Goal: Task Accomplishment & Management: Manage account settings

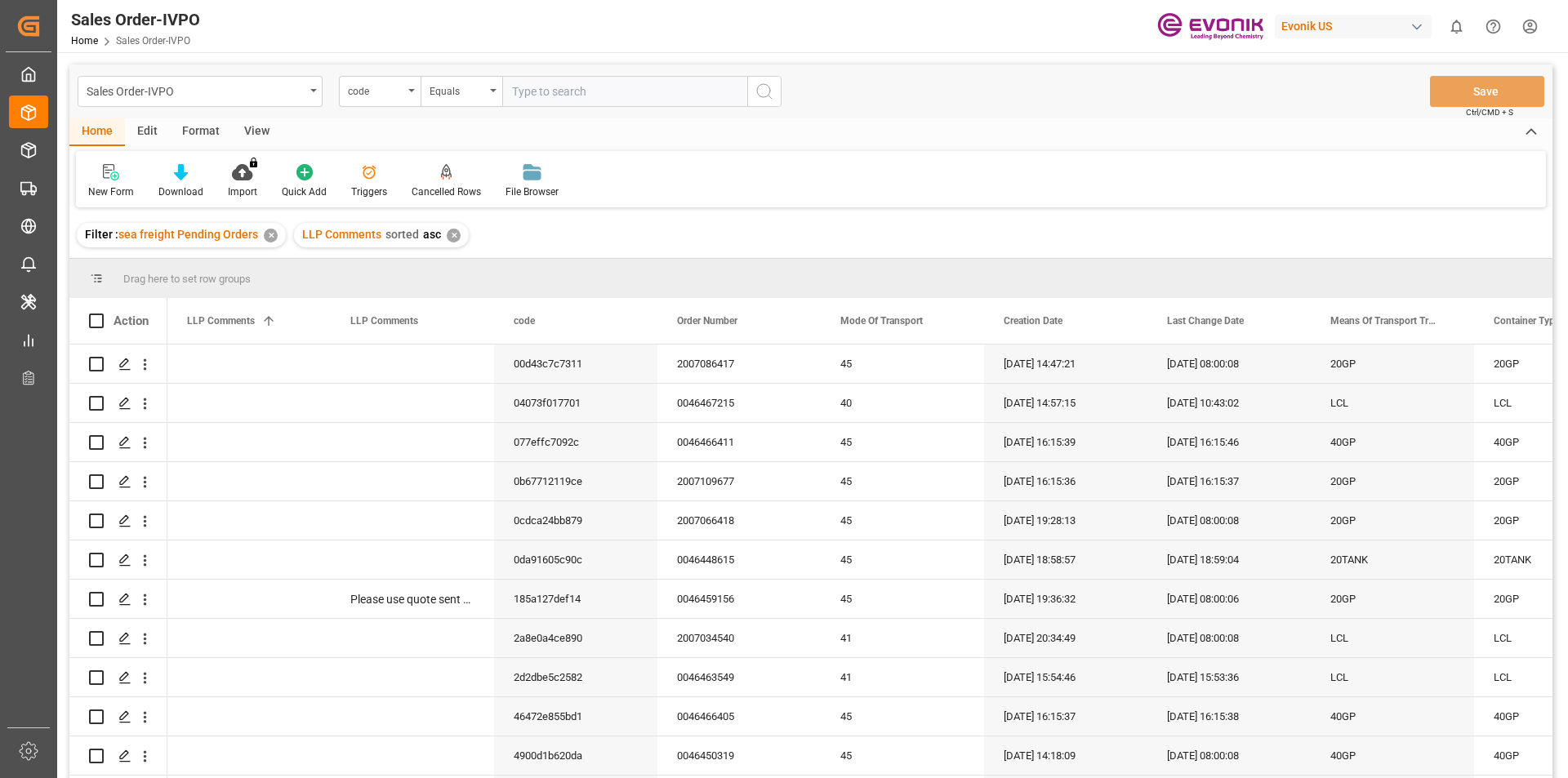
scroll to position [82, 0]
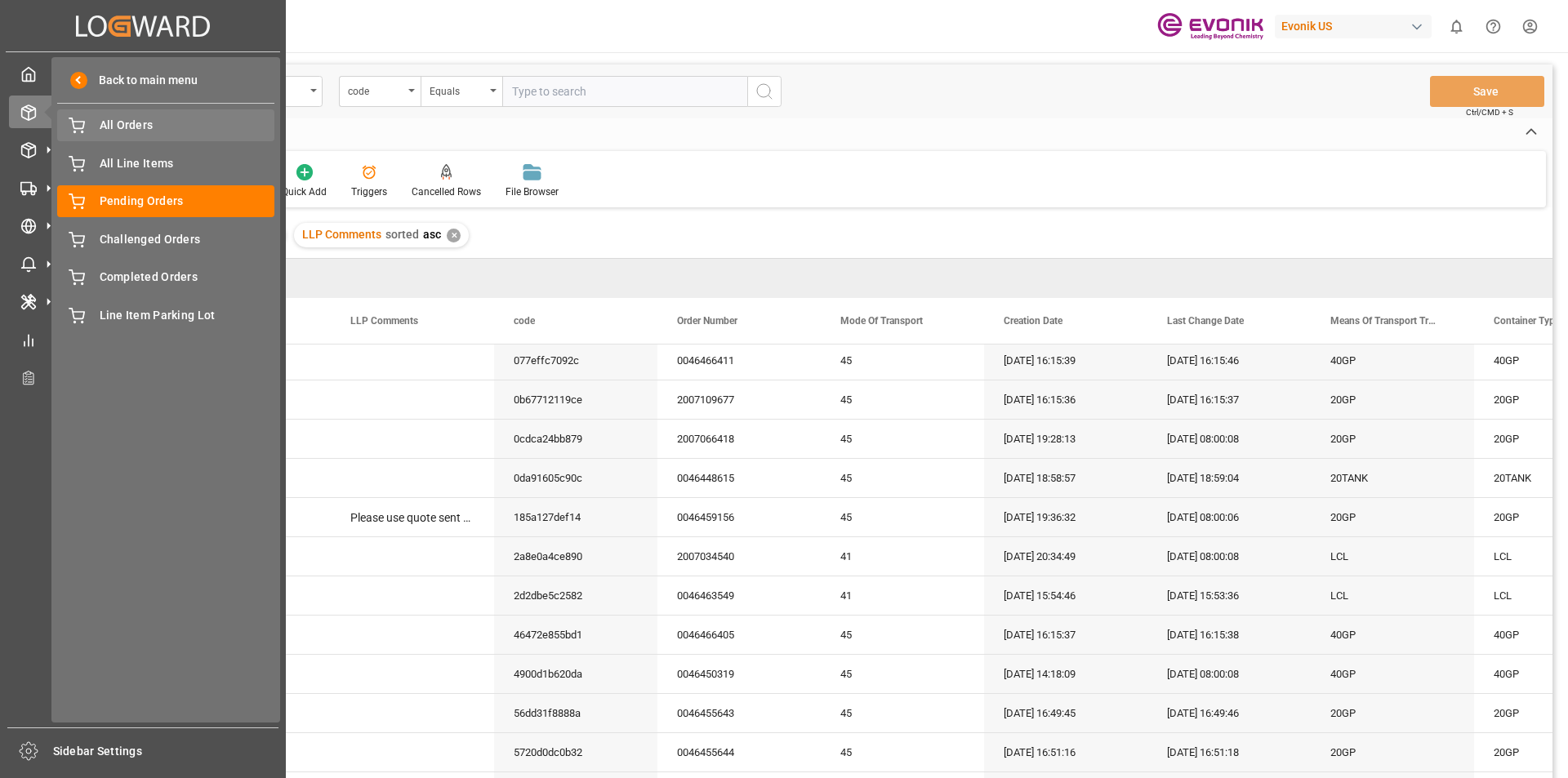
click at [157, 121] on span "All Orders" at bounding box center [188, 125] width 175 height 17
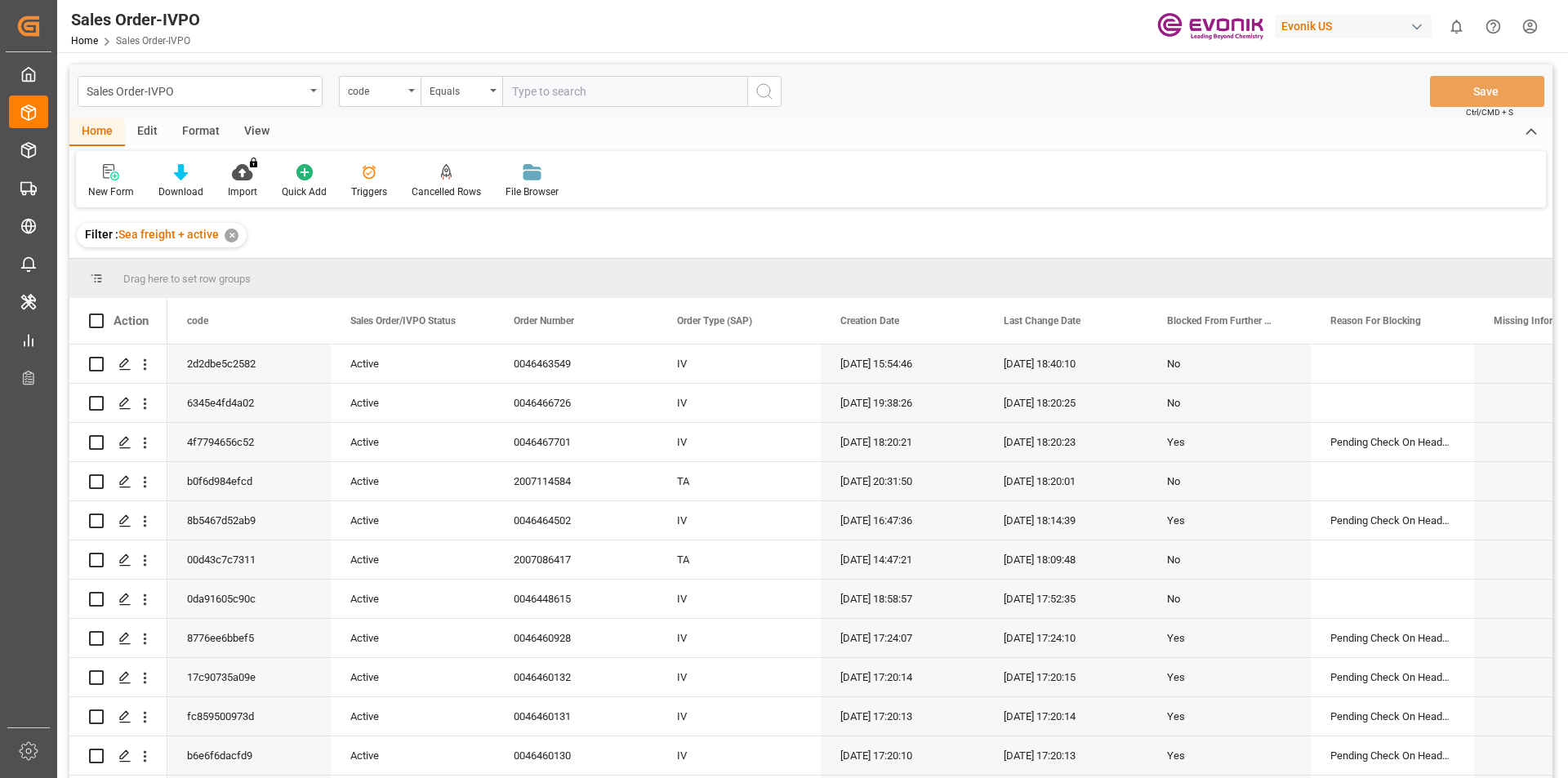
click at [575, 81] on input "text" at bounding box center [624, 92] width 245 height 31
paste input "0046457895"
type input "0046457895"
click at [763, 89] on icon "search button" at bounding box center [764, 92] width 20 height 20
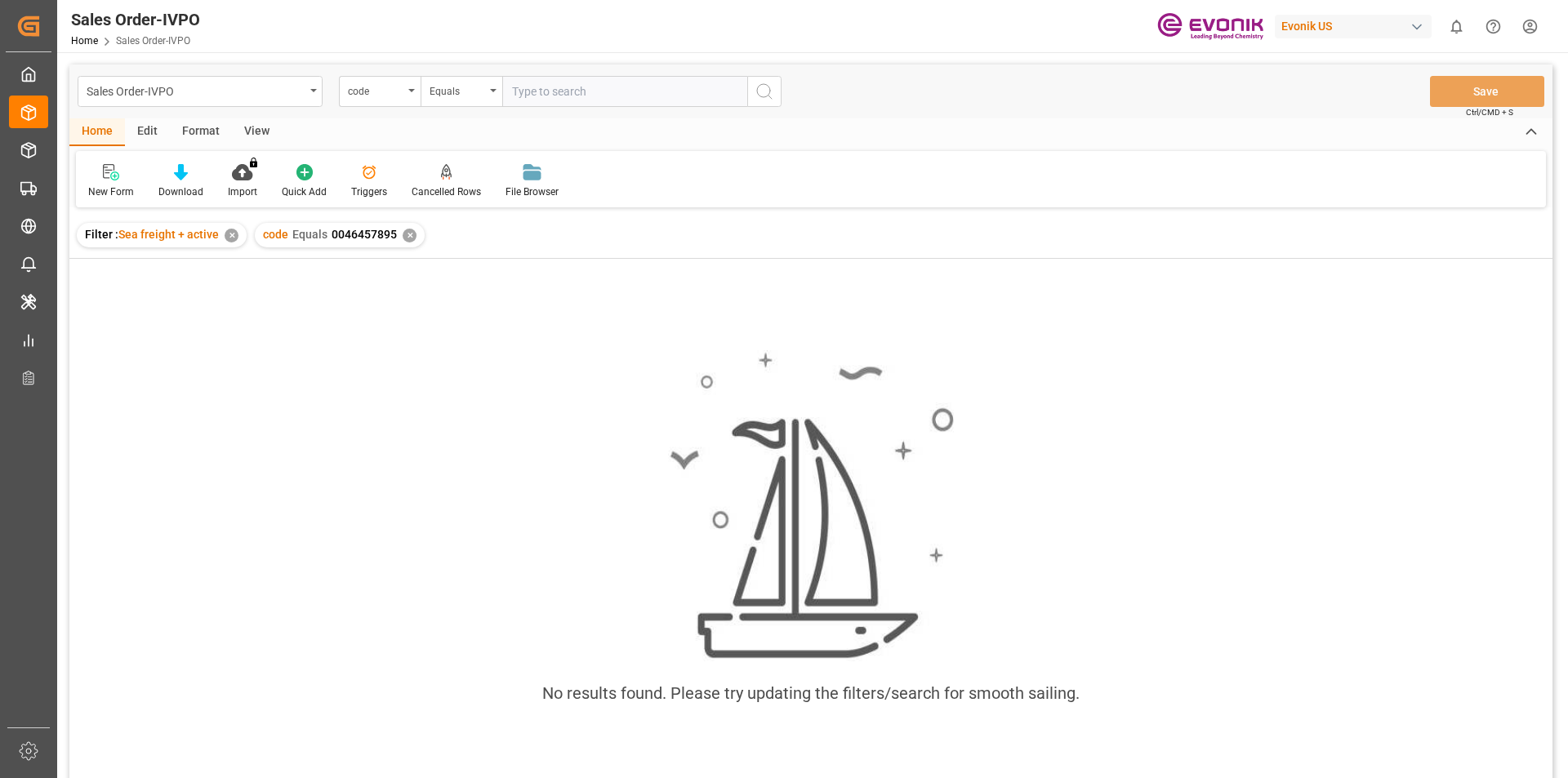
click at [555, 96] on input "text" at bounding box center [624, 92] width 245 height 31
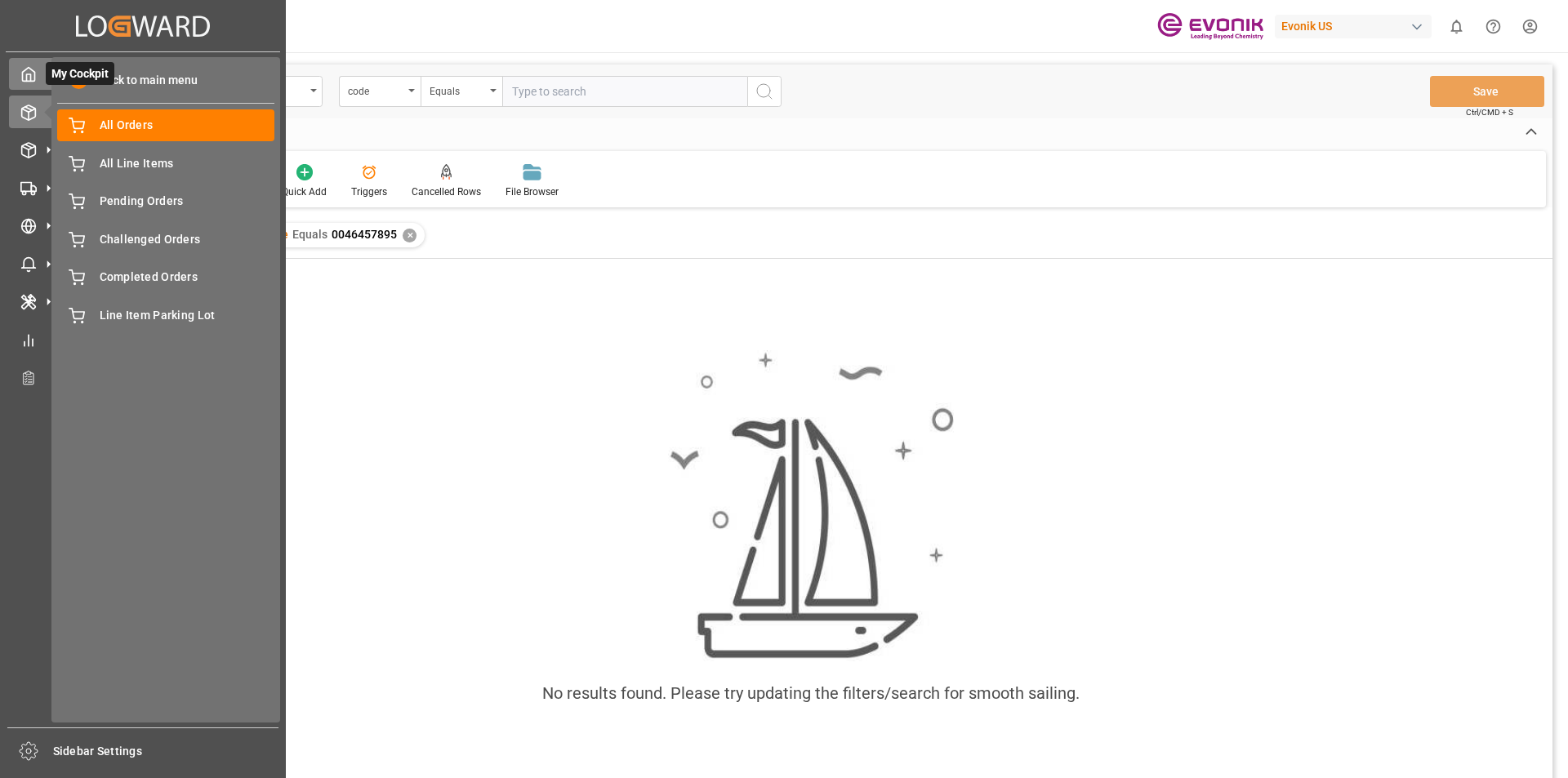
click at [30, 75] on polyline at bounding box center [29, 78] width 4 height 7
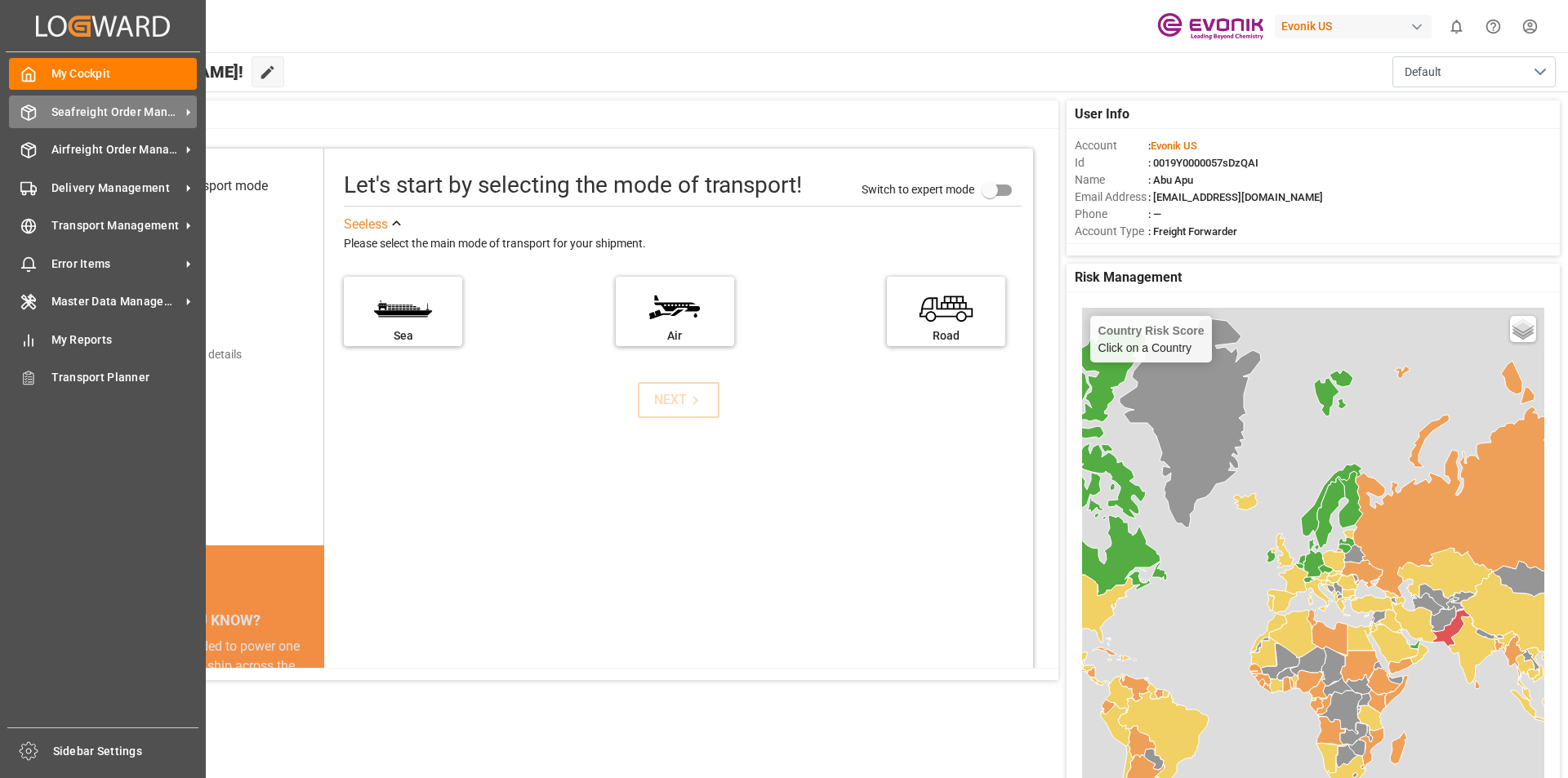
click at [78, 116] on span "Seafreight Order Management" at bounding box center [116, 111] width 129 height 17
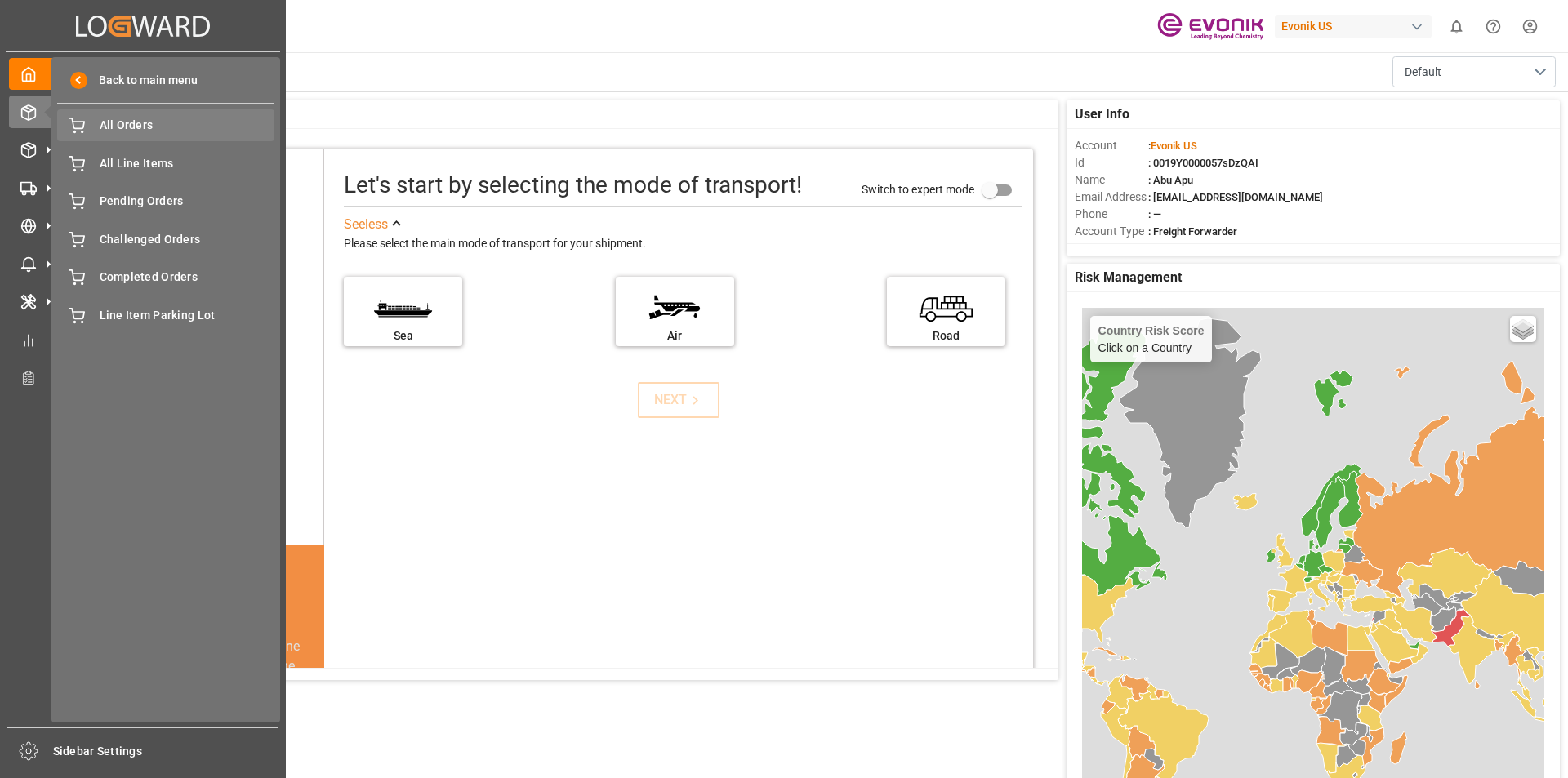
click at [175, 130] on span "All Orders" at bounding box center [188, 125] width 175 height 17
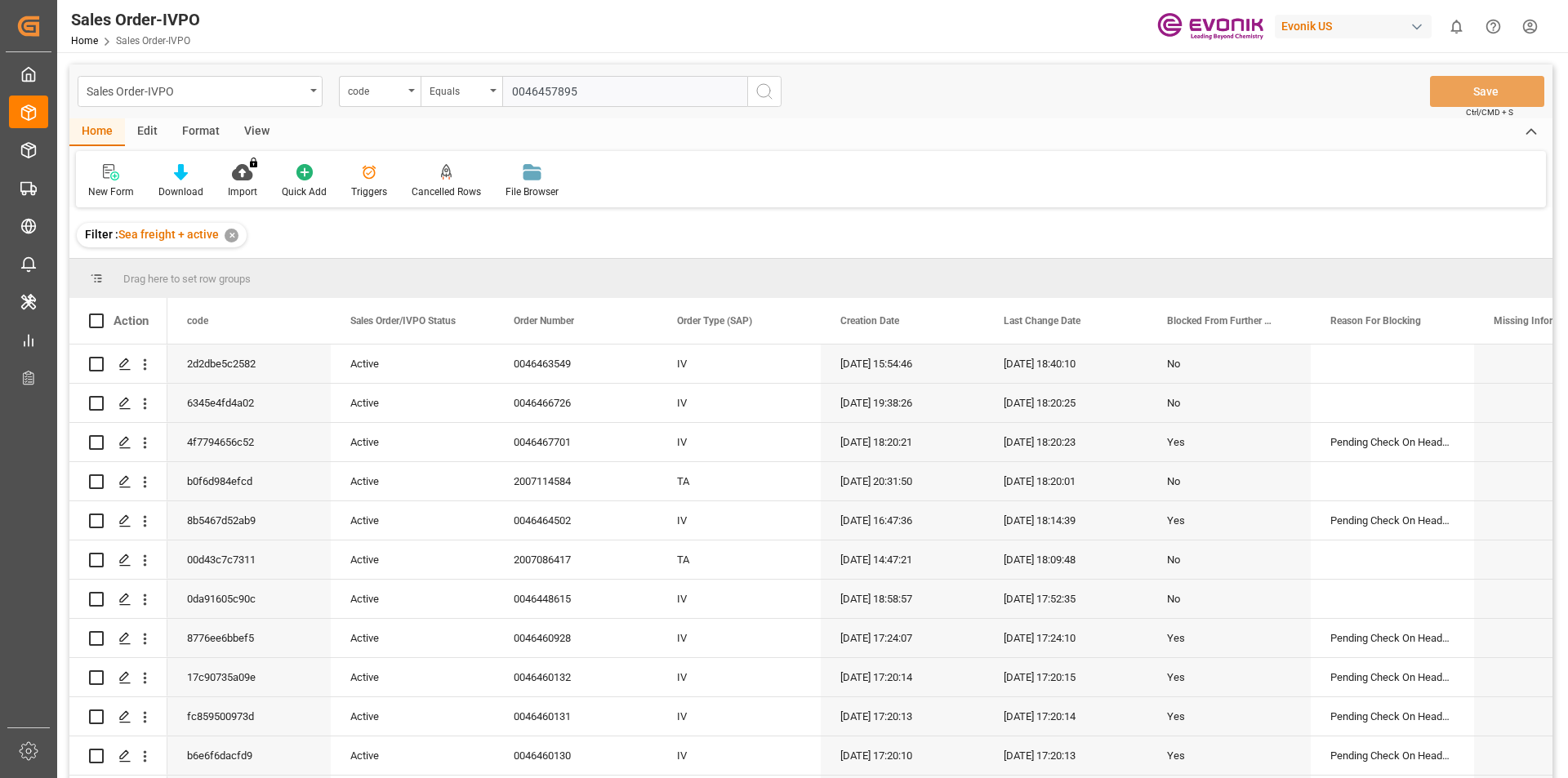
type input "0046457895"
click at [757, 92] on circle "search button" at bounding box center [763, 91] width 13 height 13
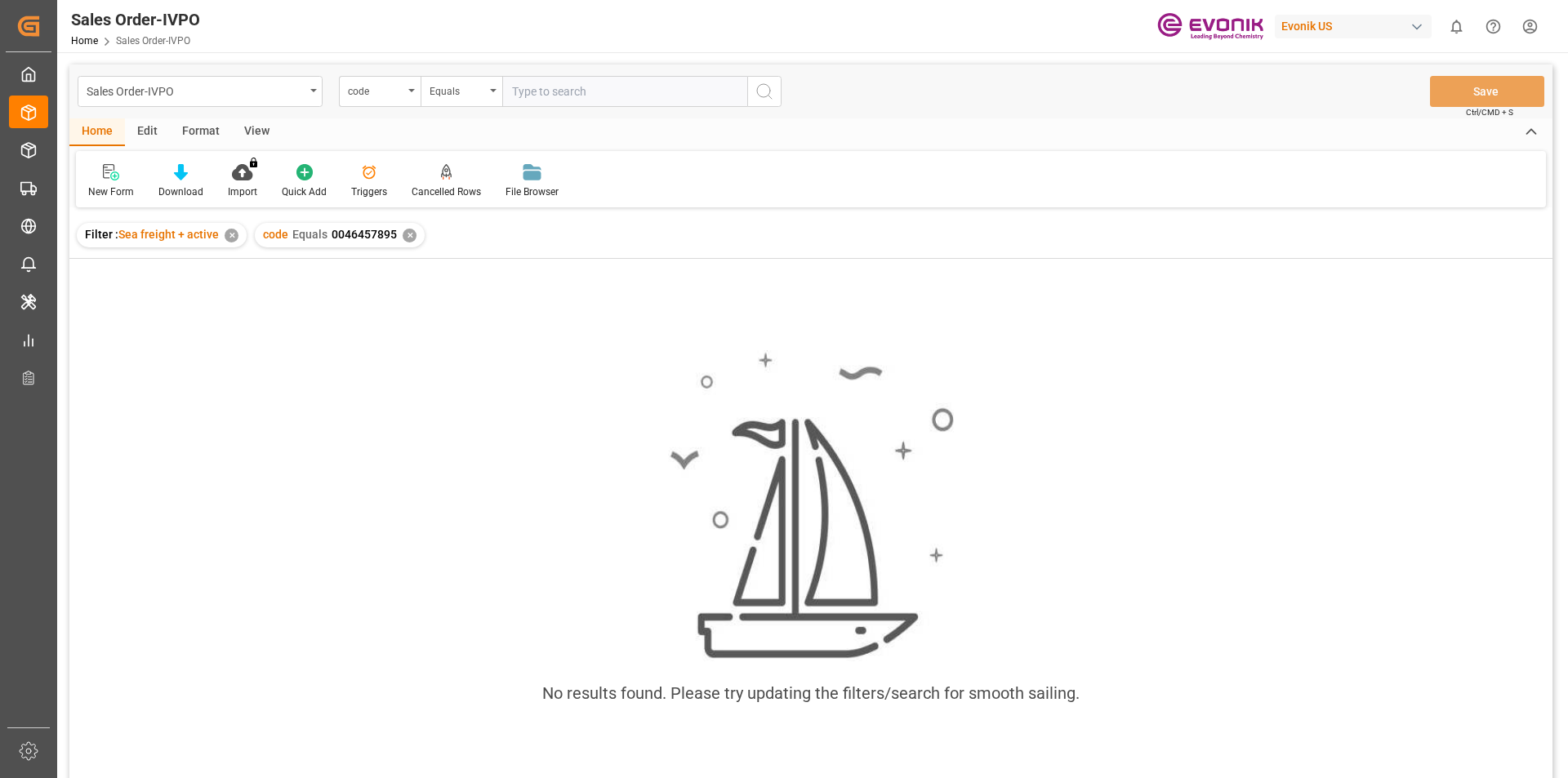
click at [227, 238] on div "✕" at bounding box center [231, 235] width 14 height 14
click at [431, 235] on div "✕" at bounding box center [435, 235] width 14 height 14
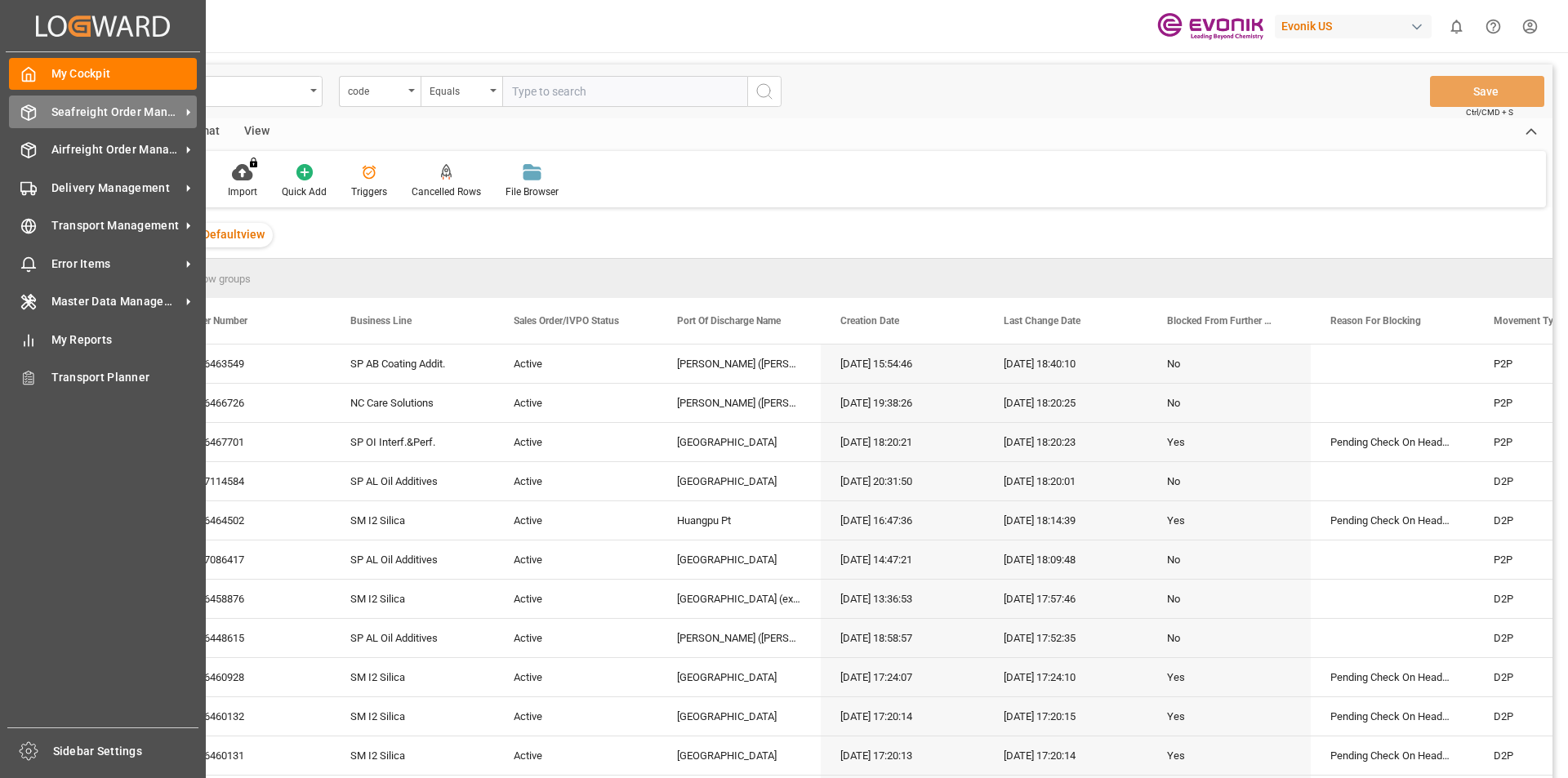
click at [131, 107] on span "Seafreight Order Management" at bounding box center [116, 111] width 129 height 17
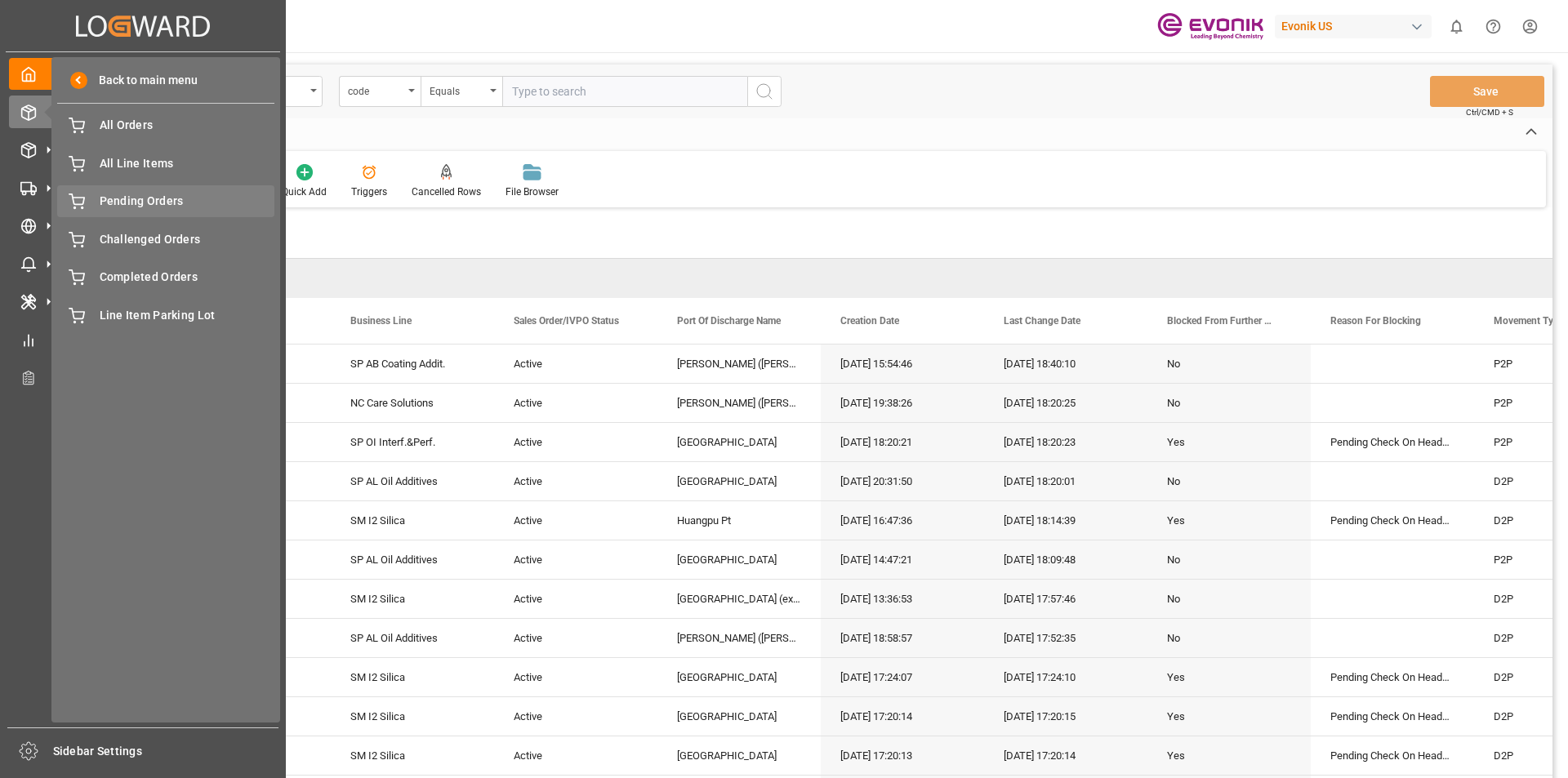
click at [188, 203] on span "Pending Orders" at bounding box center [188, 201] width 175 height 17
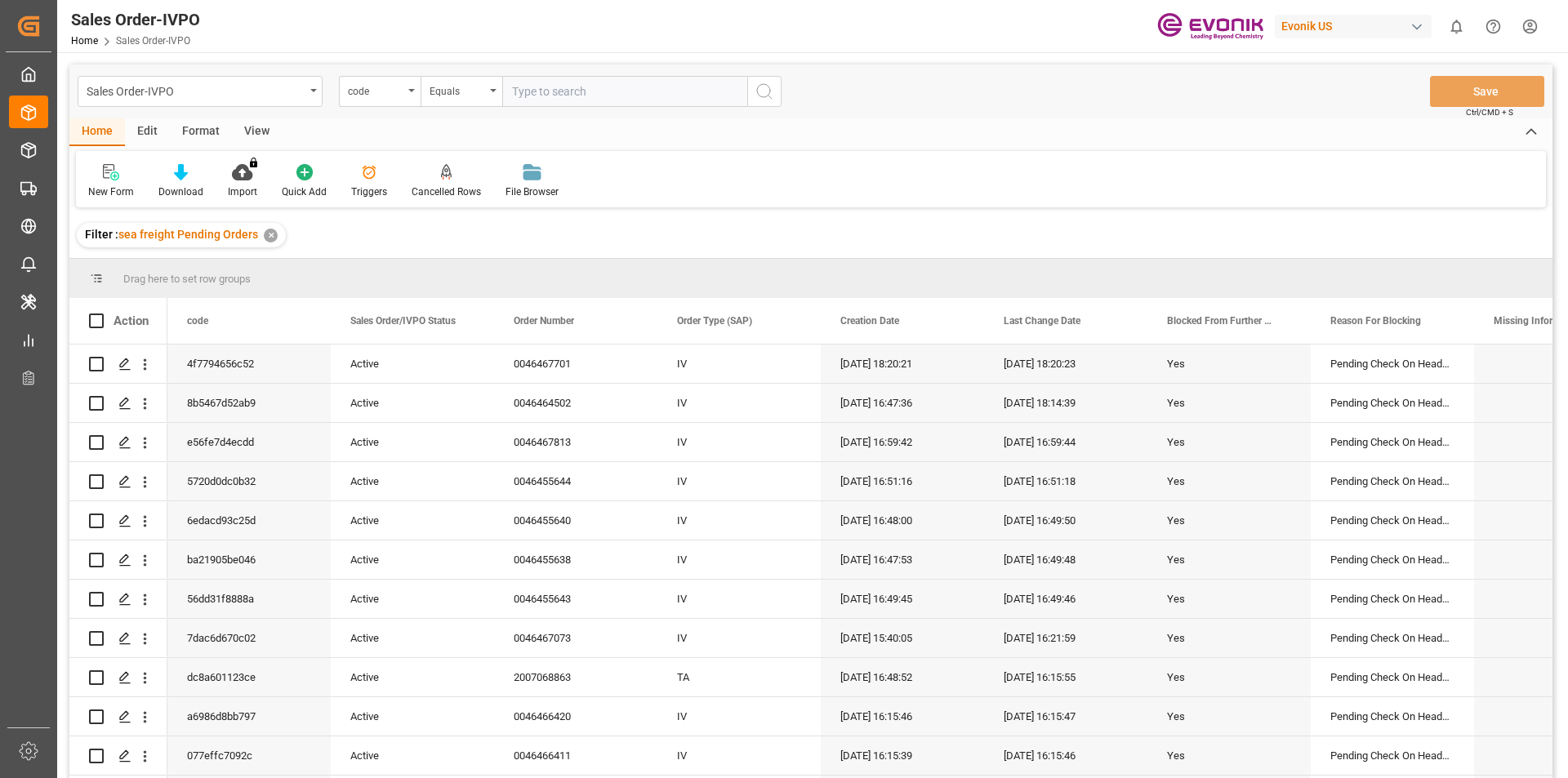
click at [526, 93] on input "text" at bounding box center [624, 92] width 245 height 31
paste input "0046457895"
type input "0046457895"
click at [767, 95] on icon "search button" at bounding box center [764, 92] width 20 height 20
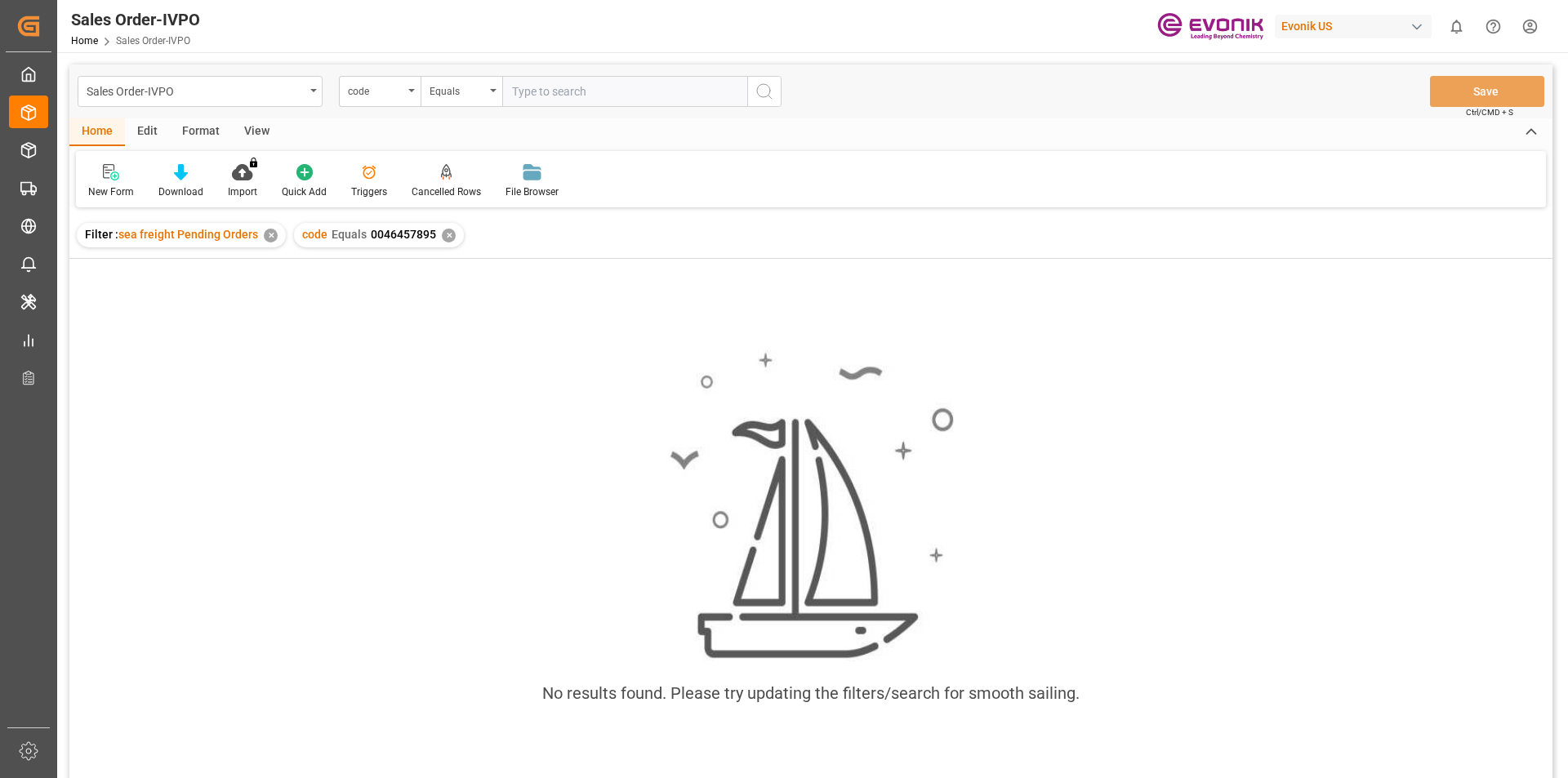
click at [449, 232] on div "✕" at bounding box center [449, 235] width 14 height 14
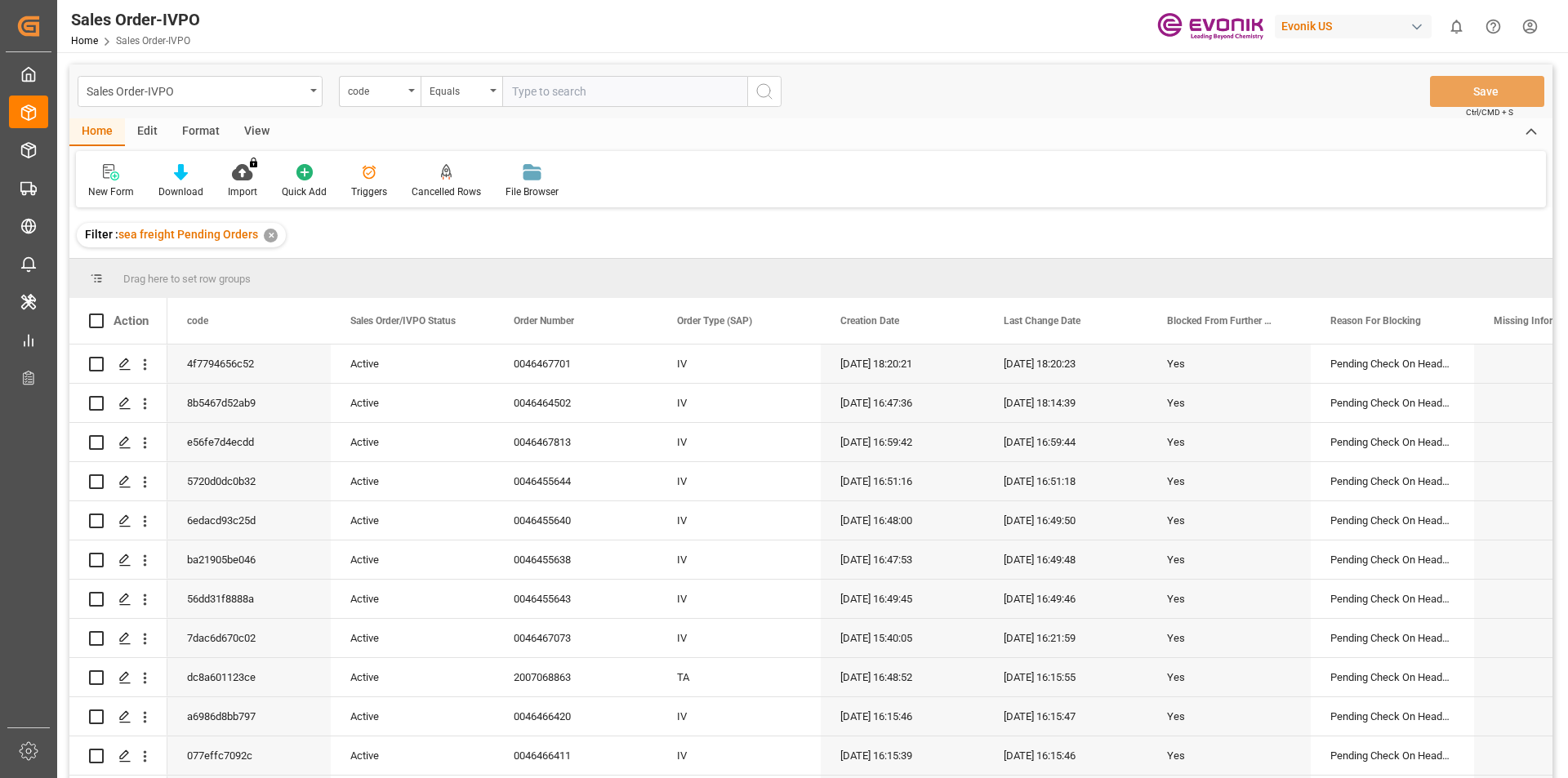
click at [271, 241] on div "✕" at bounding box center [271, 235] width 14 height 14
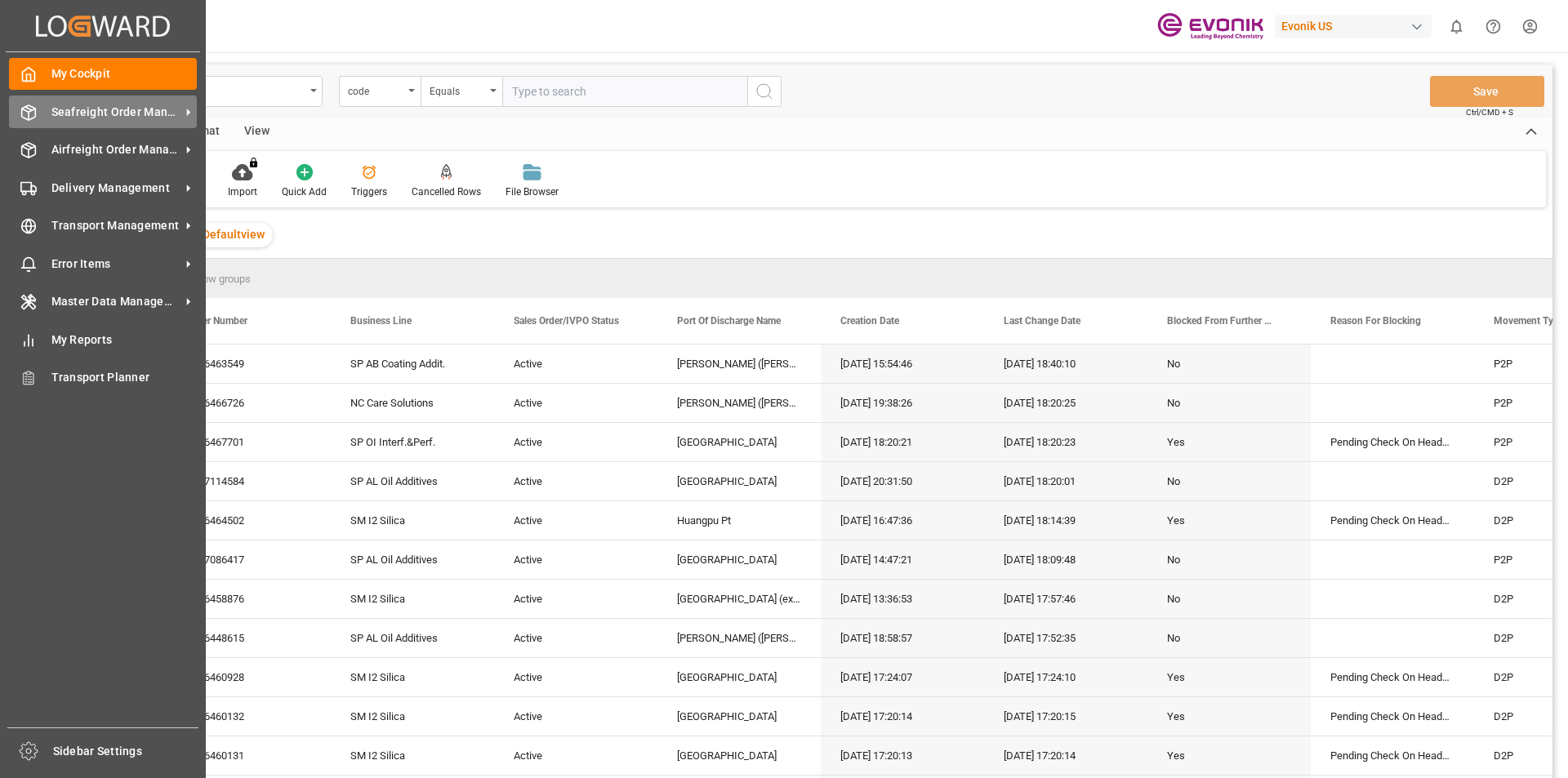
click at [103, 117] on span "Seafreight Order Management" at bounding box center [116, 111] width 129 height 17
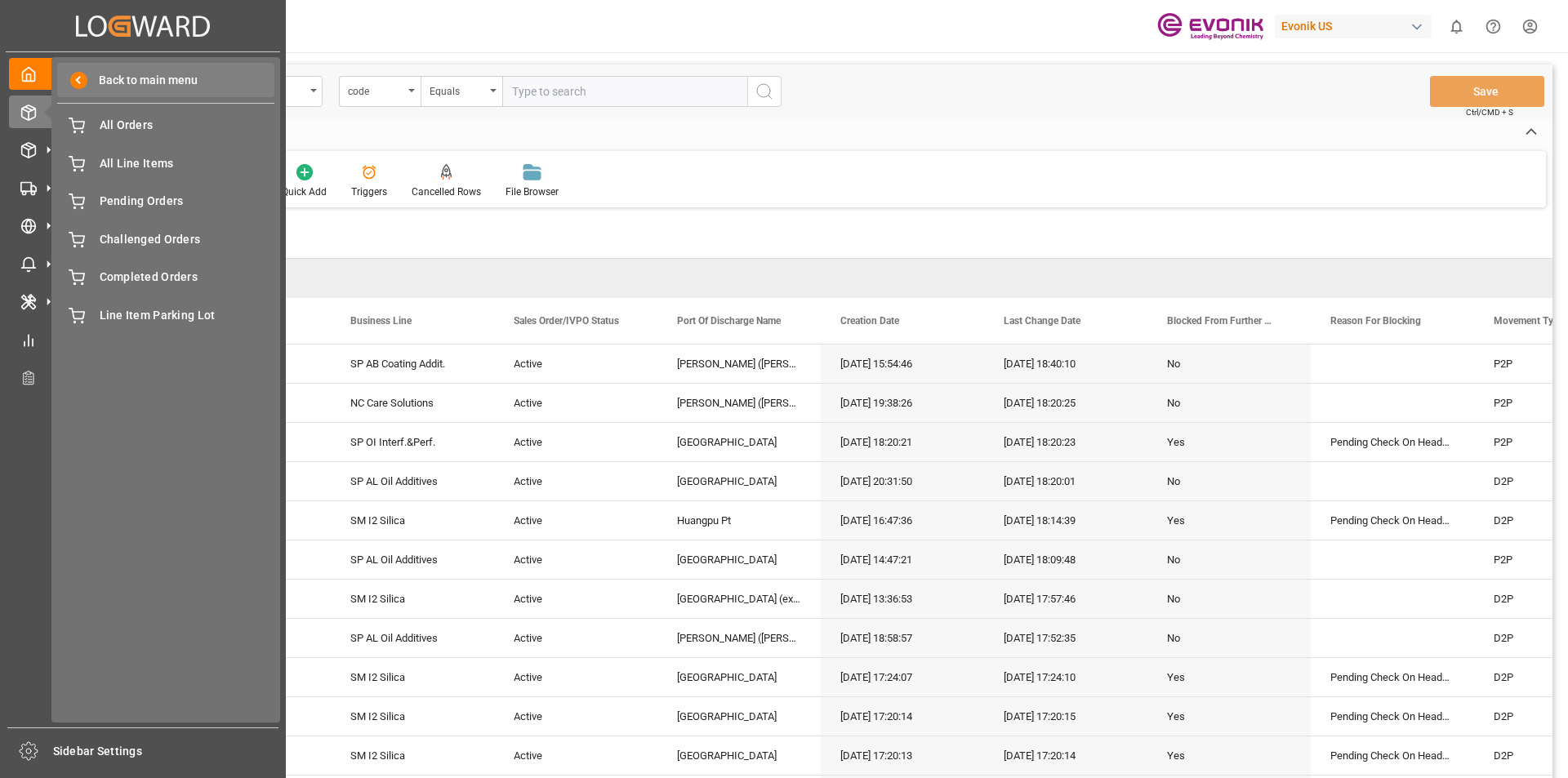
click at [79, 80] on span at bounding box center [79, 80] width 17 height 17
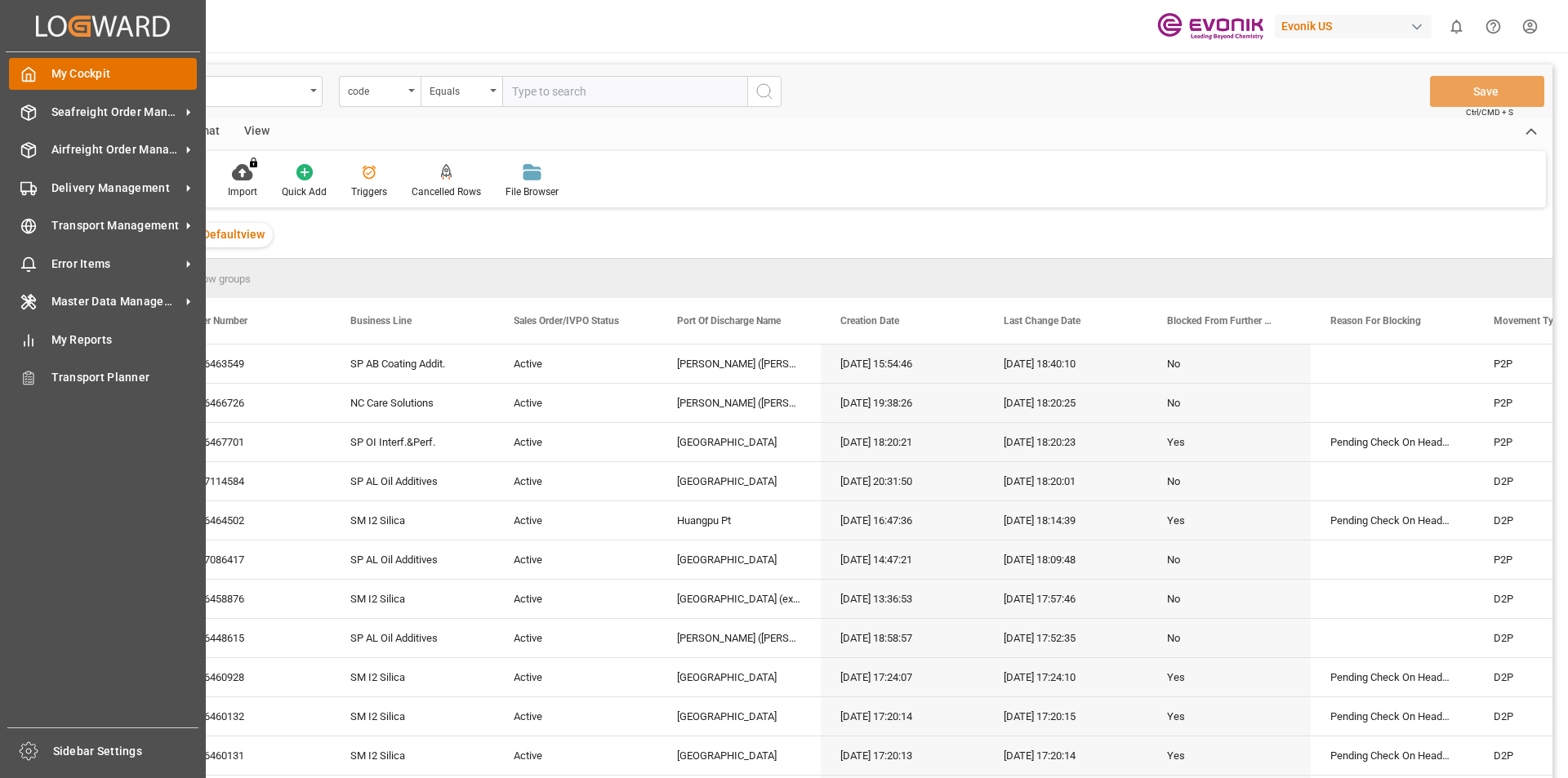
click at [50, 83] on div "My Cockpit My Cockpit" at bounding box center [103, 74] width 188 height 32
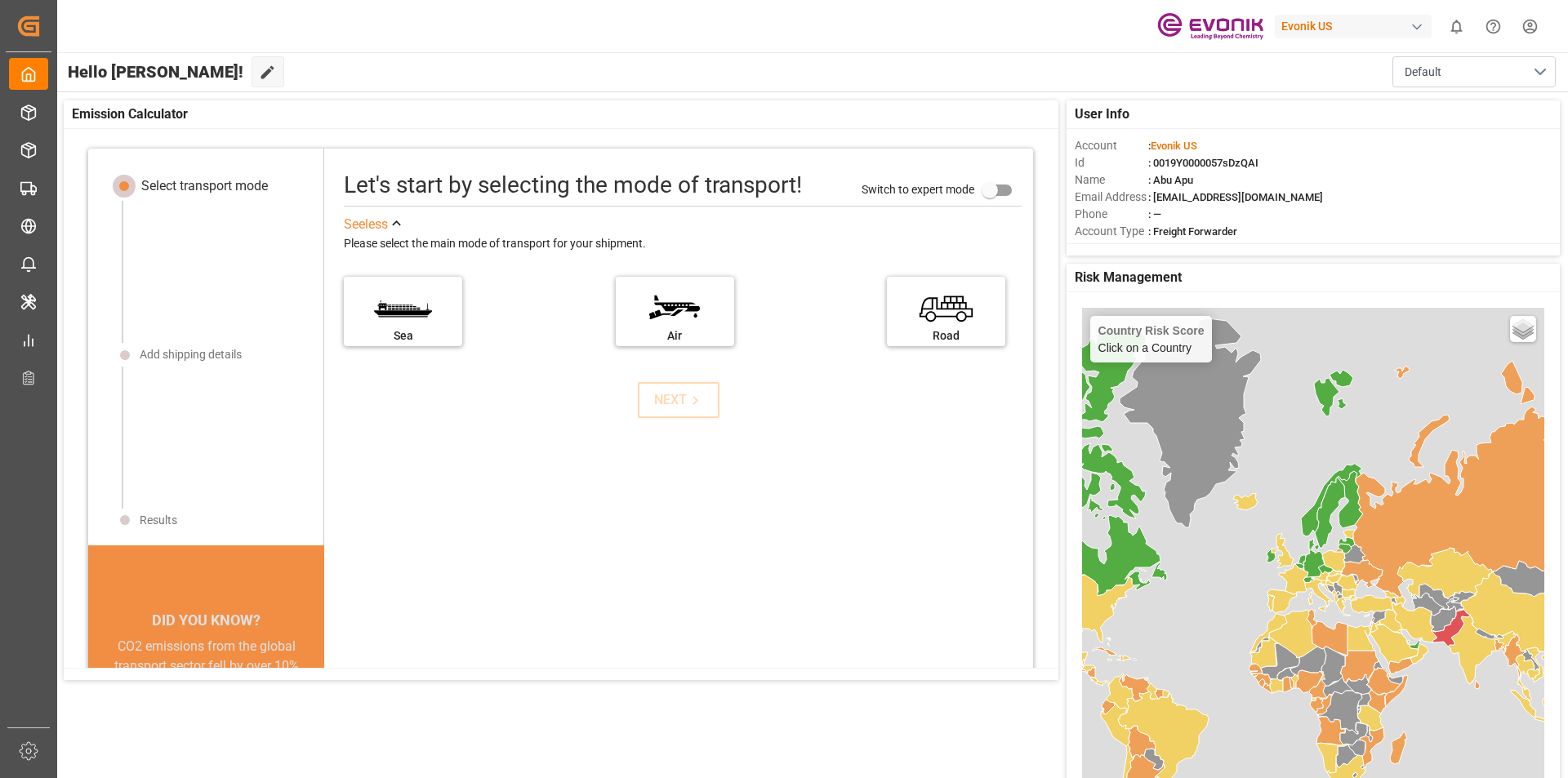
drag, startPoint x: 71, startPoint y: 37, endPoint x: 84, endPoint y: 44, distance: 14.8
click at [71, 37] on div at bounding box center [71, 26] width 11 height 52
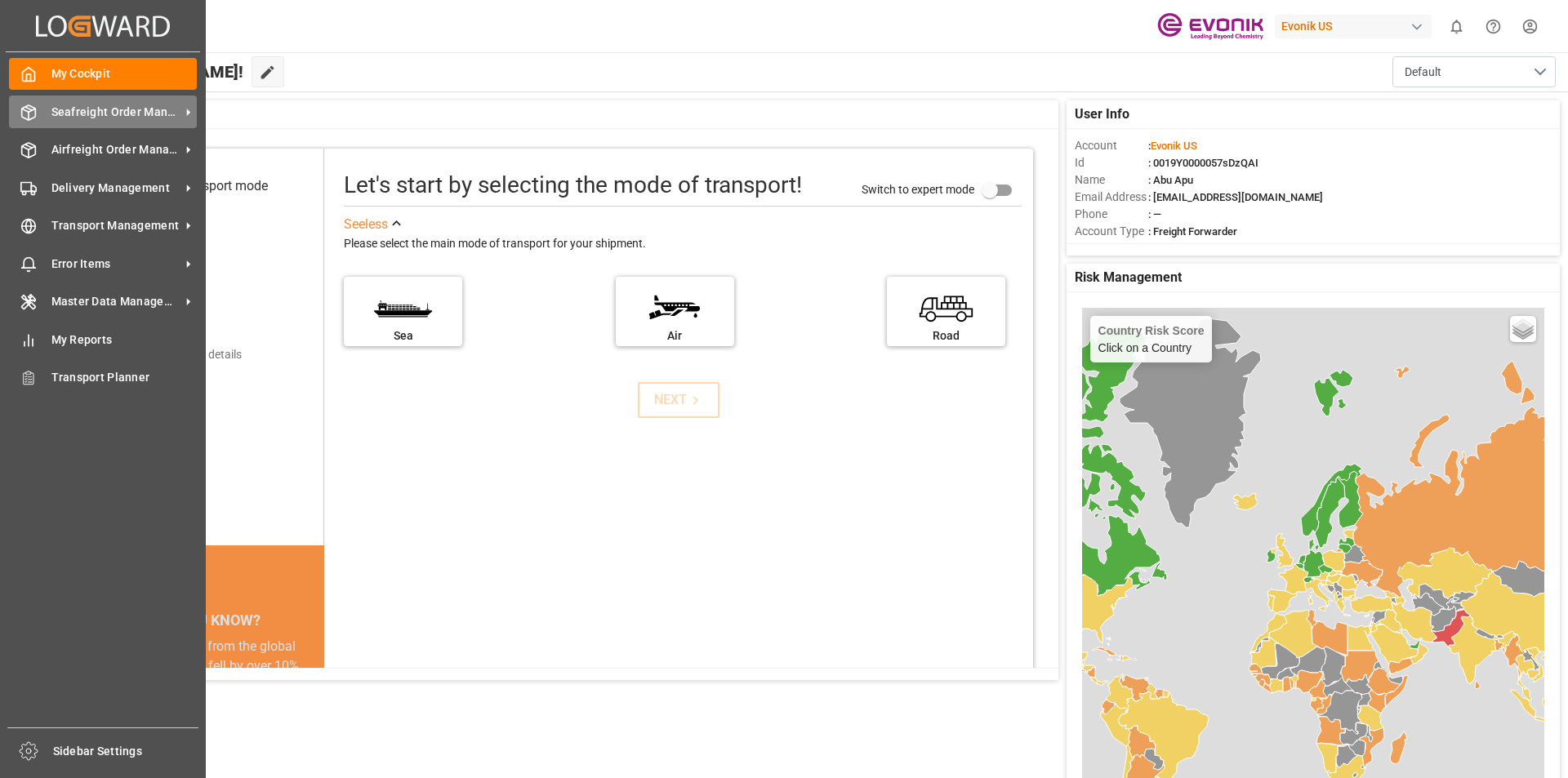
click at [157, 112] on span "Seafreight Order Management" at bounding box center [116, 111] width 129 height 17
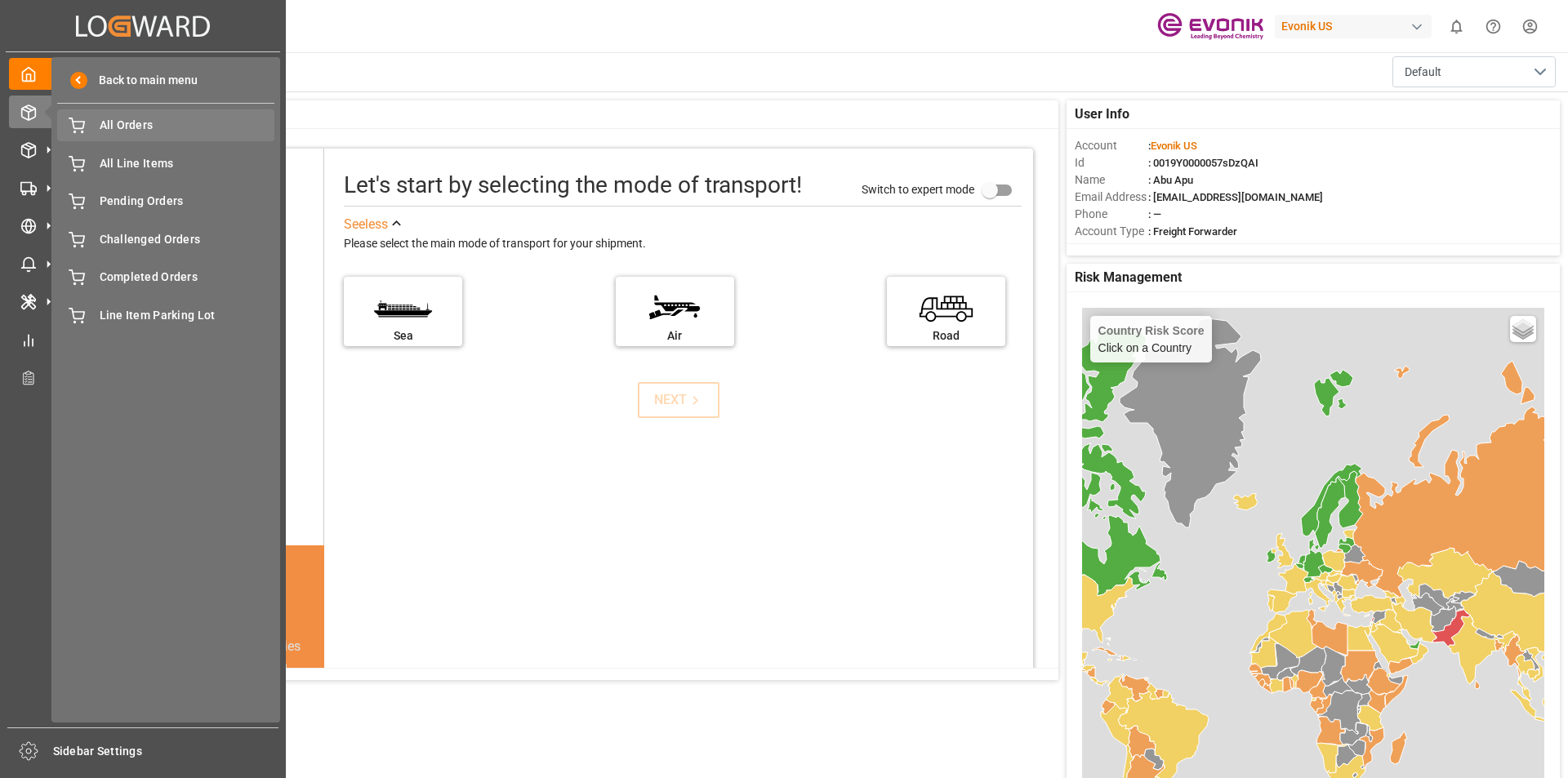
click at [153, 131] on span "All Orders" at bounding box center [188, 125] width 175 height 17
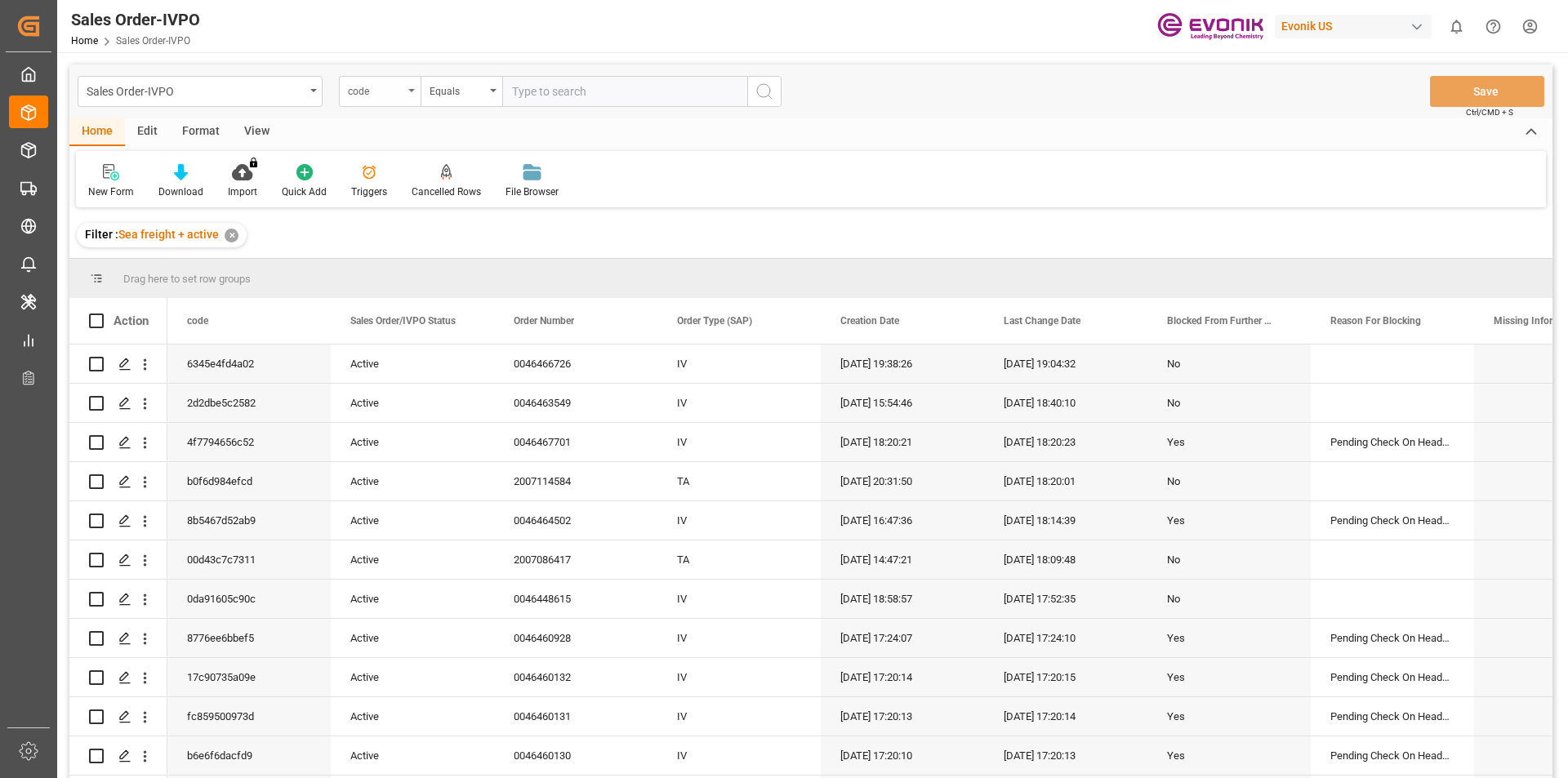
click at [398, 96] on div "code" at bounding box center [376, 89] width 56 height 19
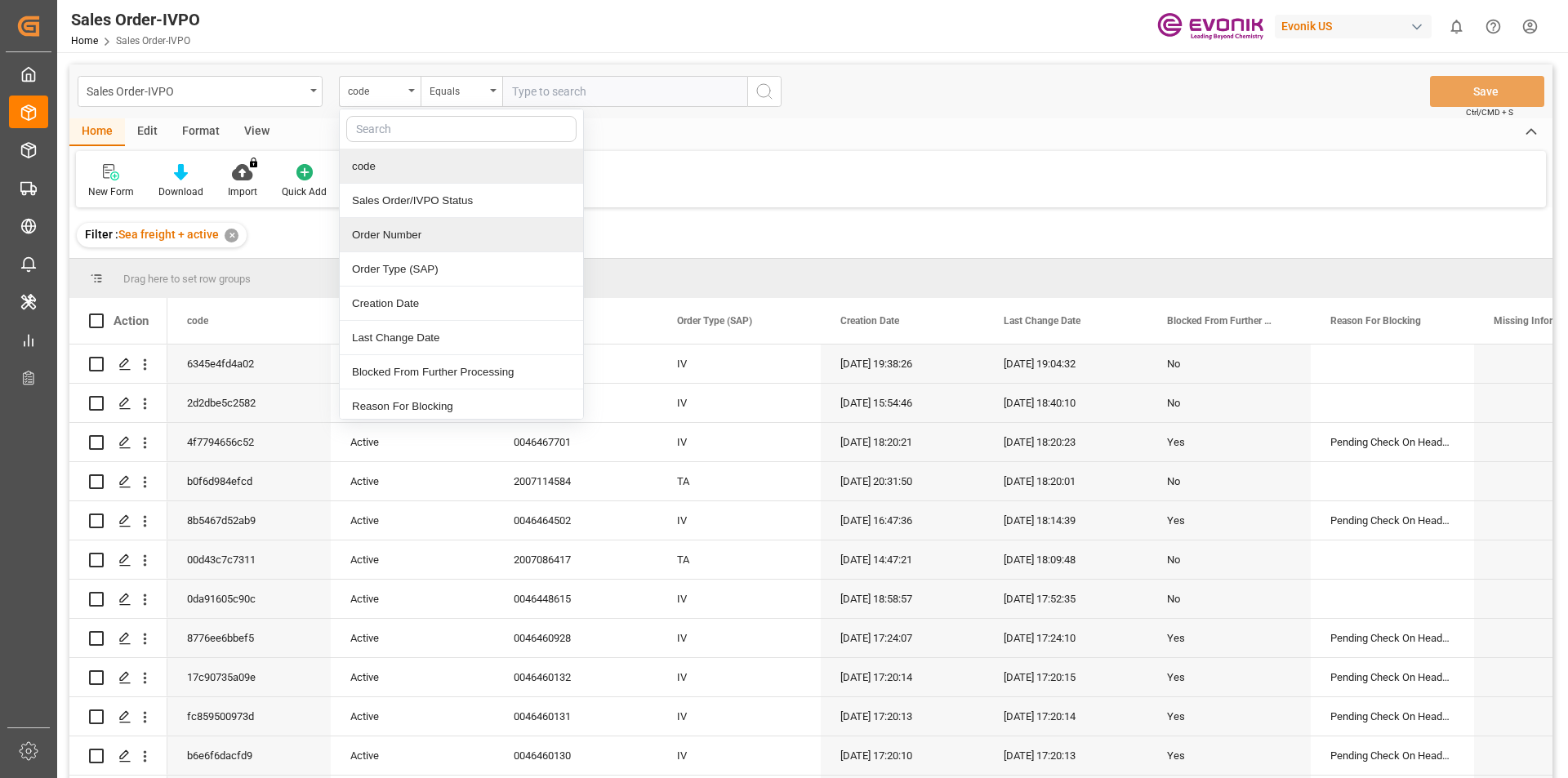
click at [392, 240] on div "Order Number" at bounding box center [461, 235] width 244 height 34
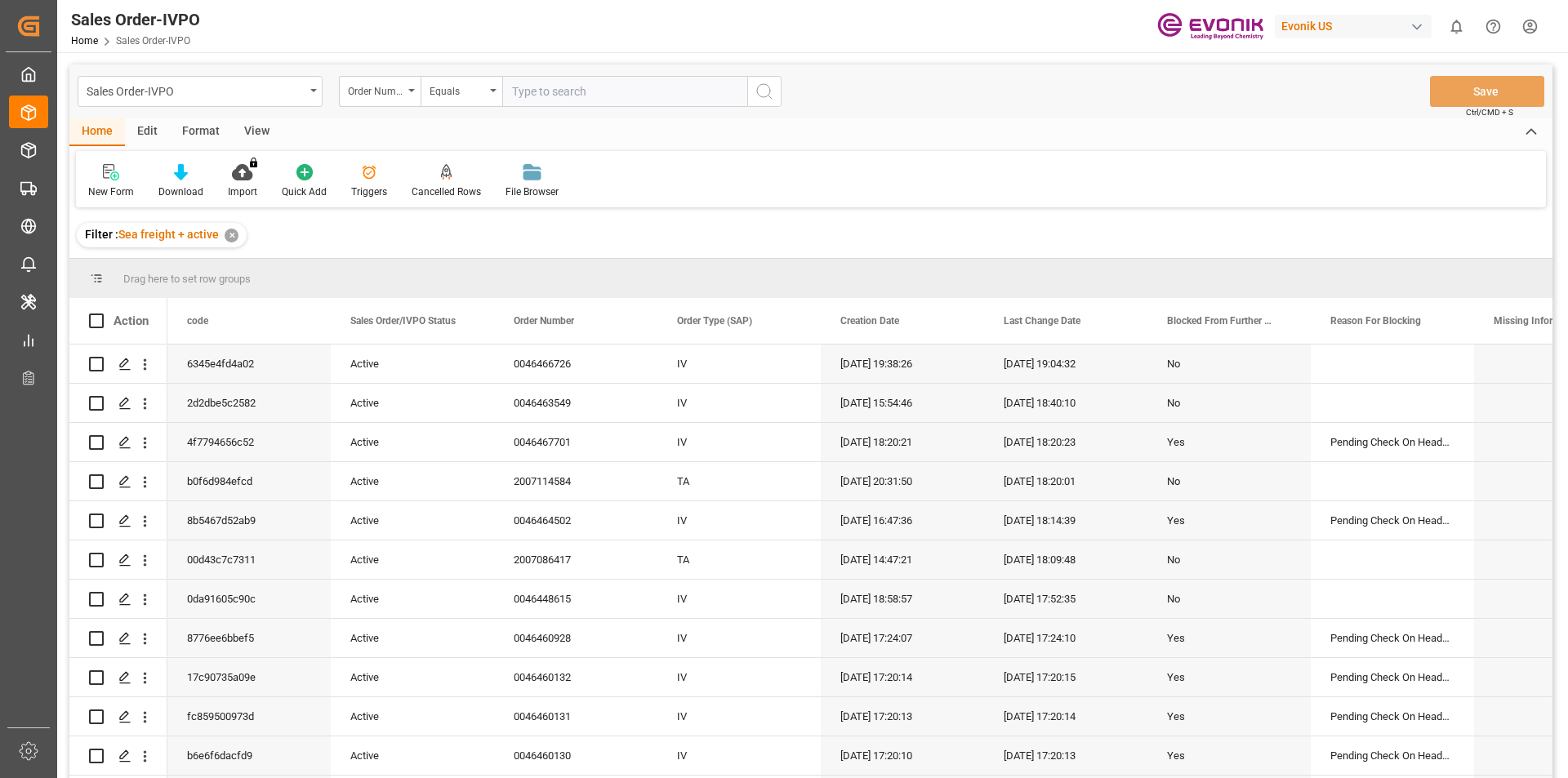
click at [578, 94] on input "text" at bounding box center [624, 92] width 245 height 31
paste input "0046450319"
type input "0046450319"
click at [764, 91] on icon "search button" at bounding box center [764, 92] width 20 height 20
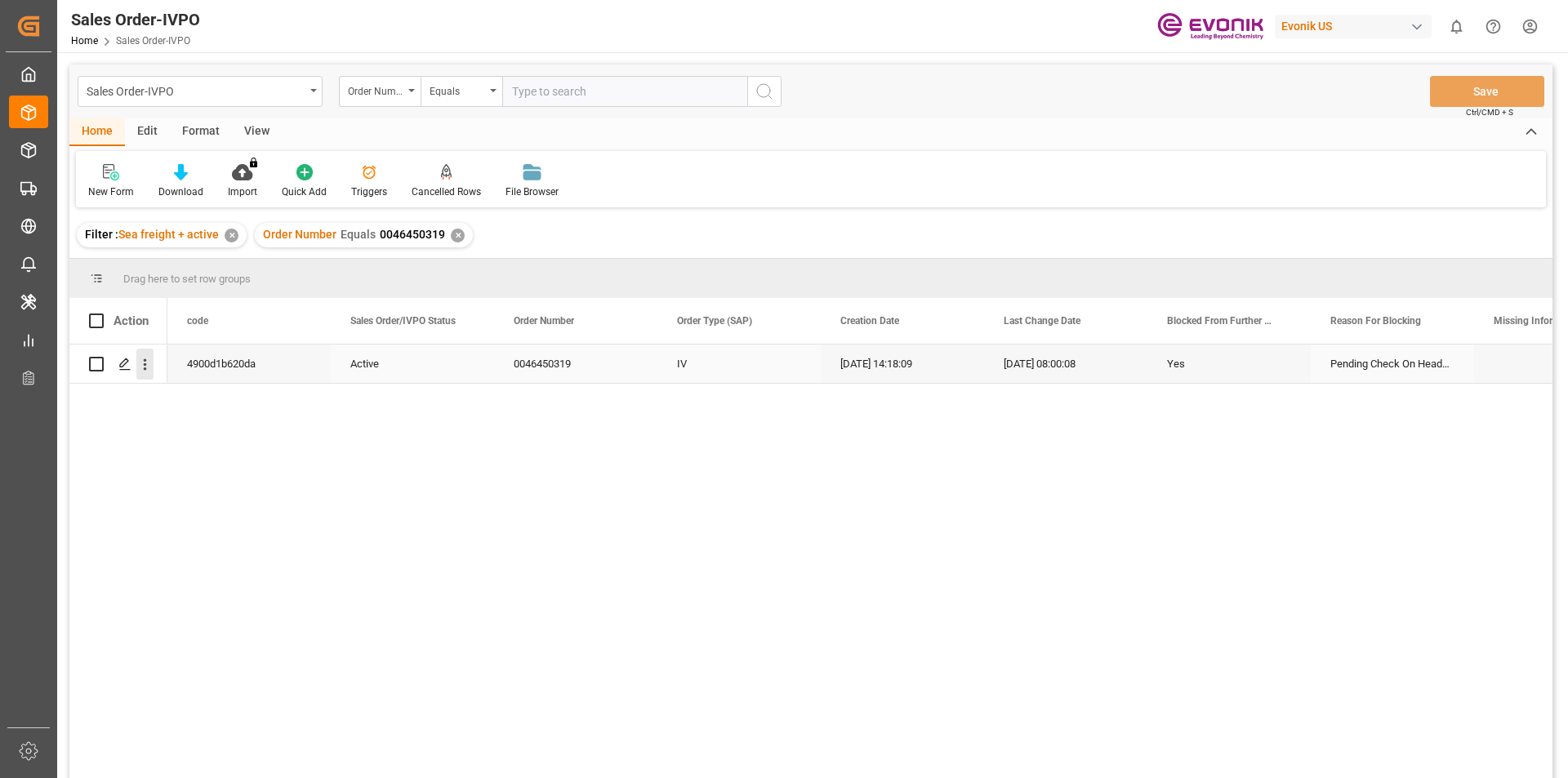
click at [145, 369] on icon "open menu" at bounding box center [145, 365] width 3 height 11
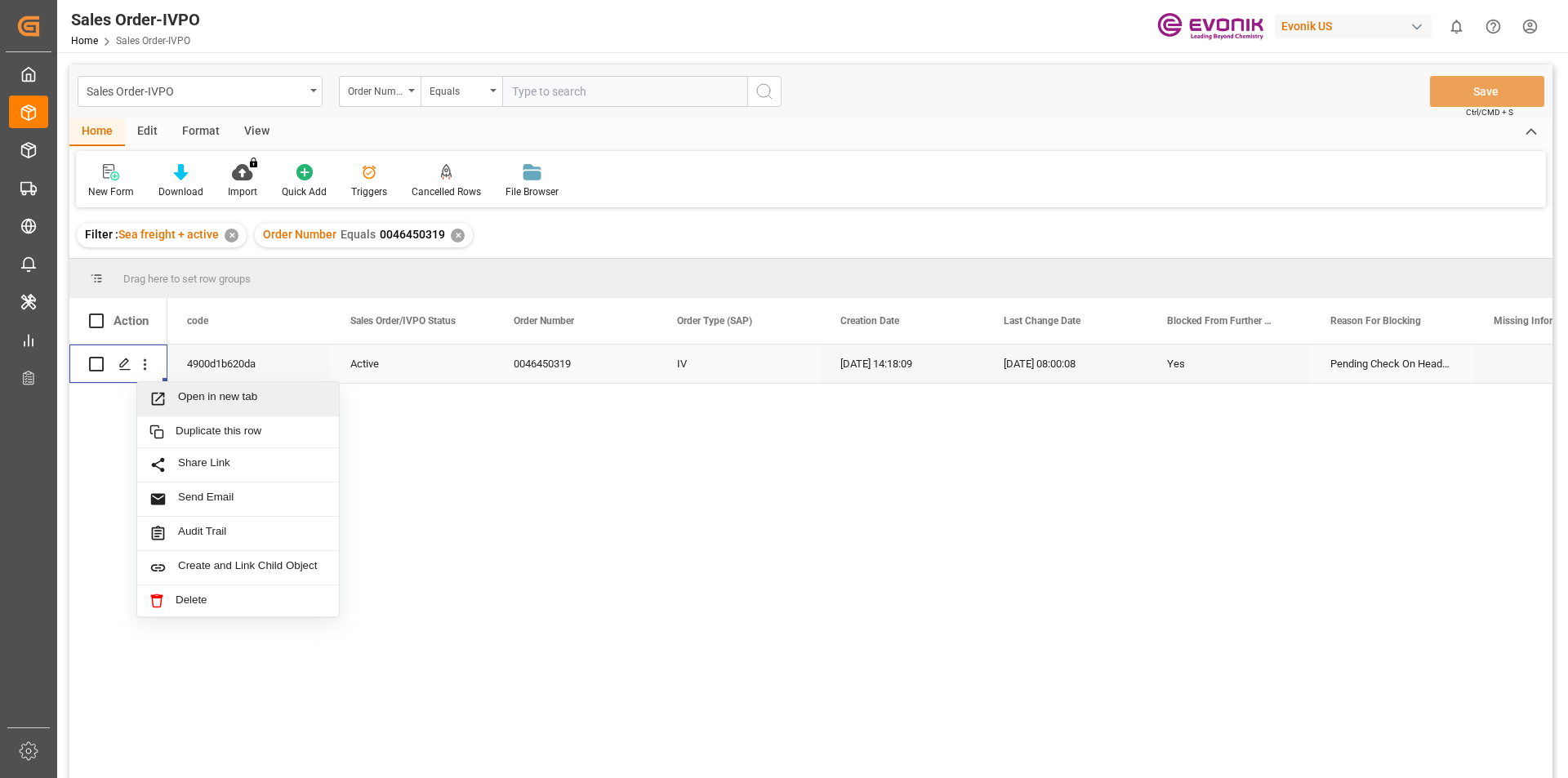
click at [252, 402] on span "Open in new tab" at bounding box center [252, 398] width 148 height 17
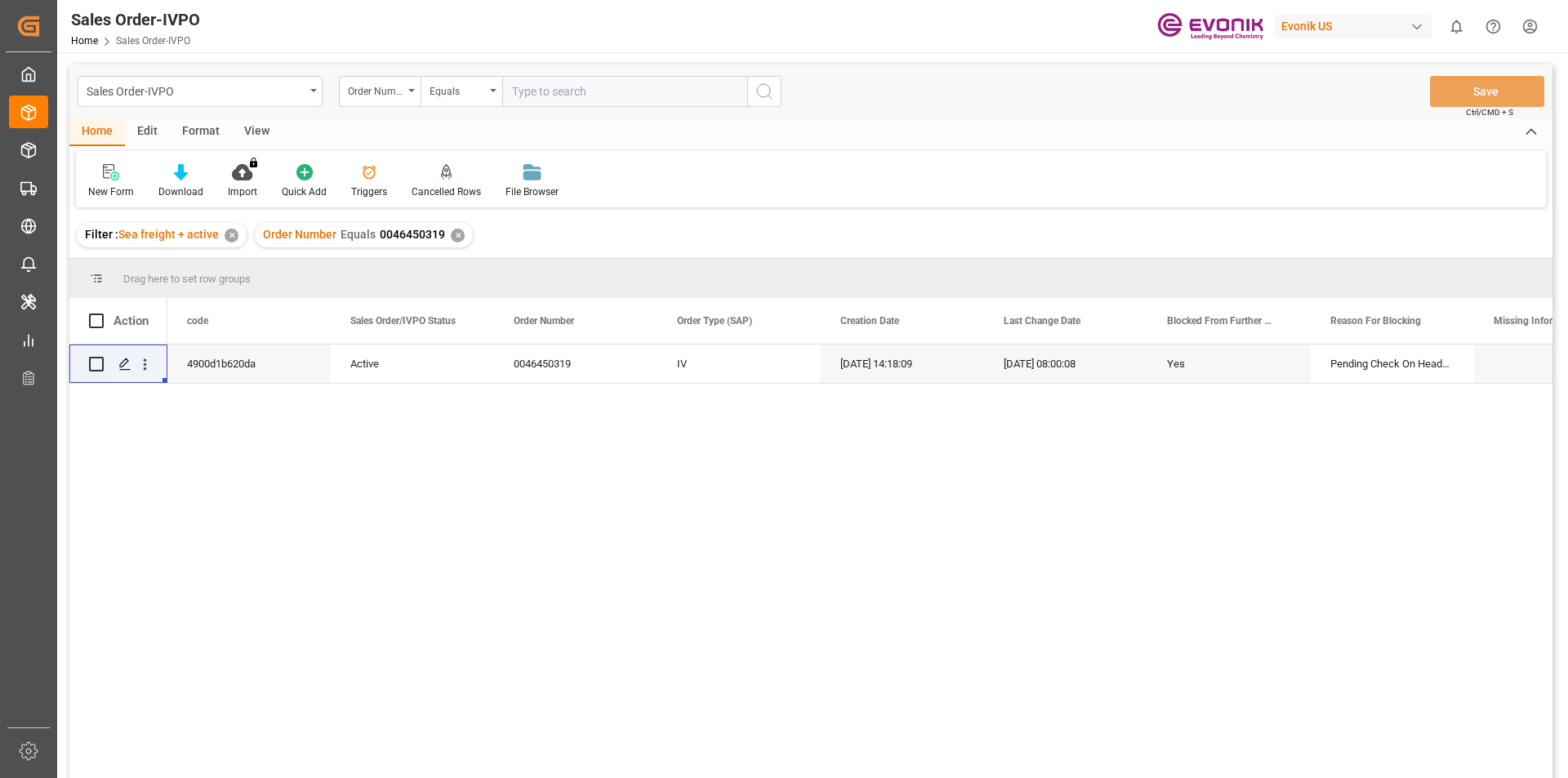
click at [563, 89] on input "text" at bounding box center [624, 92] width 245 height 31
paste input "2007107637"
type input "2007107637"
click at [760, 84] on icon "search button" at bounding box center [764, 92] width 20 height 20
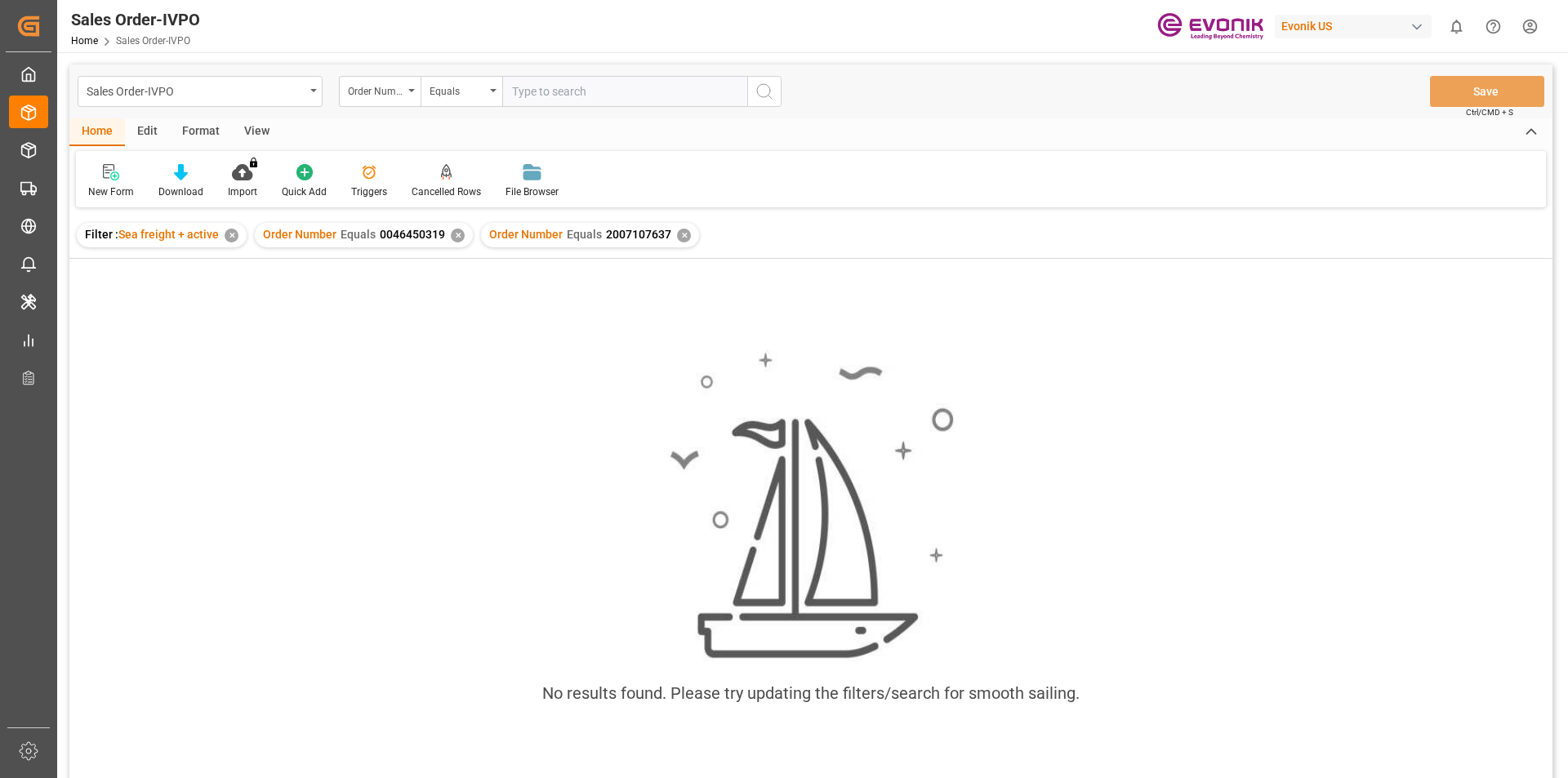
click at [453, 234] on div "✕" at bounding box center [458, 235] width 14 height 14
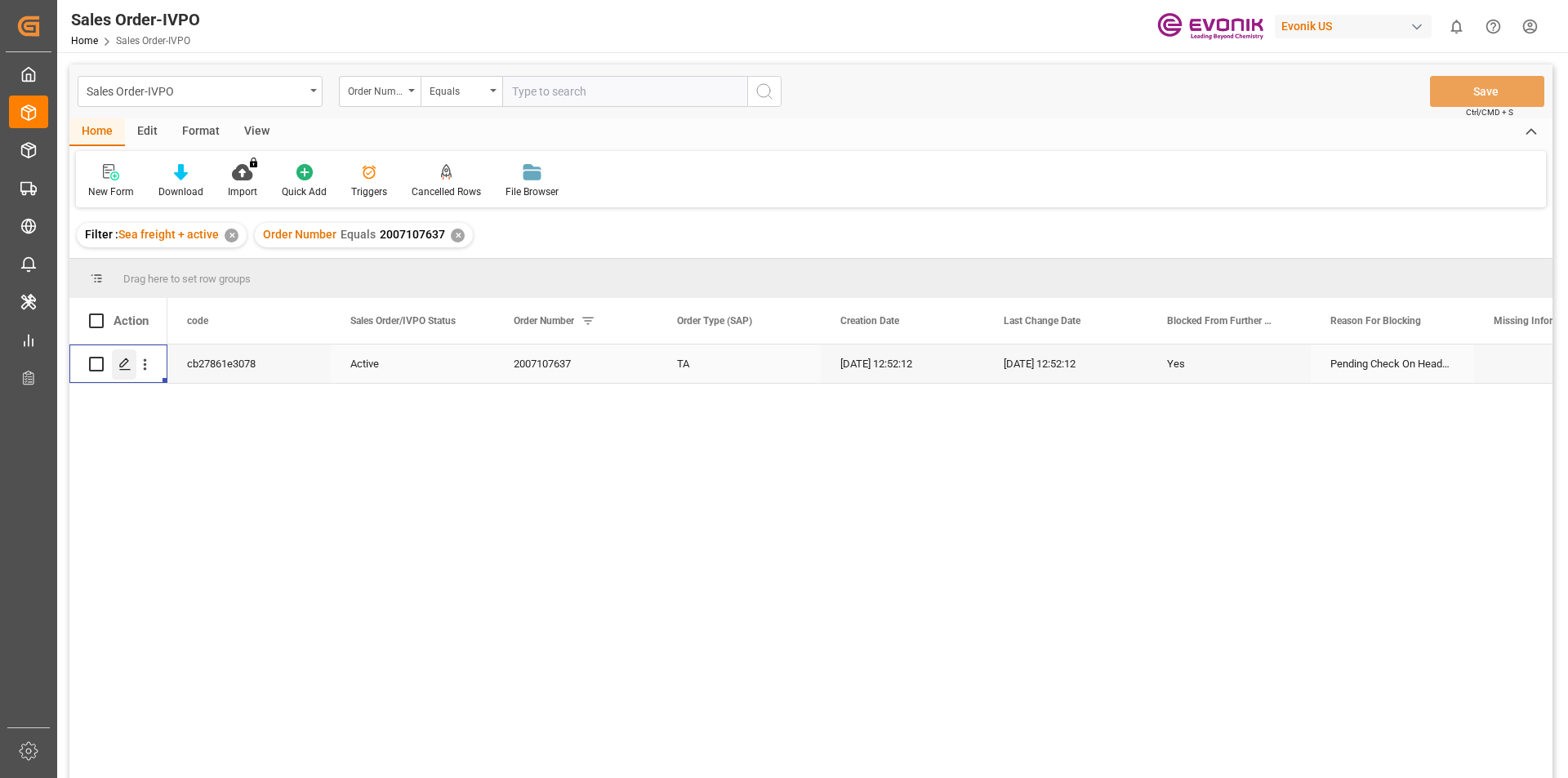
click at [122, 363] on icon "Press SPACE to select this row." at bounding box center [125, 364] width 13 height 13
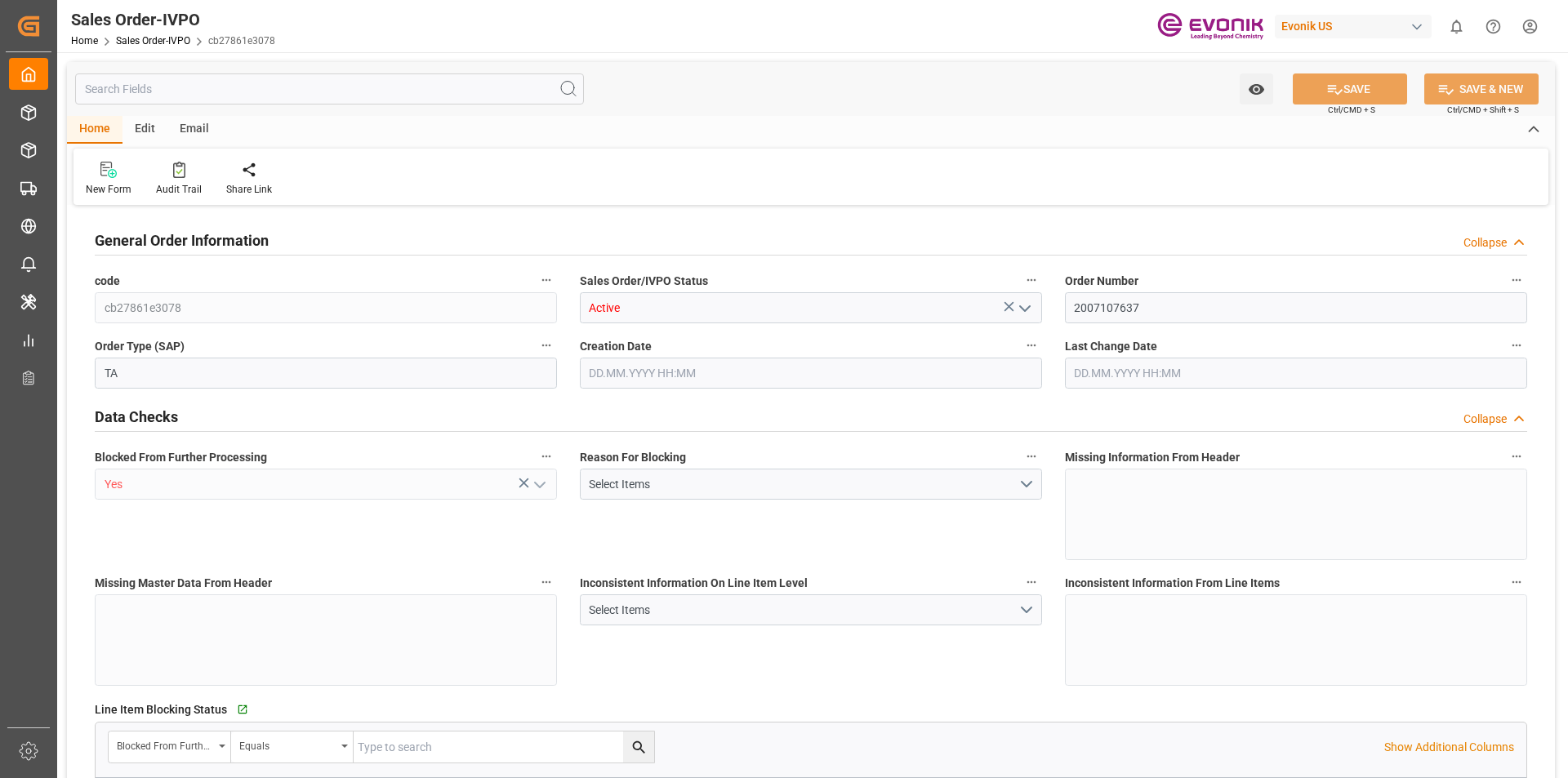
type input "ZADUR"
type input "0"
type input "1"
type input "11638"
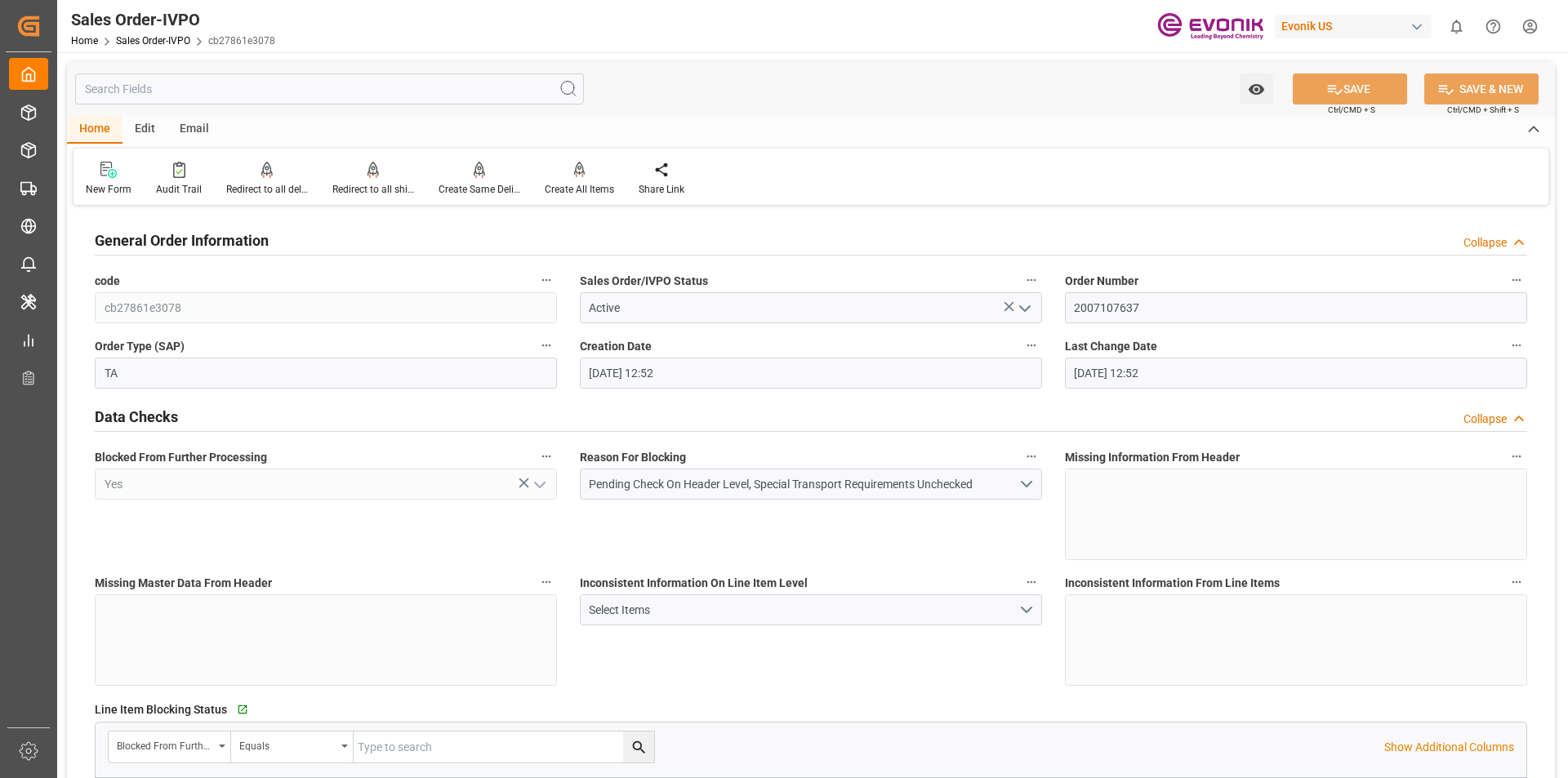
type input "12.08.2025 12:52"
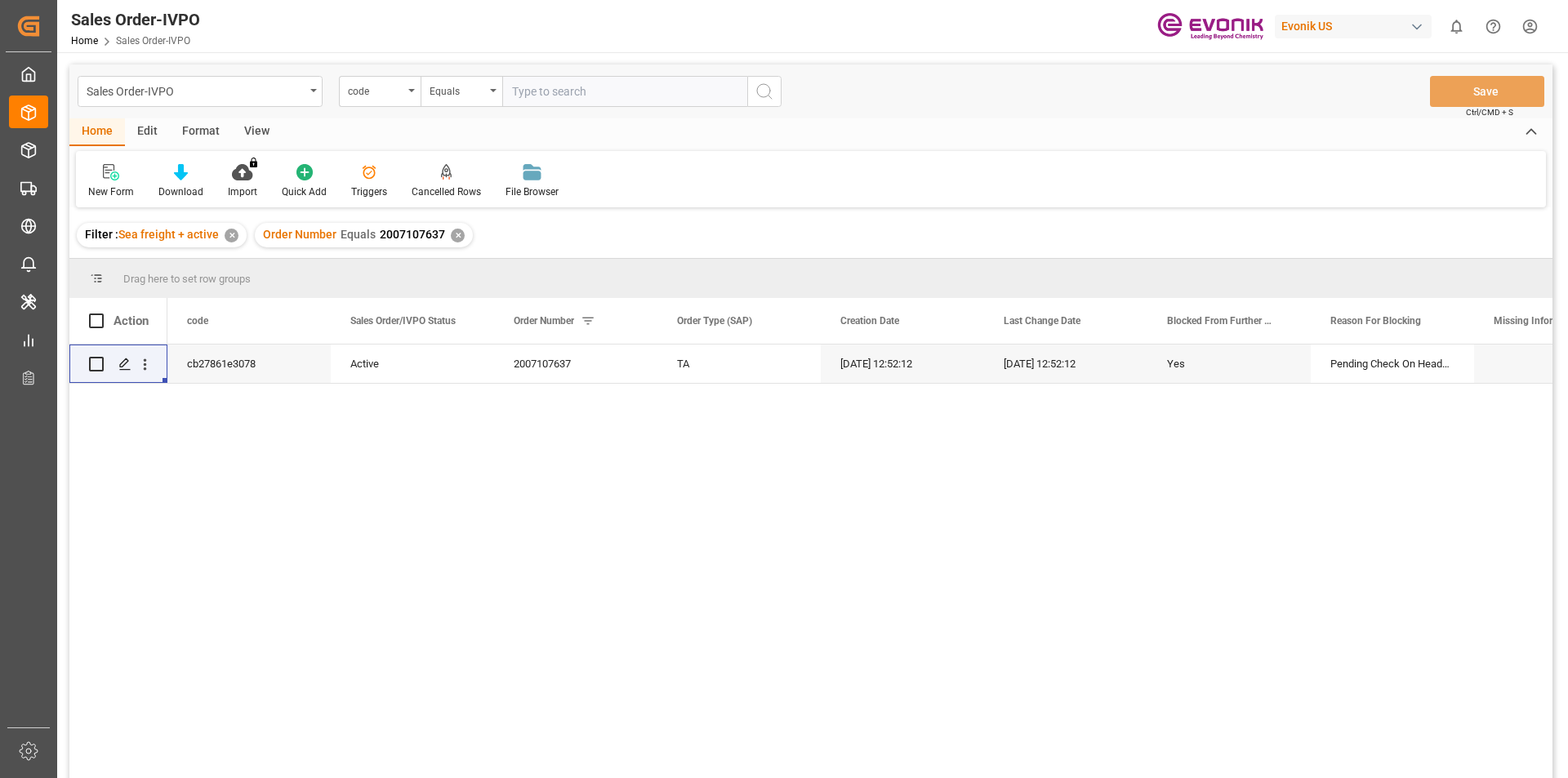
click at [89, 422] on div "cb27861e3078 Active 2007107637 TA 12.08.2025 12:52:12 12.08.2025 12:52:12 Yes P…" at bounding box center [811, 563] width 1484 height 439
click at [148, 364] on icon "open menu" at bounding box center [144, 364] width 17 height 17
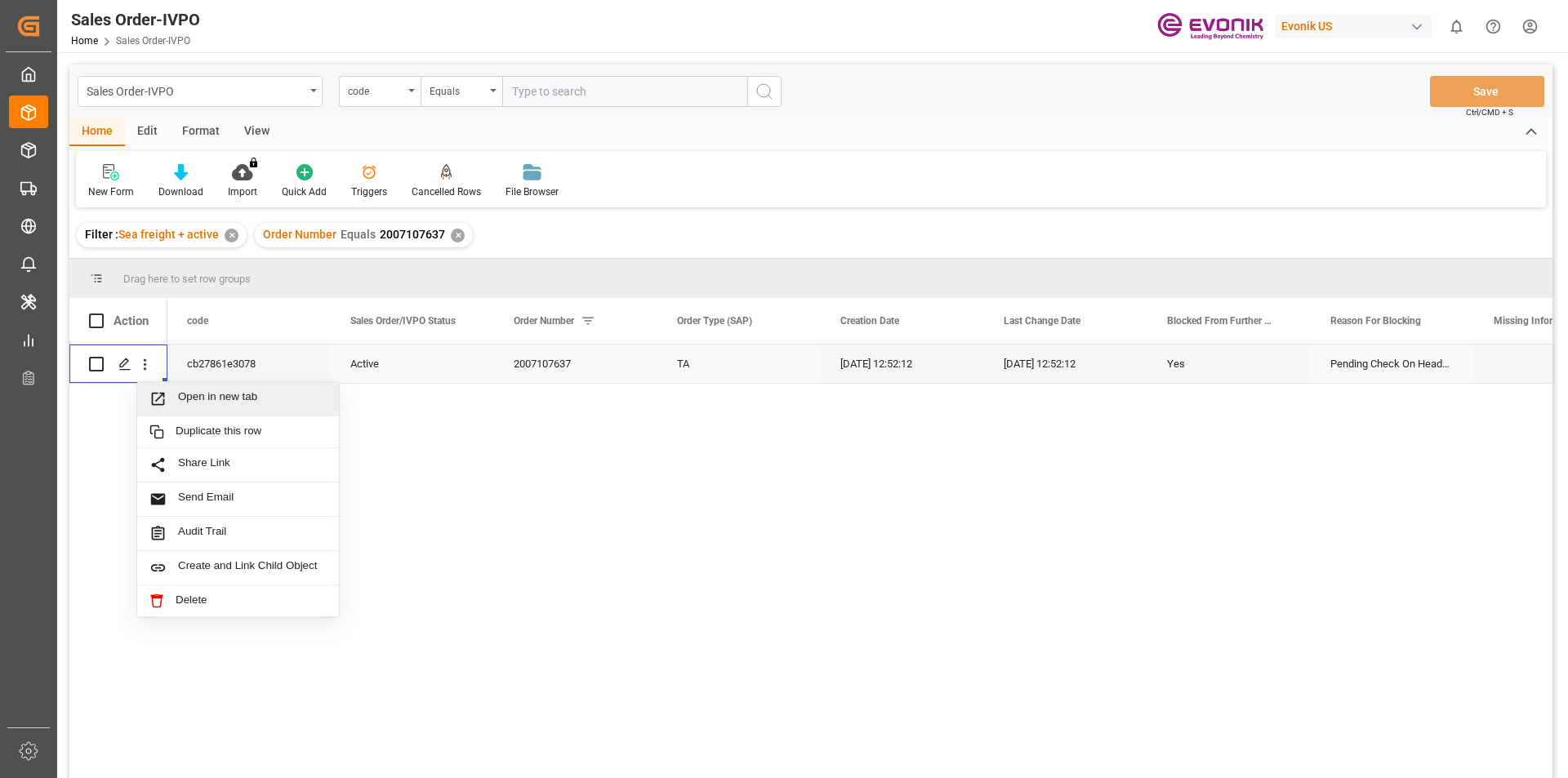
click at [184, 399] on span "Open in new tab" at bounding box center [252, 398] width 148 height 17
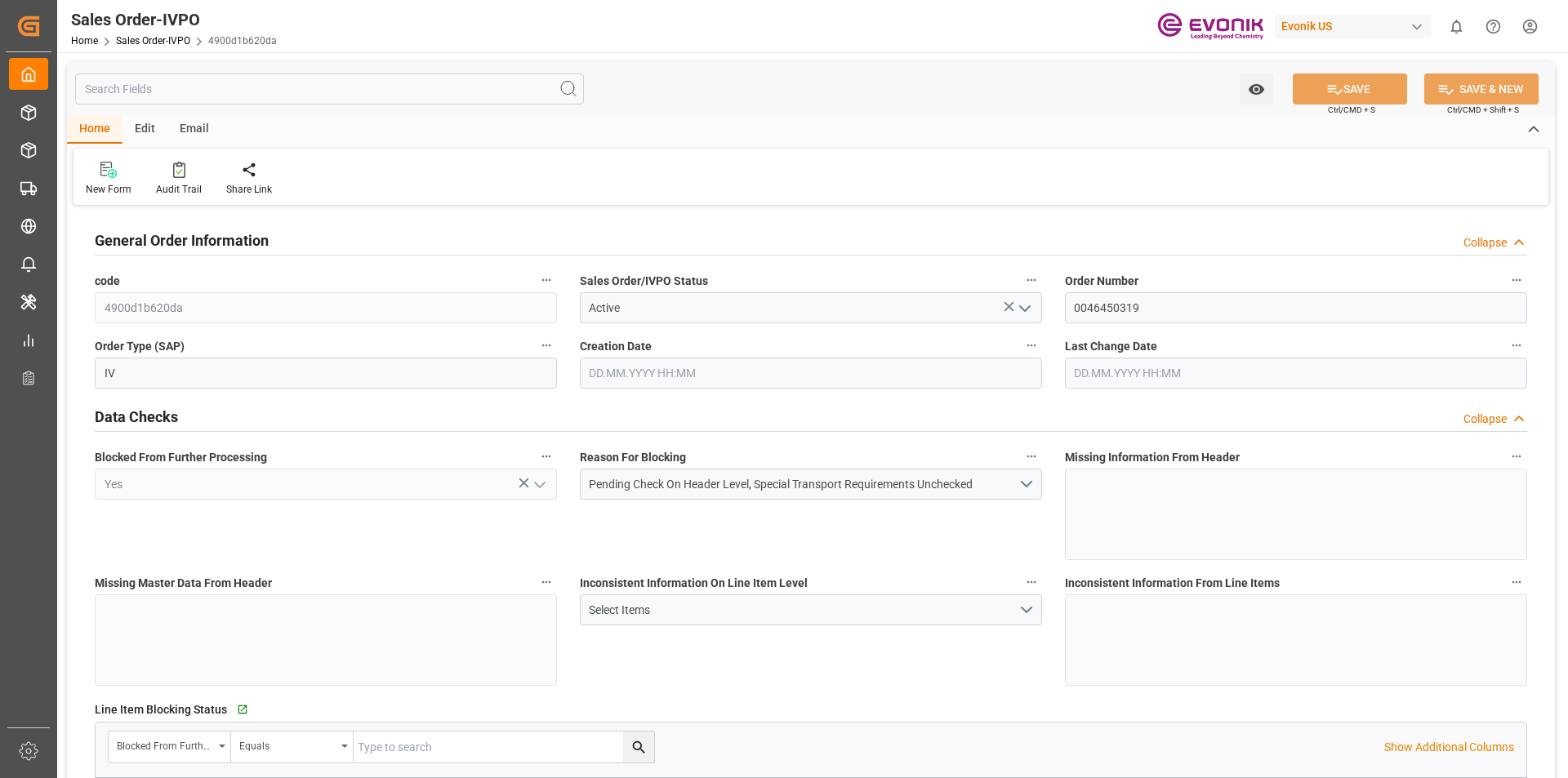
type input "BEANR"
type input "0"
type input "1"
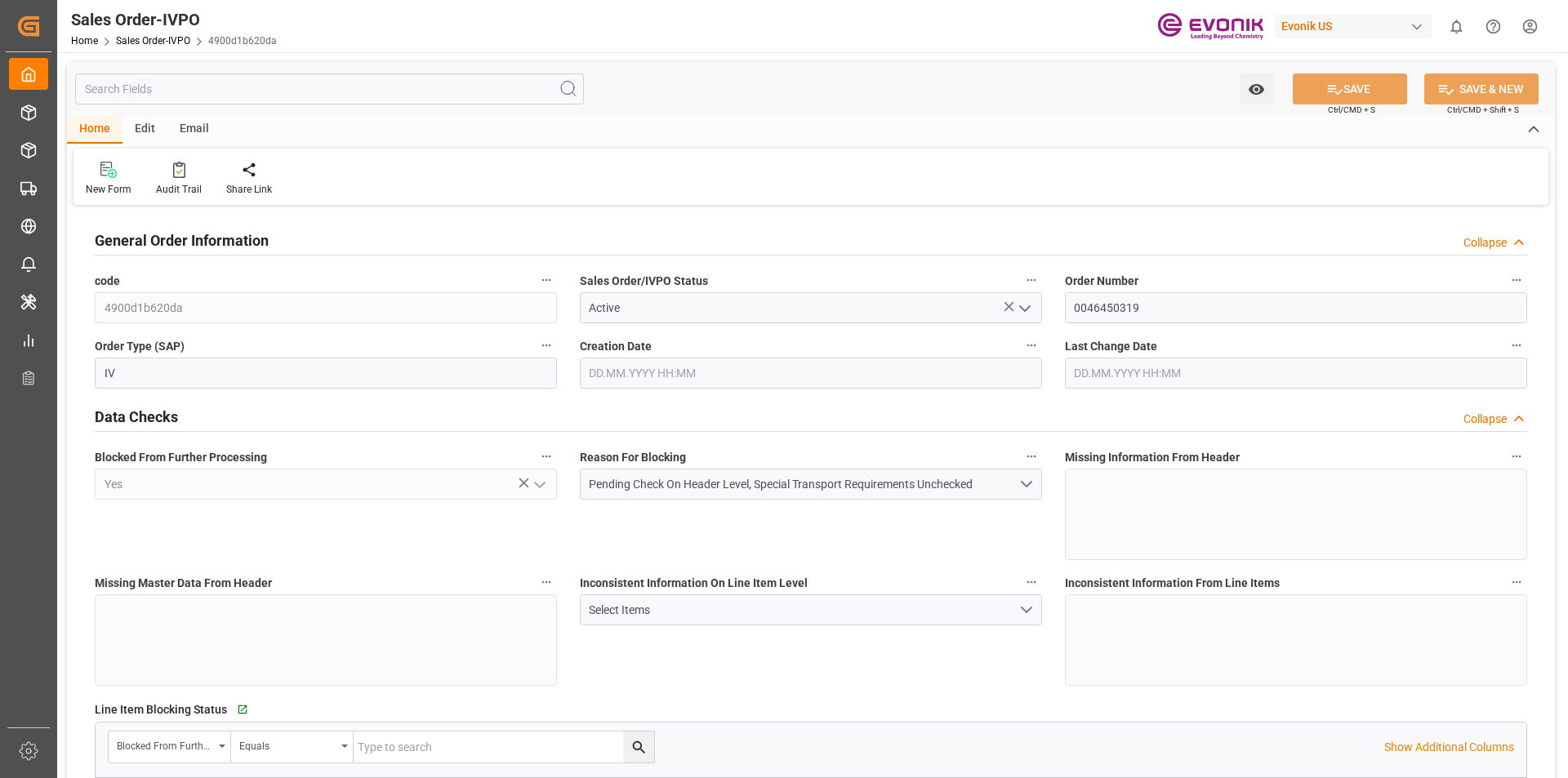
type input "16142"
type input "45.987"
type input "19000"
type input "60"
type input "24.07.2025 14:18"
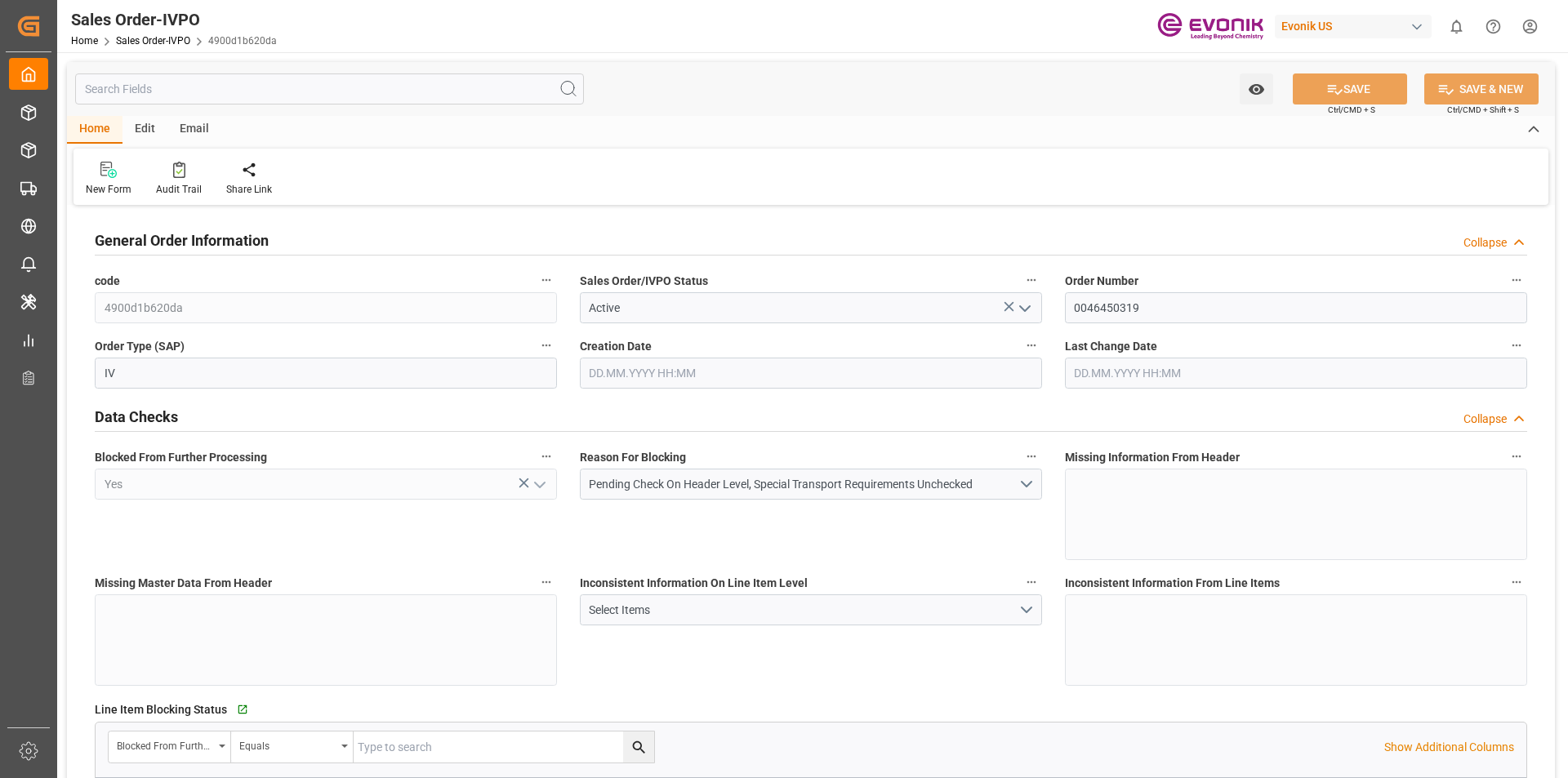
type input "12.08.2025 08:00"
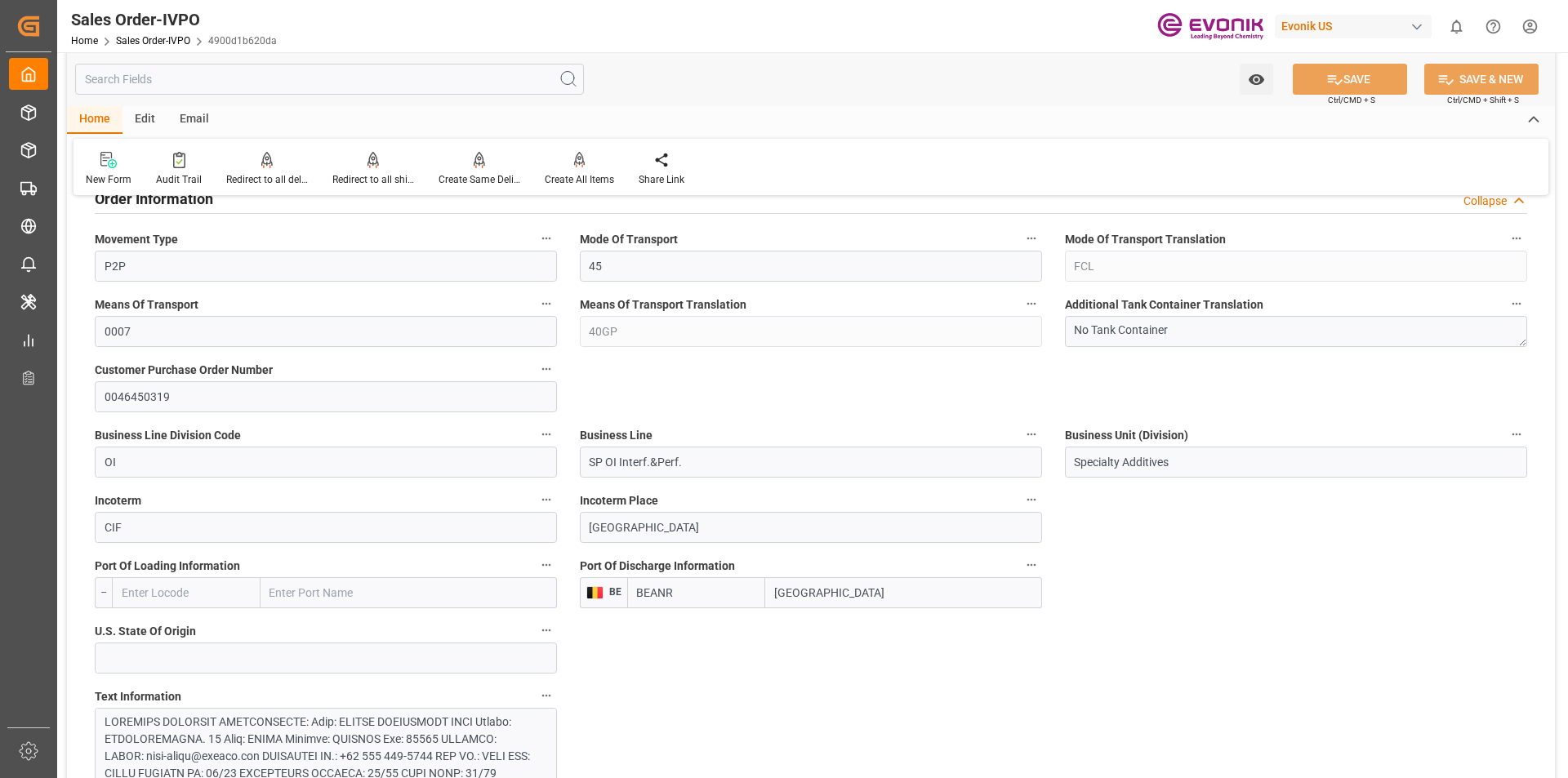
scroll to position [980, 0]
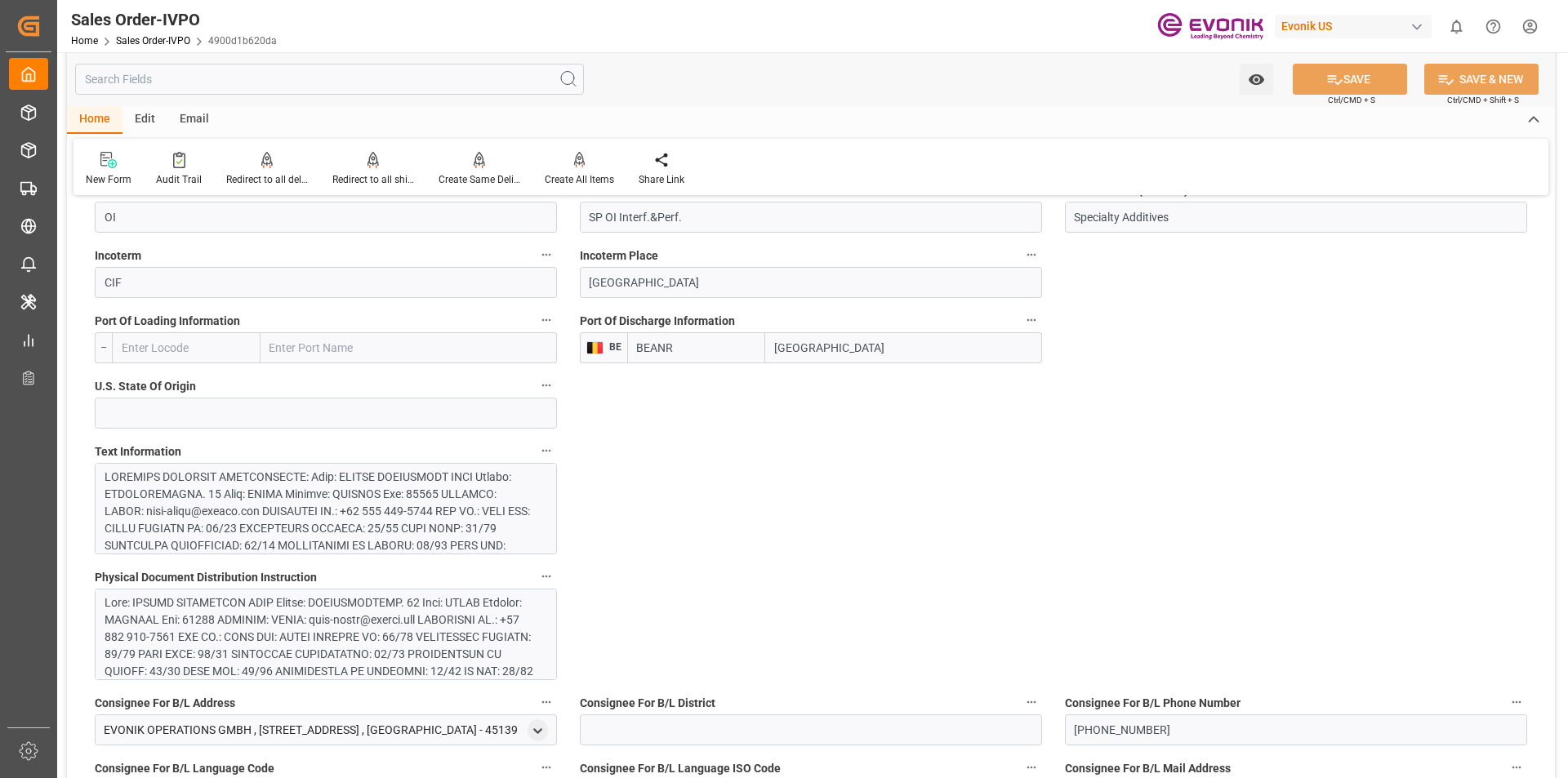
click at [418, 510] on div at bounding box center [319, 675] width 431 height 412
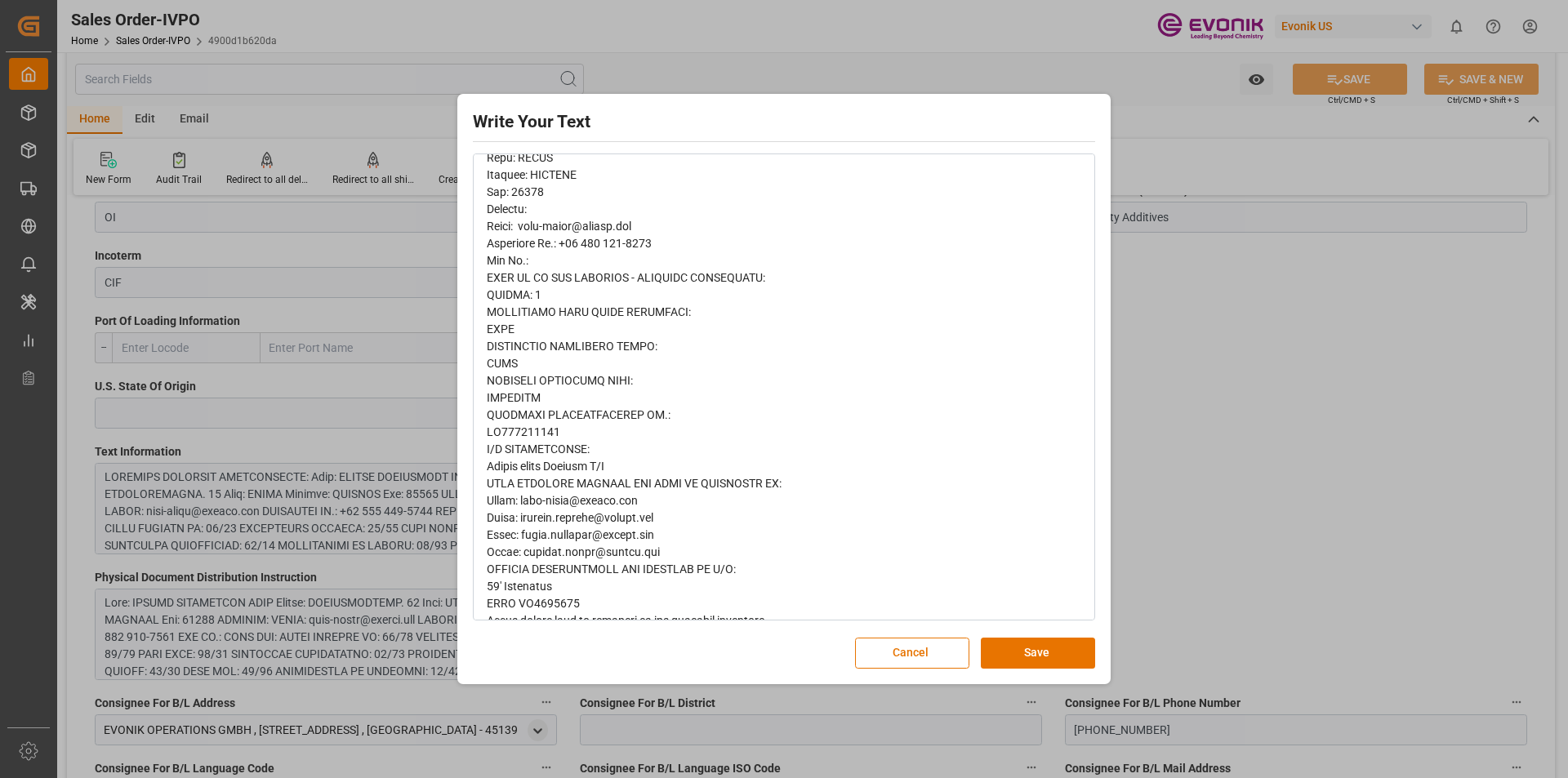
scroll to position [860, 0]
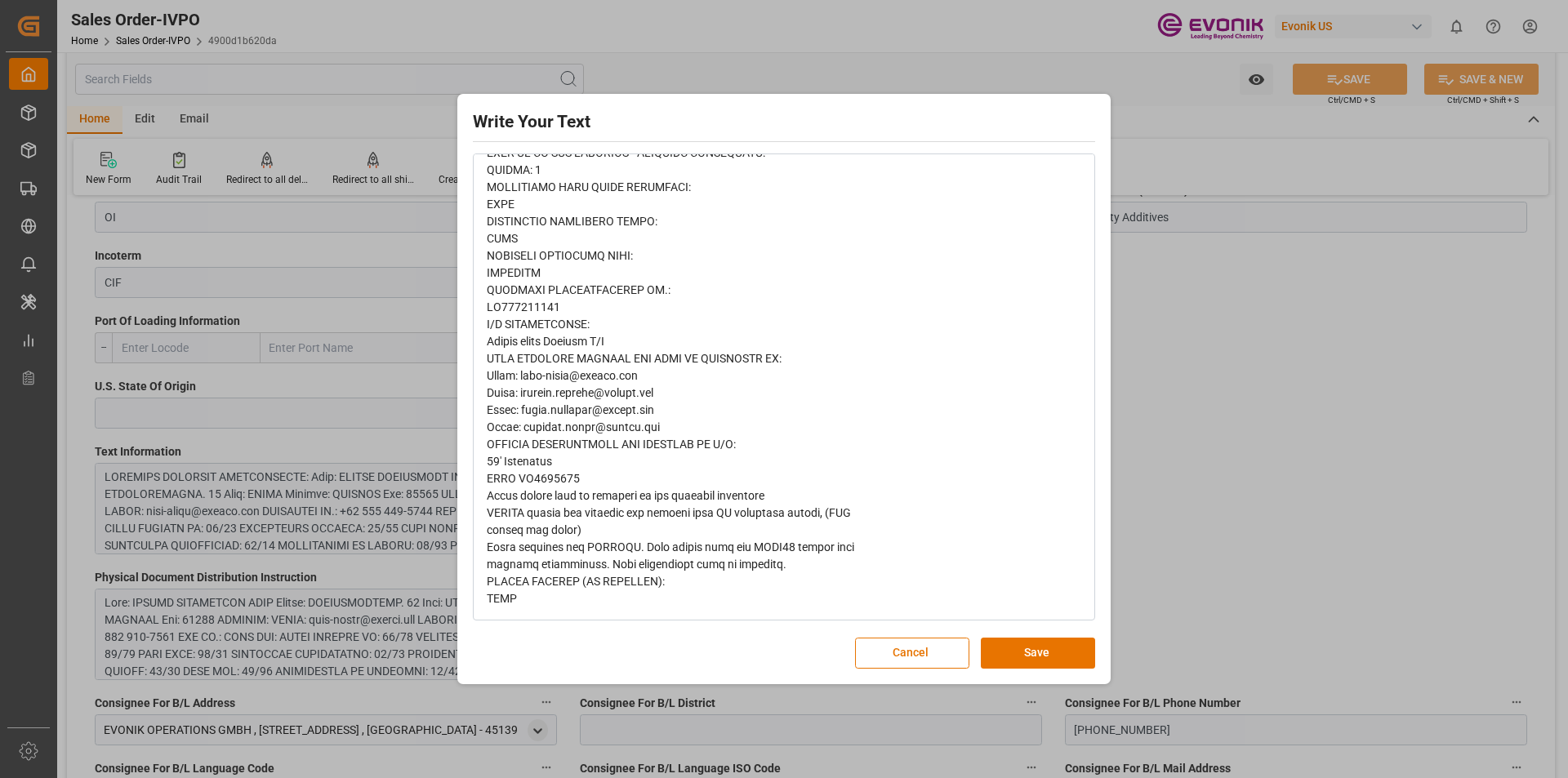
click at [1187, 397] on div "Write Your Text Normal 14 Font Cancel Save" at bounding box center [784, 389] width 1568 height 778
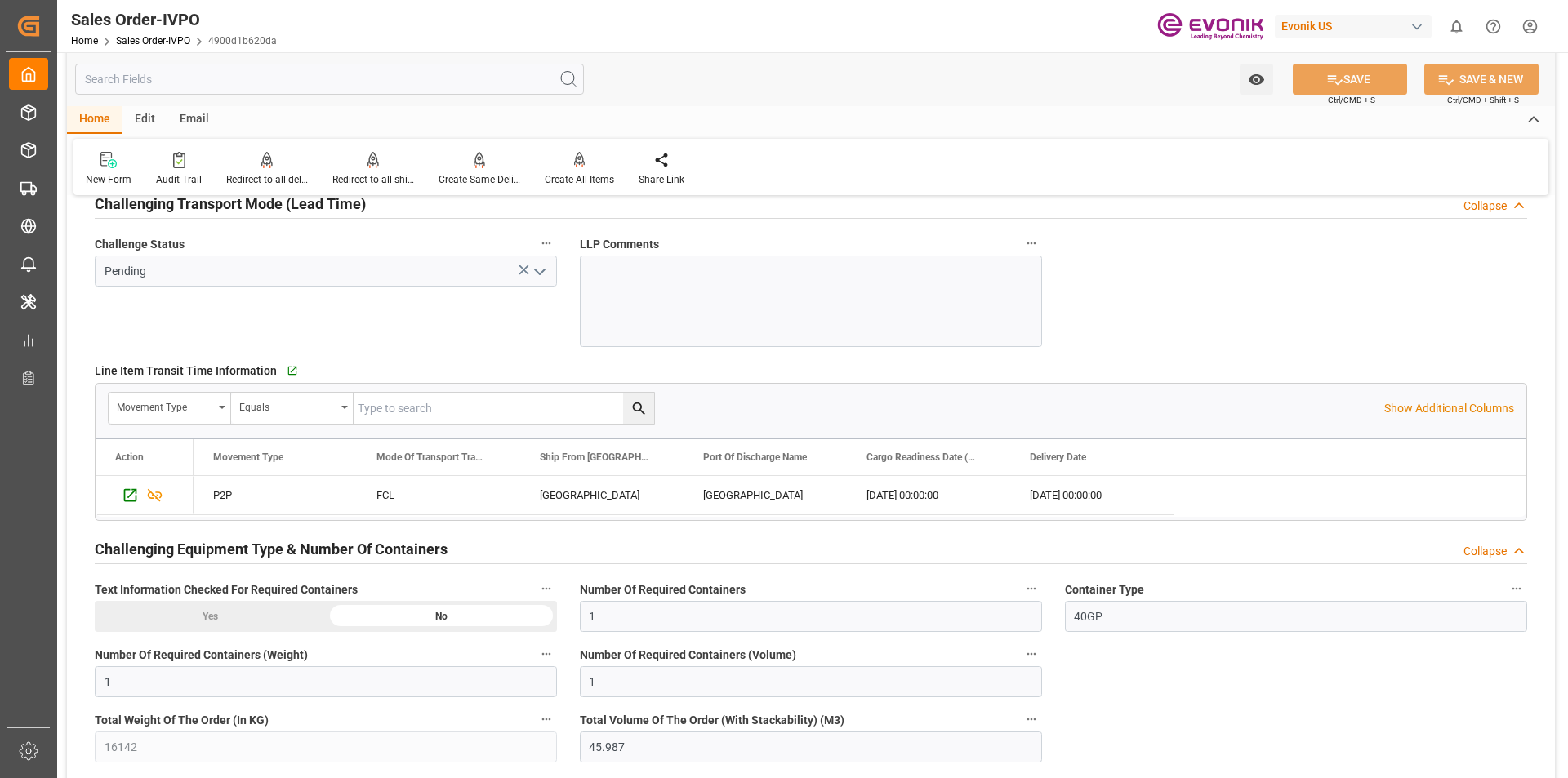
scroll to position [2695, 0]
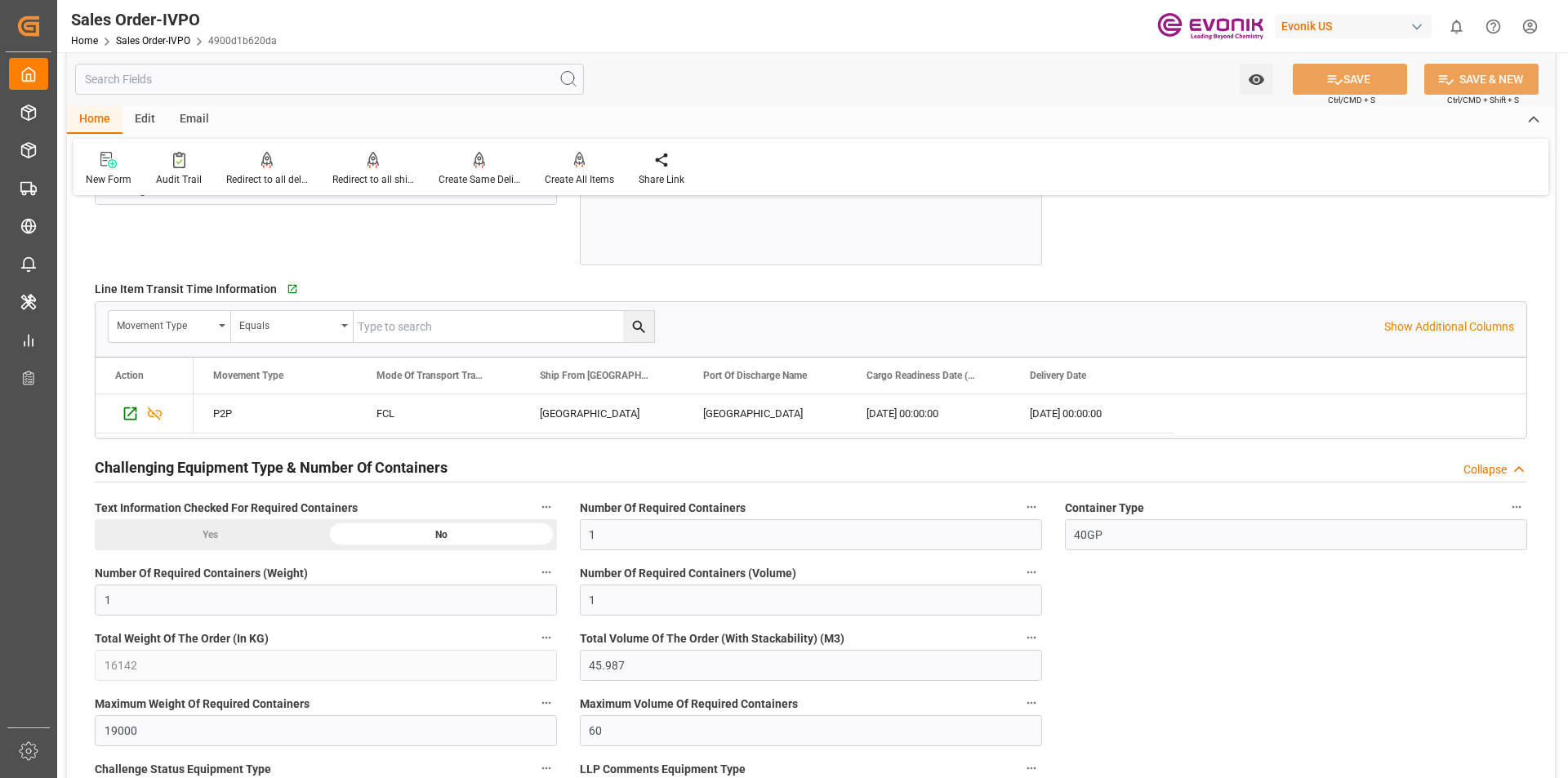
click at [952, 26] on div "Sales Order-IVPO Home Sales Order-IVPO 4900d1b620da Evonik US 0 Notifications O…" at bounding box center [807, 26] width 1522 height 52
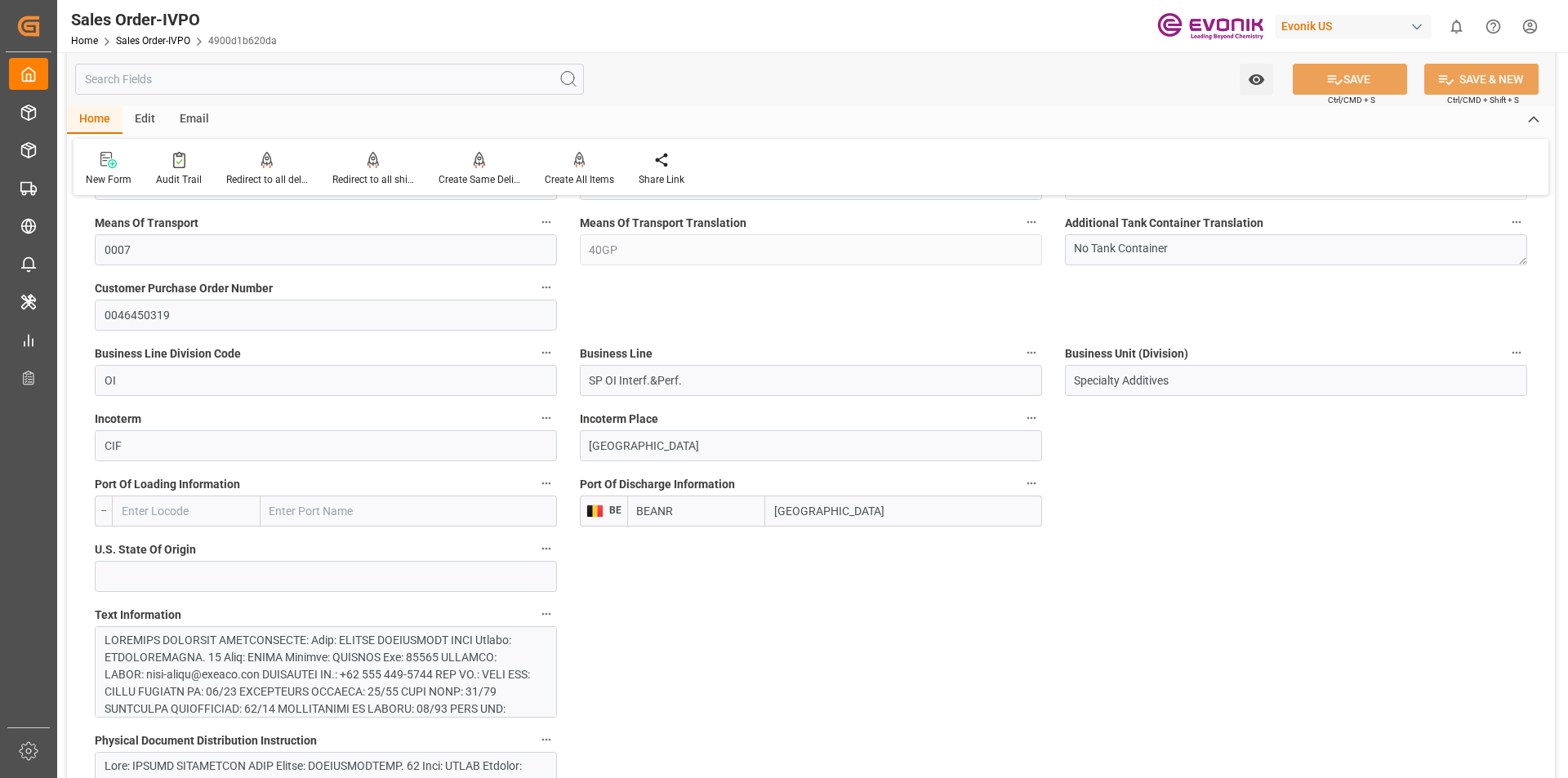
scroll to position [735, 0]
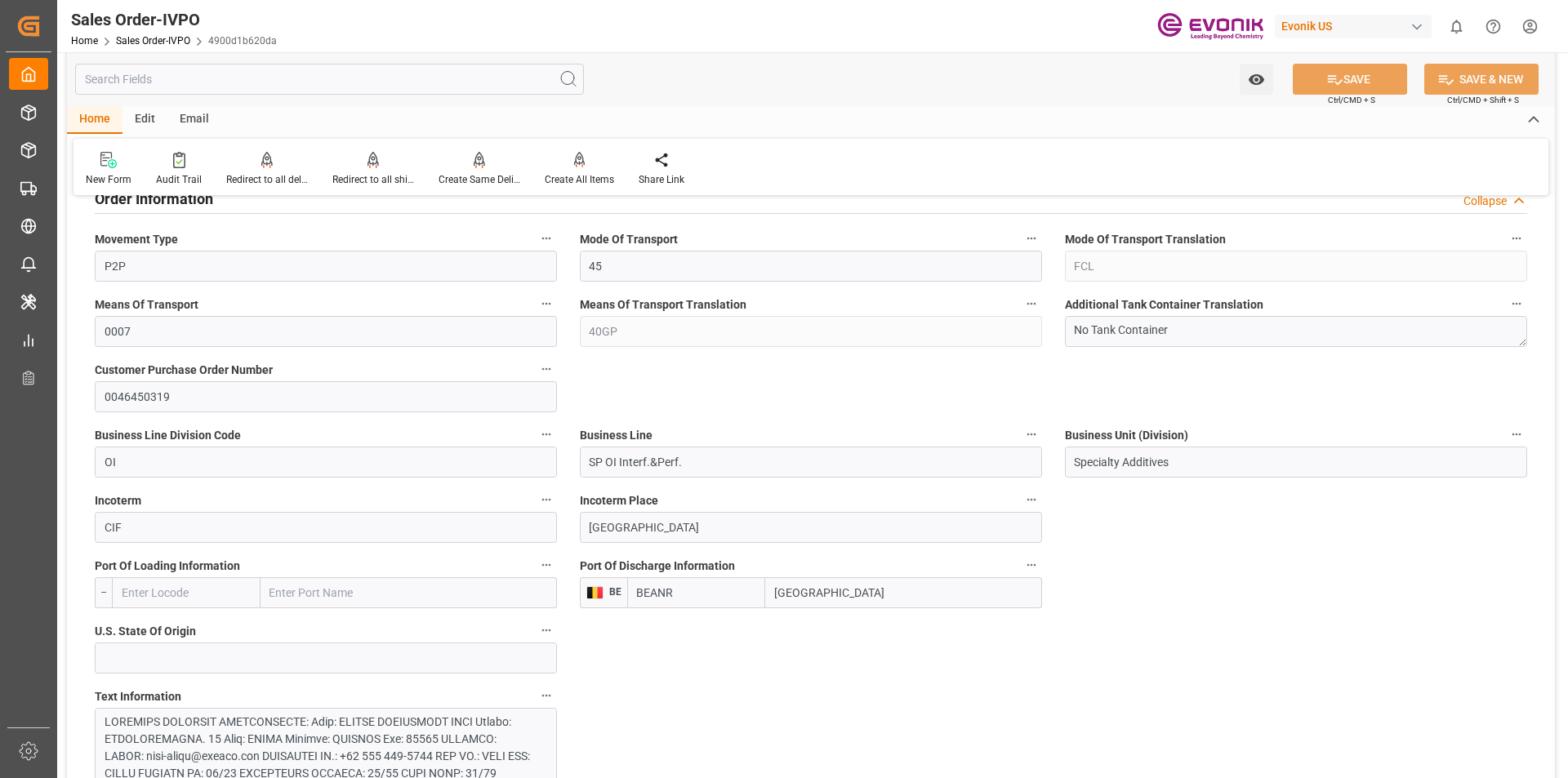
click at [1154, 113] on div "Home Edit Email" at bounding box center [811, 120] width 1488 height 28
drag, startPoint x: 127, startPoint y: 270, endPoint x: 84, endPoint y: 270, distance: 43.0
click at [84, 270] on div "Movement Type P2P" at bounding box center [326, 255] width 485 height 66
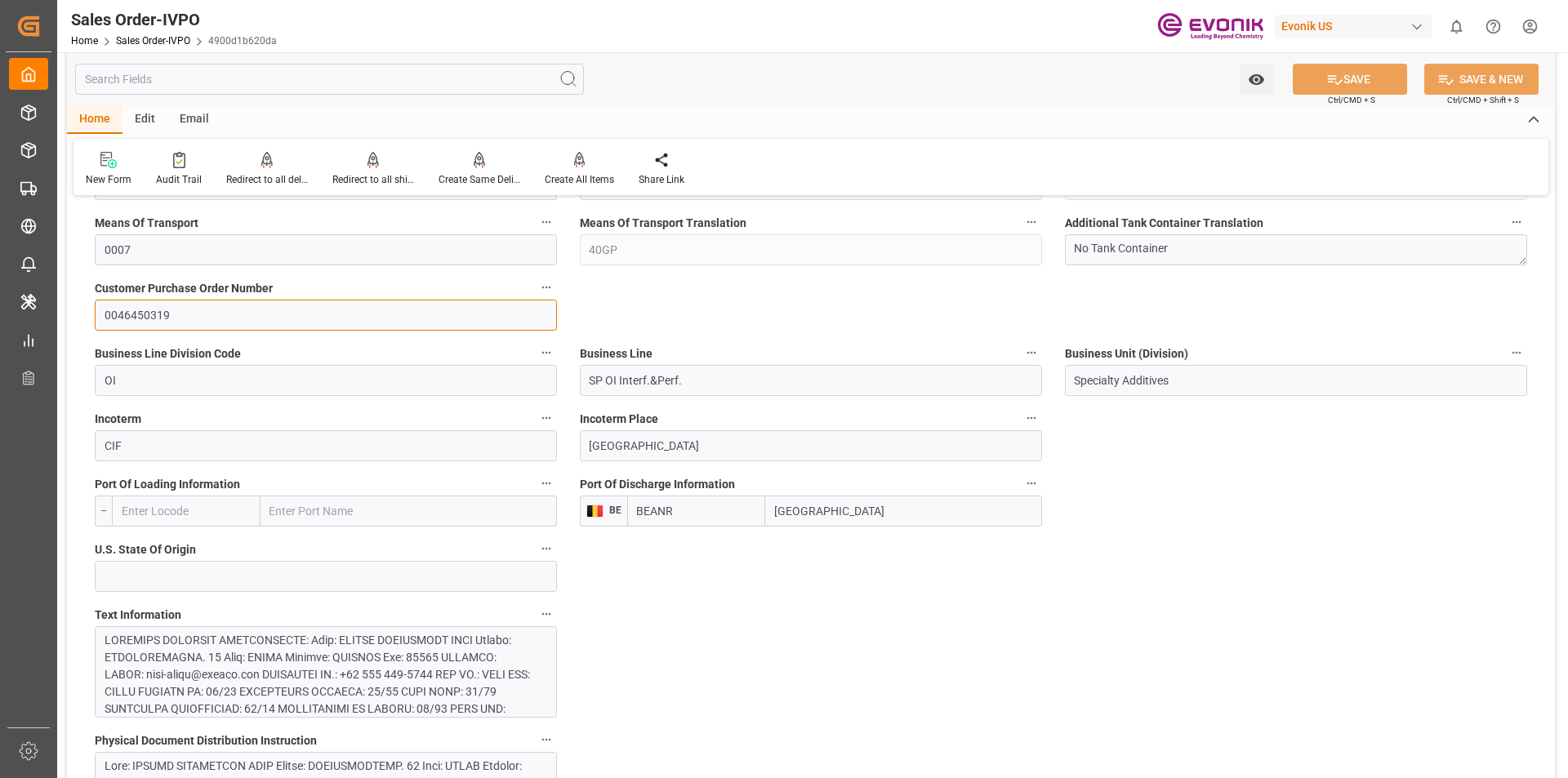
click at [137, 316] on input "0046450319" at bounding box center [326, 316] width 463 height 31
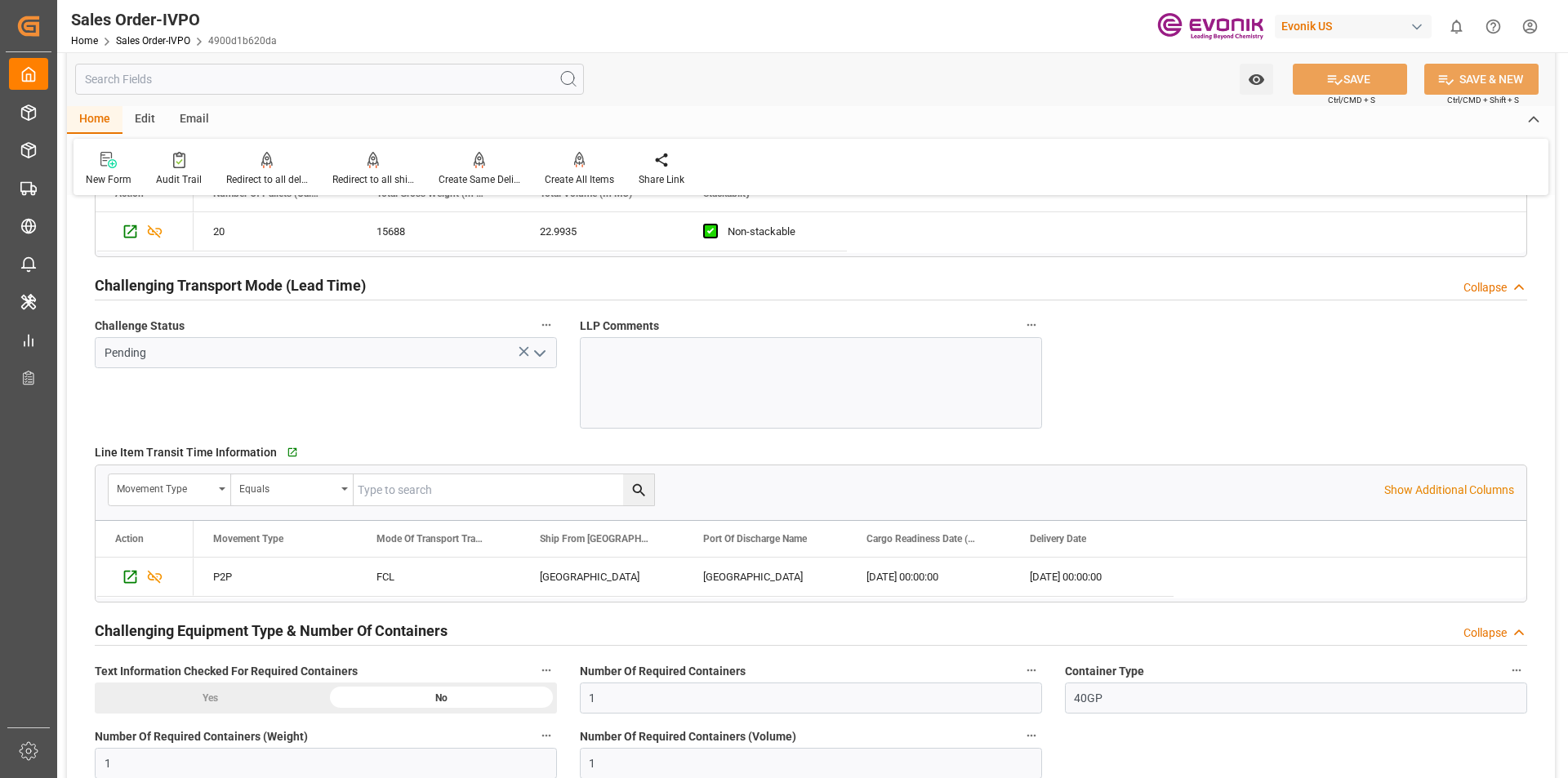
scroll to position [2613, 0]
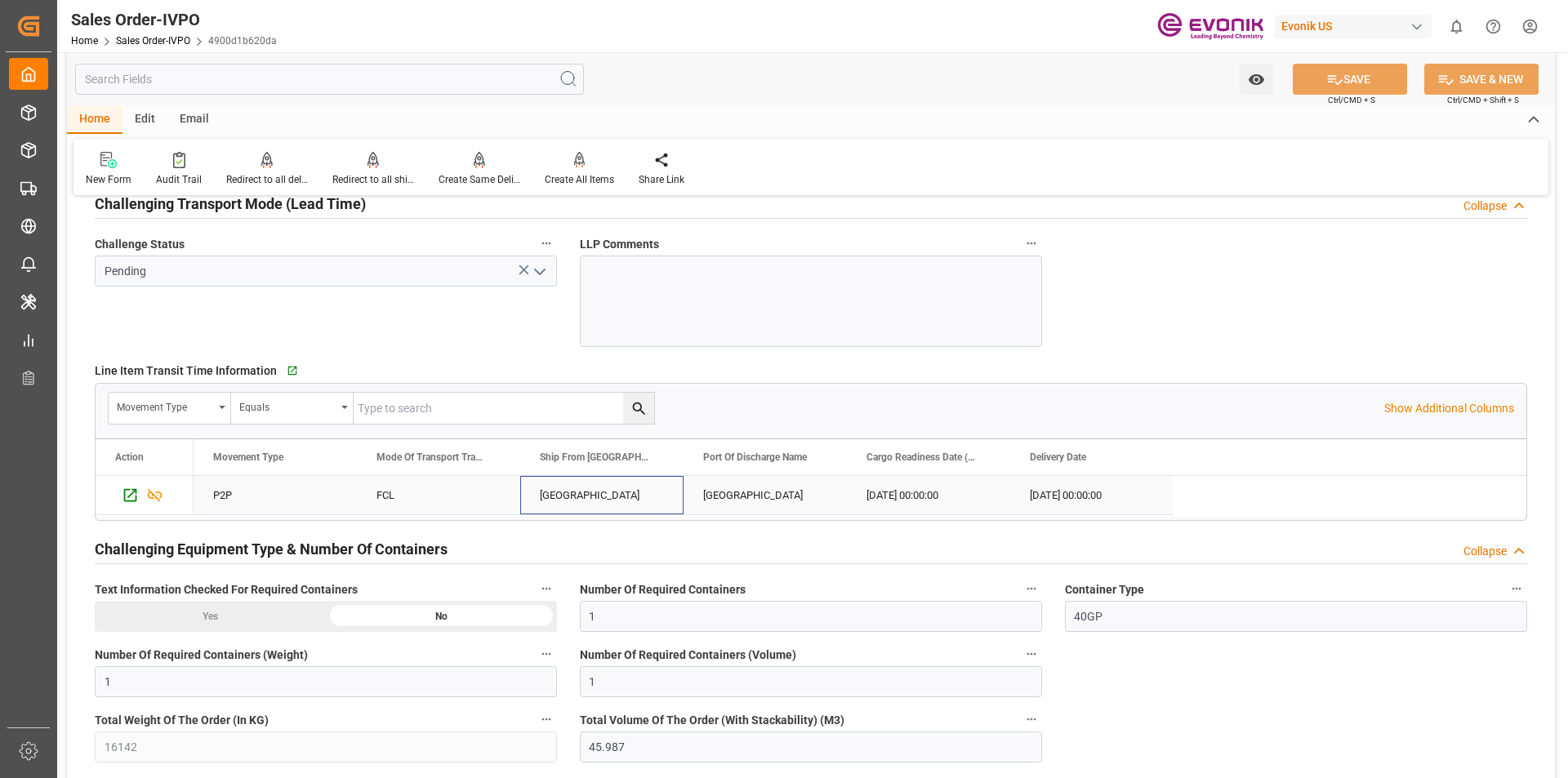
drag, startPoint x: 542, startPoint y: 495, endPoint x: 636, endPoint y: 495, distance: 94.0
click at [636, 495] on div "HOUSTON" at bounding box center [601, 495] width 163 height 39
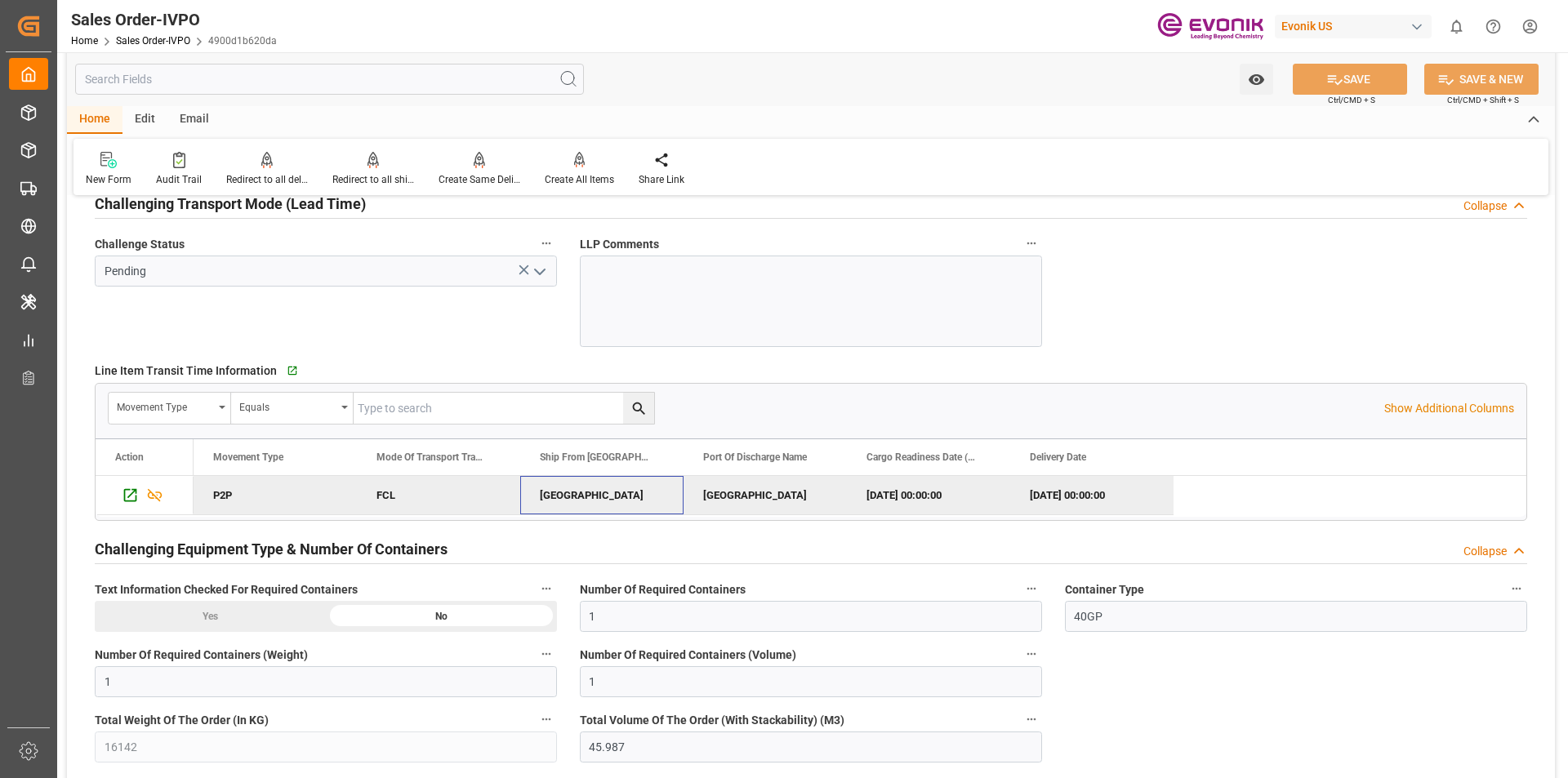
drag, startPoint x: 531, startPoint y: 495, endPoint x: 1066, endPoint y: 506, distance: 535.1
click at [1113, 493] on div "P2P FCL HOUSTON Antwerp 2025-09-16 00:00:00 2025-10-15 00:00:00" at bounding box center [683, 496] width 980 height 39
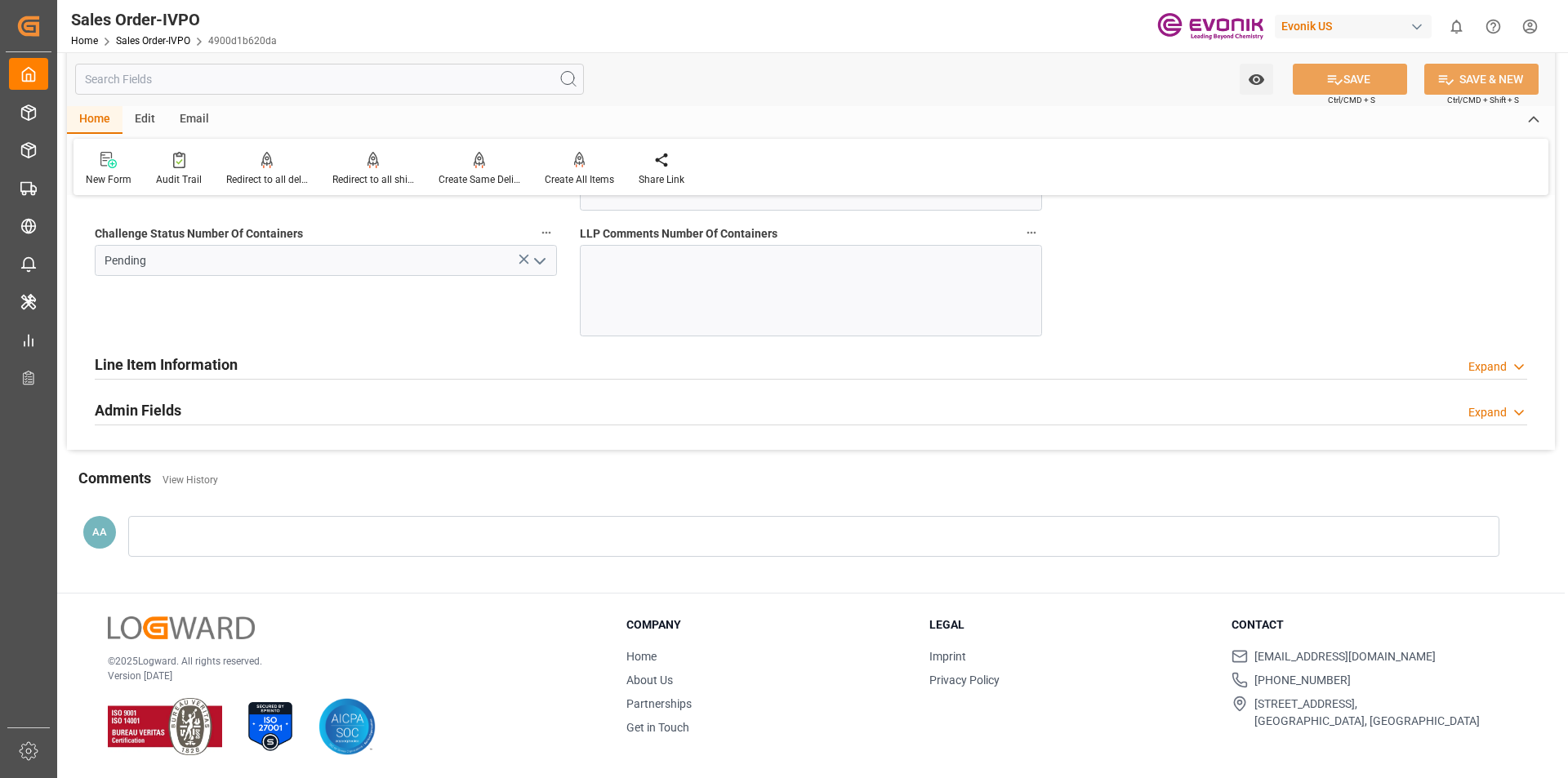
scroll to position [3192, 0]
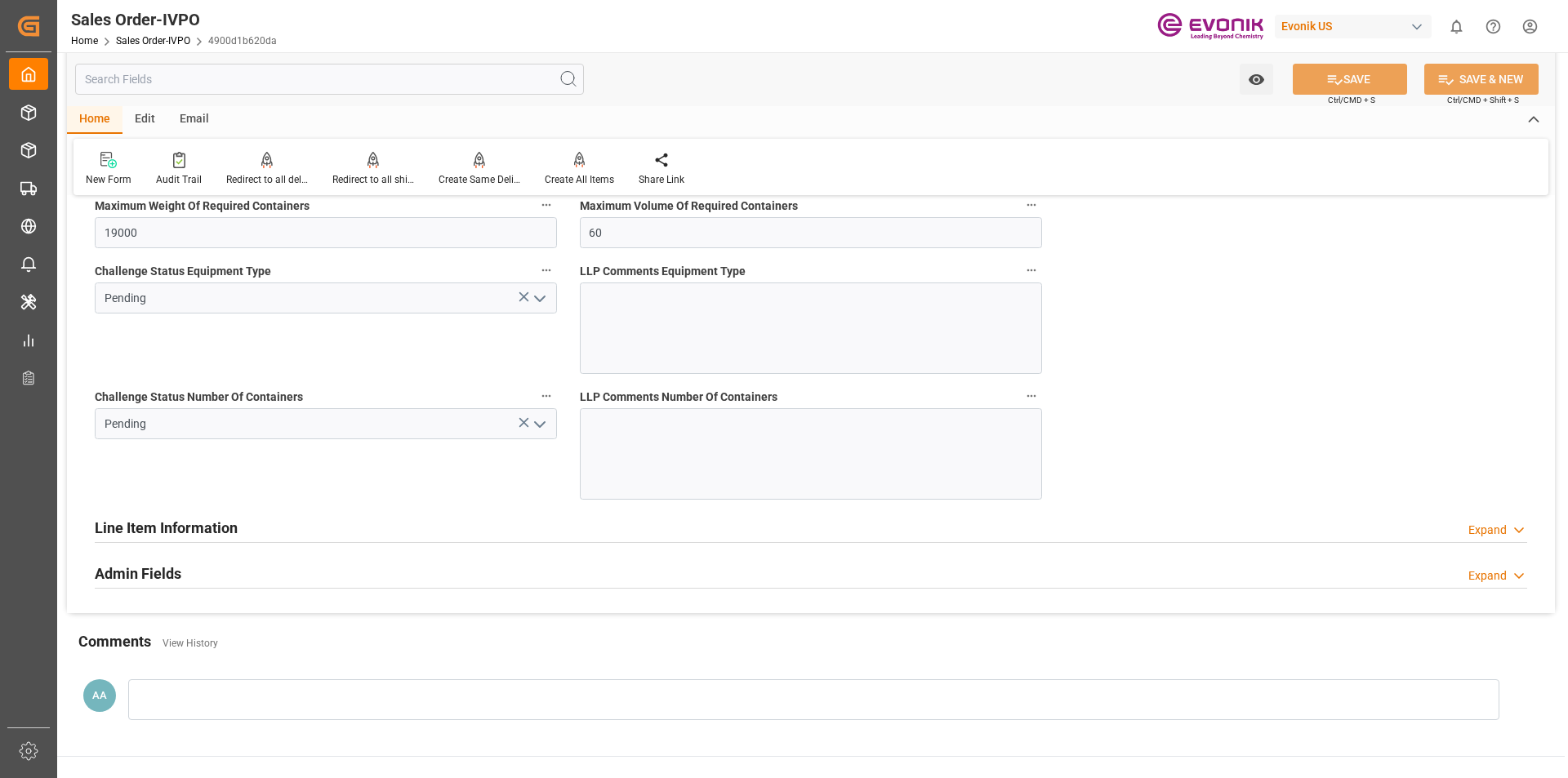
click at [540, 425] on icon "open menu" at bounding box center [540, 425] width 20 height 20
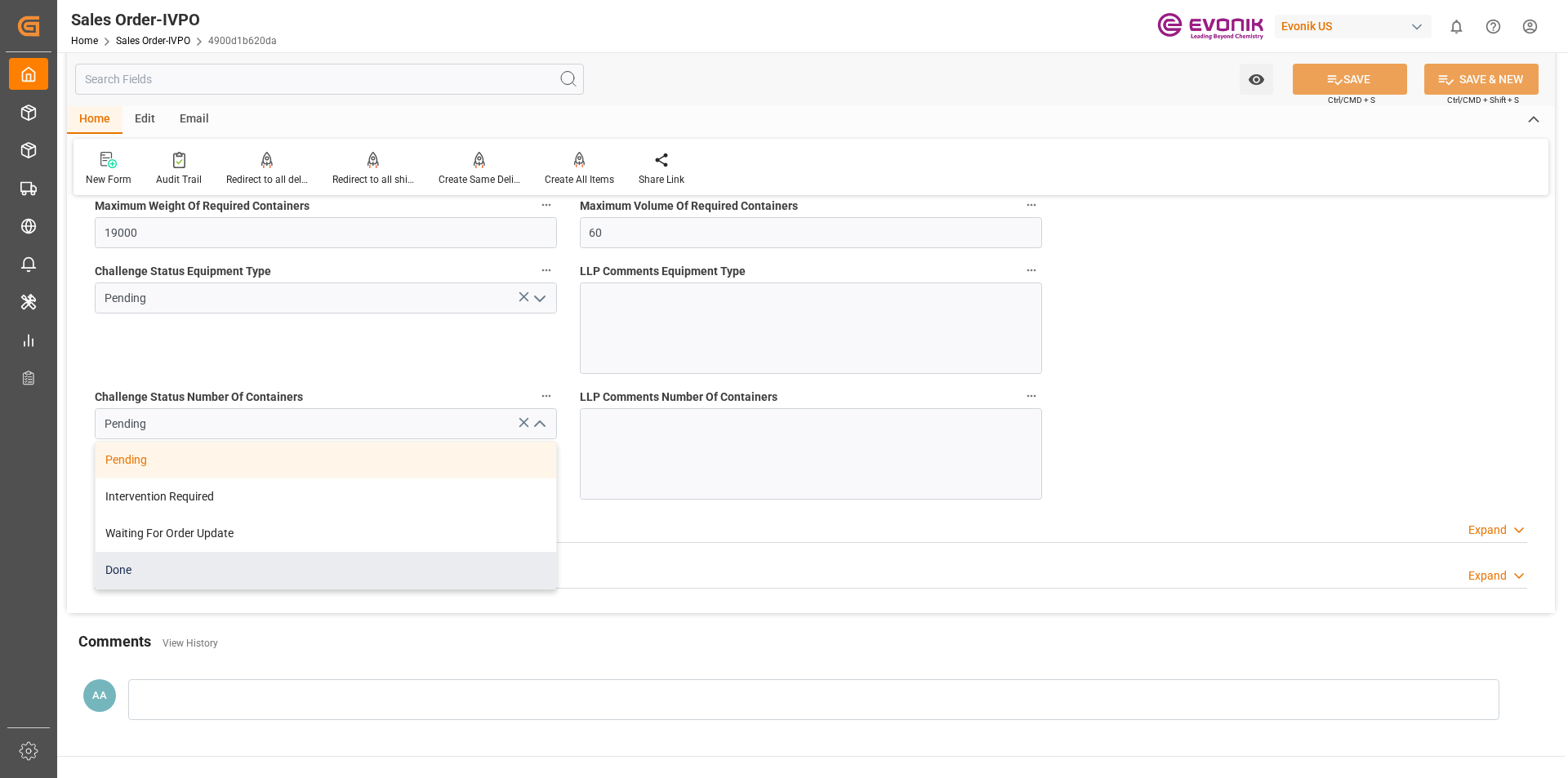
click at [212, 564] on div "Done" at bounding box center [326, 570] width 461 height 37
type input "Done"
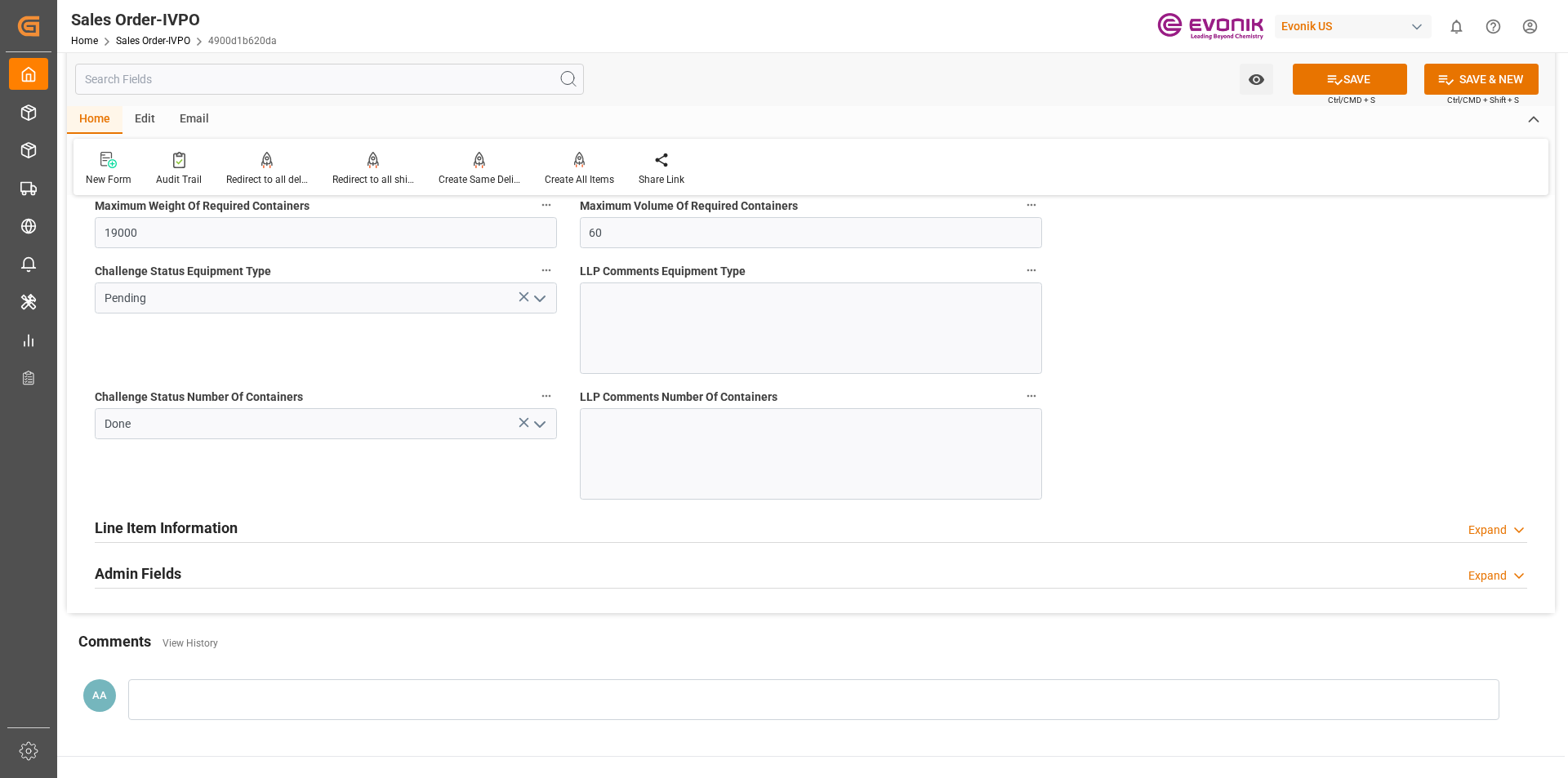
click at [541, 305] on icon "open menu" at bounding box center [540, 299] width 20 height 20
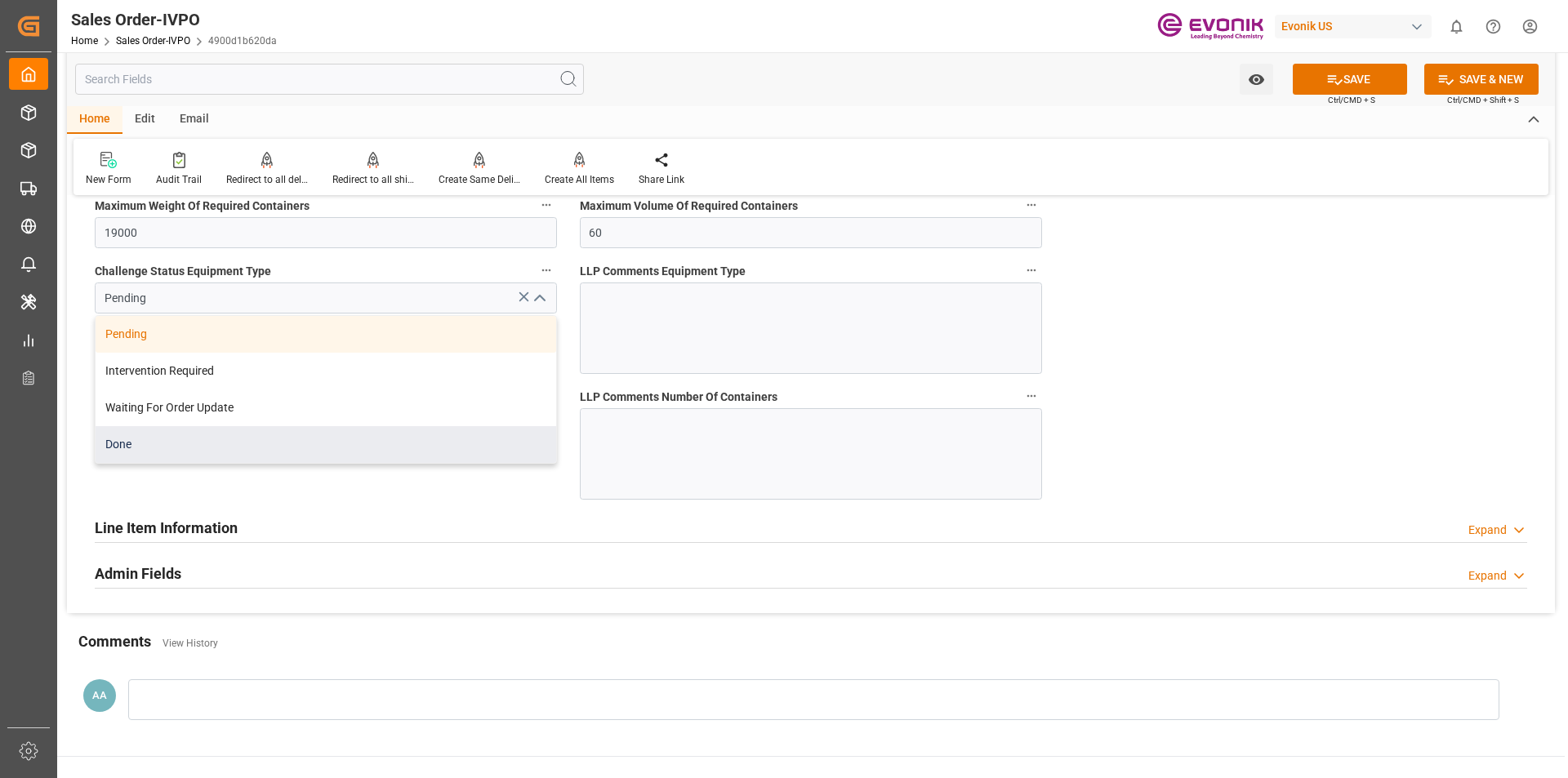
click at [354, 459] on div "Done" at bounding box center [326, 444] width 461 height 37
type input "Done"
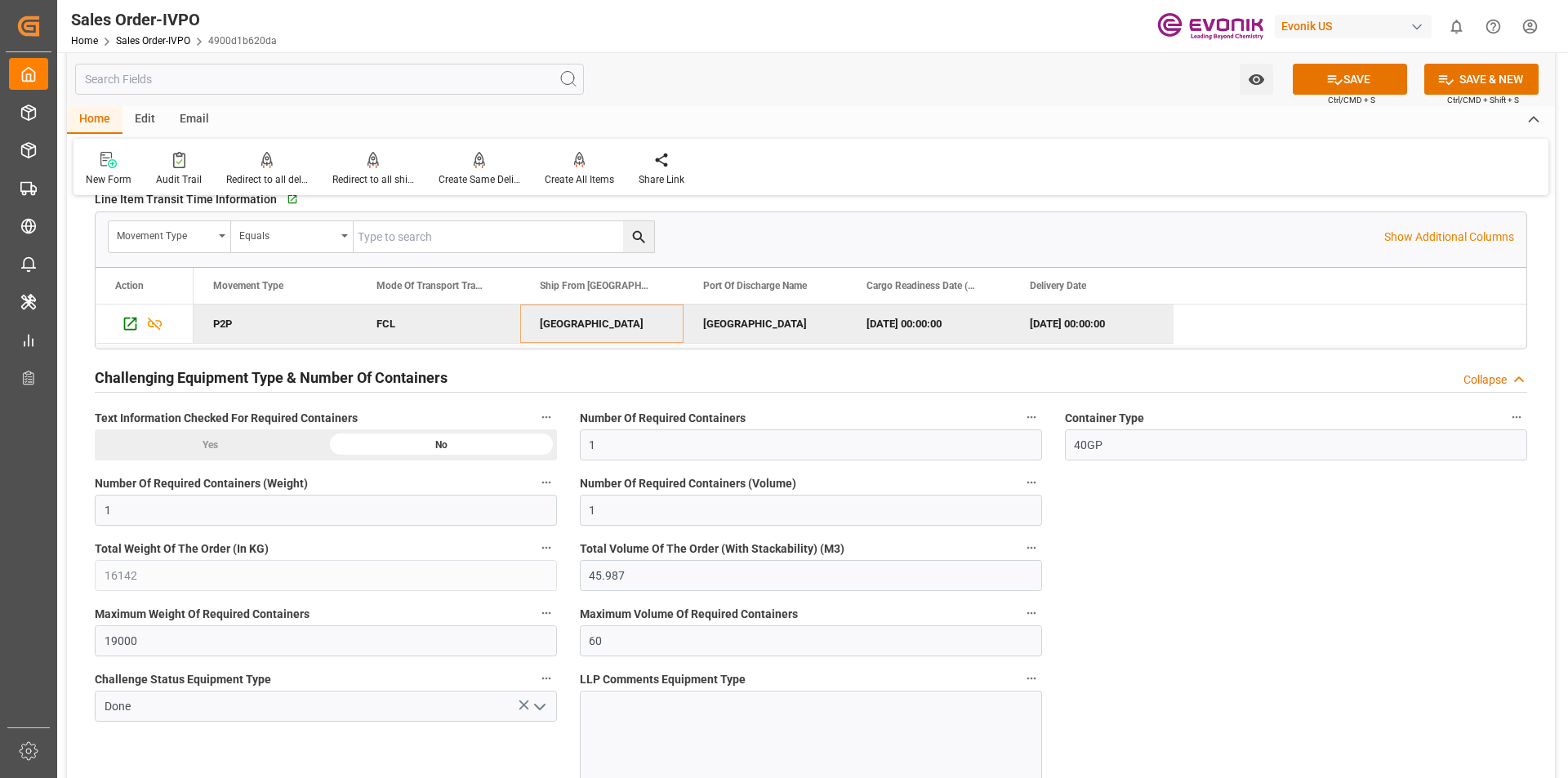
scroll to position [2539, 0]
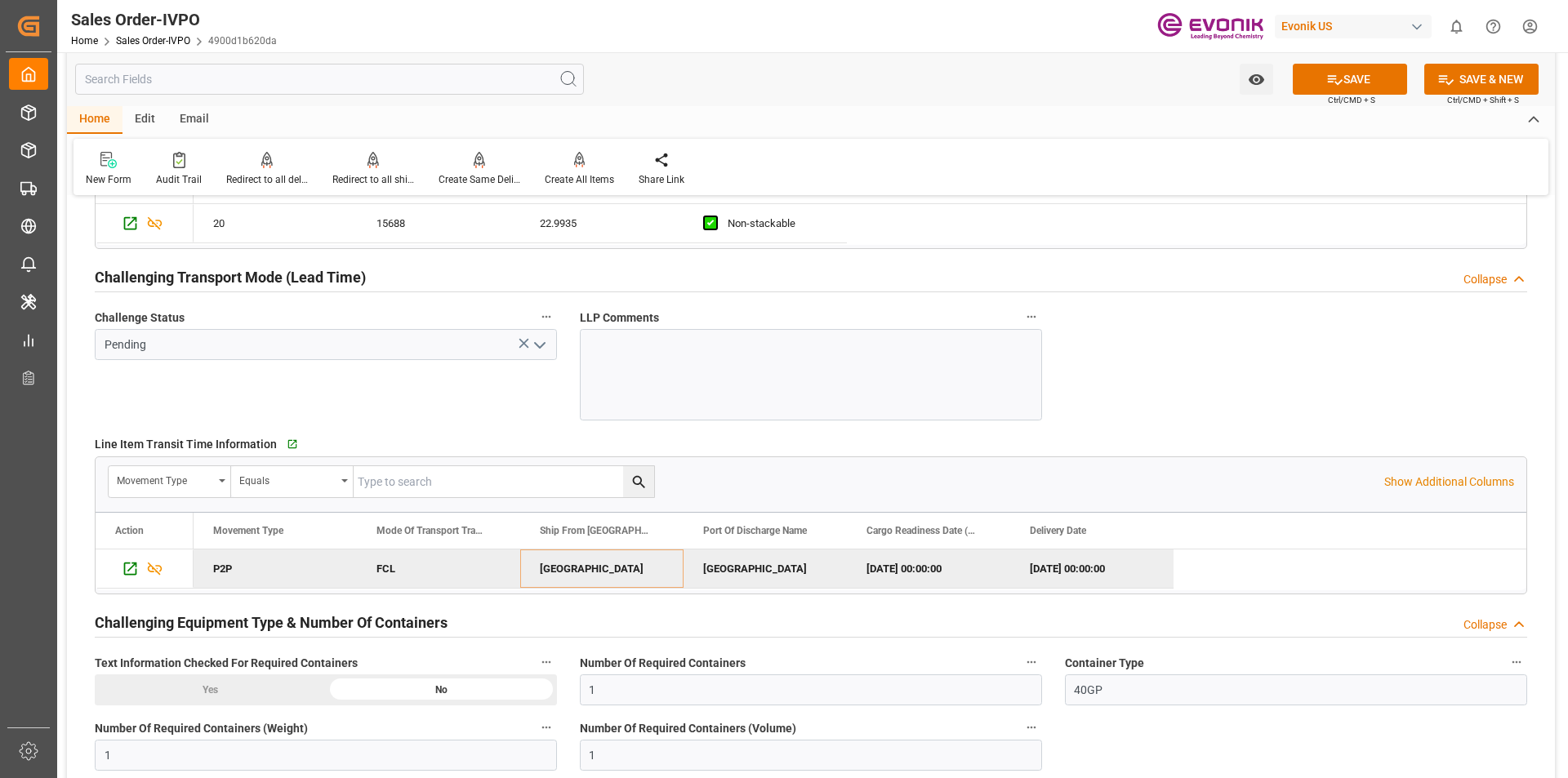
click at [538, 344] on icon "open menu" at bounding box center [540, 345] width 20 height 20
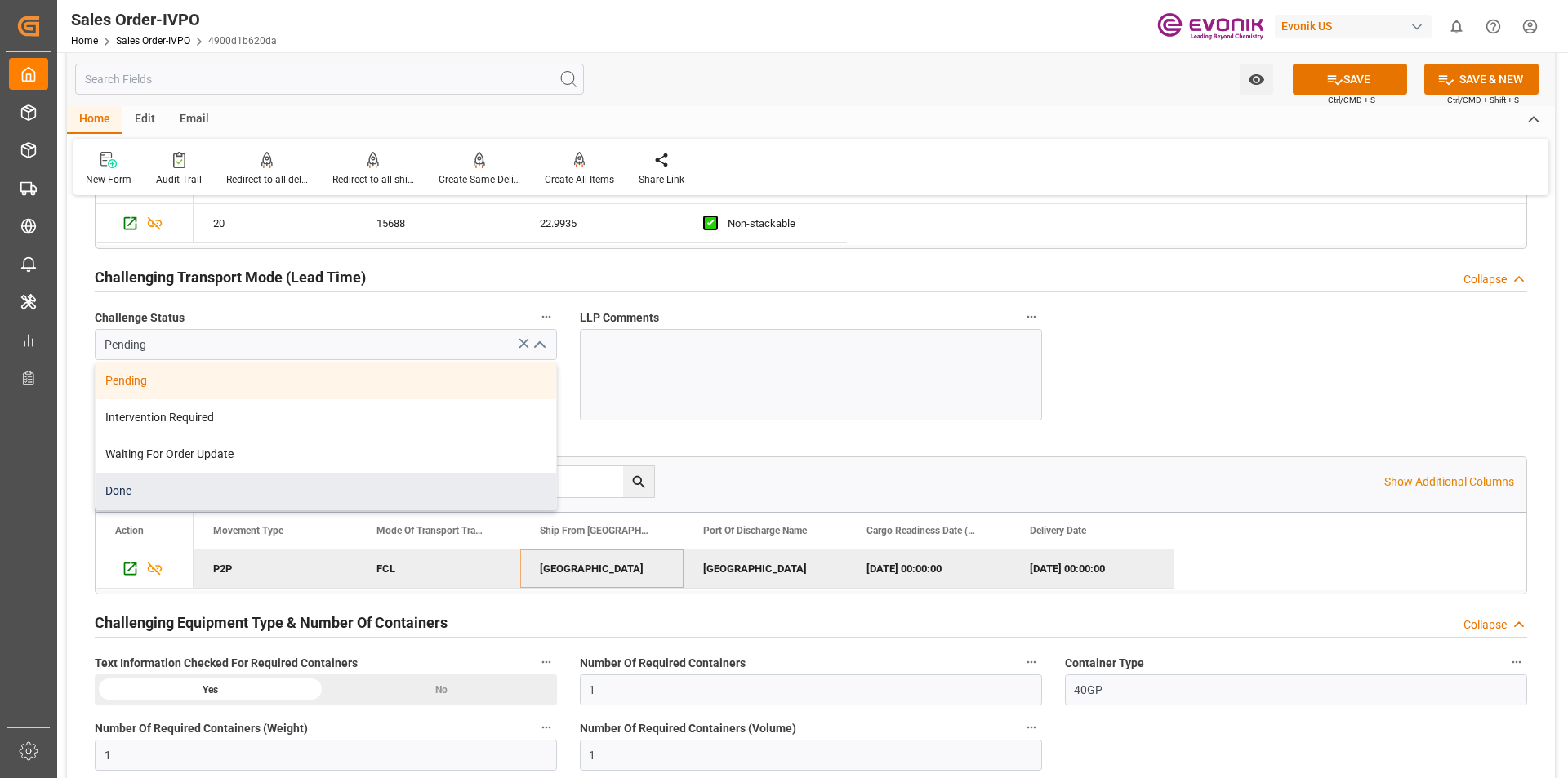
click at [349, 494] on div "Done" at bounding box center [326, 491] width 461 height 37
type input "Done"
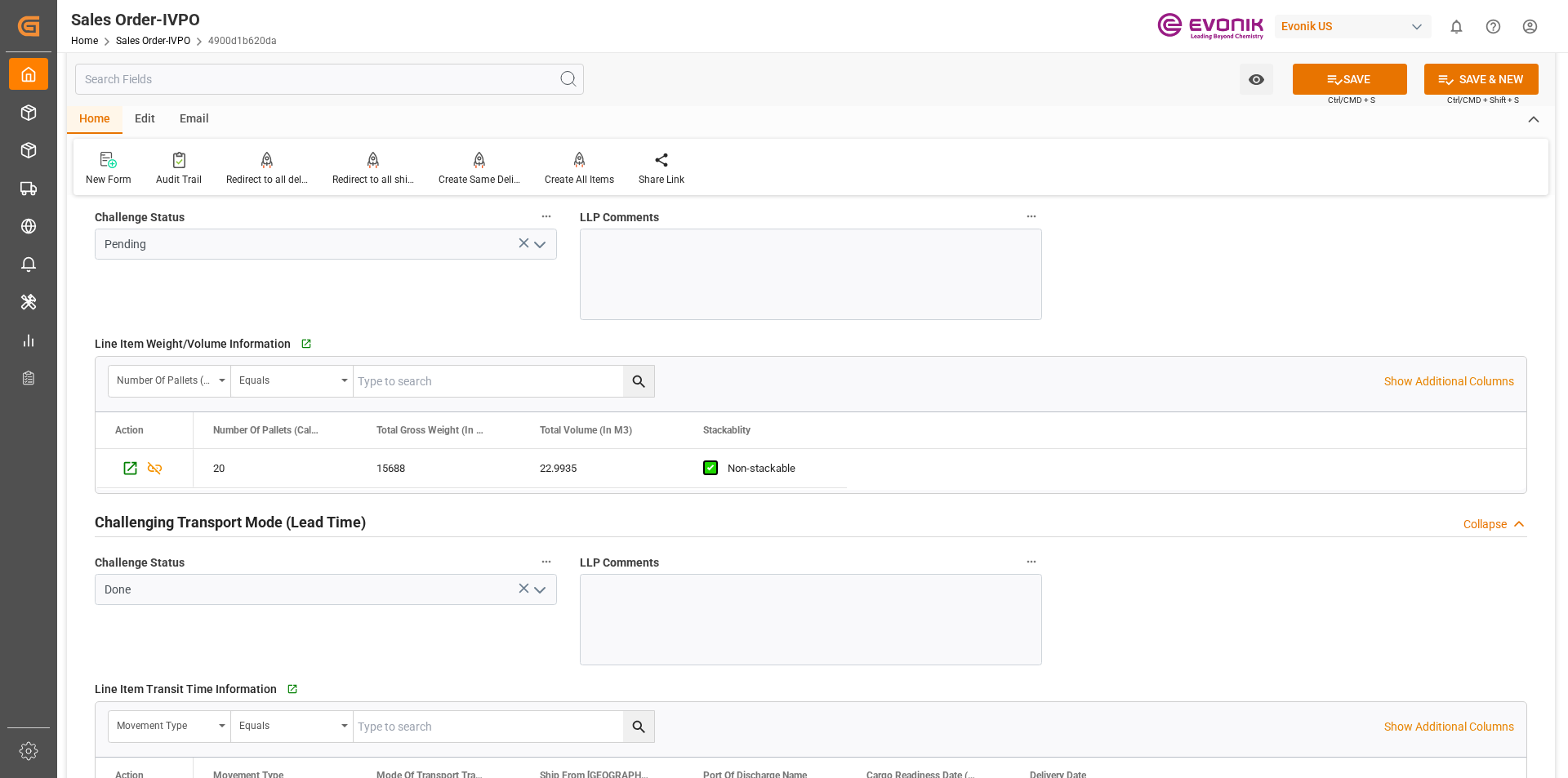
scroll to position [2213, 0]
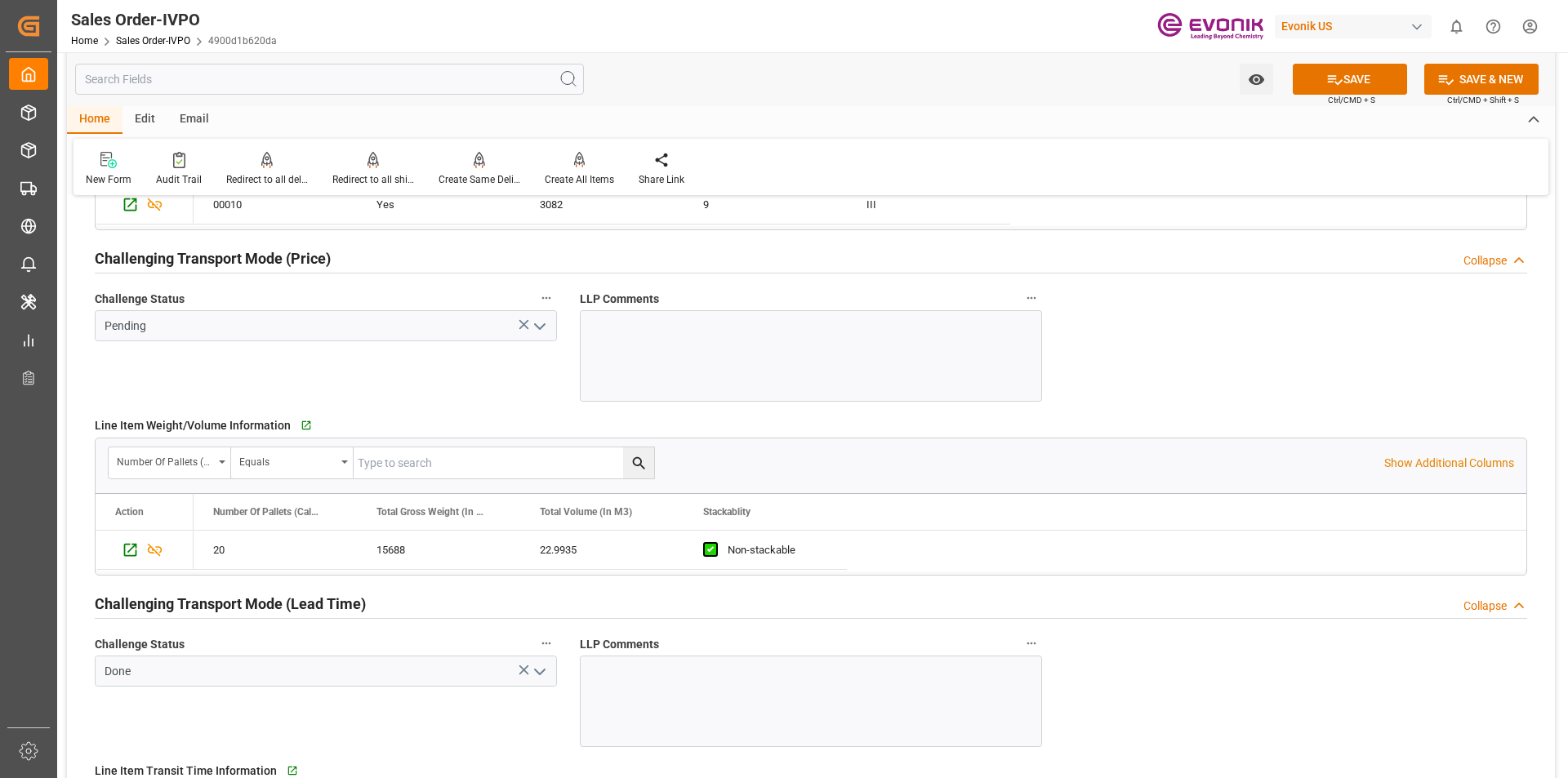
click at [540, 330] on icon "open menu" at bounding box center [540, 326] width 20 height 20
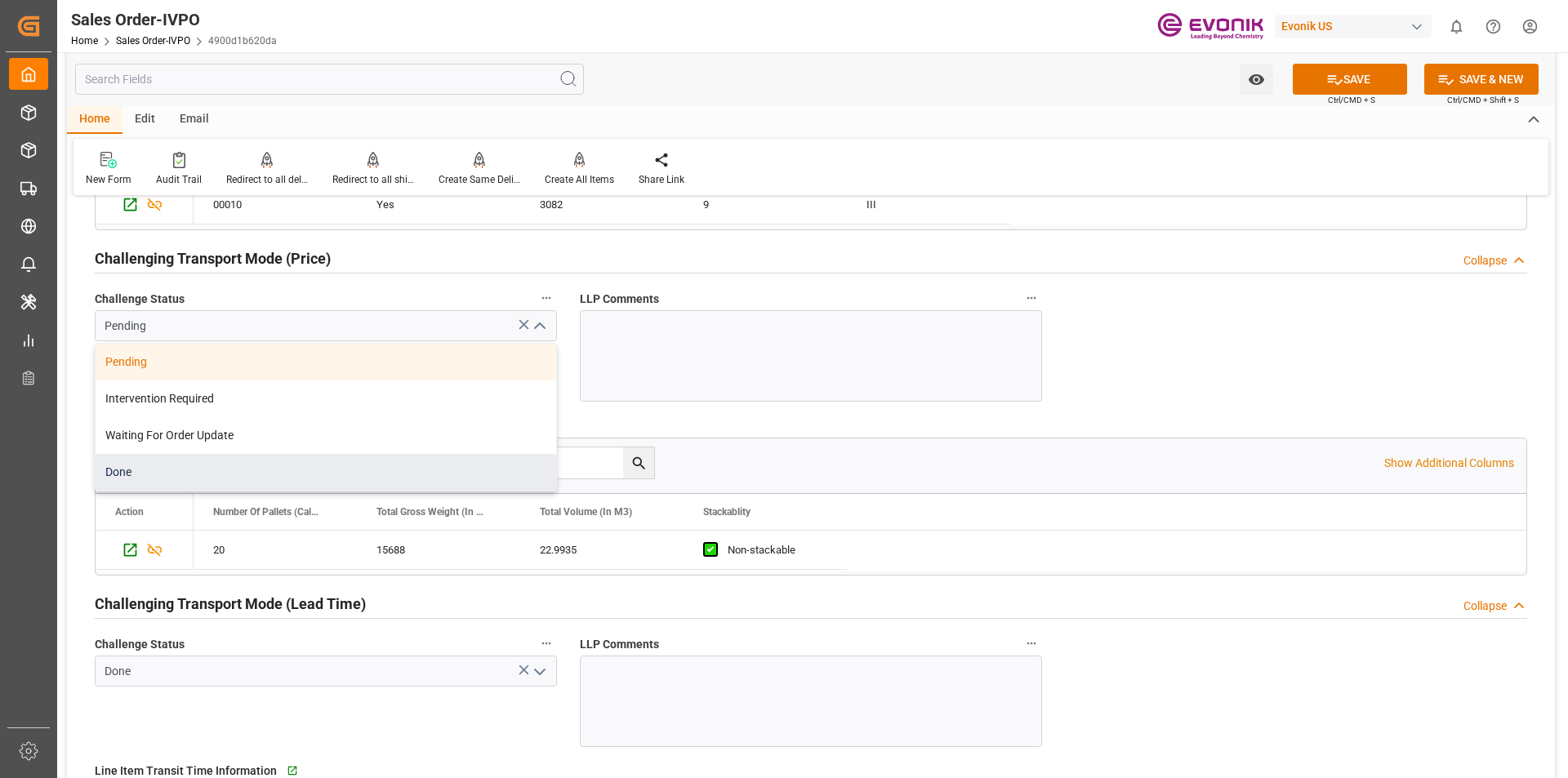
click at [376, 481] on div "Done" at bounding box center [326, 472] width 461 height 37
type input "Done"
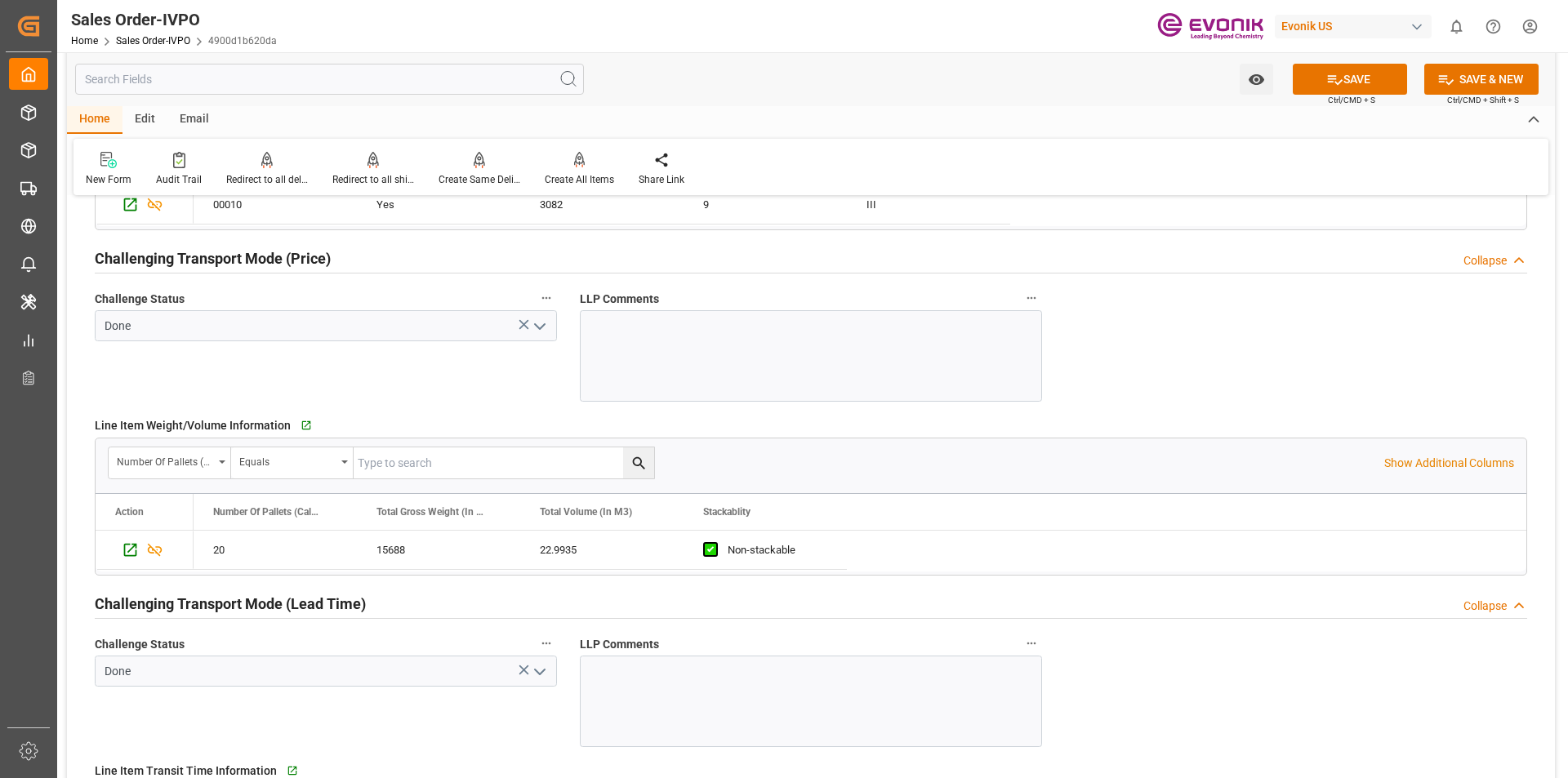
scroll to position [1968, 0]
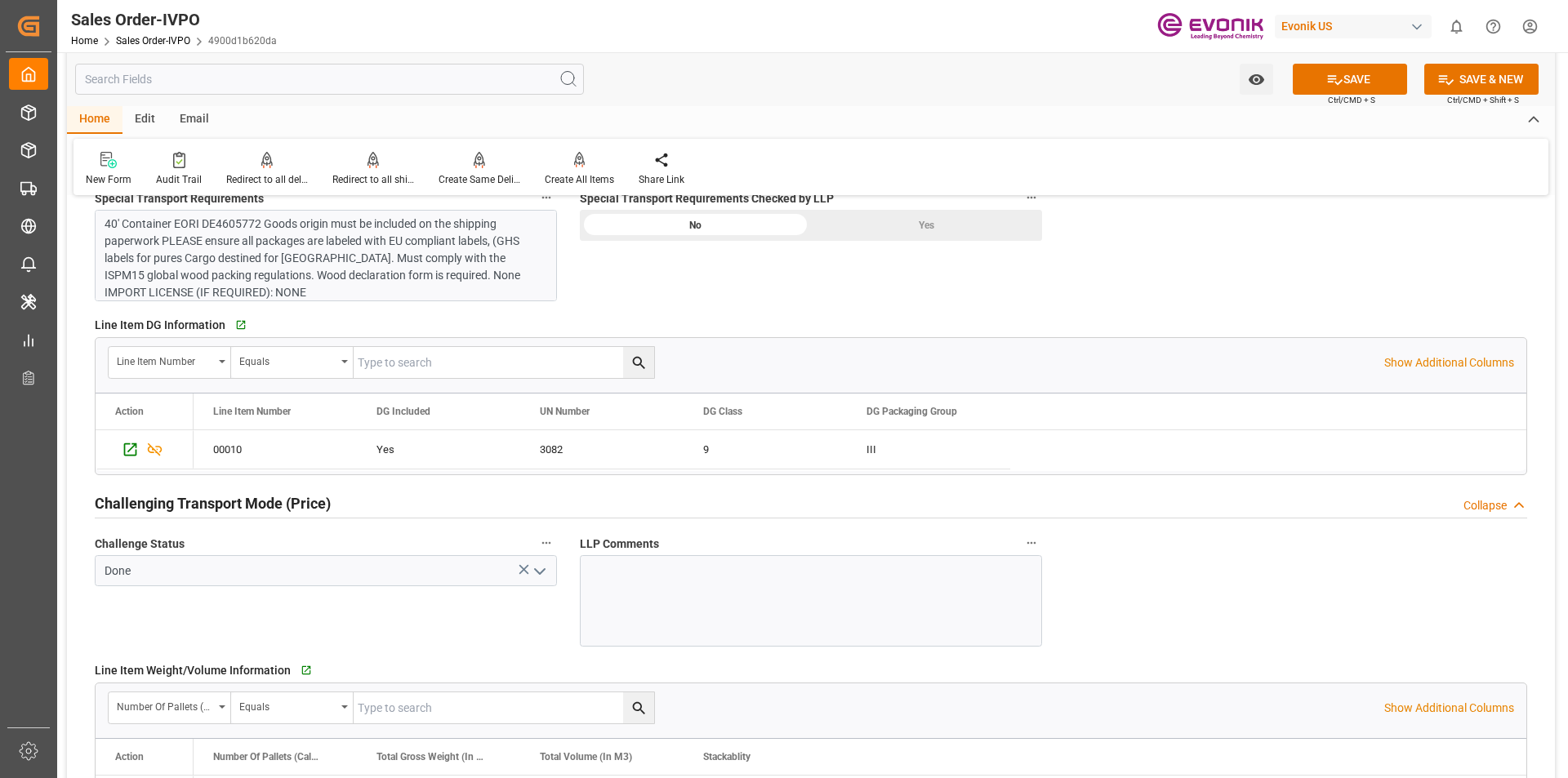
click at [909, 225] on div "Yes" at bounding box center [927, 225] width 231 height 31
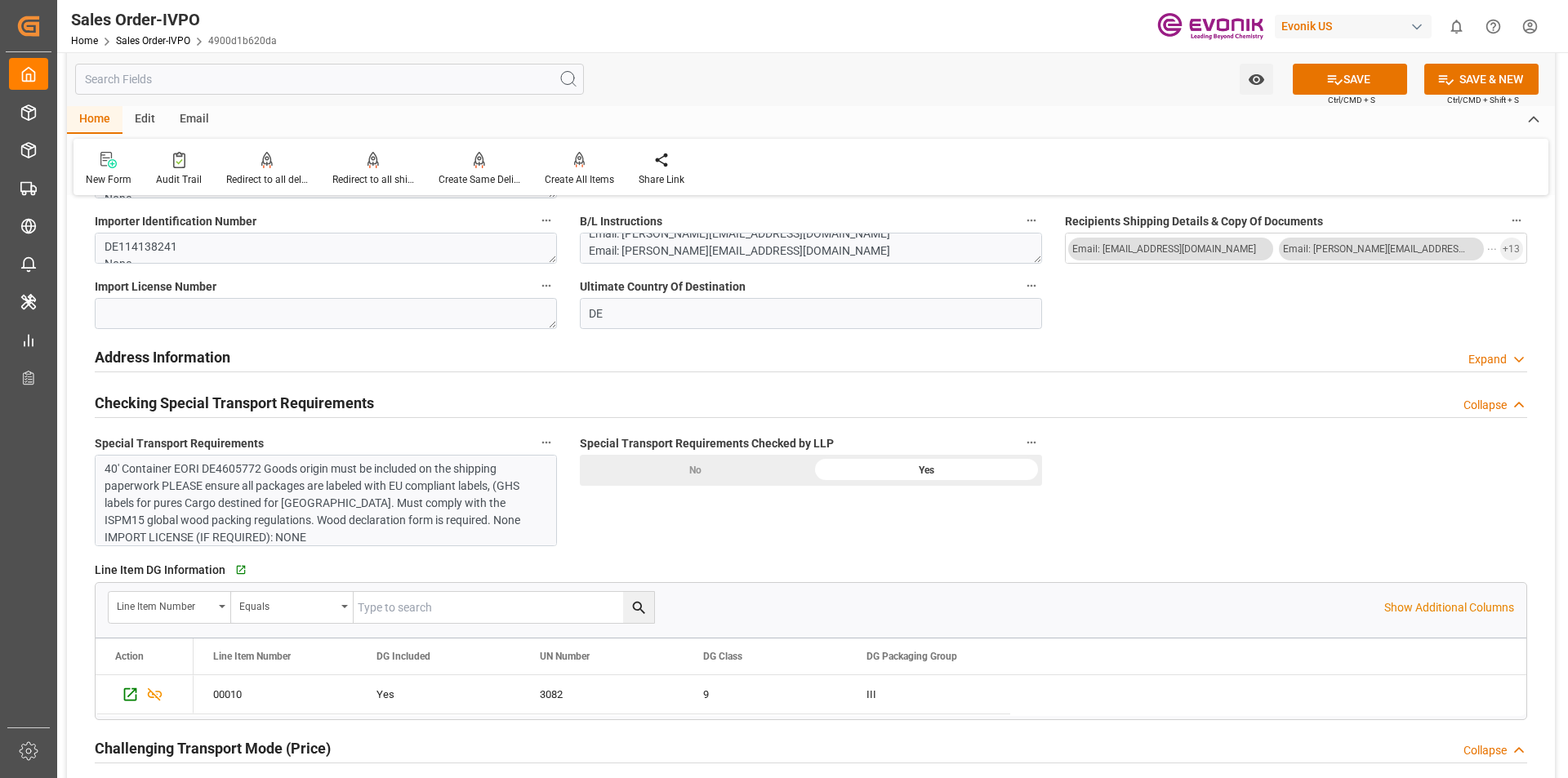
scroll to position [1396, 0]
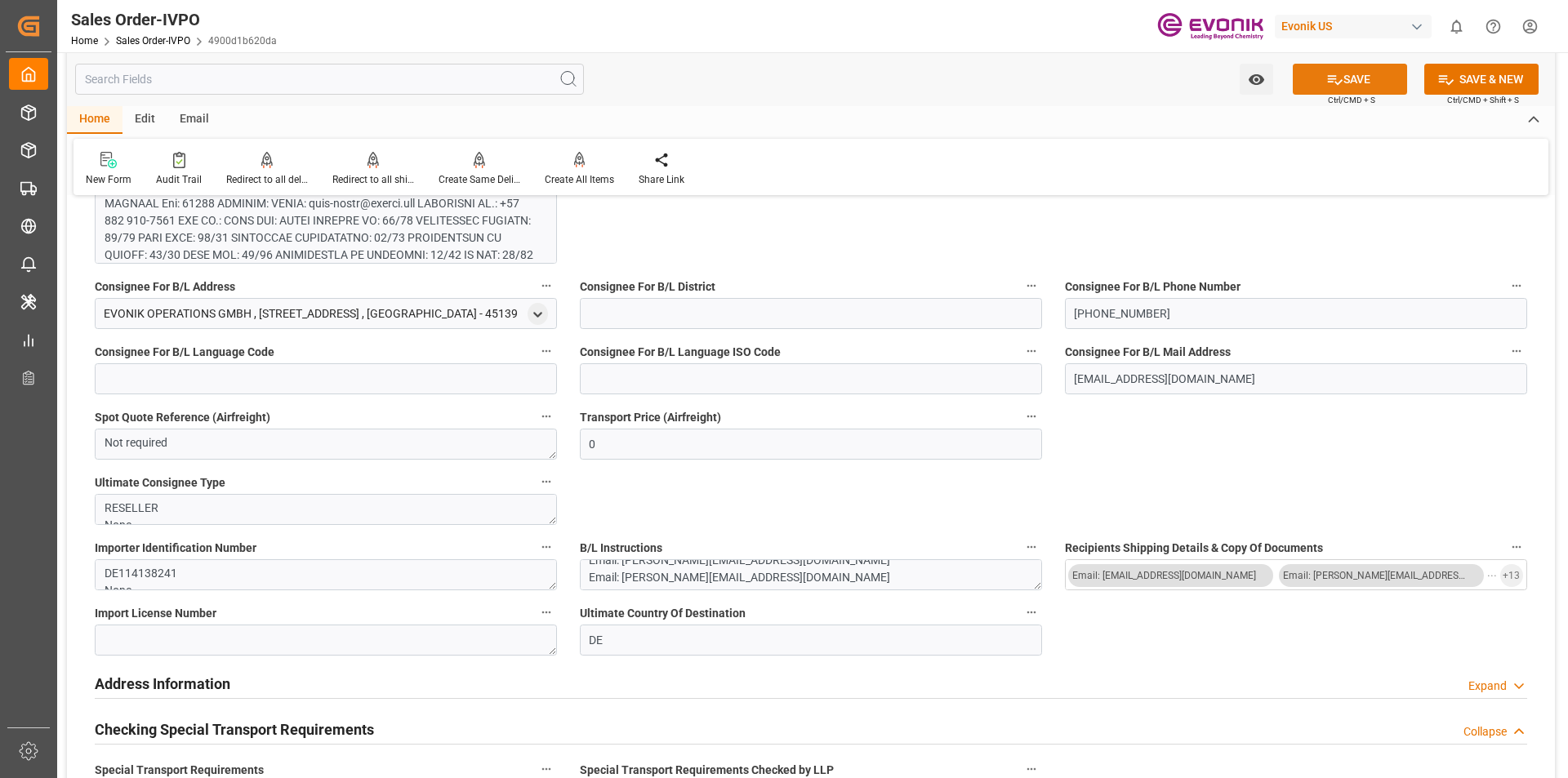
click at [1337, 79] on icon at bounding box center [1334, 80] width 17 height 17
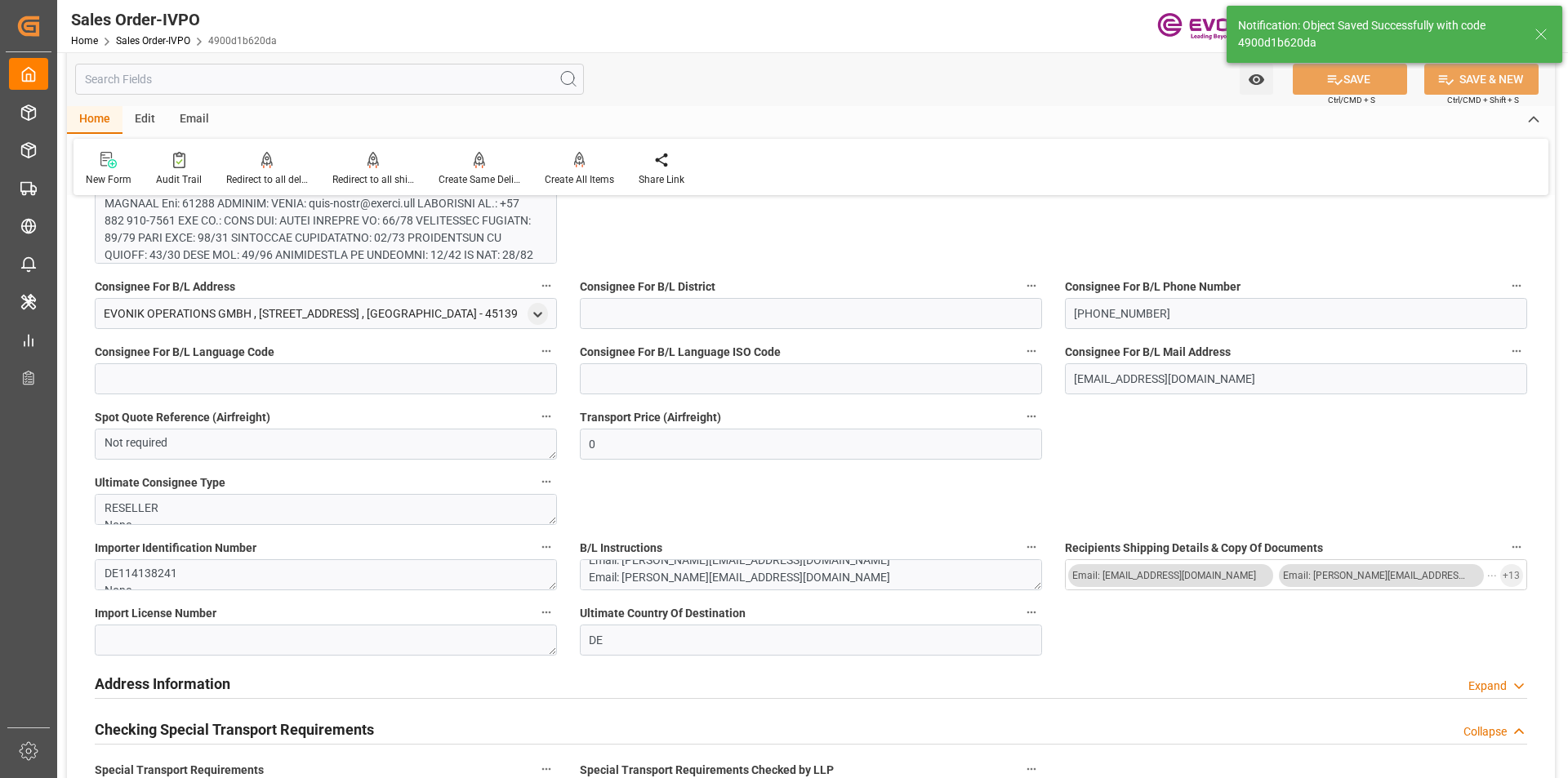
type input "No"
type input "[DATE] 19:30"
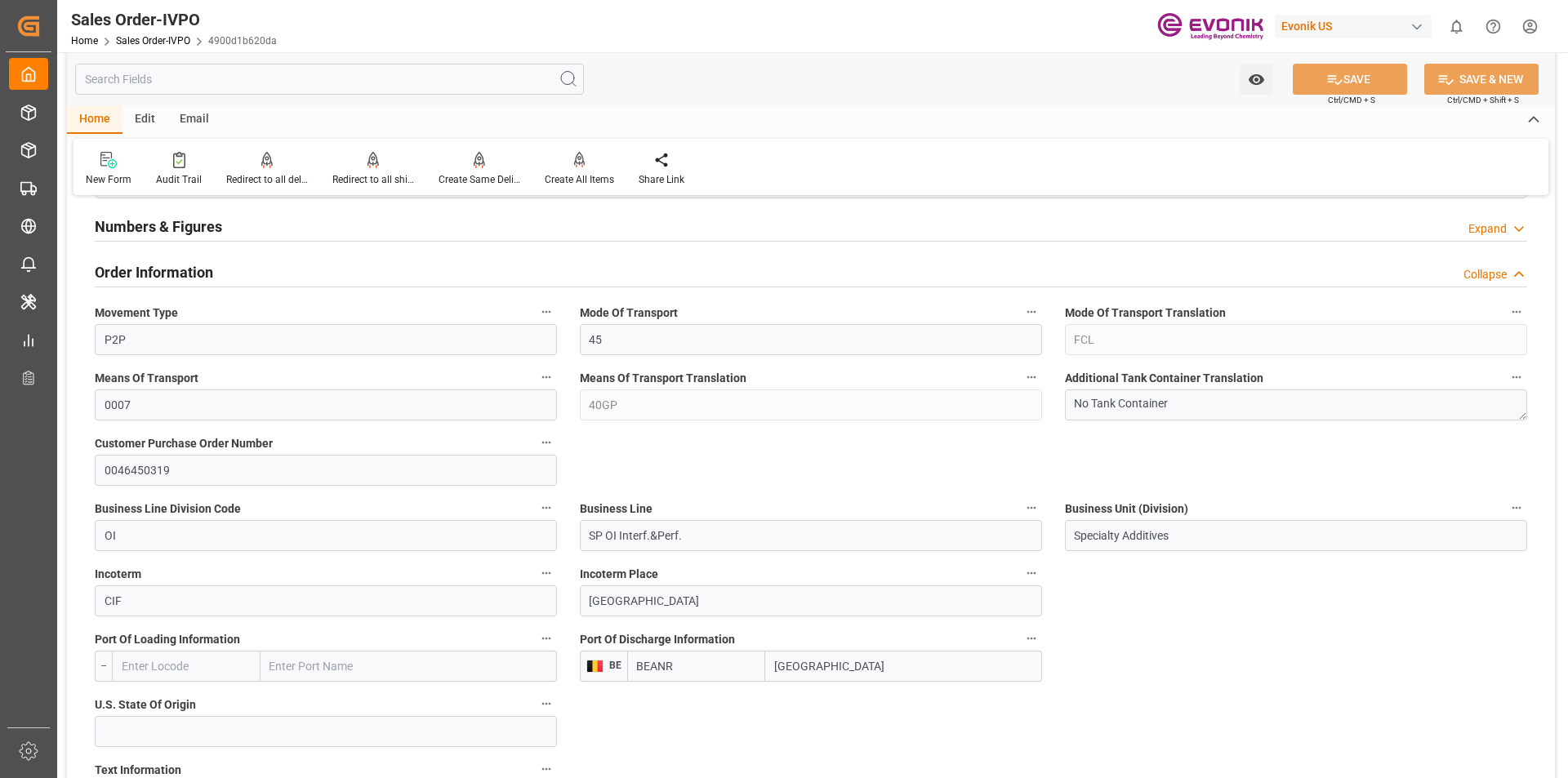
scroll to position [498, 0]
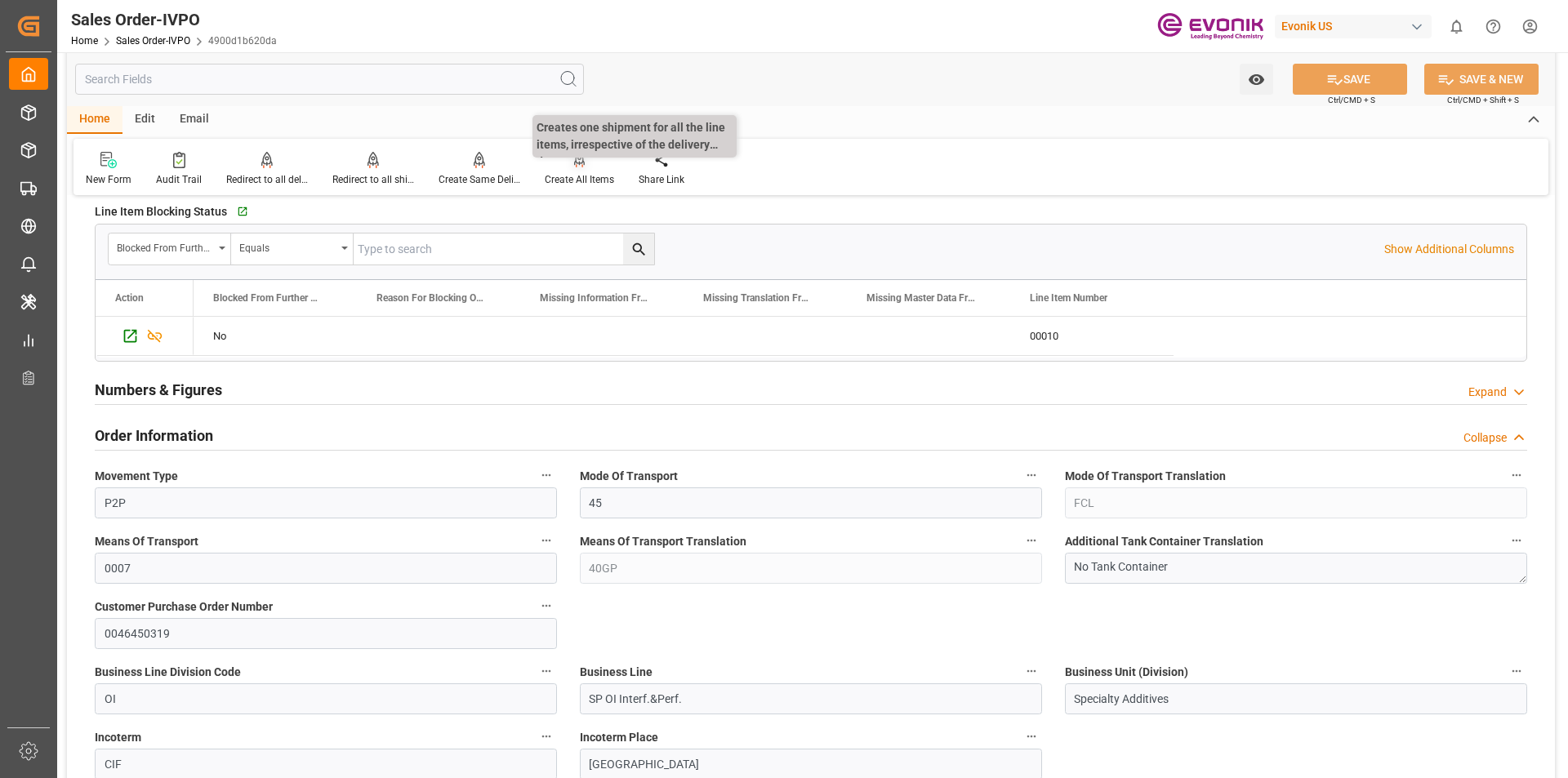
click at [581, 171] on div "Create All Items" at bounding box center [579, 169] width 94 height 36
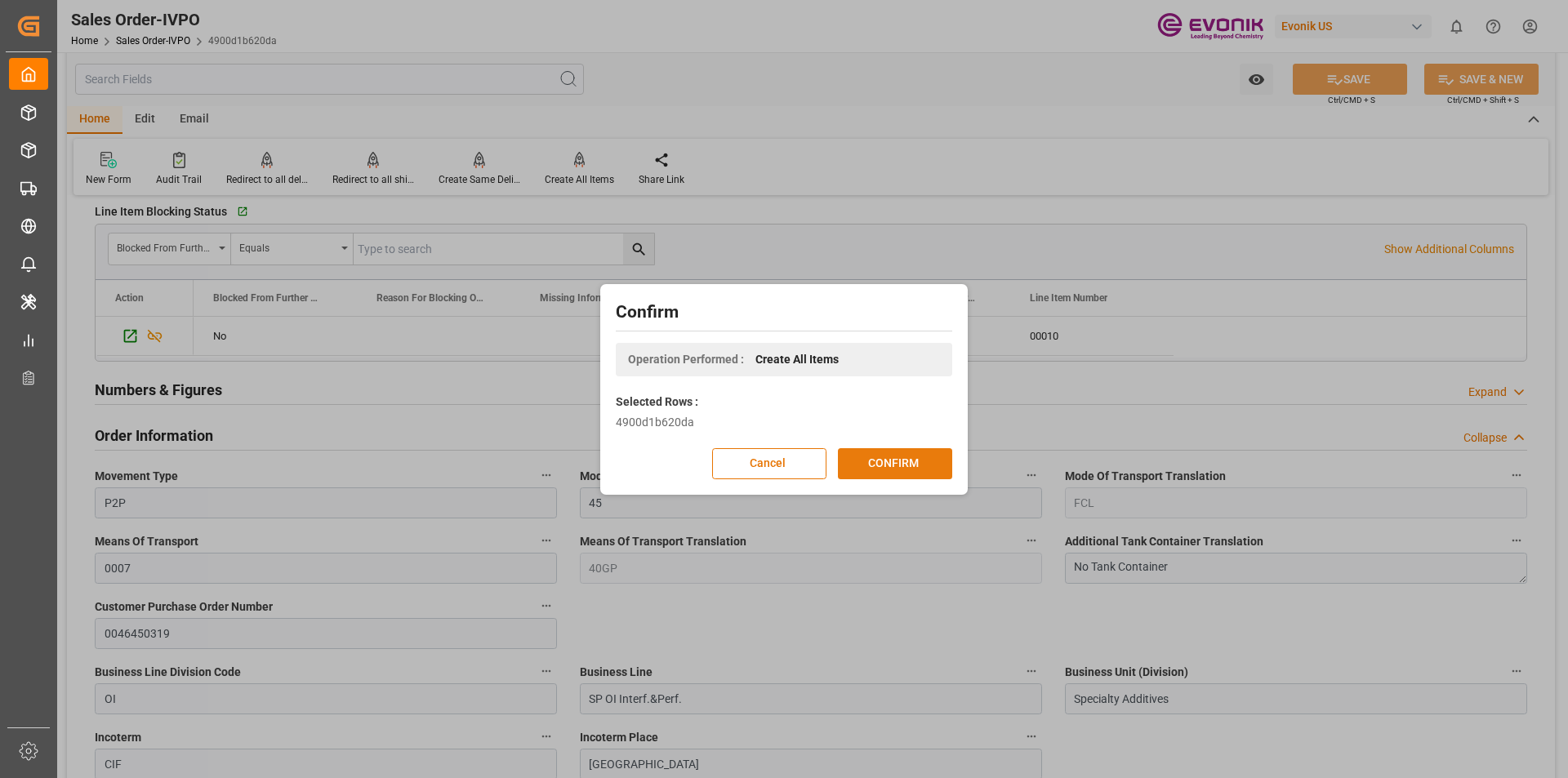
click at [887, 466] on button "CONFIRM" at bounding box center [895, 464] width 114 height 31
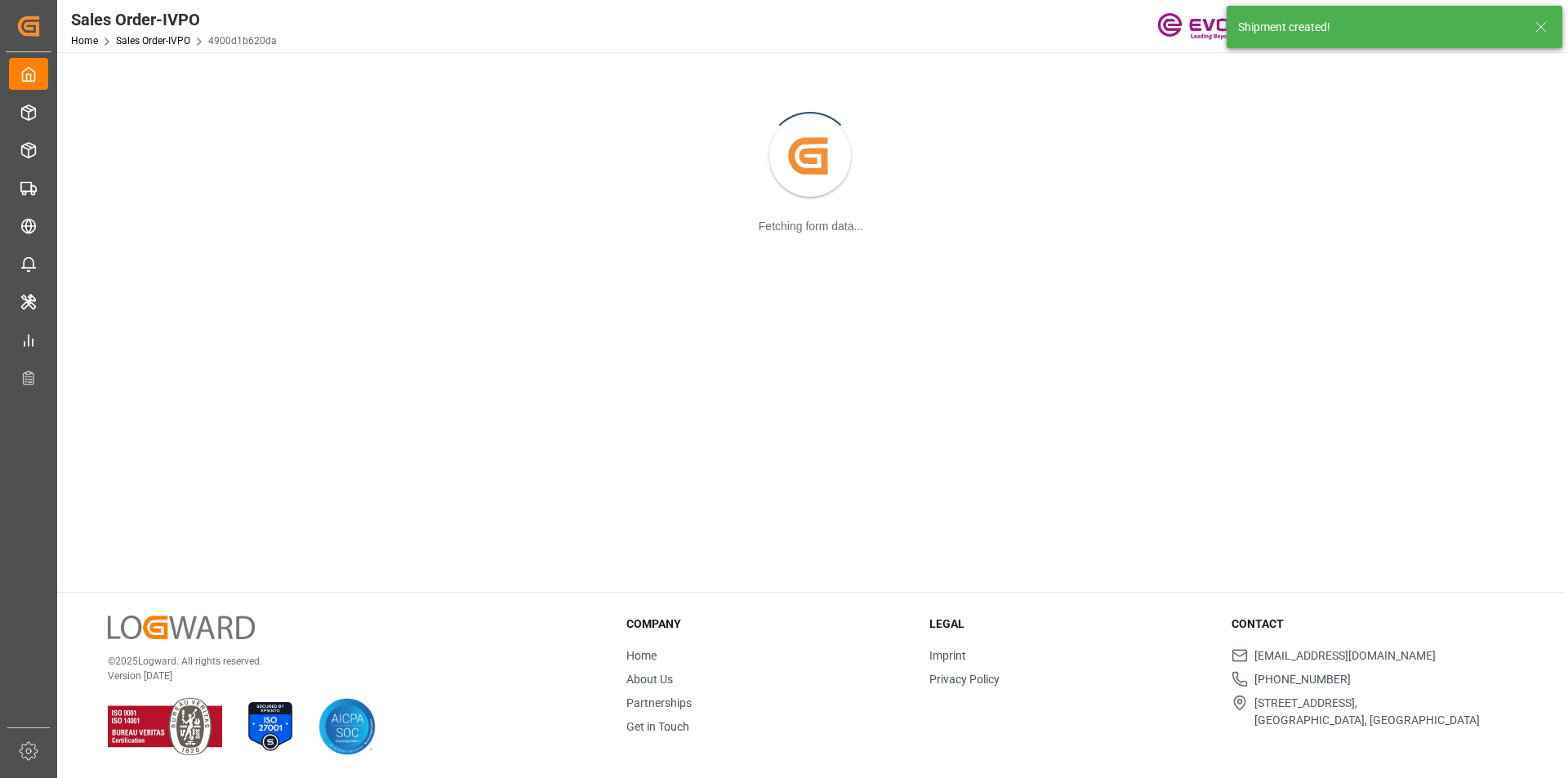
scroll to position [177, 0]
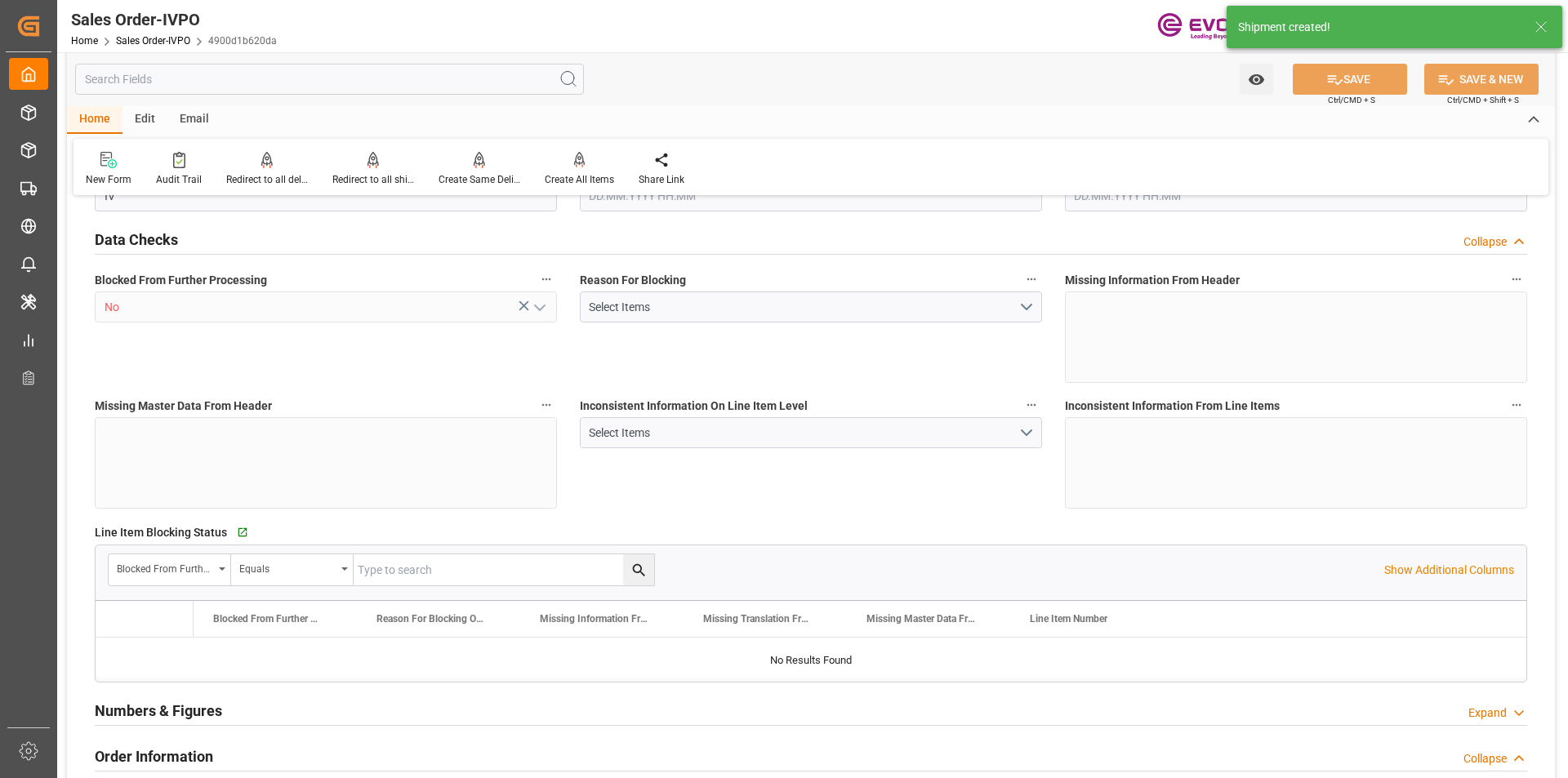
type input "BEANR"
type input "0"
type input "1"
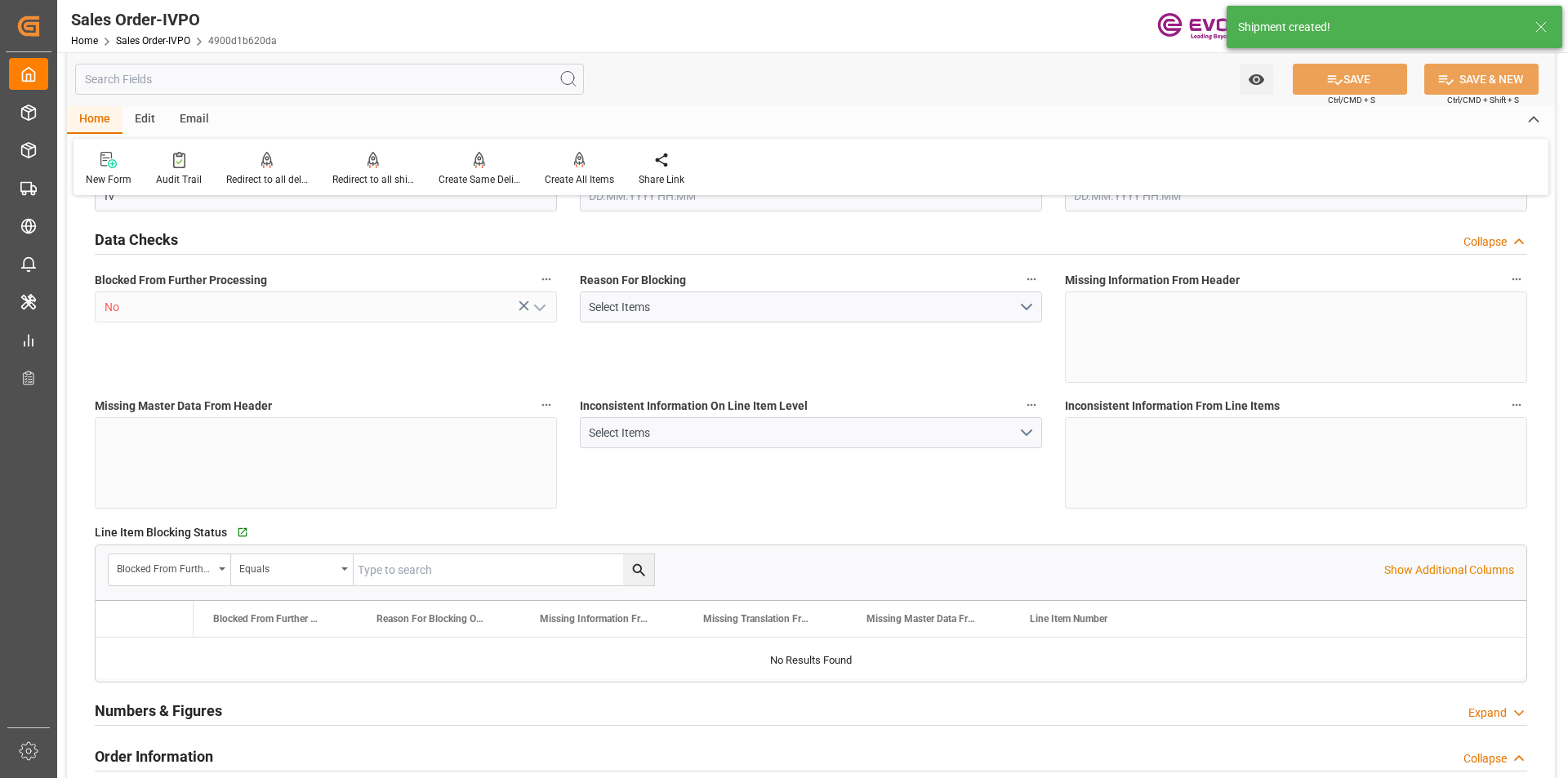
type input "16142"
type input "45.987"
type input "19000"
type input "60"
type input "24.07.2025 14:18"
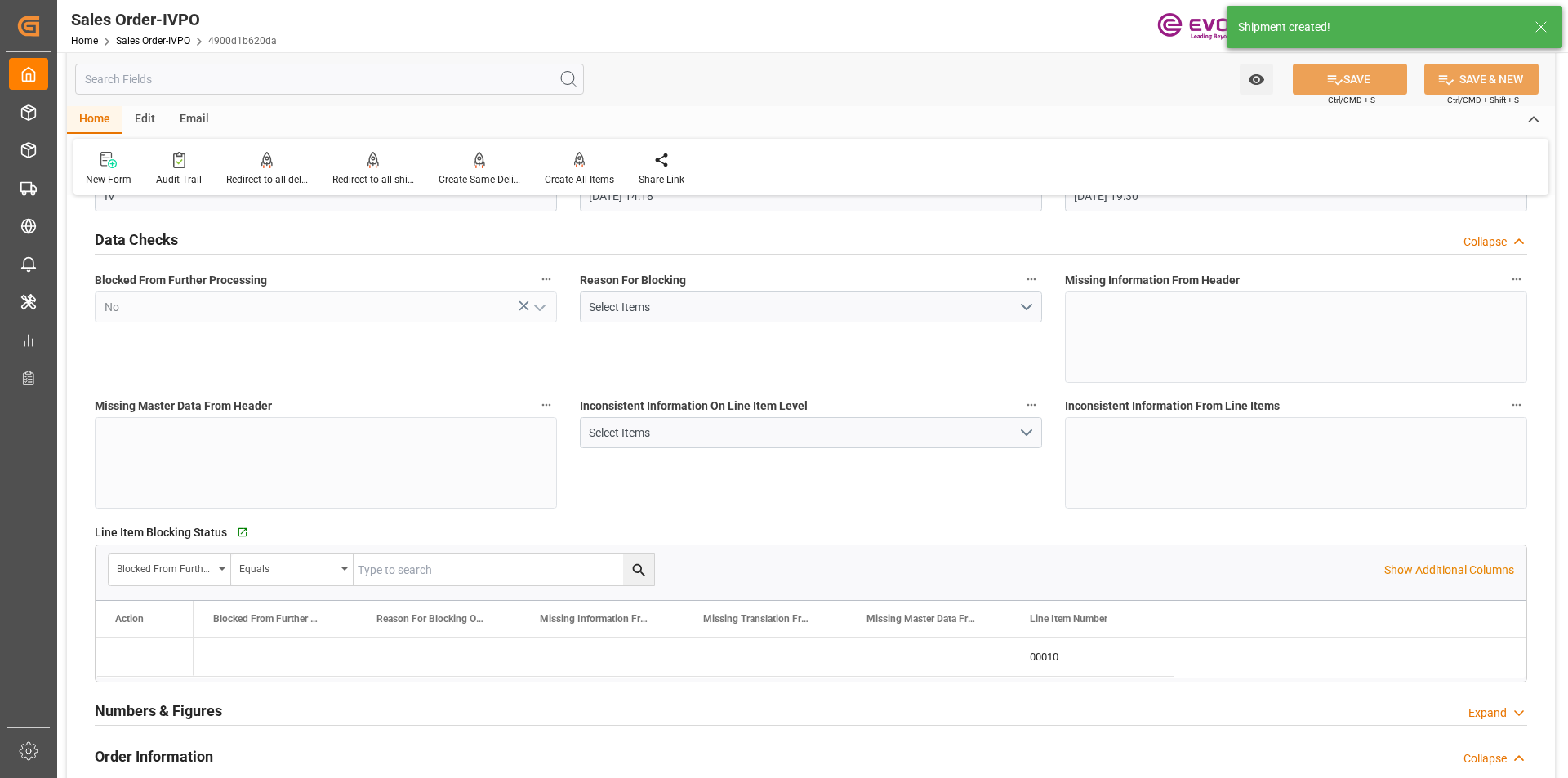
type input "[DATE] 19:30"
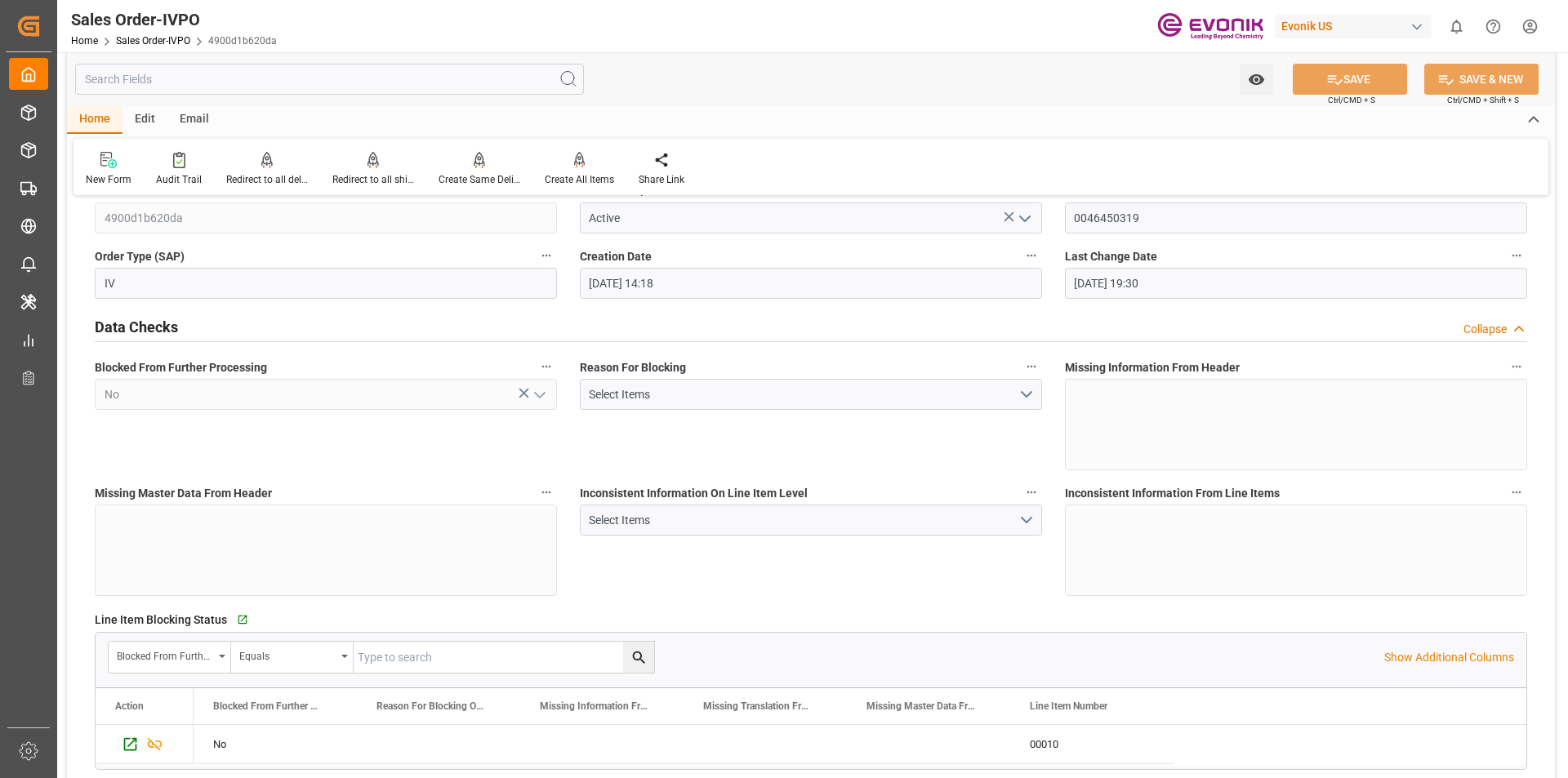
scroll to position [0, 0]
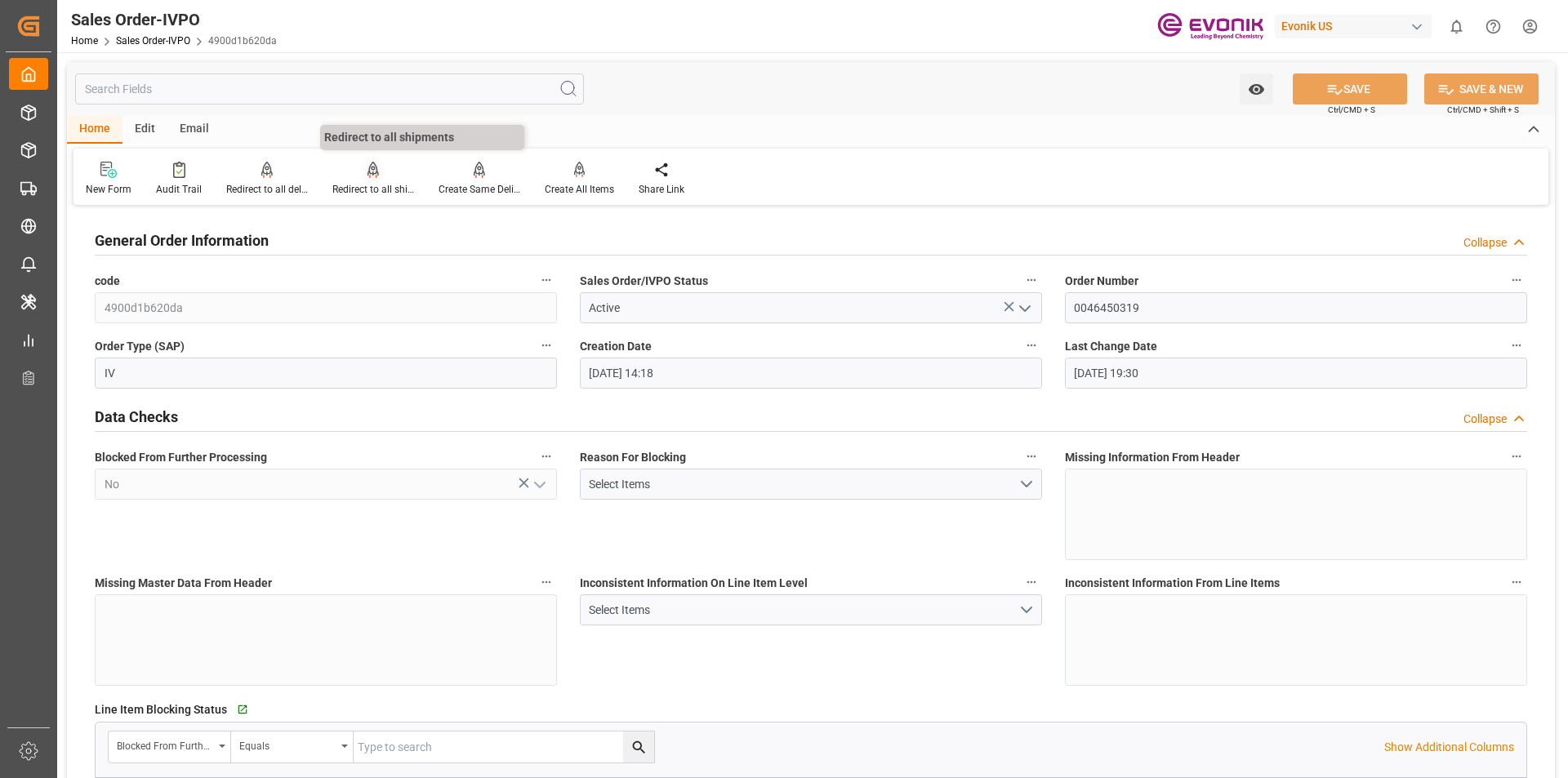
click at [370, 185] on div "Redirect to all shipments" at bounding box center [373, 189] width 82 height 15
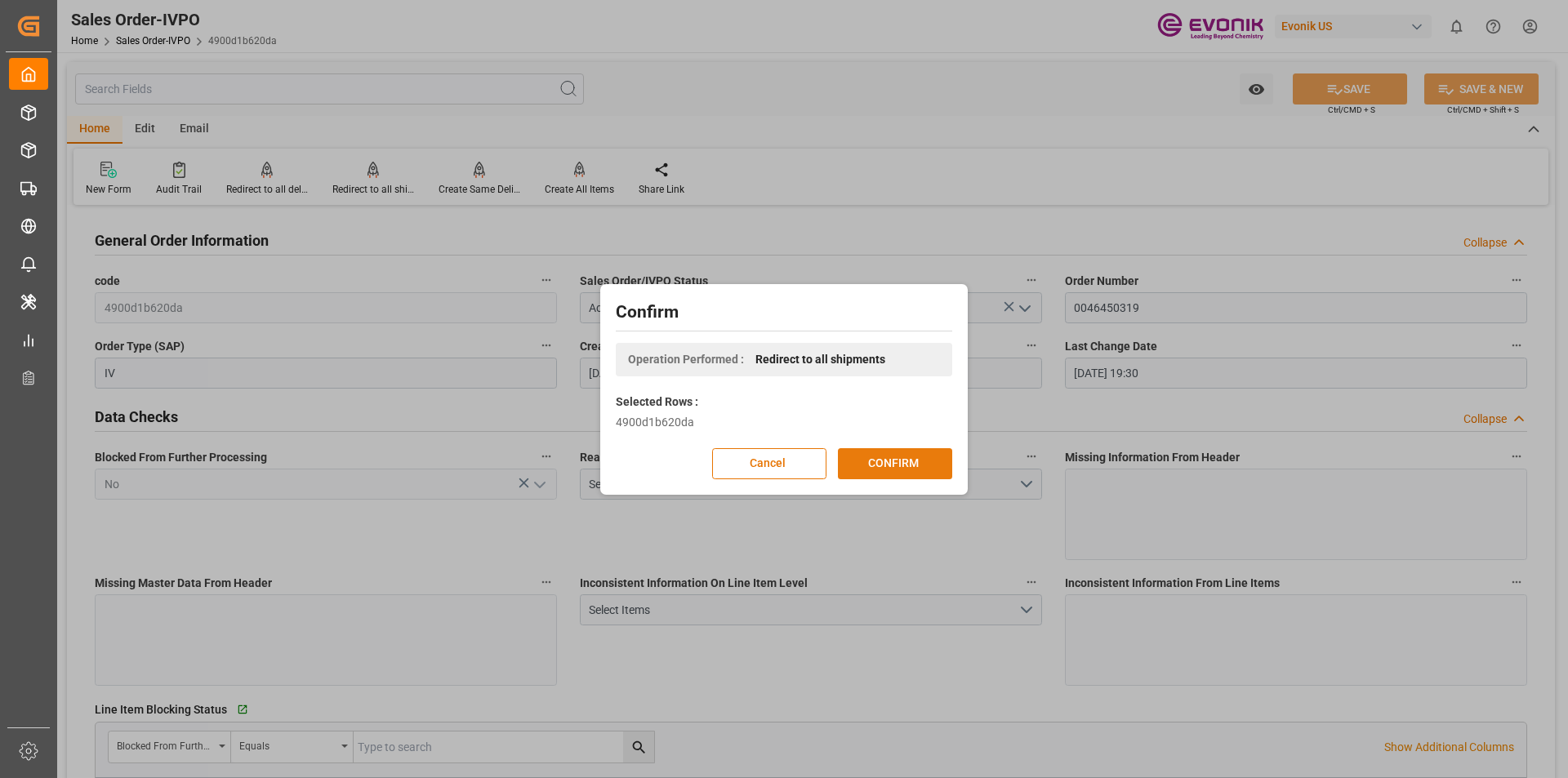
click at [893, 466] on button "CONFIRM" at bounding box center [895, 464] width 114 height 31
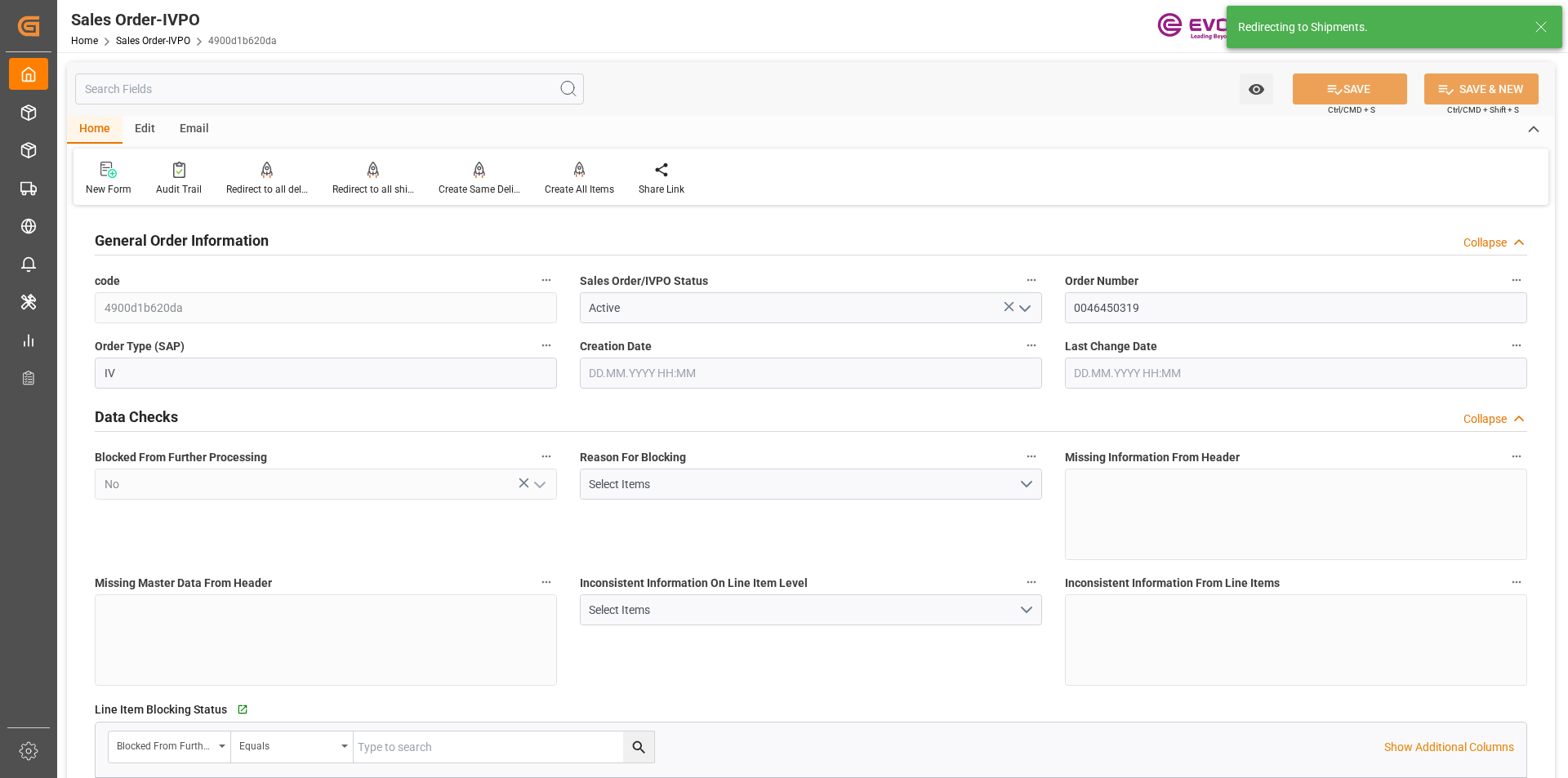
type input "24.07.2025 14:18"
type input "[DATE] 19:30"
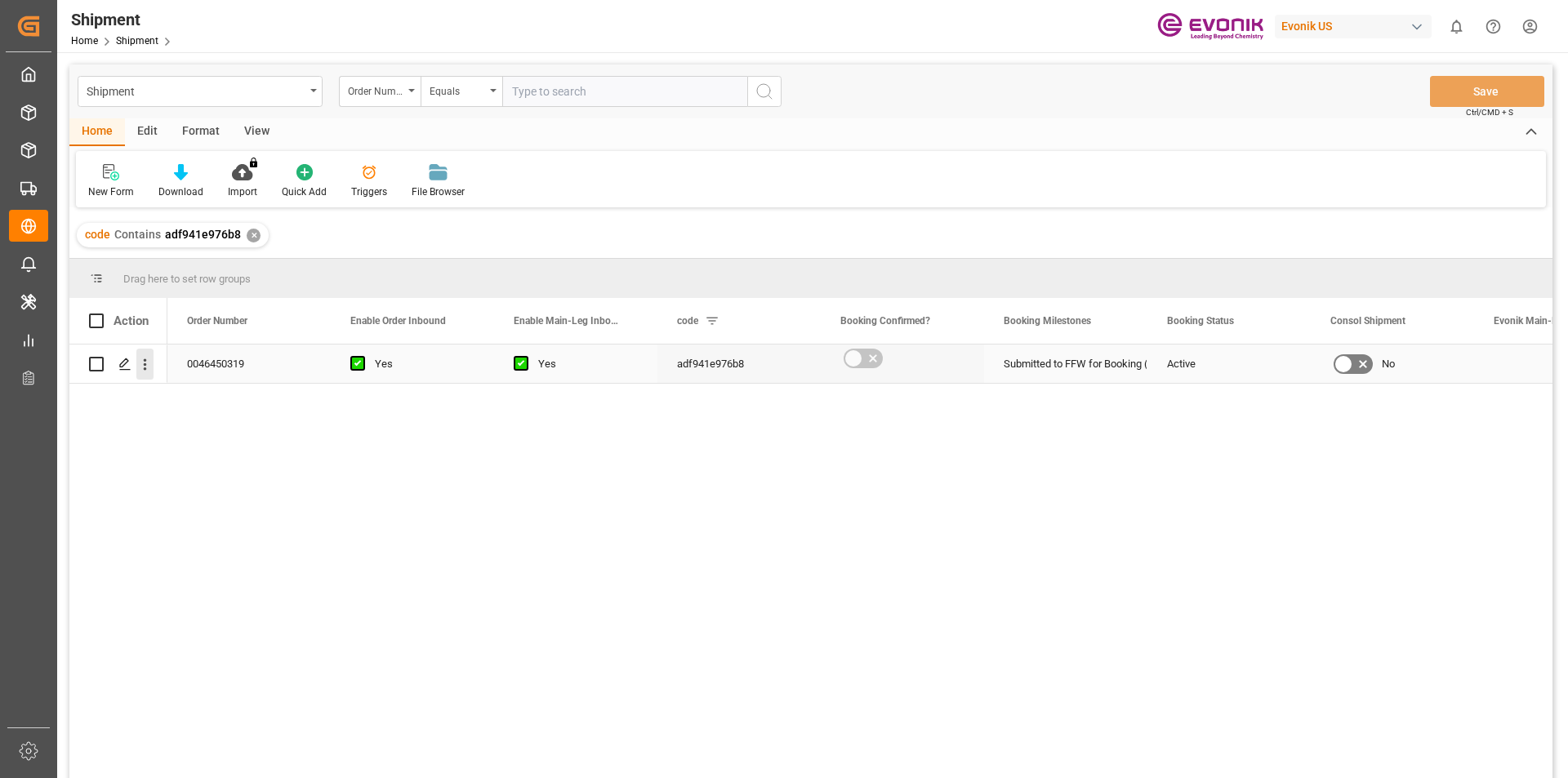
click at [143, 367] on icon "open menu" at bounding box center [144, 364] width 17 height 17
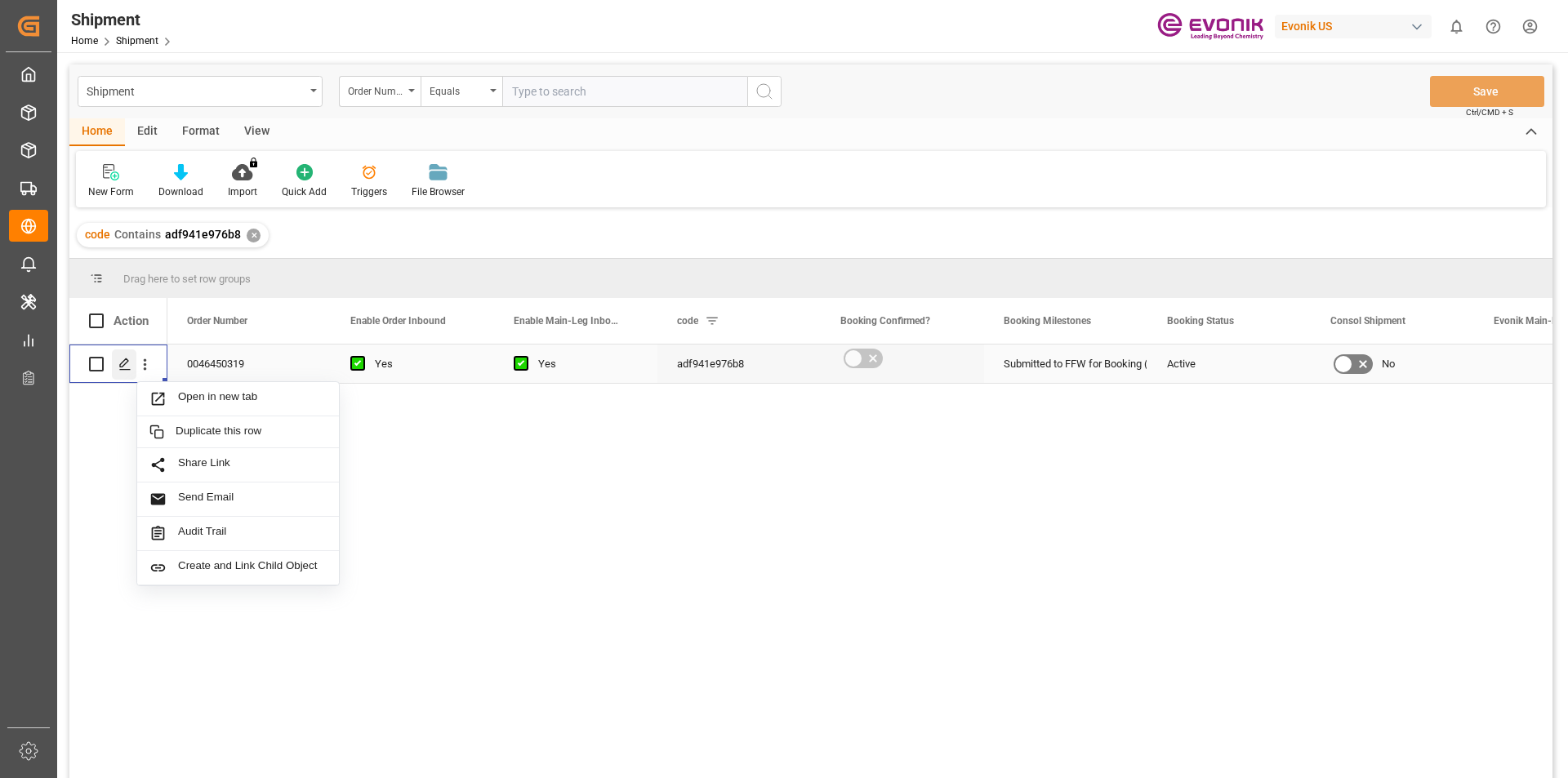
click at [127, 367] on icon "Press SPACE to select this row." at bounding box center [125, 364] width 13 height 13
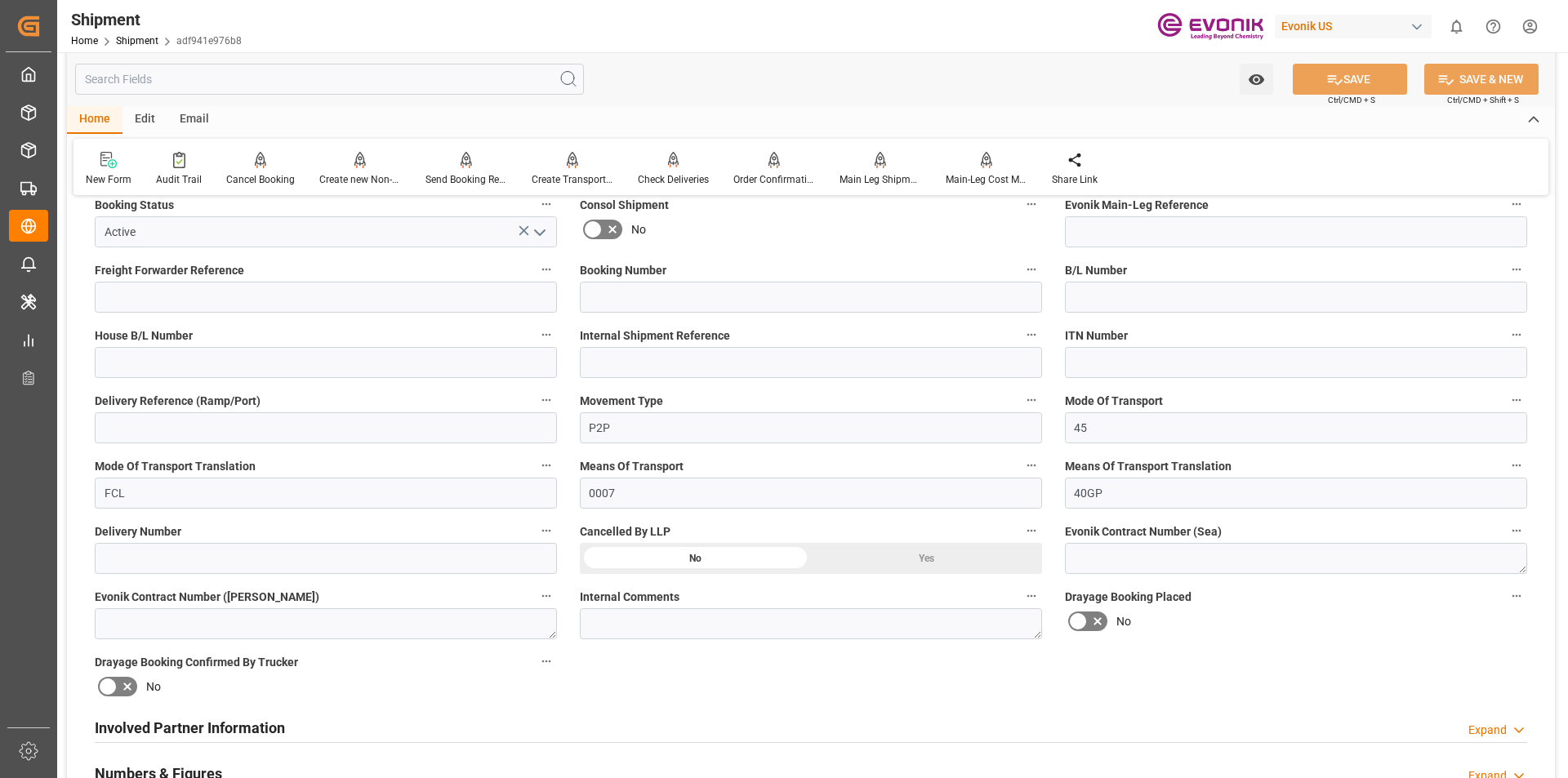
scroll to position [653, 0]
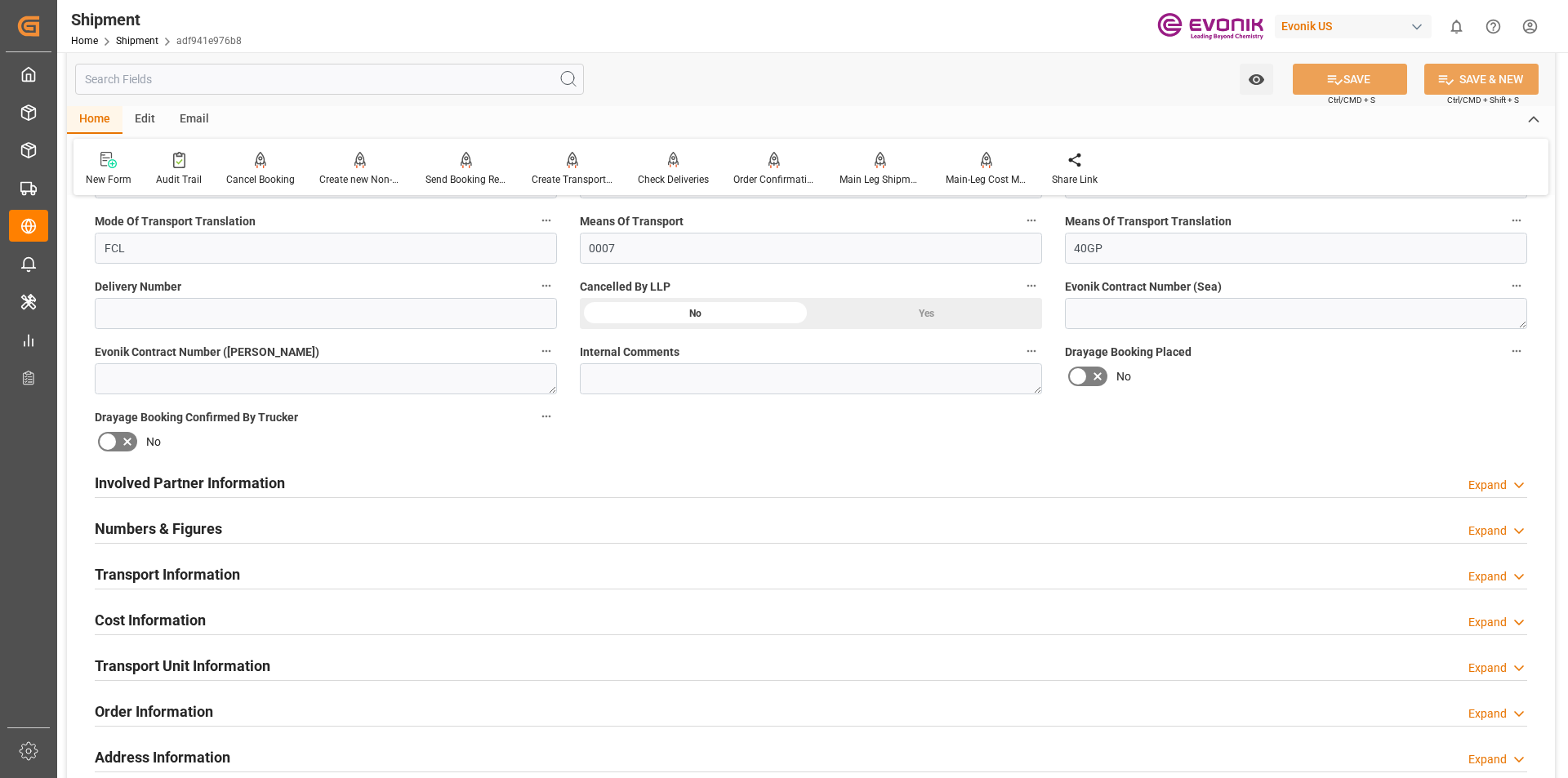
click at [173, 489] on h2 "Involved Partner Information" at bounding box center [190, 483] width 190 height 22
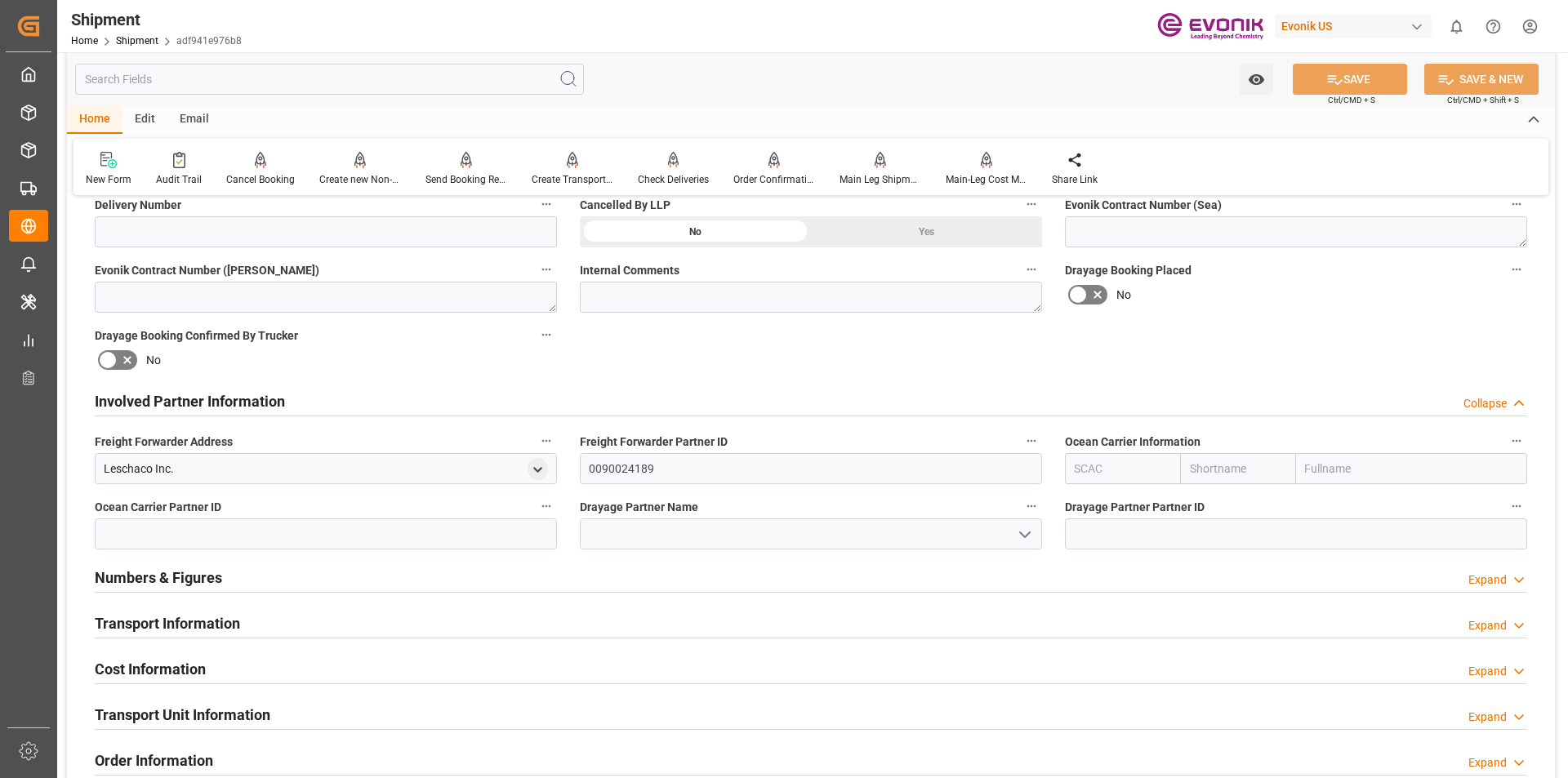
scroll to position [899, 0]
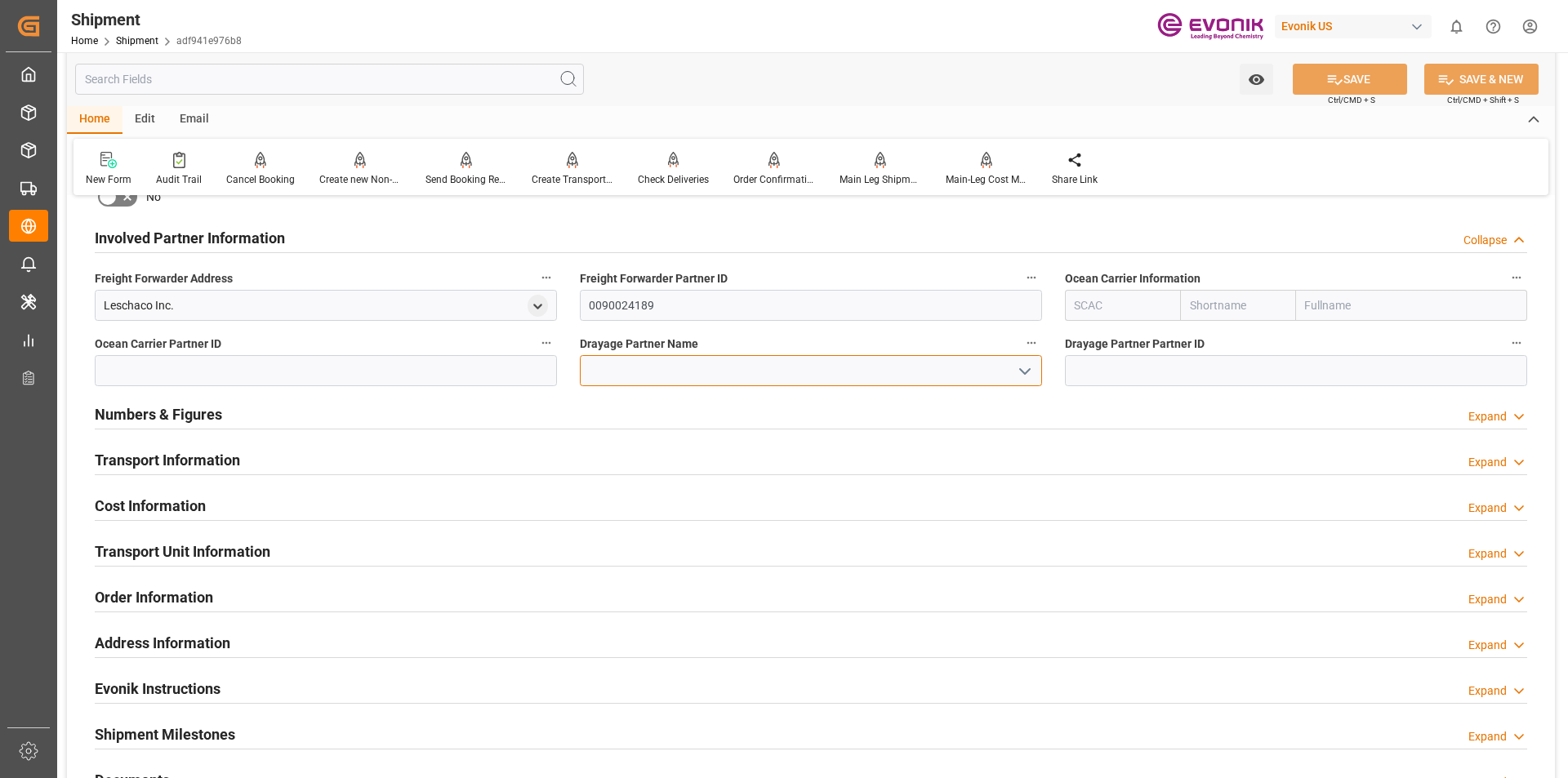
click at [650, 370] on input at bounding box center [811, 371] width 463 height 31
paste input "RDW"
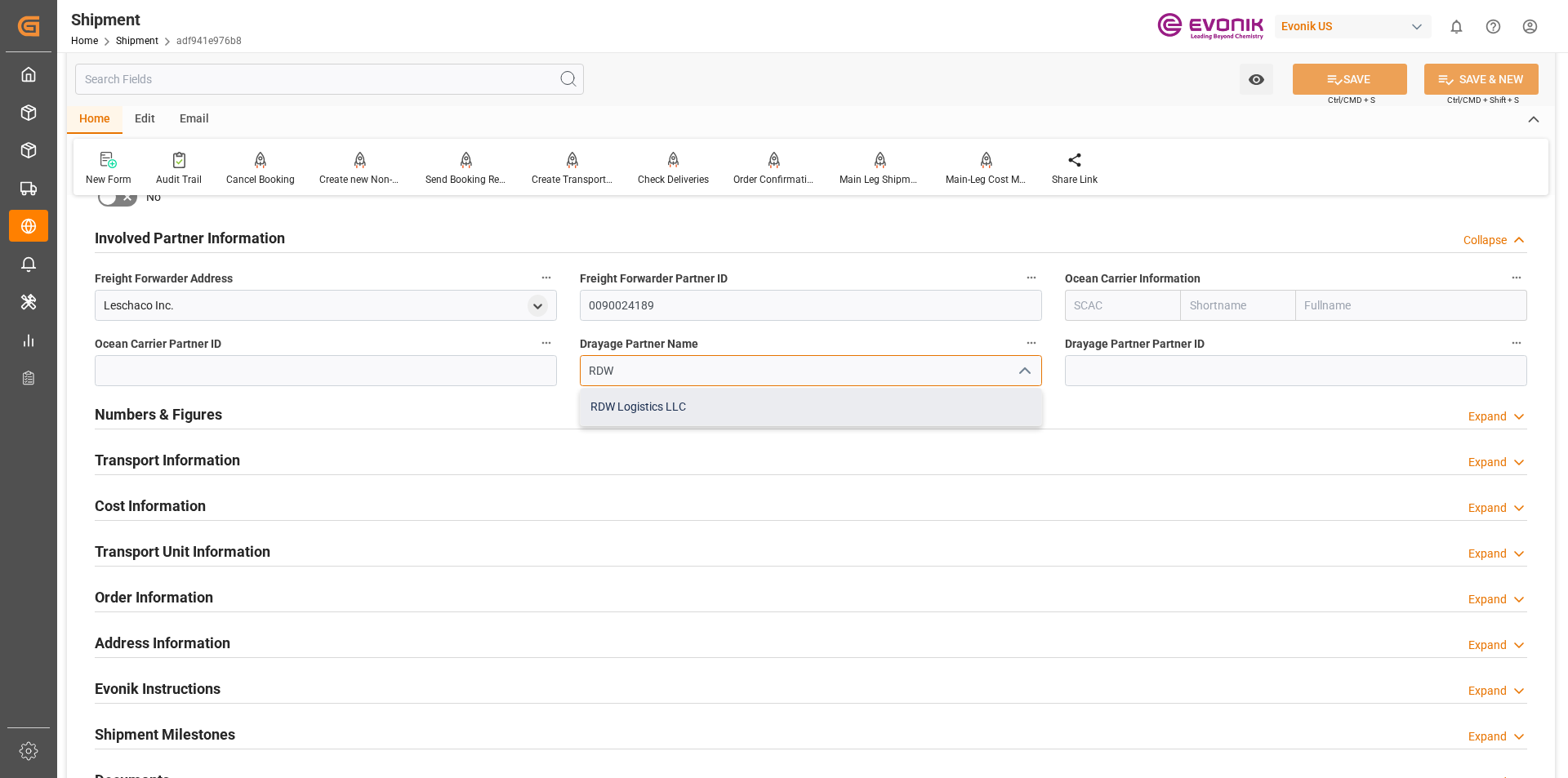
click at [645, 423] on div "RDW Logistics LLC" at bounding box center [811, 407] width 461 height 37
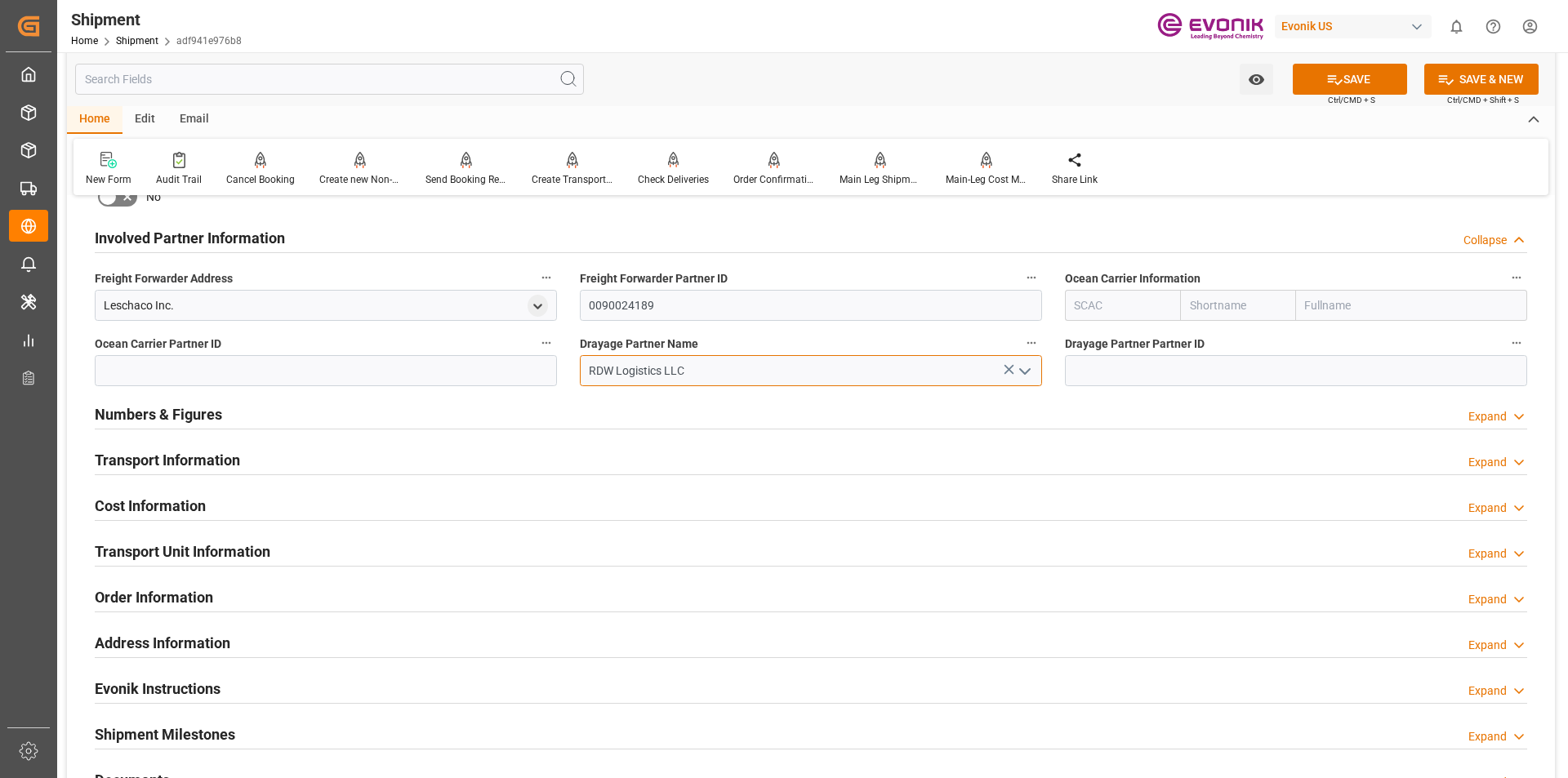
type input "RDW Logistics LLC"
click at [1100, 301] on input "text" at bounding box center [1123, 306] width 115 height 31
click at [1083, 348] on div "HLCU" at bounding box center [1091, 341] width 49 height 37
type input "HLCU"
type input "Hapag [PERSON_NAME]"
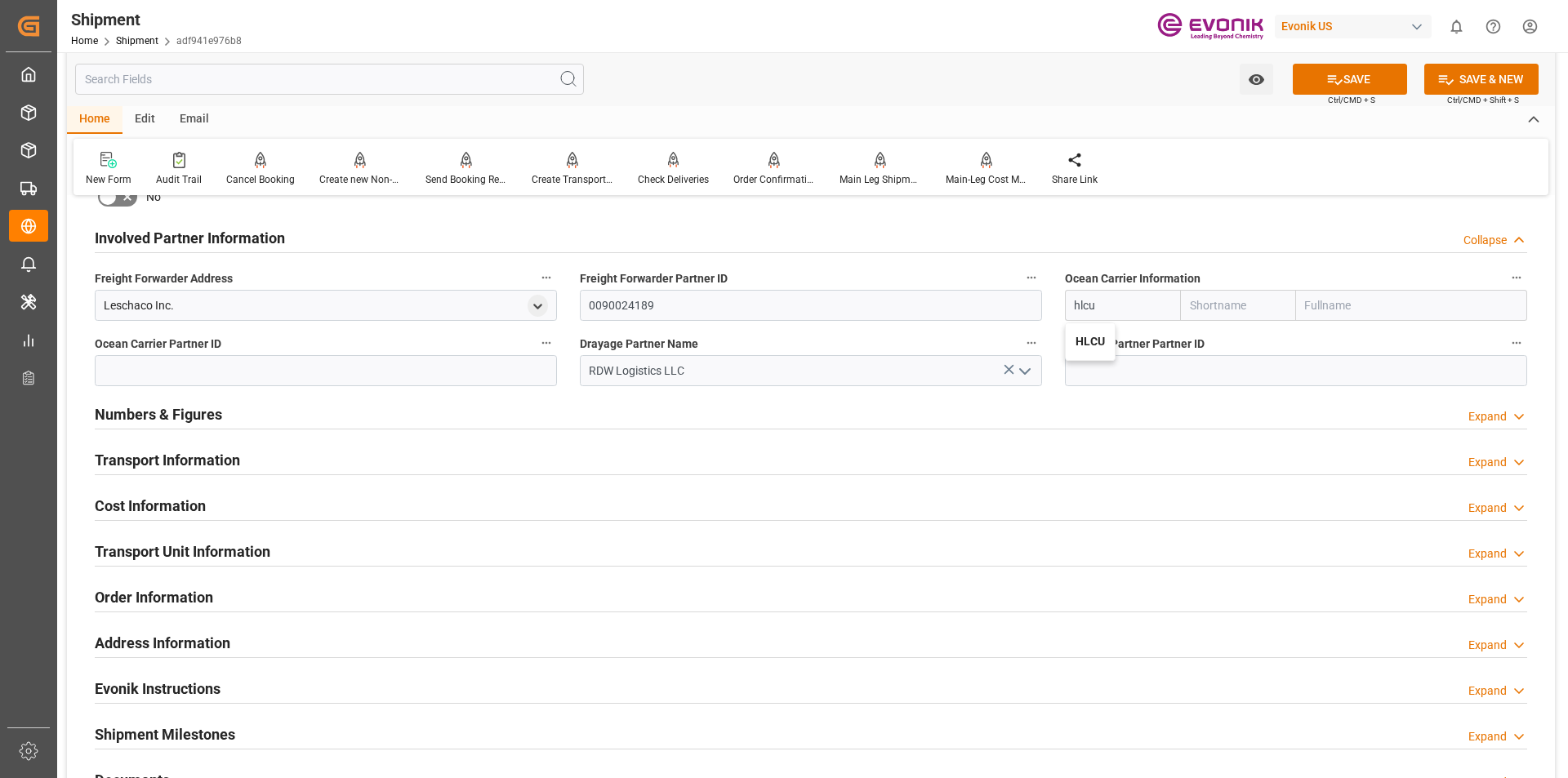
type input "Hapag [PERSON_NAME] Aktiengesellschaft"
type input "HLCU"
click at [1374, 78] on button "SAVE" at bounding box center [1350, 80] width 114 height 31
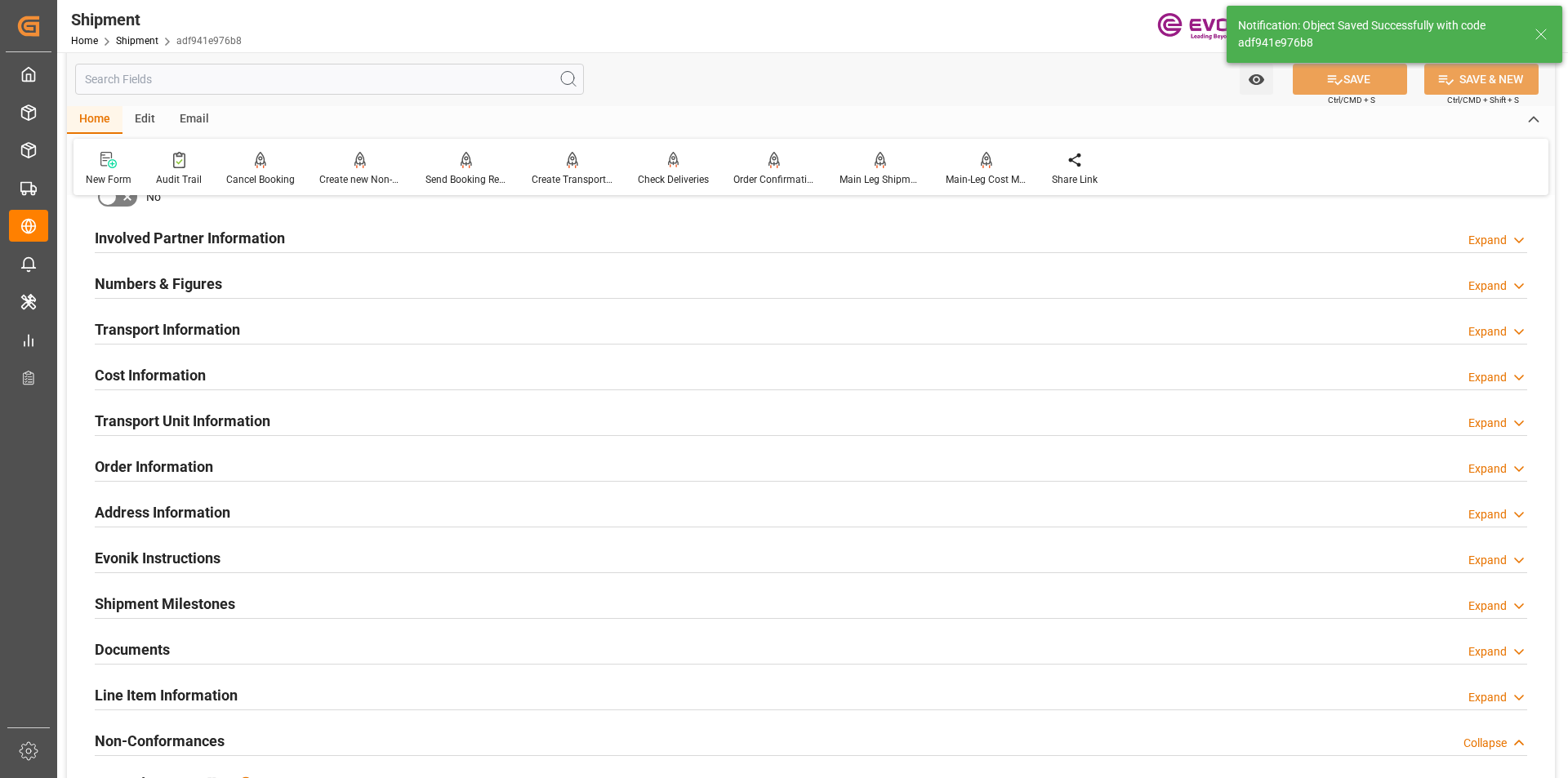
click at [248, 230] on h2 "Involved Partner Information" at bounding box center [190, 238] width 190 height 22
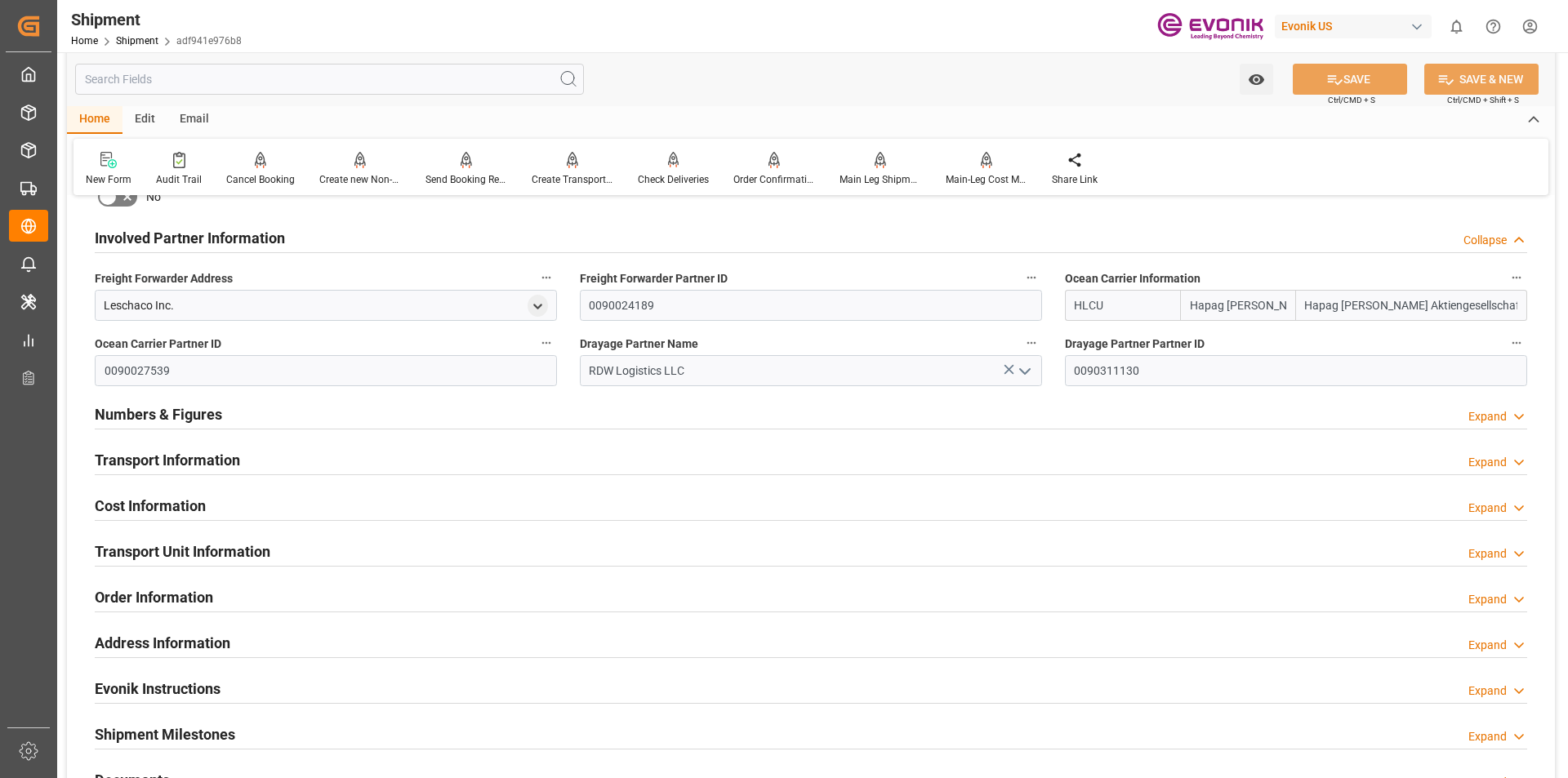
click at [193, 463] on h2 "Transport Information" at bounding box center [167, 460] width 145 height 22
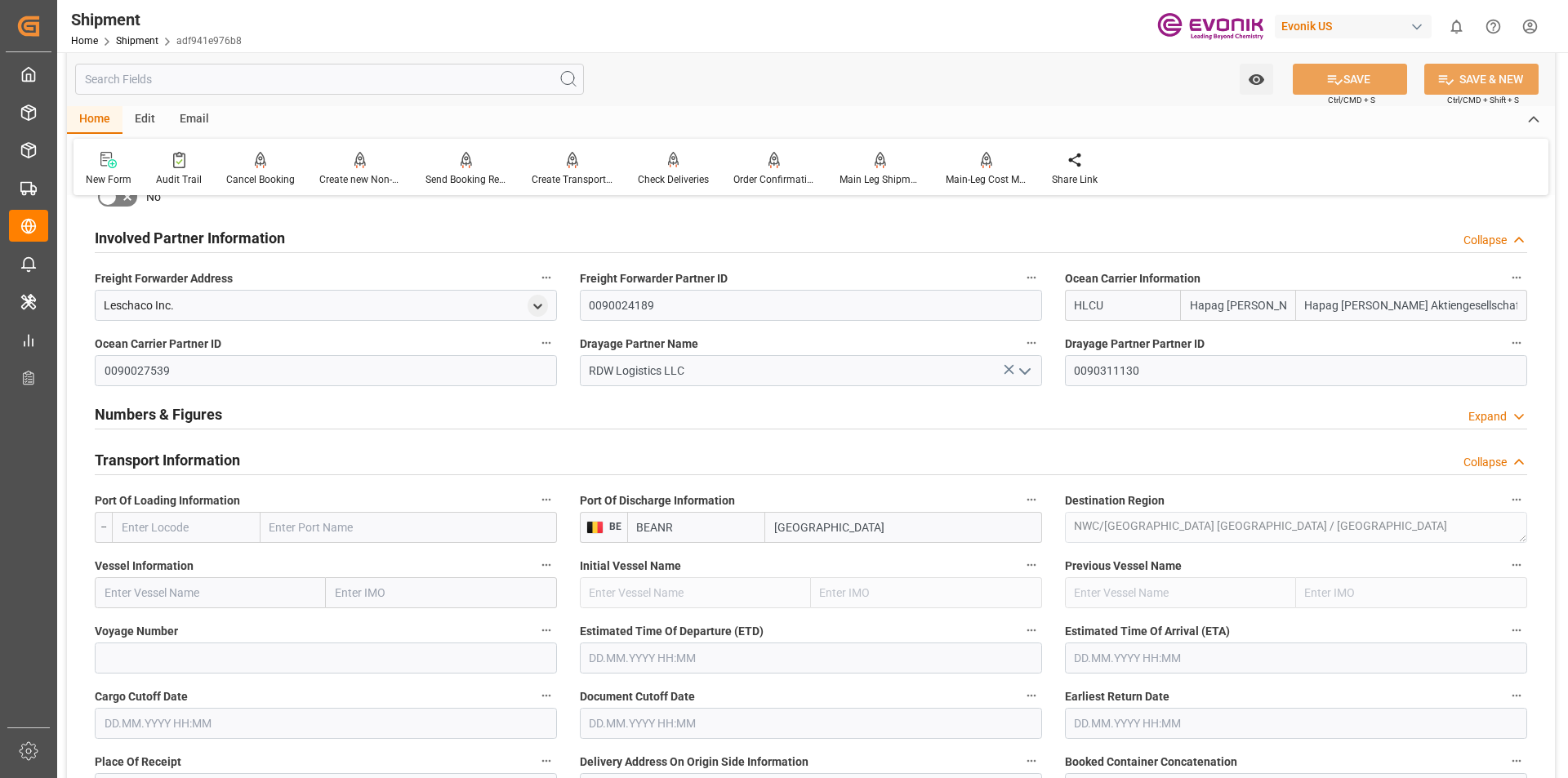
scroll to position [1062, 0]
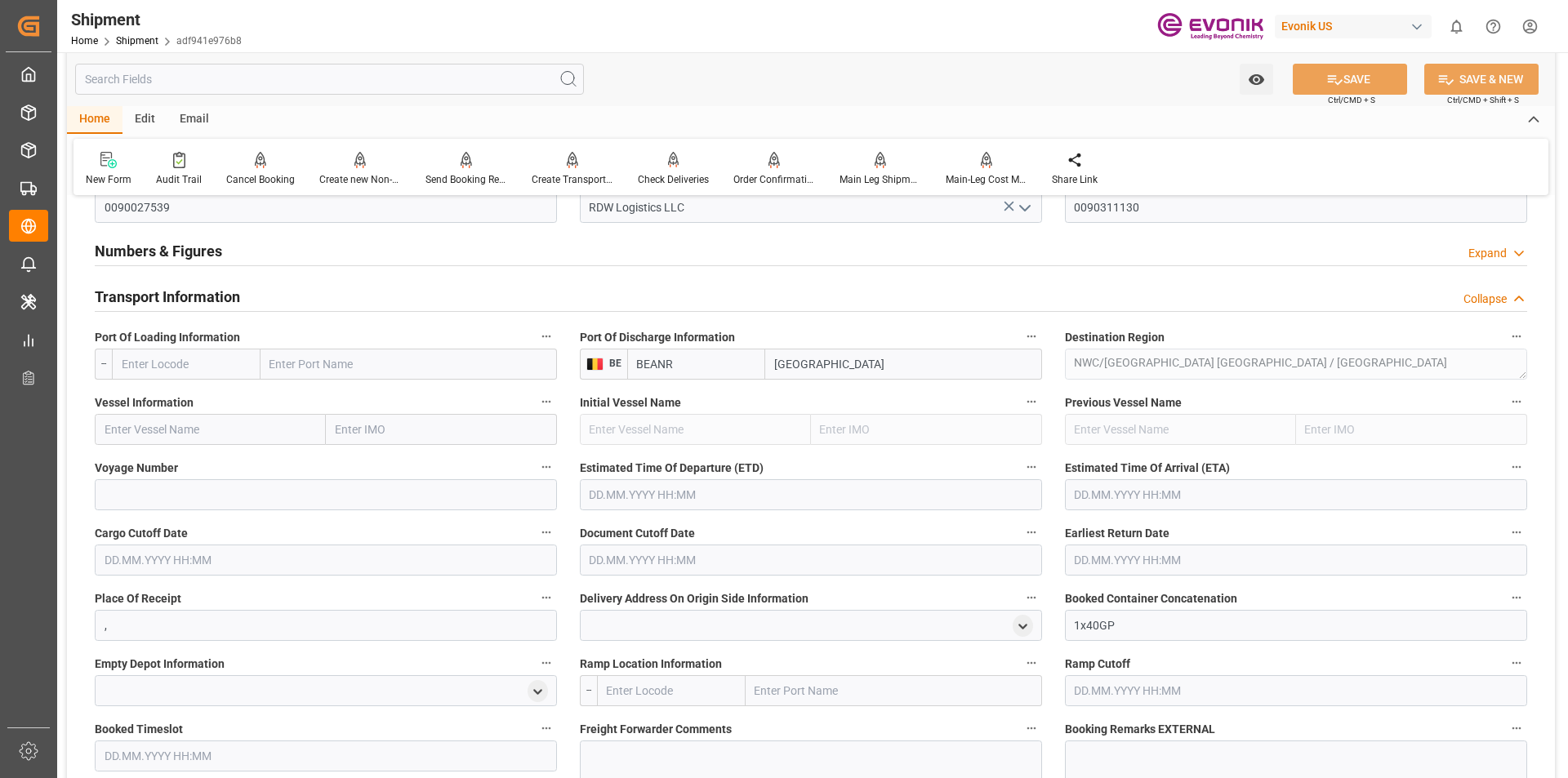
click at [211, 369] on input "text" at bounding box center [185, 364] width 148 height 31
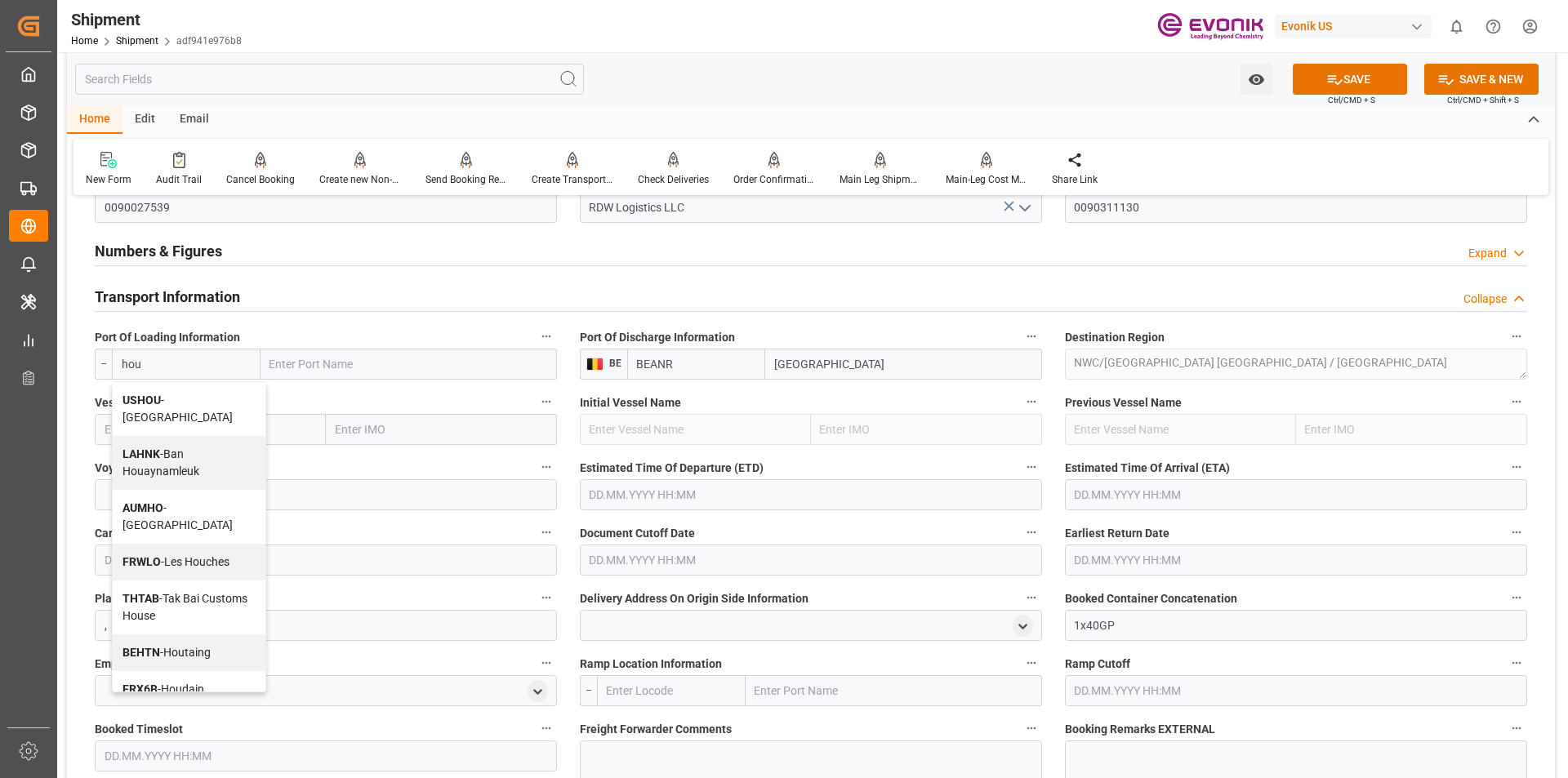
click at [193, 405] on span "USHOU - Houston" at bounding box center [177, 408] width 110 height 30
type input "USHOU"
type input "[GEOGRAPHIC_DATA]"
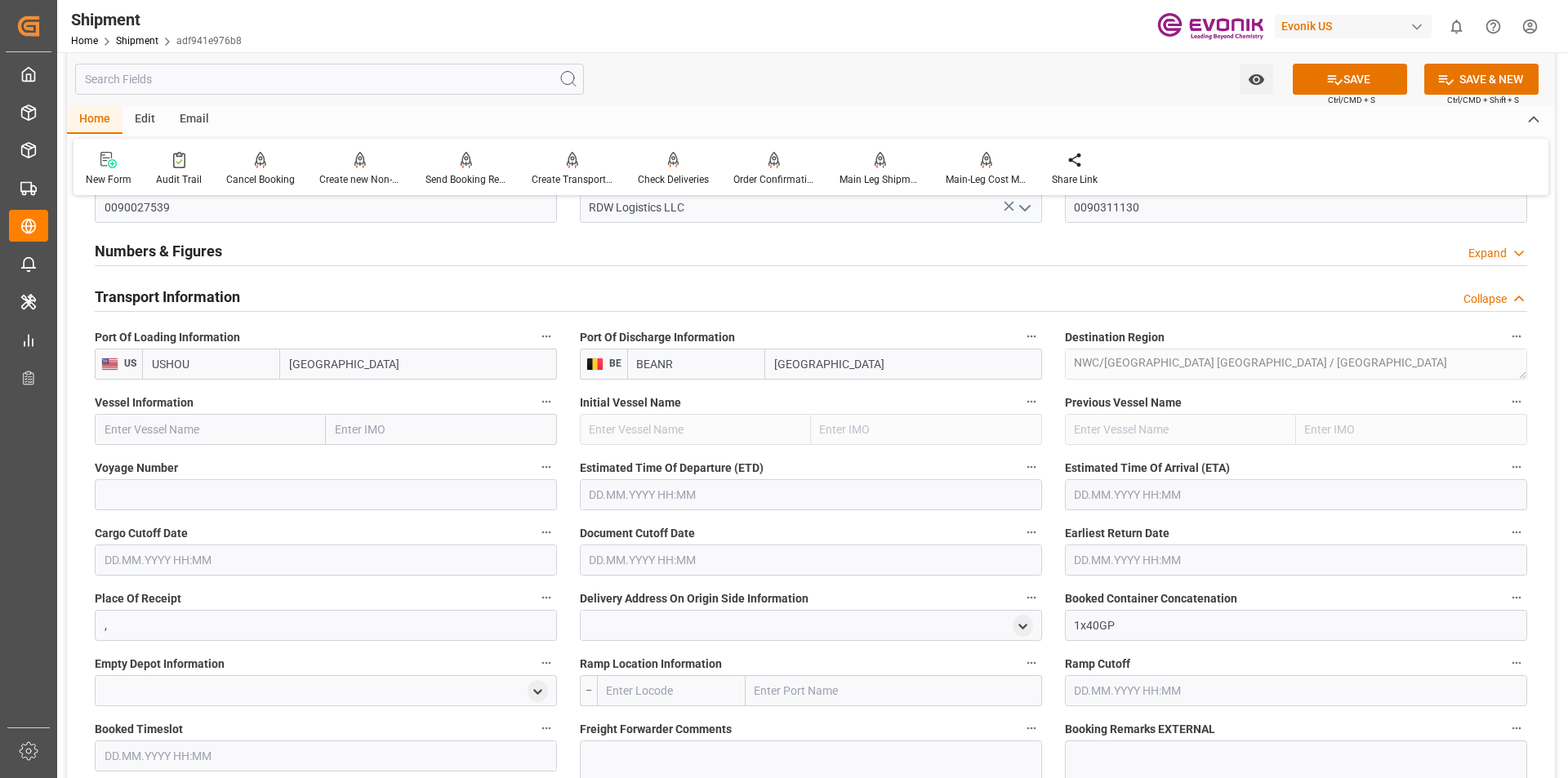
type input "USHOU"
click at [220, 423] on input "text" at bounding box center [211, 430] width 231 height 31
paste input "MAERSK KANSAS"
type input "MAERSK KANSAS"
click at [211, 466] on span "MAERSK KANSAS - 9311701" at bounding box center [184, 466] width 157 height 13
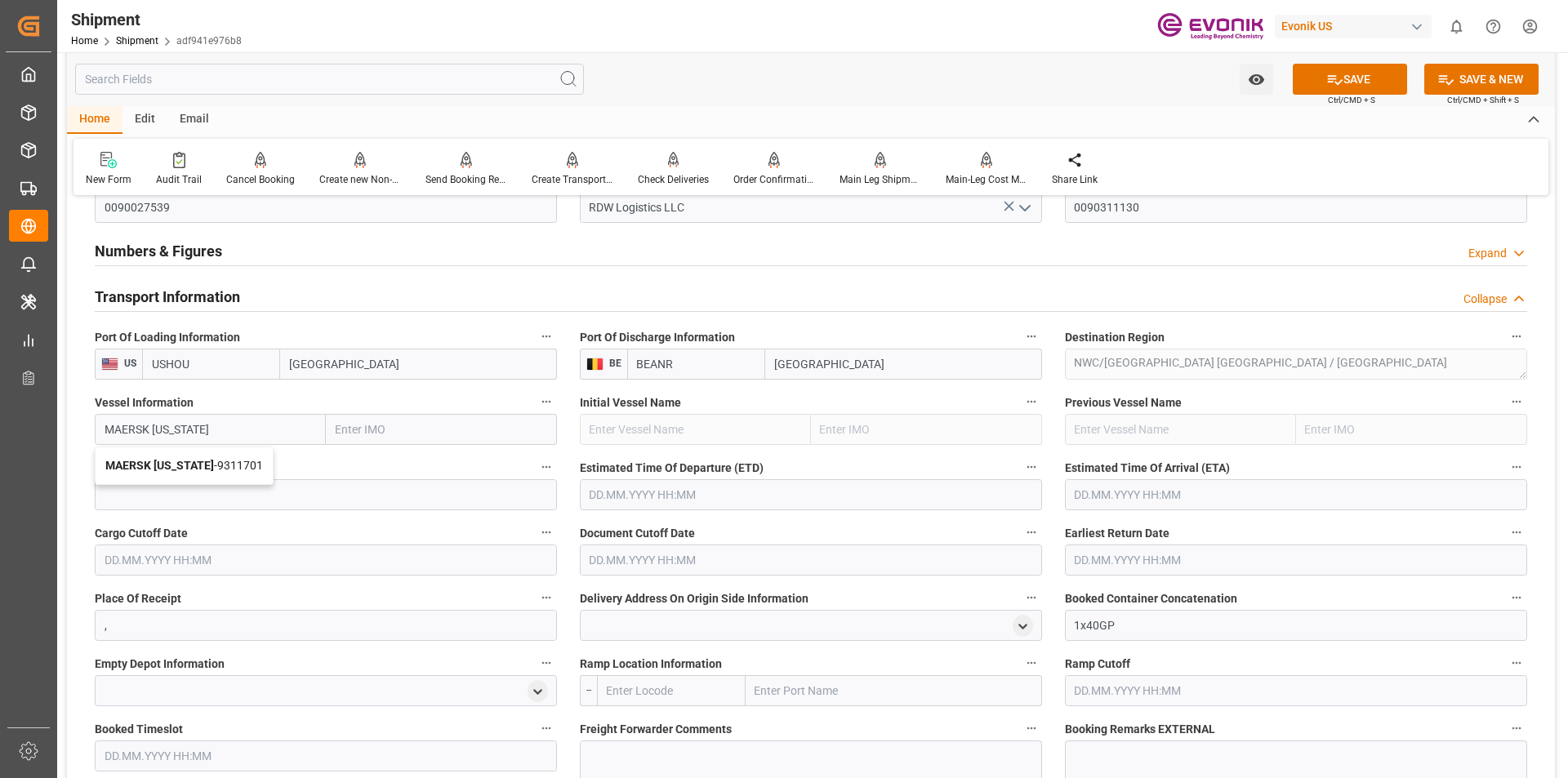
type input "9311701"
type input "MAERSK [US_STATE]"
click at [343, 497] on input at bounding box center [326, 495] width 463 height 31
paste input "540E"
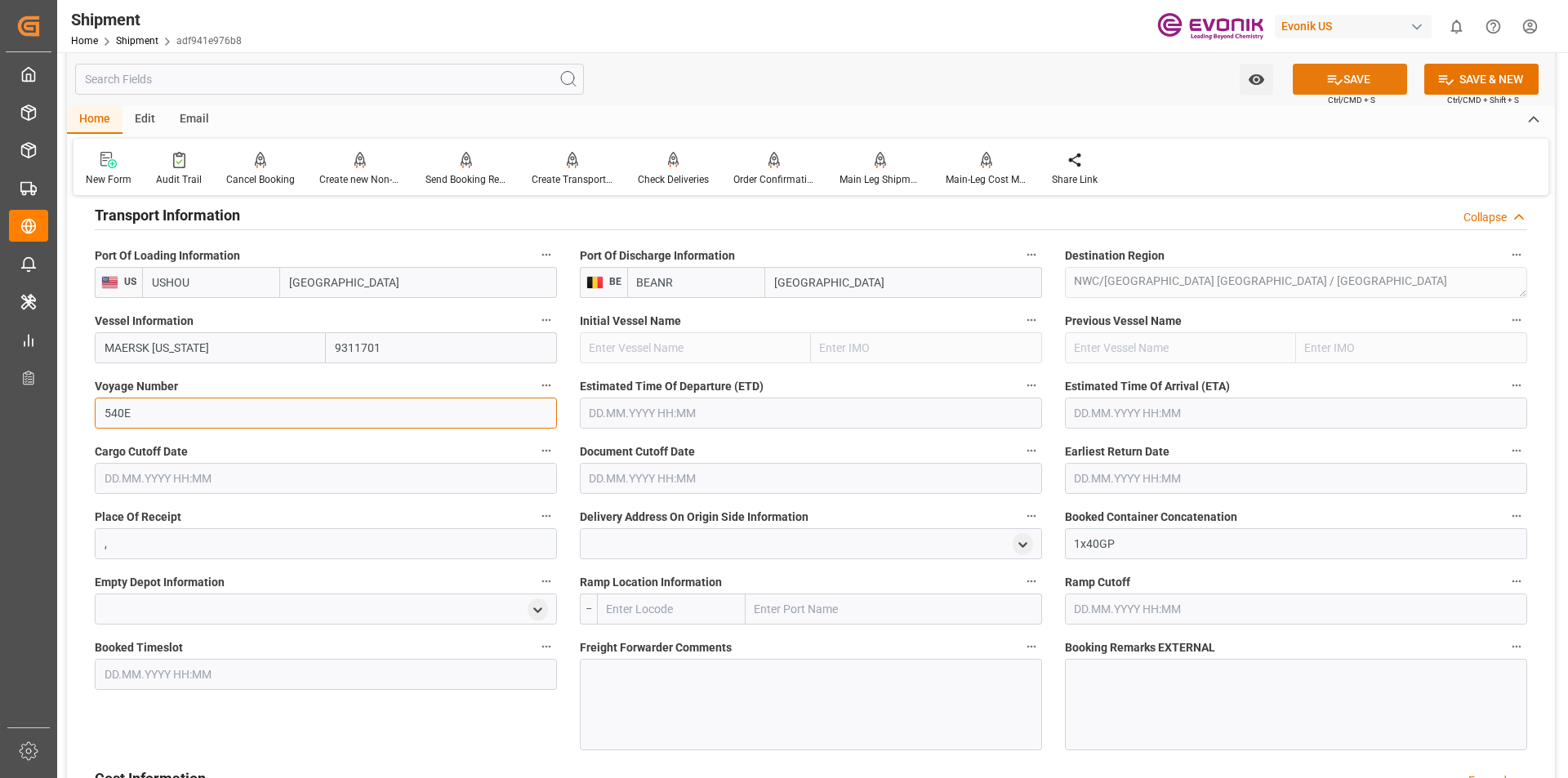
type input "540E"
click at [1360, 75] on button "SAVE" at bounding box center [1350, 80] width 114 height 31
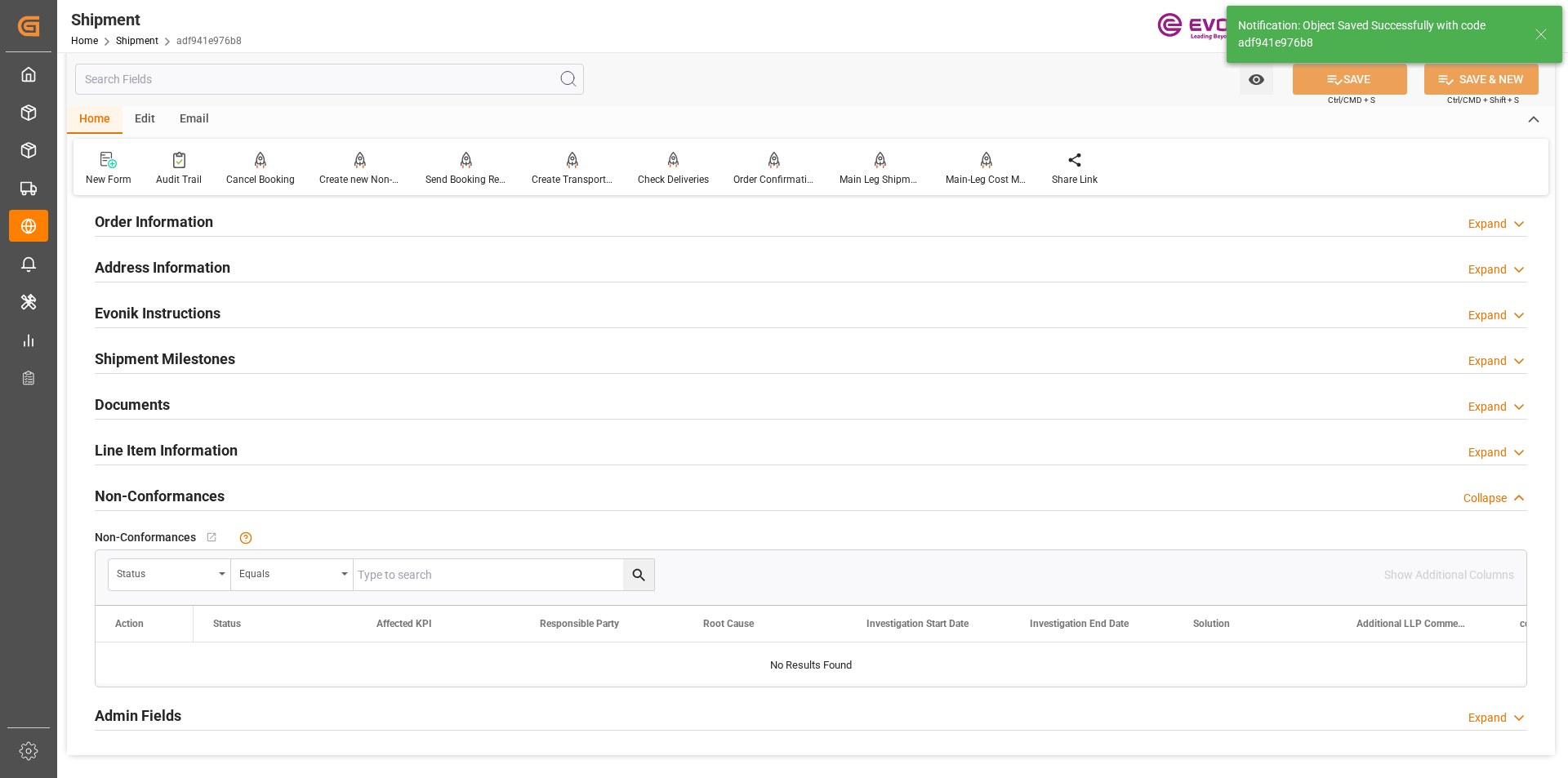
type input "MAERSK [US_STATE]"
type input "9311701"
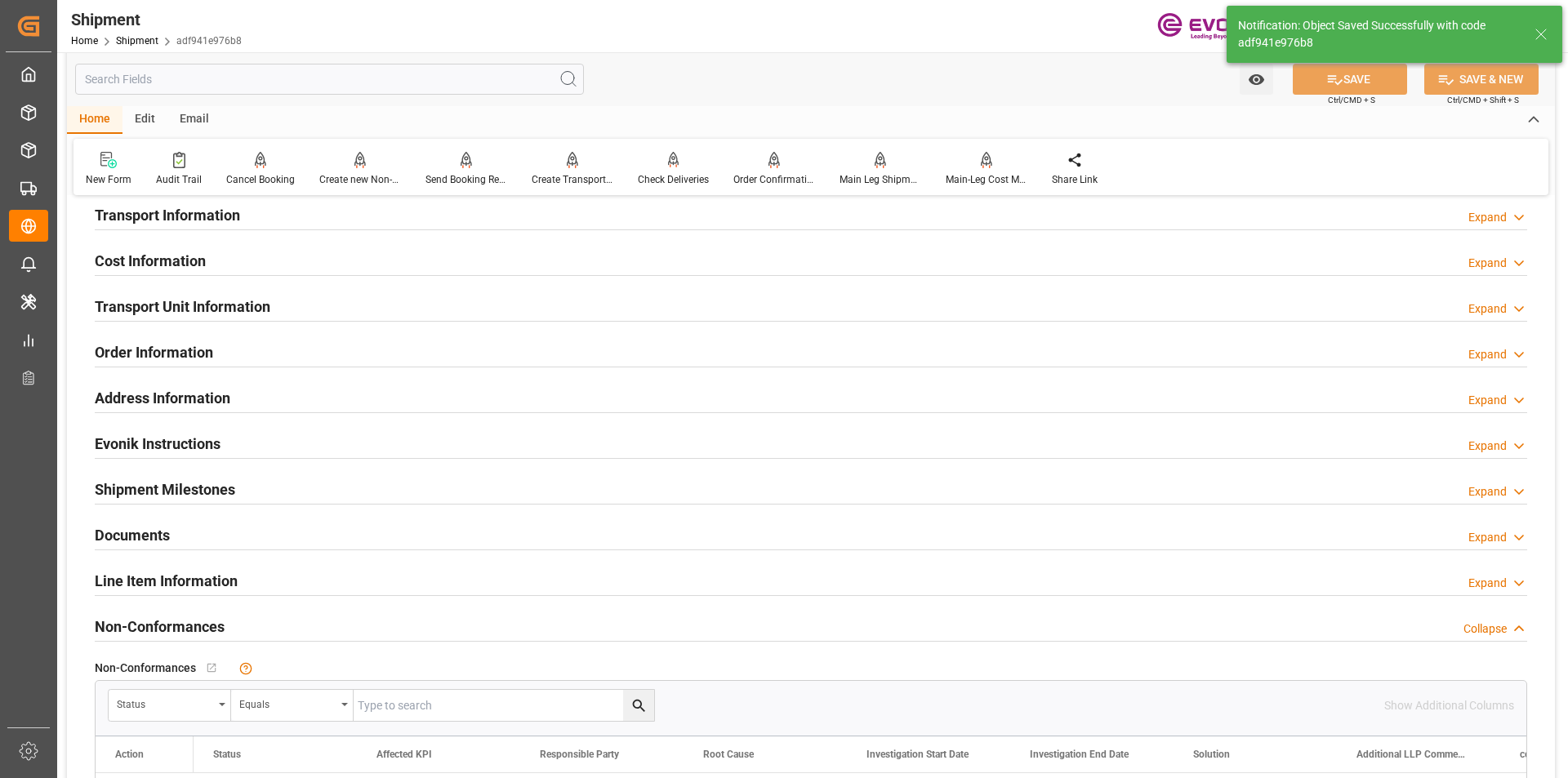
click at [207, 221] on h2 "Transport Information" at bounding box center [167, 215] width 145 height 22
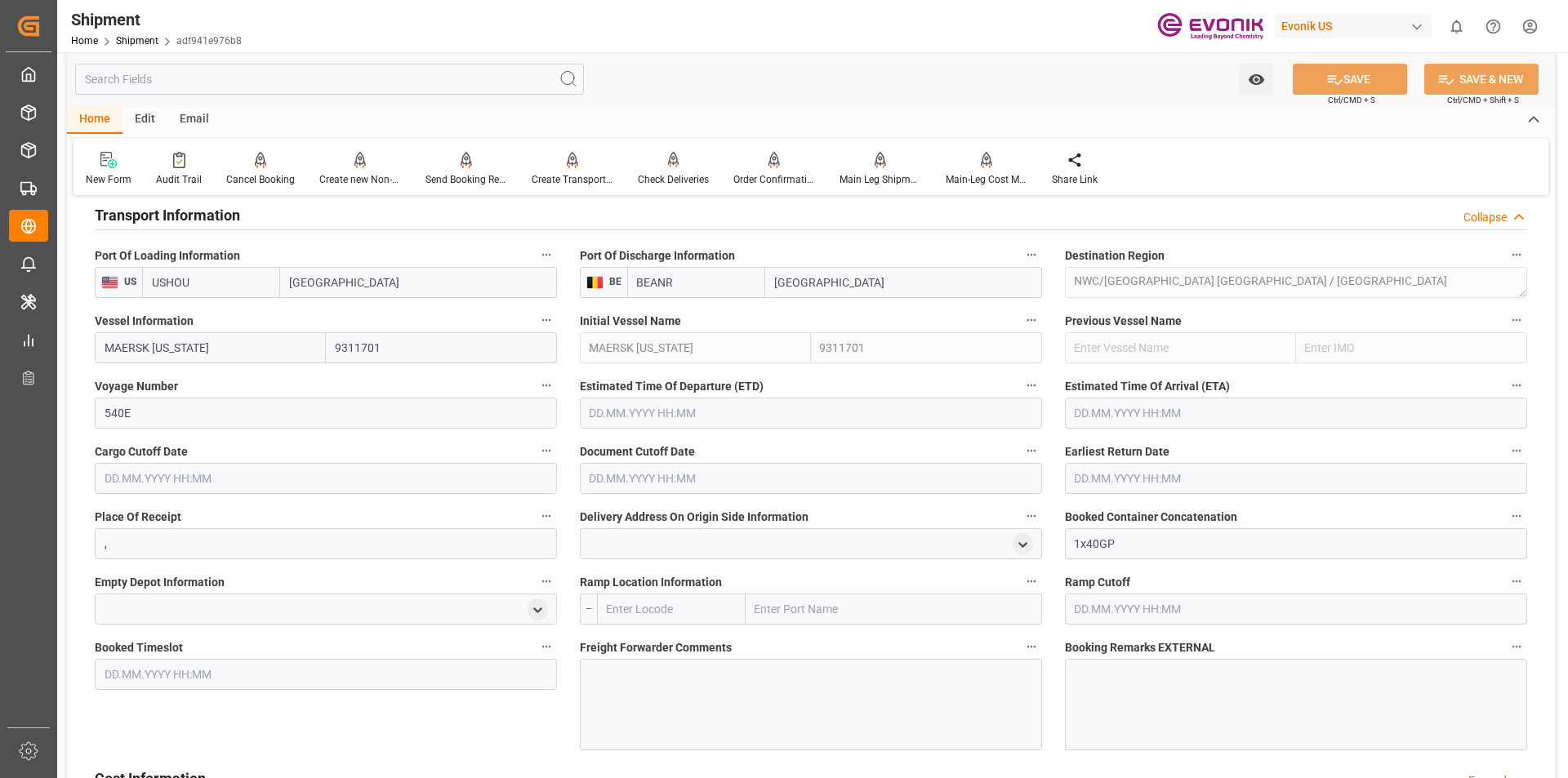
click at [716, 412] on input "text" at bounding box center [811, 413] width 463 height 31
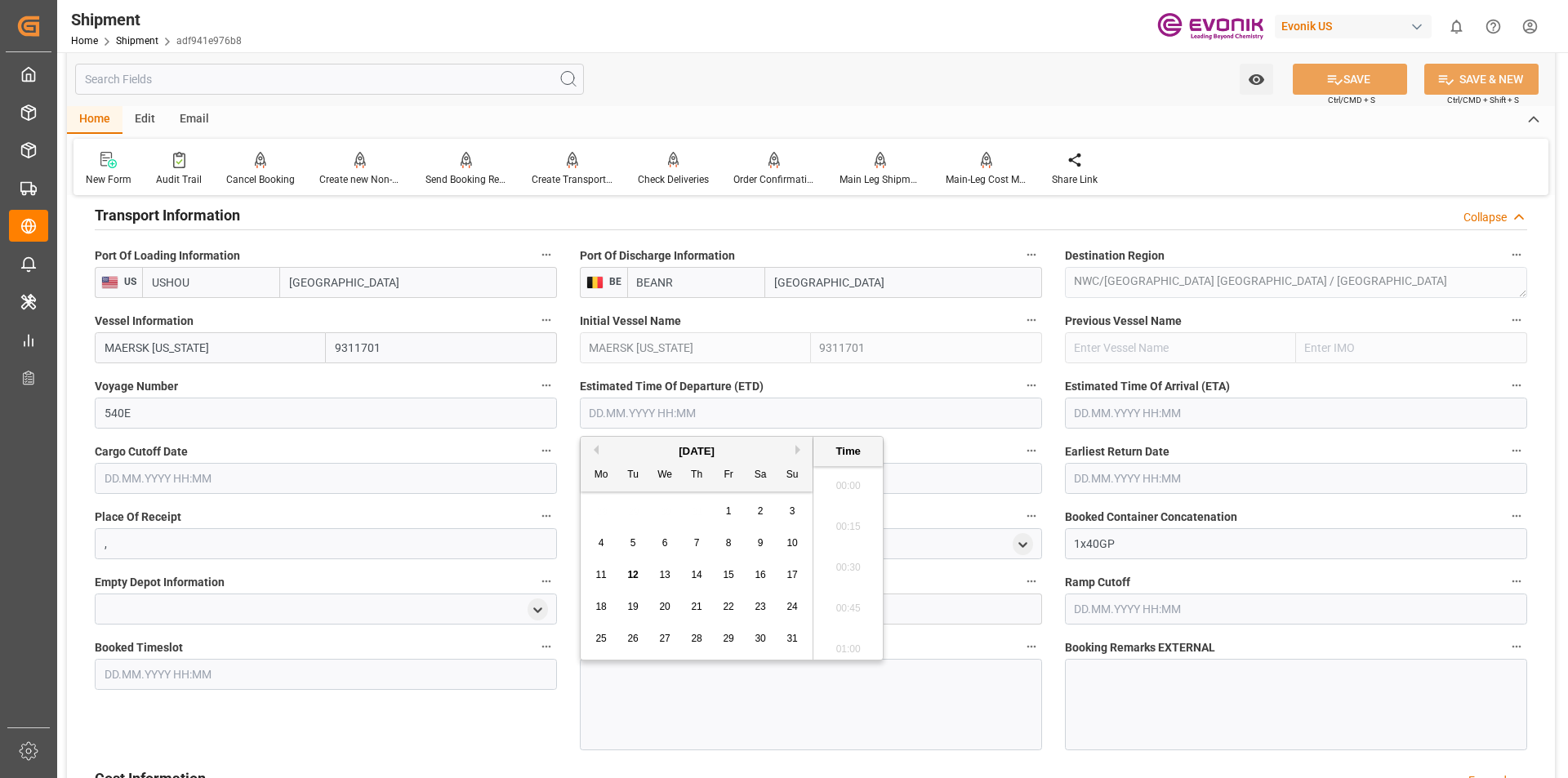
scroll to position [2455, 0]
click at [799, 447] on button "Next Month" at bounding box center [800, 450] width 10 height 10
click at [630, 635] on span "30" at bounding box center [632, 639] width 11 height 11
type input "[DATE] 00:00"
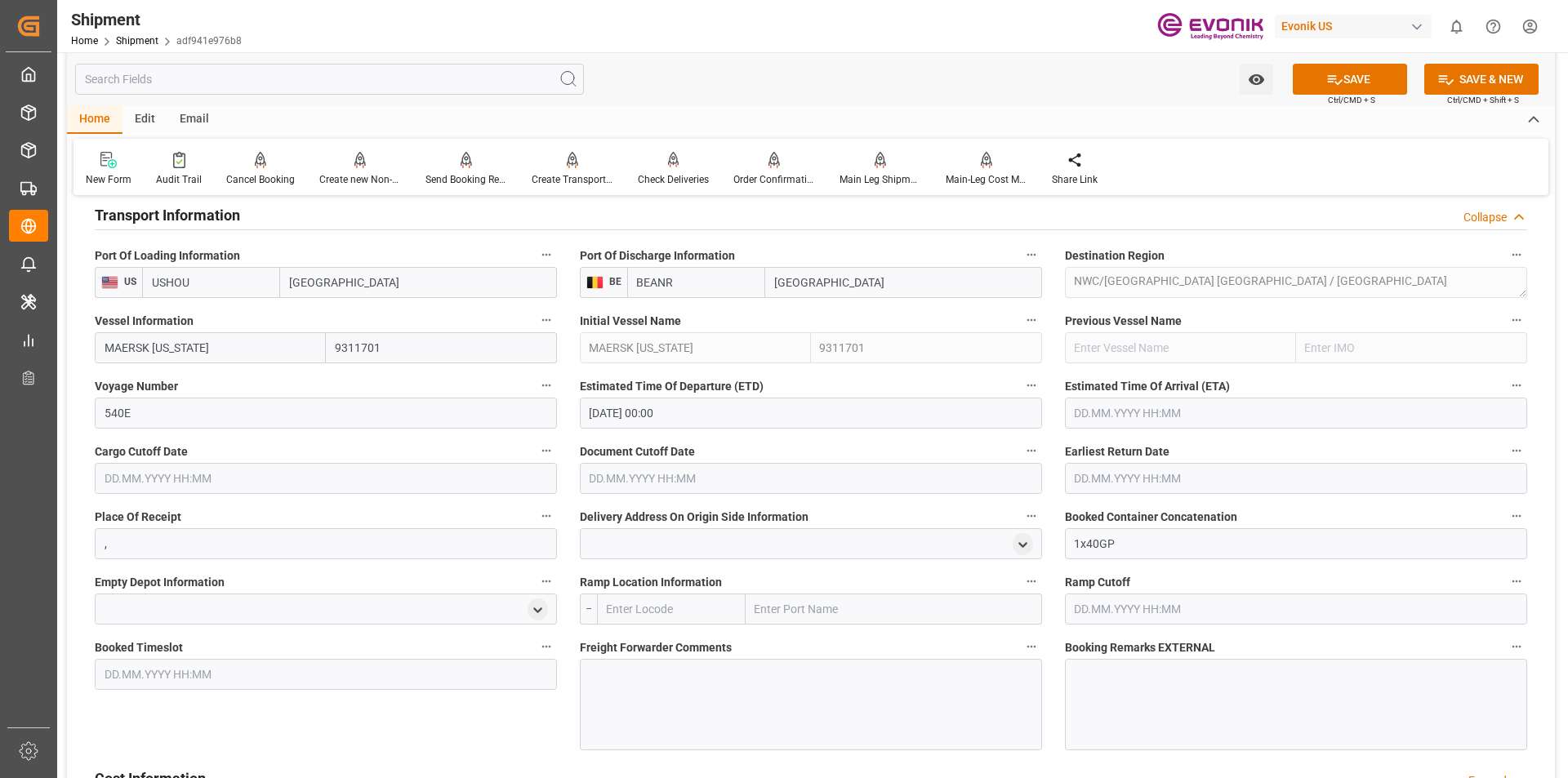
click at [1455, 433] on div "Estimated Time Of Arrival (ETA)" at bounding box center [1297, 402] width 485 height 66
click at [1466, 421] on input "text" at bounding box center [1297, 413] width 463 height 31
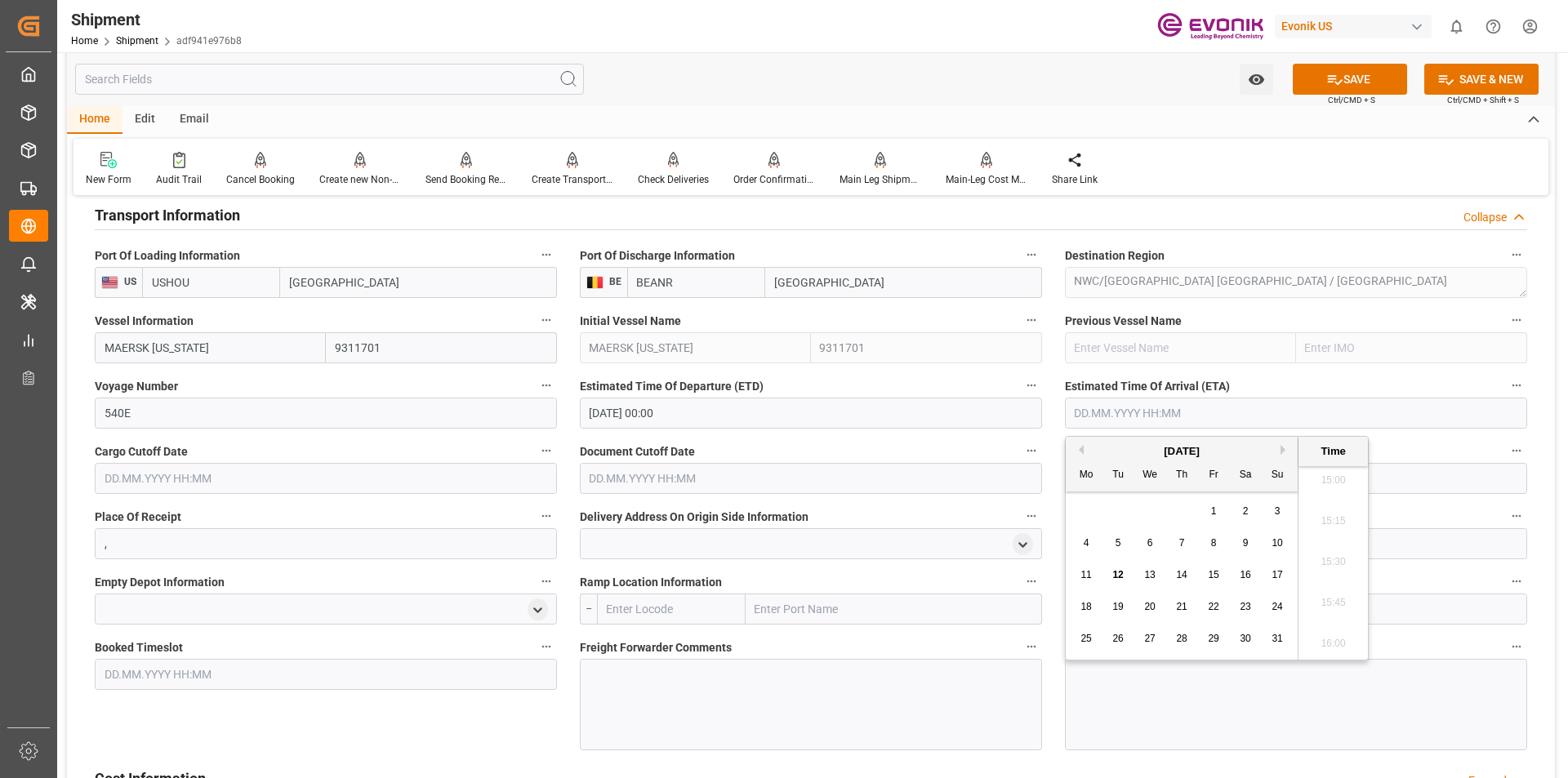
click at [1279, 452] on div "August 2025" at bounding box center [1182, 452] width 232 height 16
click at [1283, 450] on button "Next Month" at bounding box center [1286, 450] width 10 height 10
click at [1179, 575] on span "16" at bounding box center [1181, 575] width 11 height 11
type input "16.10.2025 00:00"
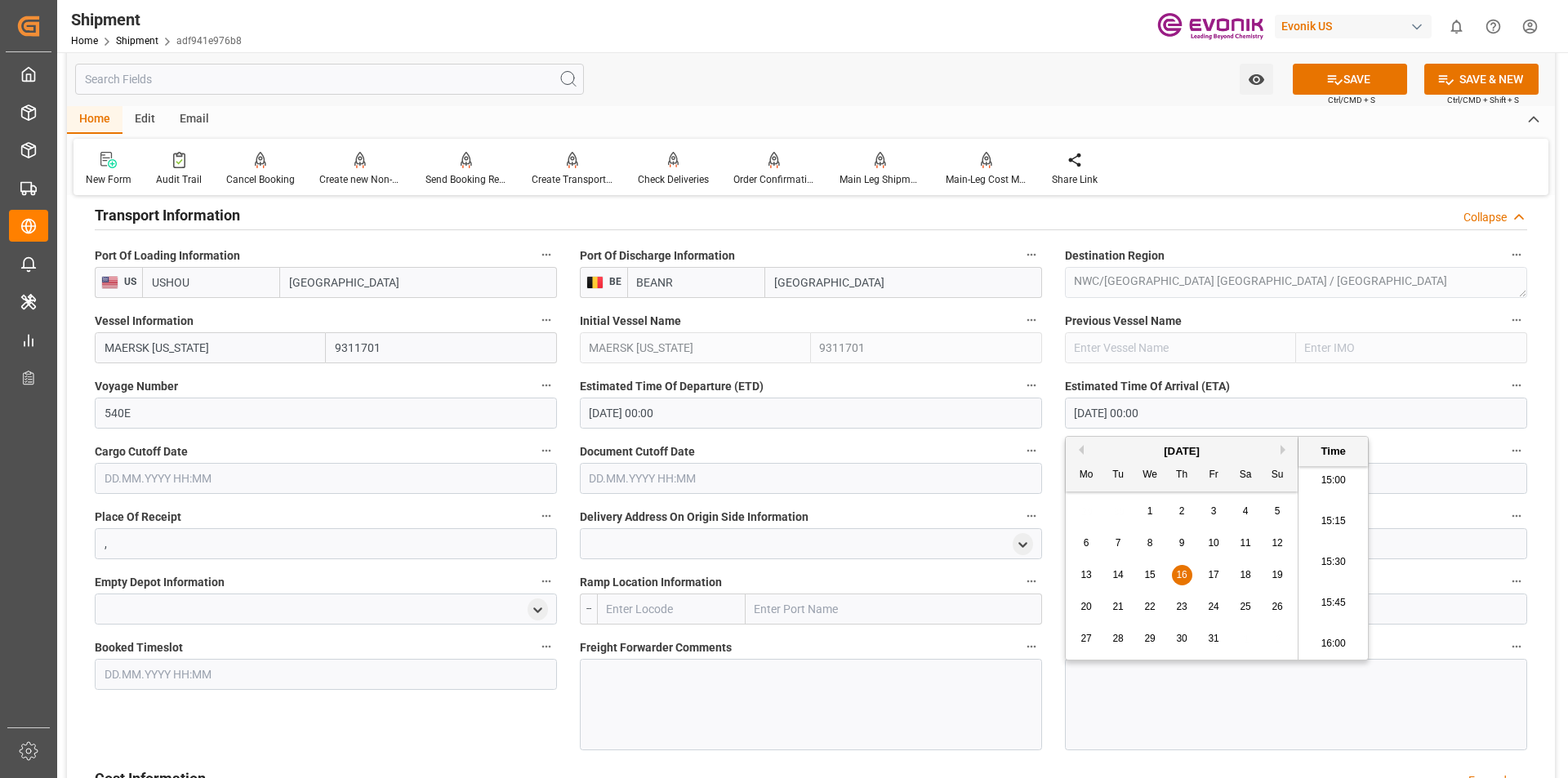
click at [1042, 439] on div "Document Cutoff Date" at bounding box center [811, 467] width 485 height 66
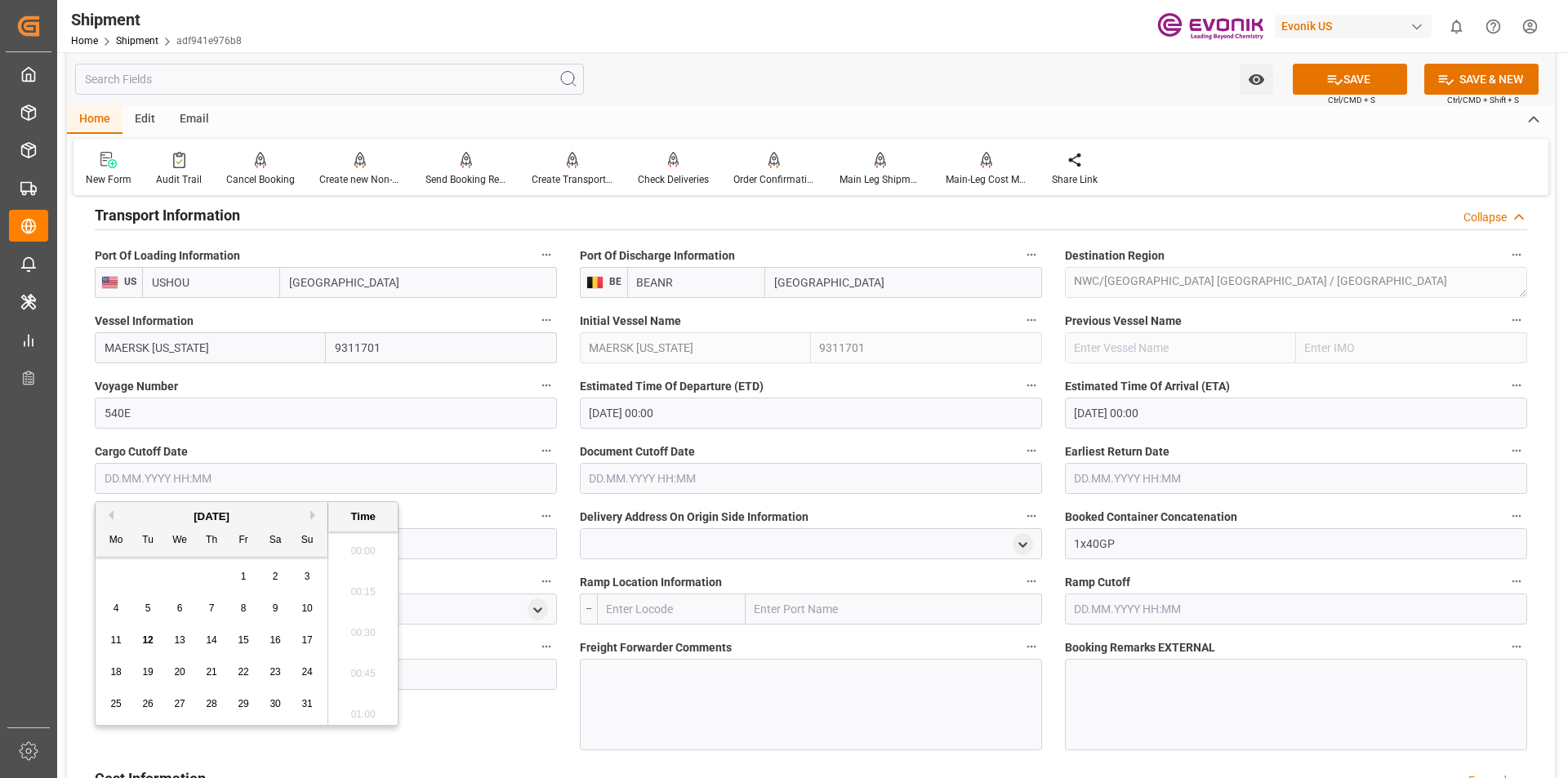
click at [294, 480] on input "text" at bounding box center [326, 479] width 463 height 31
type input "25/09/2025"
type input "25.08.2025 00:00"
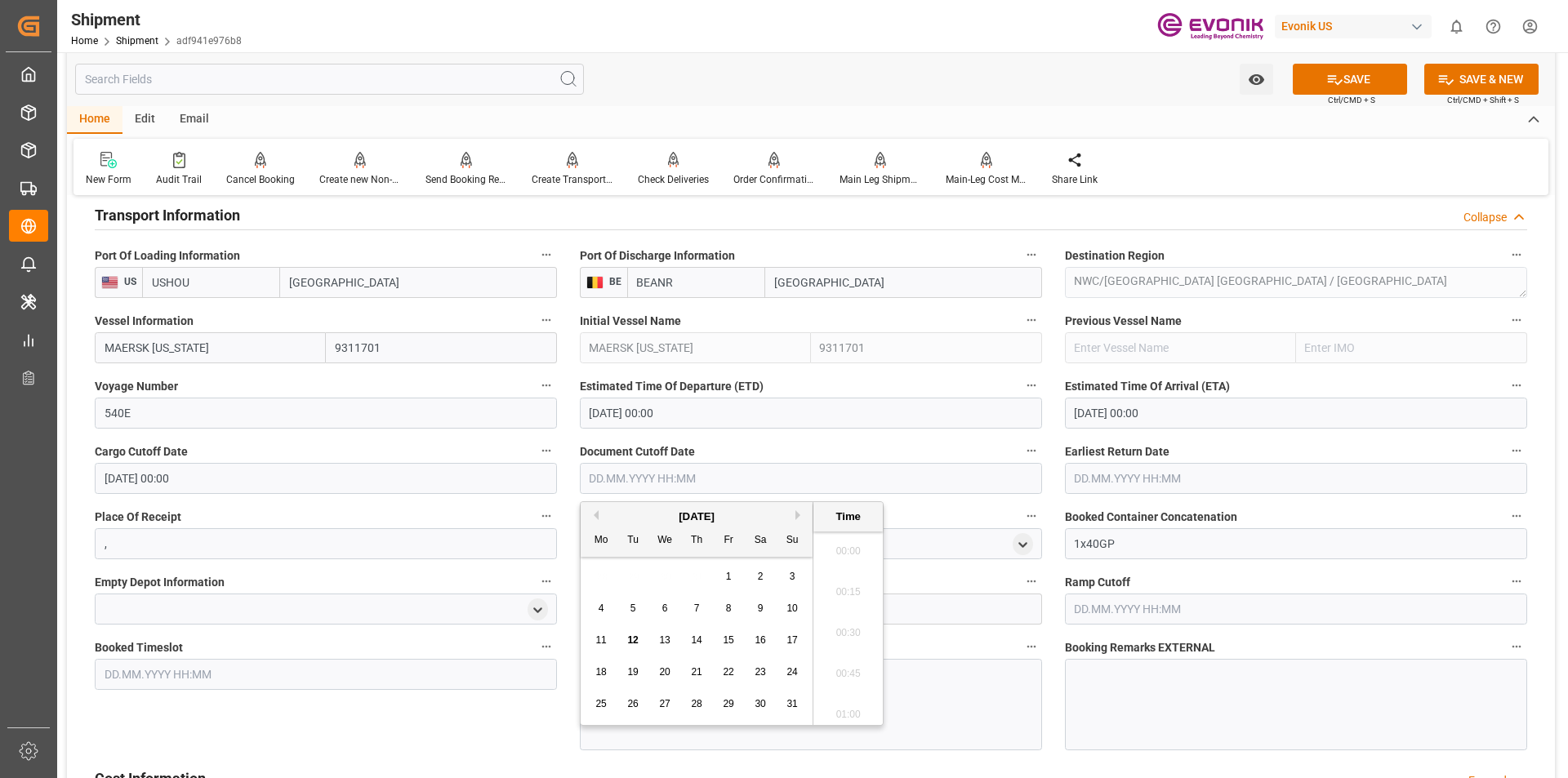
click at [795, 479] on input "text" at bounding box center [811, 479] width 463 height 31
click at [797, 521] on div "August 2025" at bounding box center [696, 516] width 232 height 16
click at [798, 513] on button "Next Month" at bounding box center [800, 515] width 10 height 10
click at [663, 668] on span "24" at bounding box center [664, 672] width 11 height 11
type input "24.09.2025 00:00"
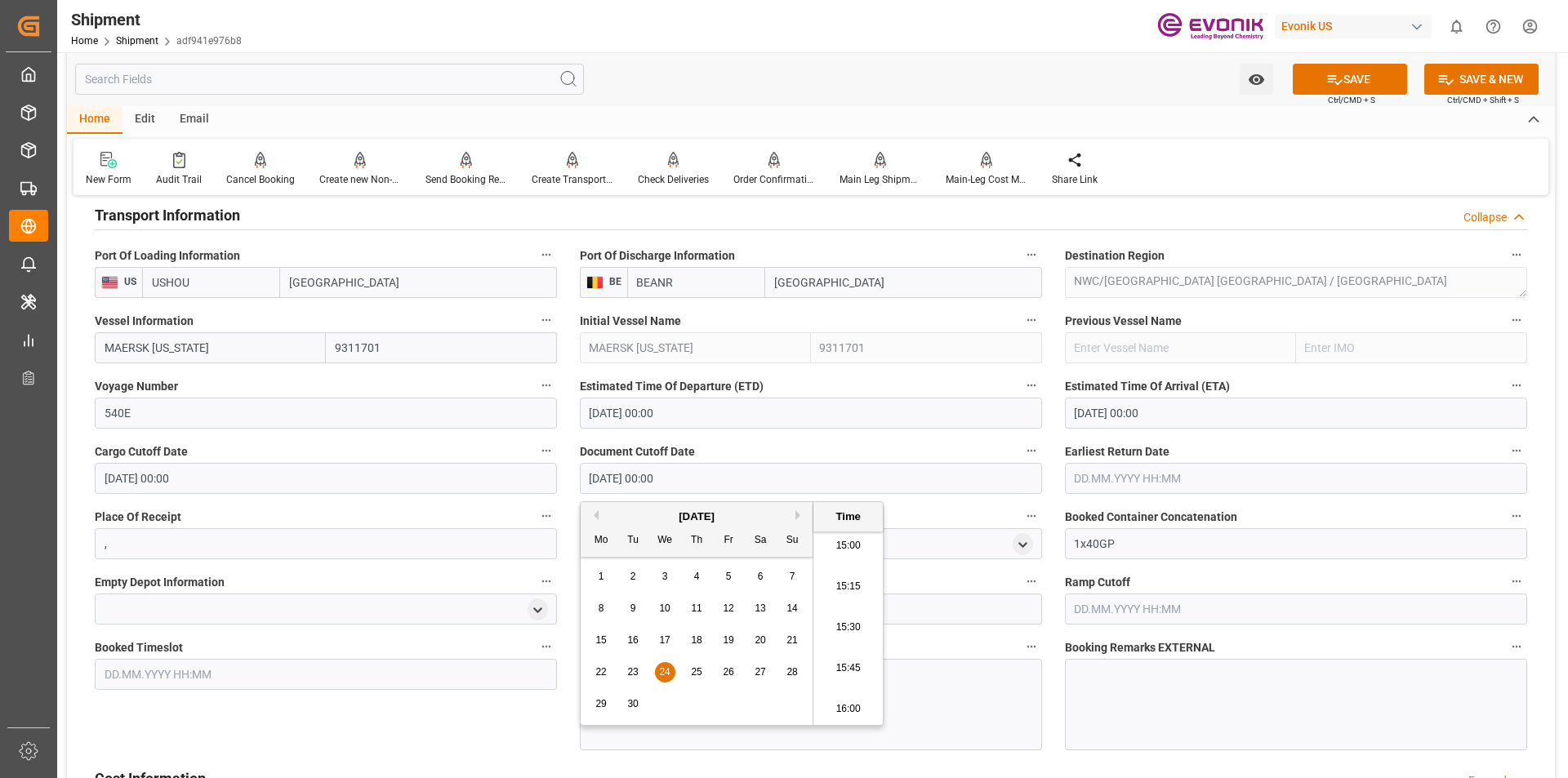
click at [940, 512] on label "Delivery Address On Origin Side Information" at bounding box center [811, 516] width 463 height 23
click at [1021, 512] on button "Delivery Address On Origin Side Information" at bounding box center [1032, 516] width 21 height 21
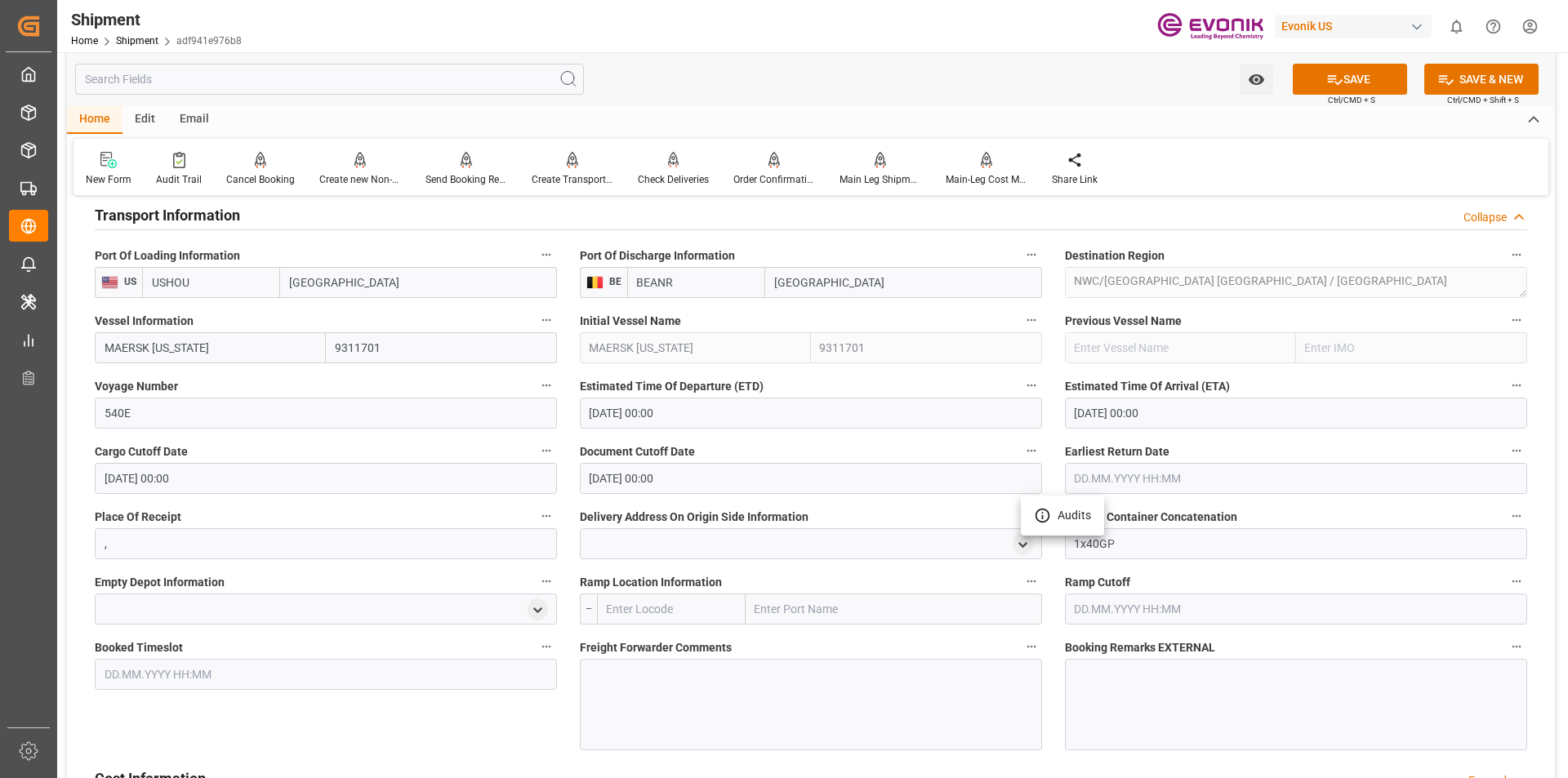
click at [689, 477] on div at bounding box center [784, 389] width 1568 height 778
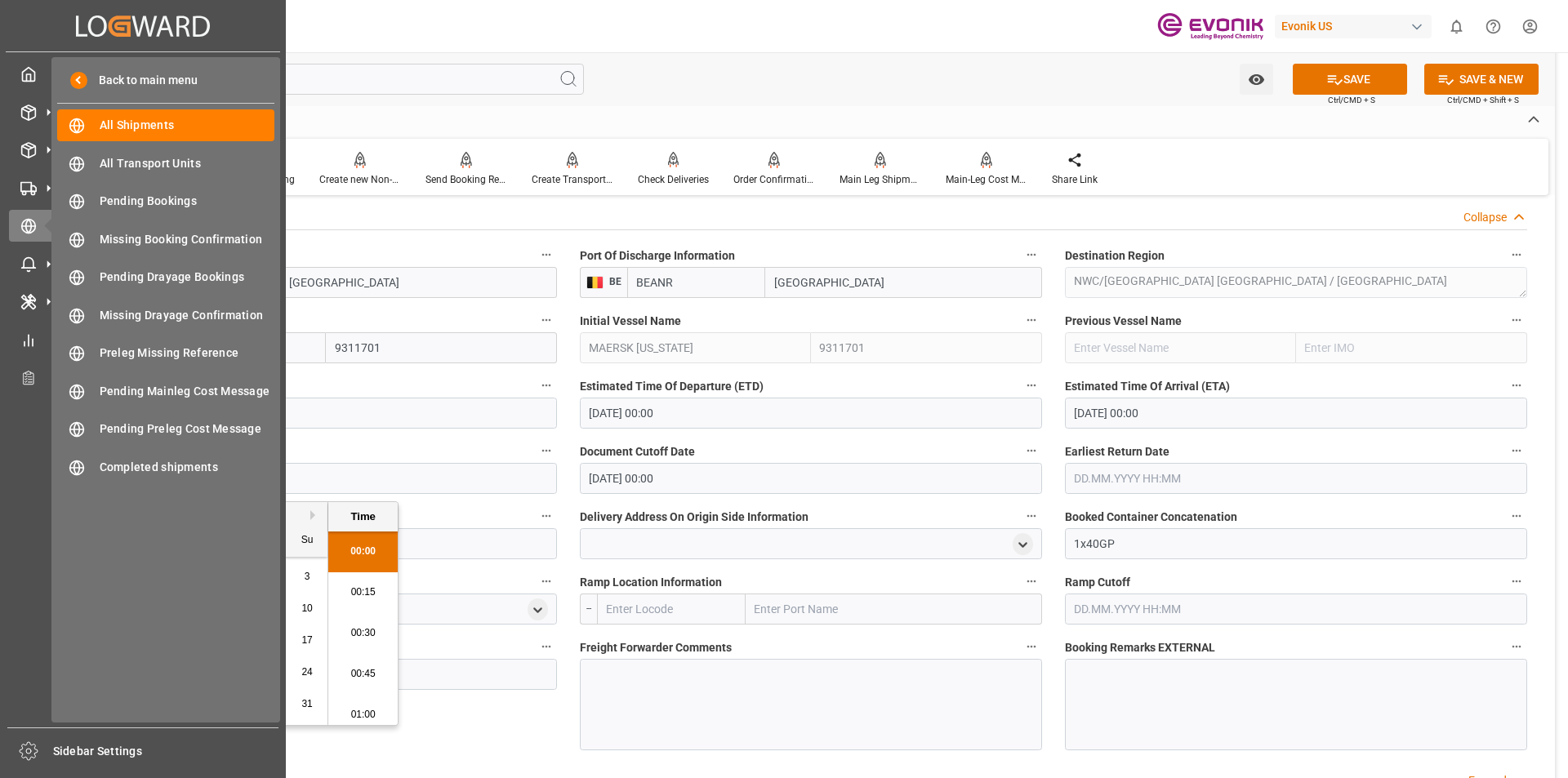
drag, startPoint x: 194, startPoint y: 480, endPoint x: 42, endPoint y: 485, distance: 152.1
click at [42, 485] on div "Created by potrace 1.15, written by Peter Selinger 2001-2017 Created by potrace…" at bounding box center [784, 389] width 1568 height 778
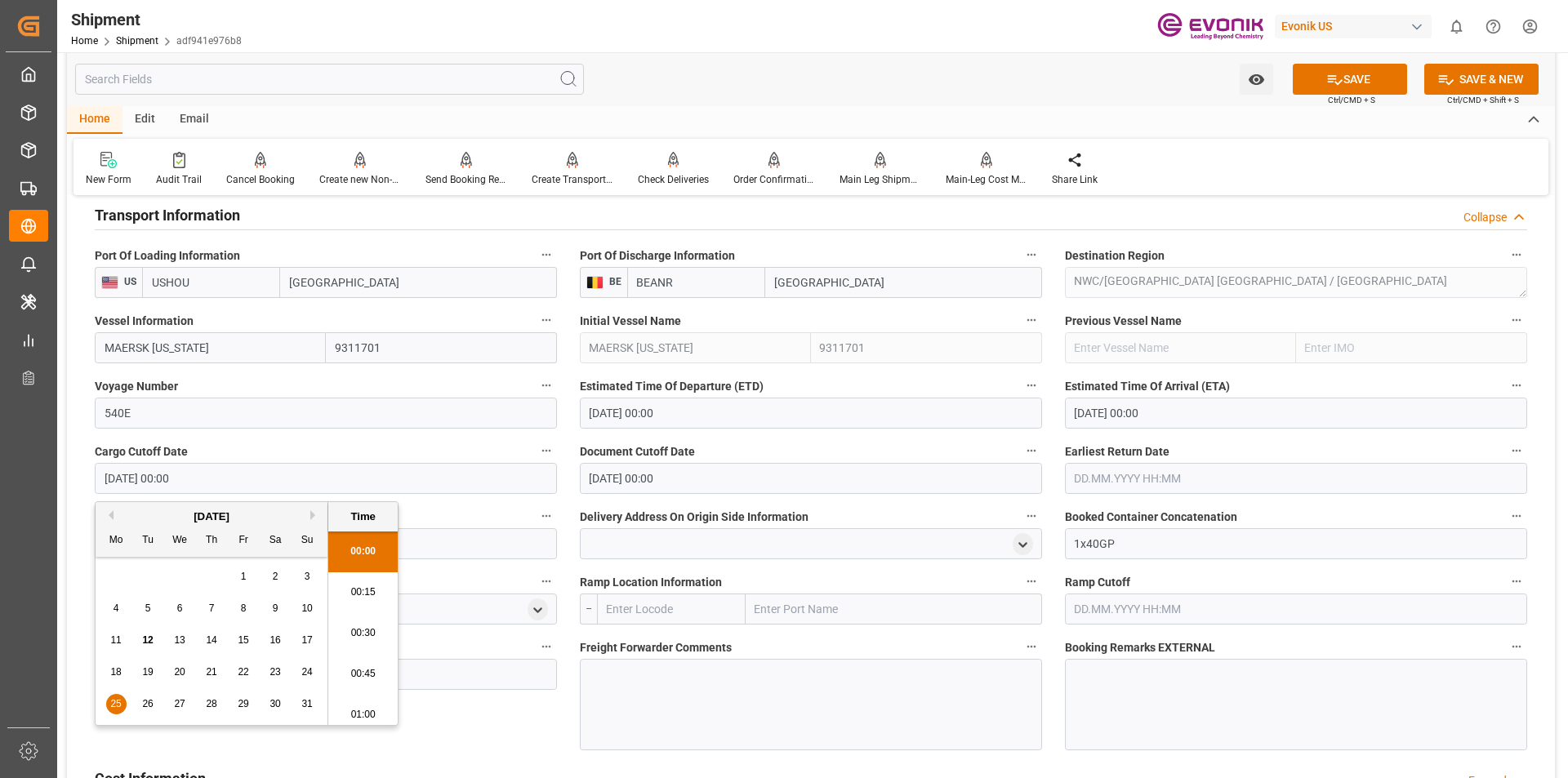
click at [1191, 475] on input "text" at bounding box center [1297, 479] width 463 height 31
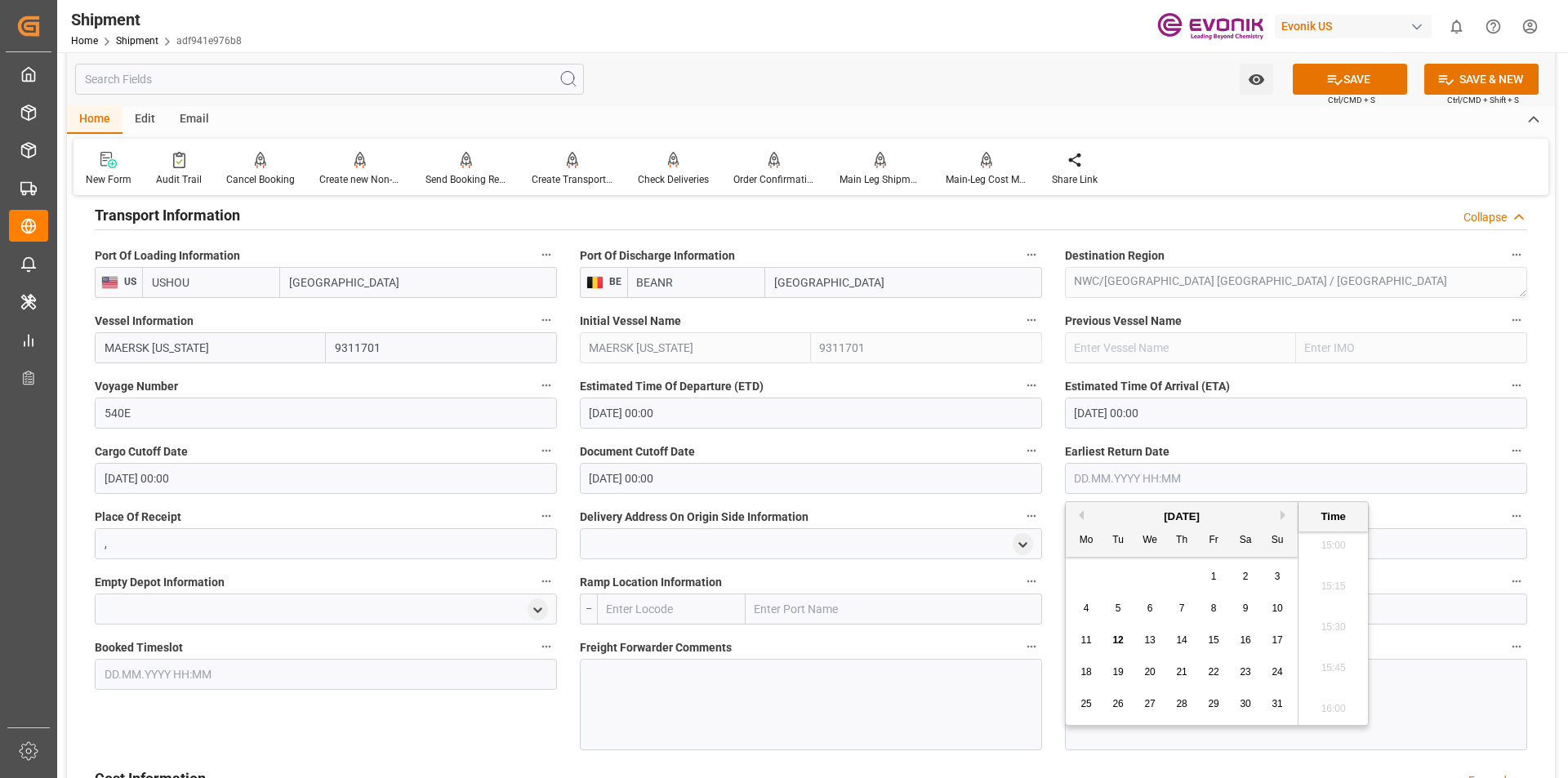
paste input "[DATE] 00:00"
type input "[DATE] 00:00"
click at [1049, 505] on div "Delivery Address On Origin Side Information" at bounding box center [811, 533] width 485 height 66
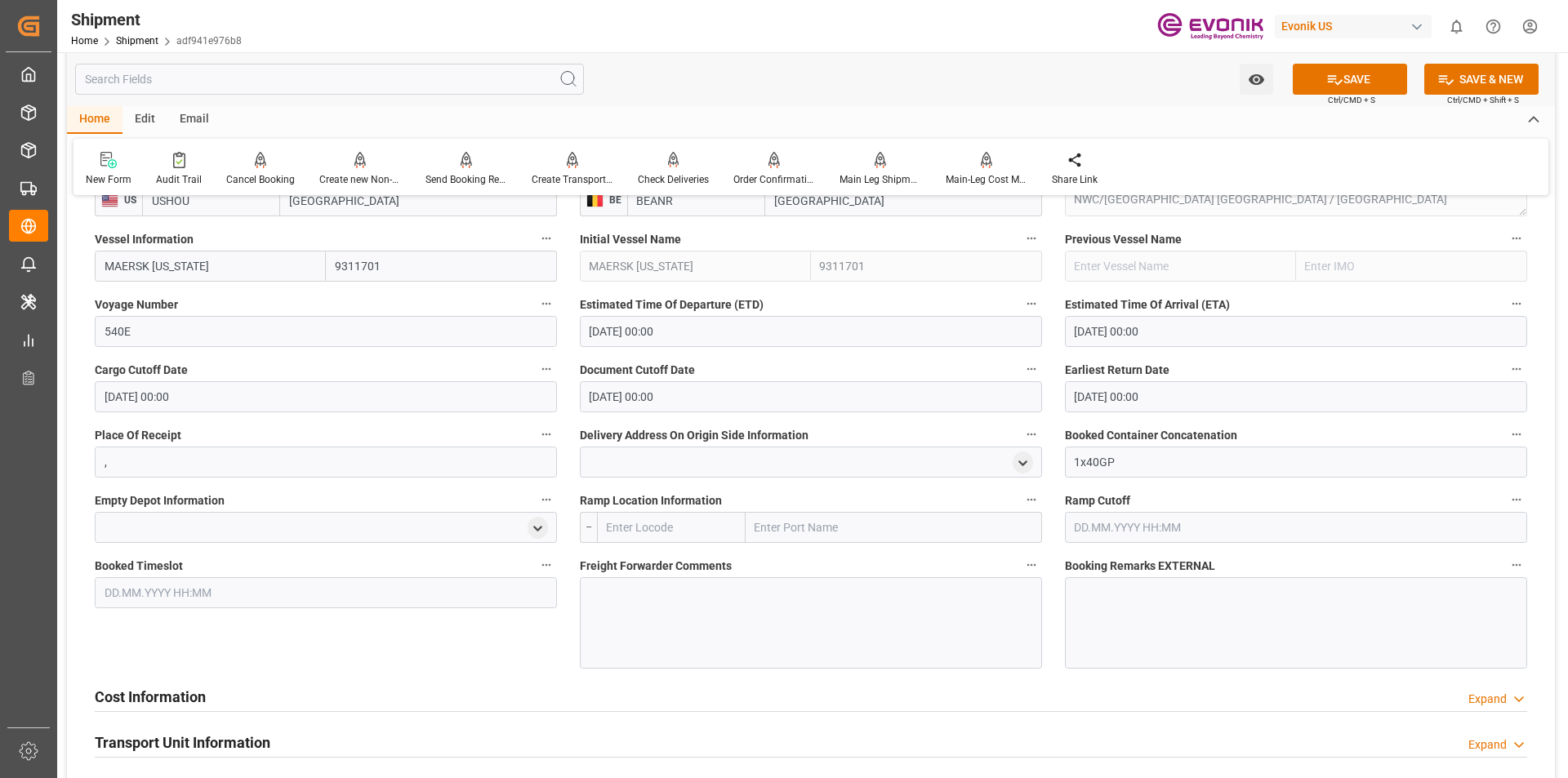
scroll to position [1176, 0]
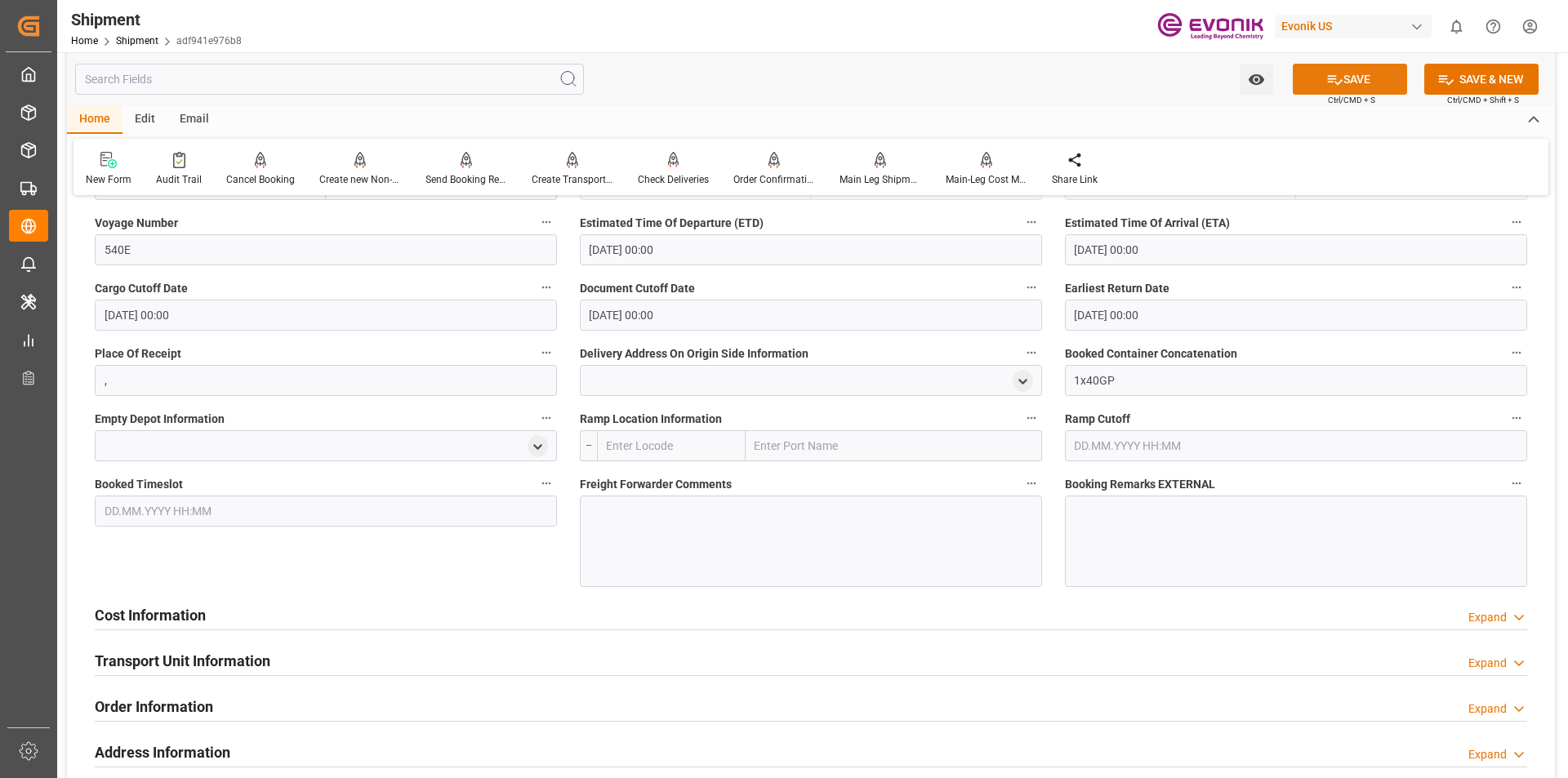
click at [1362, 87] on button "SAVE" at bounding box center [1350, 80] width 114 height 31
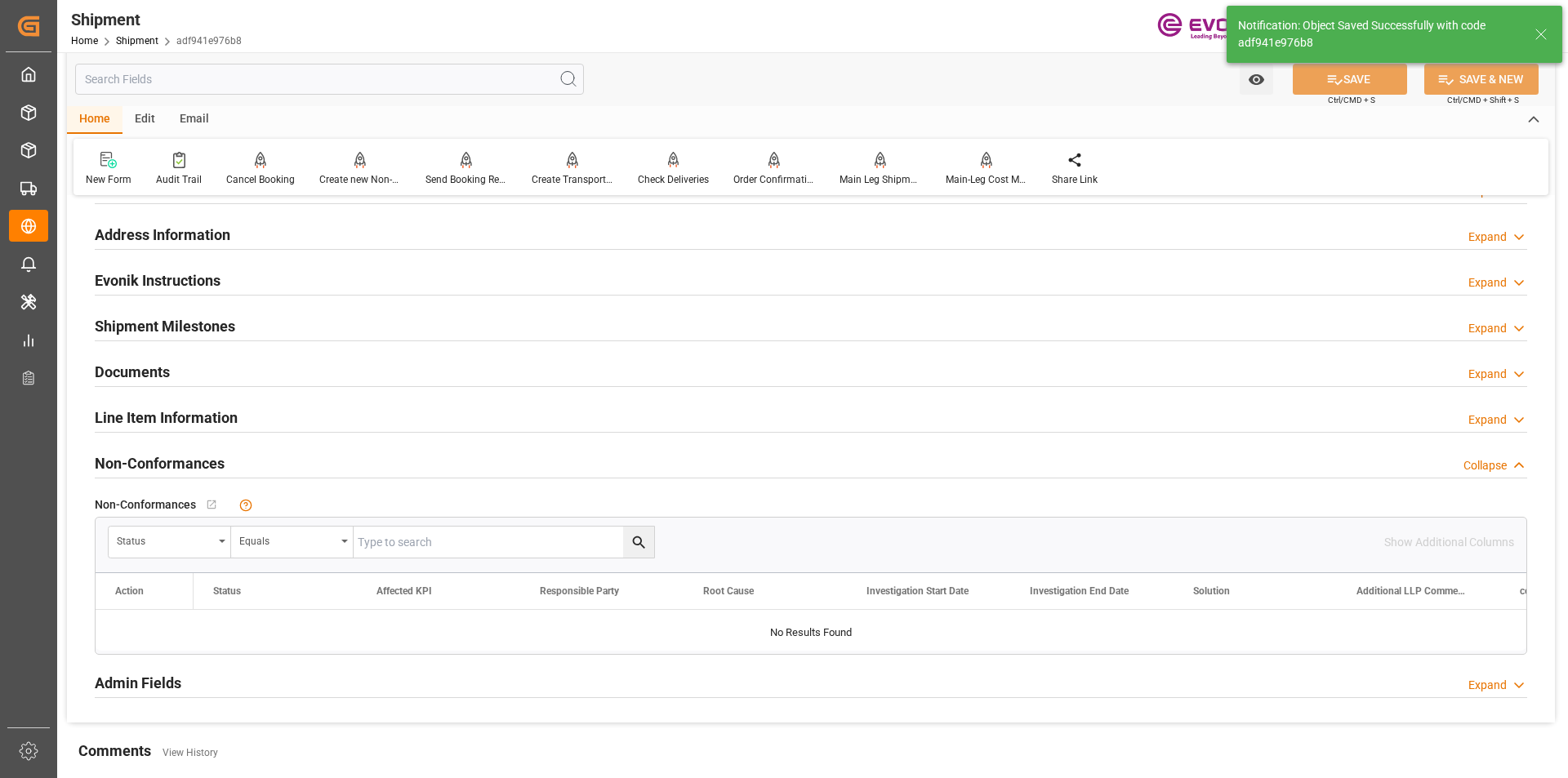
scroll to position [1012, 0]
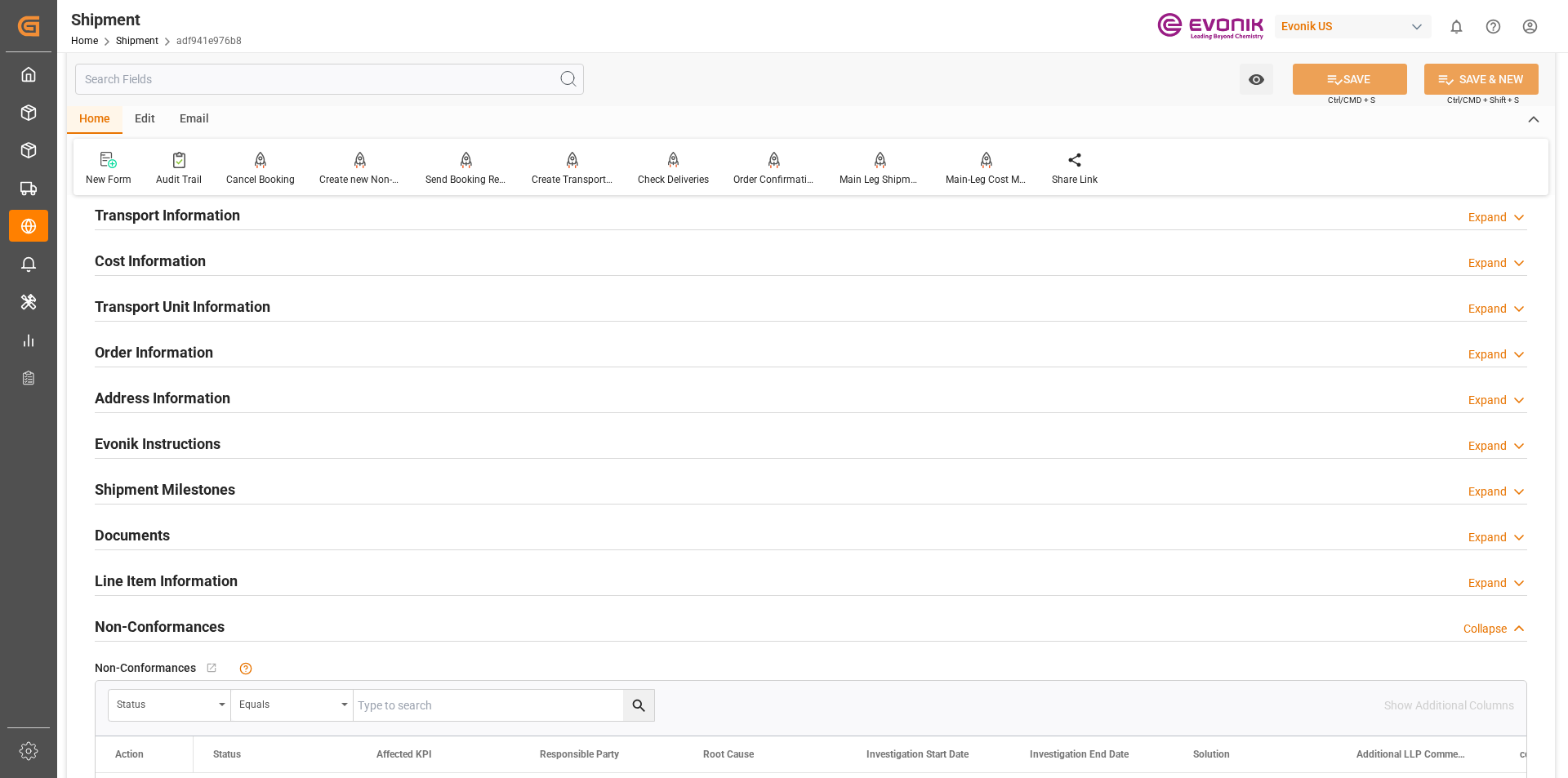
click at [173, 263] on h2 "Cost Information" at bounding box center [150, 261] width 111 height 22
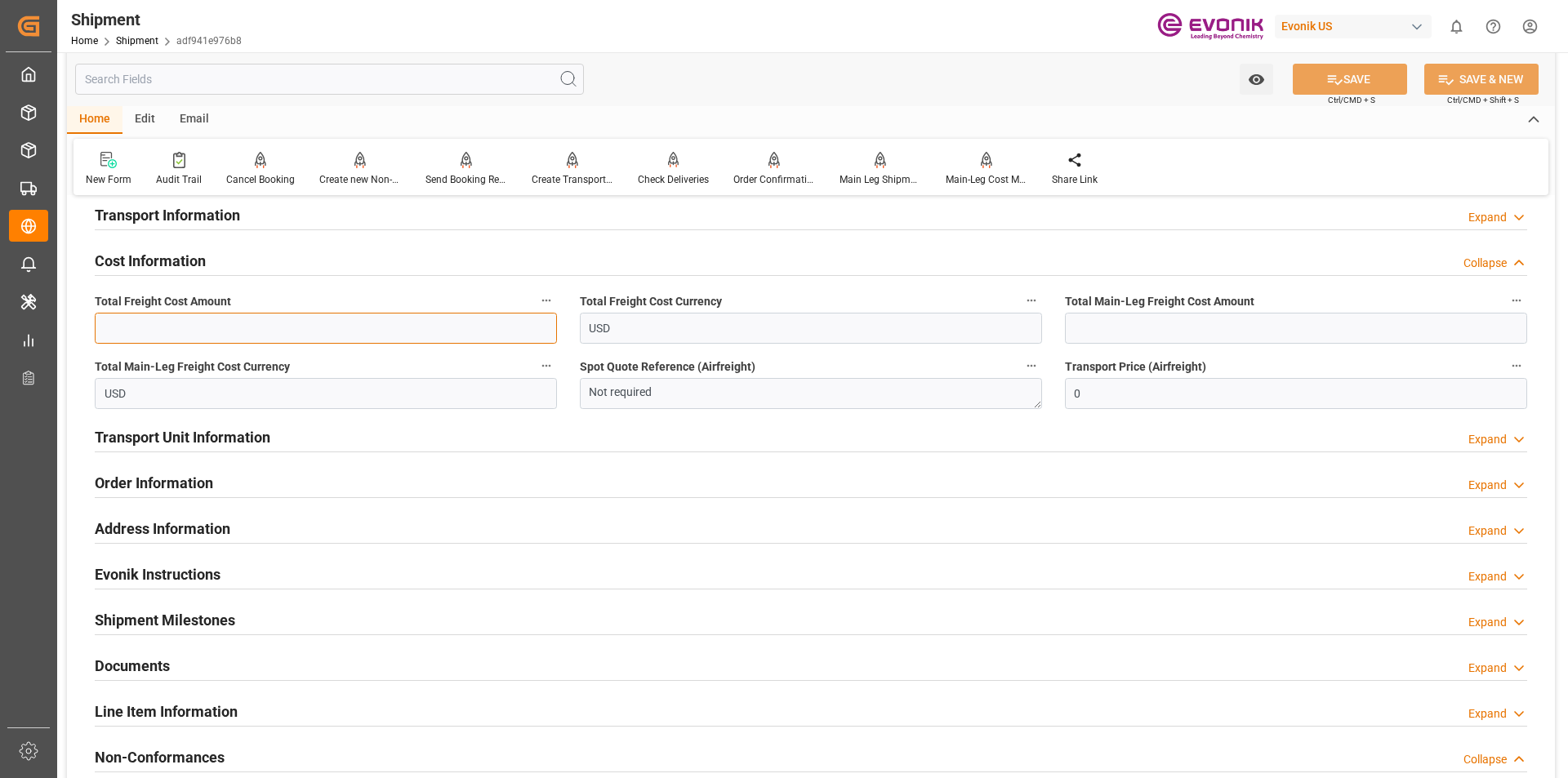
click at [283, 325] on input "text" at bounding box center [326, 328] width 463 height 31
type input "2387"
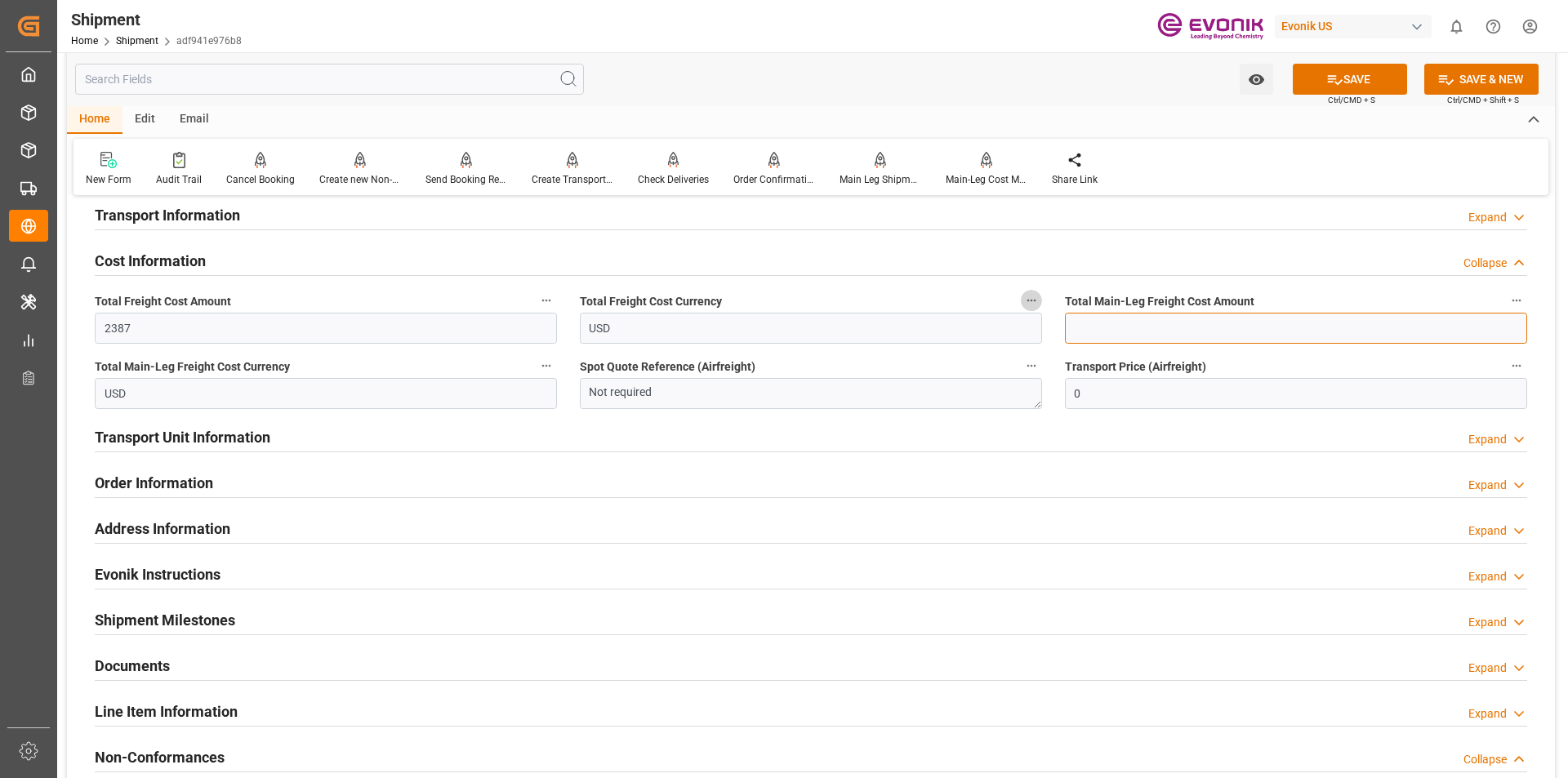
click at [1127, 323] on input "text" at bounding box center [1297, 328] width 463 height 31
type input "734"
click at [1357, 79] on button "SAVE" at bounding box center [1350, 80] width 114 height 31
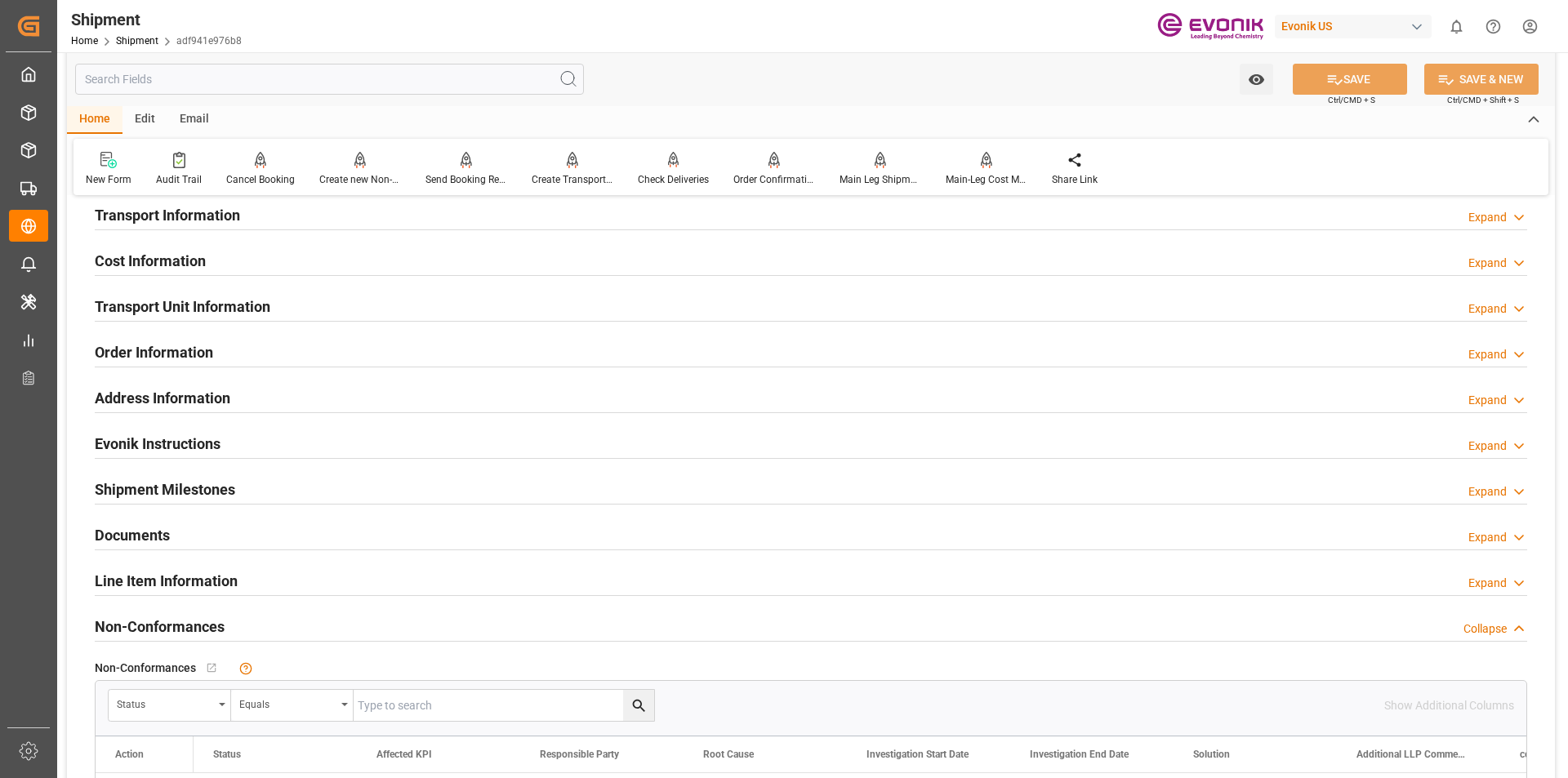
scroll to position [930, 0]
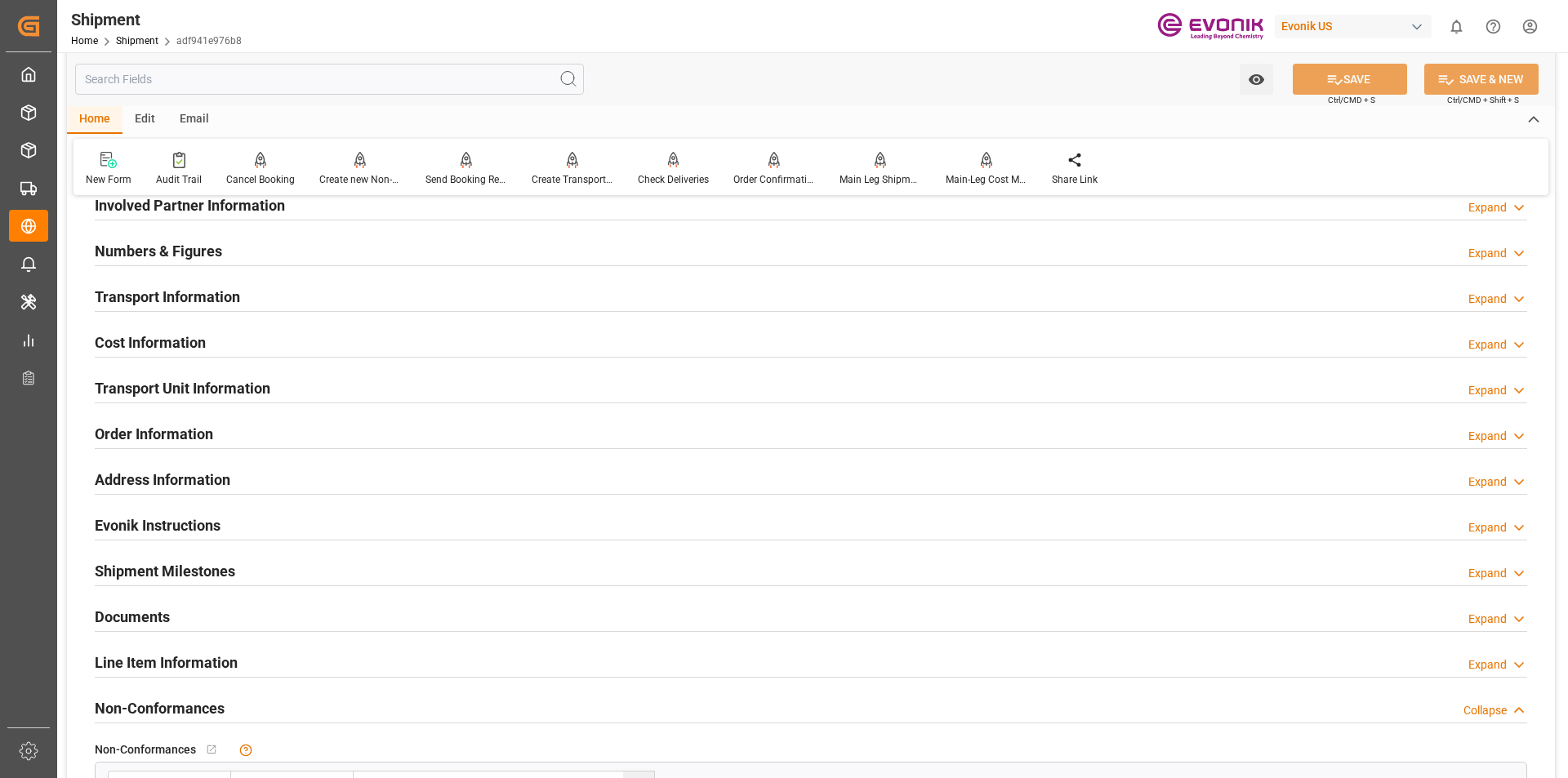
click at [213, 389] on h2 "Transport Unit Information" at bounding box center [183, 388] width 175 height 22
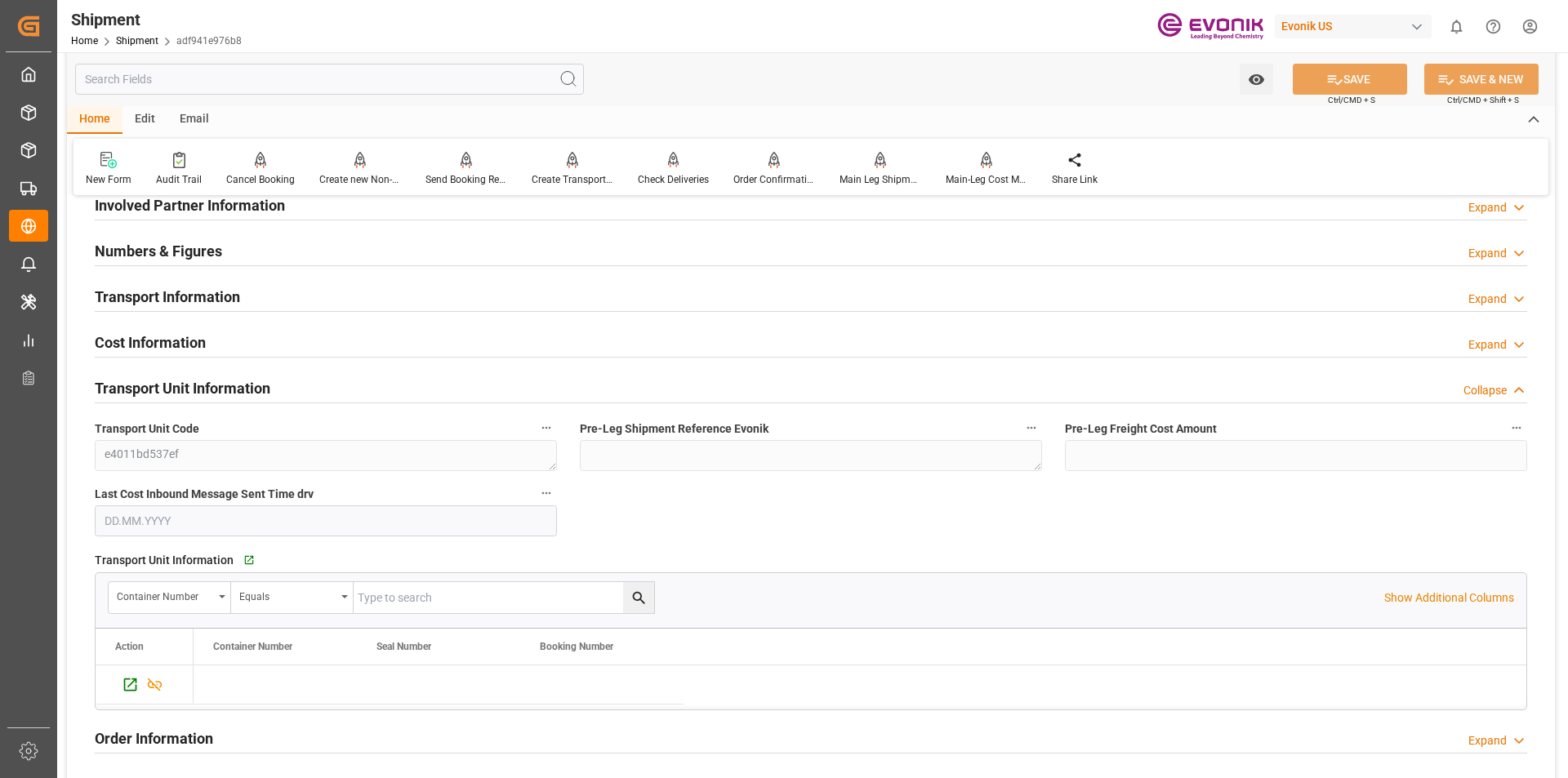
scroll to position [1012, 0]
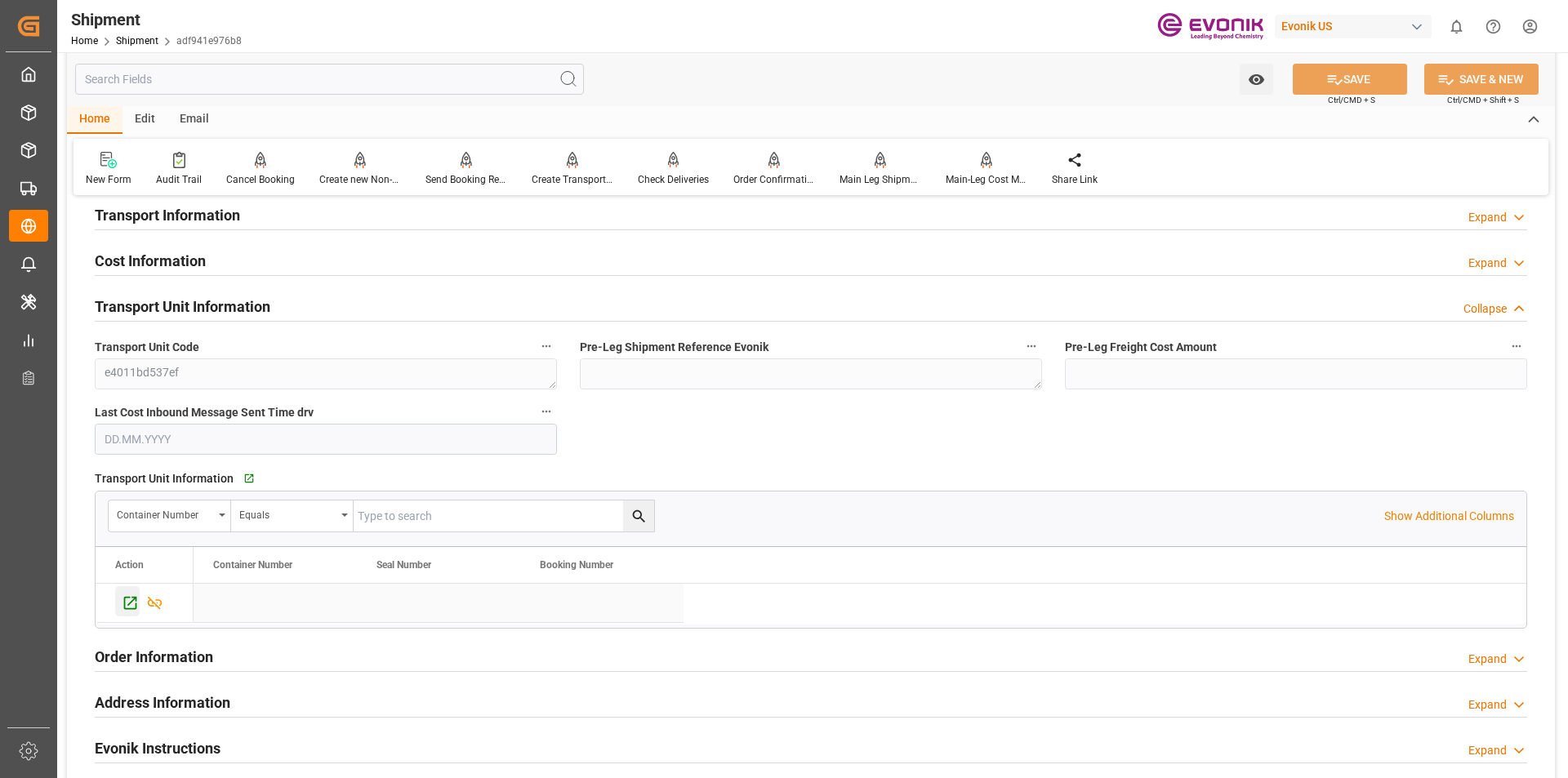
click at [125, 607] on icon "Press SPACE to select this row." at bounding box center [130, 603] width 13 height 13
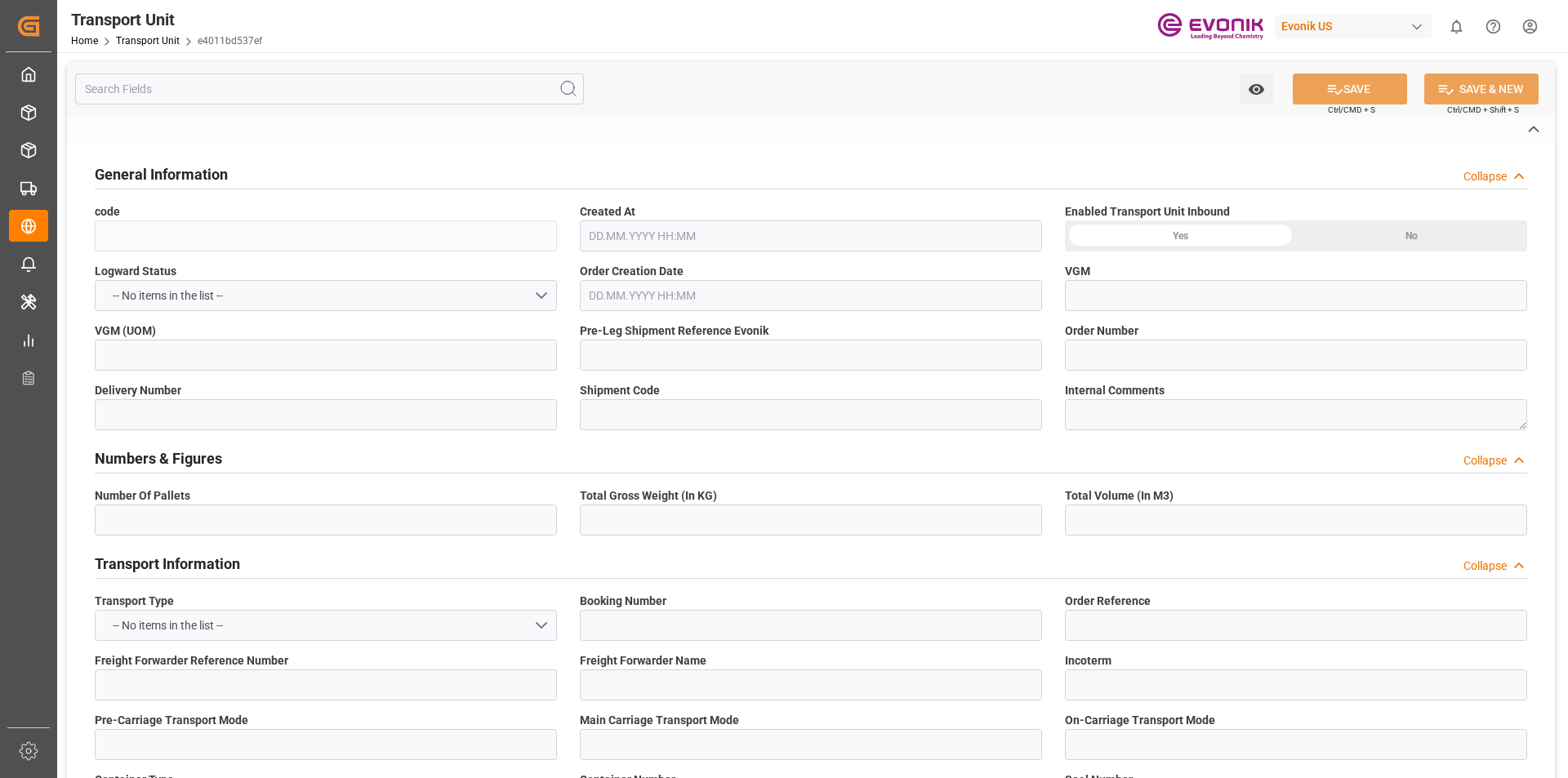
type input "e4011bd537ef"
type input "0046450319"
type input "adf941e976b8"
type input "HLCU"
type textarea "77009"
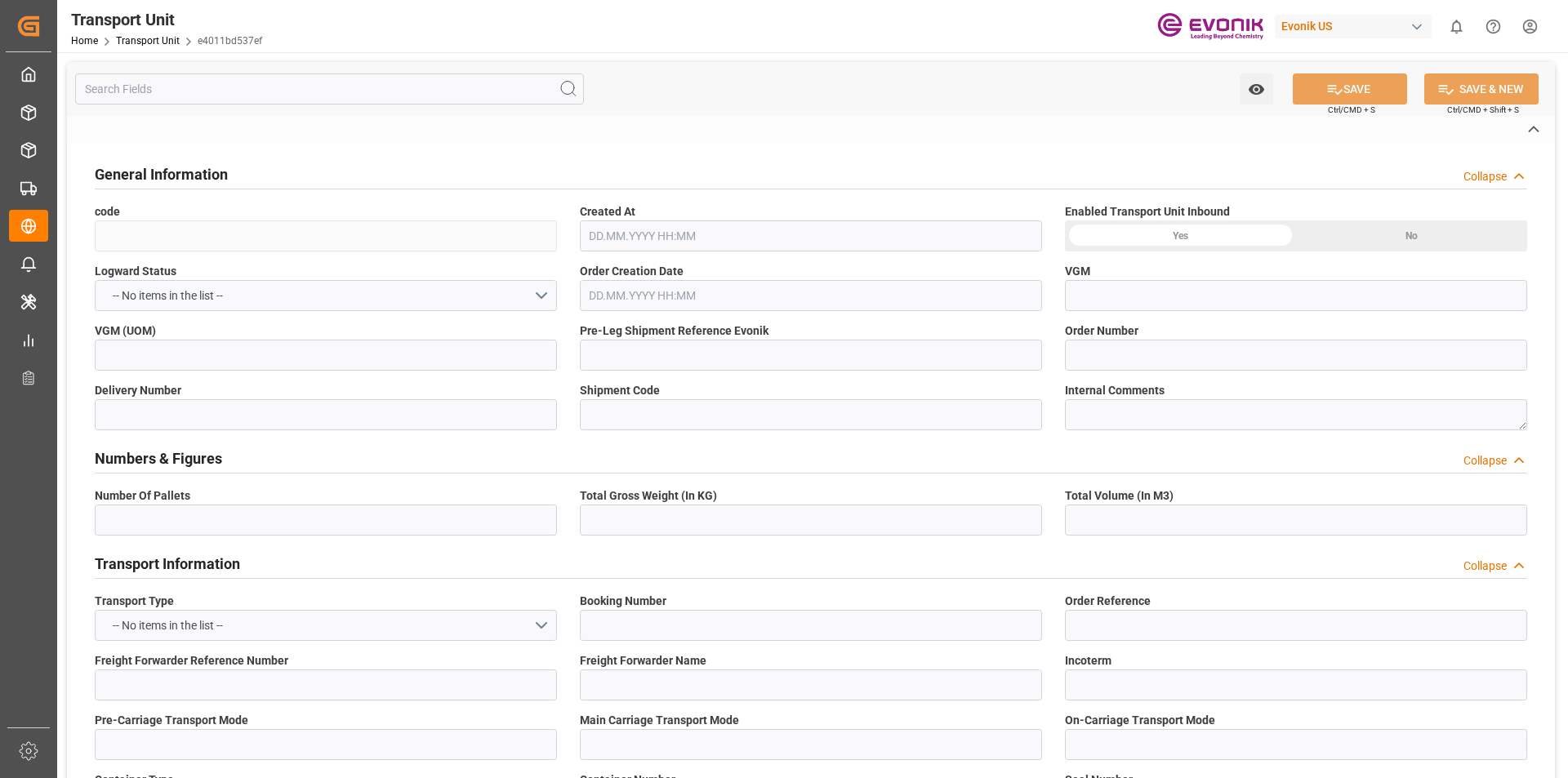
type input "[GEOGRAPHIC_DATA]"
type textarea "45139"
type input "[GEOGRAPHIC_DATA]"
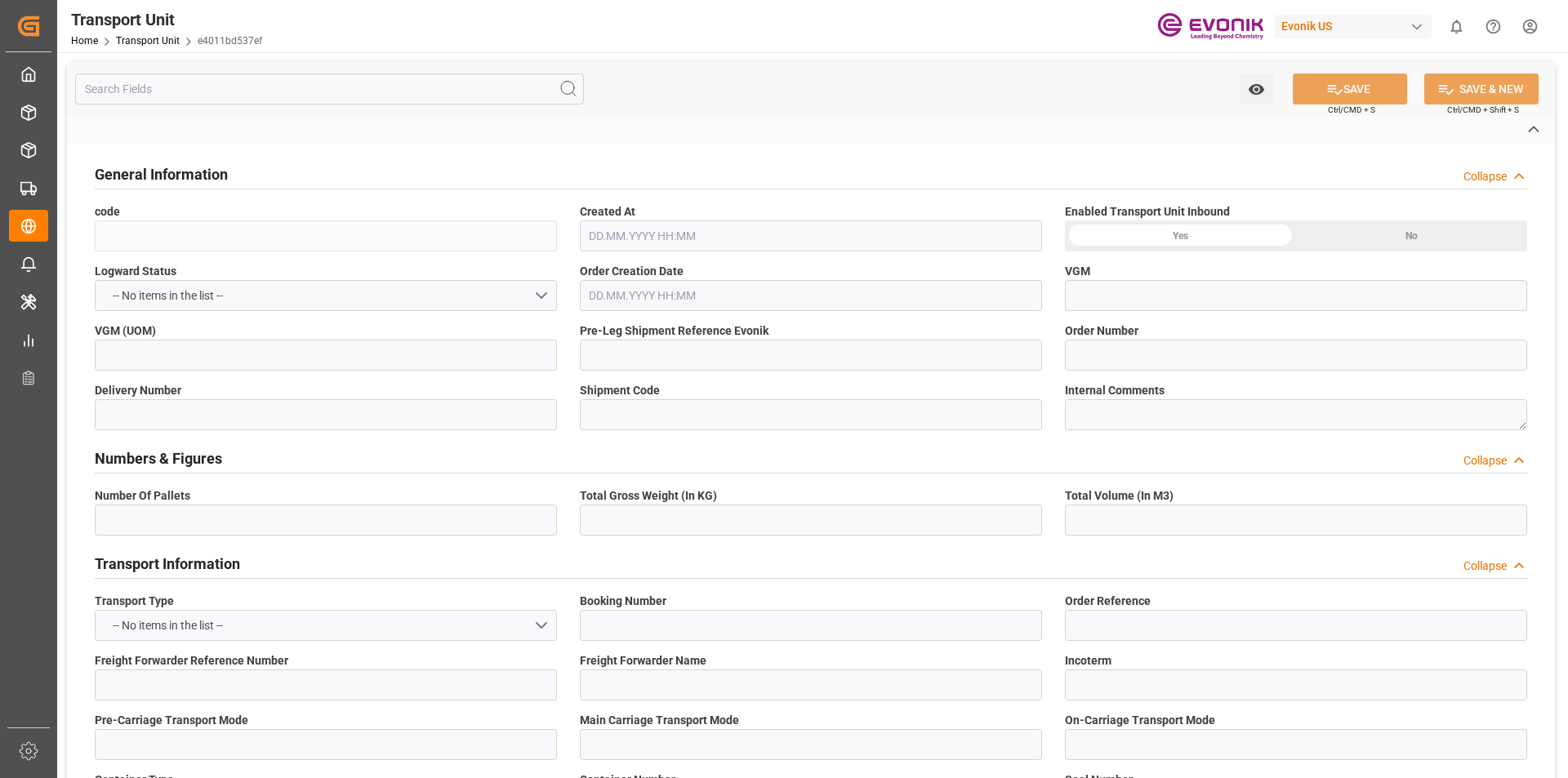
type textarea "No Deliveries found"
type input "kg"
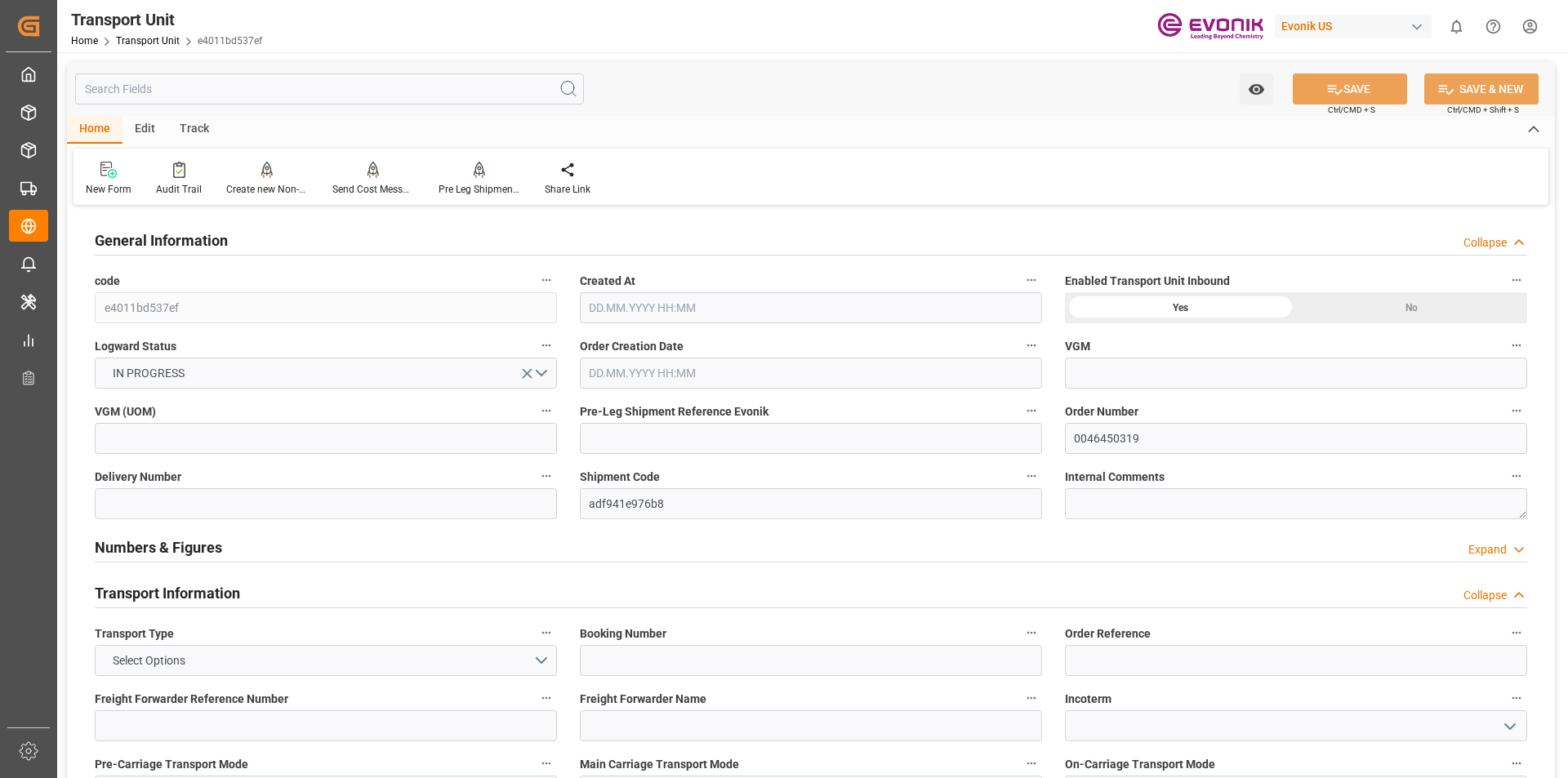
type input "Hapag [PERSON_NAME]"
type input "Hapag [PERSON_NAME] Aktiengesellschaft"
type input "USHOU"
type input "BEANR"
type input "16142"
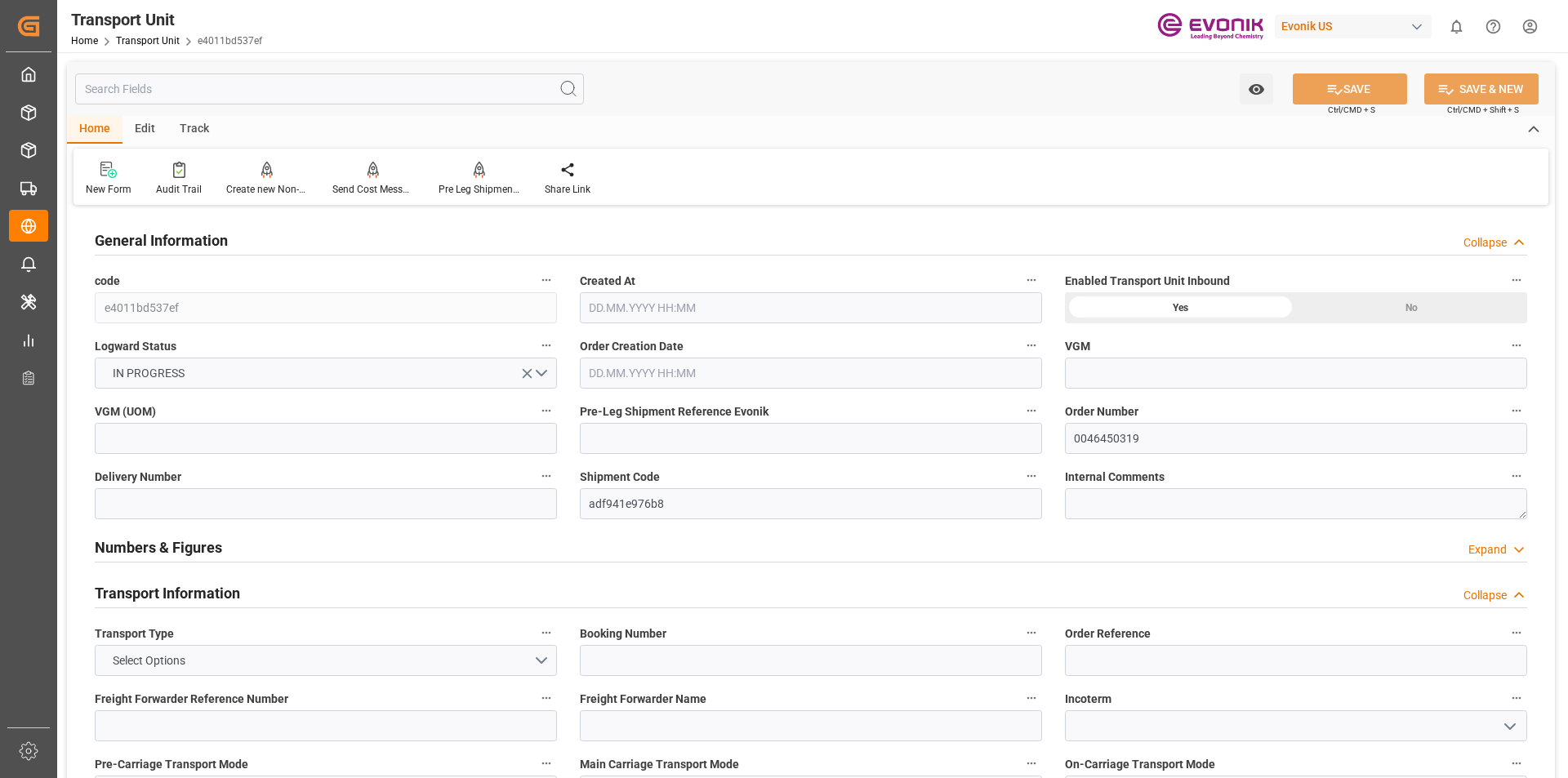
type input "[DATE] 19:30"
type input "[DATE]"
type input "[DATE] 00:00"
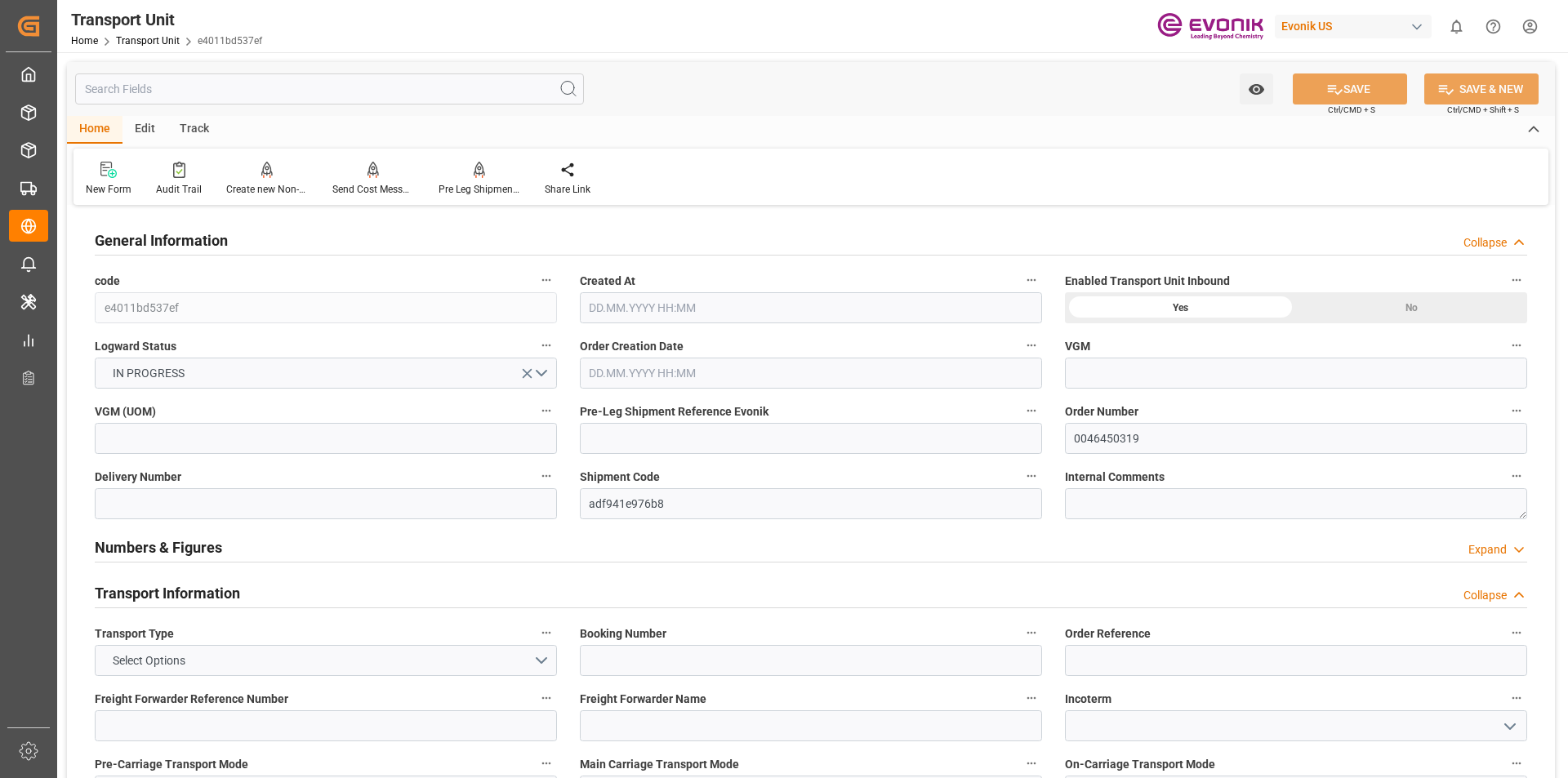
type input "[DATE] 00:00"
click at [354, 96] on input "text" at bounding box center [330, 89] width 508 height 31
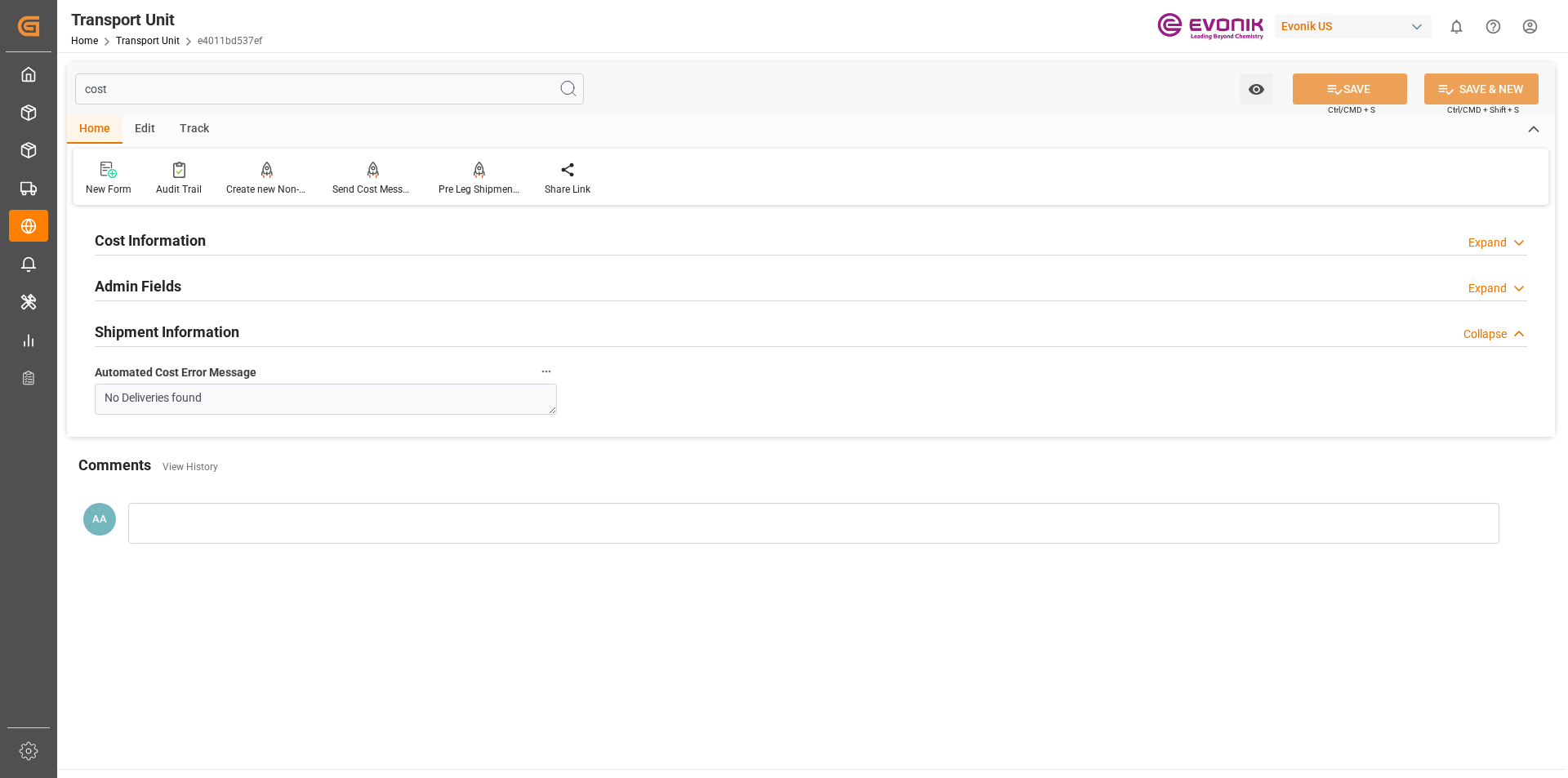
type input "cost"
click at [171, 236] on h2 "Cost Information" at bounding box center [150, 240] width 111 height 22
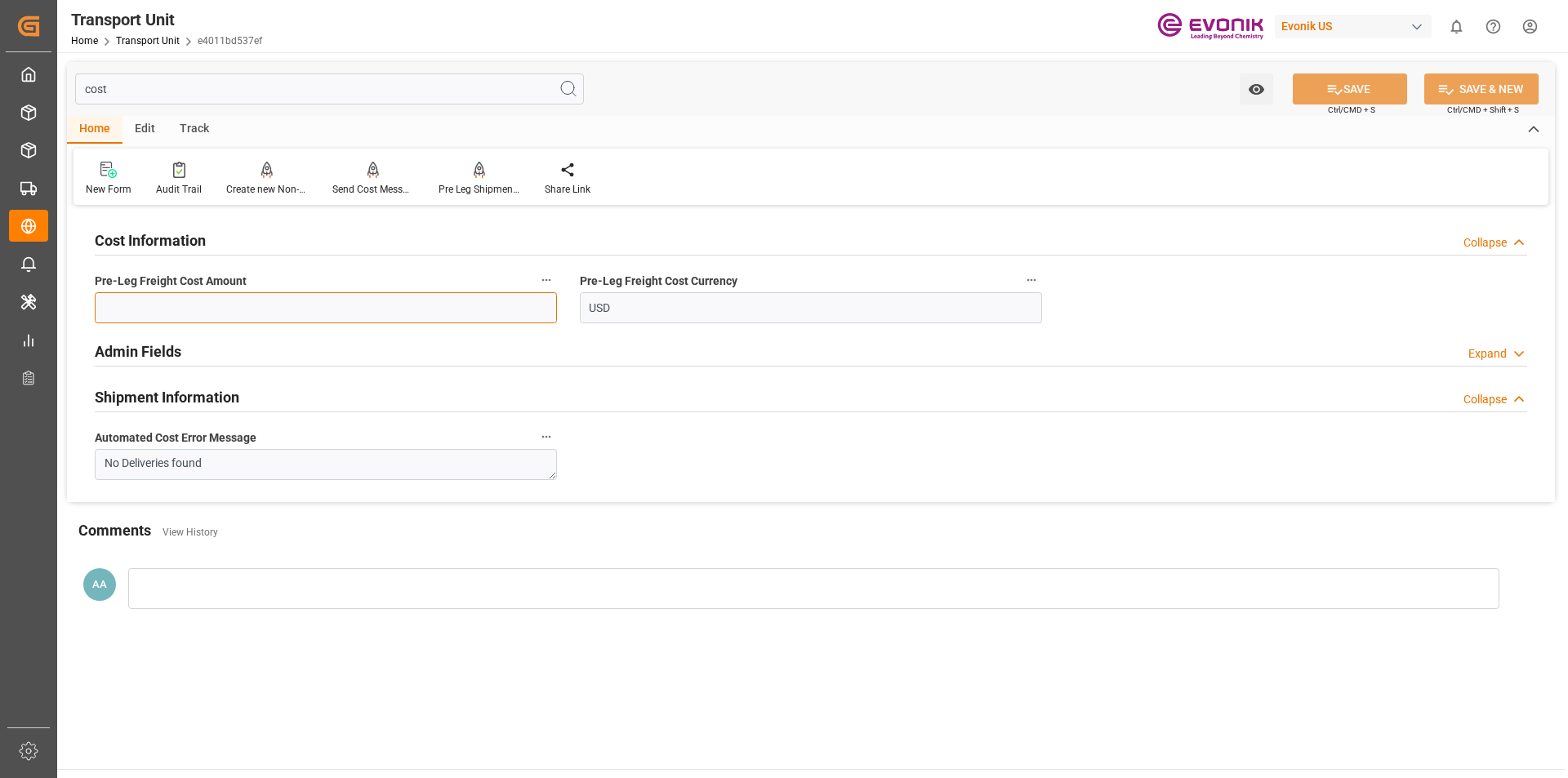
click at [178, 312] on input "text" at bounding box center [326, 308] width 463 height 31
type input "1653"
click at [1371, 94] on button "SAVE" at bounding box center [1350, 89] width 114 height 31
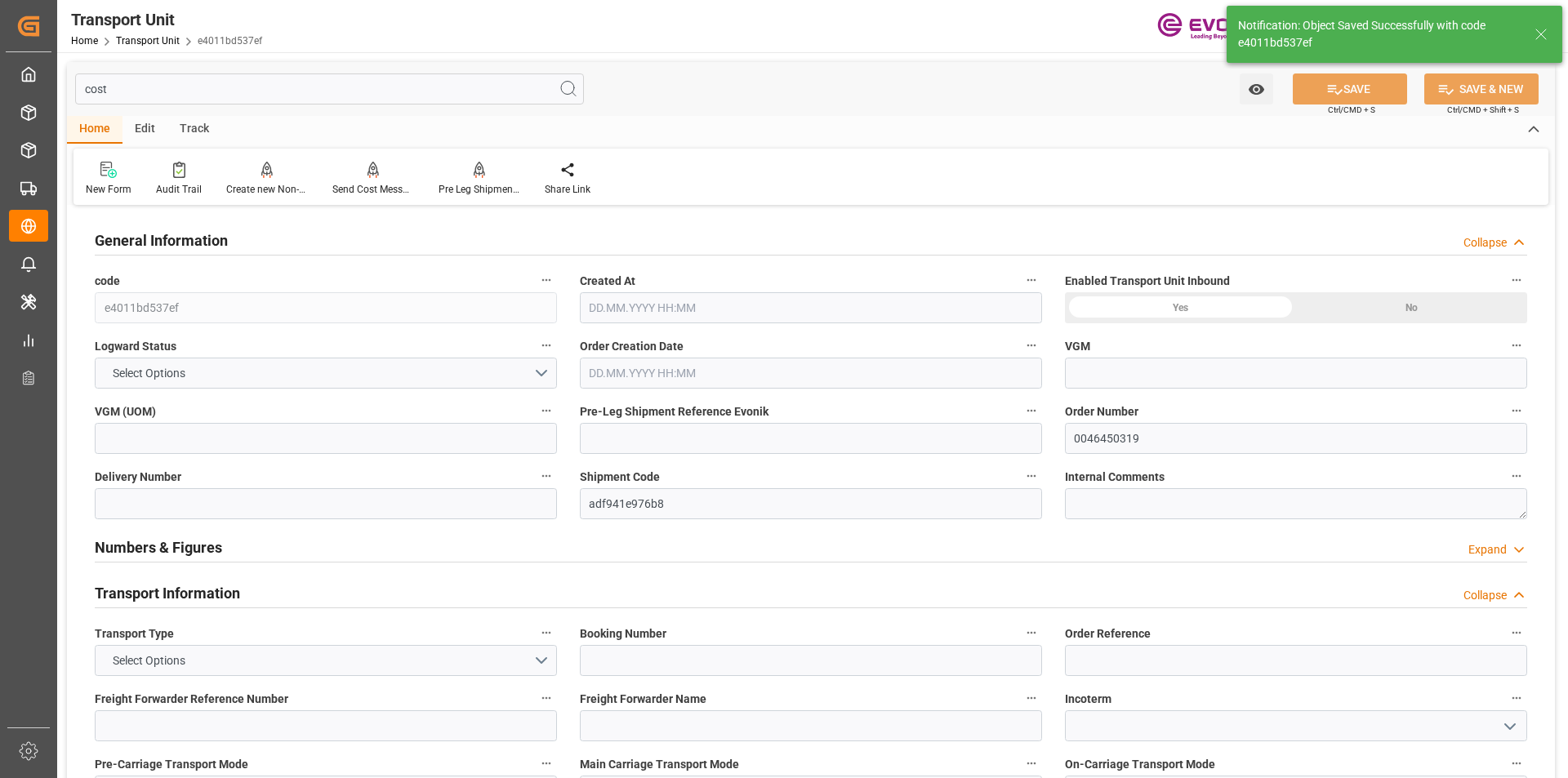
type input "Hapag Lloyd"
type input "Hapag Lloyd Aktiengesellschaft"
type input "USHOU"
type input "BEANR"
type input "16142"
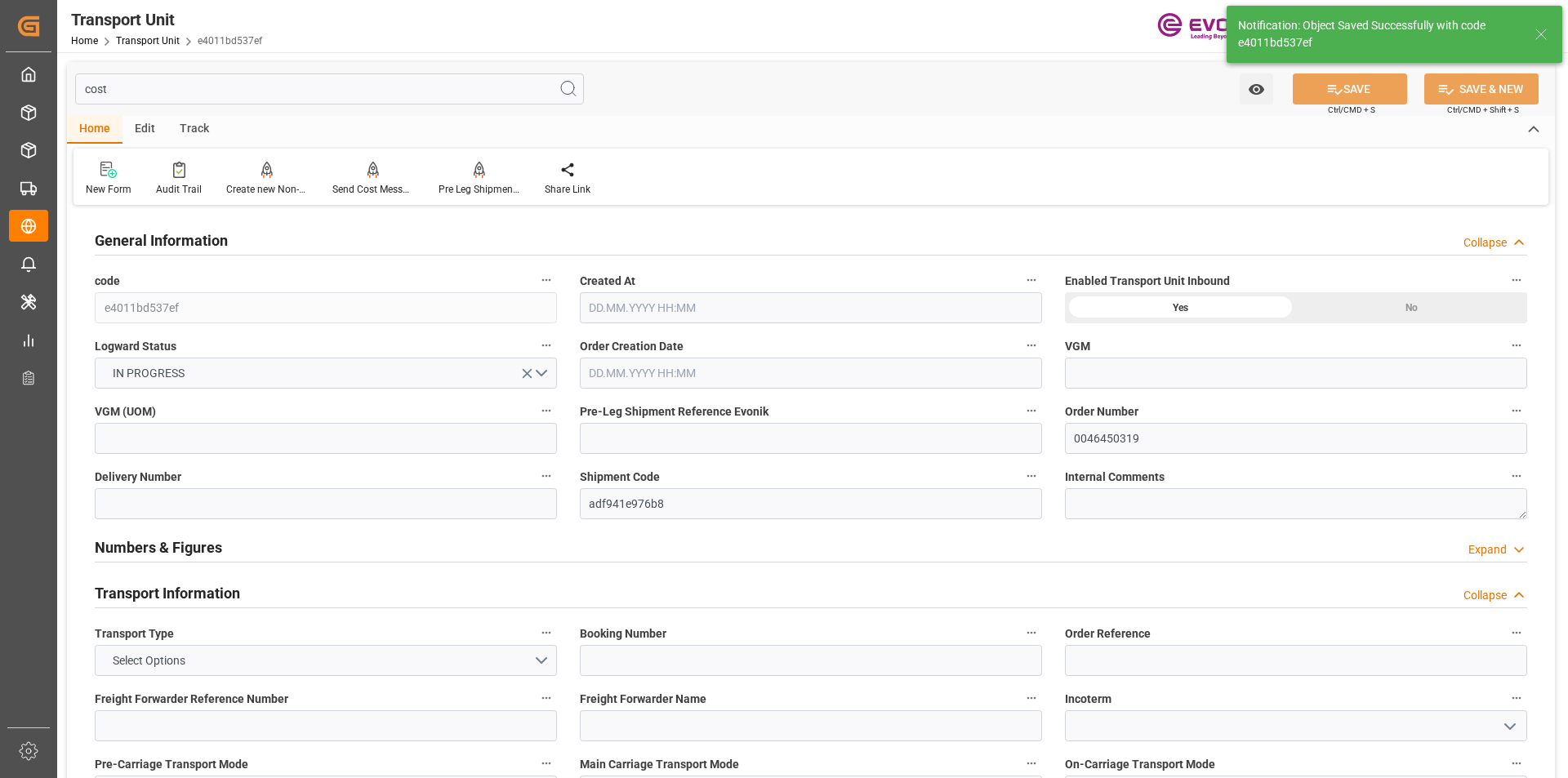
type input "[DATE] 19:30"
type input "[DATE]"
type input "30.09.2025 00:00"
type input "16.10.2025 00:00"
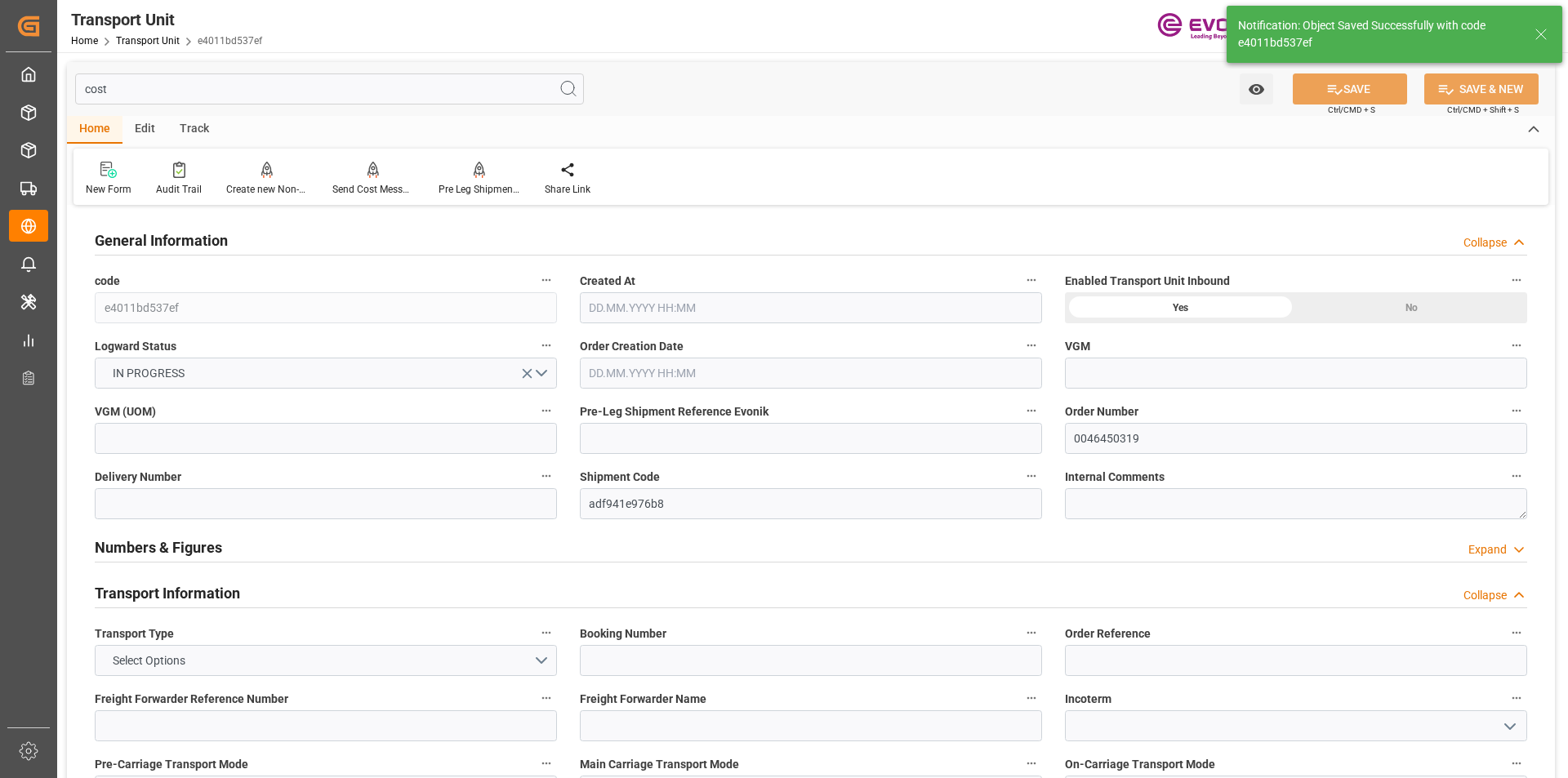
type input "[DATE] 00:00"
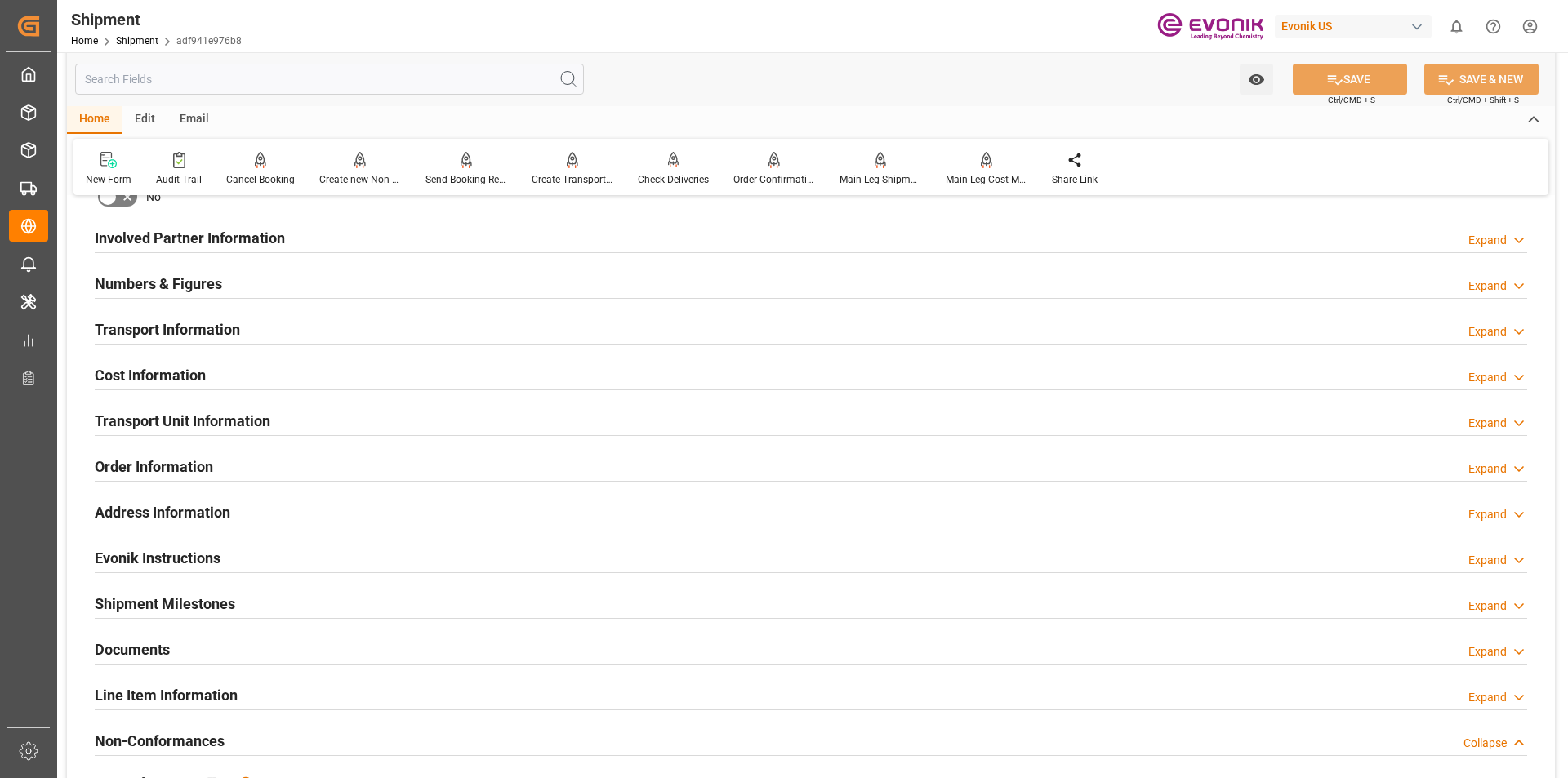
scroll to position [817, 0]
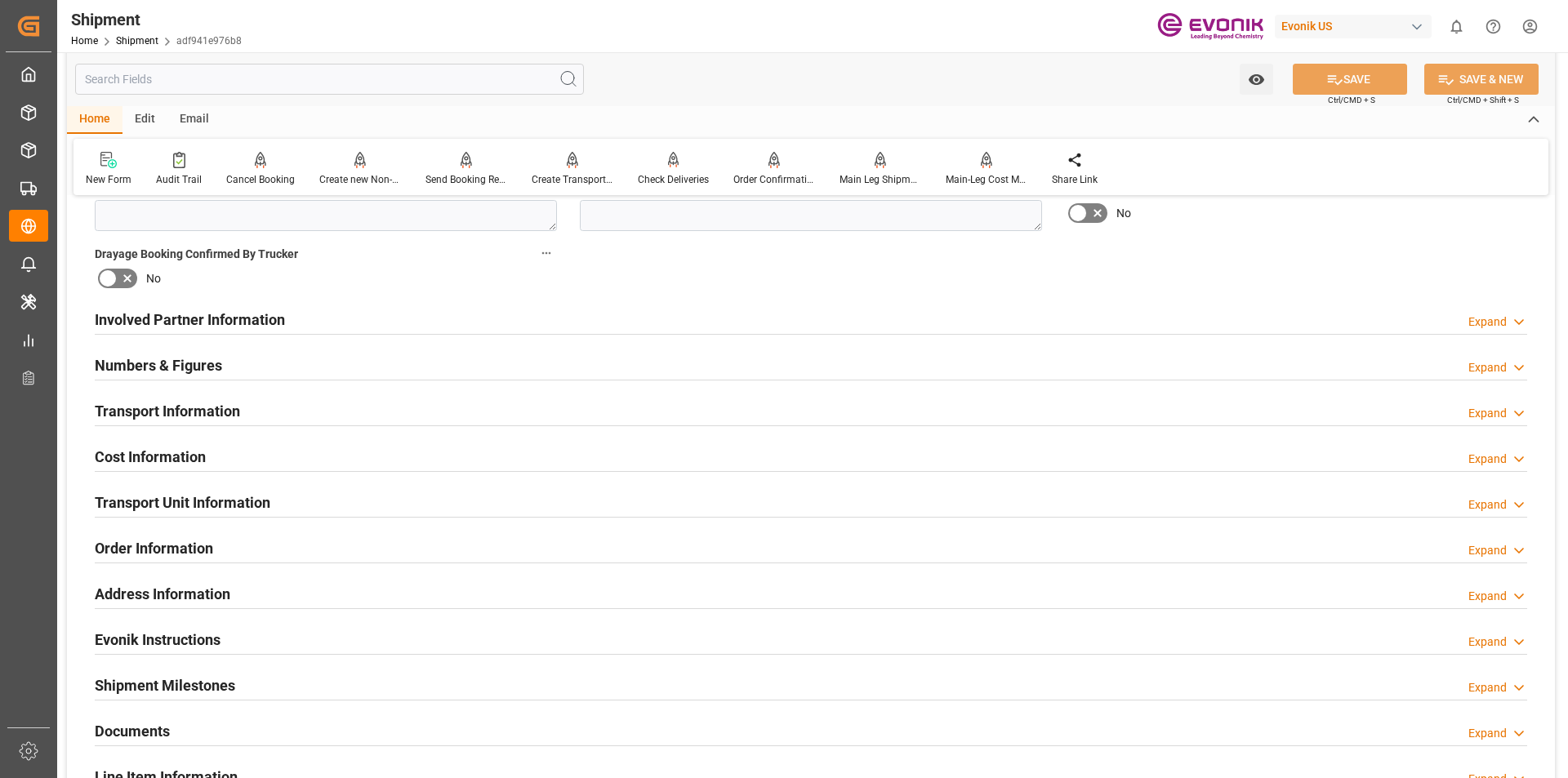
click at [204, 415] on h2 "Transport Information" at bounding box center [167, 411] width 145 height 22
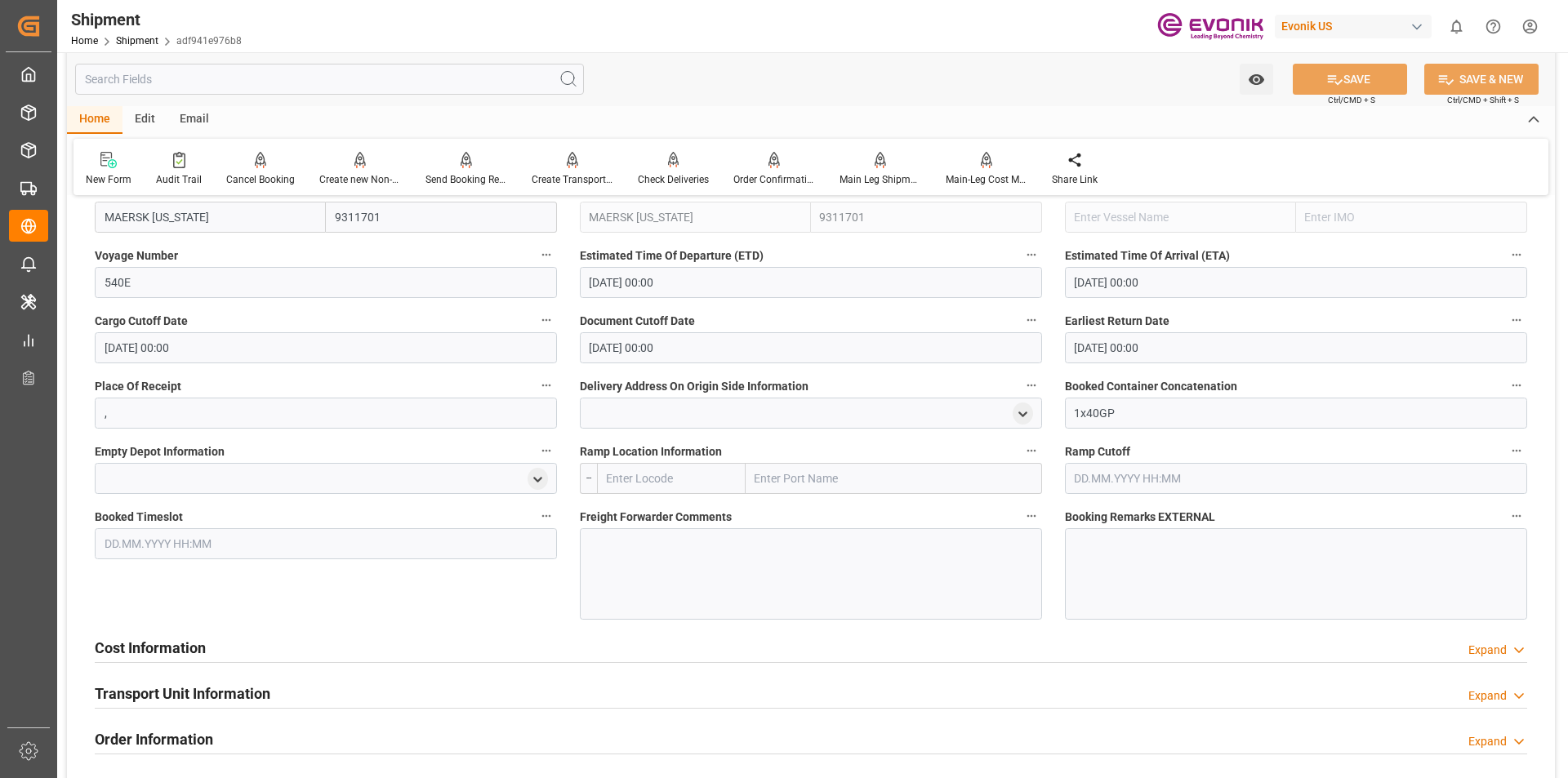
scroll to position [1306, 0]
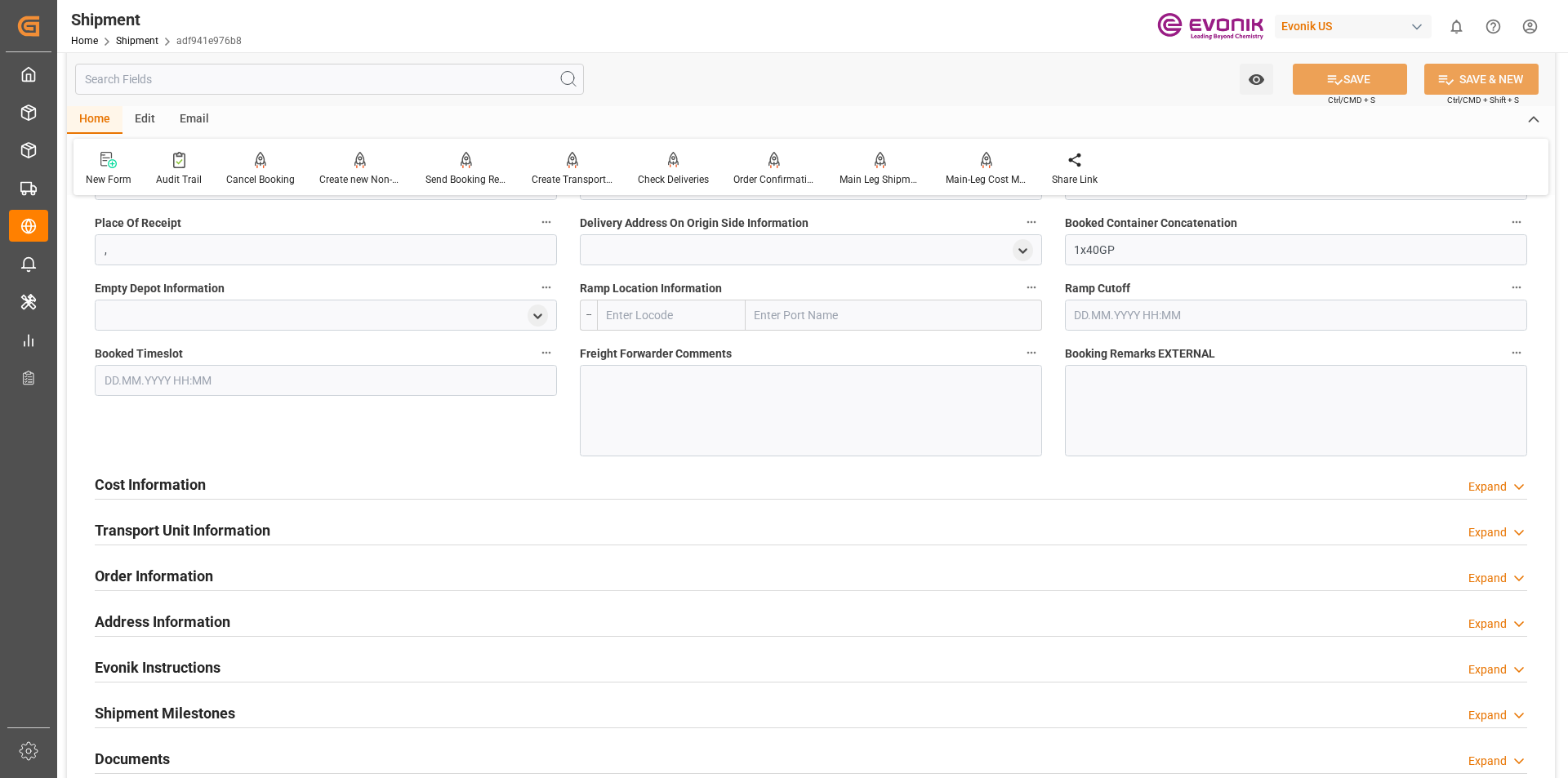
click at [194, 483] on h2 "Cost Information" at bounding box center [150, 485] width 111 height 22
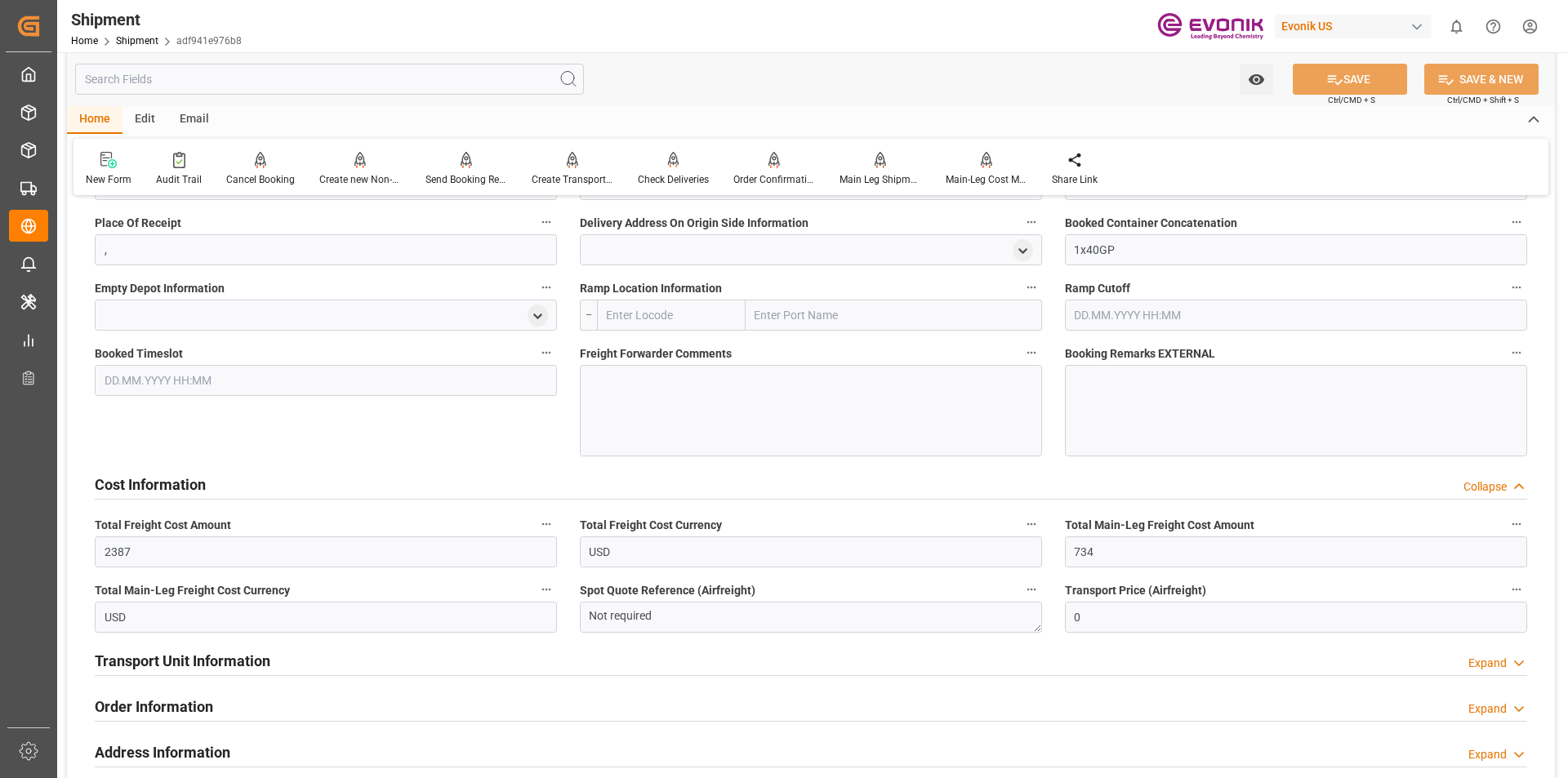
scroll to position [1470, 0]
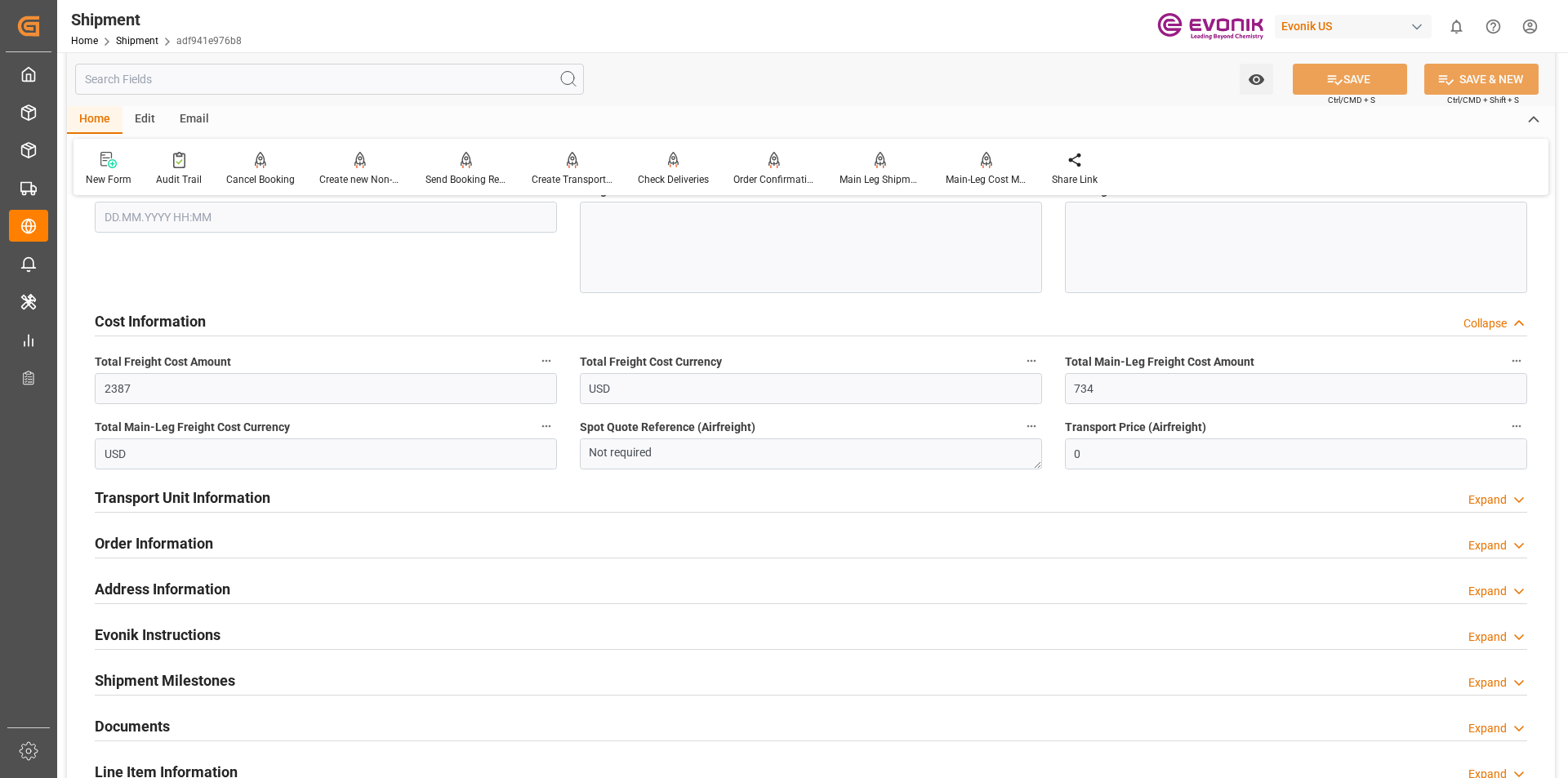
click at [221, 500] on h2 "Transport Unit Information" at bounding box center [183, 498] width 175 height 22
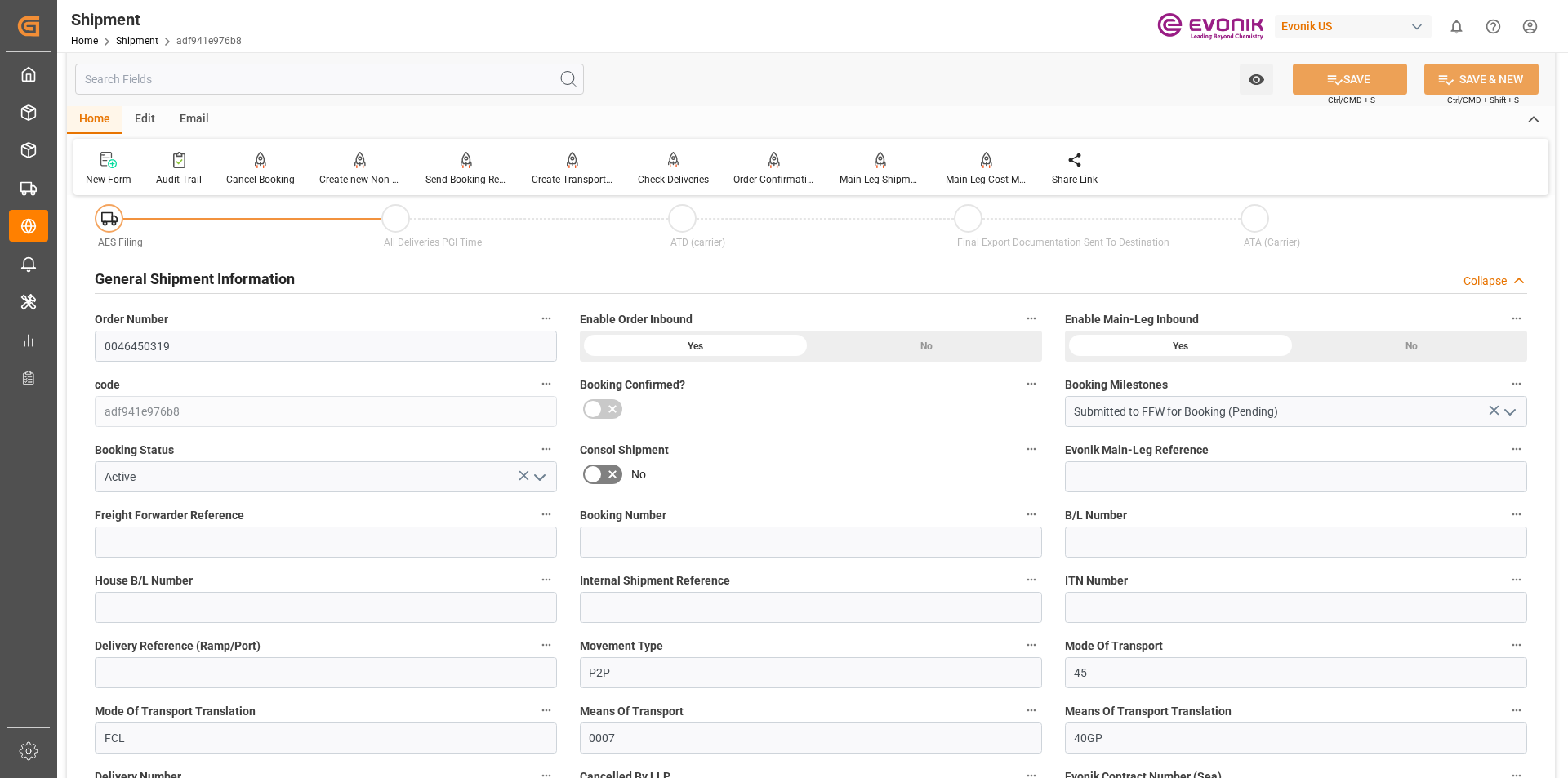
scroll to position [408, 0]
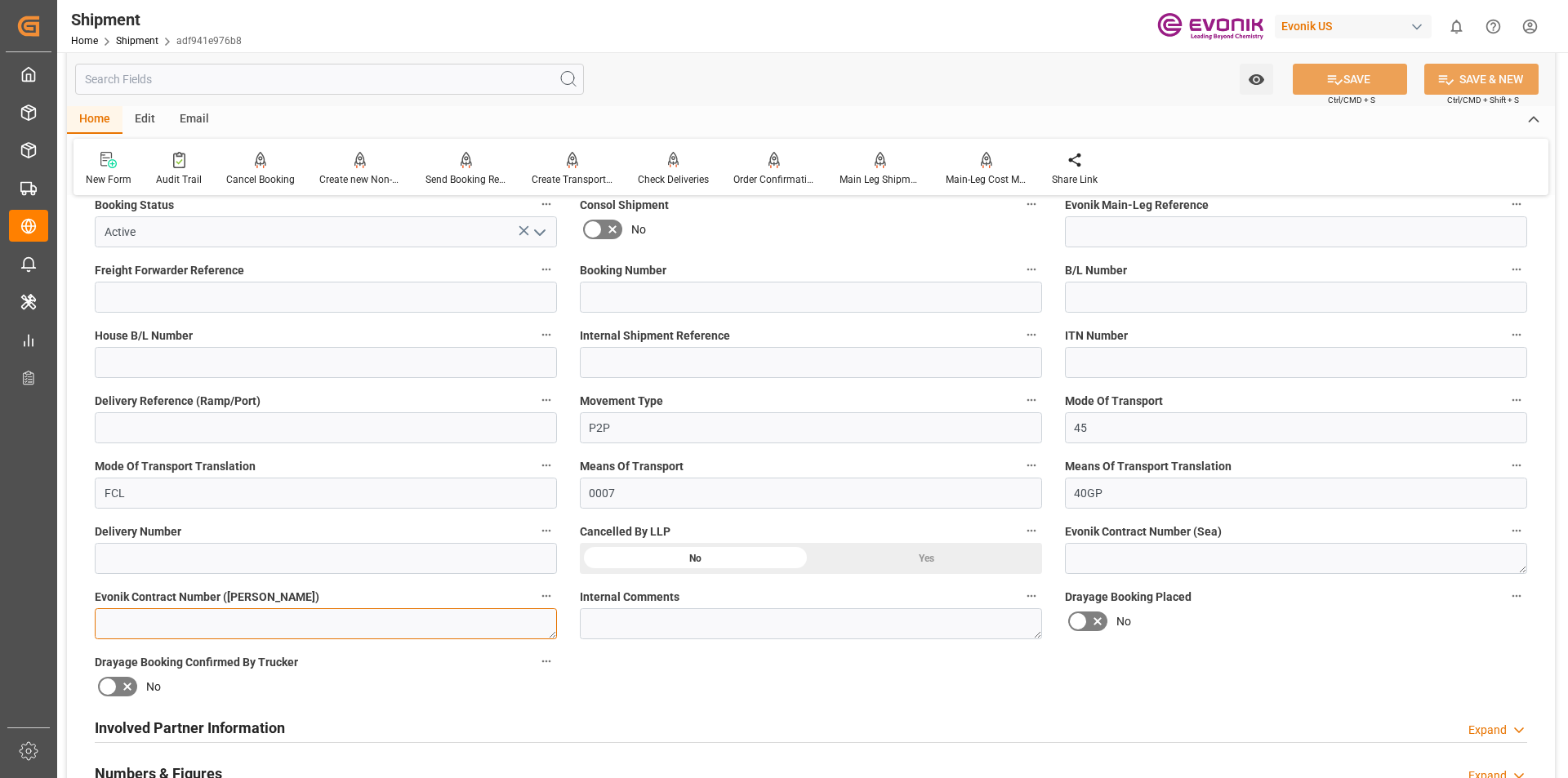
click at [369, 622] on textarea at bounding box center [326, 624] width 463 height 31
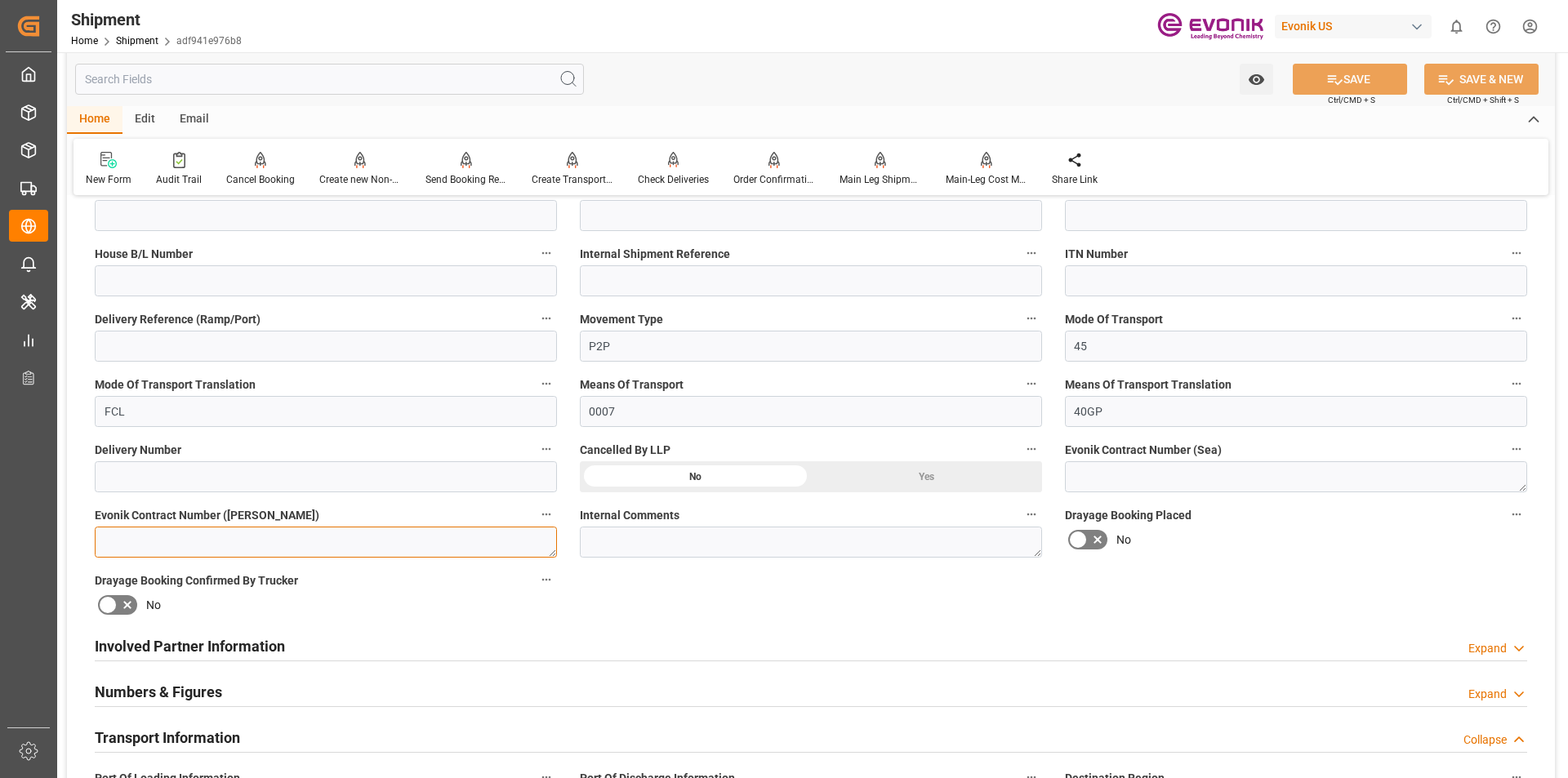
scroll to position [571, 0]
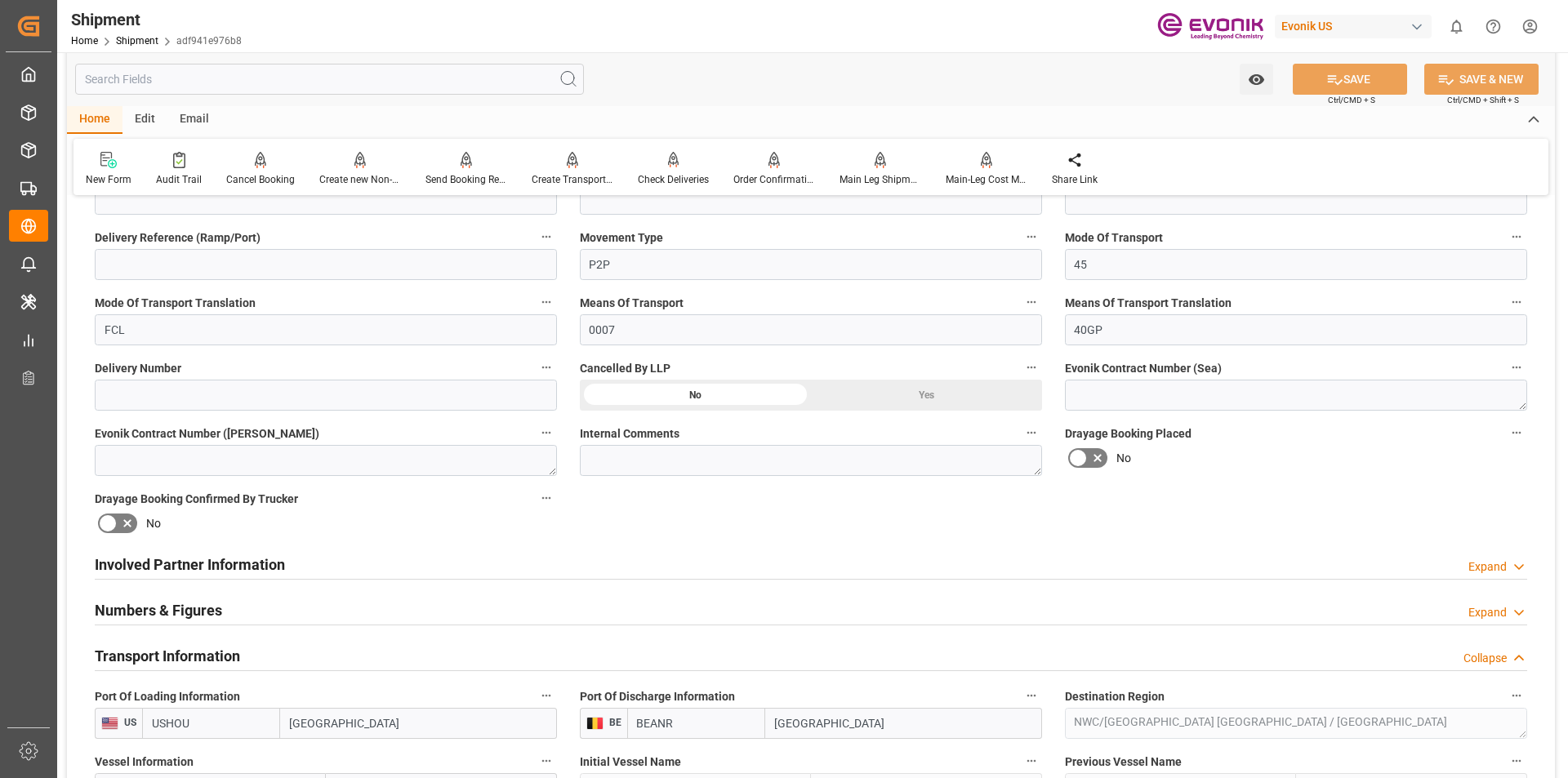
click at [261, 564] on h2 "Involved Partner Information" at bounding box center [190, 564] width 190 height 22
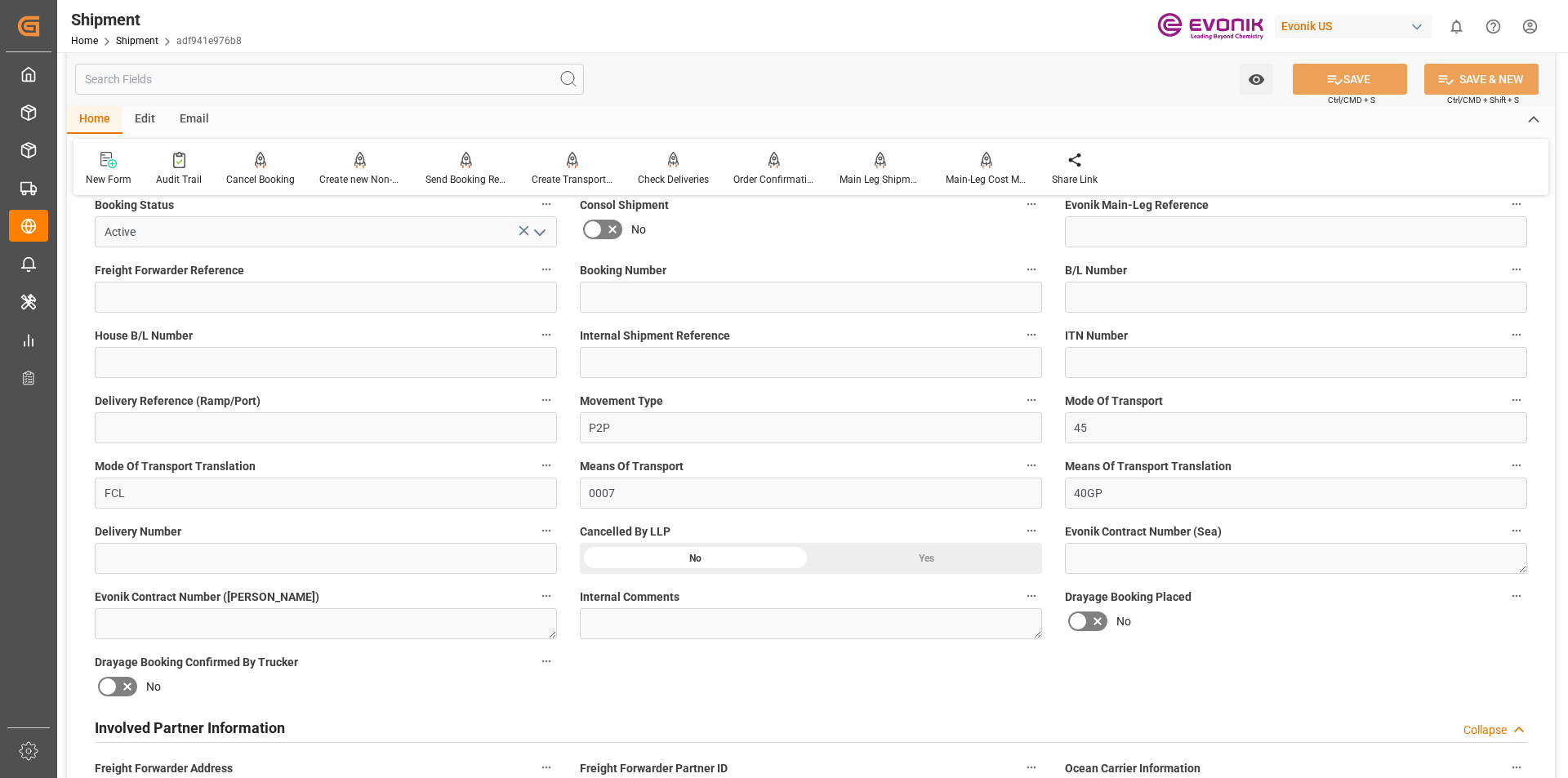
scroll to position [82, 0]
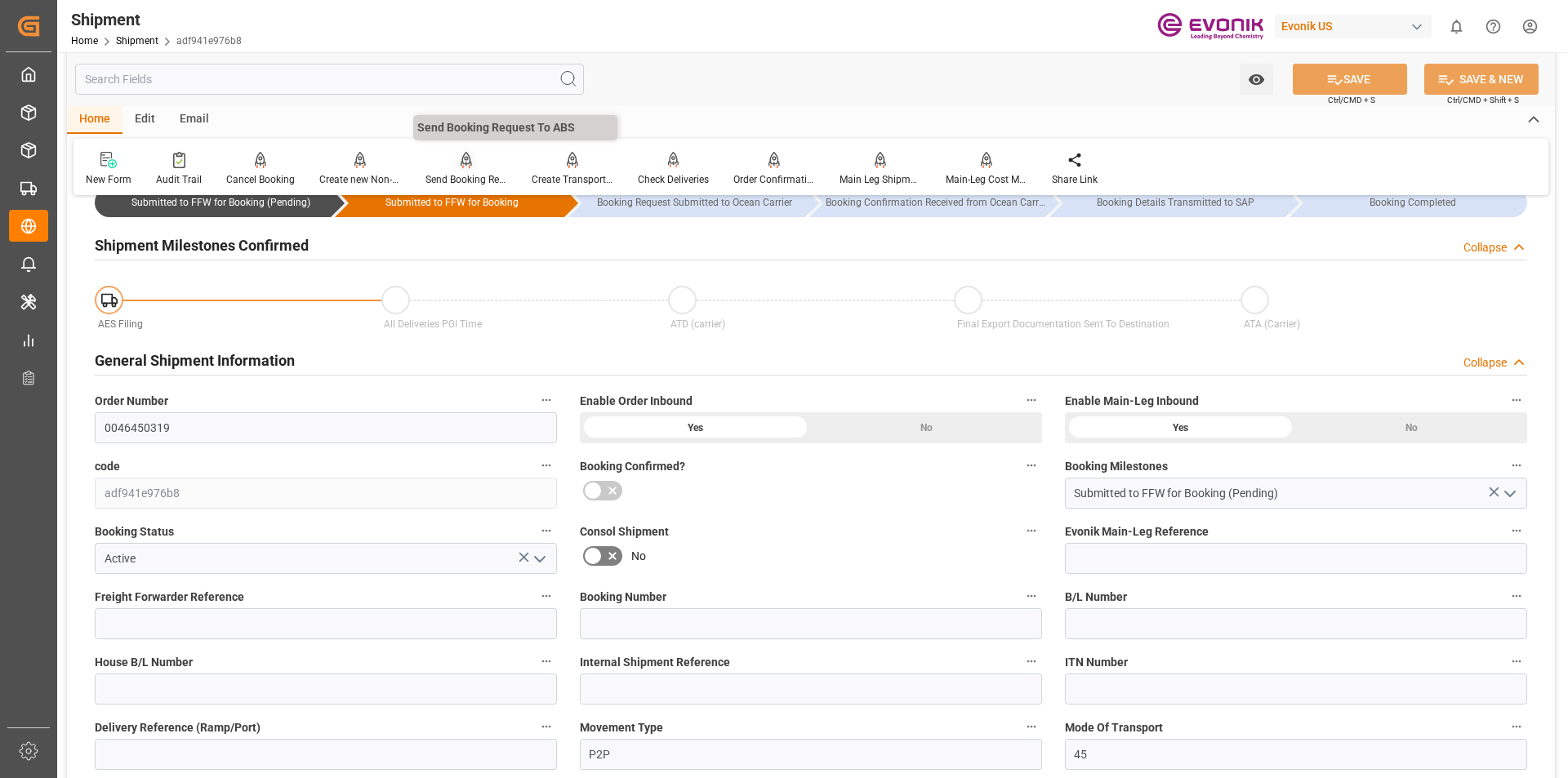
click at [461, 164] on icon at bounding box center [467, 158] width 11 height 14
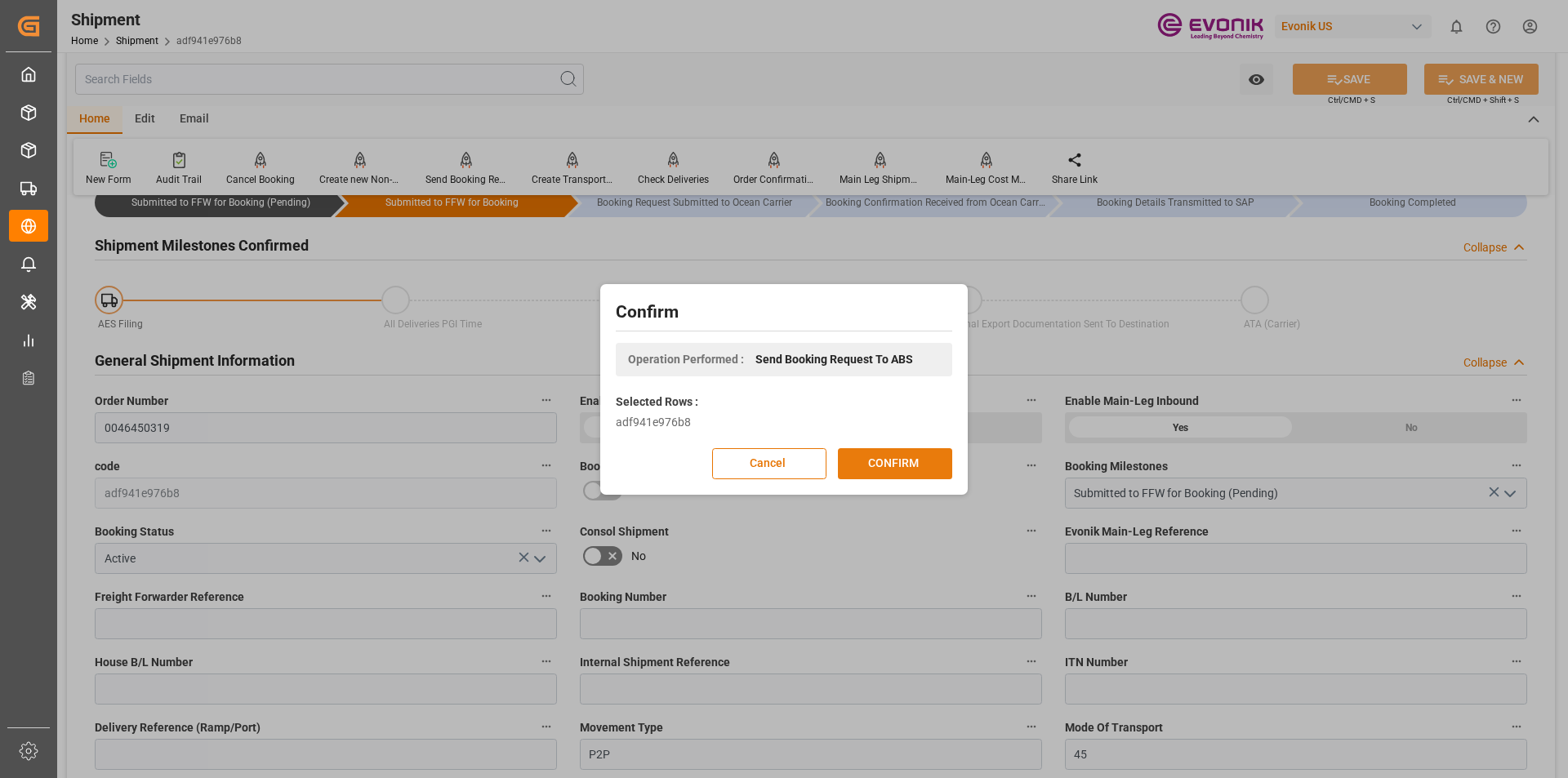
click at [880, 466] on button "CONFIRM" at bounding box center [895, 464] width 114 height 31
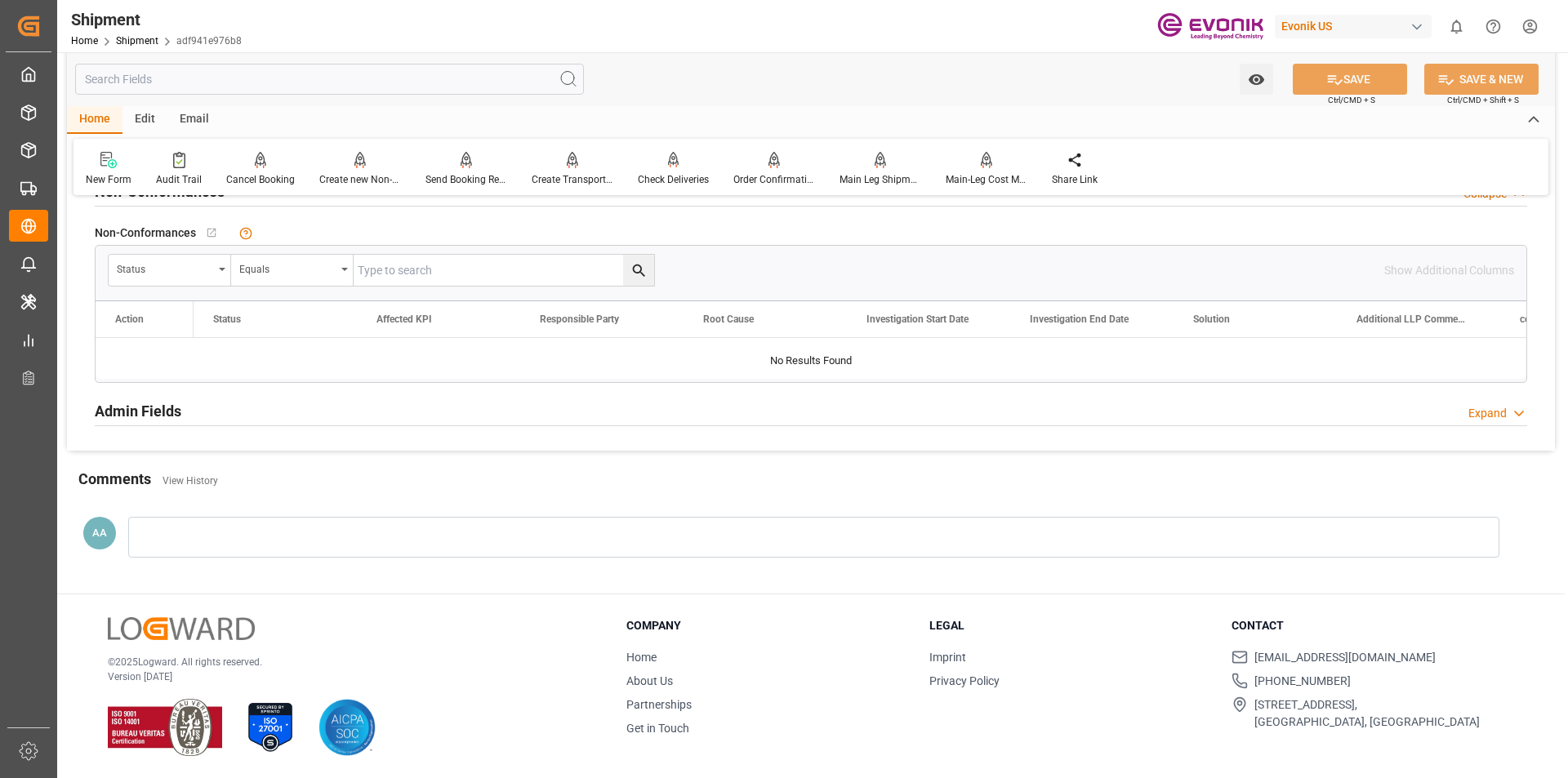
scroll to position [1203, 0]
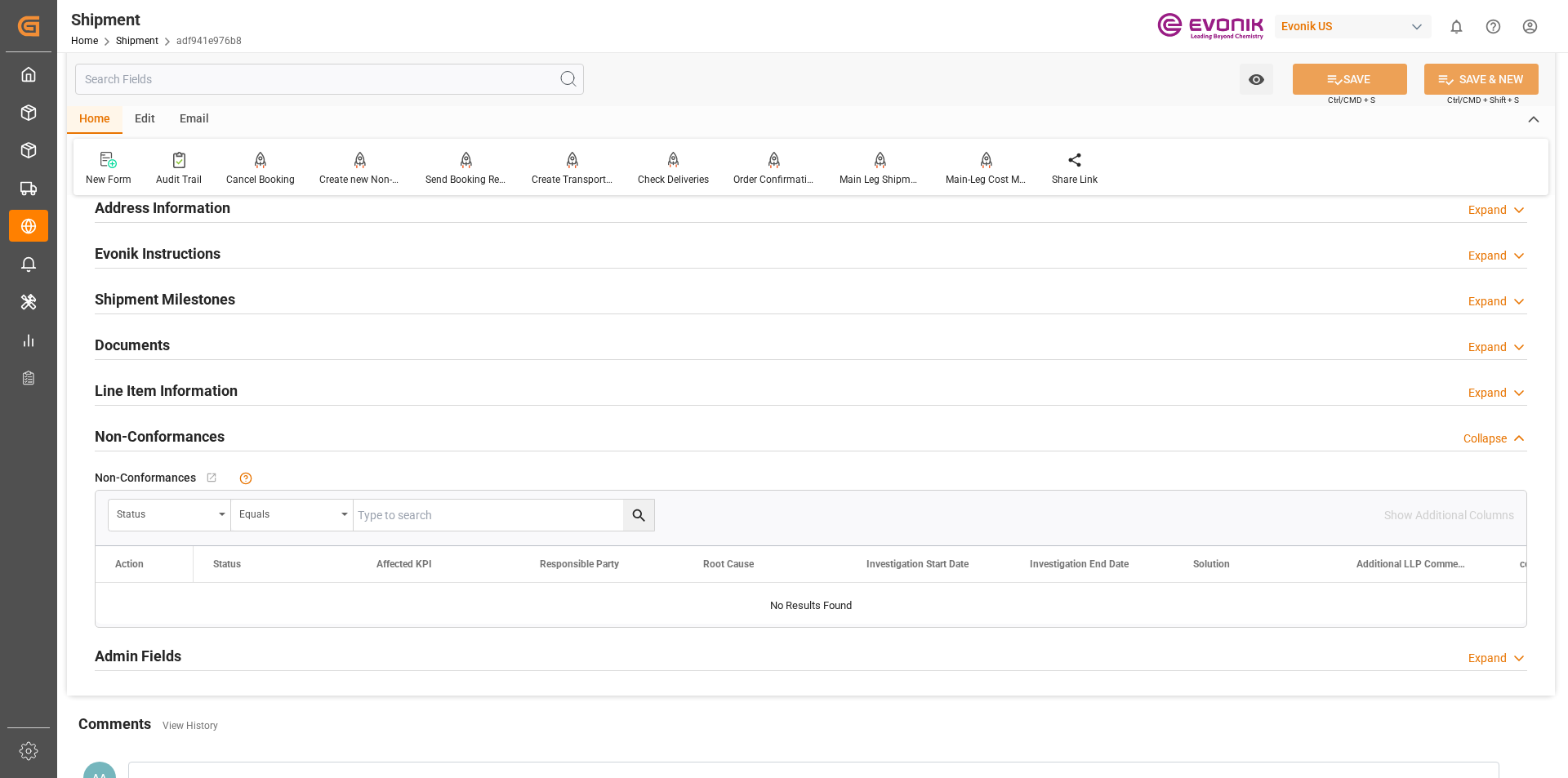
click at [215, 396] on h2 "Line Item Information" at bounding box center [166, 390] width 143 height 22
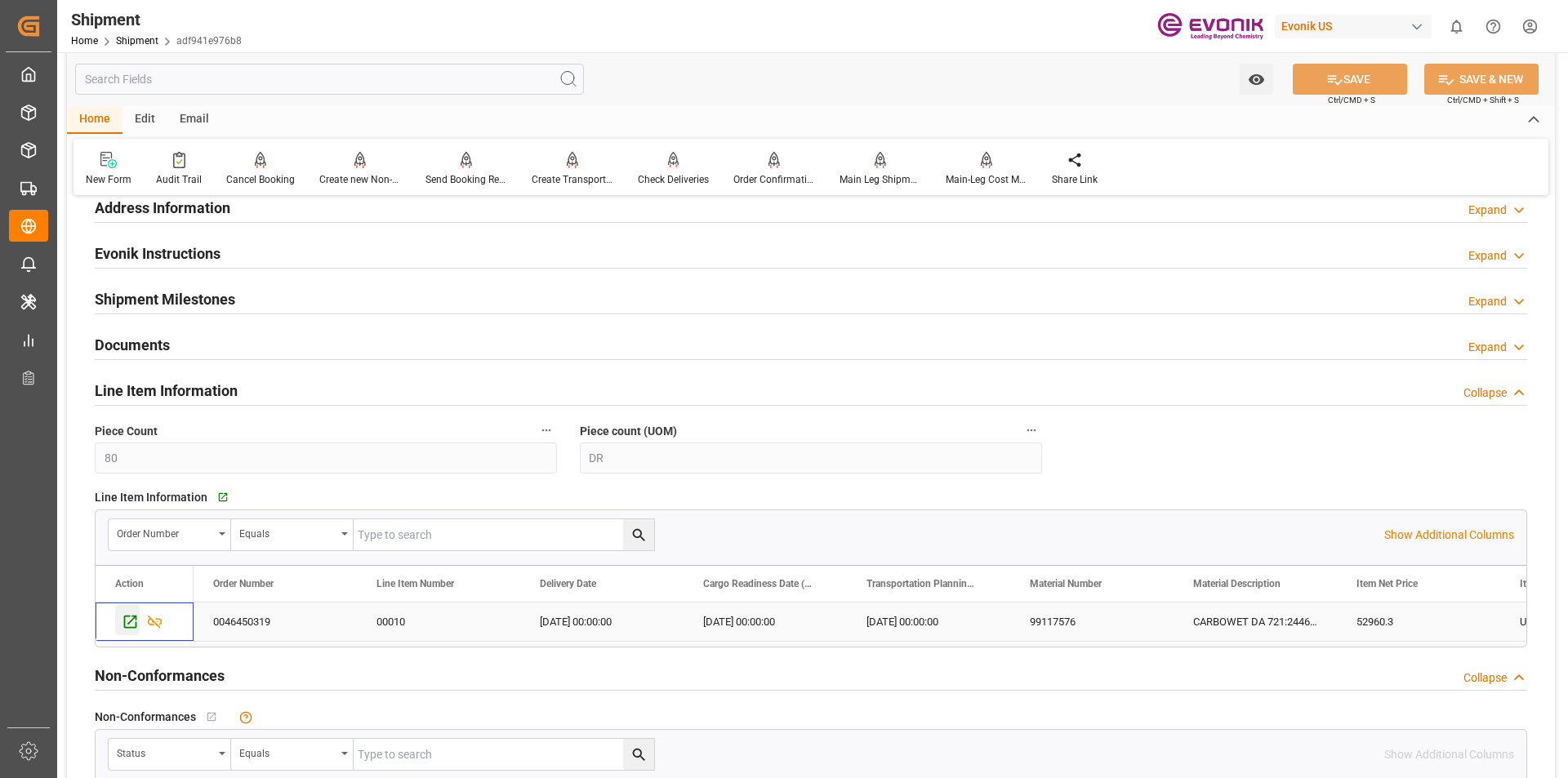
click at [127, 625] on icon "Press SPACE to select this row." at bounding box center [130, 621] width 17 height 17
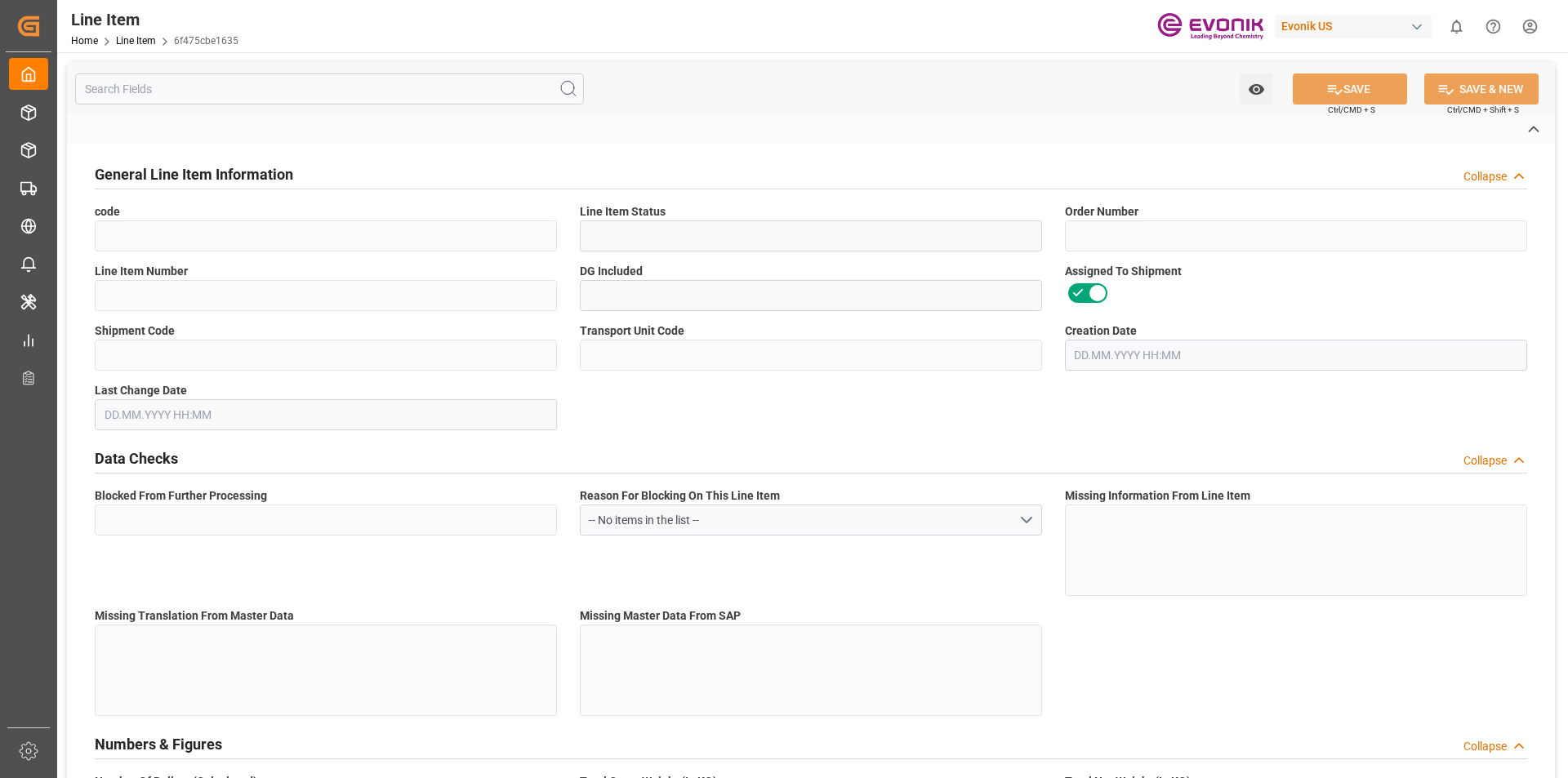
type input "6f475cbe1635"
type input "Active"
type input "0046450319"
type input "00010"
type input "Yes"
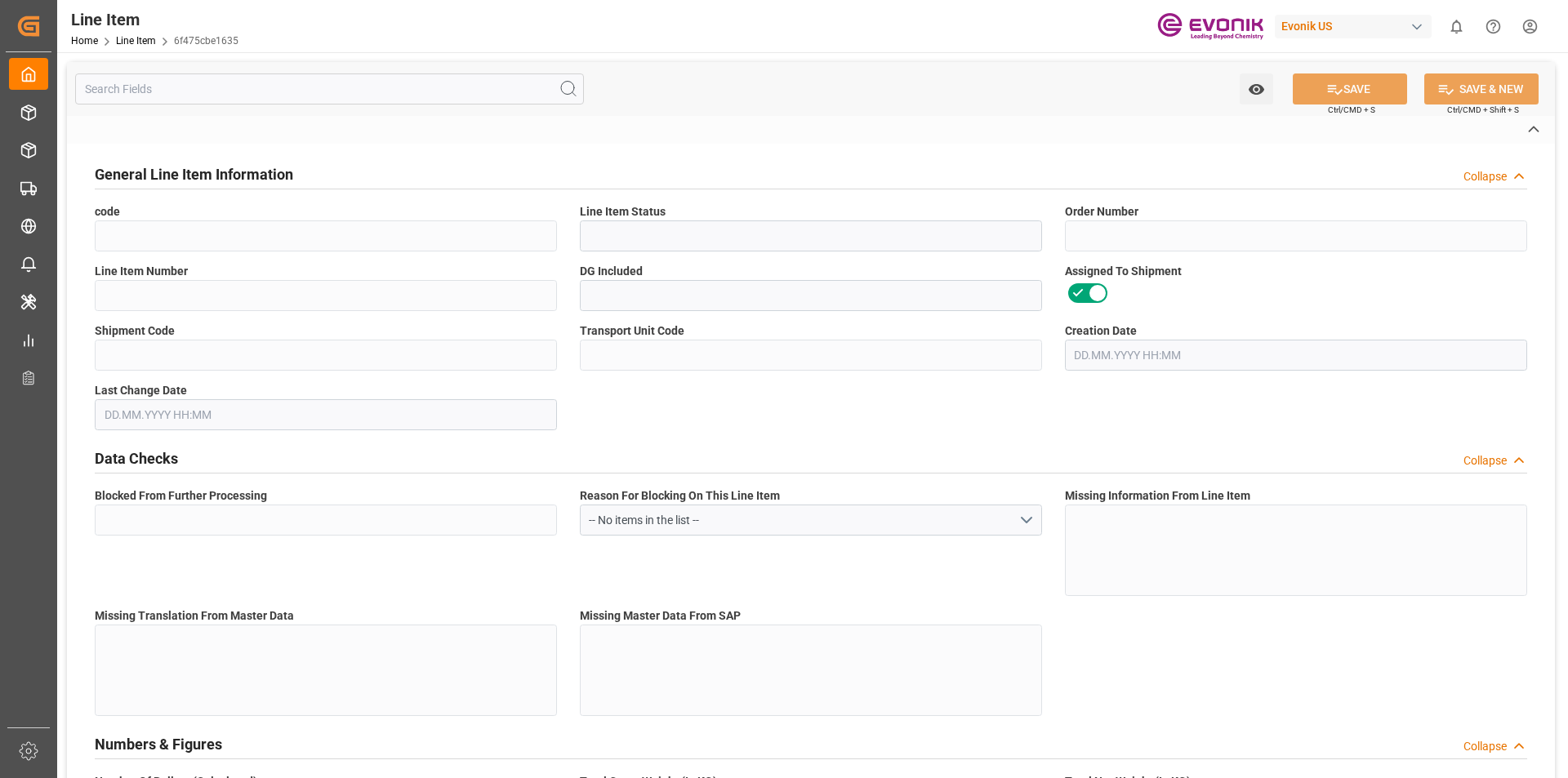
type input "adf941e976b8"
type input "e4011bd537ef"
type input "No"
type input "DR"
type input "No"
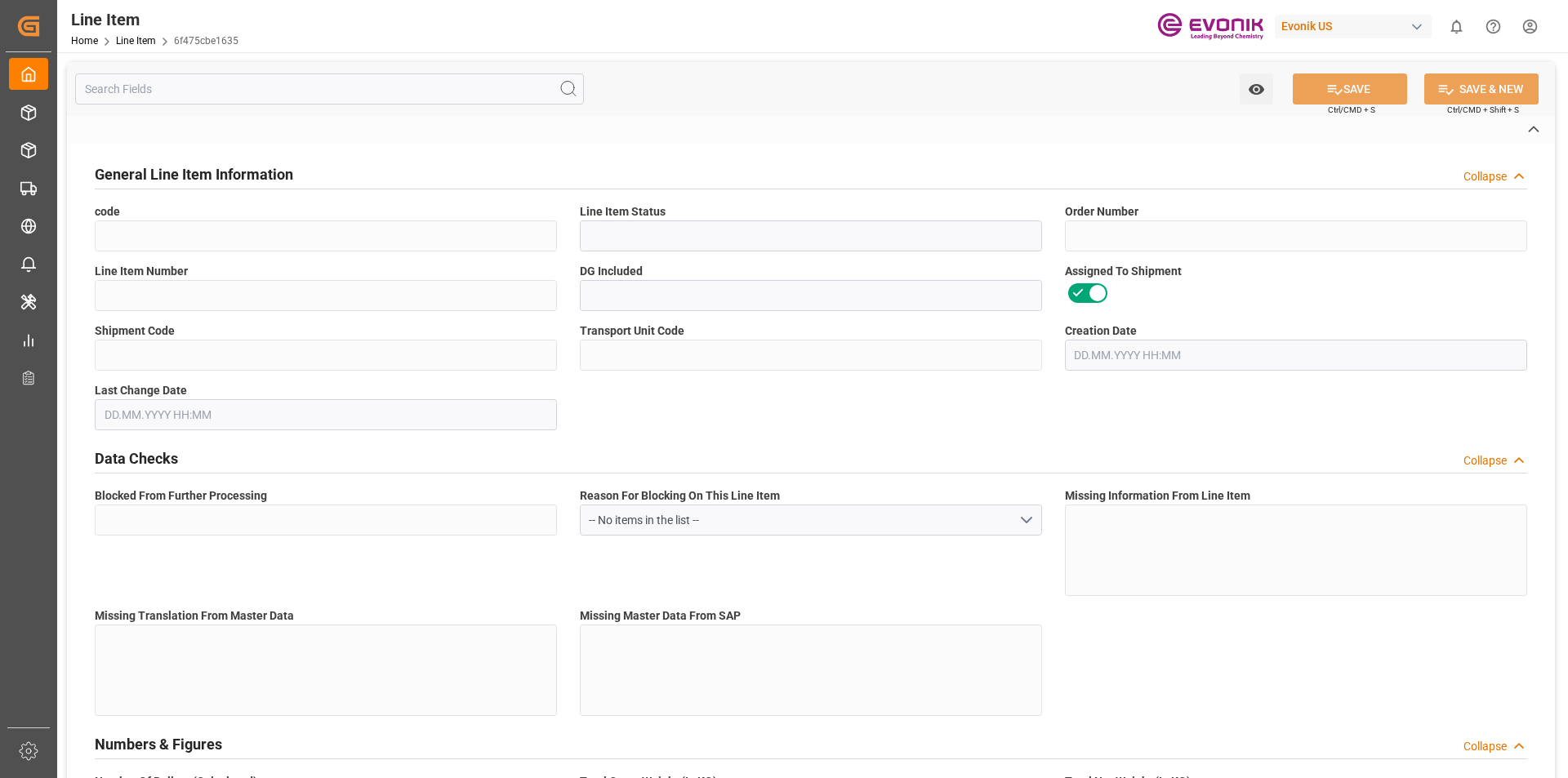
type input "99117576"
type textarea "CARBOWET DA 721:2446:180:OI:P"
type input "USD"
type input "PACK"
type input "39072920"
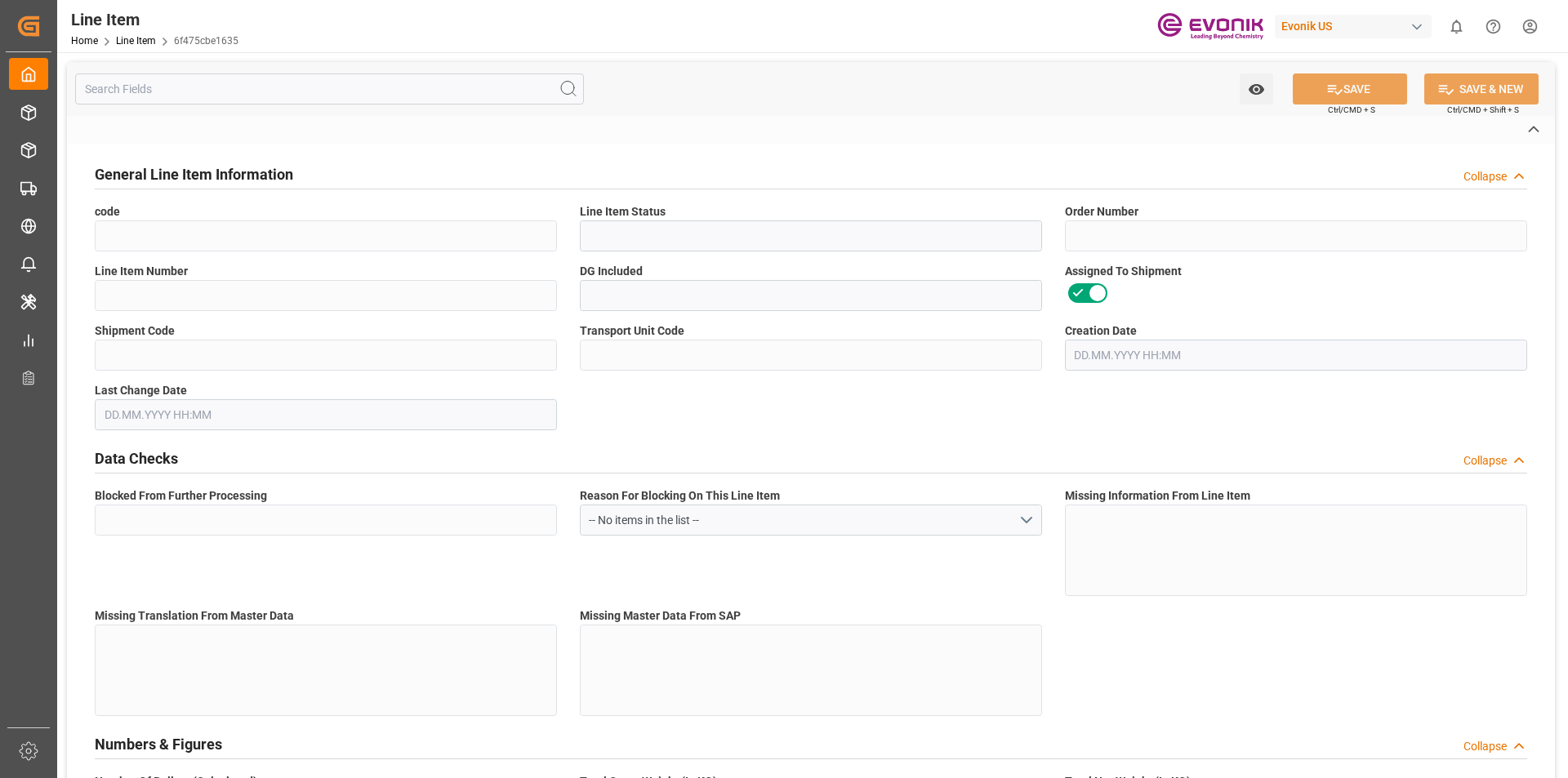
type input "EAR99"
type input "US"
type input "DR"
type input "[MEDICAL_DATA]"
type input "KGM"
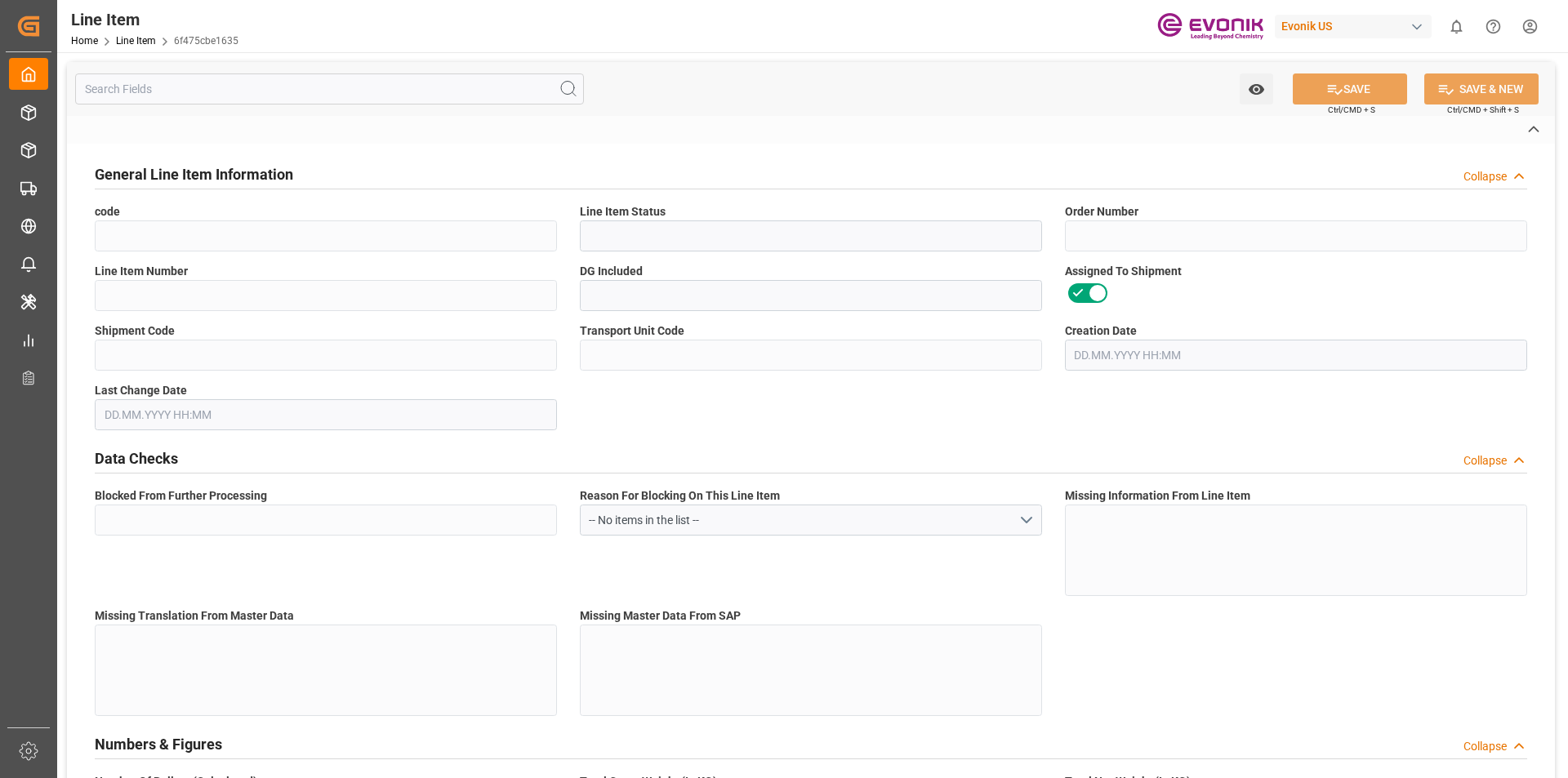
type textarea "KGM"
type input "KGM"
type textarea "KGM"
type input "M3"
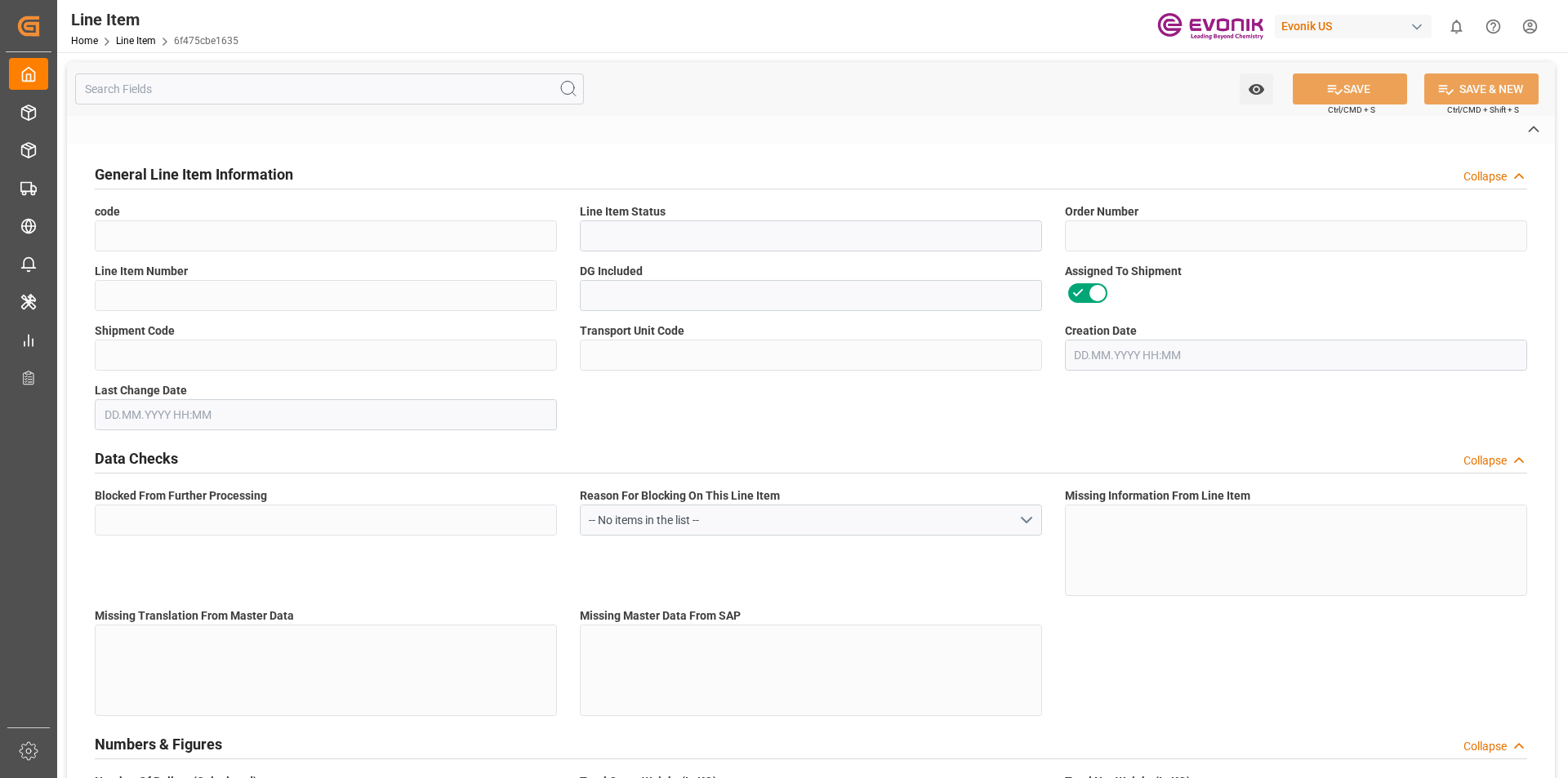
type textarea "DMQ"
type input "M3"
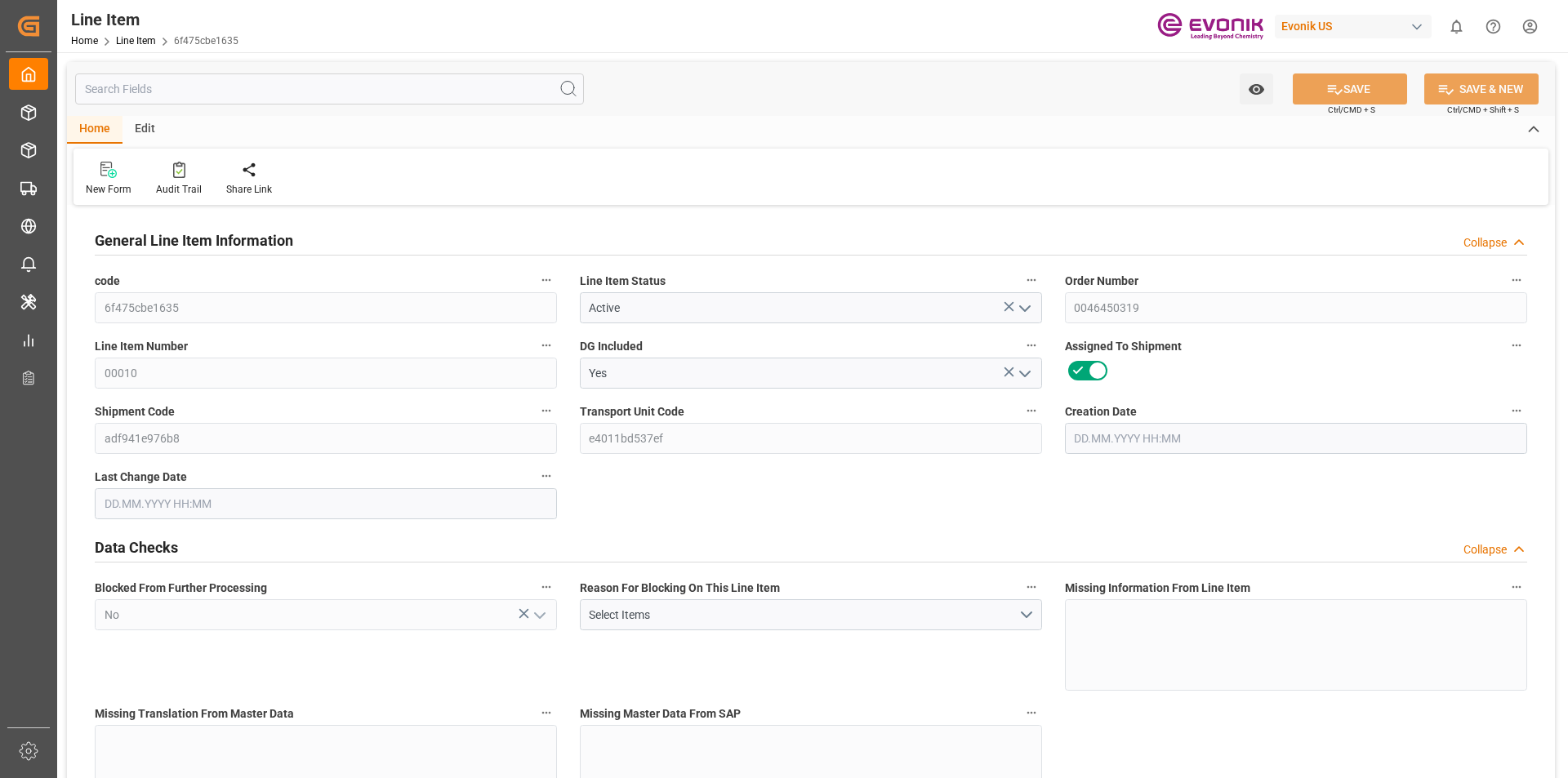
type input "20"
type input "15688"
type input "14400"
type input "22.9935"
type input "80"
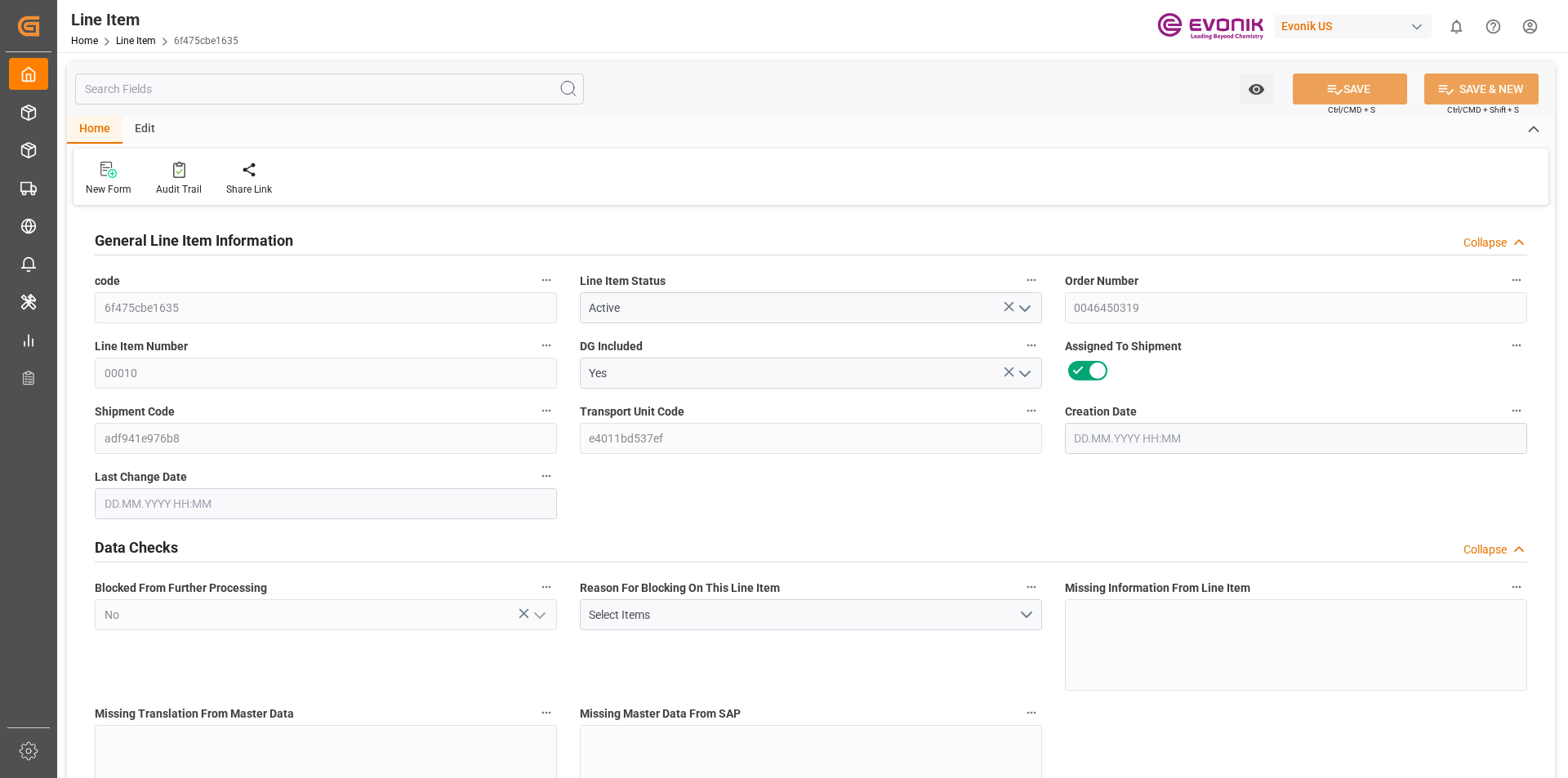
type input "52960.3"
type input "80"
type input "15688"
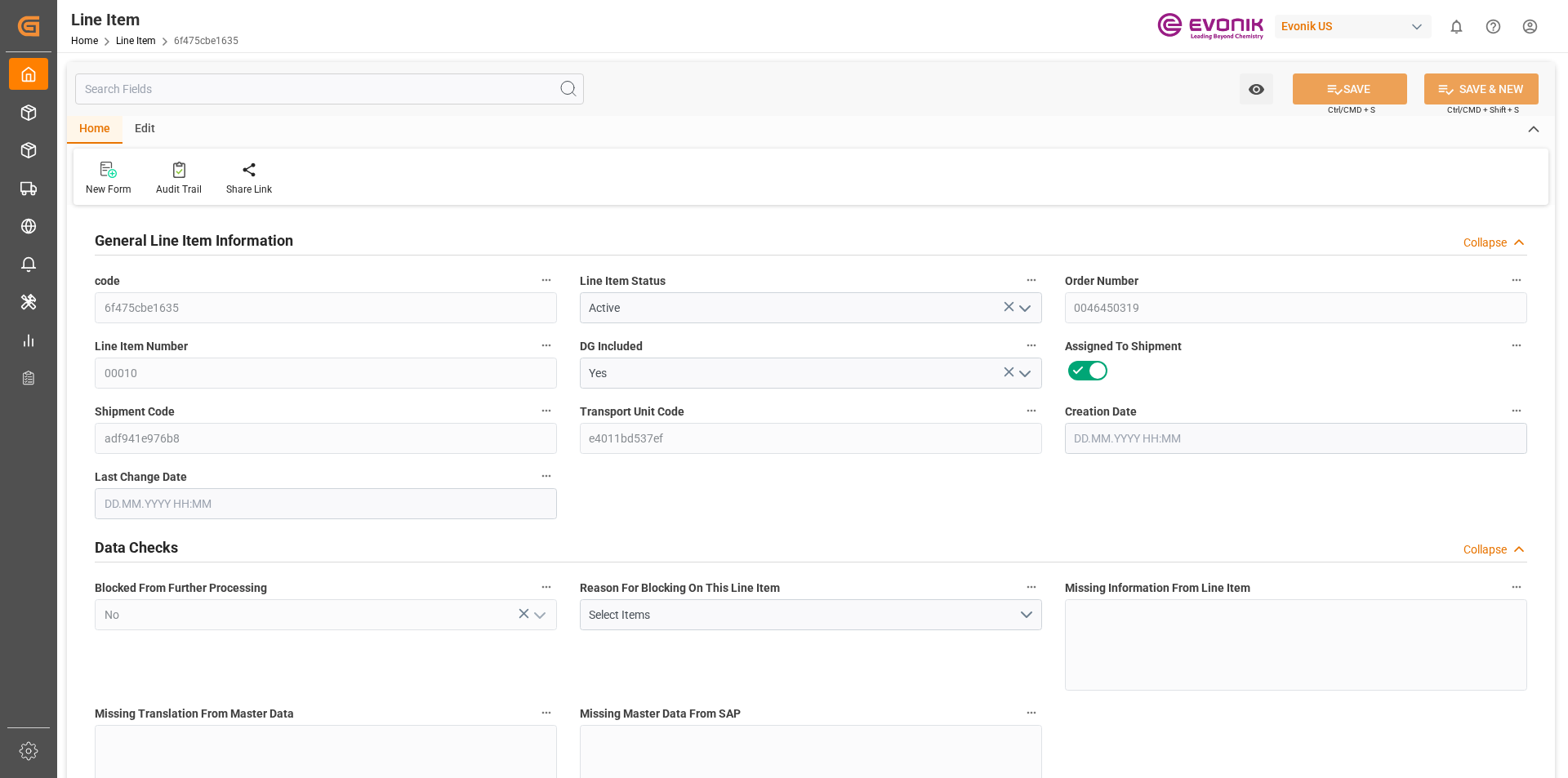
type input "16142"
type input "14400"
type input "22.9935"
type input "22993.52"
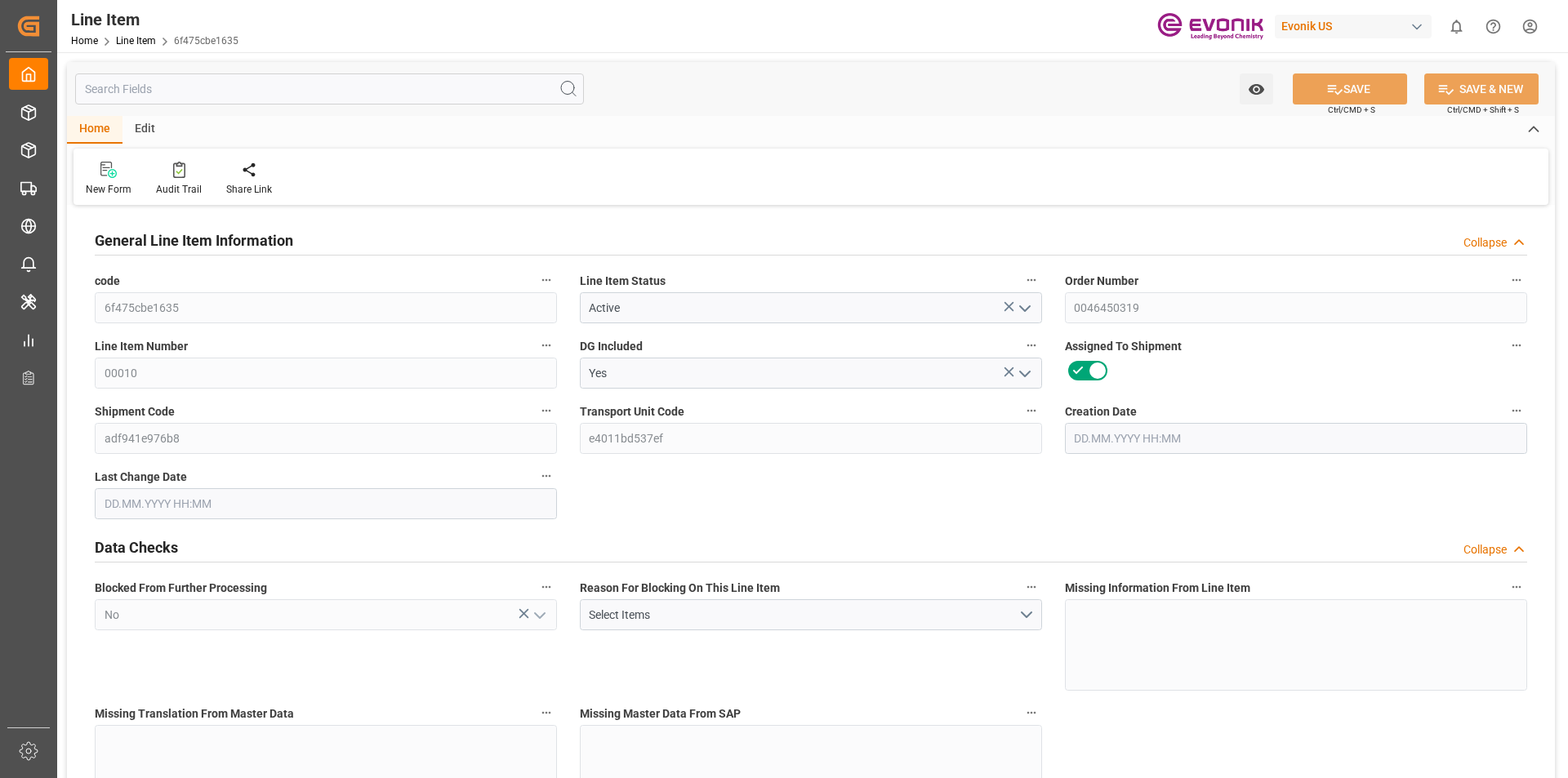
type input "0"
type input "[DATE] 14:18"
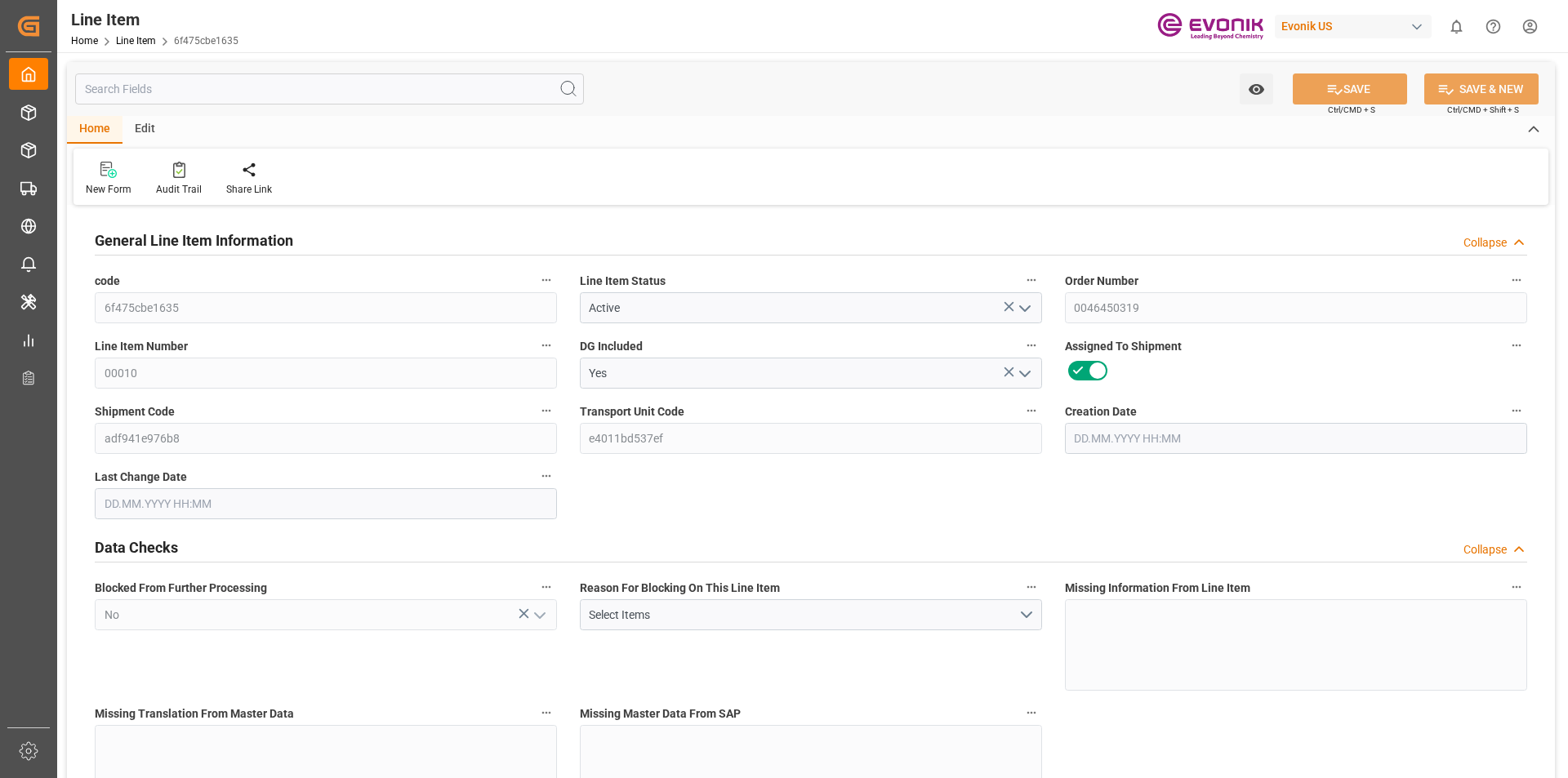
type input "[DATE] 19:30"
type input "[DATE]"
click at [329, 94] on input "text" at bounding box center [330, 89] width 508 height 31
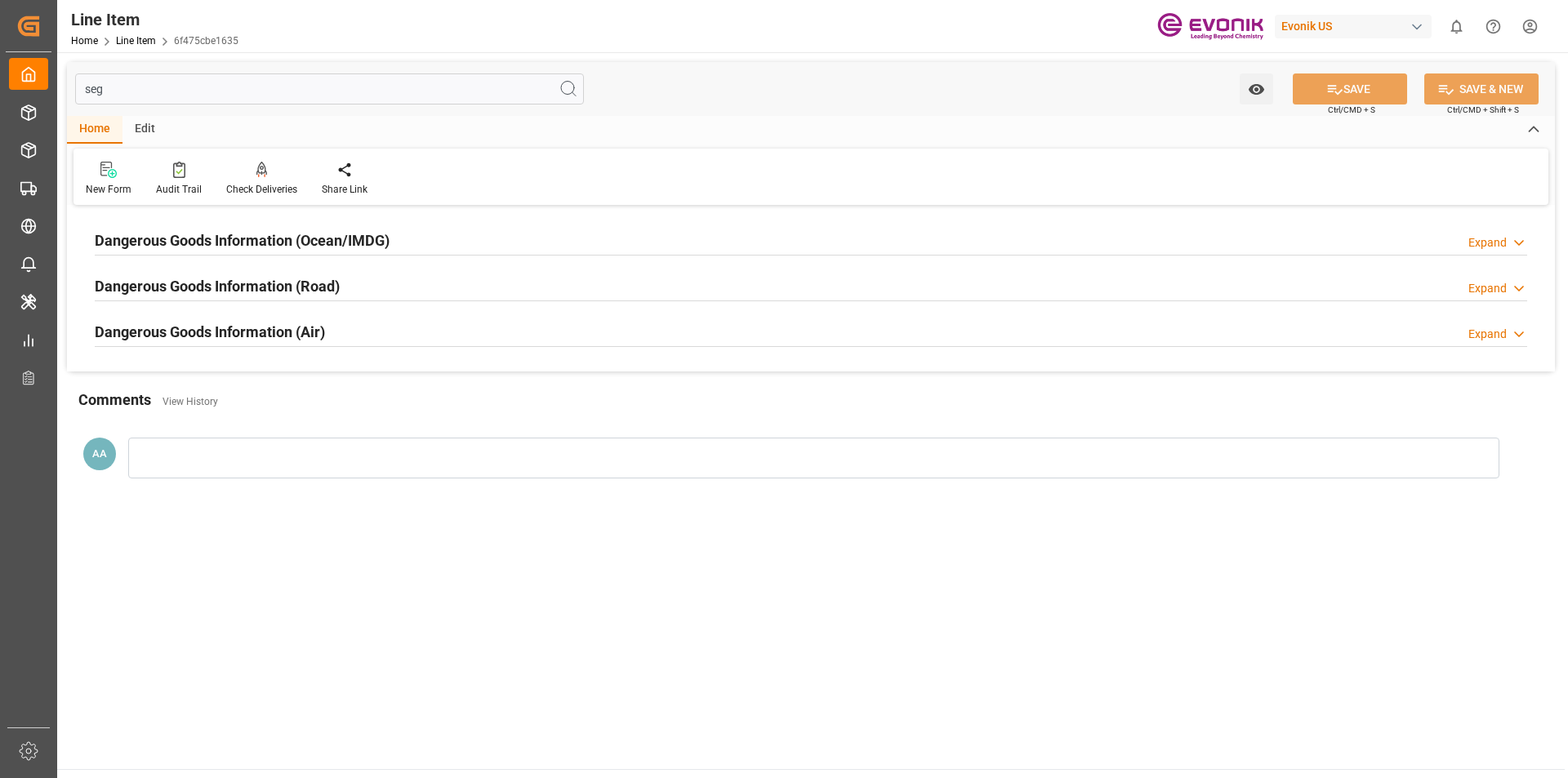
type input "seg"
click at [246, 243] on h2 "Dangerous Goods Information (Ocean/IMDG)" at bounding box center [243, 240] width 295 height 22
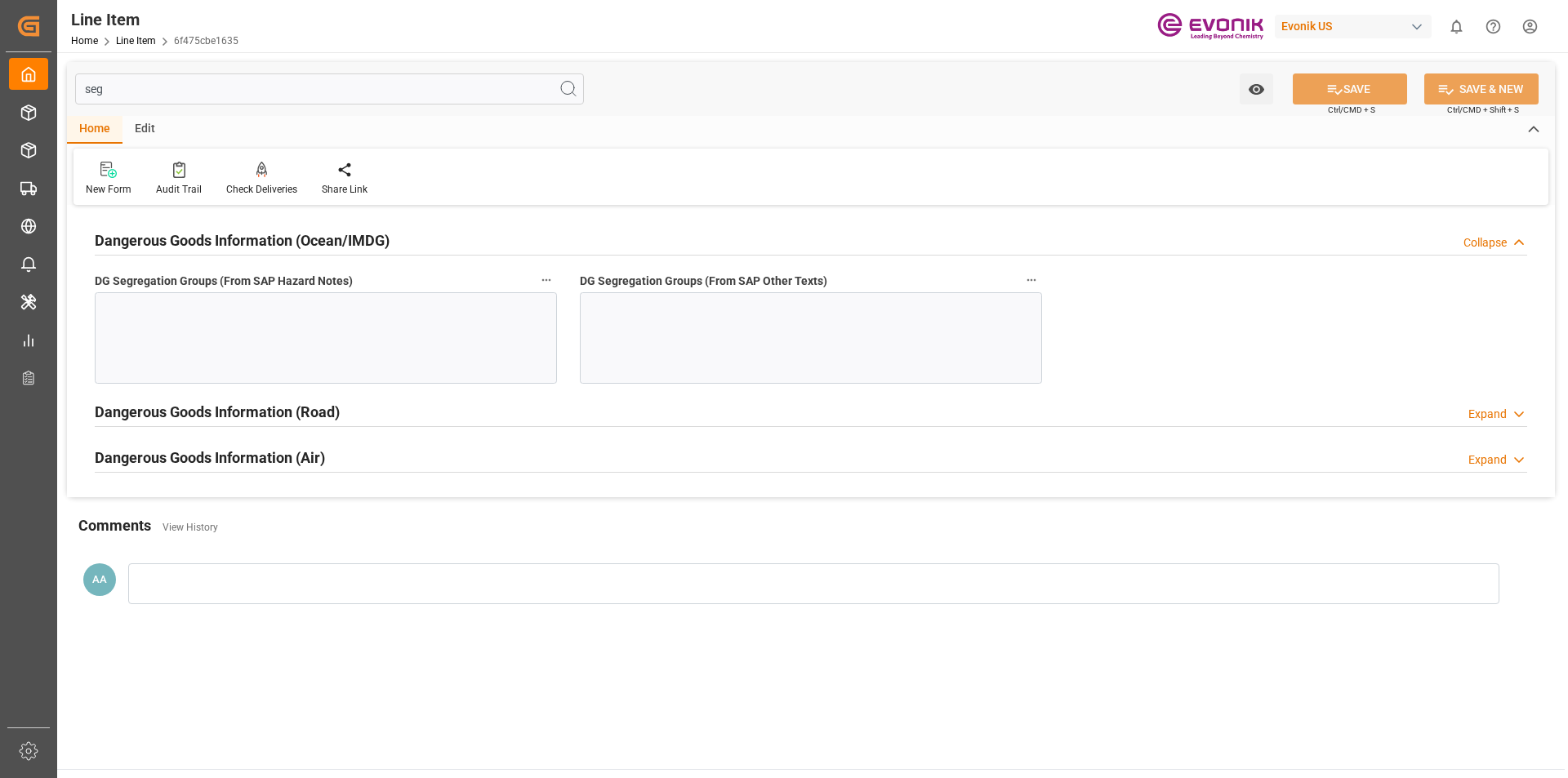
click at [332, 298] on div at bounding box center [326, 339] width 463 height 92
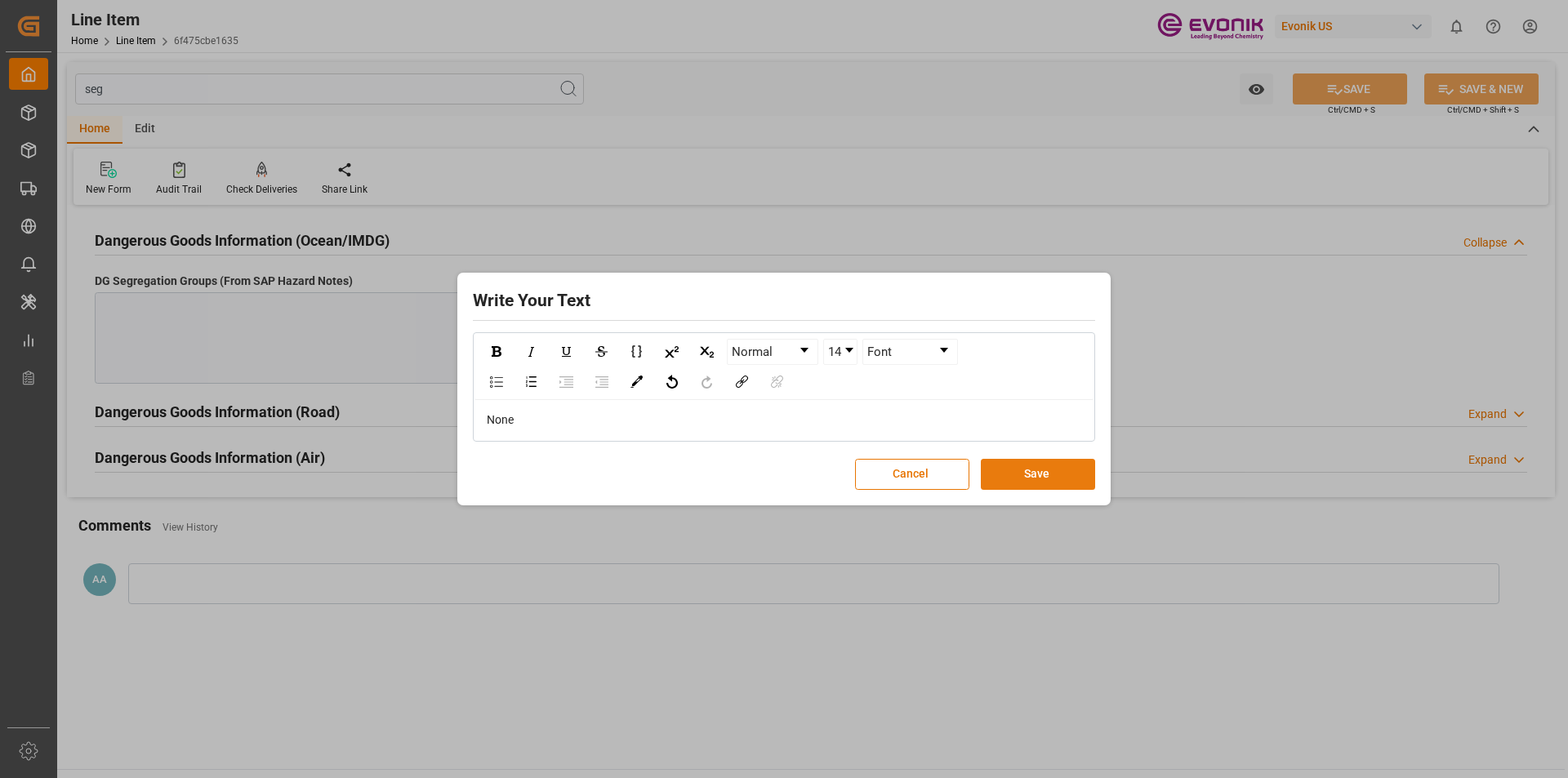
click at [1025, 480] on button "Save" at bounding box center [1037, 475] width 114 height 31
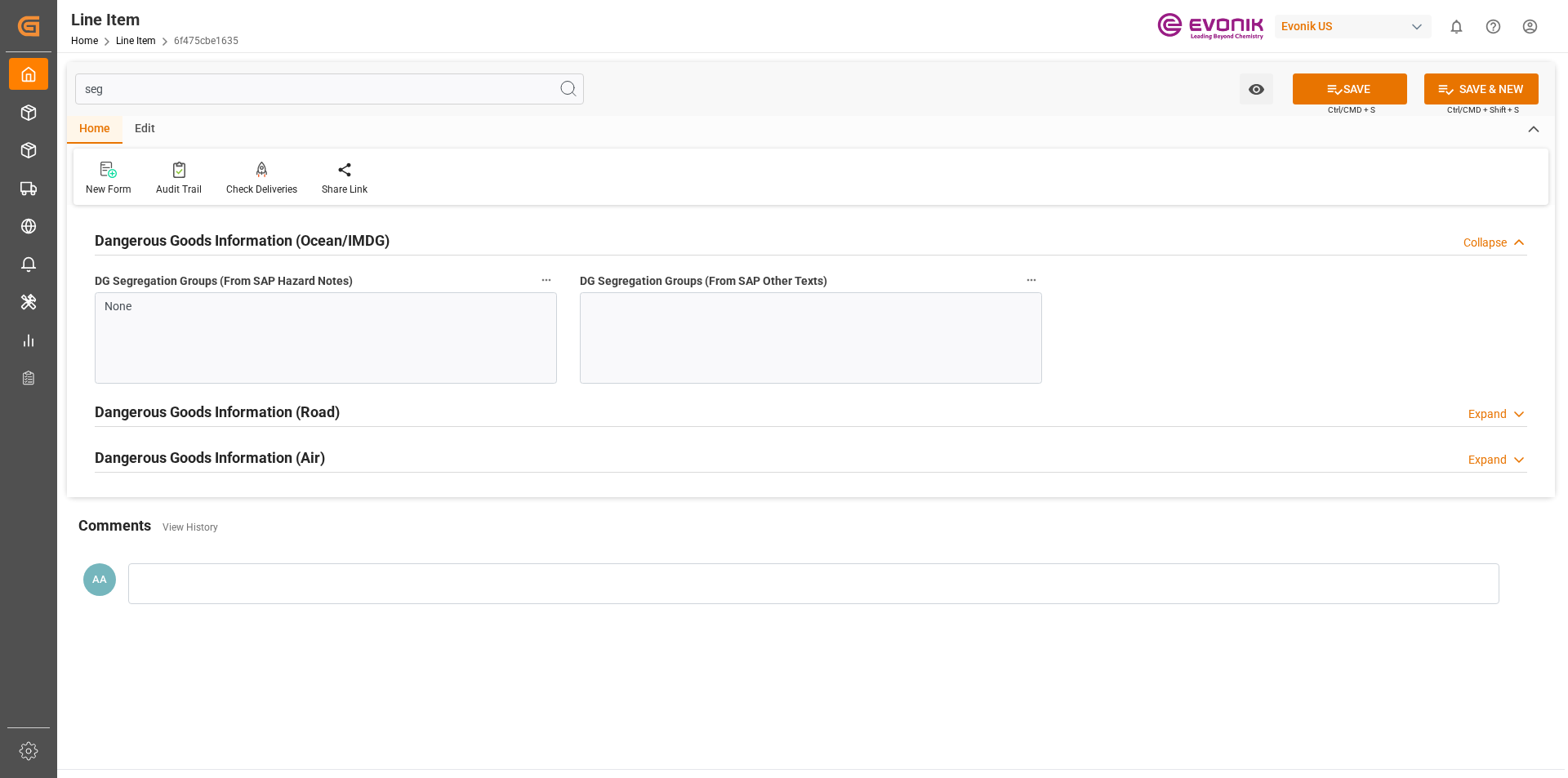
click at [631, 316] on div at bounding box center [811, 339] width 463 height 92
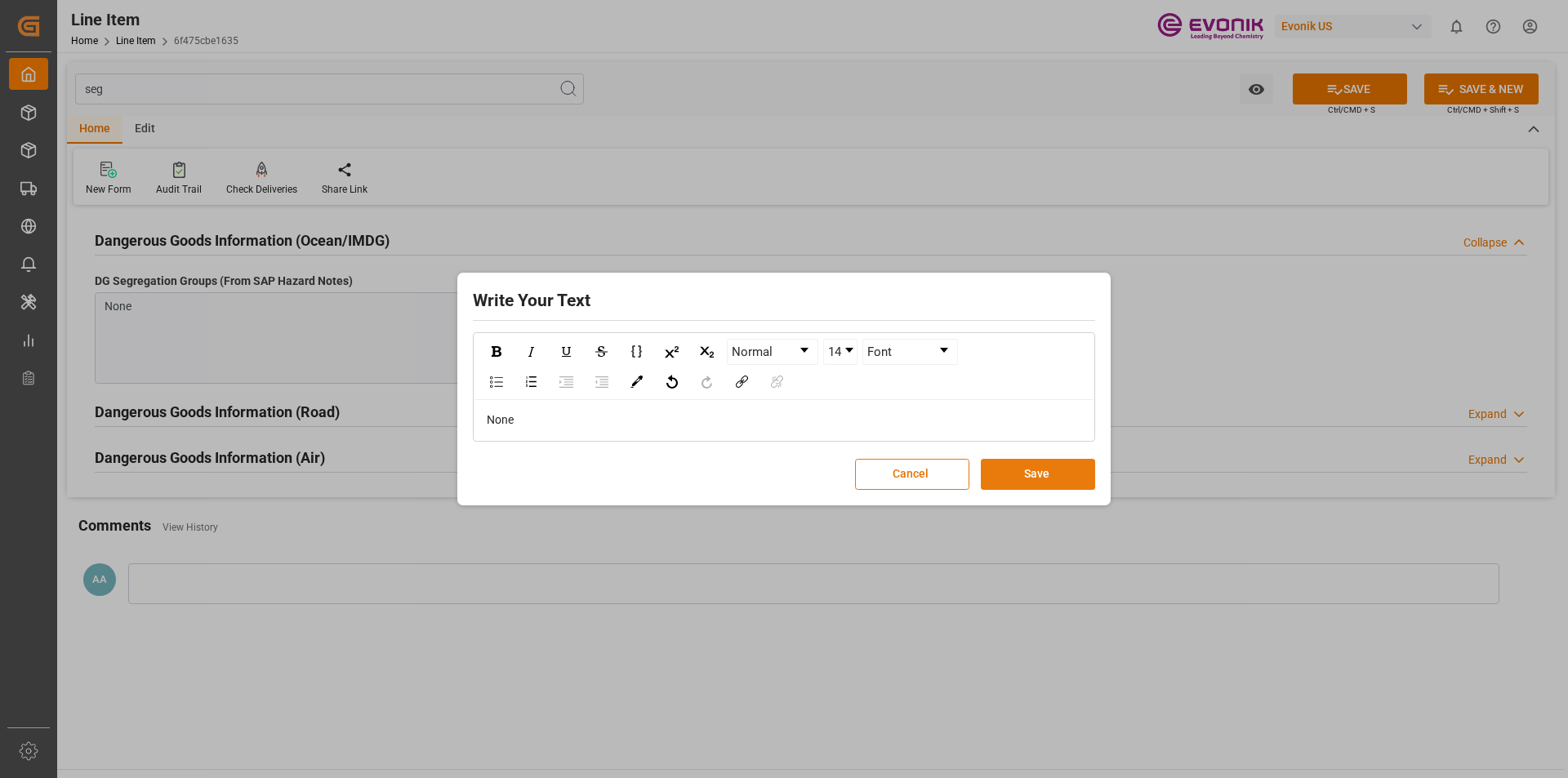
click at [1032, 478] on button "Save" at bounding box center [1037, 475] width 114 height 31
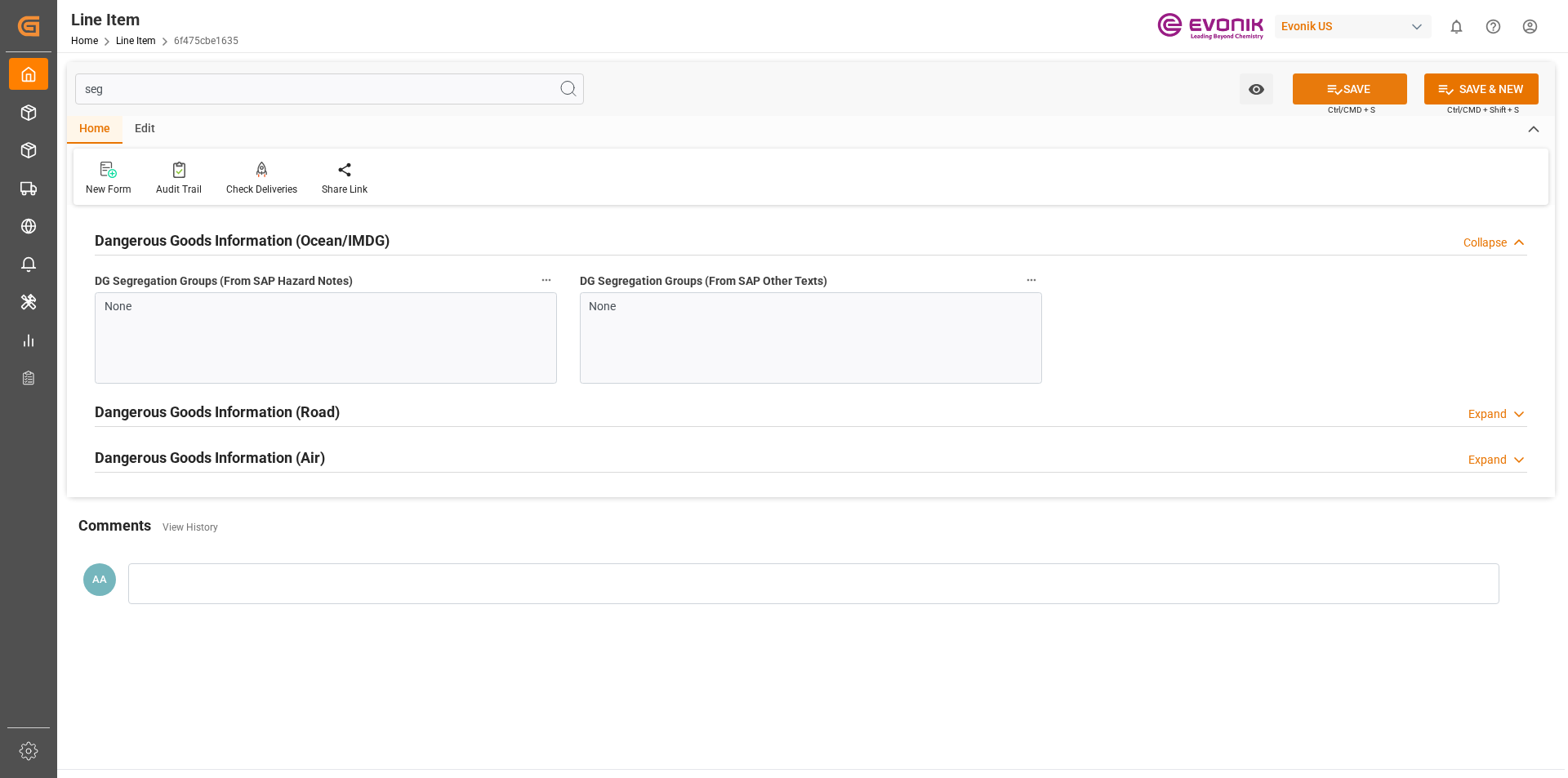
click at [1373, 89] on button "SAVE" at bounding box center [1350, 89] width 114 height 31
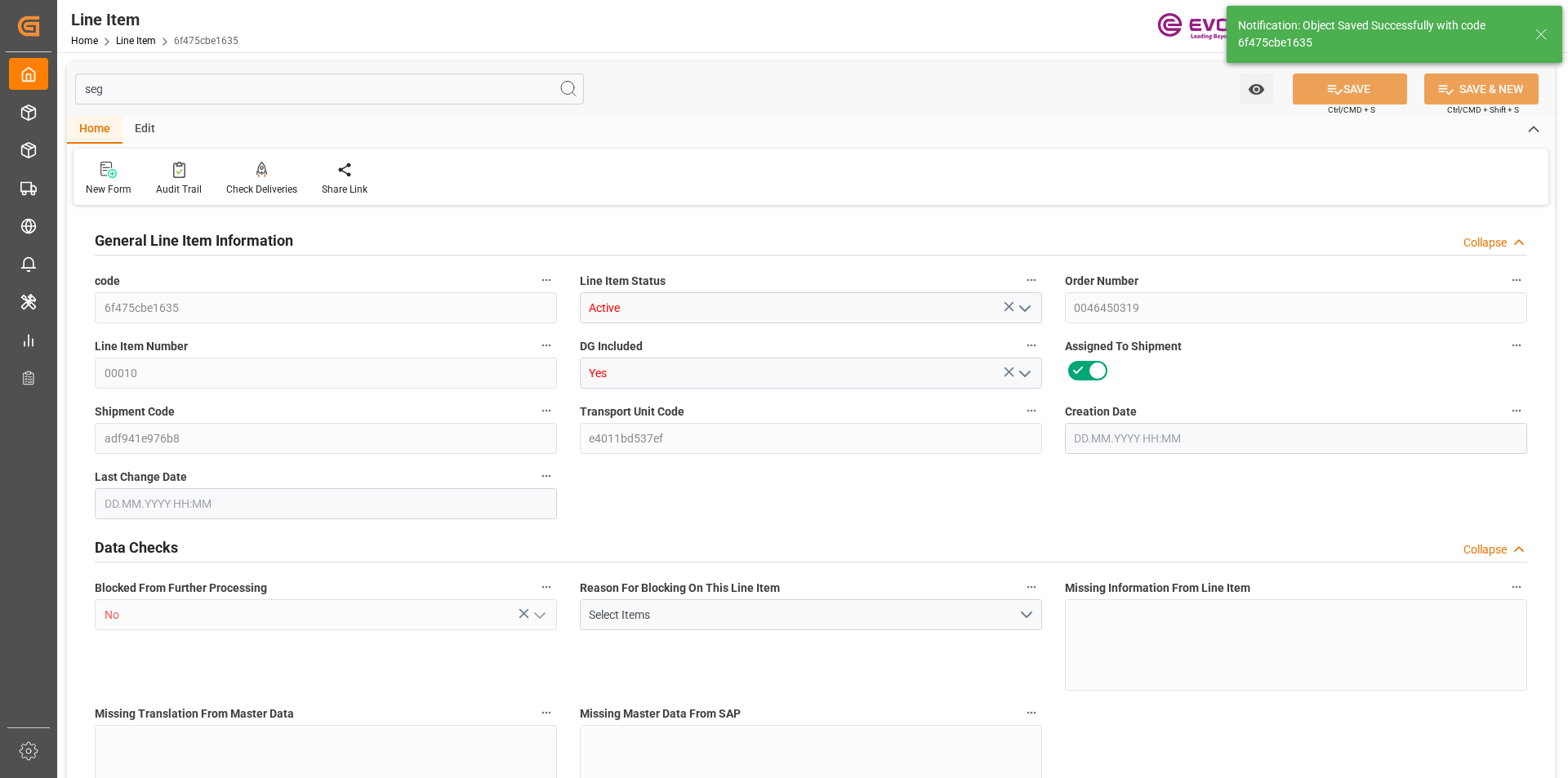
type input "20"
type input "15688"
type input "14400"
type input "22.9935"
type input "80"
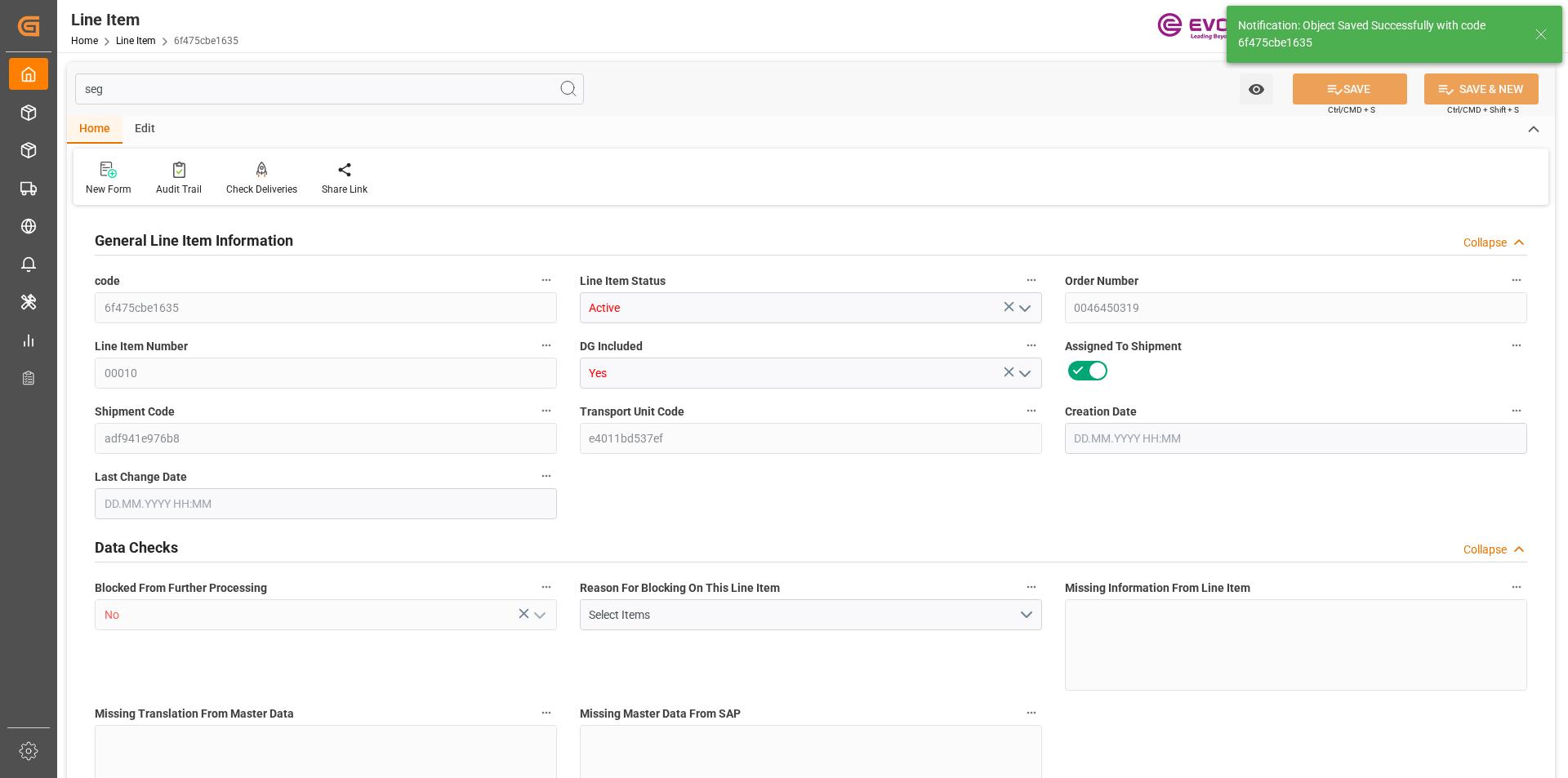
type input "52960.3"
type input "80"
type input "15688"
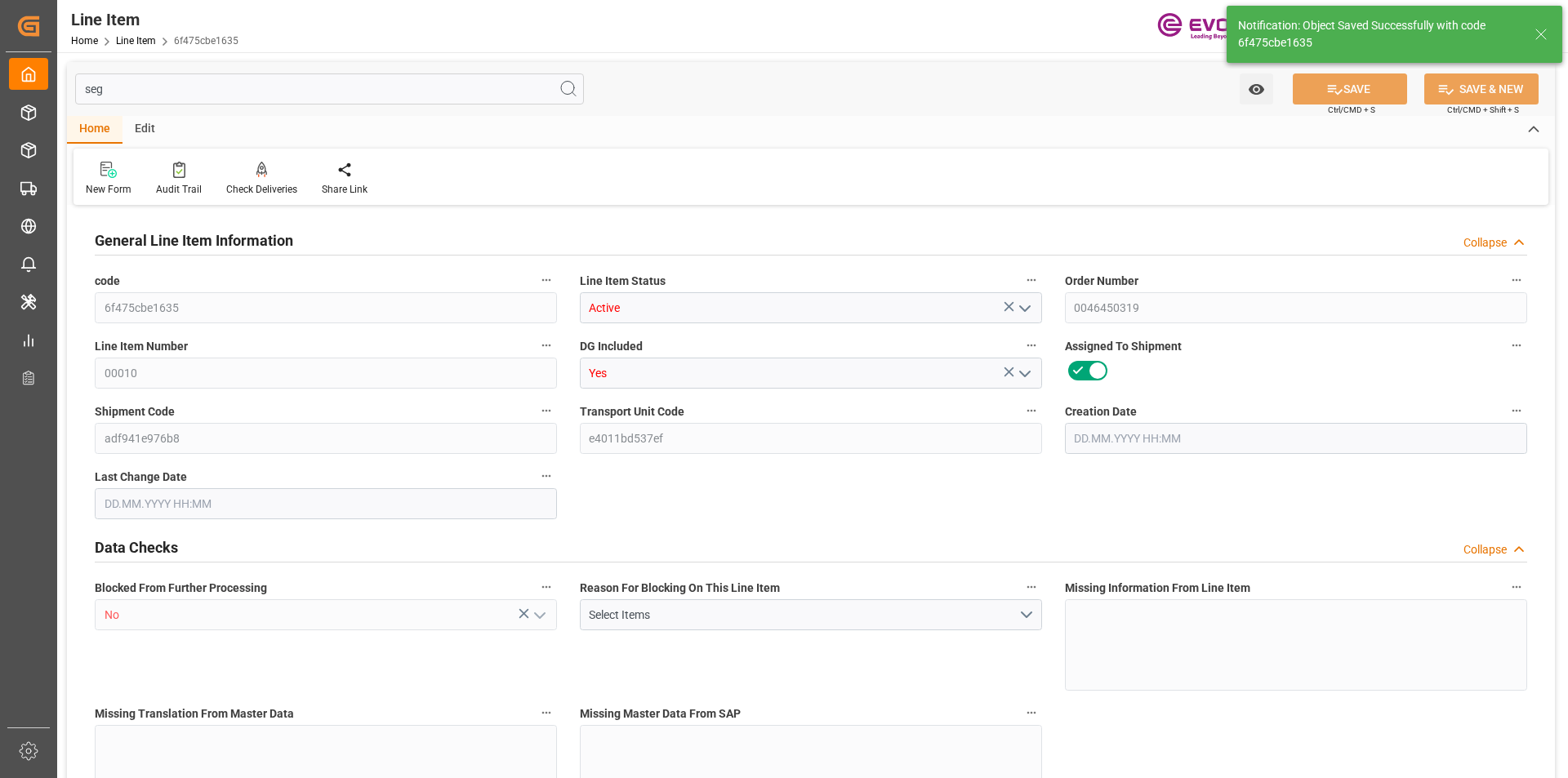
type input "16142"
type input "14400"
type input "22.9935"
type input "22993.52"
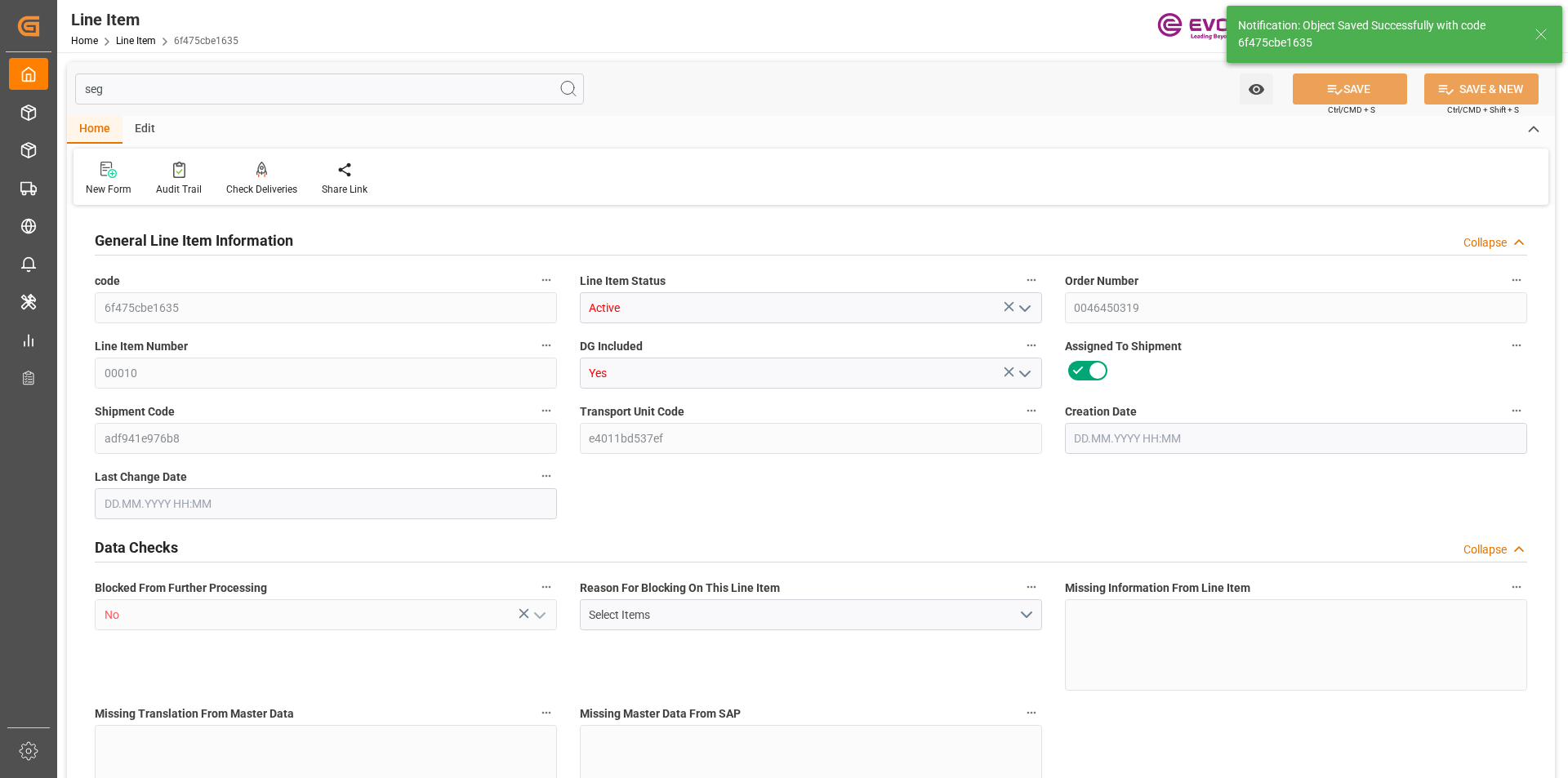
type input "0"
type input "[DATE] 14:18"
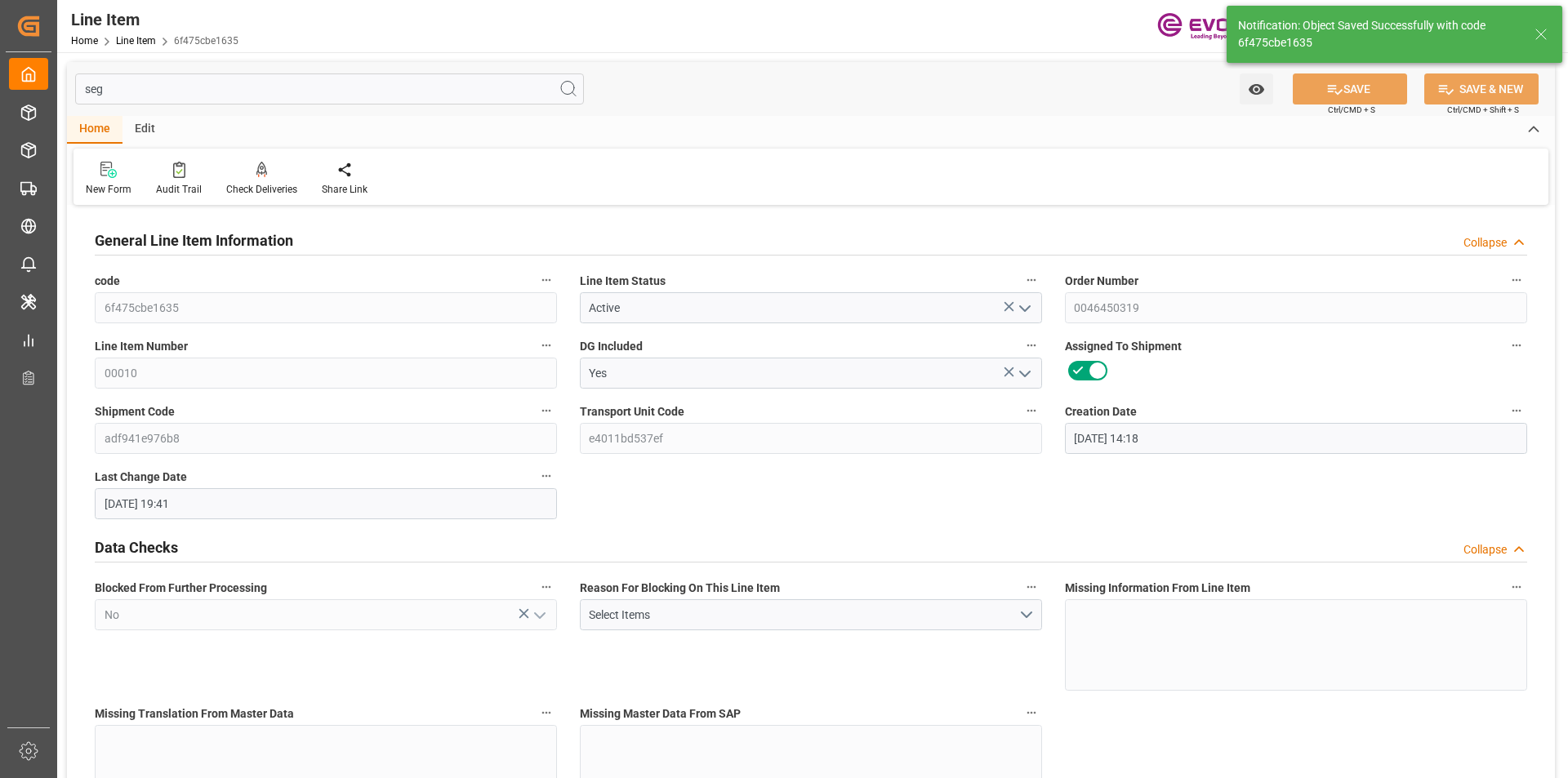
type input "[DATE] 19:41"
type input "[DATE]"
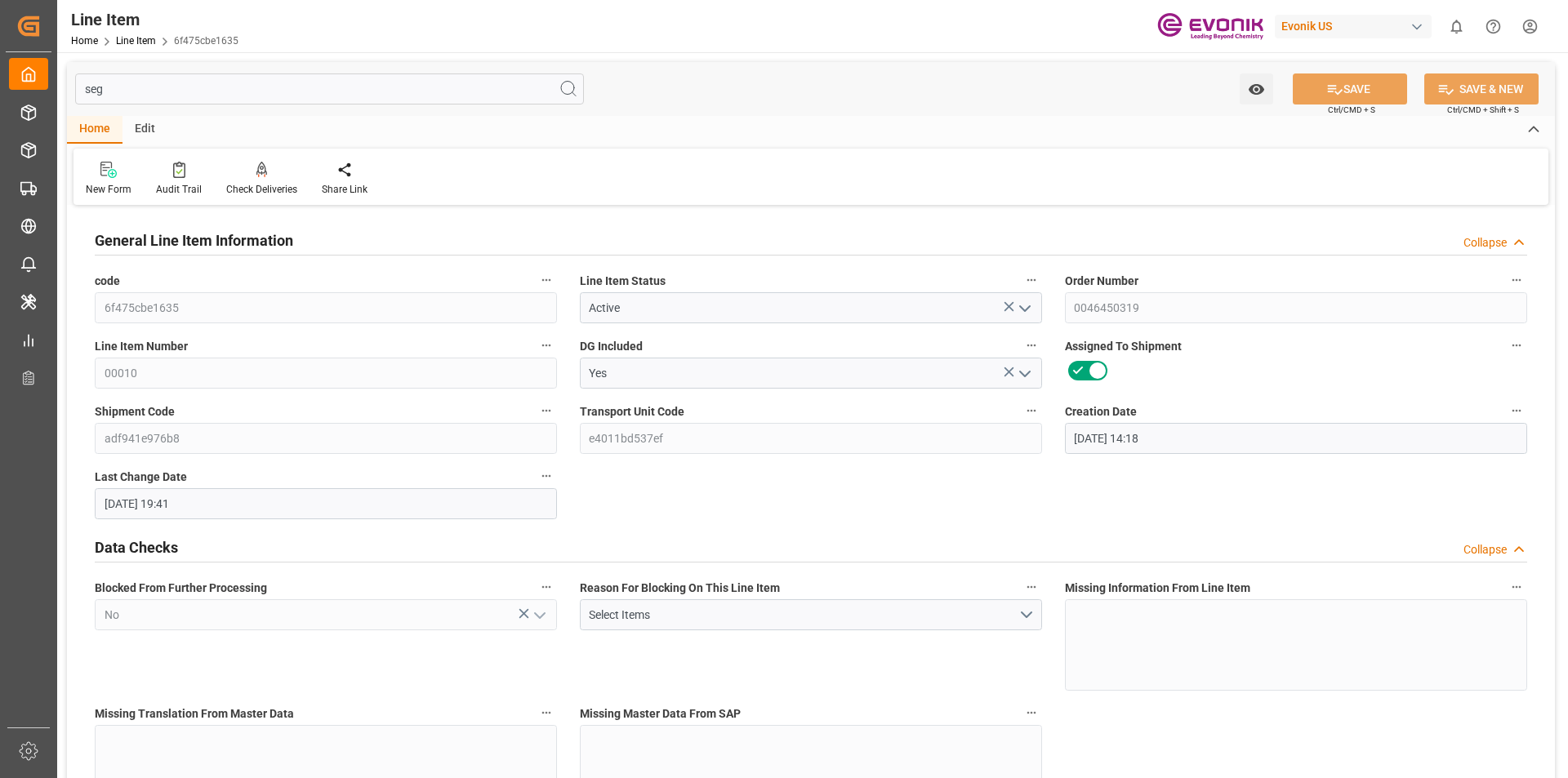
click at [195, 91] on input "seg" at bounding box center [330, 89] width 508 height 31
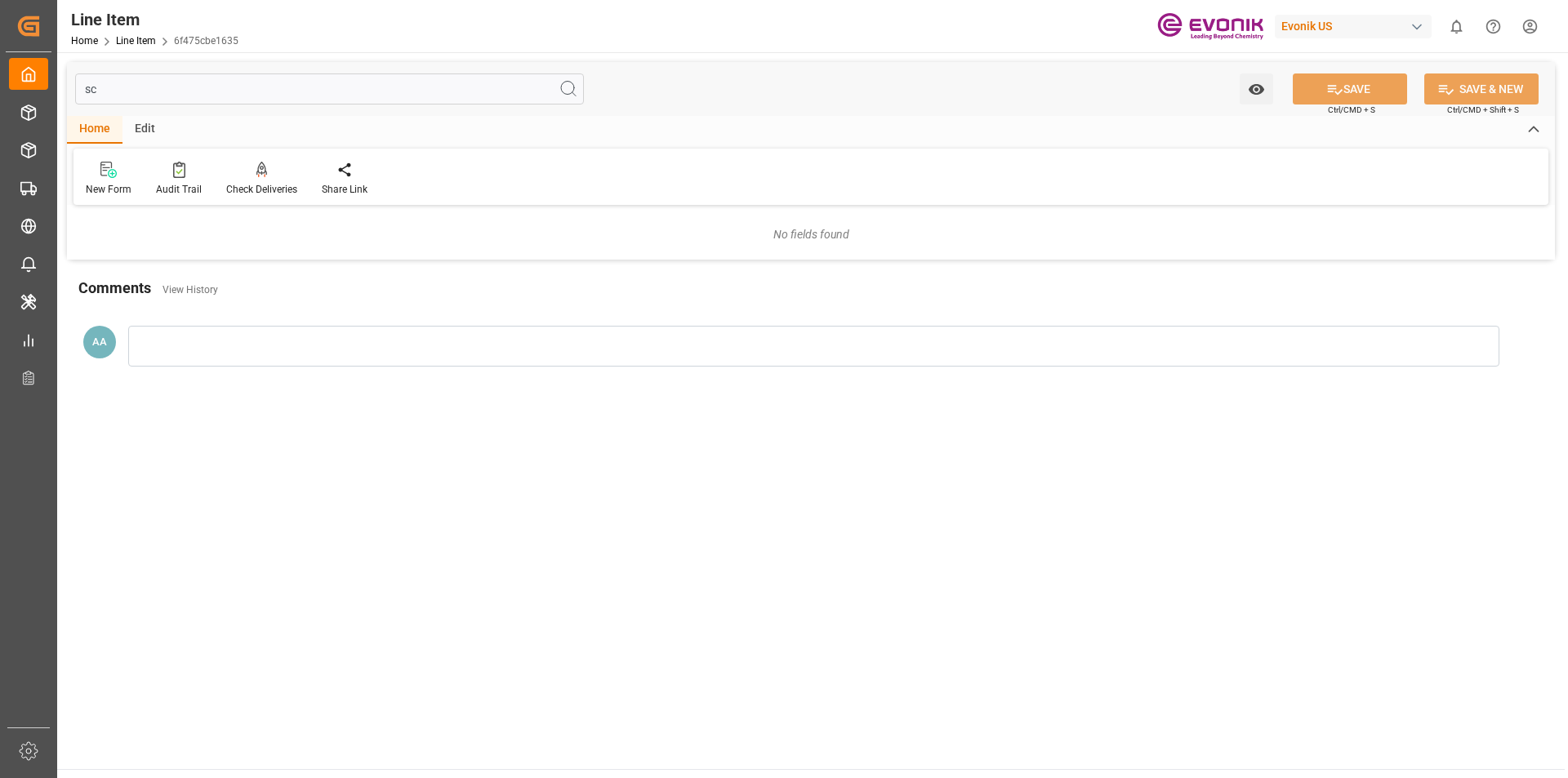
type input "s"
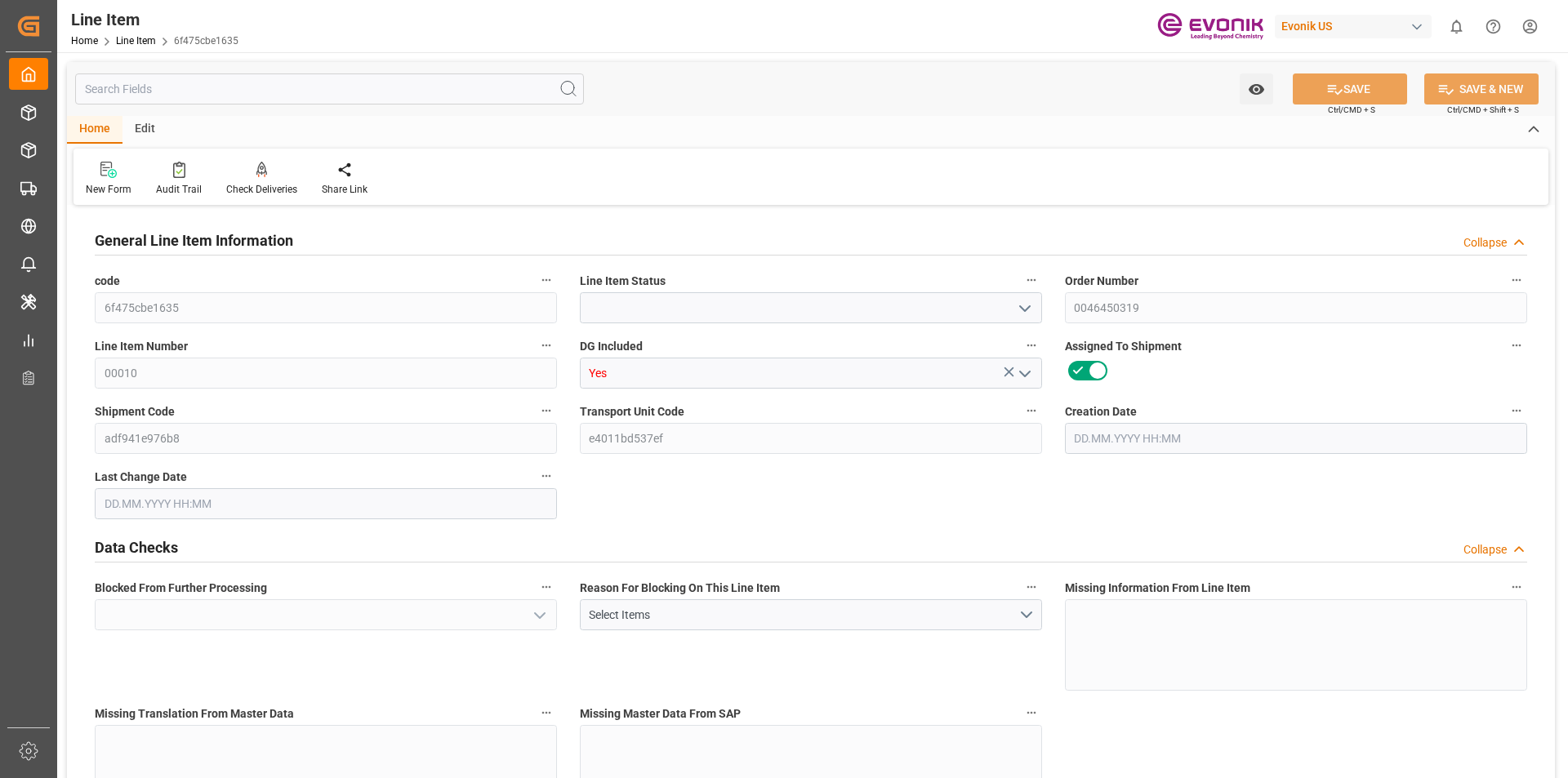
type input "Active"
type input "No"
type input "20"
type input "15688"
type input "14400"
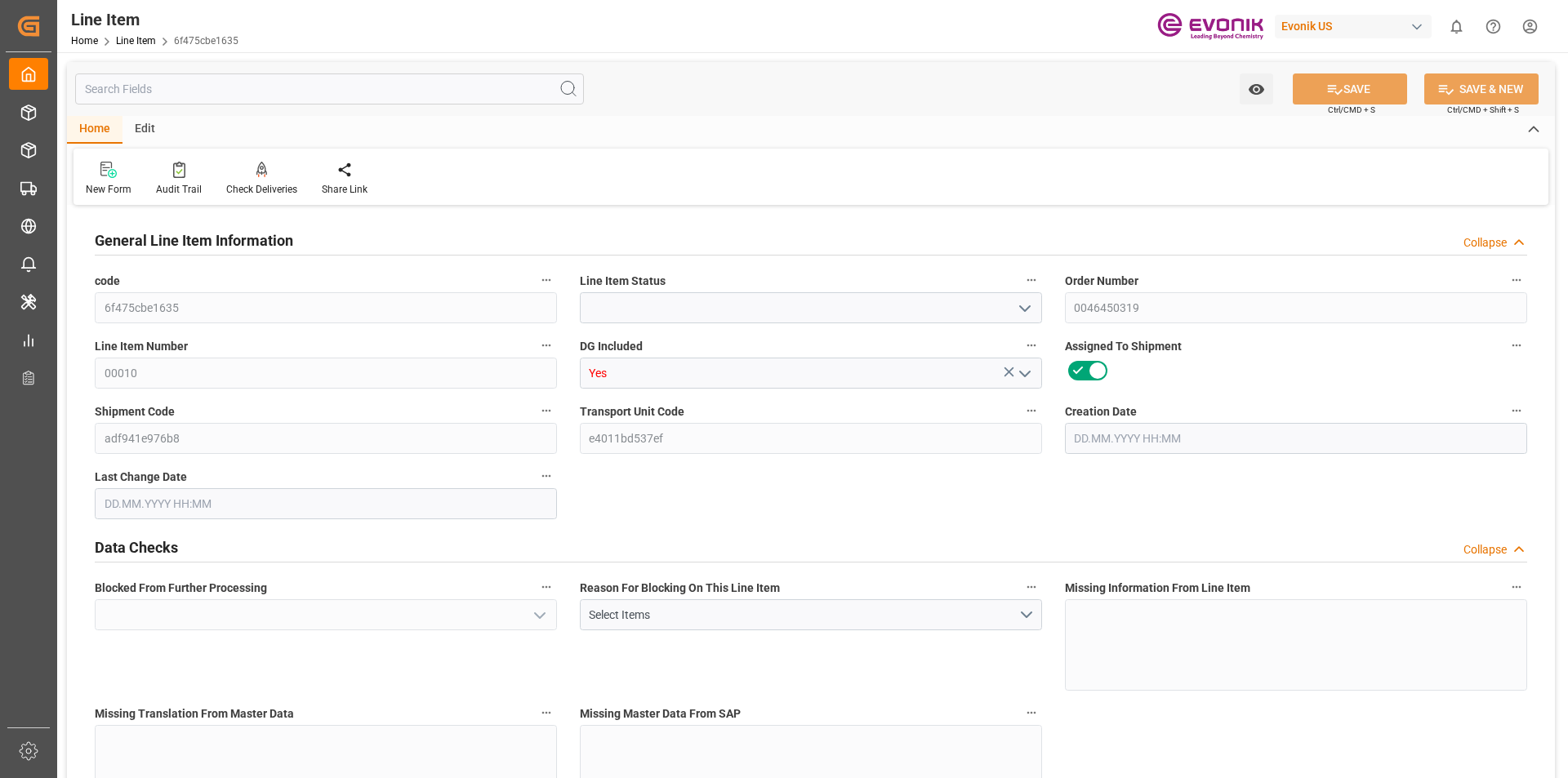
type input "22.9935"
type input "80"
type input "52960.3"
type input "80"
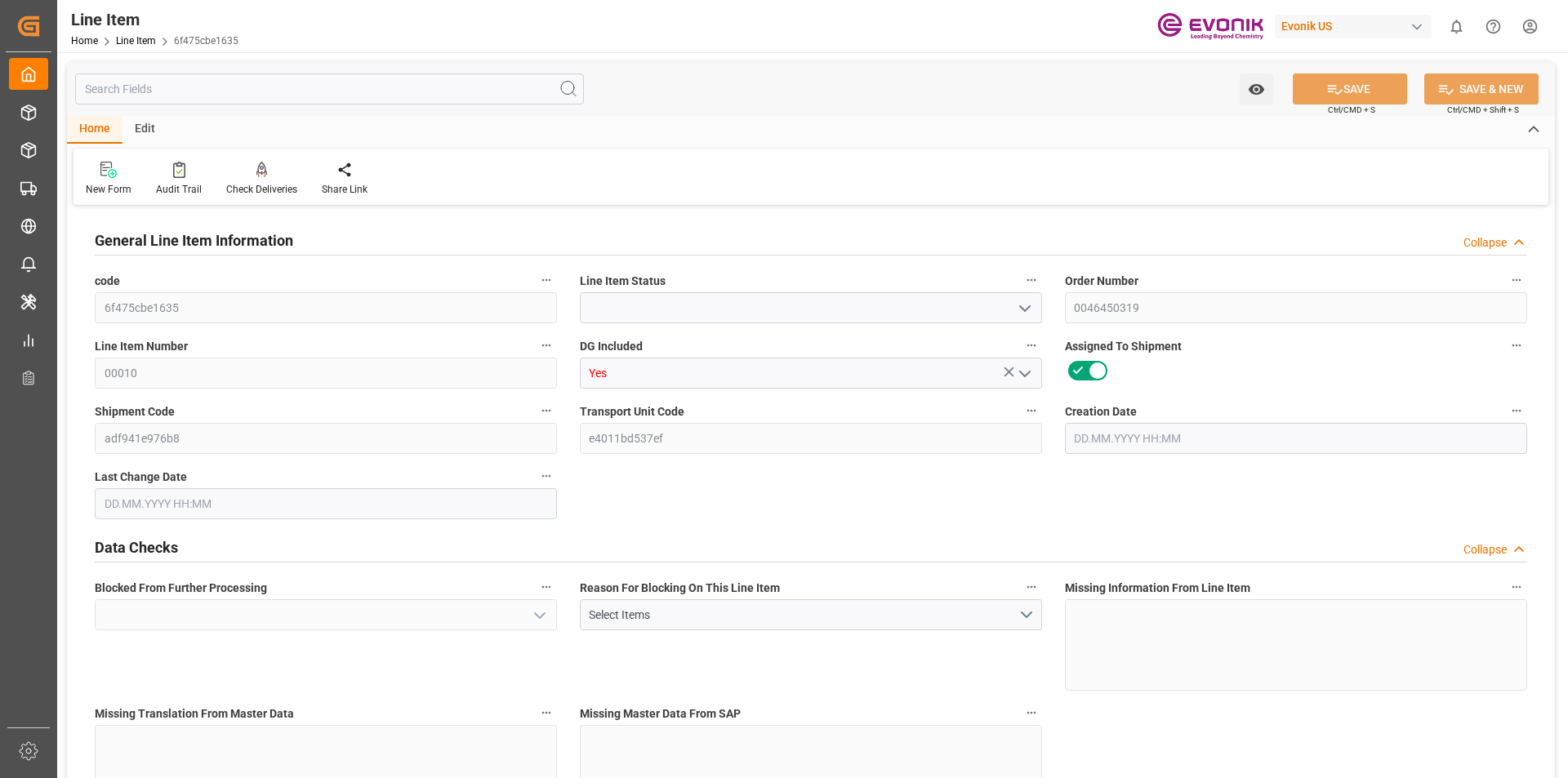
type input "15688"
type input "16142"
type input "14400"
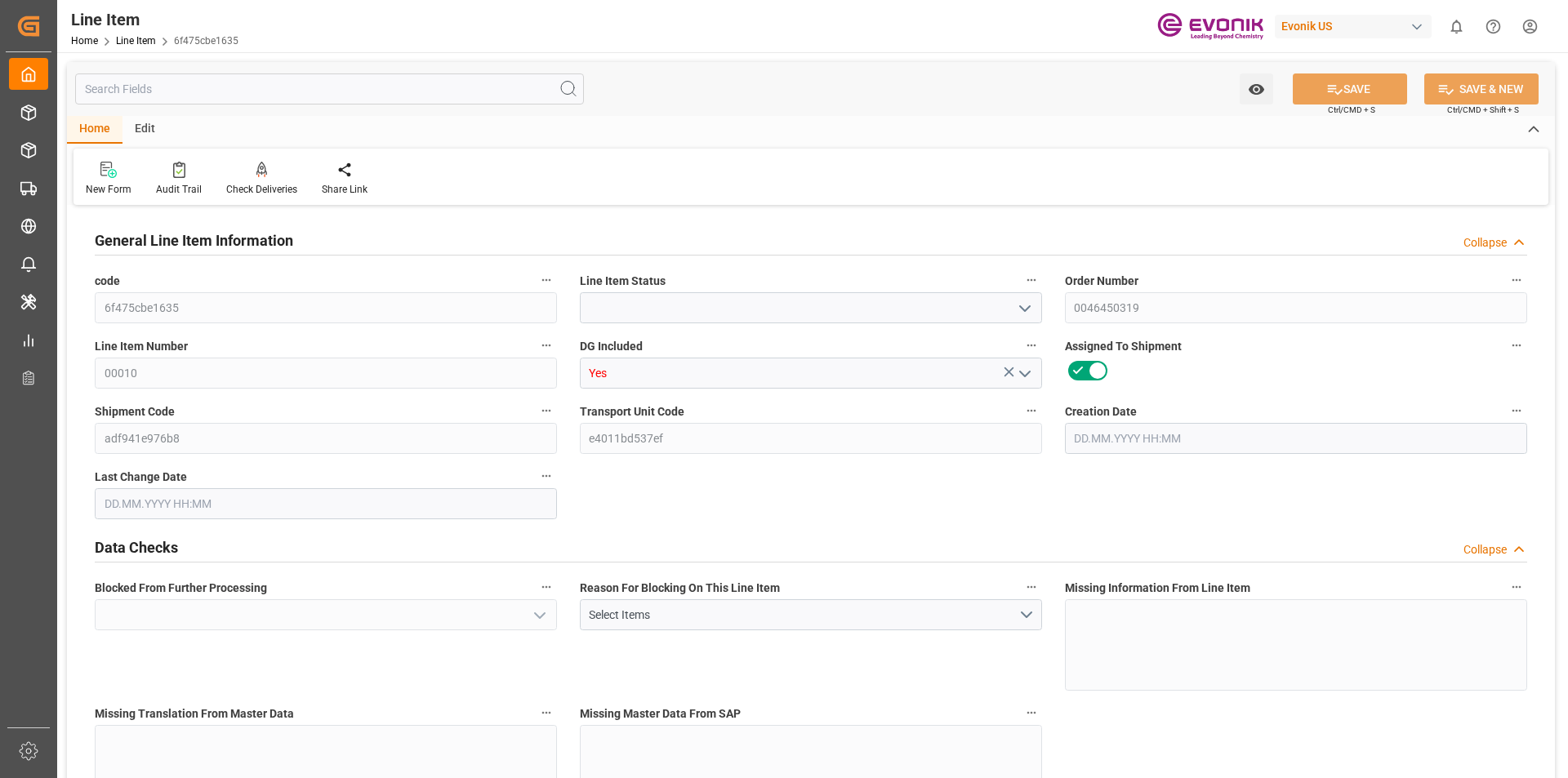
type input "22.9935"
type input "22993.52"
type input "0"
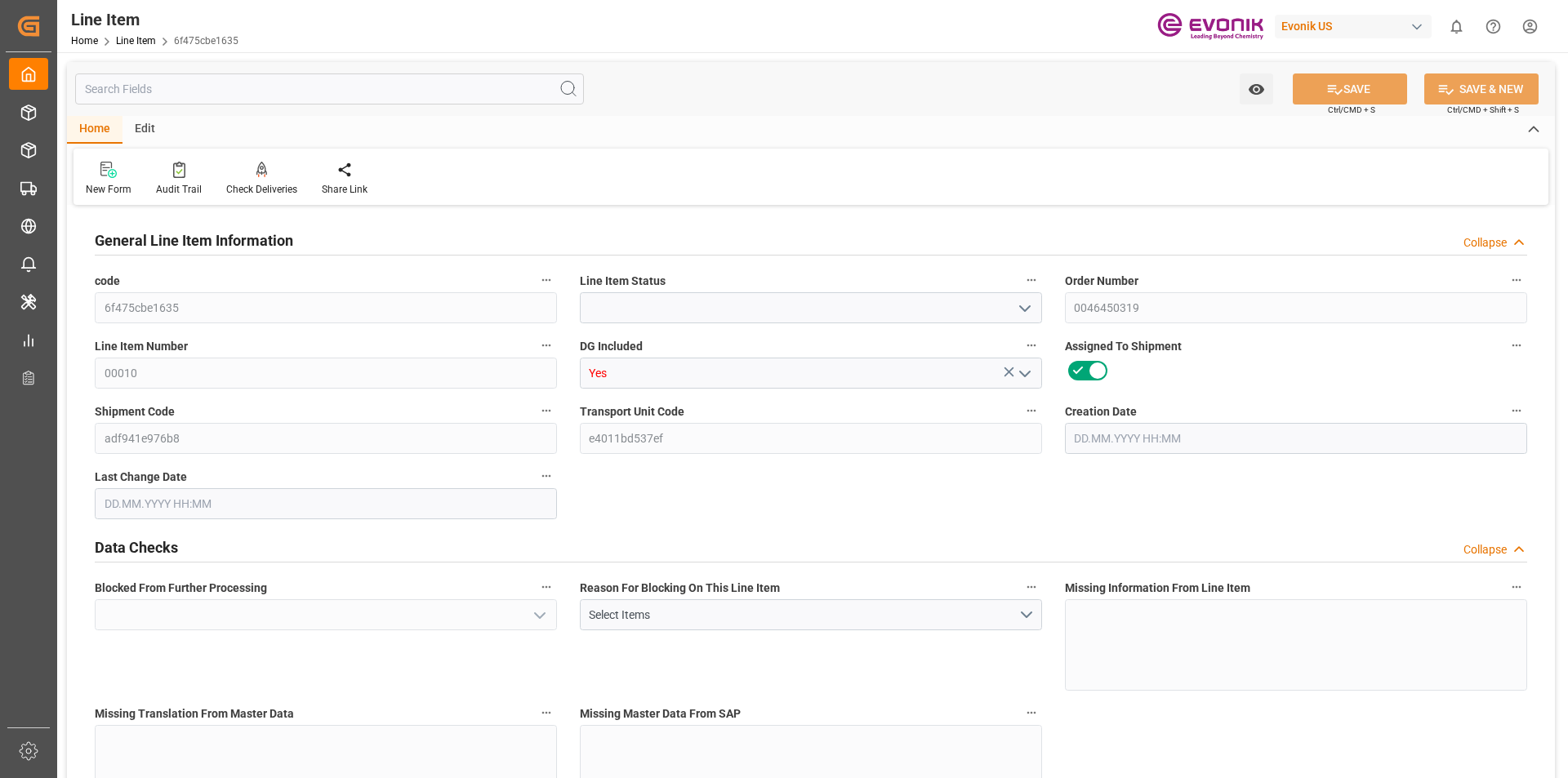
type input "0"
type input "[DATE] 14:18"
type input "[DATE] 19:41"
type input "[DATE]"
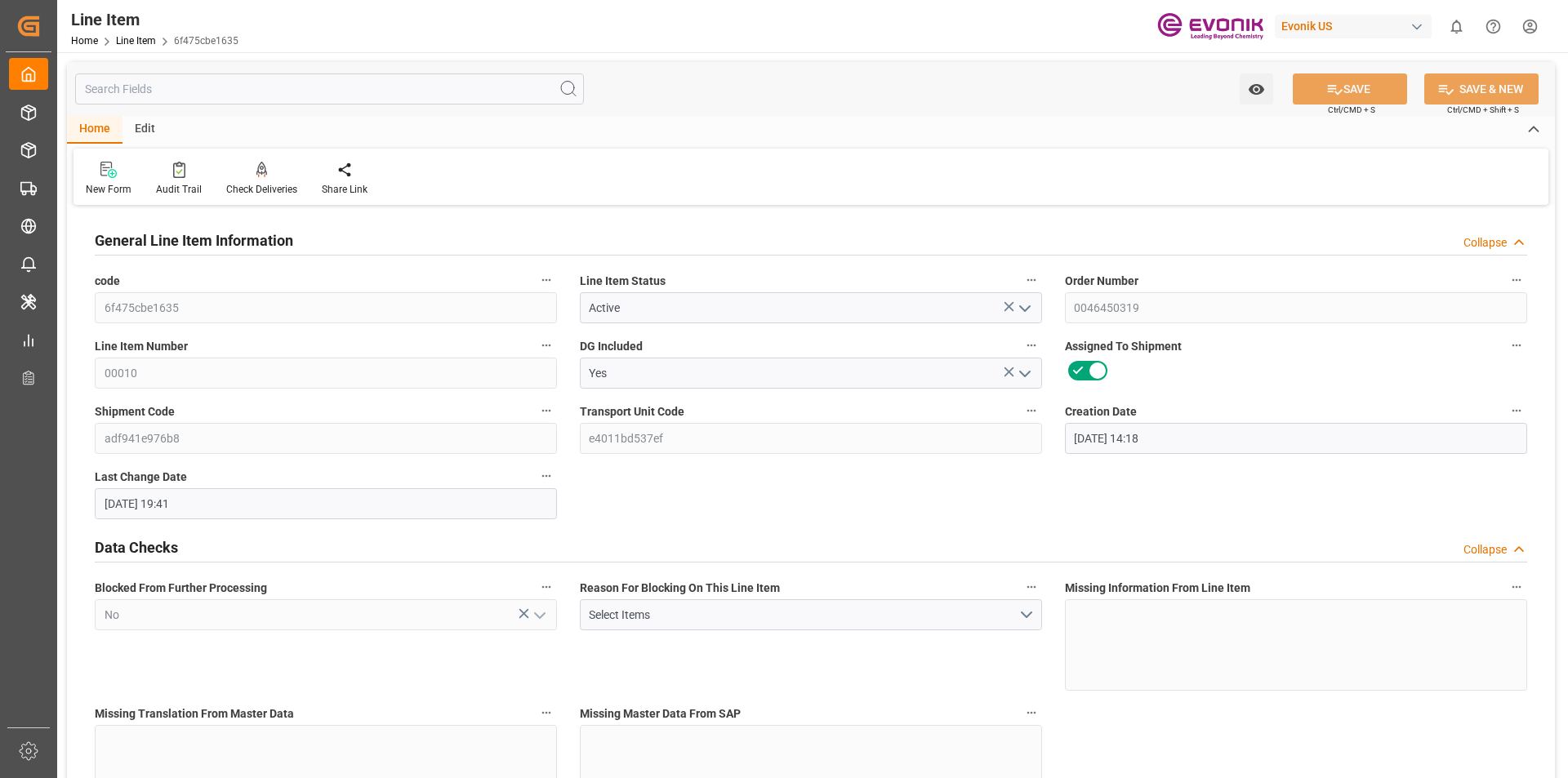
type input "[DATE]"
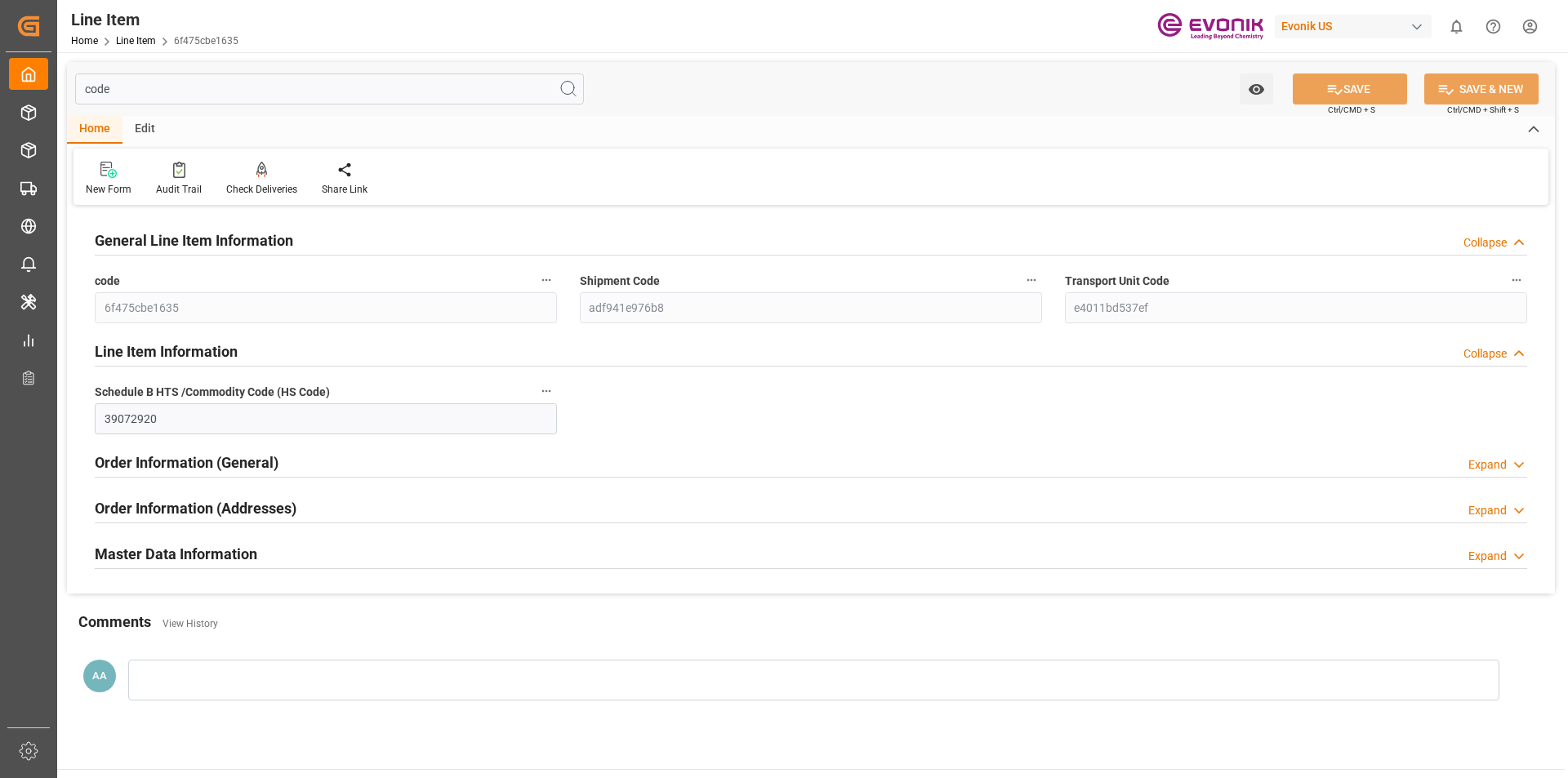
type input "code"
click at [194, 553] on h2 "Master Data Information" at bounding box center [176, 553] width 162 height 22
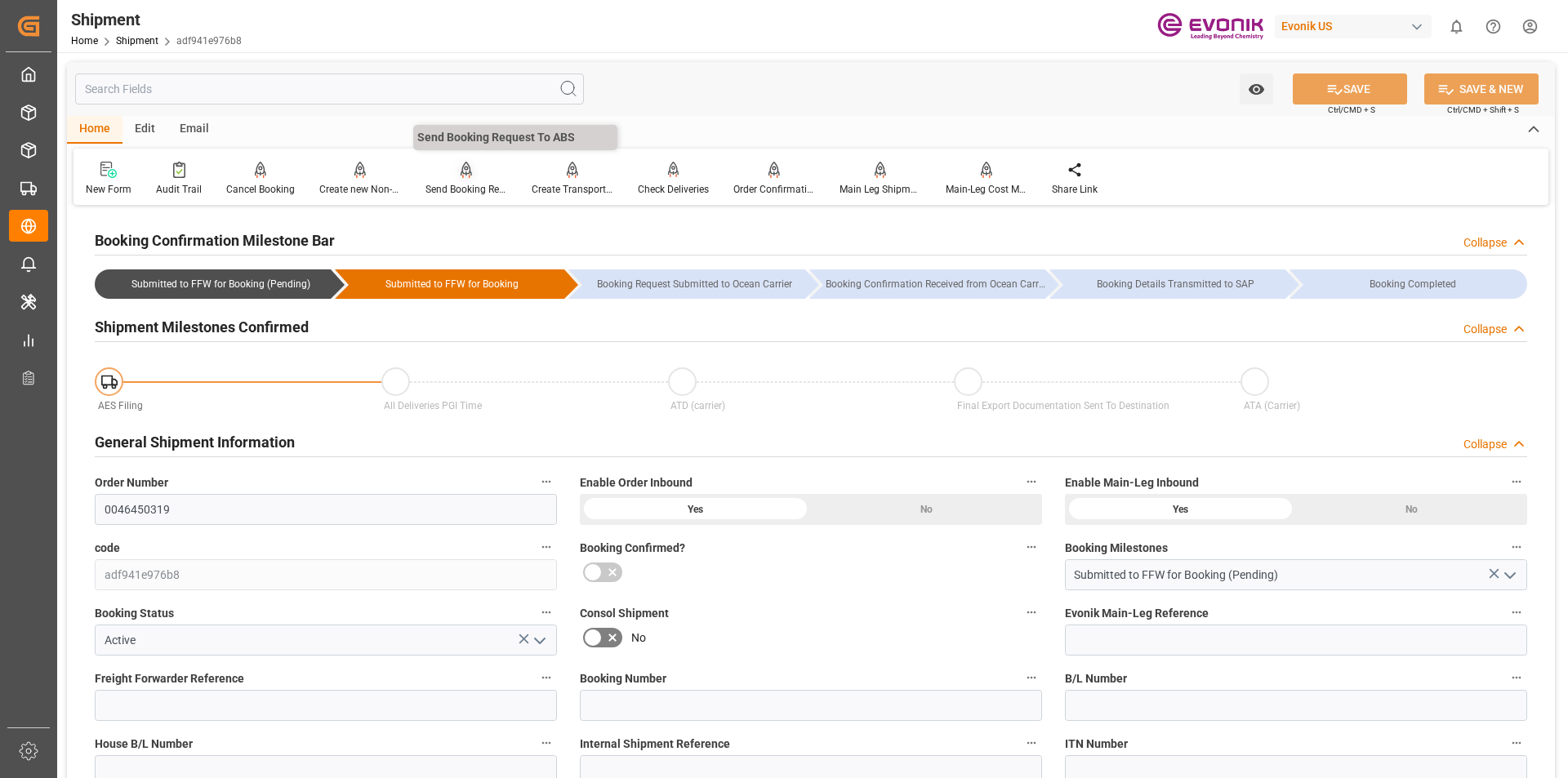
click at [462, 186] on div "Send Booking Request To ABS" at bounding box center [467, 189] width 82 height 15
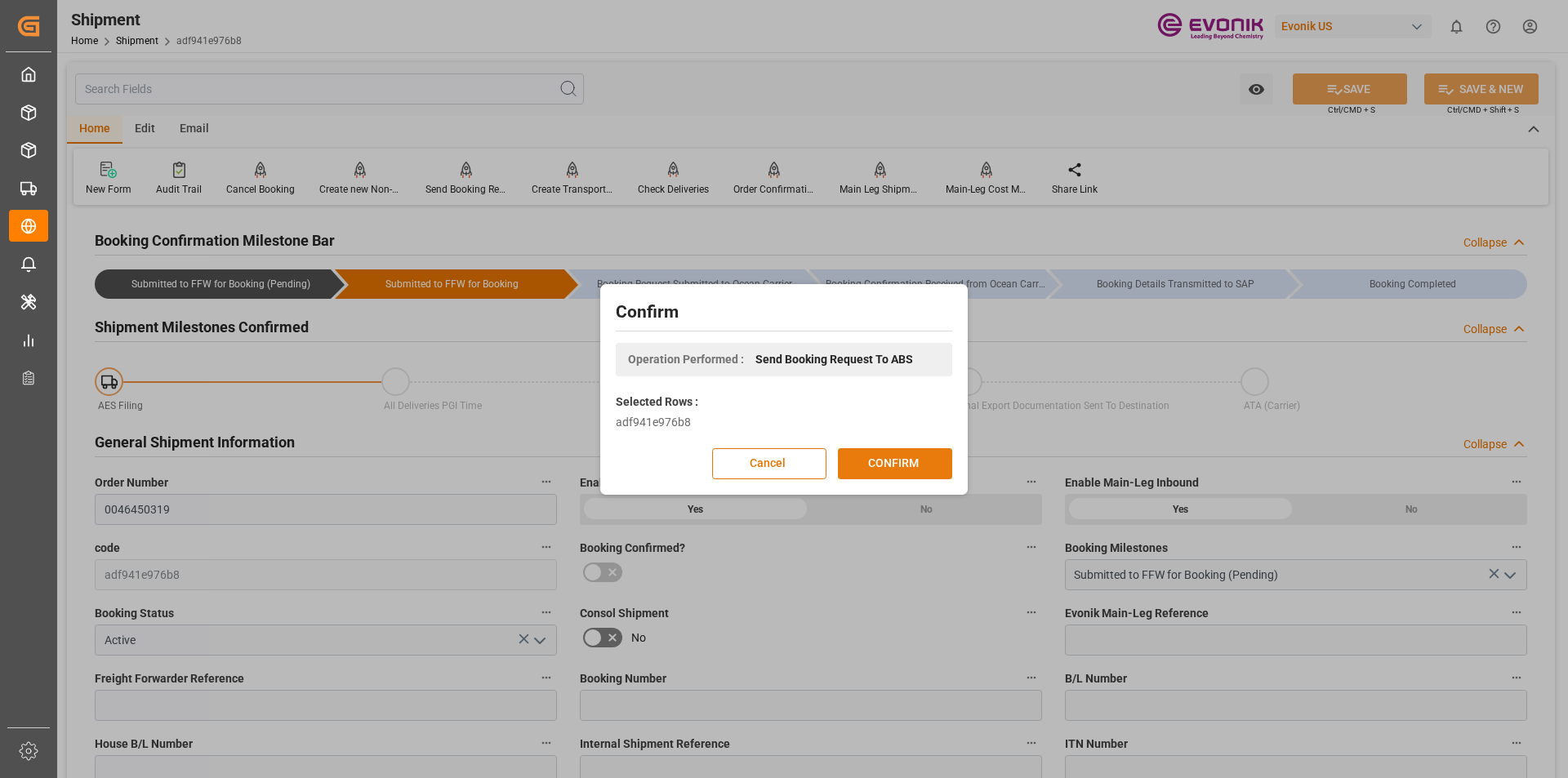
click at [891, 467] on button "CONFIRM" at bounding box center [895, 464] width 114 height 31
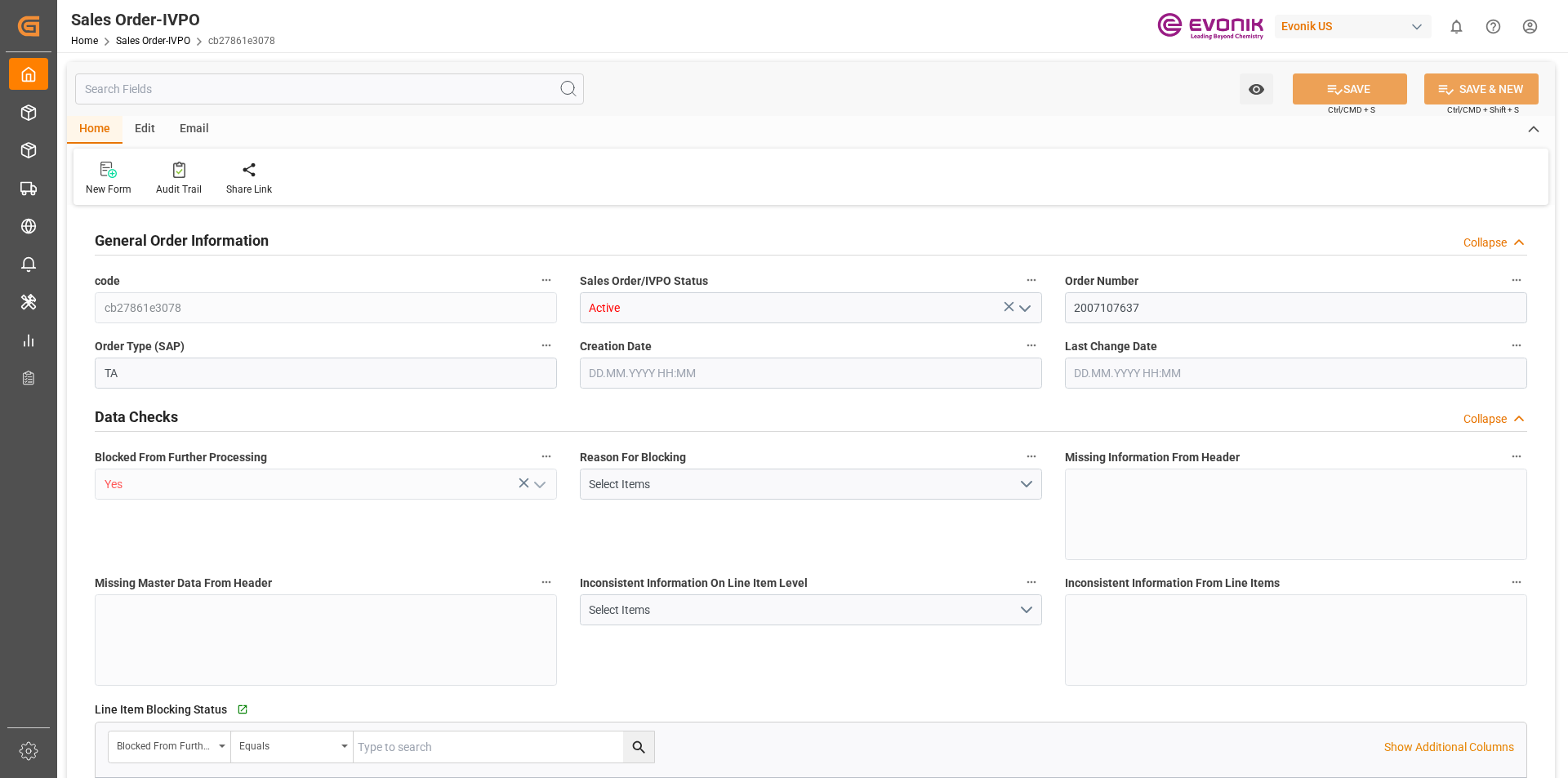
type input "ZADUR"
type input "0"
type input "1"
type input "11638"
type input "12.08.2025 12:52"
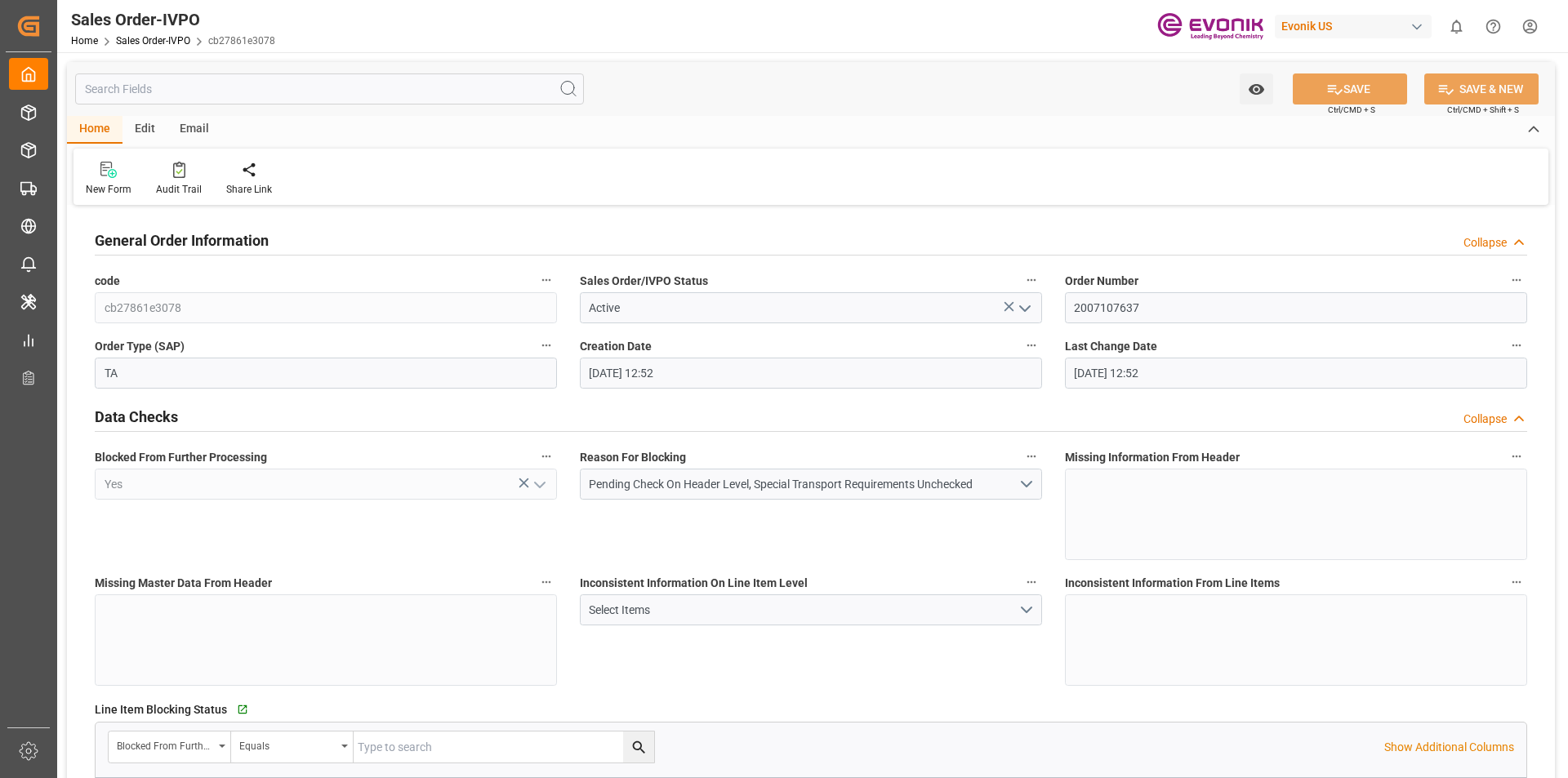
type input "12.08.2025 12:52"
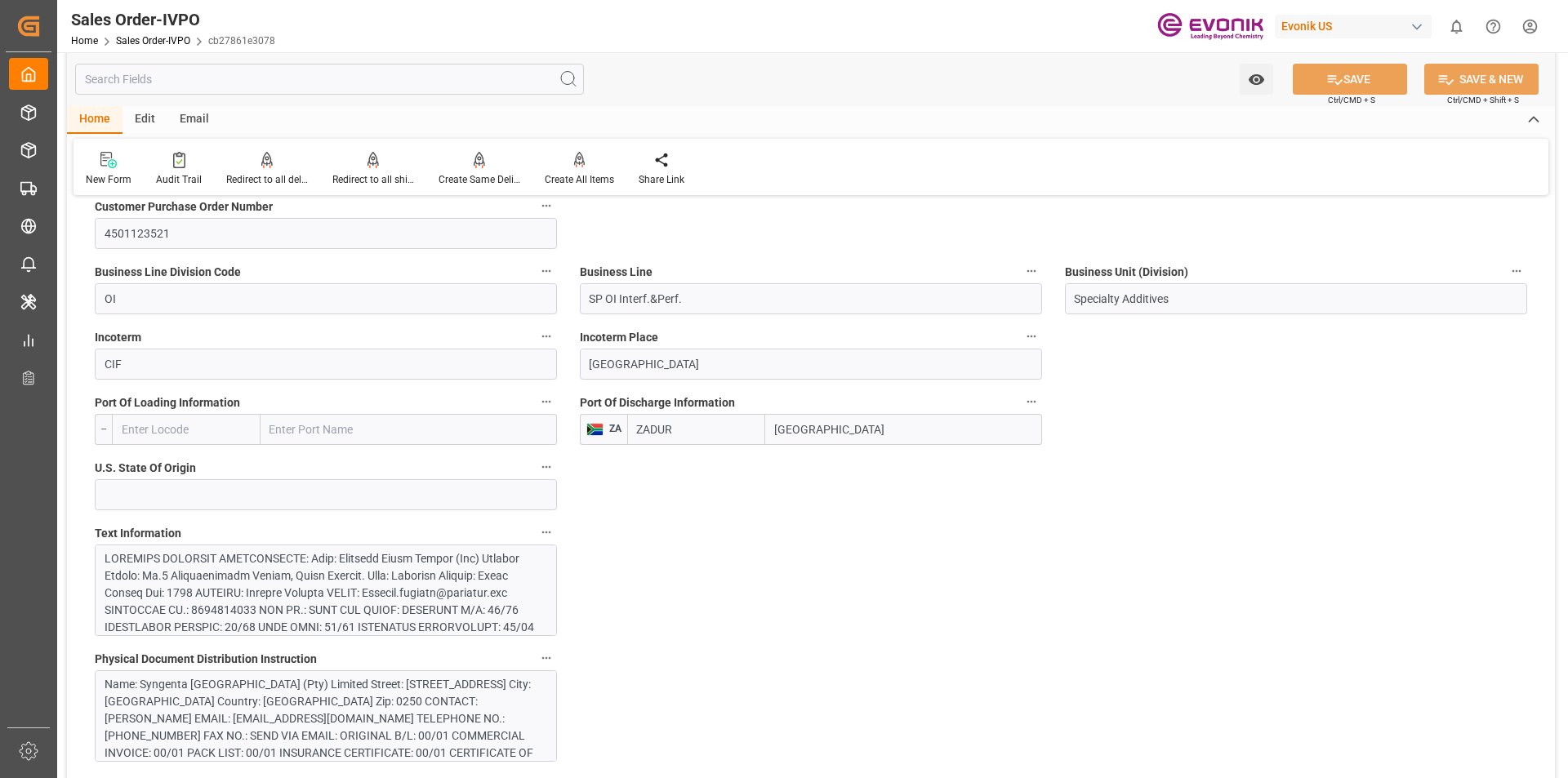
scroll to position [1062, 0]
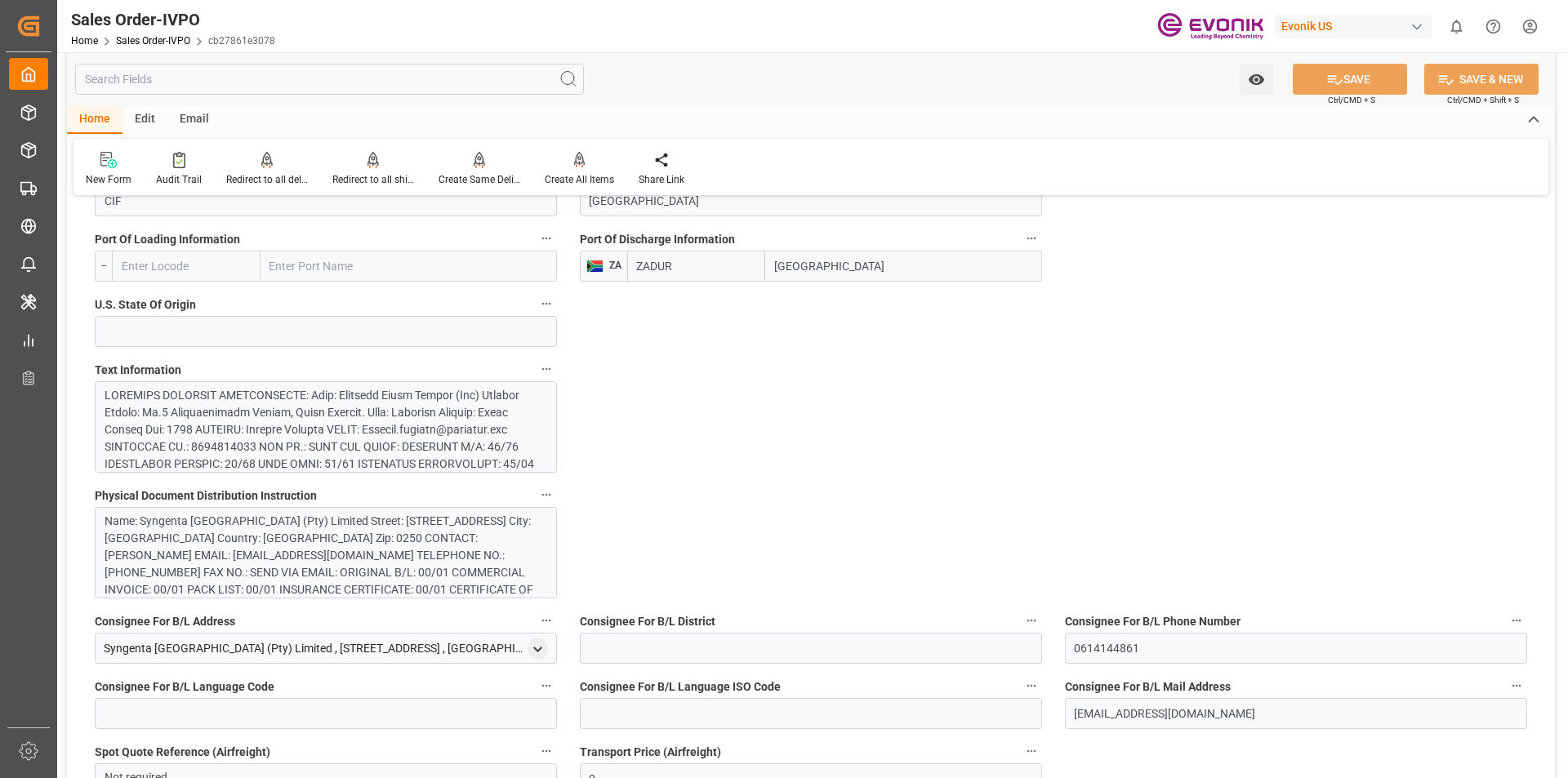
click at [415, 437] on div at bounding box center [319, 593] width 431 height 412
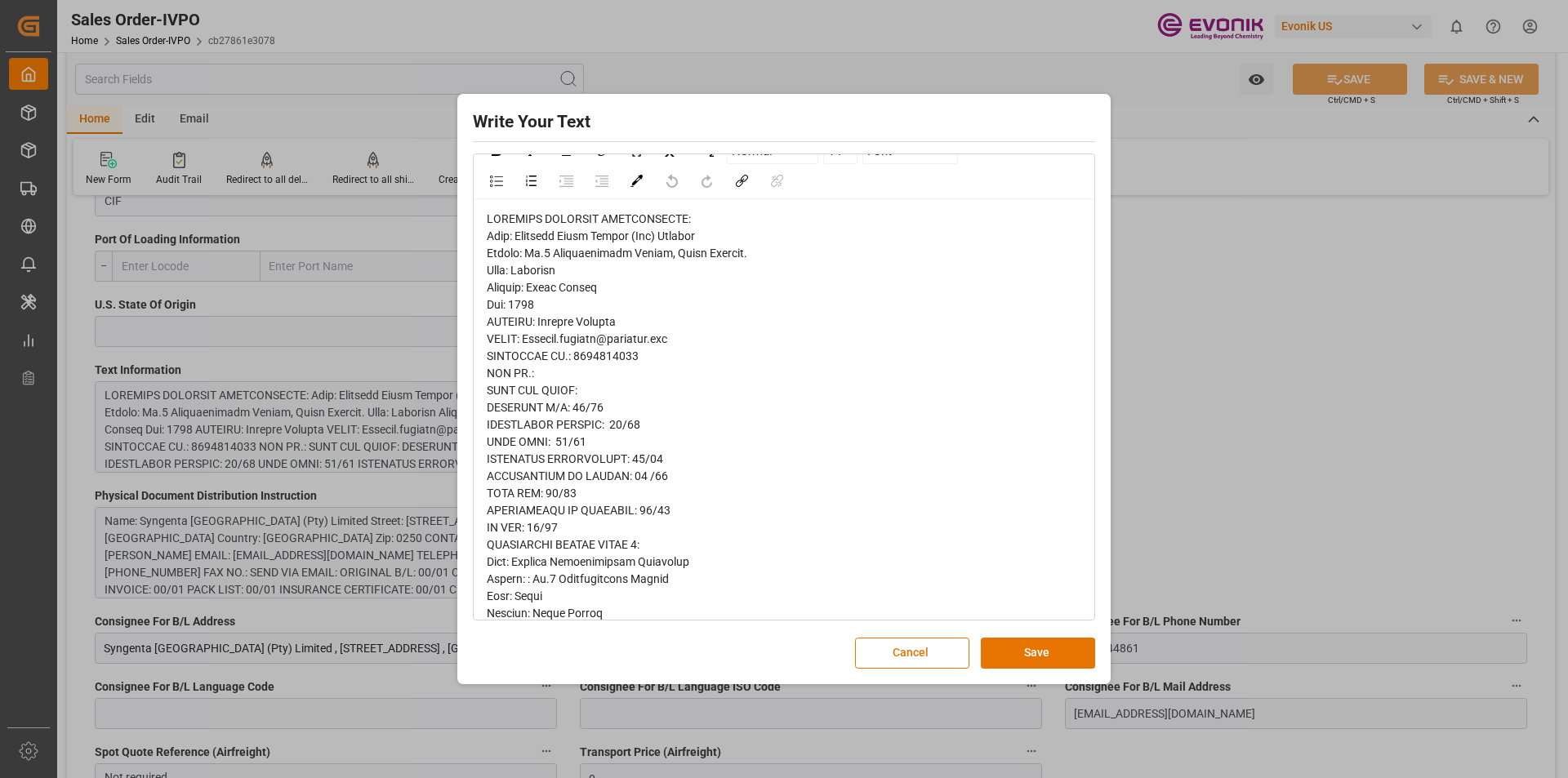
scroll to position [0, 0]
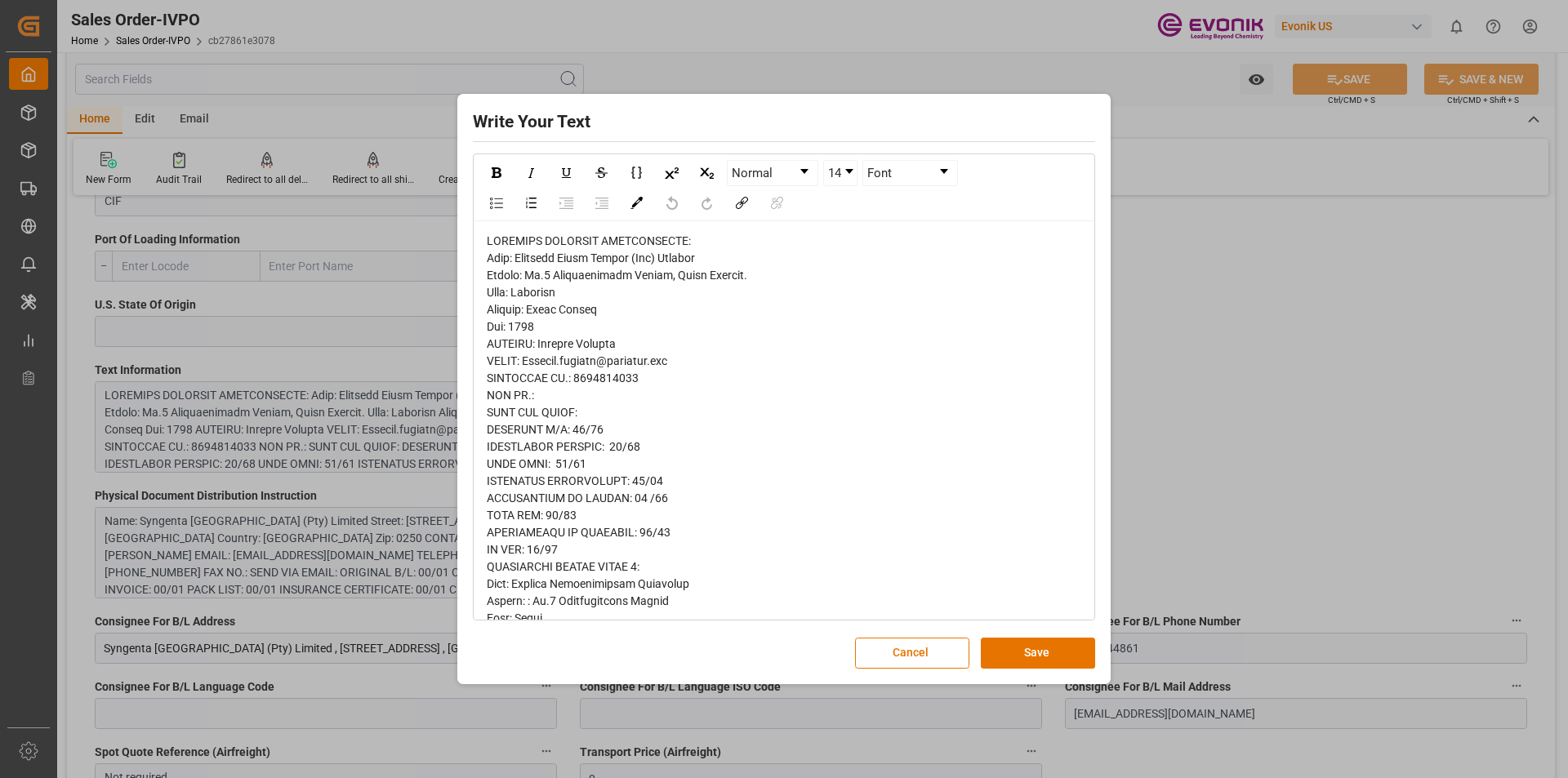
click at [1227, 465] on div "Write Your Text Normal 14 Font Cancel Save" at bounding box center [784, 389] width 1568 height 778
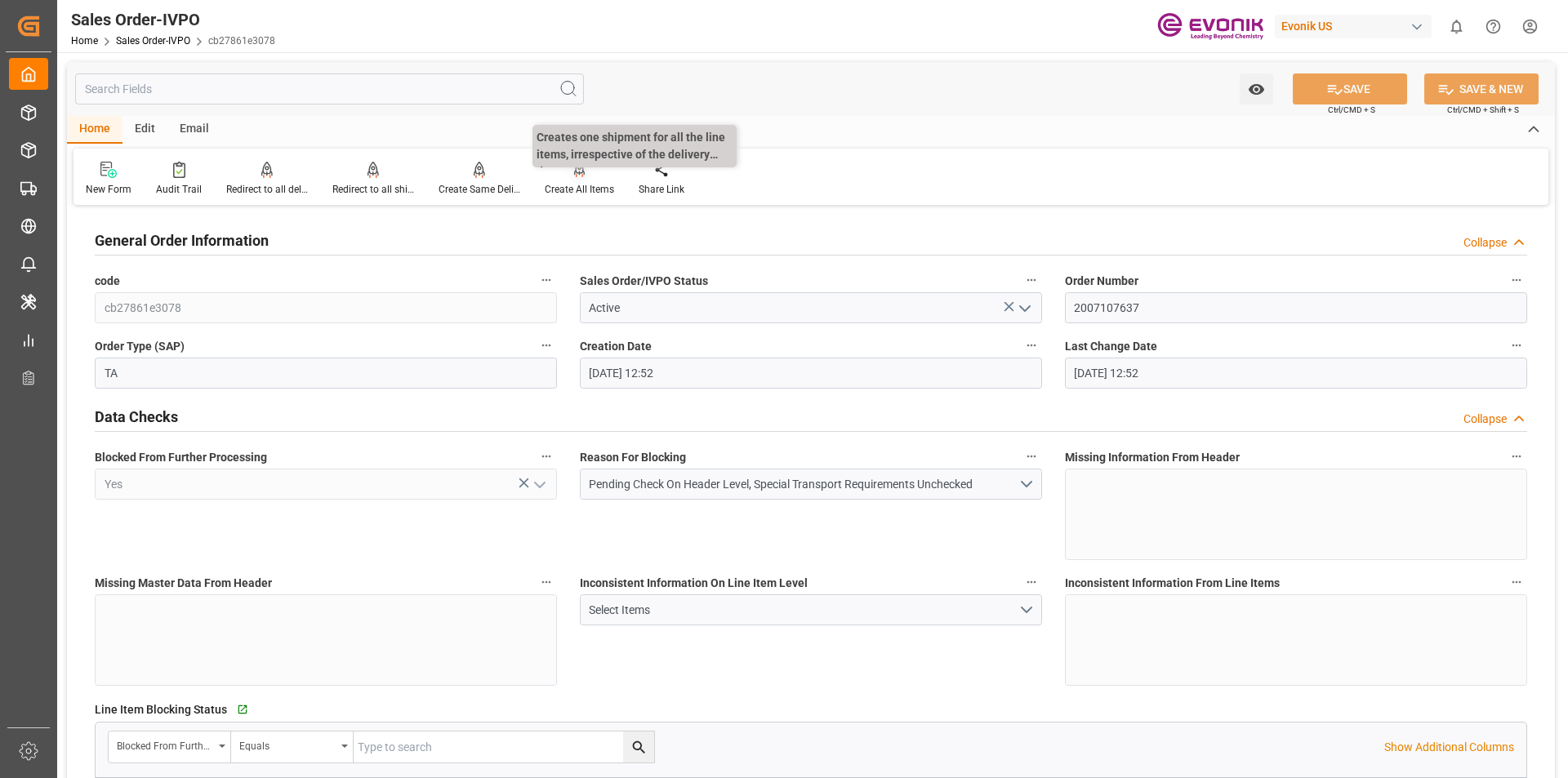
click at [574, 181] on div "Create All Items" at bounding box center [579, 179] width 94 height 36
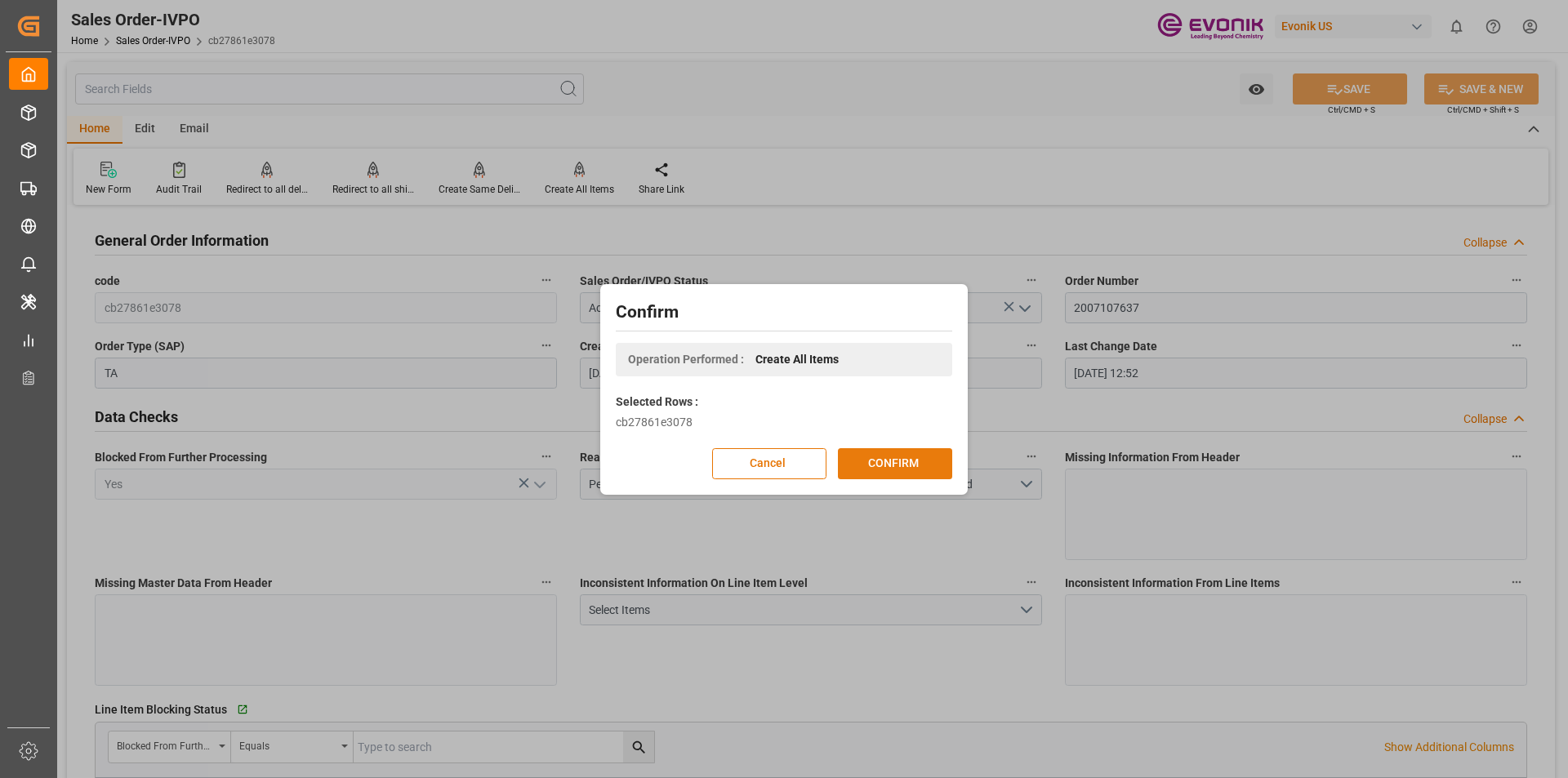
click at [865, 464] on button "CONFIRM" at bounding box center [895, 464] width 114 height 31
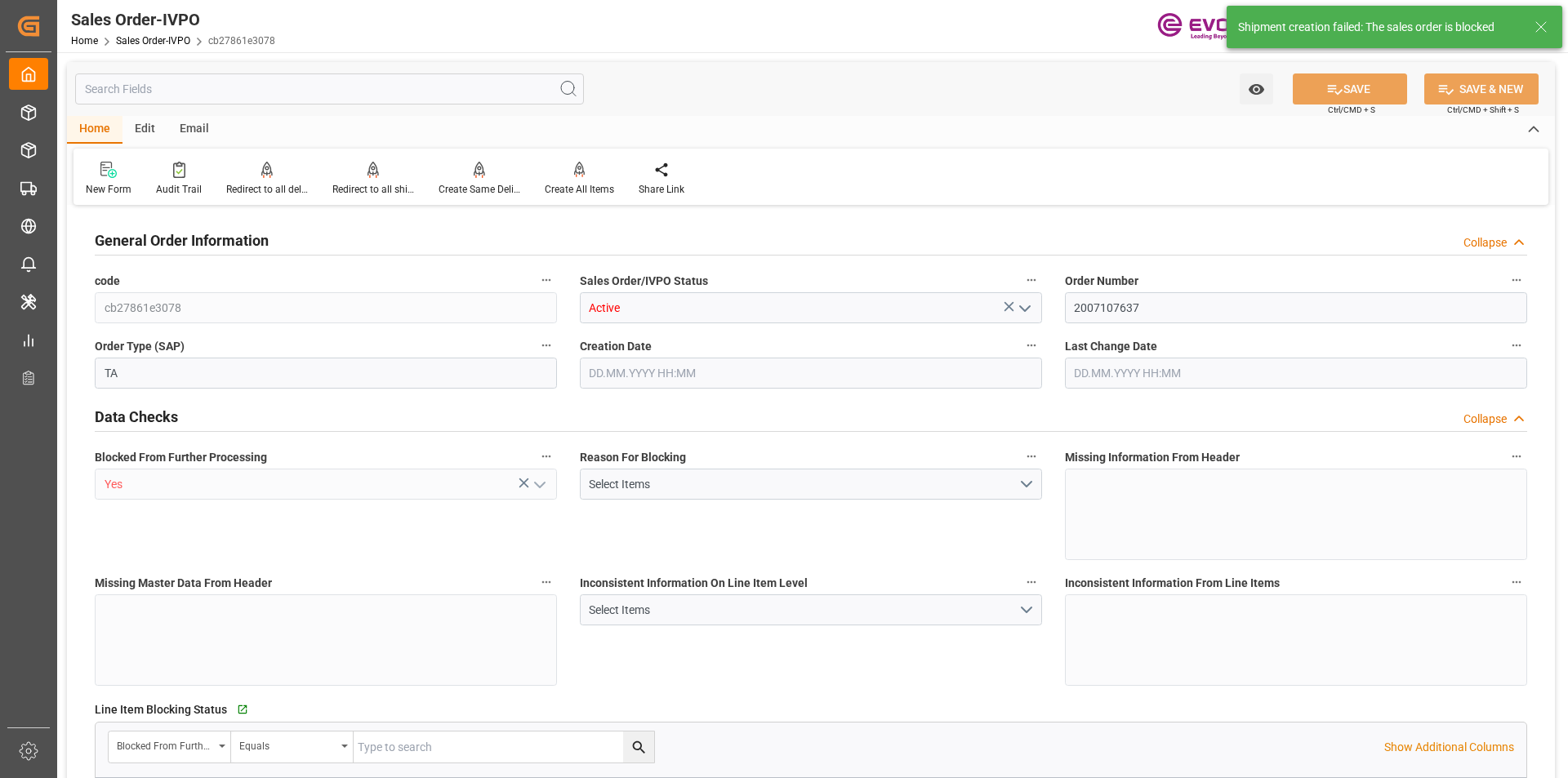
type input "ZADUR"
type input "0"
type input "1"
type input "11638"
type input "12.08.2025 12:52"
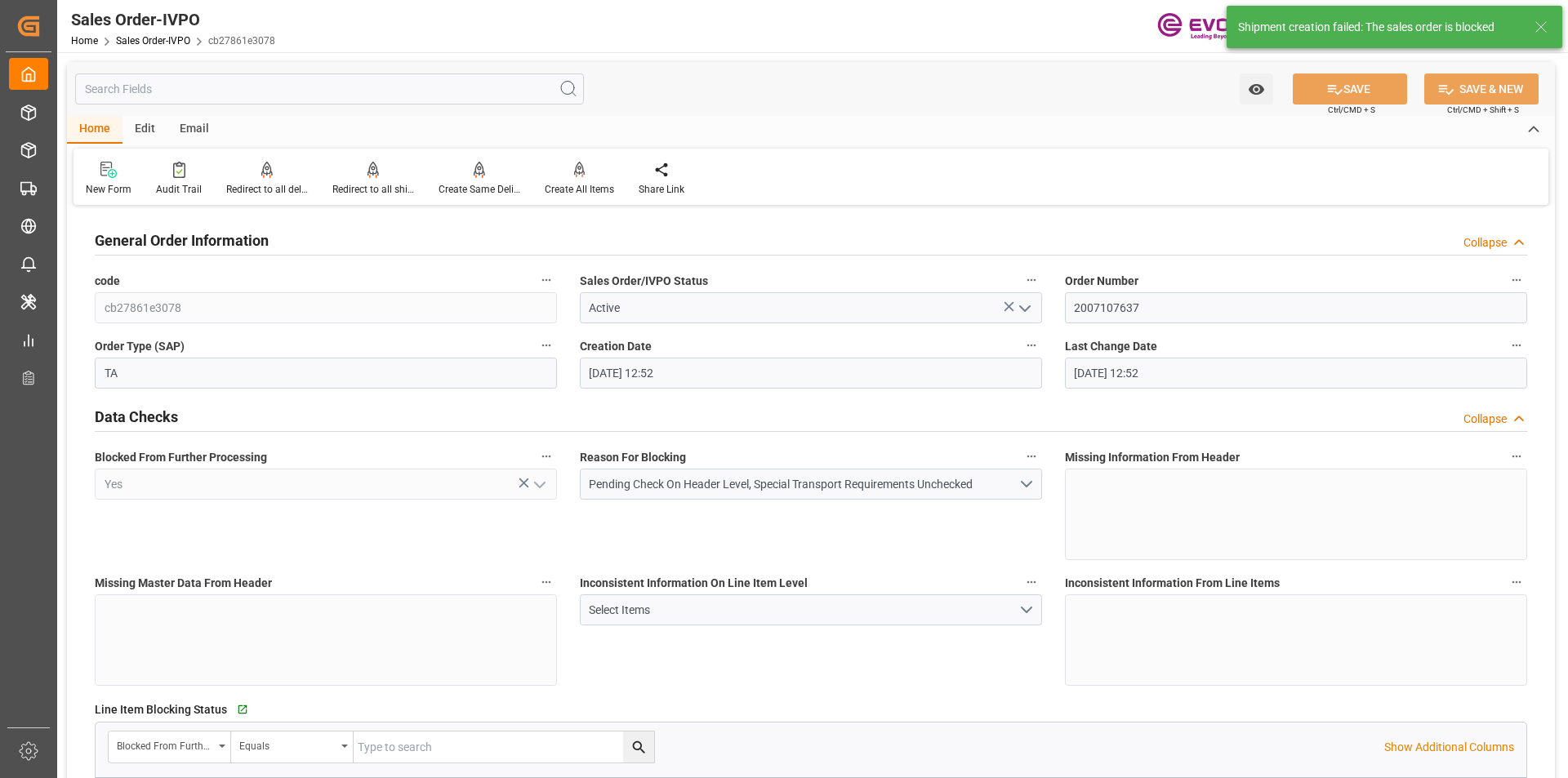
type input "12.08.2025 12:52"
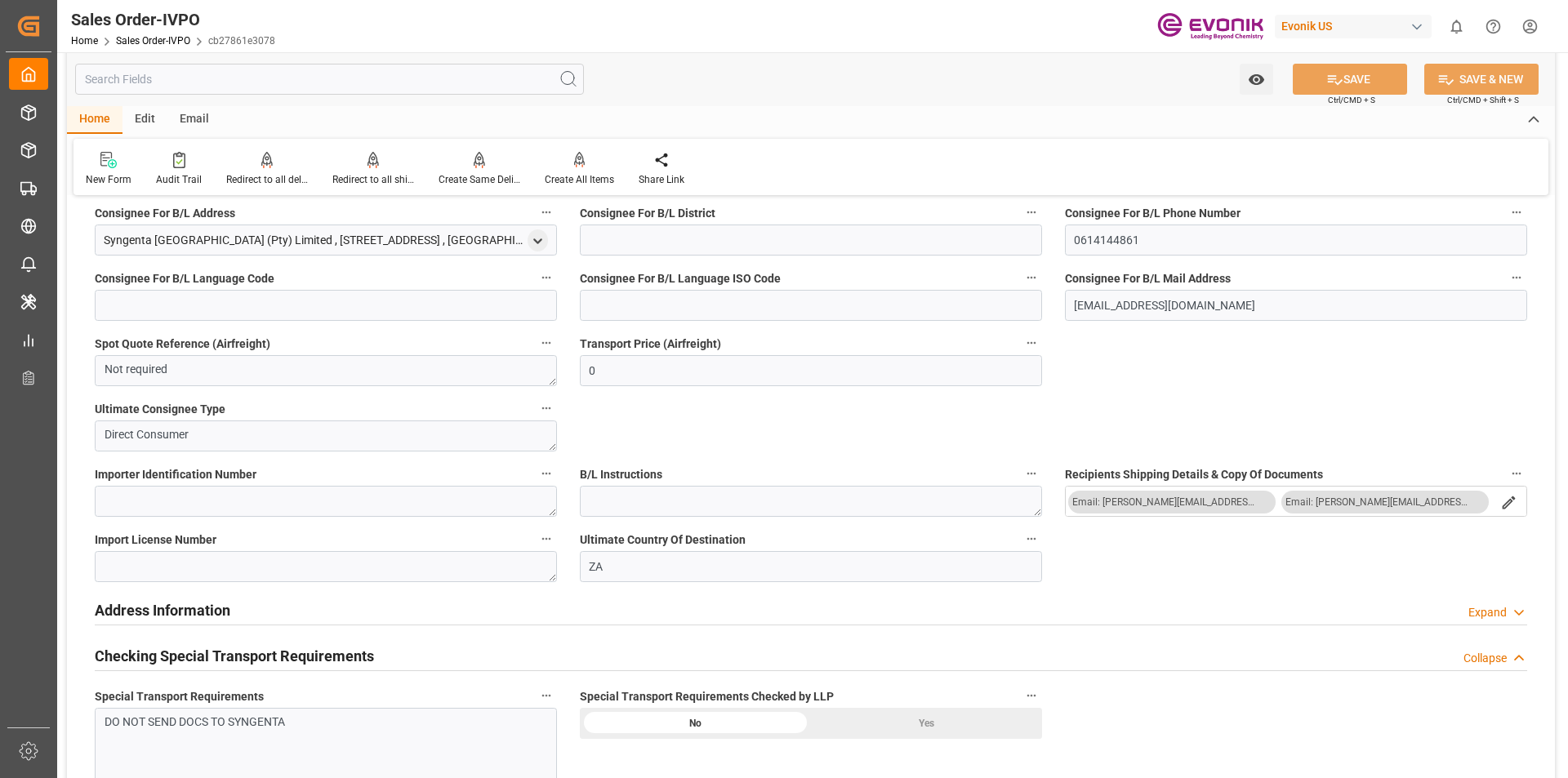
scroll to position [1551, 0]
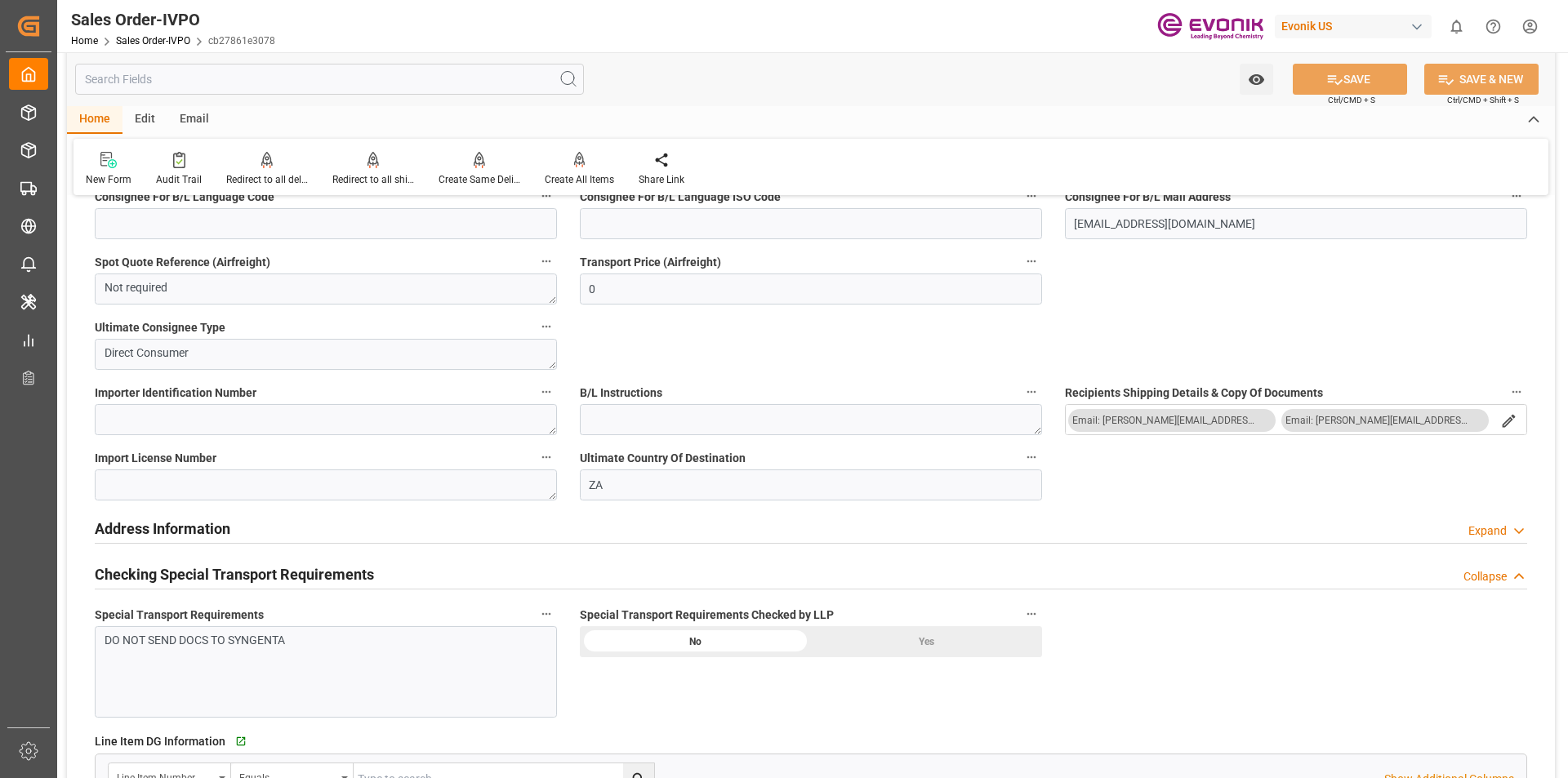
drag, startPoint x: 932, startPoint y: 649, endPoint x: 868, endPoint y: 649, distance: 64.0
click at [932, 649] on div "Yes" at bounding box center [927, 642] width 231 height 31
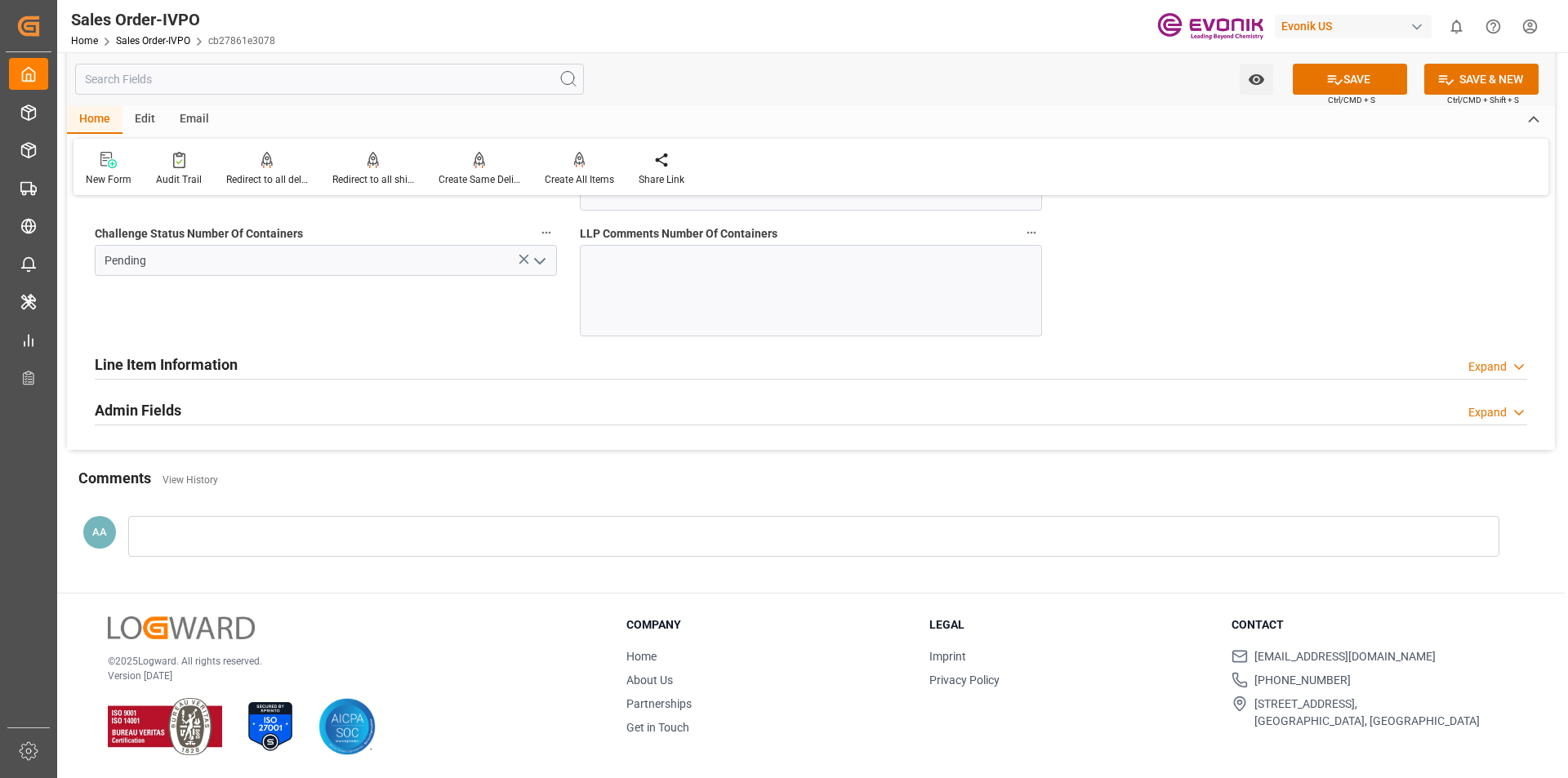
scroll to position [3192, 0]
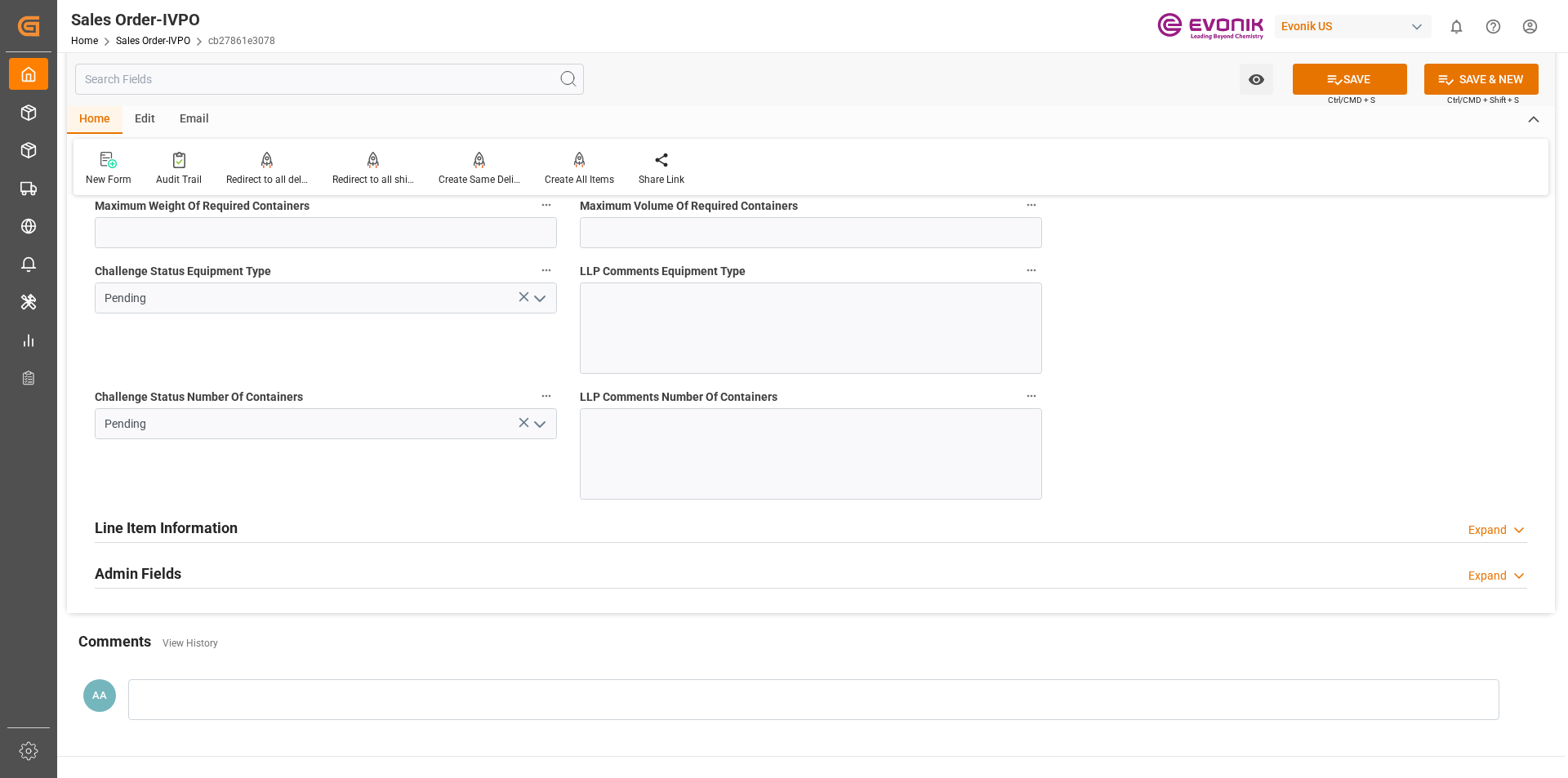
click at [544, 428] on icon "open menu" at bounding box center [540, 425] width 20 height 20
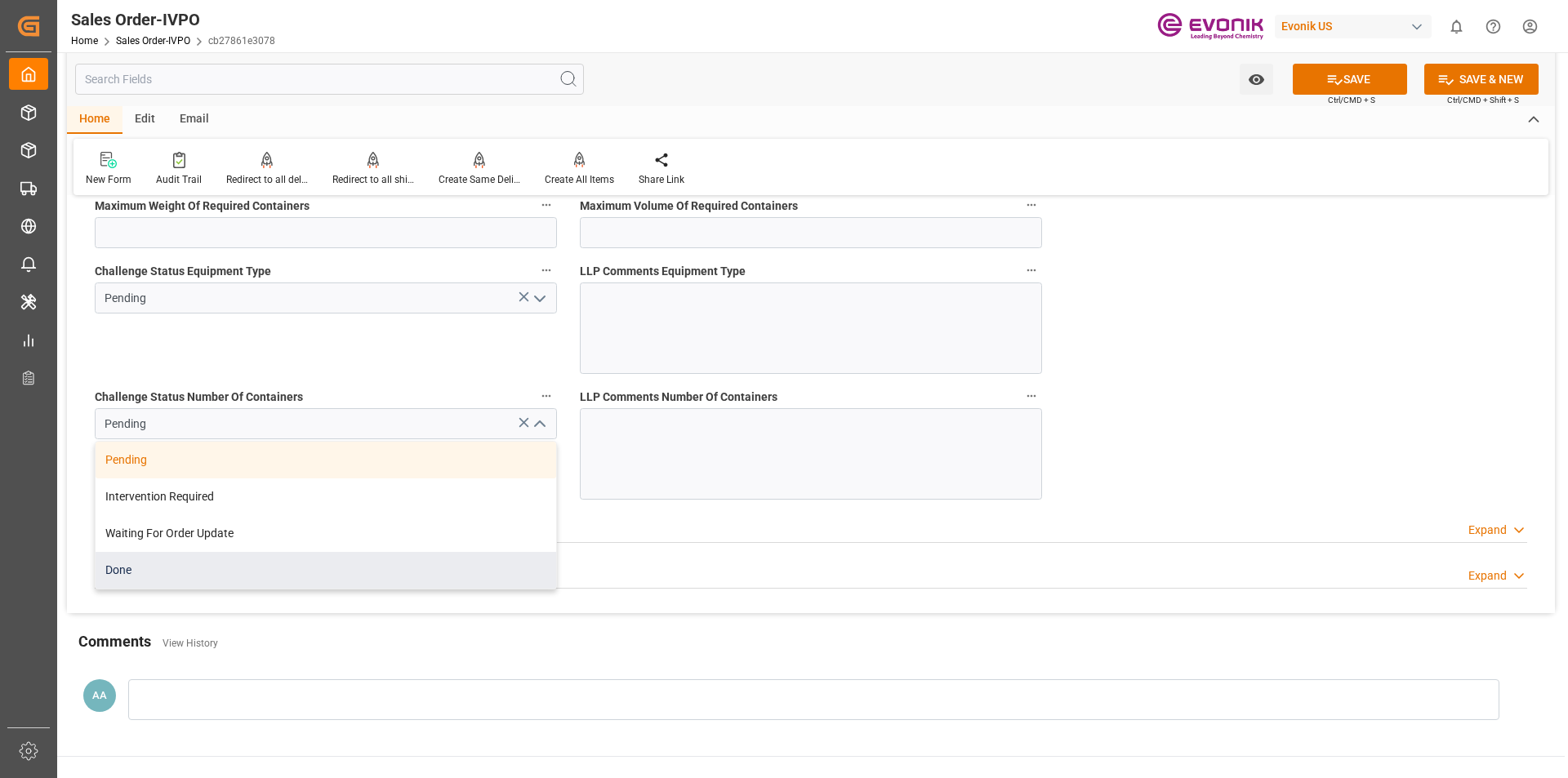
click at [362, 578] on div "Done" at bounding box center [326, 570] width 461 height 37
type input "Done"
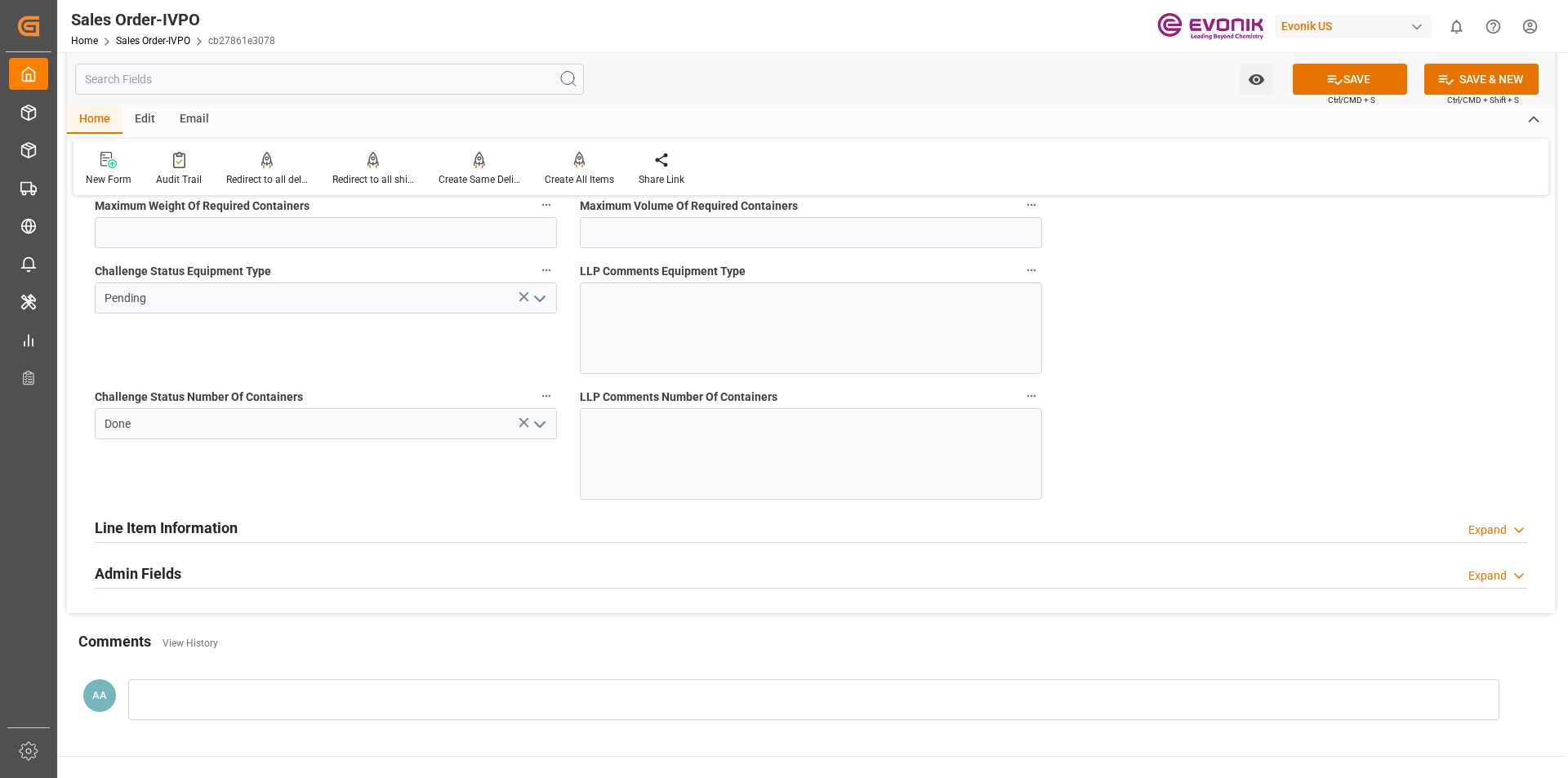
click at [541, 301] on icon "open menu" at bounding box center [540, 299] width 20 height 20
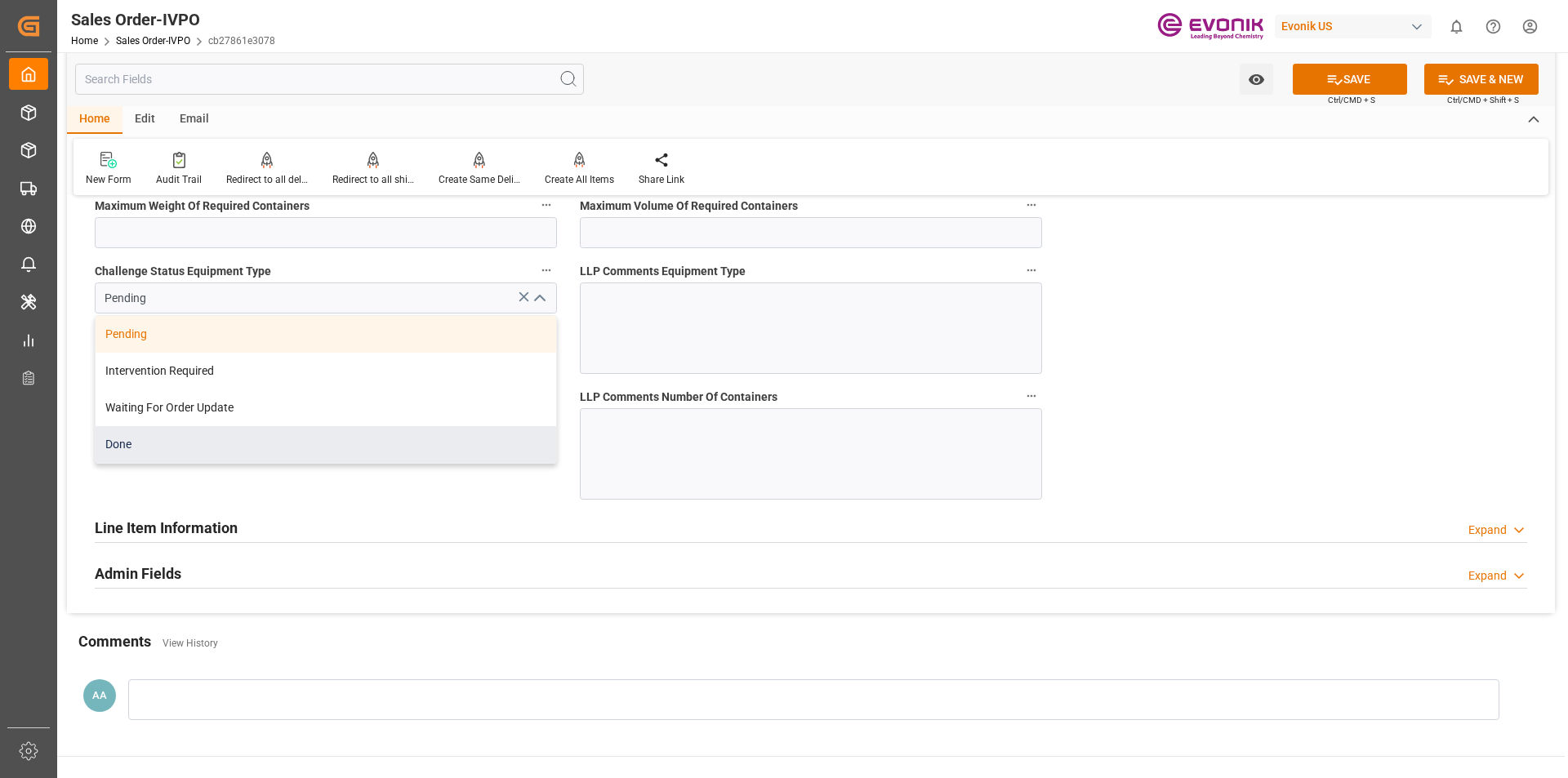
click at [353, 454] on div "Done" at bounding box center [326, 444] width 461 height 37
type input "Done"
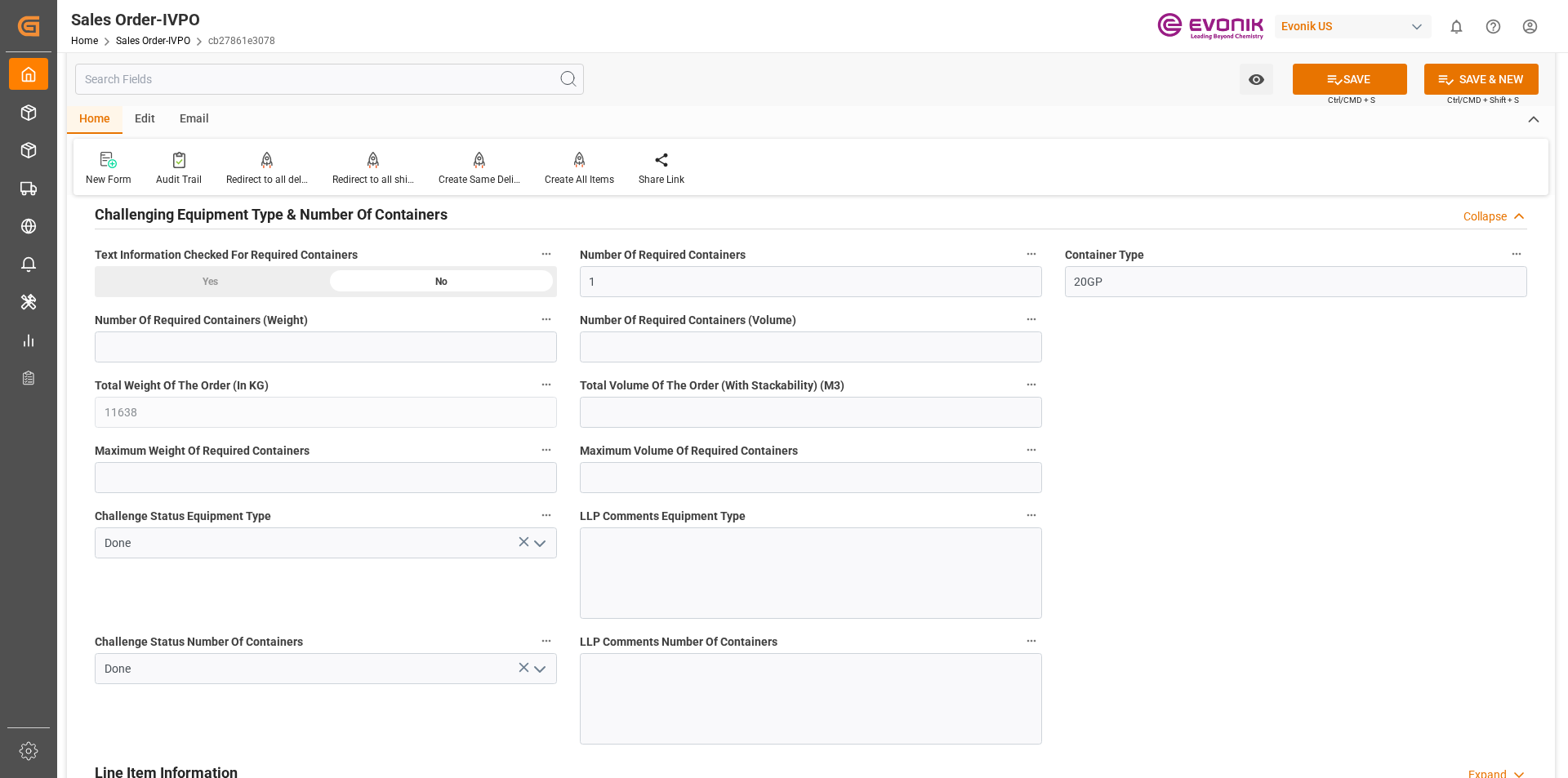
scroll to position [2784, 0]
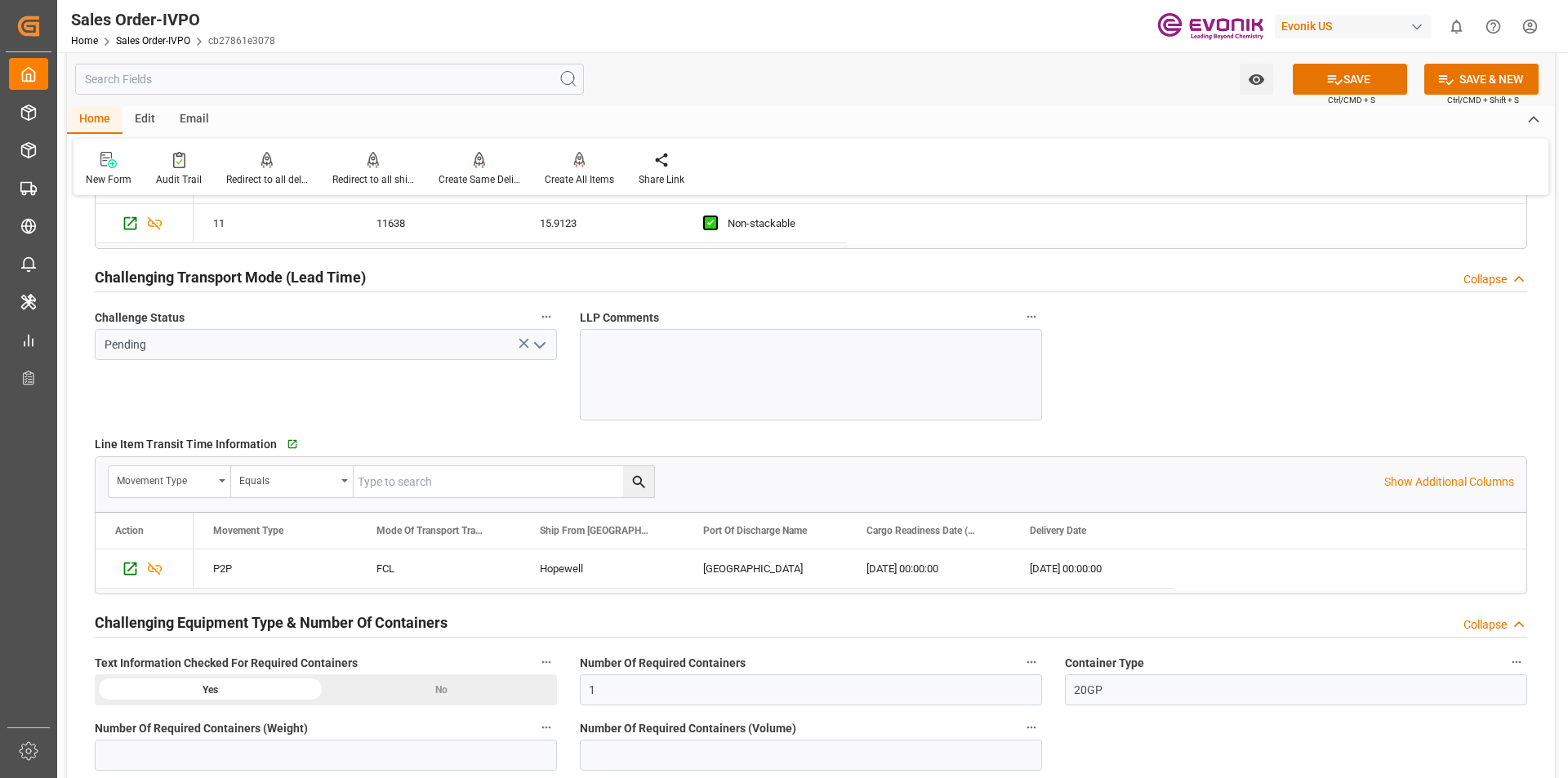
click at [538, 345] on polyline "open menu" at bounding box center [540, 345] width 10 height 5
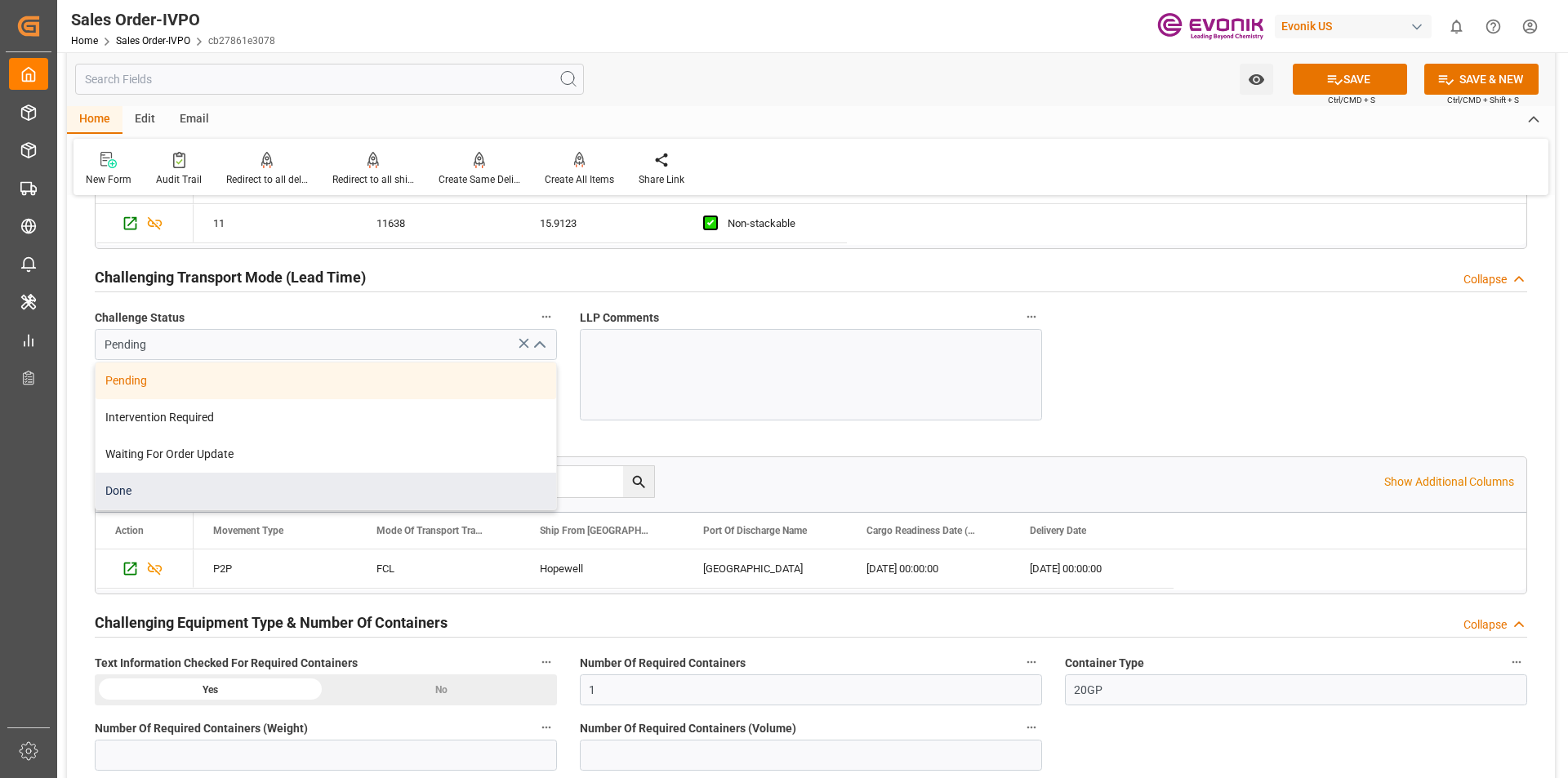
click at [378, 494] on div "Done" at bounding box center [326, 491] width 461 height 37
type input "Done"
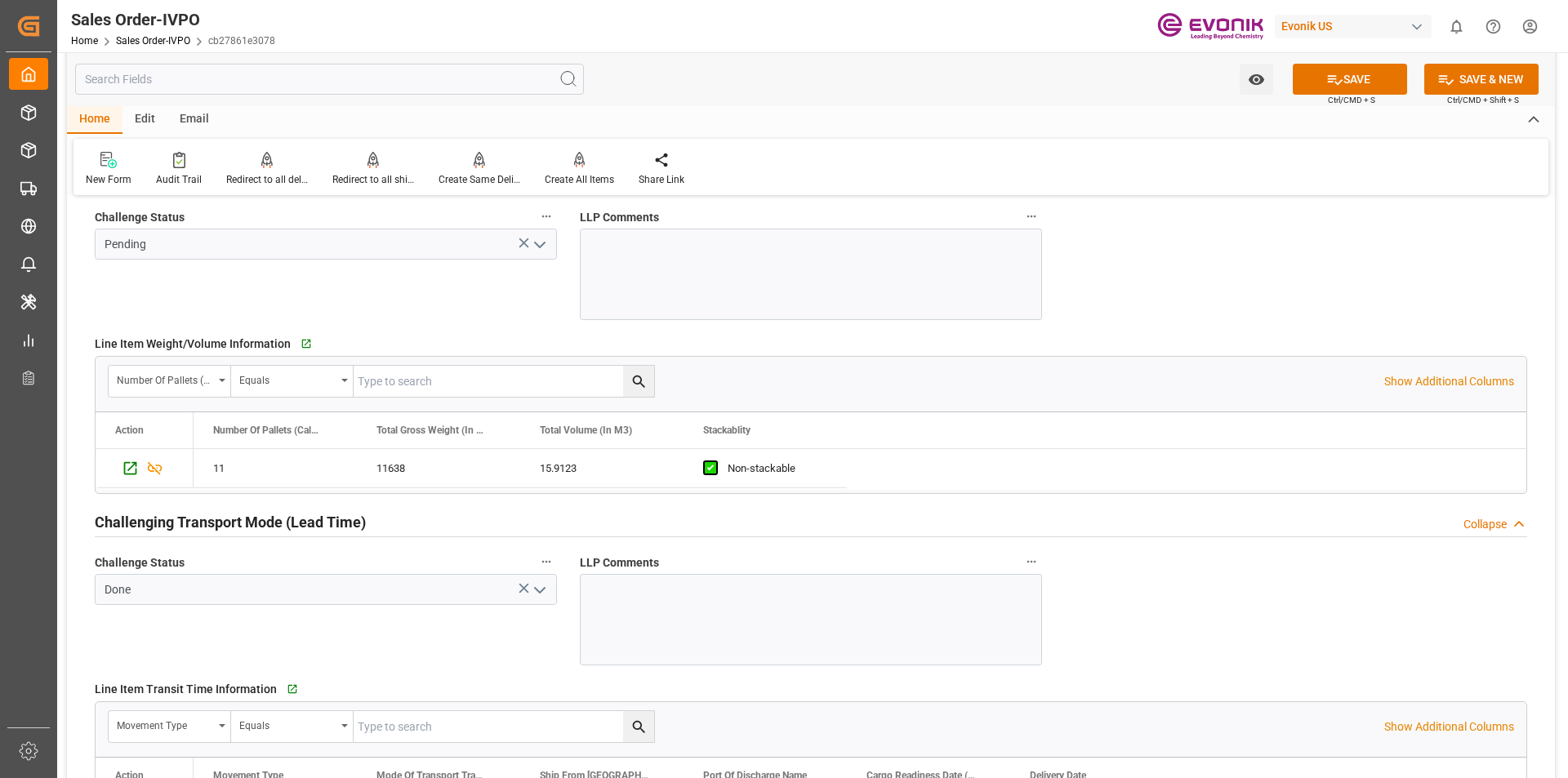
scroll to position [2131, 0]
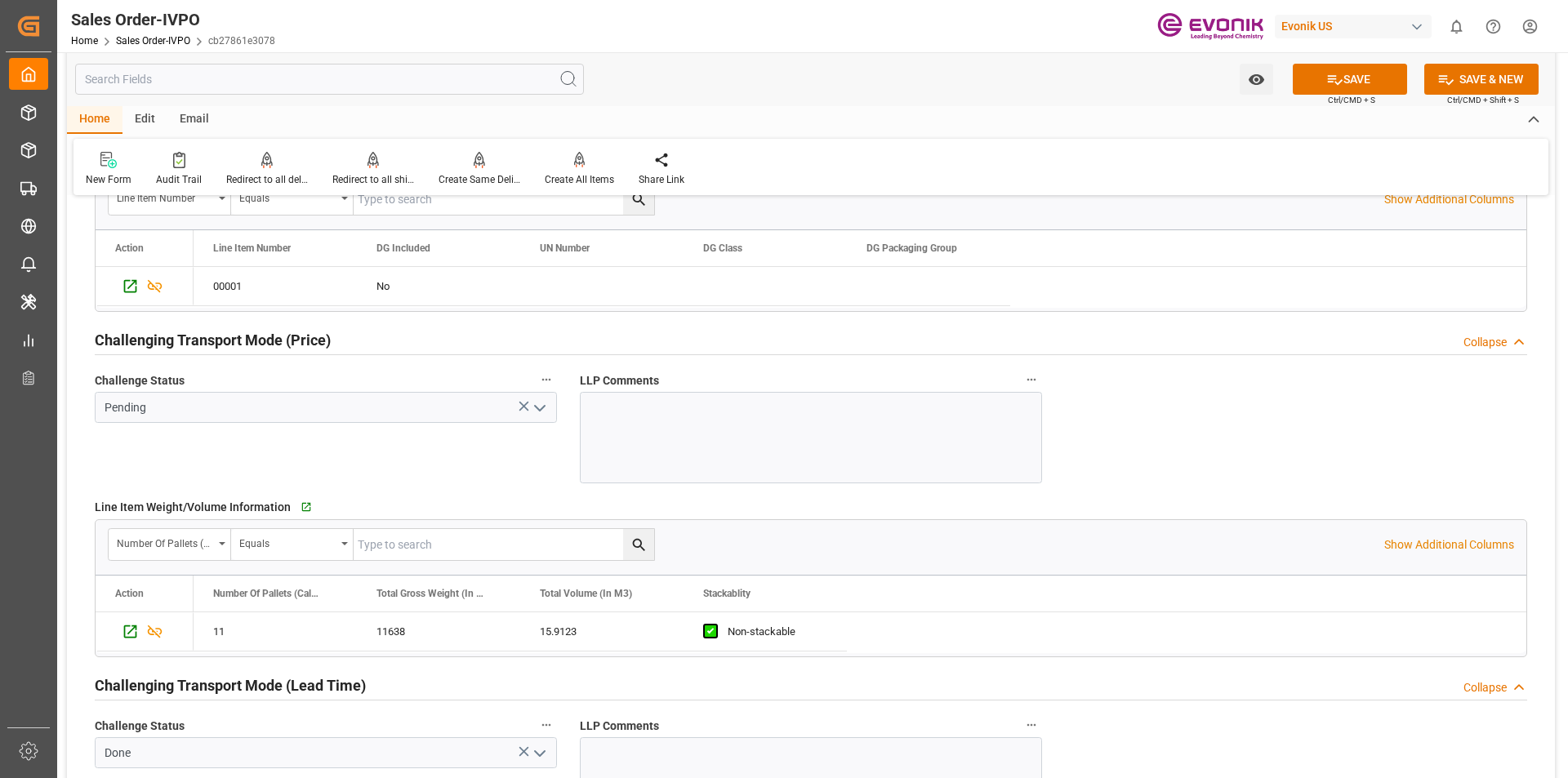
click at [543, 414] on icon "open menu" at bounding box center [540, 408] width 20 height 20
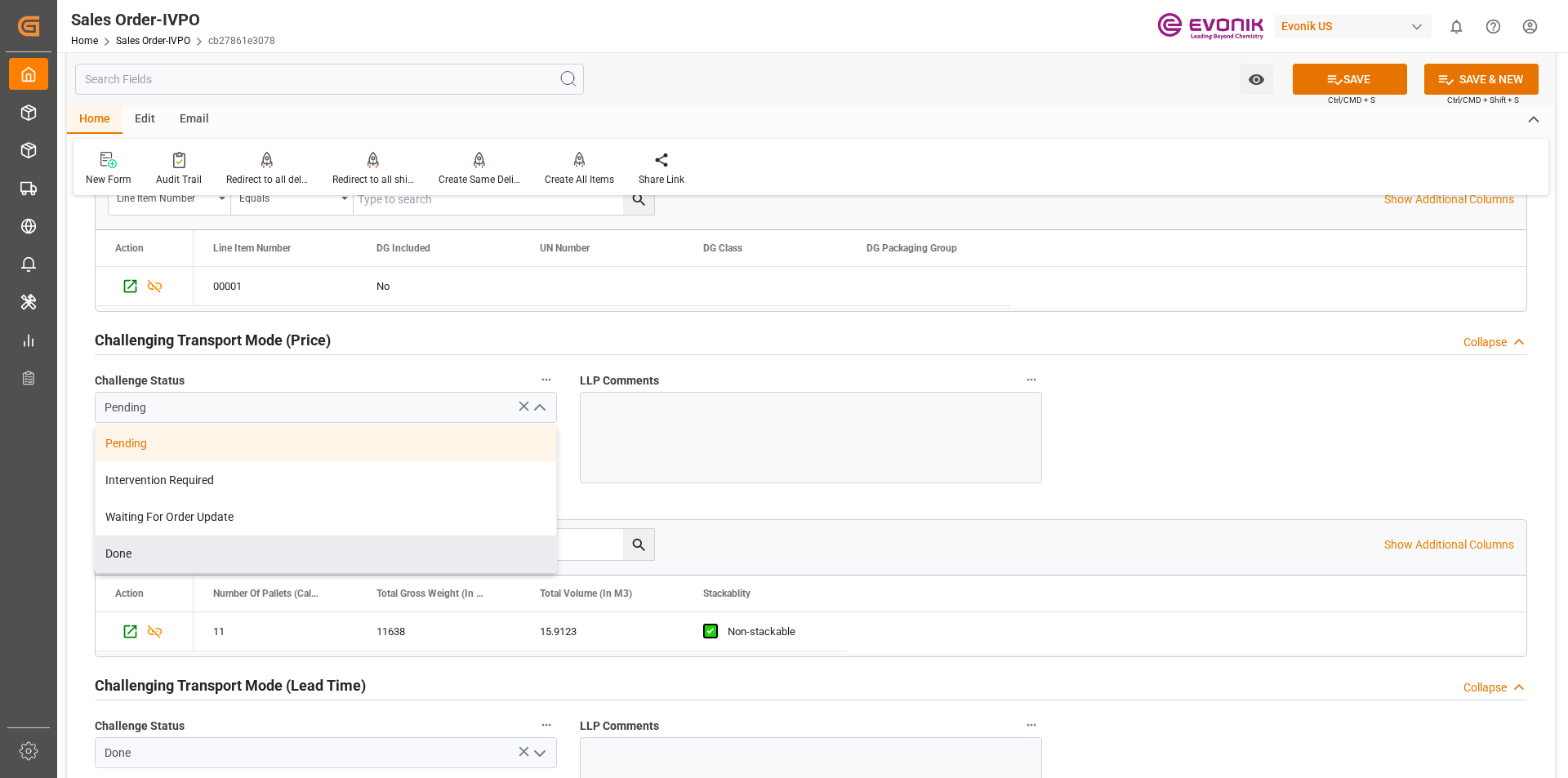
click at [381, 557] on div "Done" at bounding box center [326, 553] width 461 height 37
type input "Done"
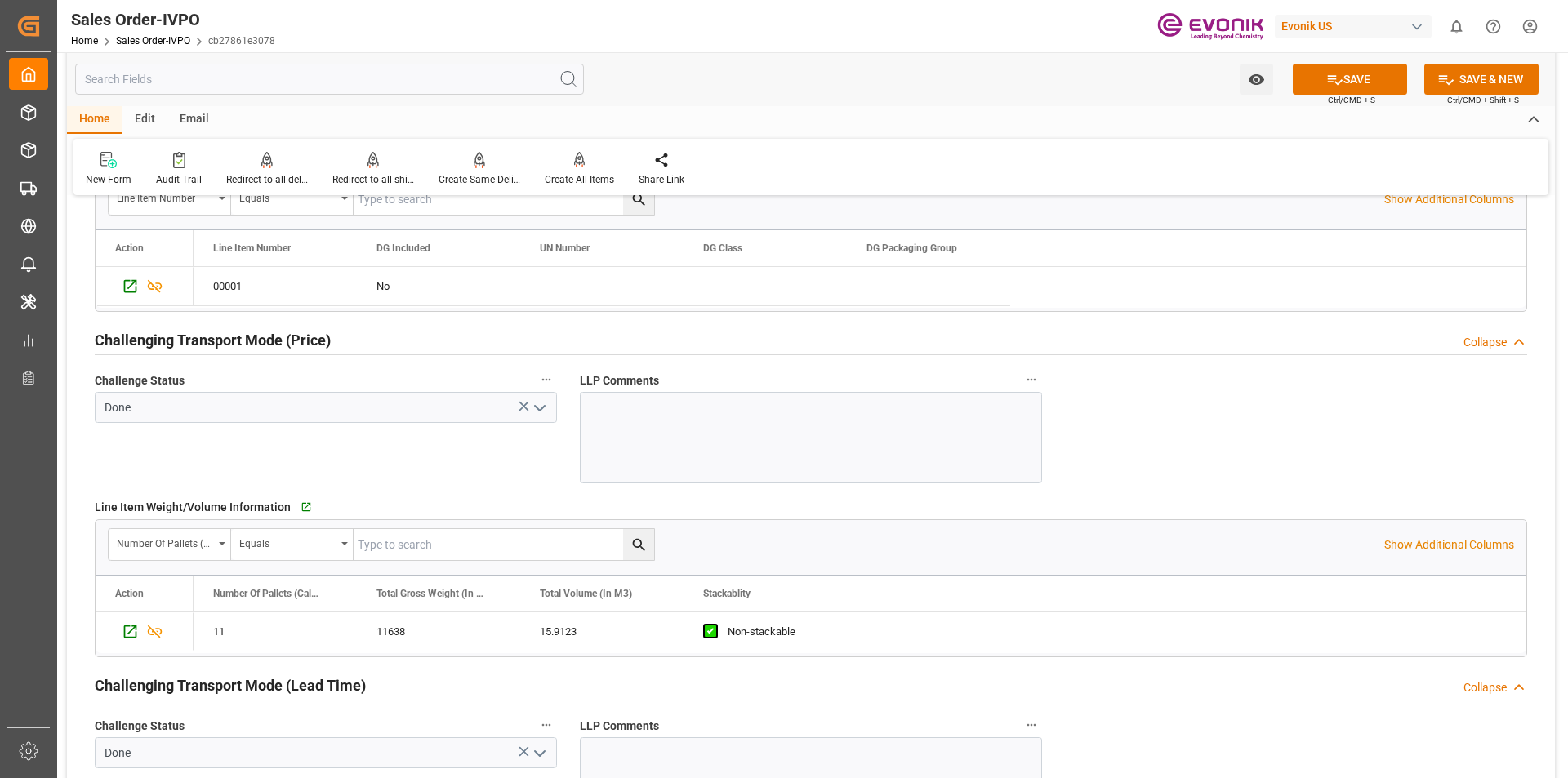
scroll to position [1886, 0]
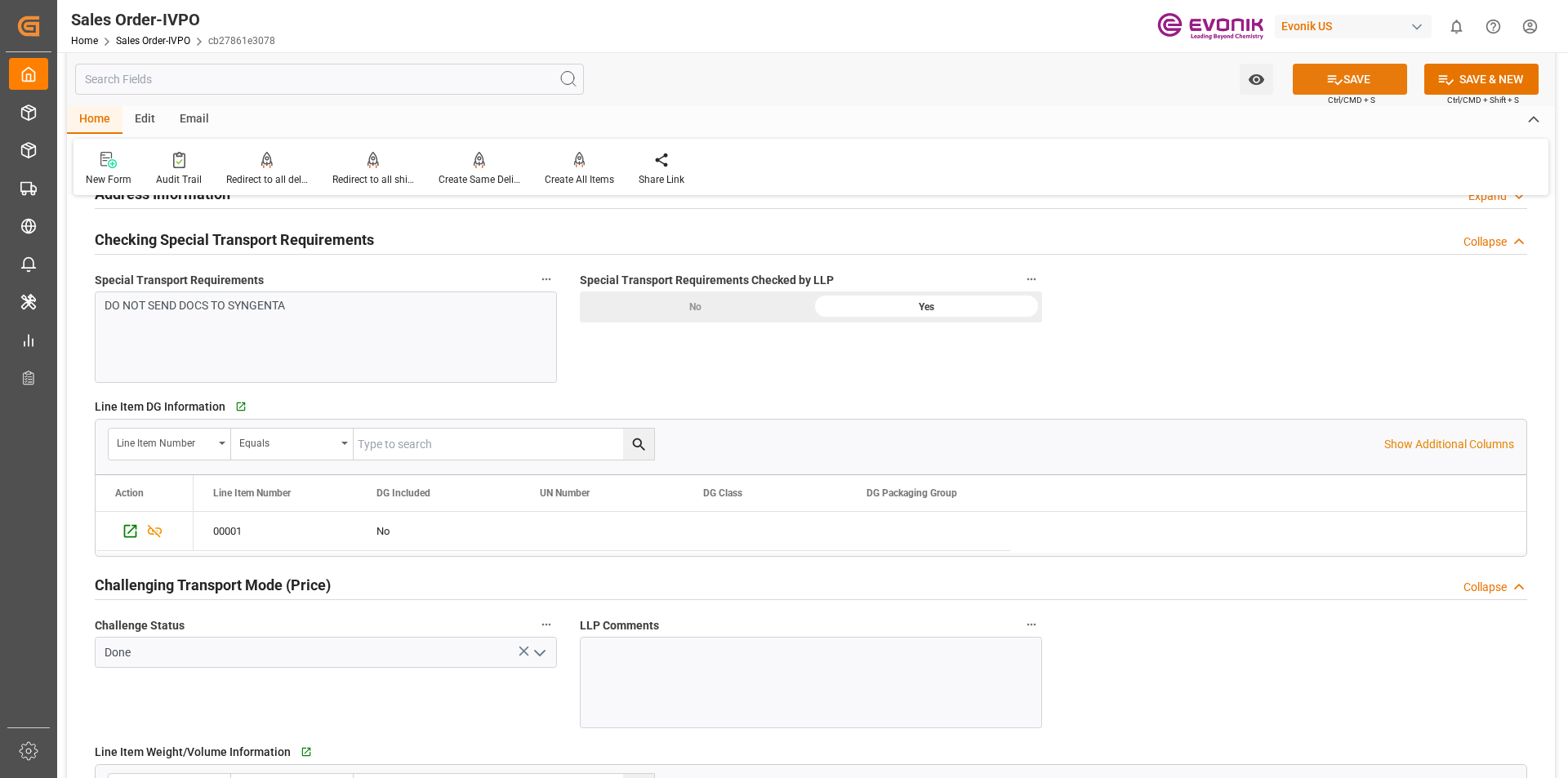
click at [1357, 74] on button "SAVE" at bounding box center [1350, 80] width 114 height 31
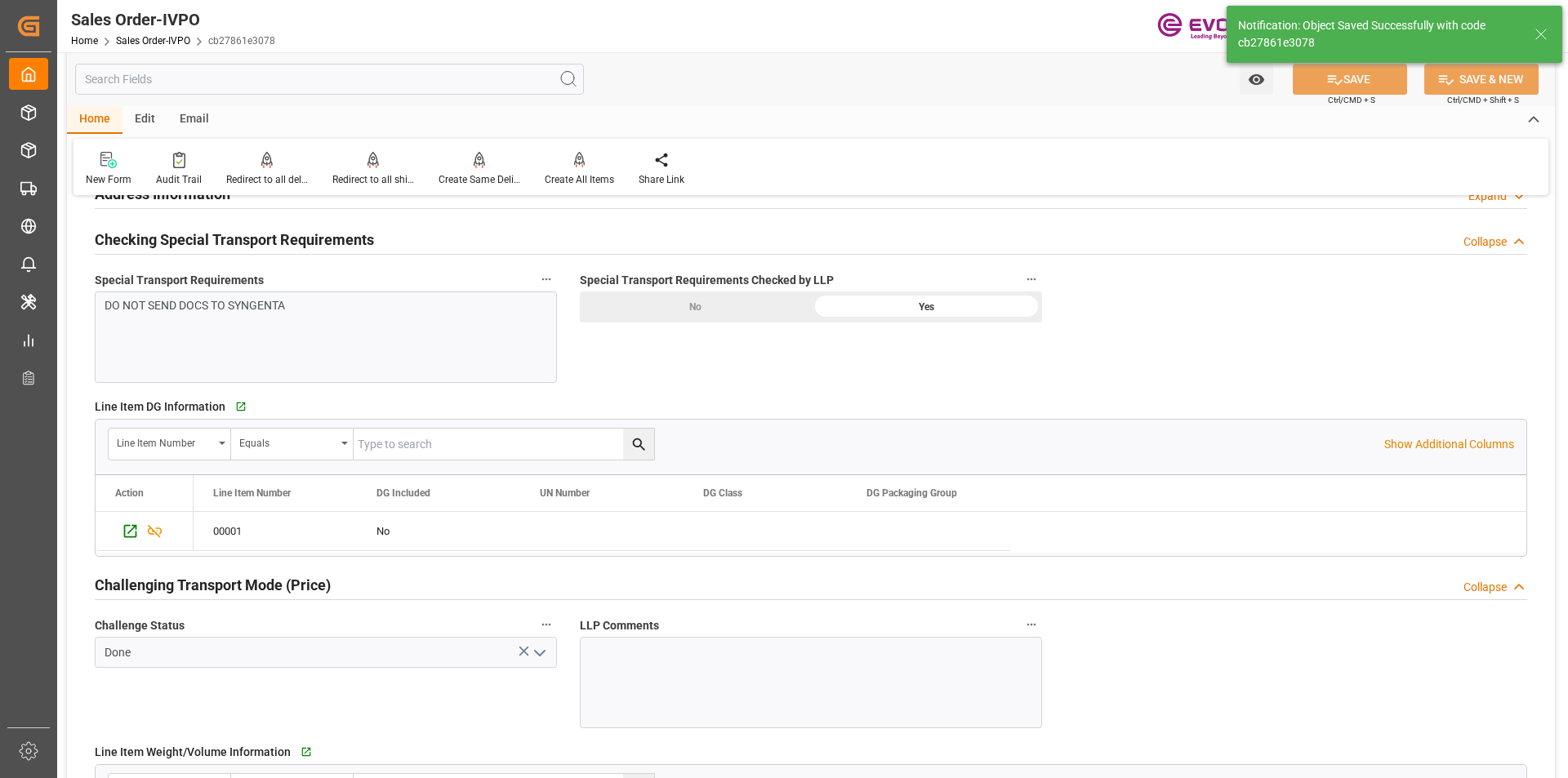
type input "12.08.2025 20:17"
type input "No"
type input "1"
type input "2"
type input "31.8246"
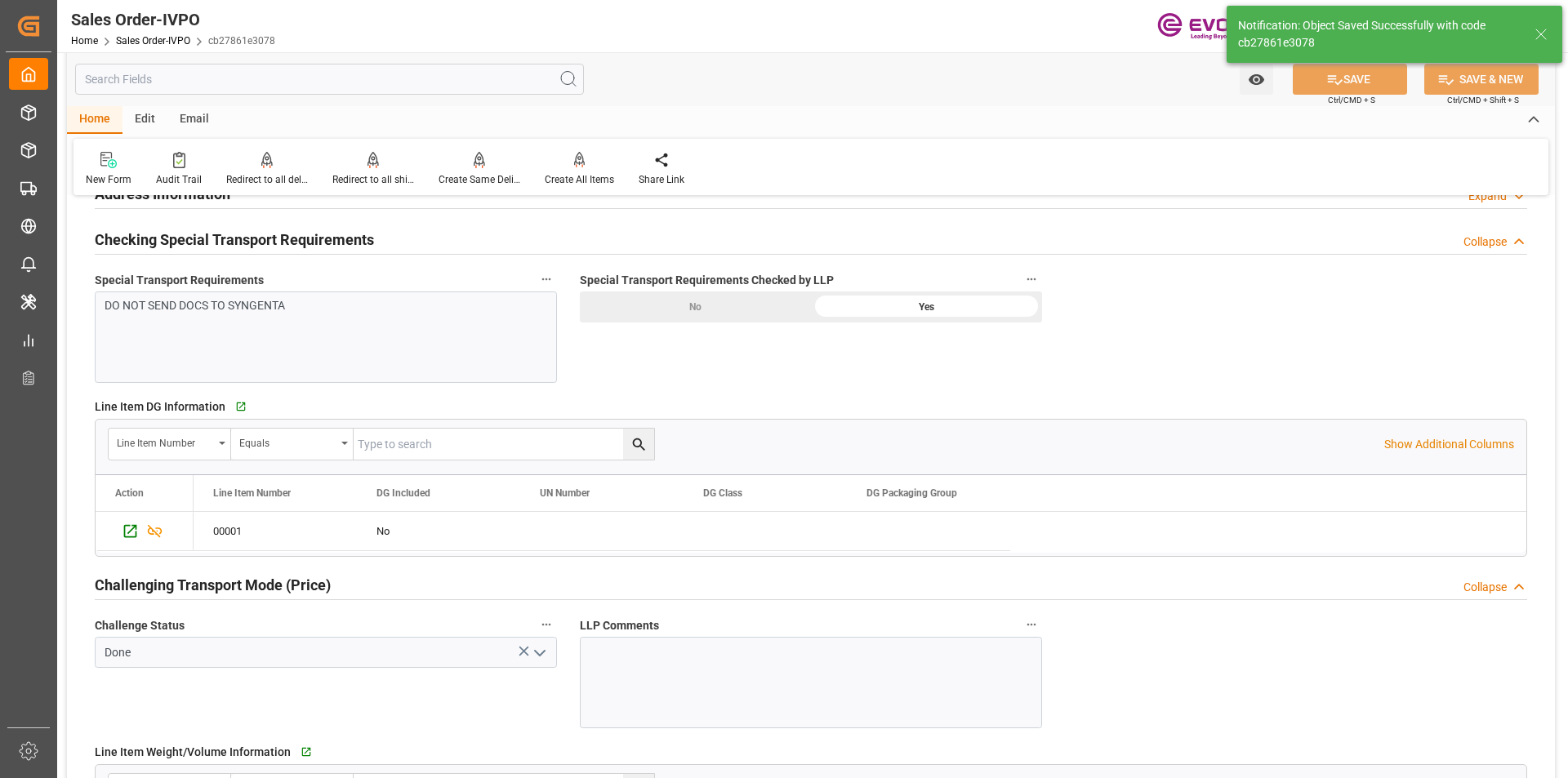
type input "17000"
type input "30"
click at [568, 169] on div "Create All Items" at bounding box center [579, 169] width 94 height 36
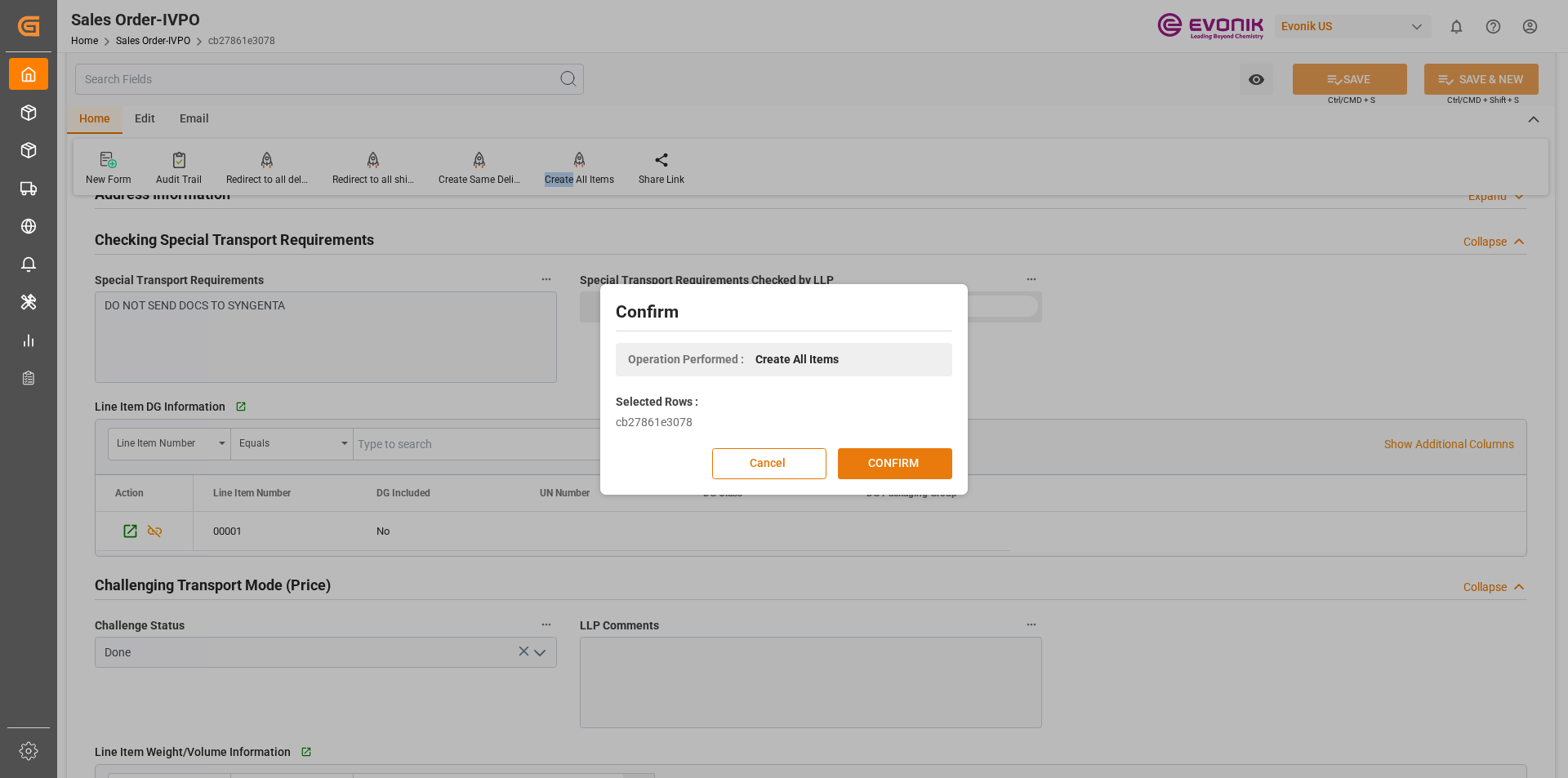
click at [890, 475] on button "CONFIRM" at bounding box center [895, 464] width 114 height 31
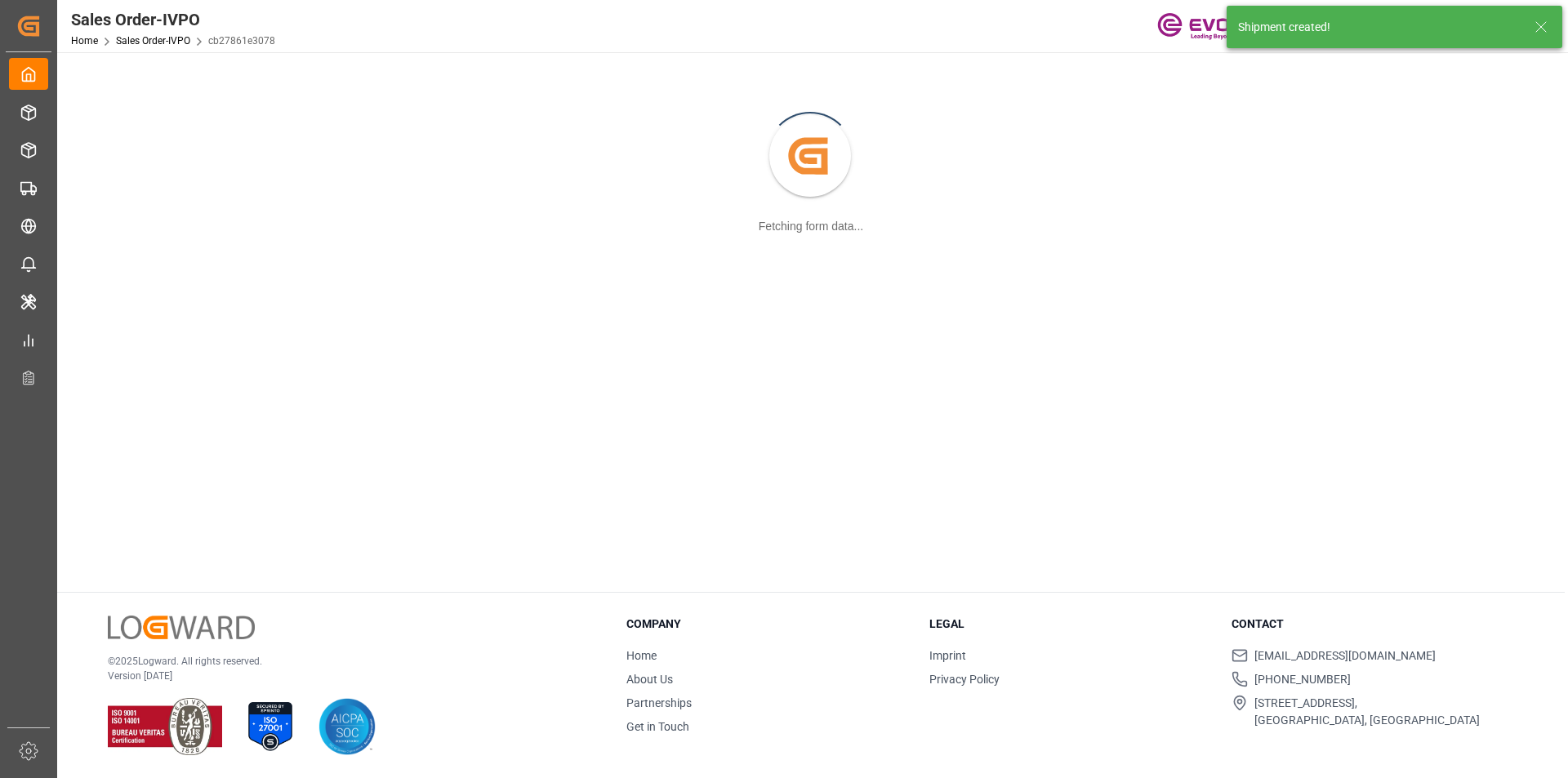
scroll to position [177, 0]
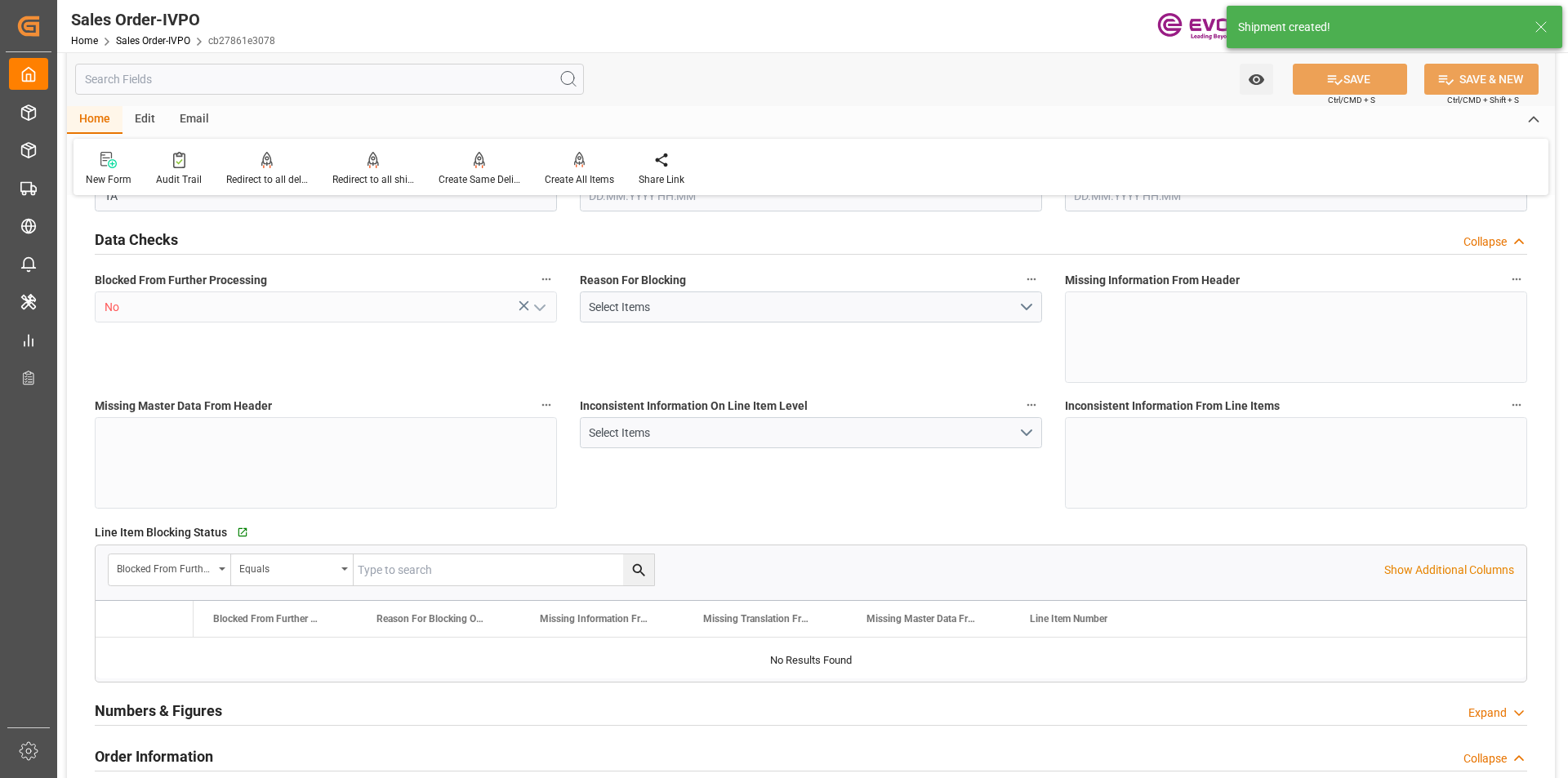
type input "ZADUR"
type input "0"
type input "1"
type input "2"
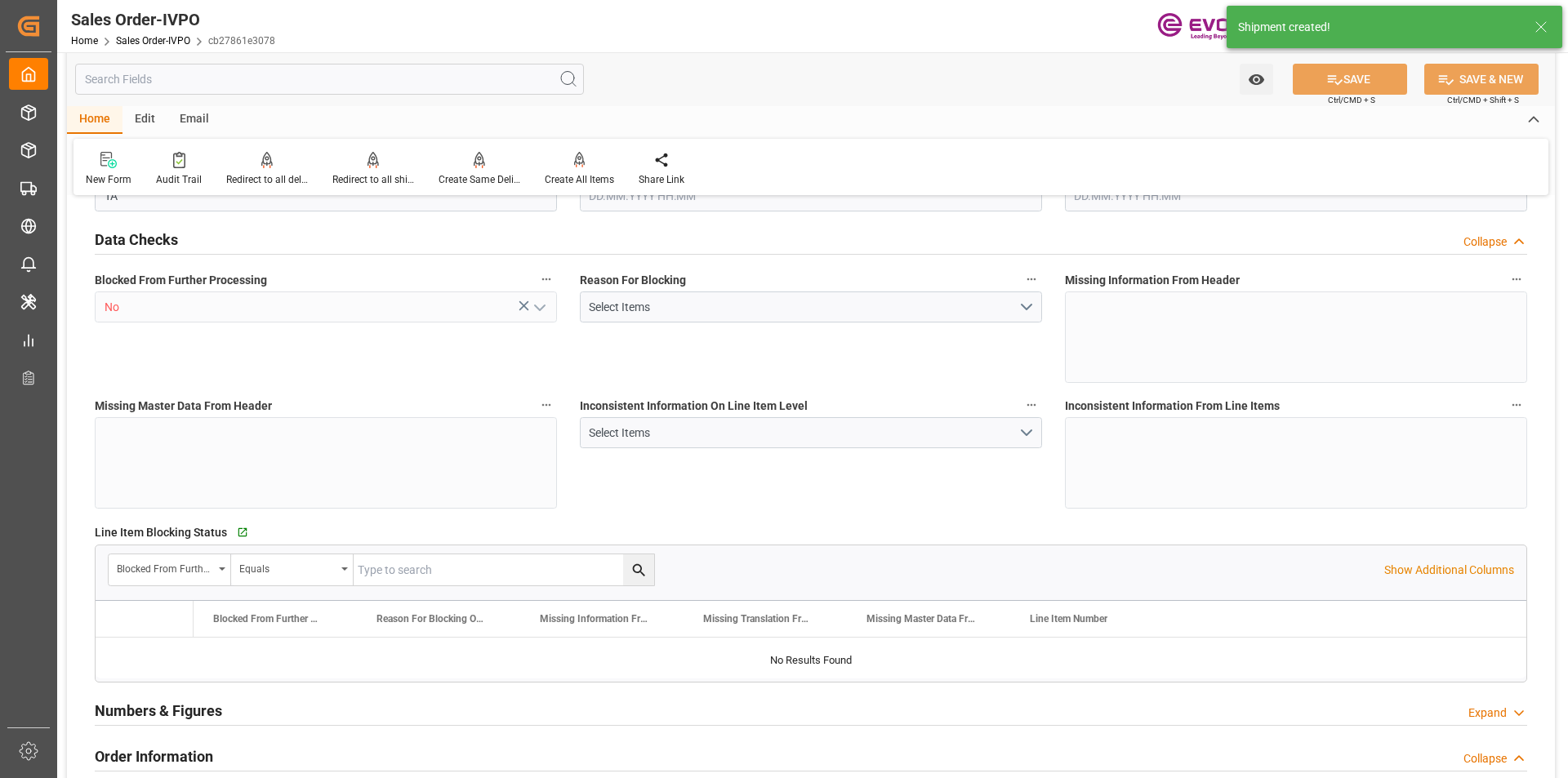
type input "11638"
type input "31.8246"
type input "17000"
type input "30"
type input "12.08.2025 12:52"
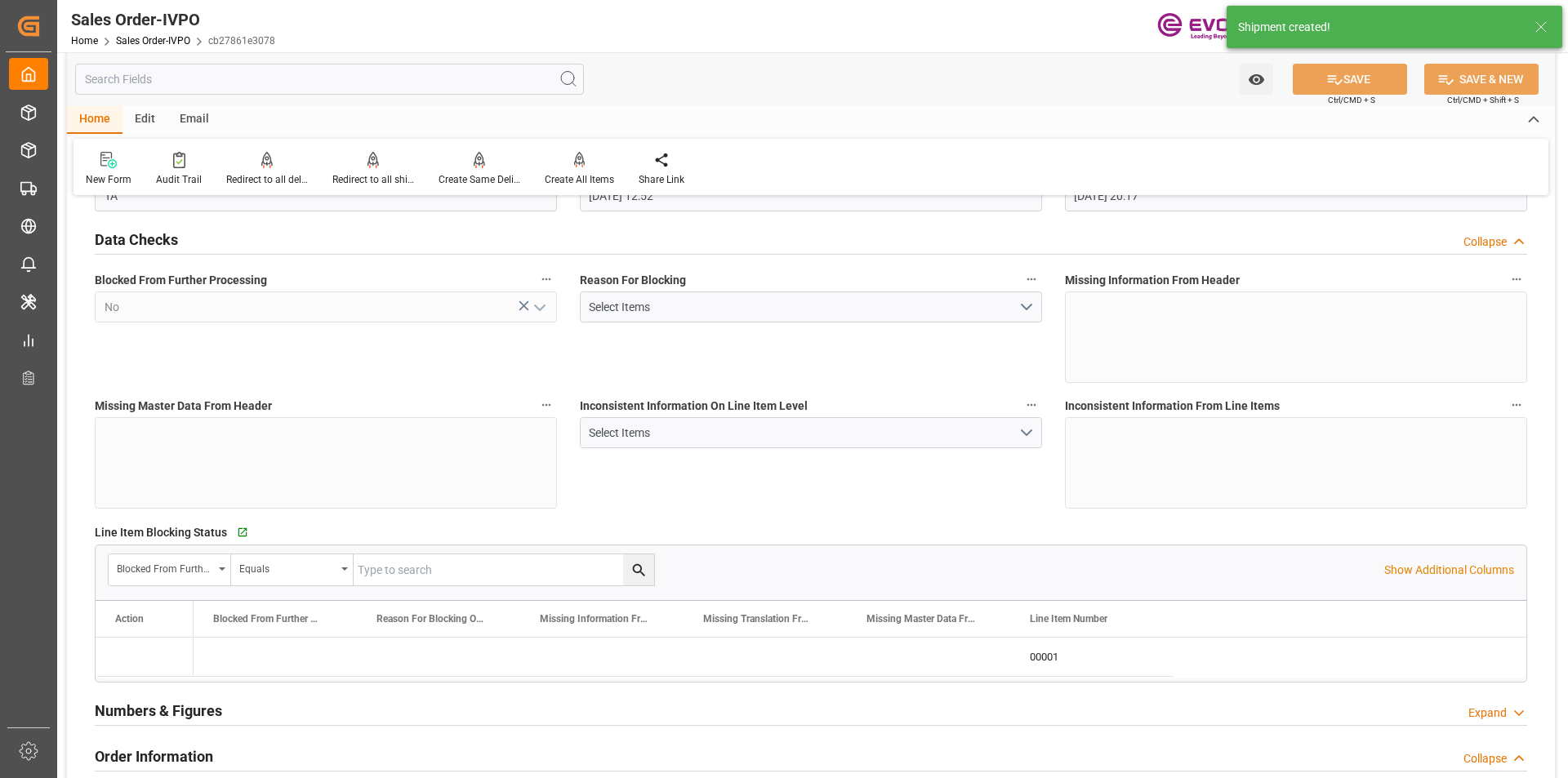
type input "12.08.2025 20:17"
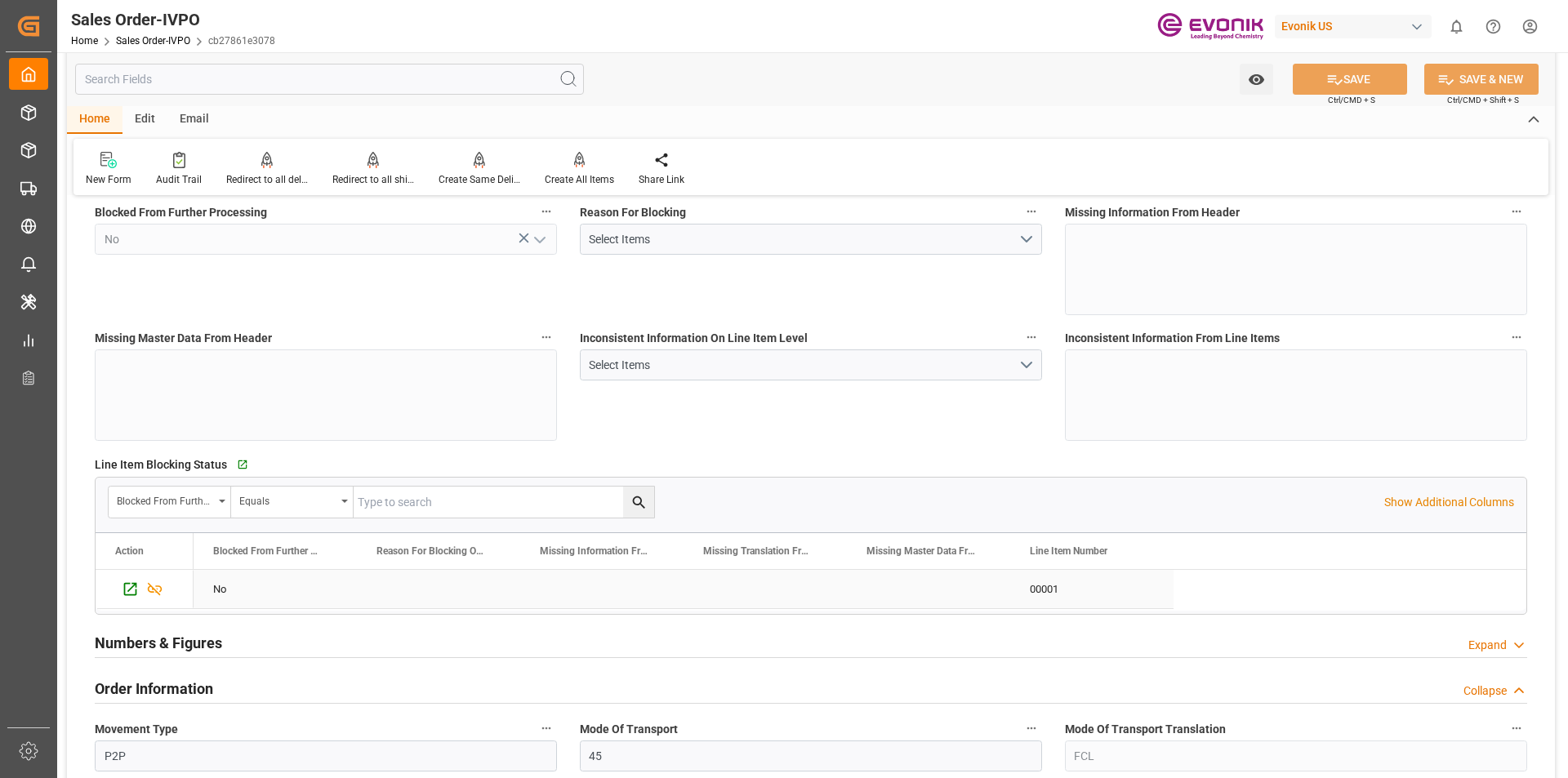
scroll to position [571, 0]
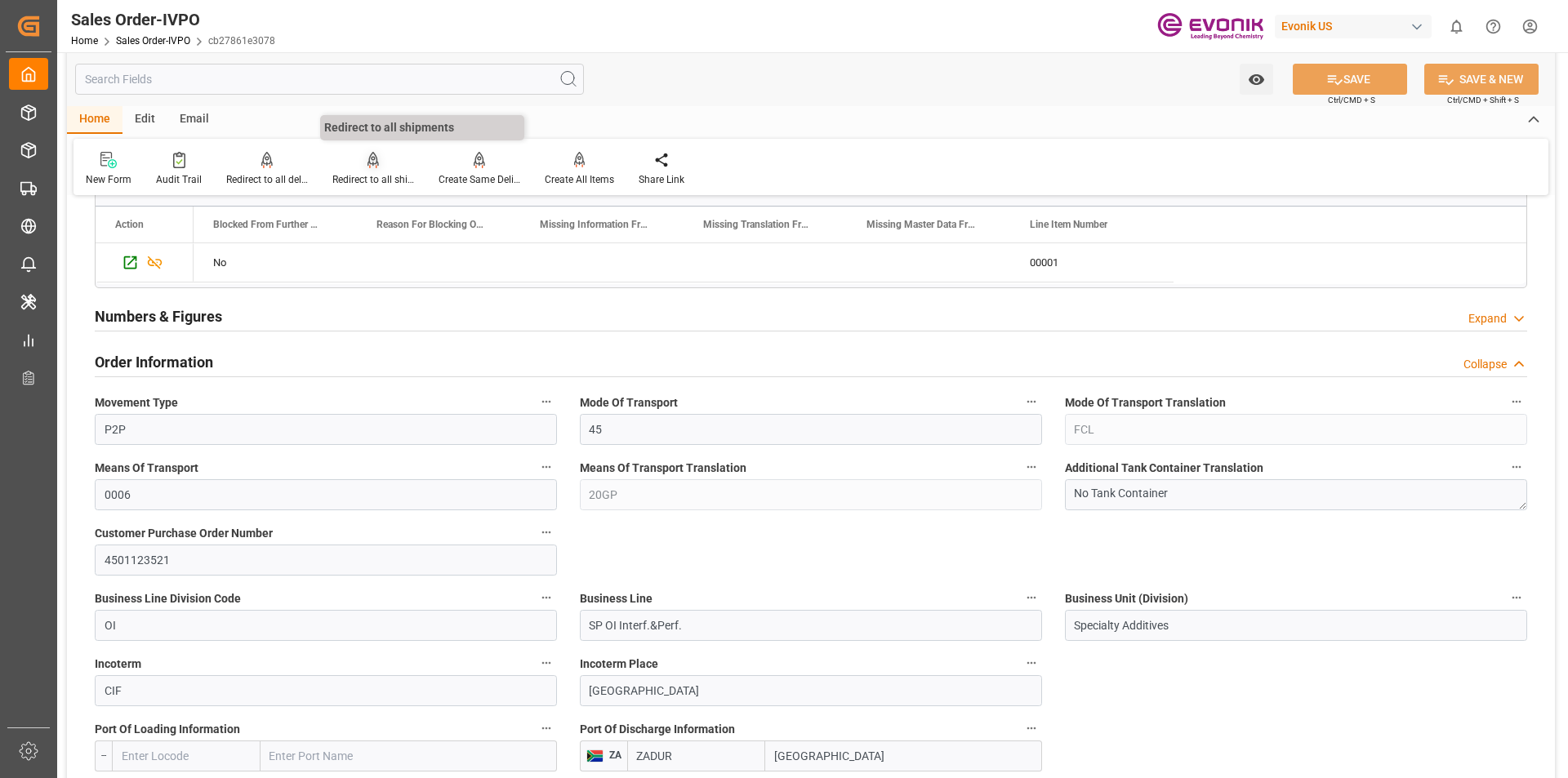
click at [369, 166] on icon at bounding box center [372, 167] width 7 height 3
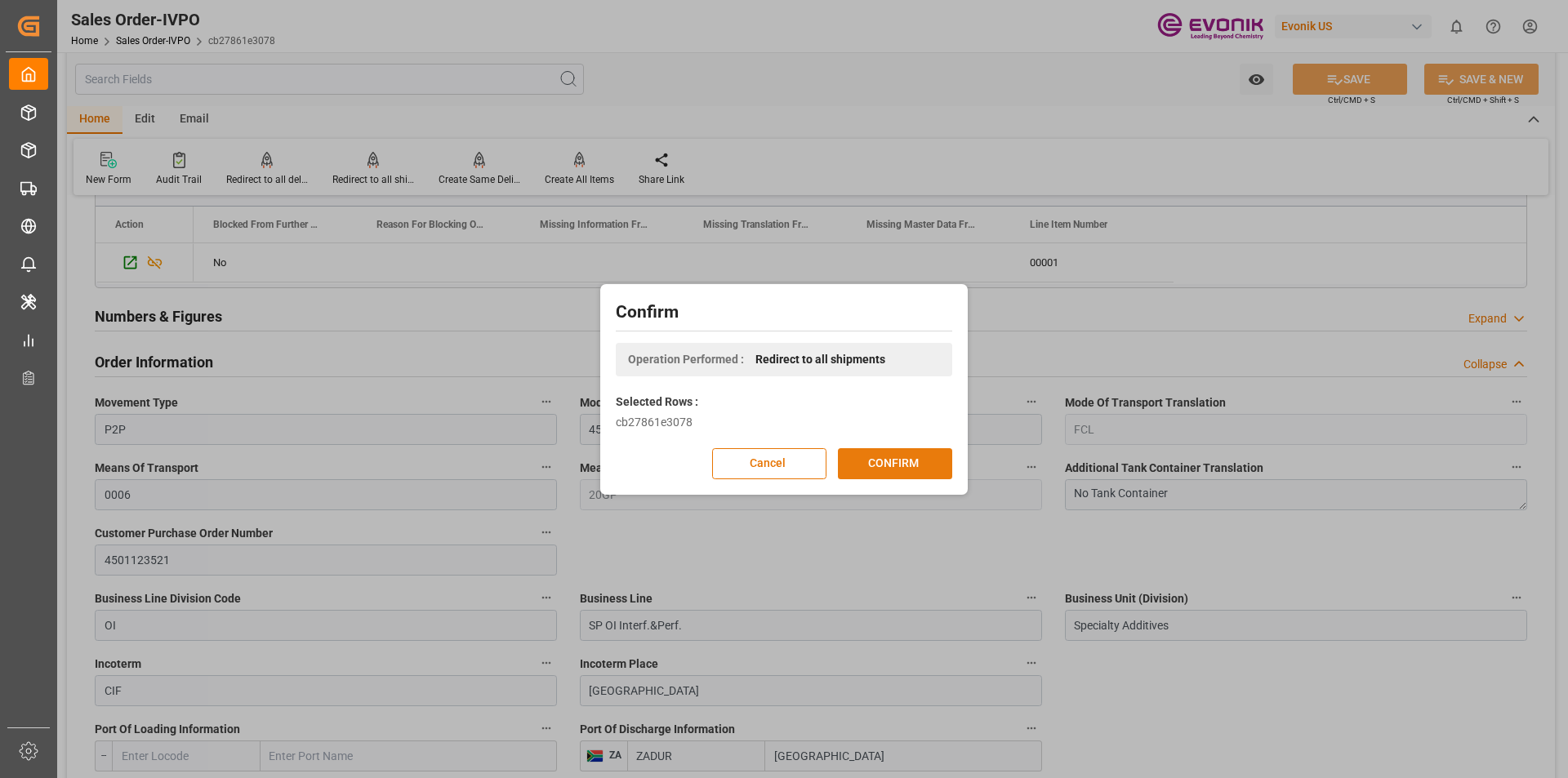
click at [859, 471] on button "CONFIRM" at bounding box center [895, 464] width 114 height 31
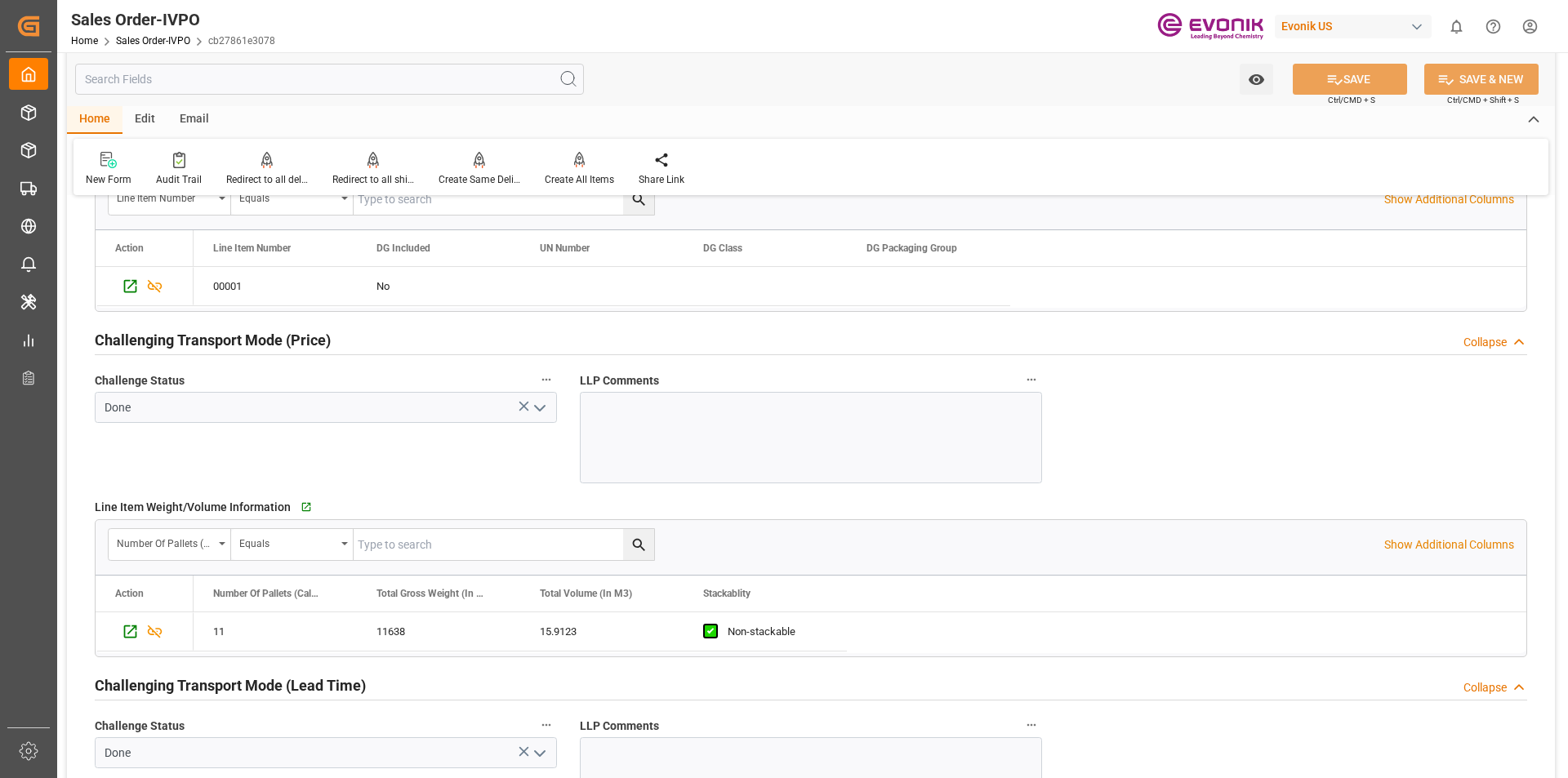
scroll to position [1886, 0]
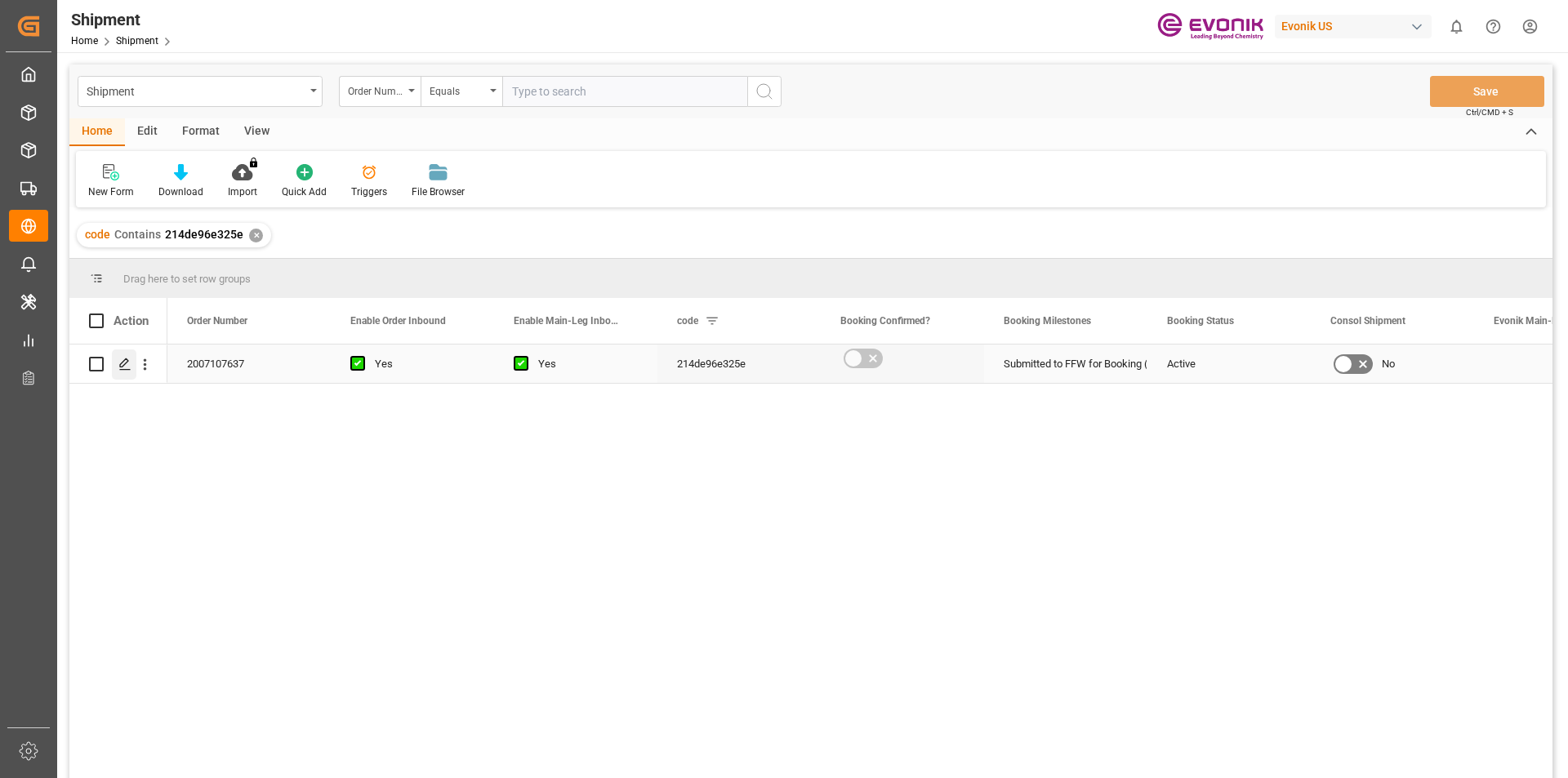
click at [125, 365] on polygon "Press SPACE to select this row." at bounding box center [124, 363] width 8 height 8
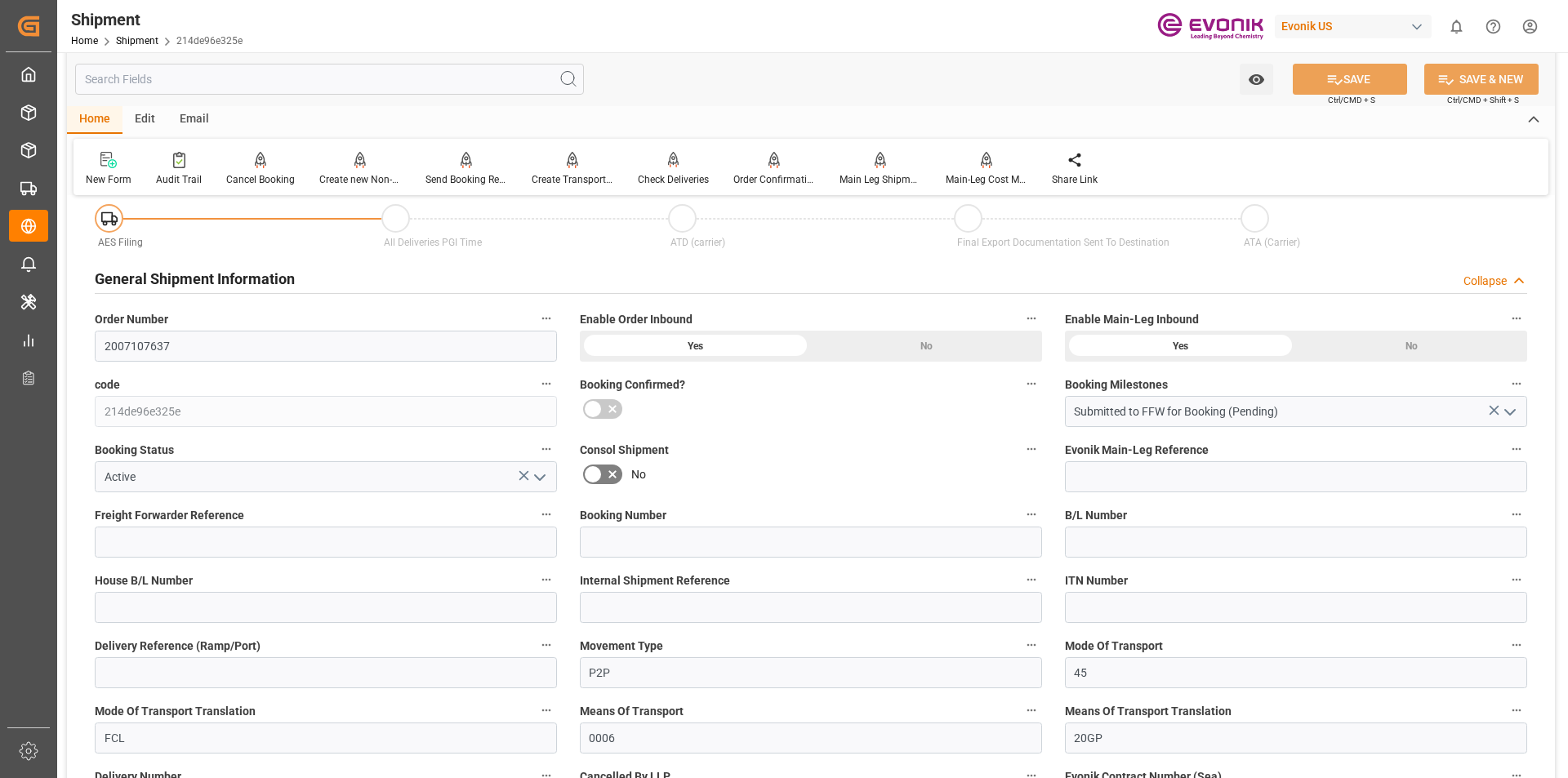
scroll to position [490, 0]
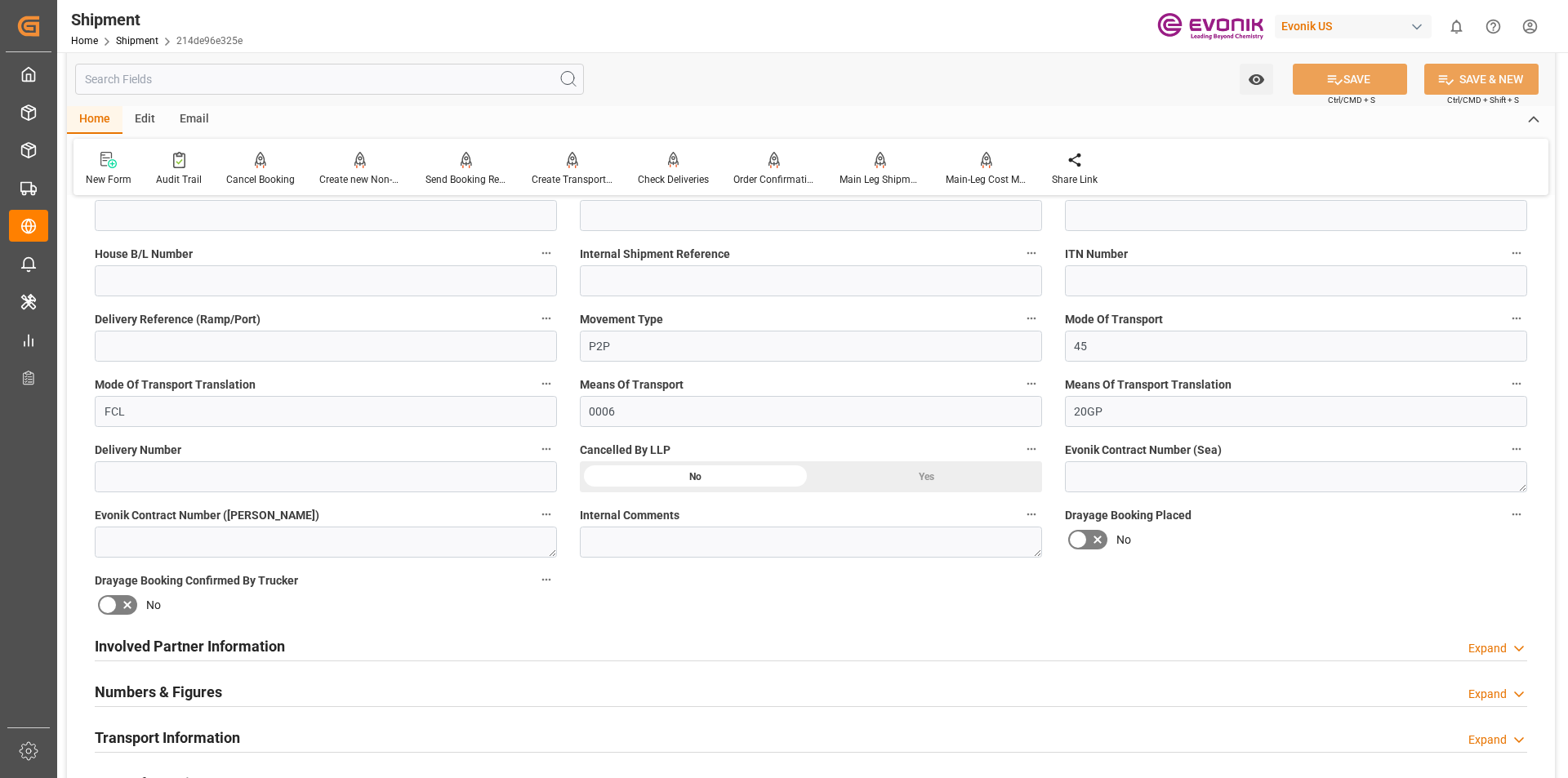
click at [193, 648] on h2 "Involved Partner Information" at bounding box center [190, 646] width 190 height 22
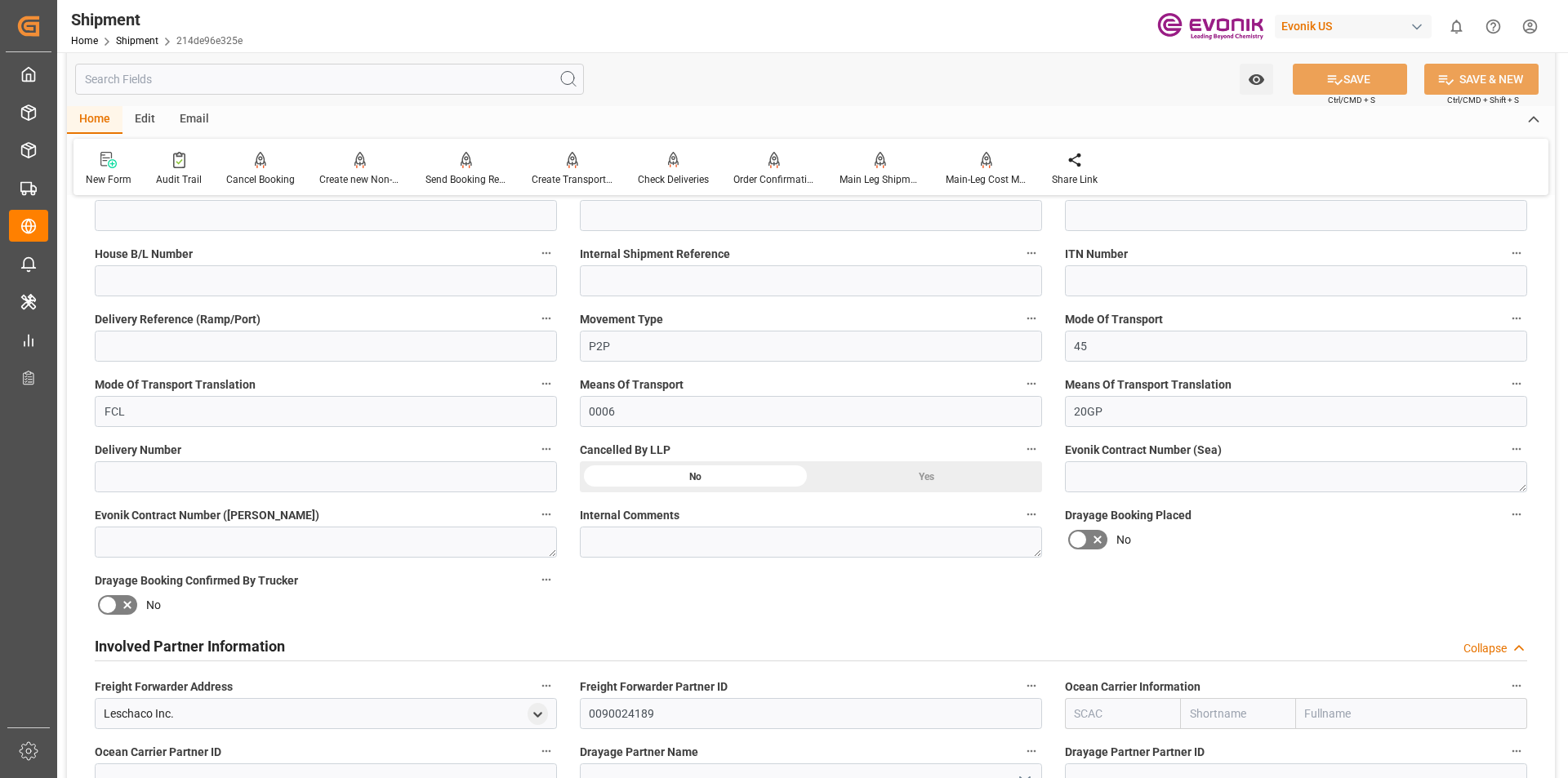
scroll to position [735, 0]
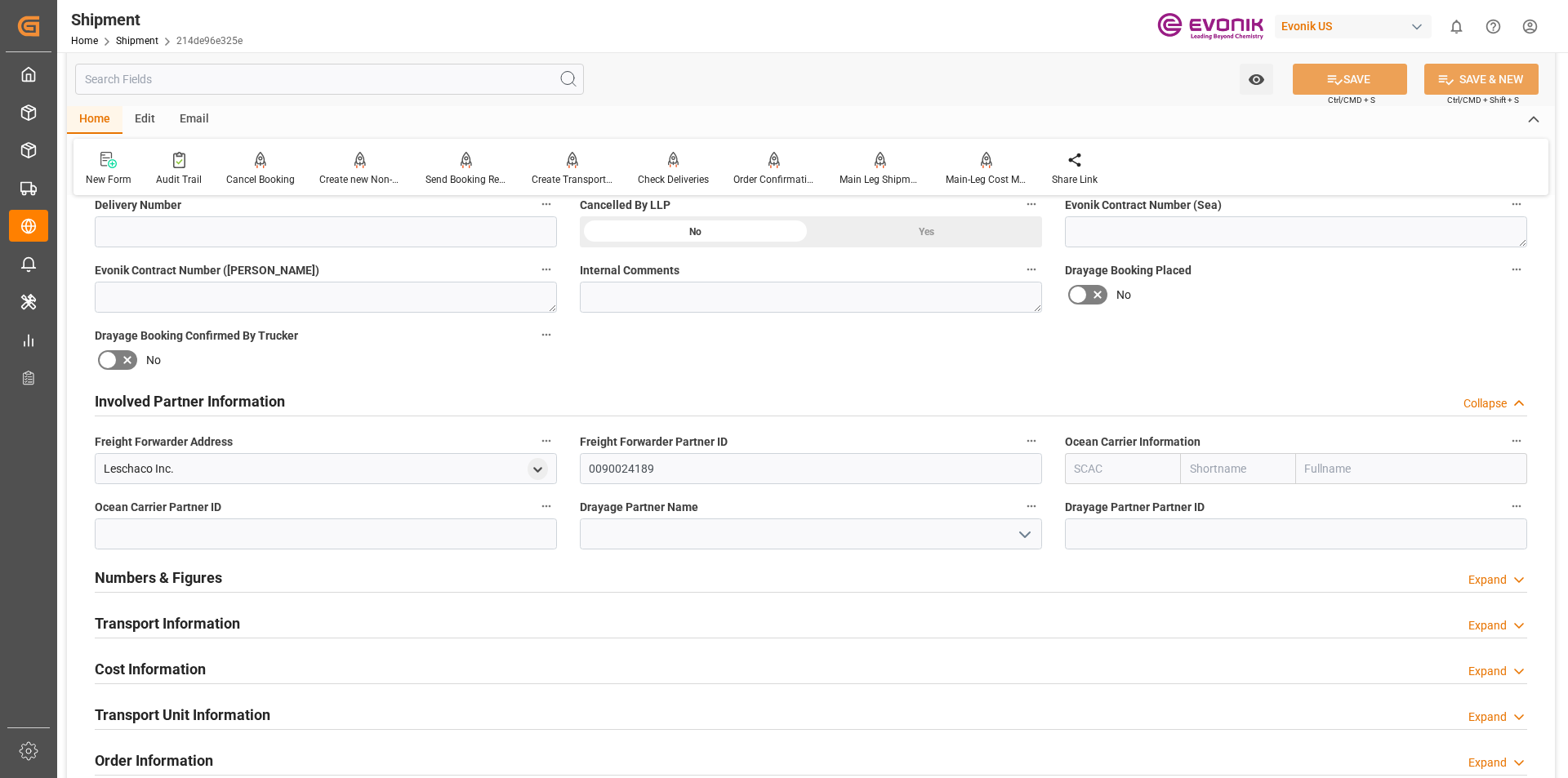
click at [1104, 473] on input "text" at bounding box center [1123, 469] width 115 height 31
type input "m"
click at [1101, 508] on b "MAEU" at bounding box center [1092, 505] width 31 height 13
type input "MAEU"
type input "Maersk"
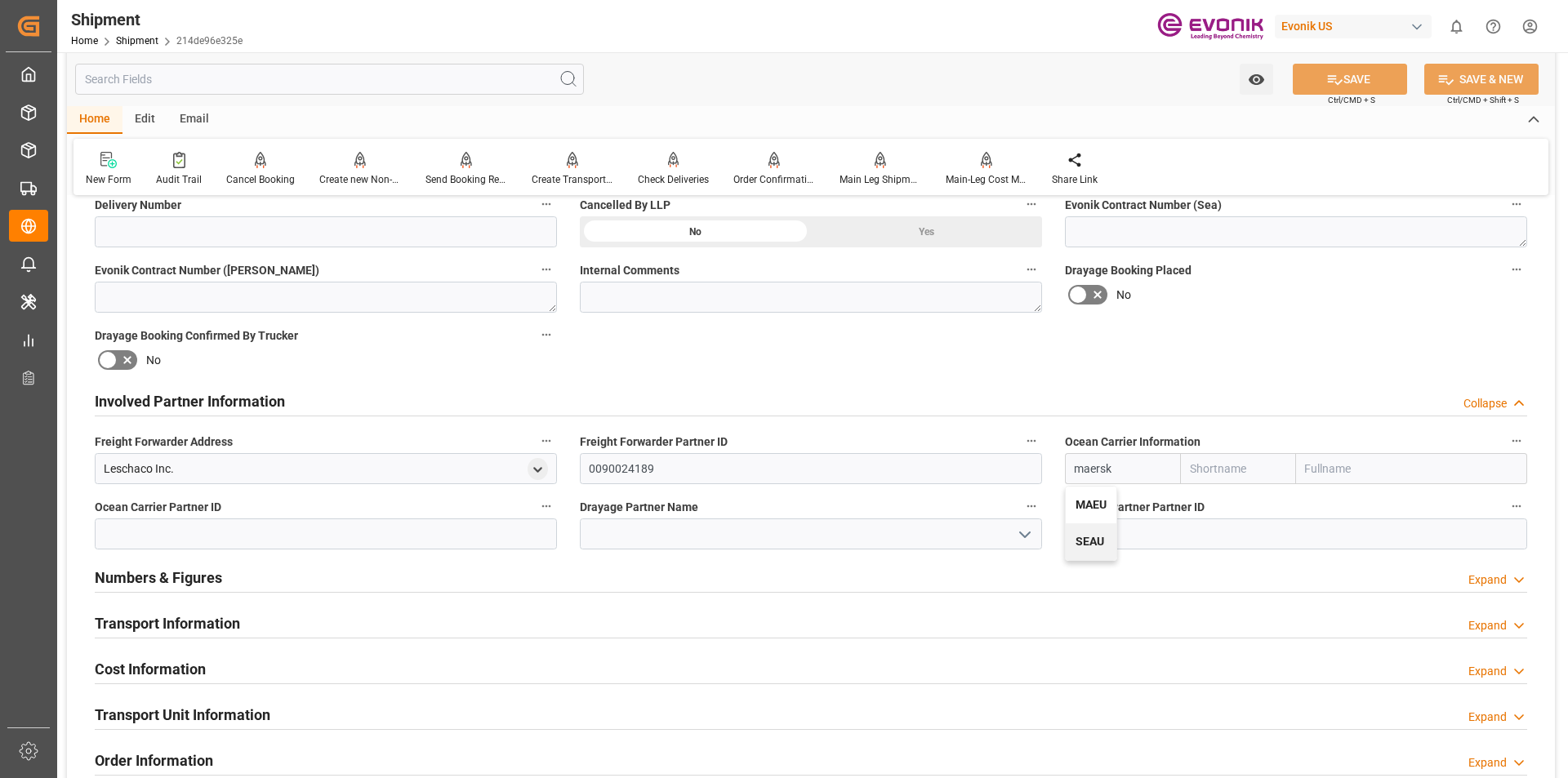
type input "Maersk Line AS"
type input "MAEU"
click at [623, 531] on input at bounding box center [811, 534] width 463 height 31
paste input "[PERSON_NAME]"
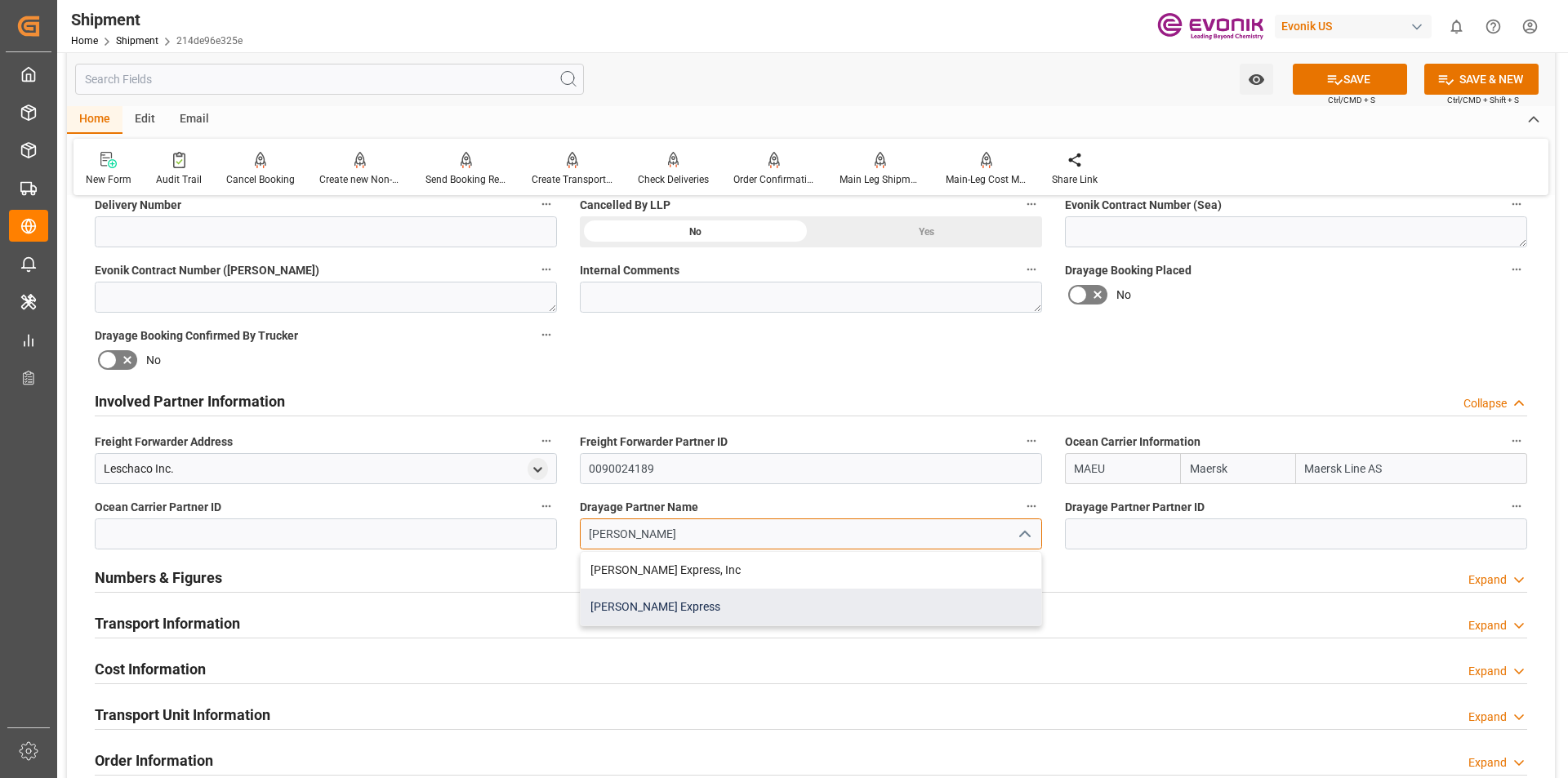
click at [654, 610] on div "[PERSON_NAME] Express" at bounding box center [811, 607] width 461 height 37
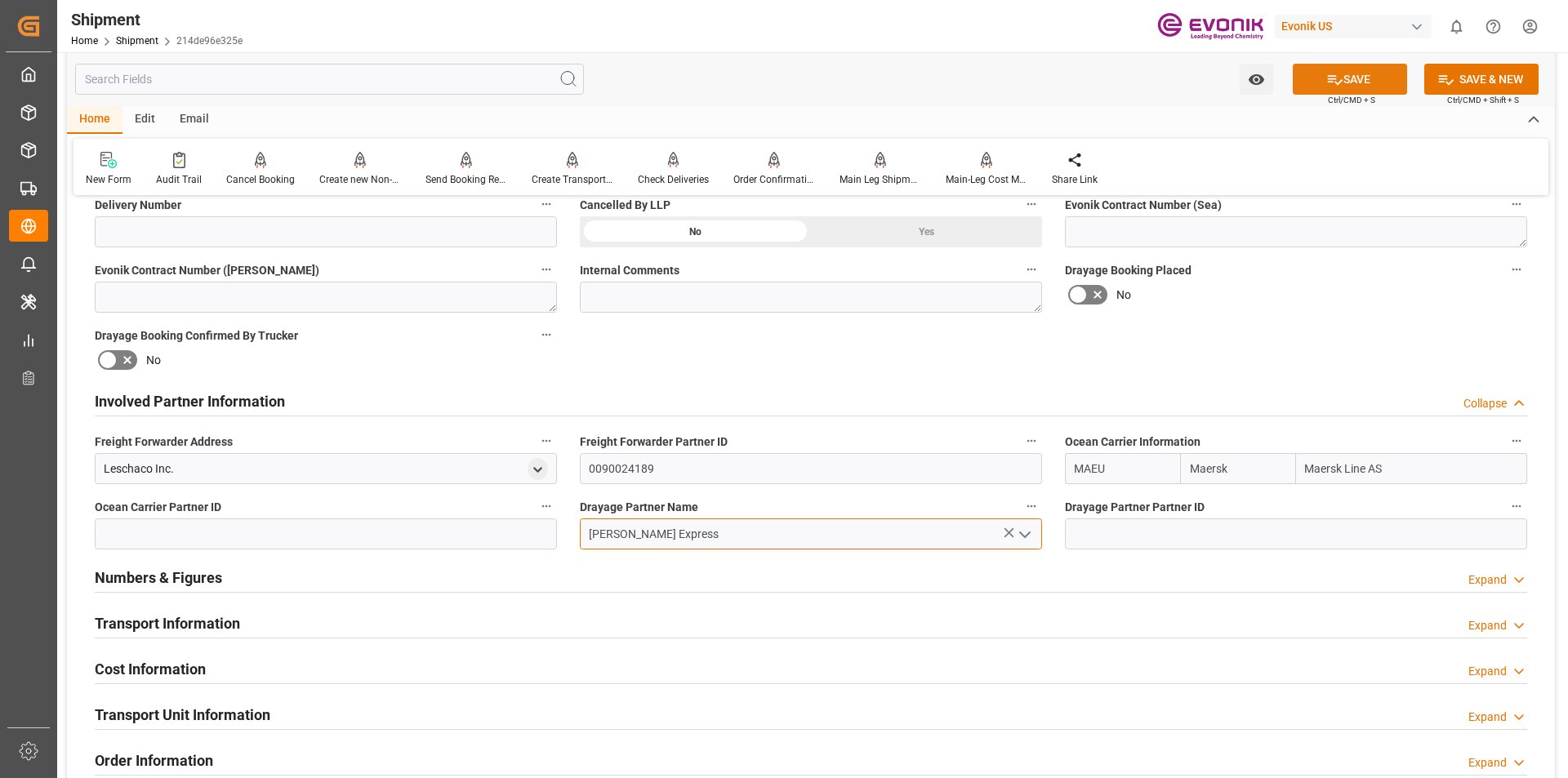
type input "[PERSON_NAME] Express"
click at [1363, 80] on button "SAVE" at bounding box center [1350, 80] width 114 height 31
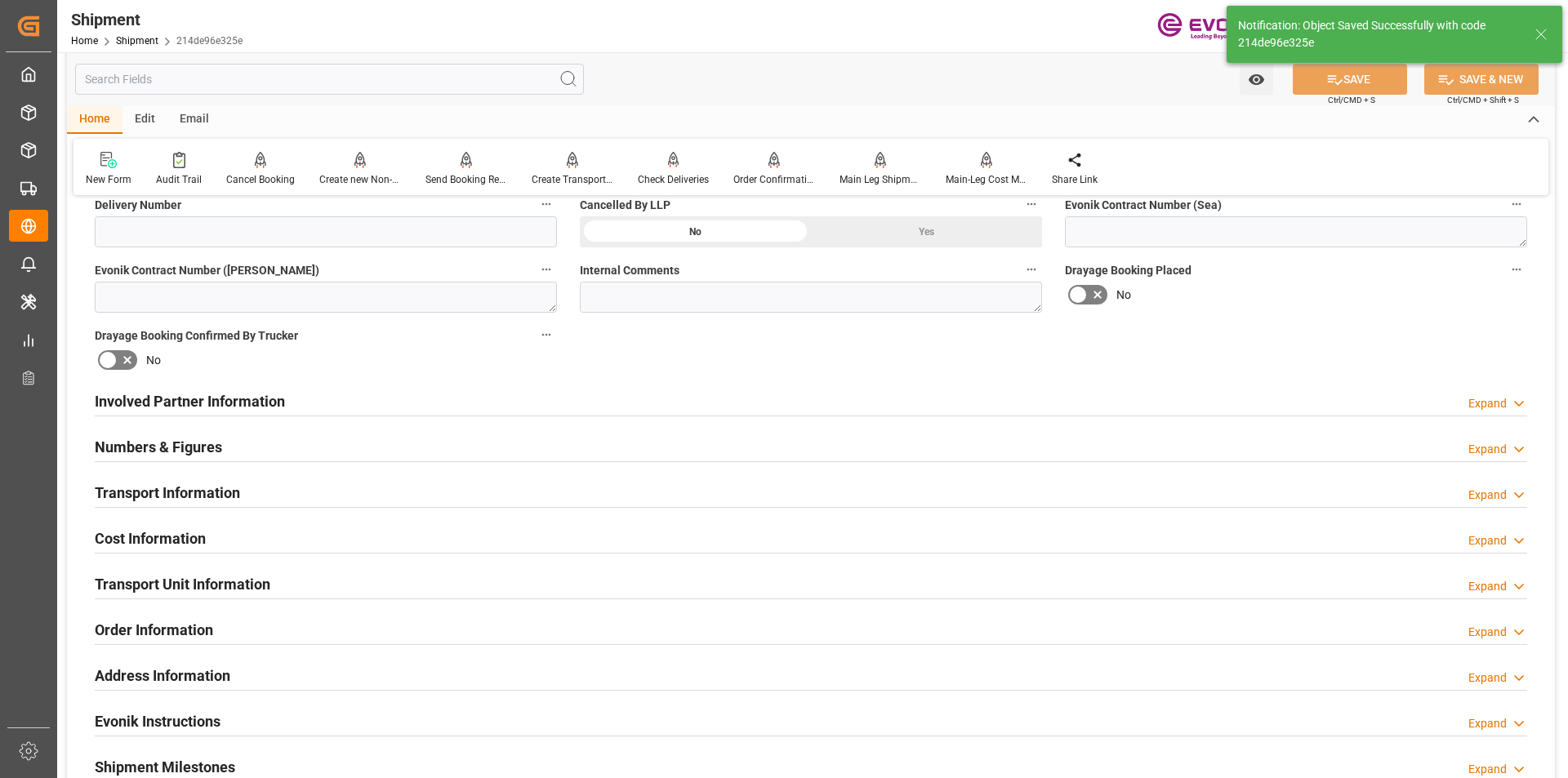
type input "0090029568"
type input "0090027280"
click at [179, 397] on h2 "Involved Partner Information" at bounding box center [190, 401] width 190 height 22
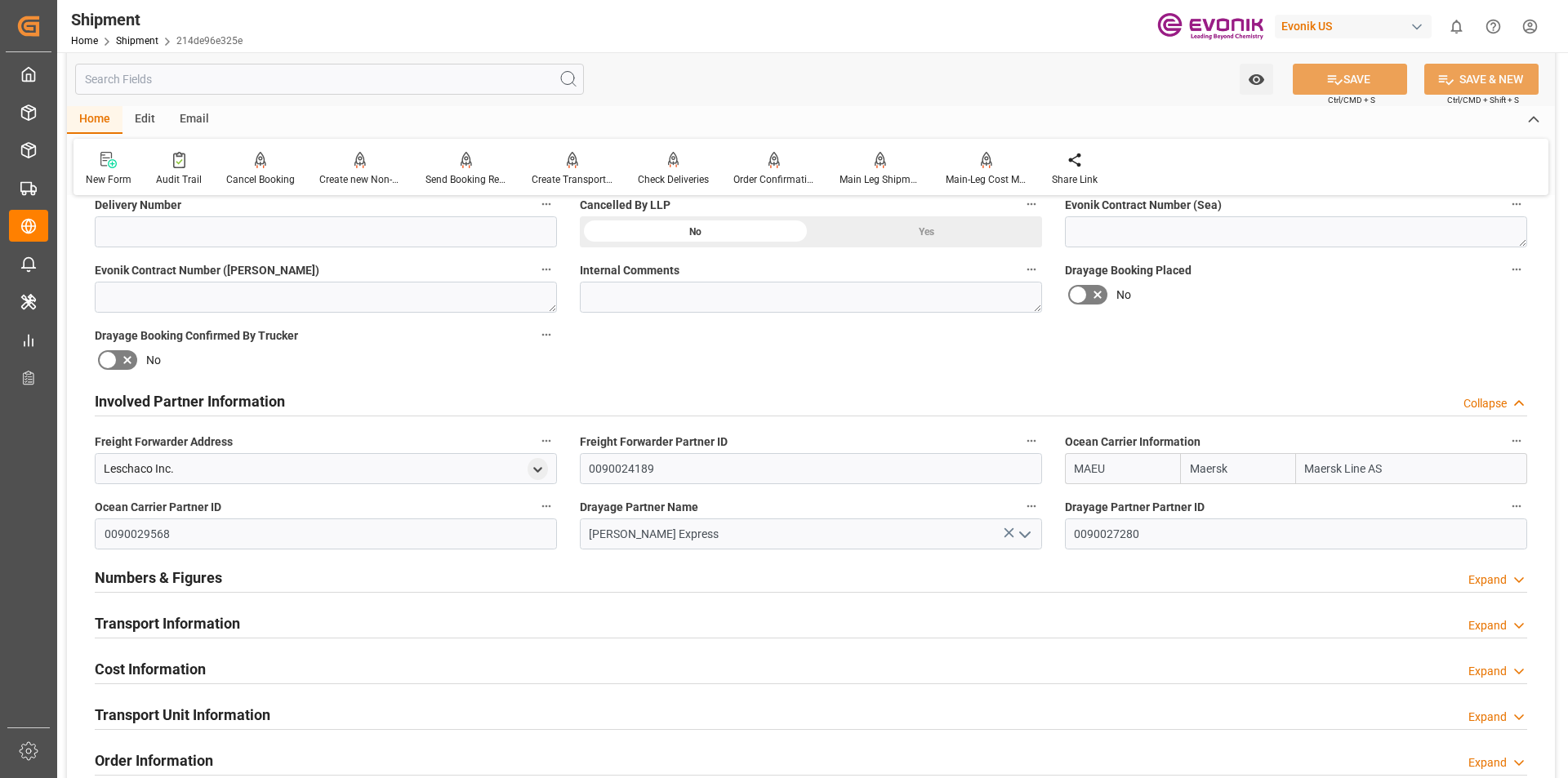
scroll to position [817, 0]
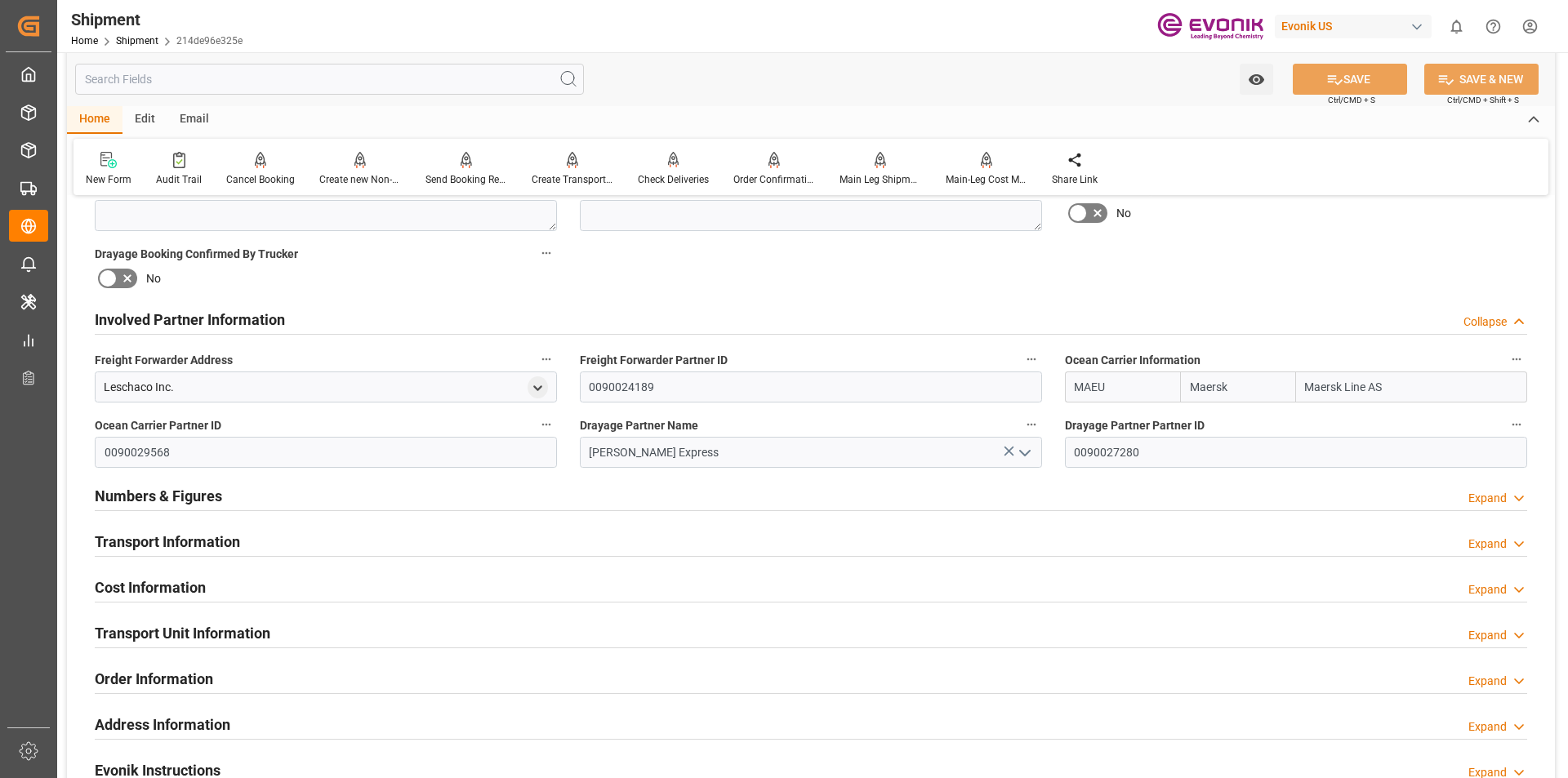
click at [230, 537] on h2 "Transport Information" at bounding box center [167, 541] width 145 height 22
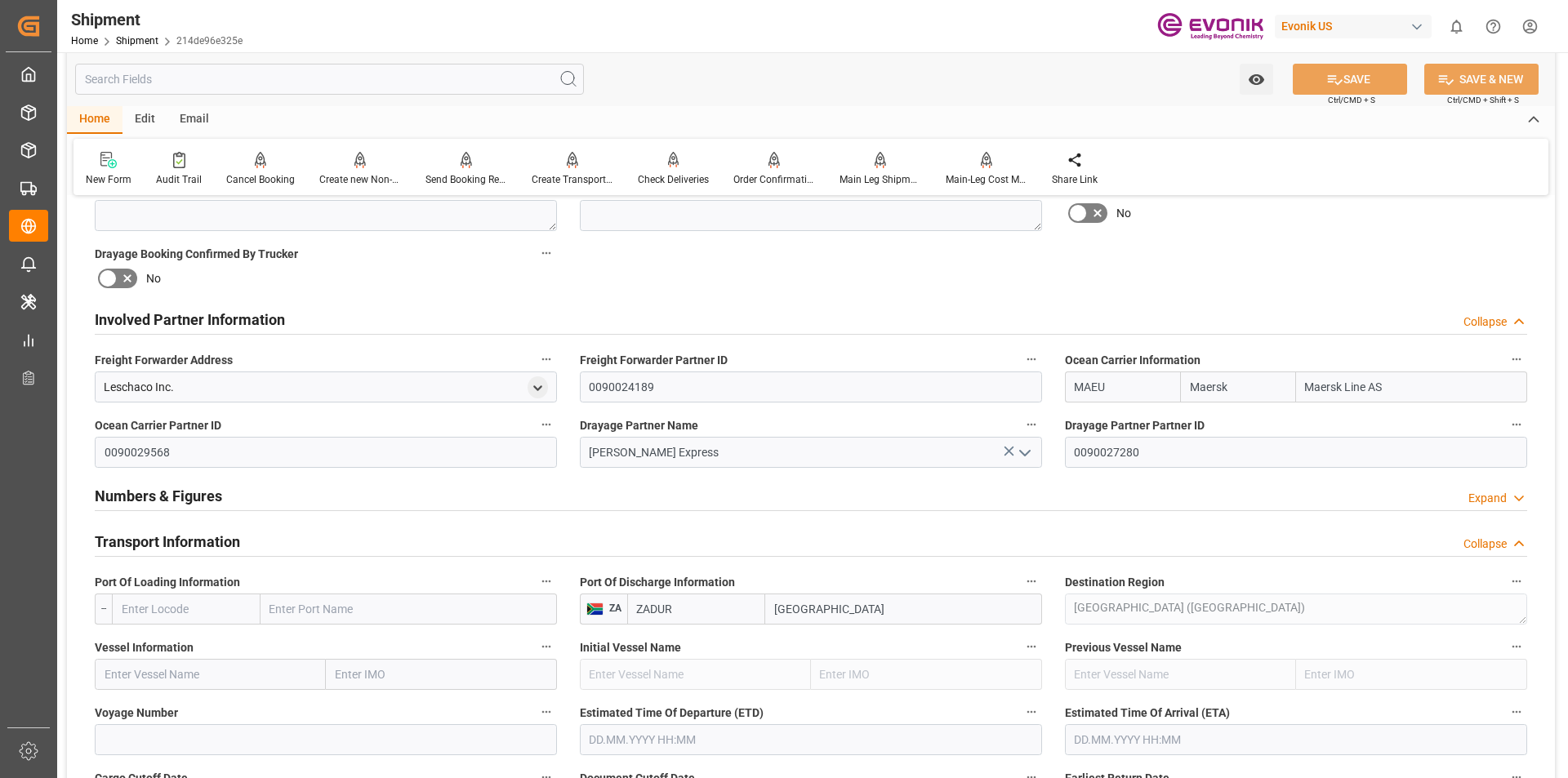
scroll to position [899, 0]
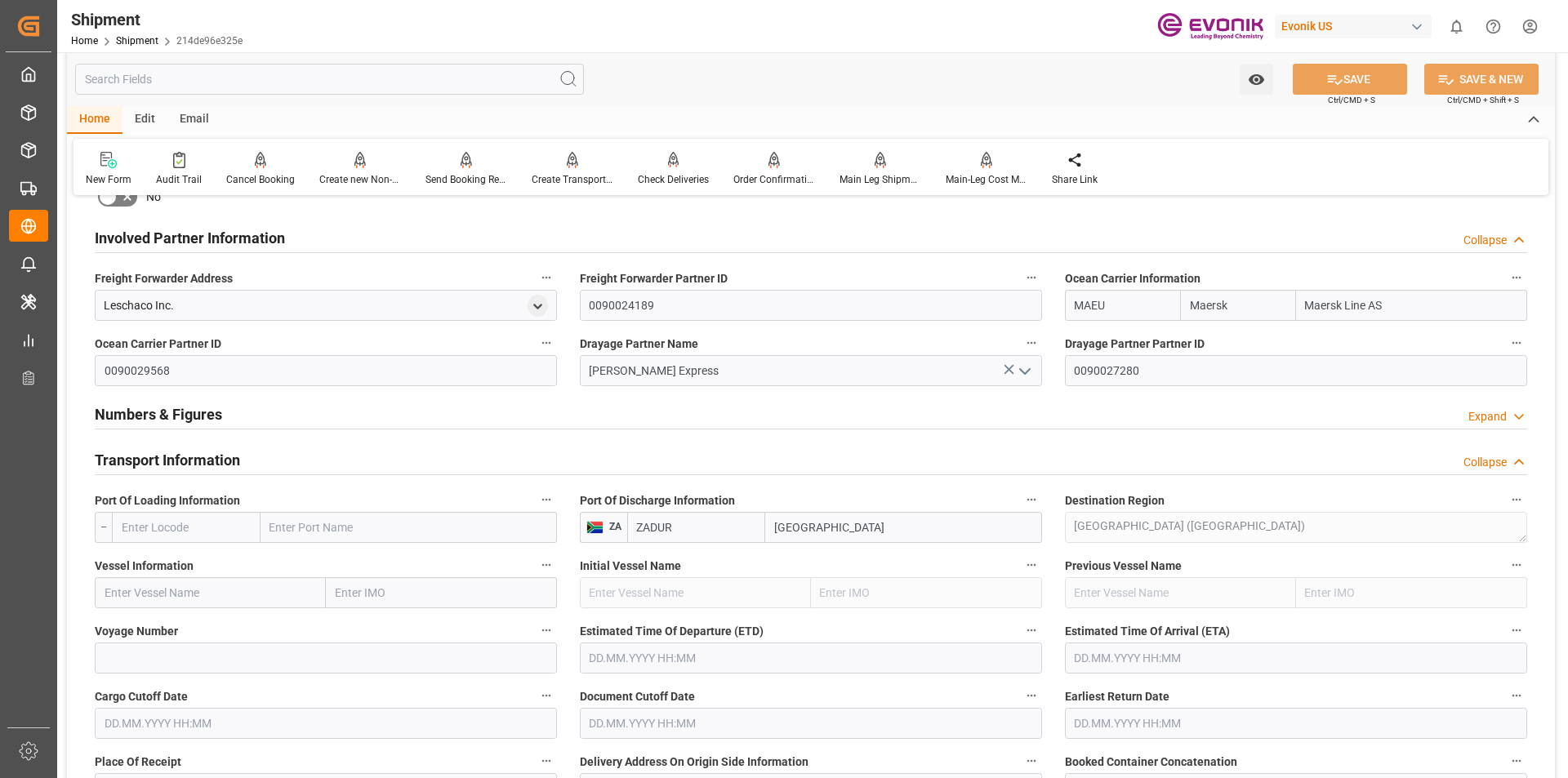
click at [292, 531] on input "text" at bounding box center [409, 527] width 297 height 31
click at [187, 525] on input "text" at bounding box center [185, 527] width 148 height 31
type input "h"
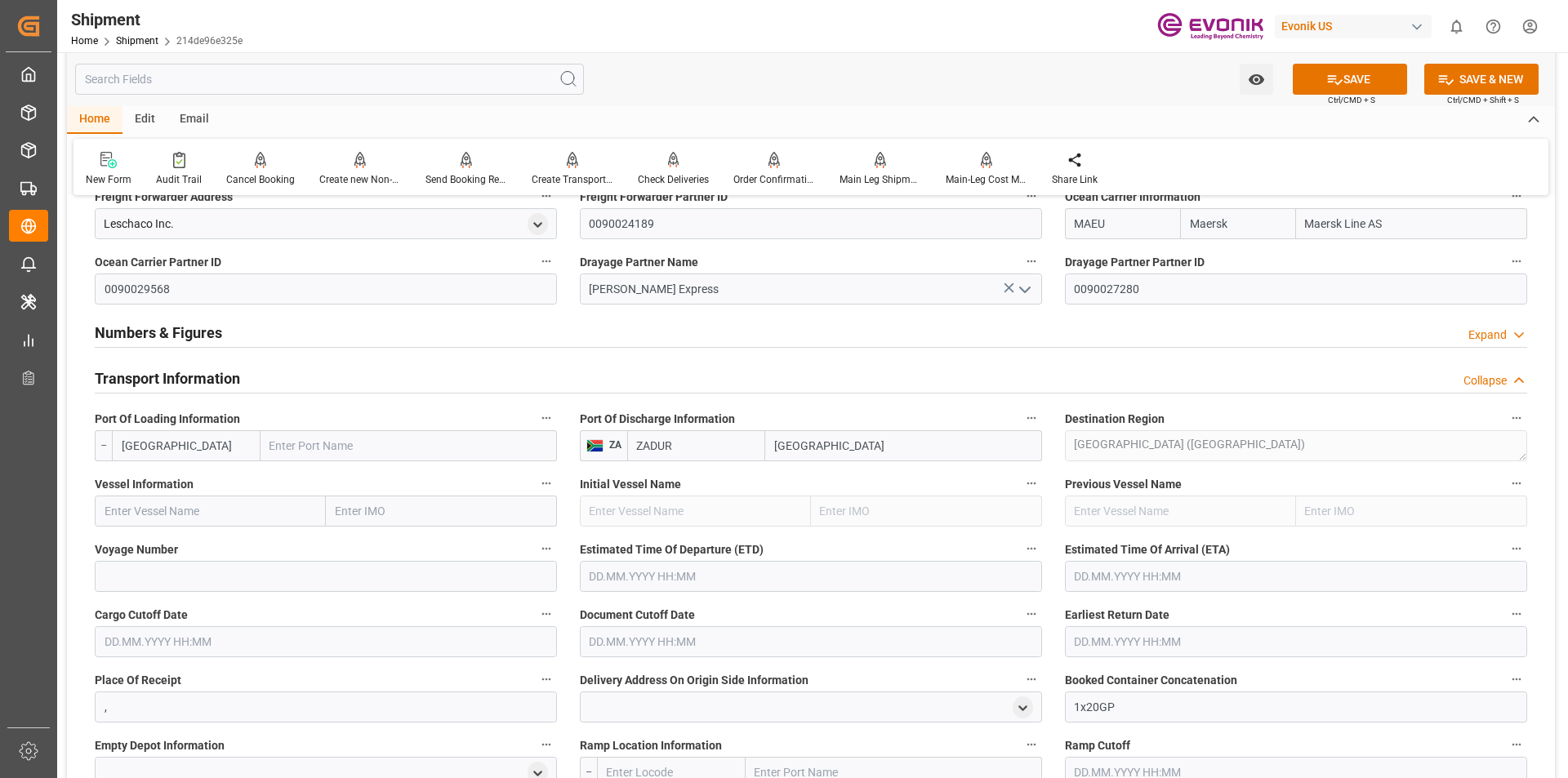
click at [203, 444] on input "norfolk" at bounding box center [185, 446] width 148 height 31
type input "n"
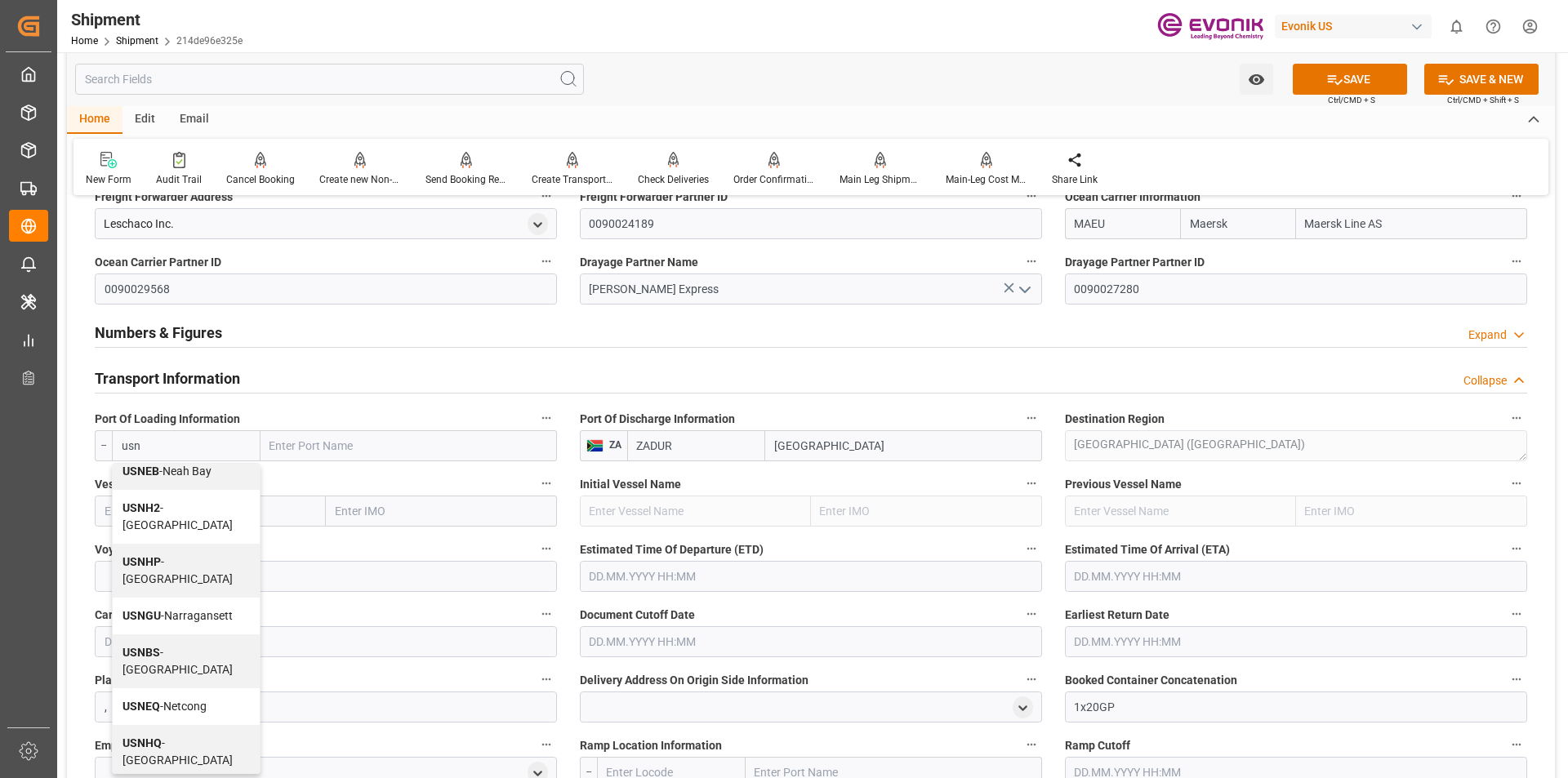
scroll to position [1143, 0]
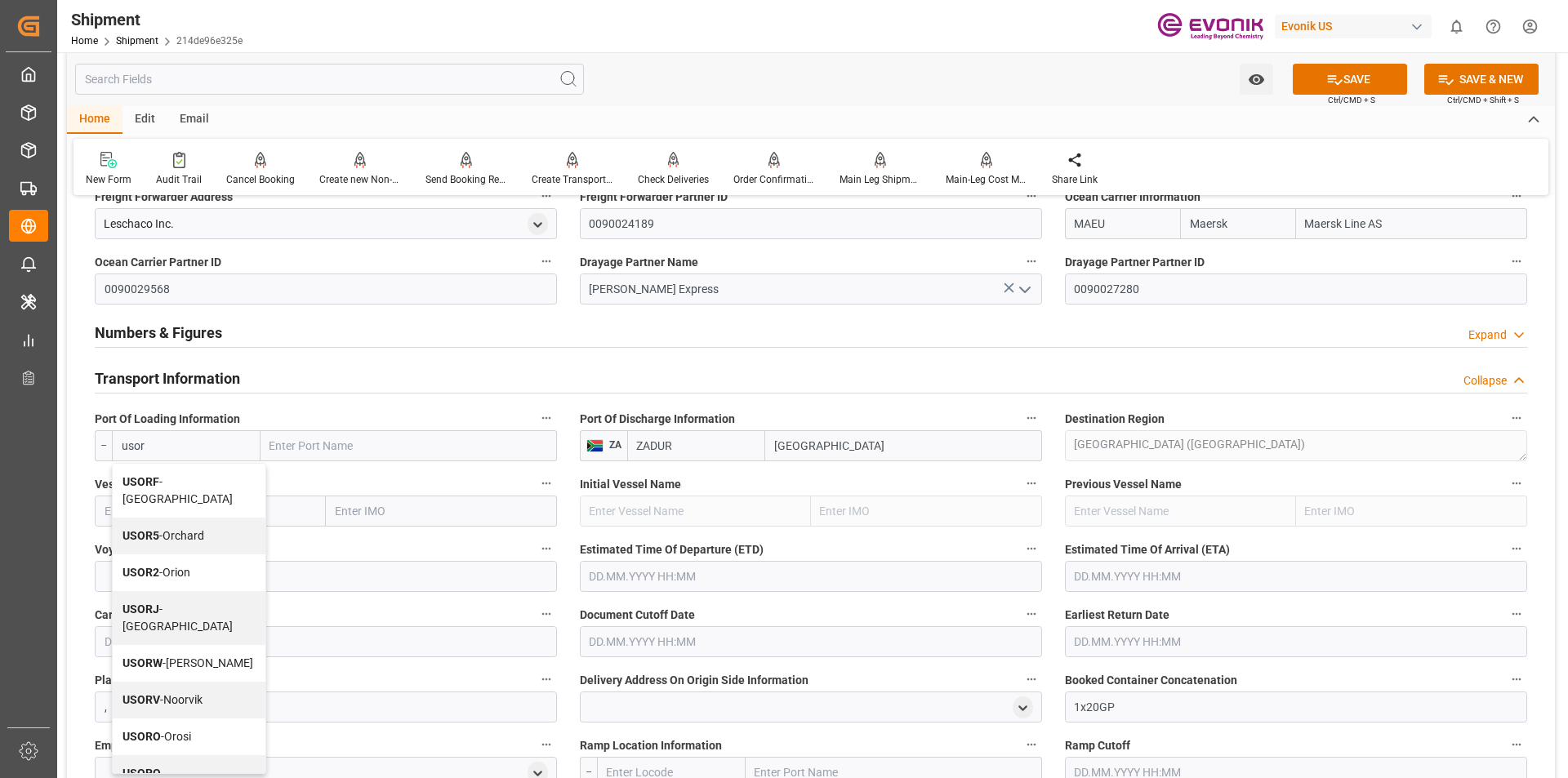
click at [174, 477] on span "USORF - Norfolk" at bounding box center [177, 490] width 110 height 30
type input "USORF"
type input "[GEOGRAPHIC_DATA]"
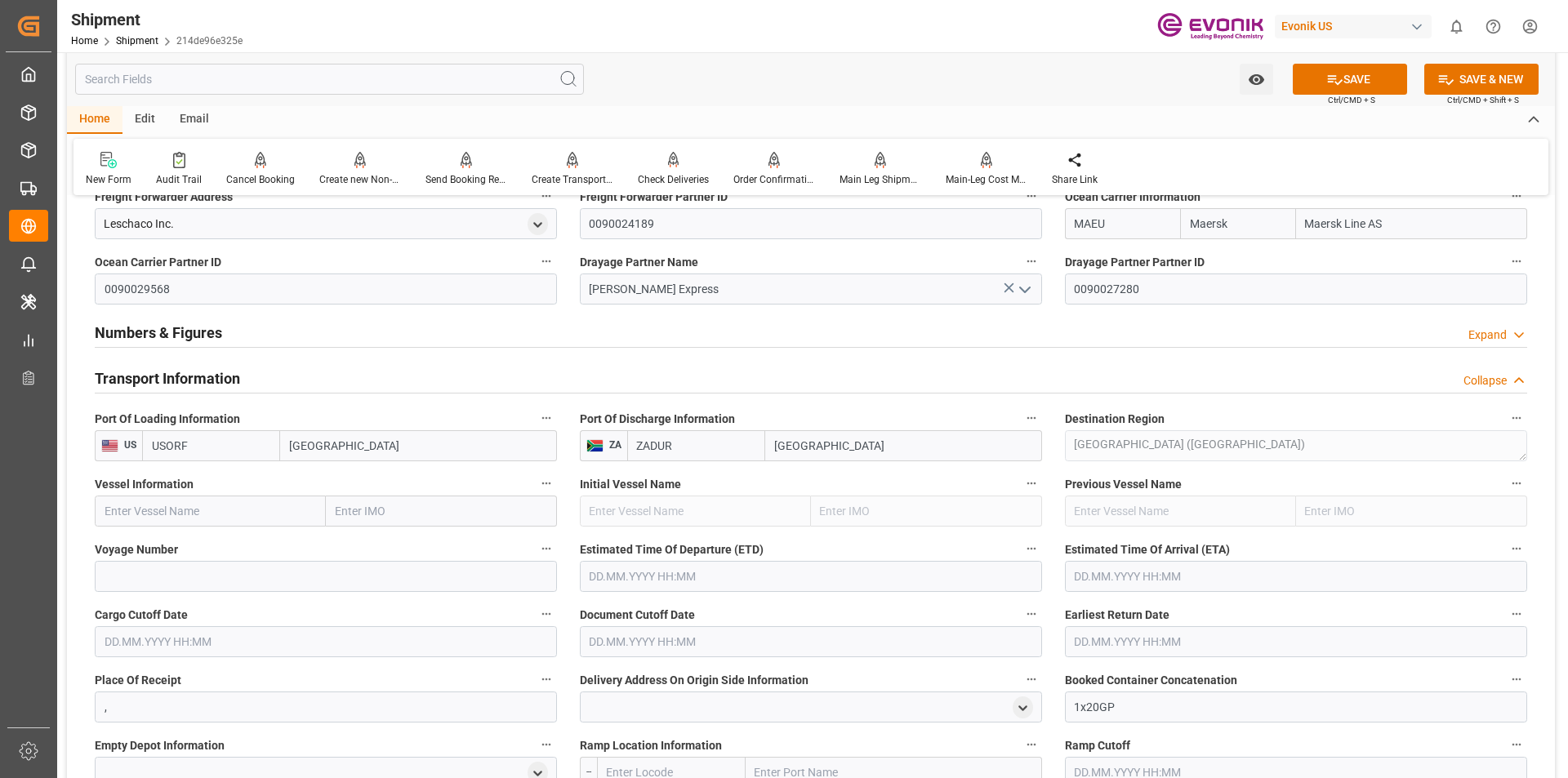
type input "USORF"
click at [358, 566] on input at bounding box center [326, 576] width 463 height 31
click at [278, 516] on input "text" at bounding box center [211, 512] width 231 height 31
paste input "MSC CARMEN"
click at [176, 546] on span "MSC Carmen - 9349813" at bounding box center [187, 547] width 164 height 13
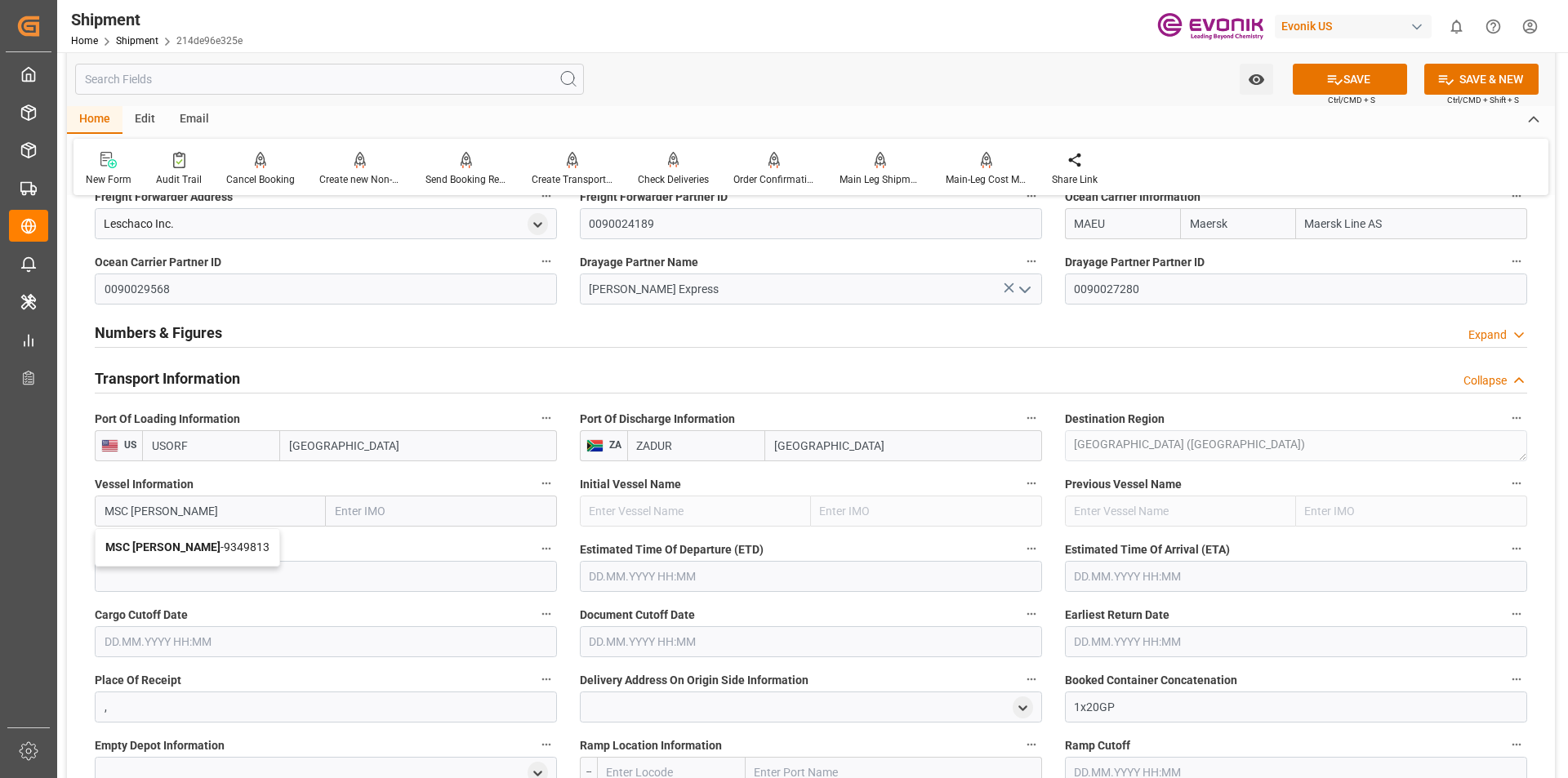
type input "MSC Carmen"
type input "9349813"
type input "MSC Carmen"
click at [171, 579] on input at bounding box center [326, 576] width 463 height 31
type input "534S"
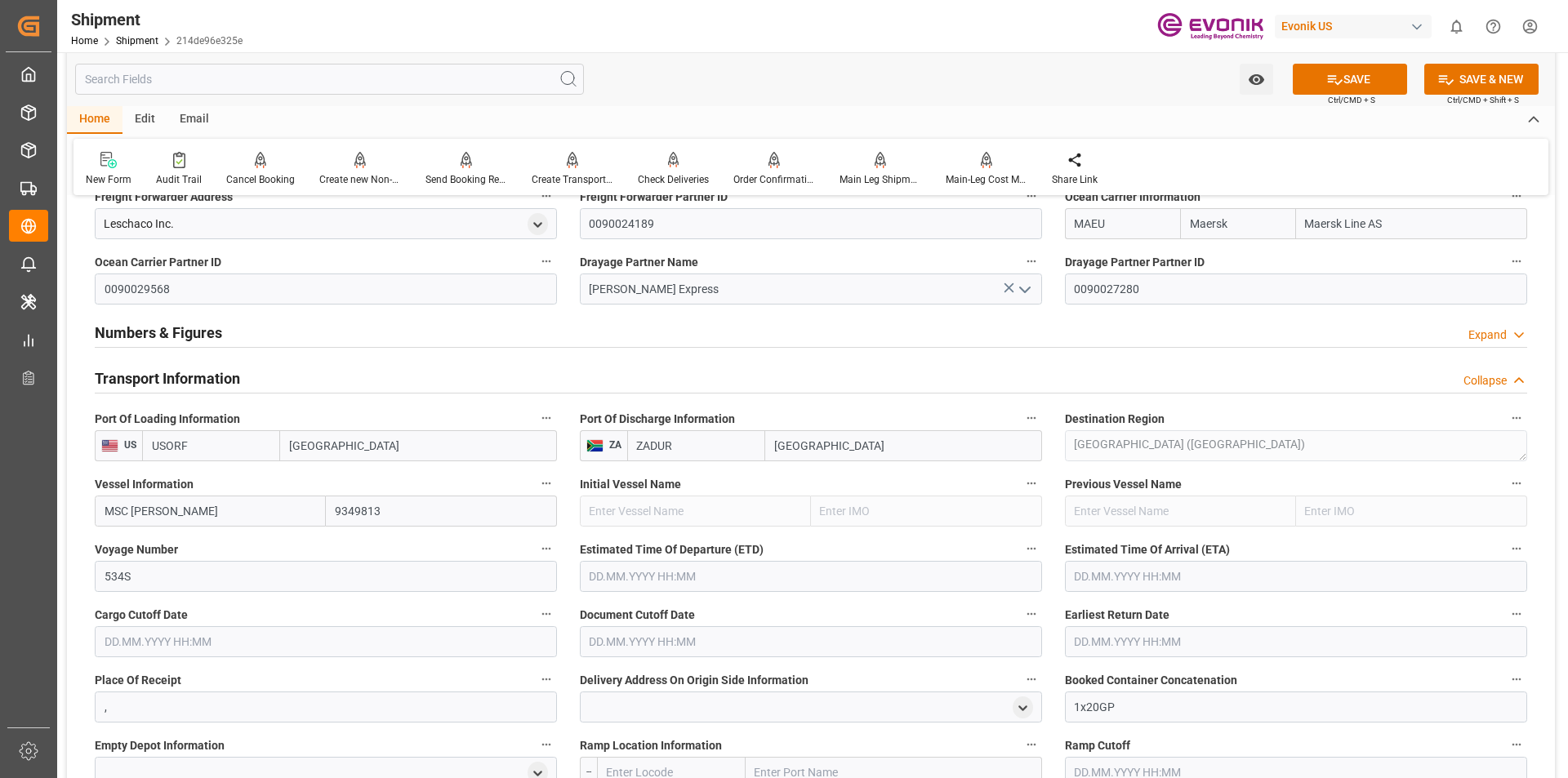
click at [388, 607] on label "Cargo Cutoff Date" at bounding box center [326, 615] width 463 height 23
click at [536, 607] on button "Cargo Cutoff Date" at bounding box center [546, 614] width 21 height 21
click at [724, 569] on div at bounding box center [784, 389] width 1568 height 778
click at [616, 574] on input "text" at bounding box center [811, 576] width 463 height 31
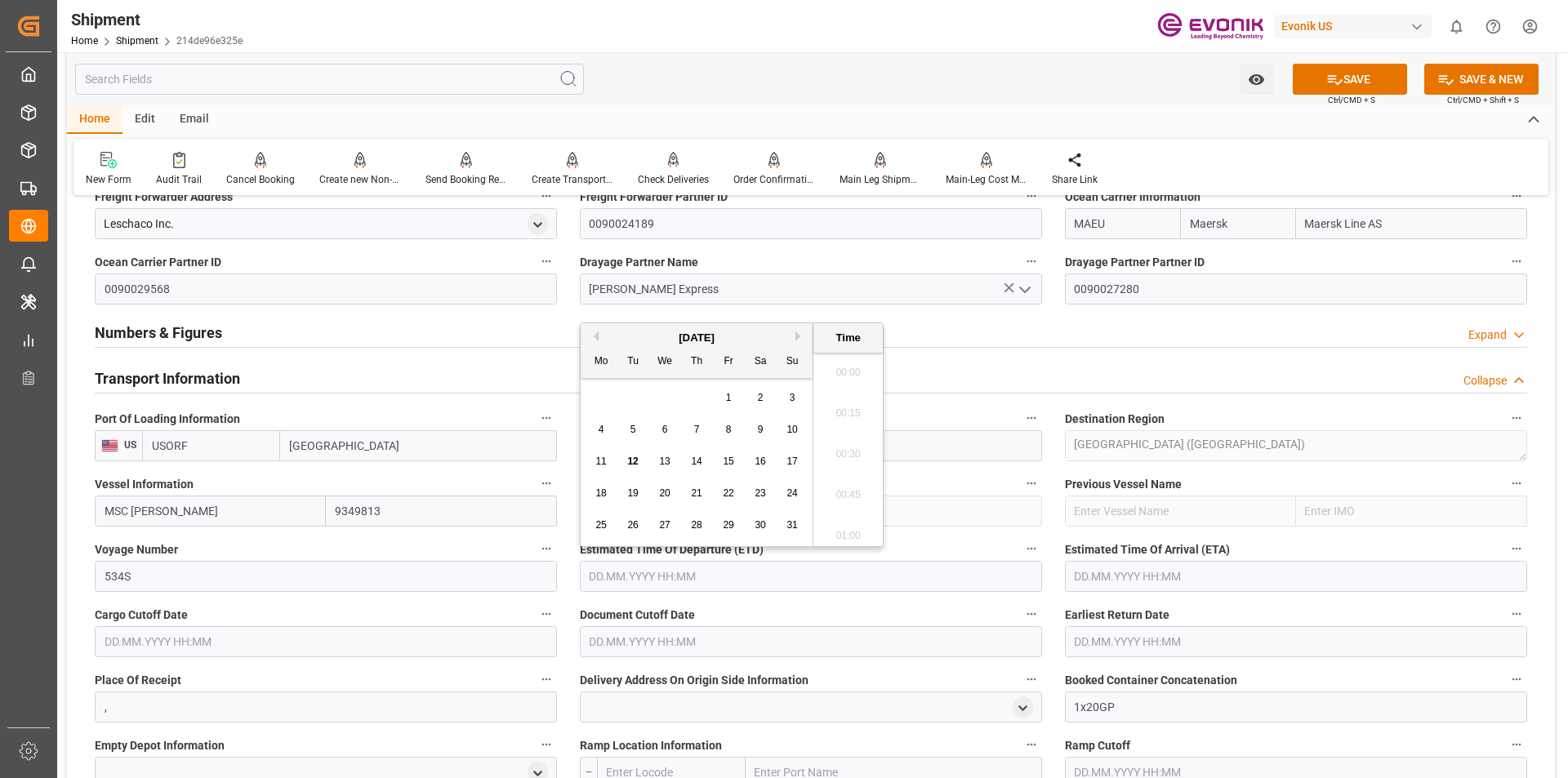
scroll to position [2577, 0]
click at [600, 527] on span "25" at bounding box center [600, 525] width 11 height 11
type input "25.08.2025 00:00"
click at [1156, 575] on input "text" at bounding box center [1297, 576] width 463 height 31
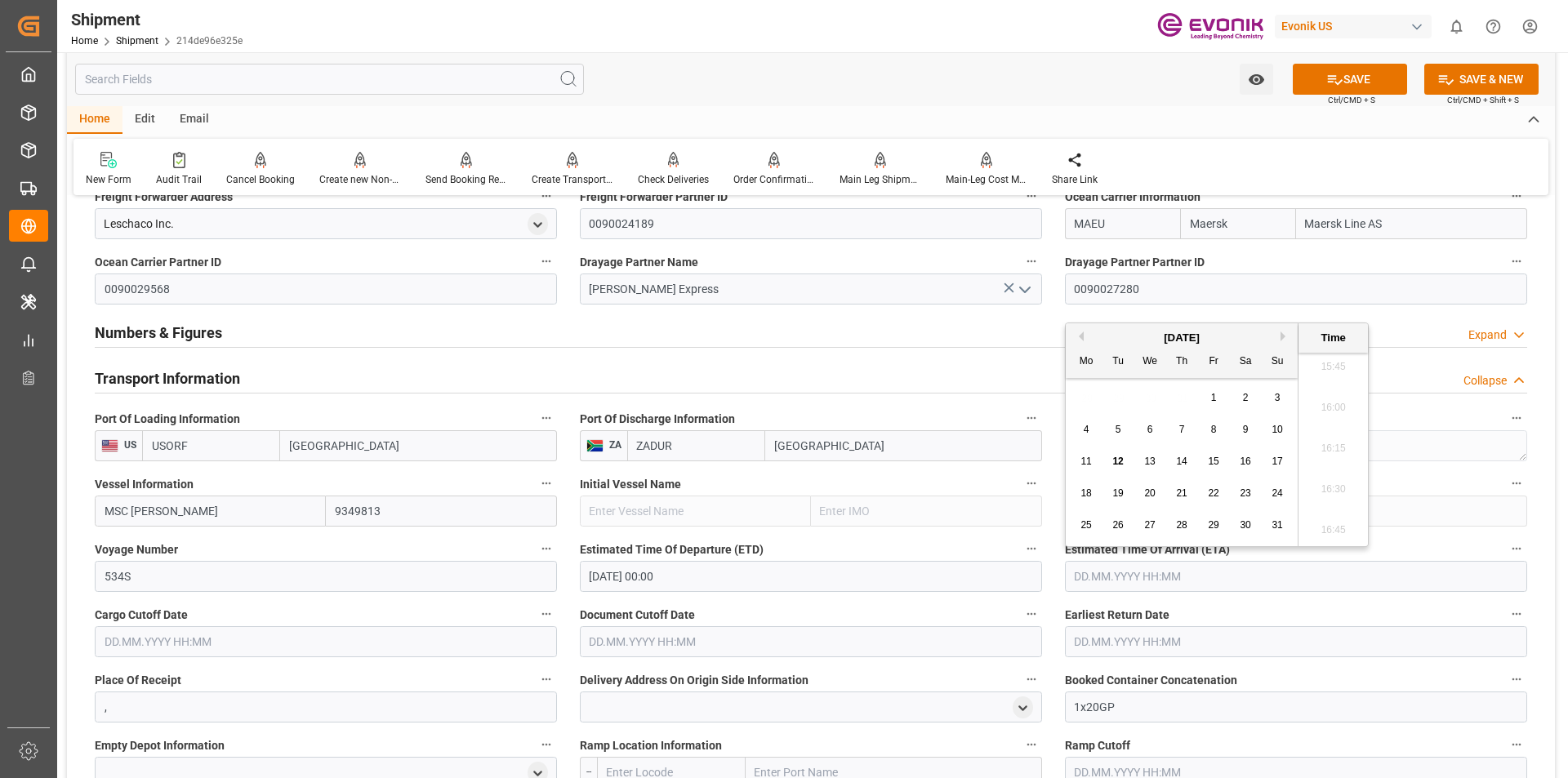
click at [1281, 335] on button "Next Month" at bounding box center [1286, 336] width 10 height 10
click at [1177, 490] on span "25" at bounding box center [1181, 494] width 11 height 11
type input "25.09.2025 00:00"
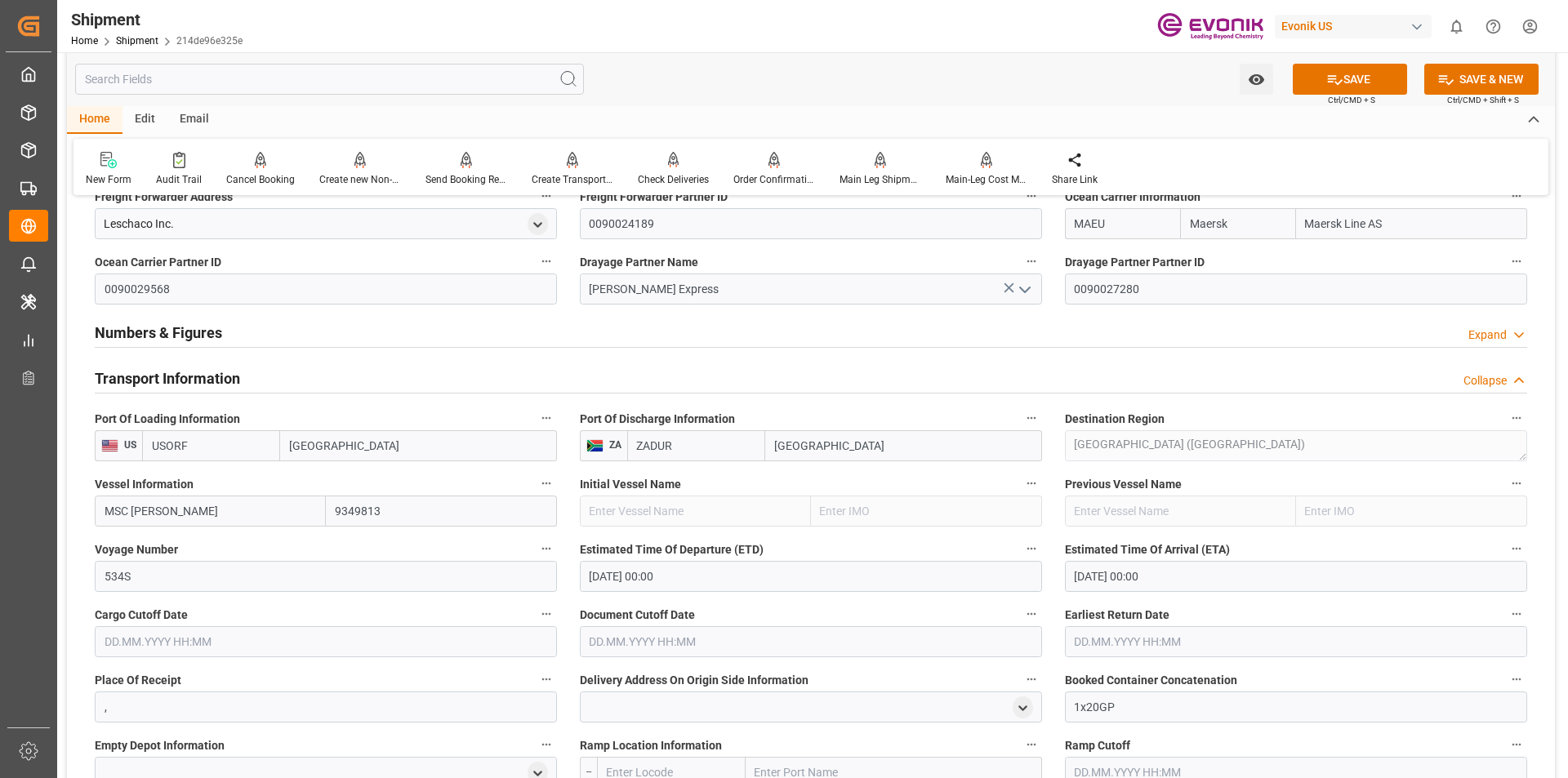
click at [1048, 487] on div "Initial Vessel Name" at bounding box center [811, 500] width 485 height 66
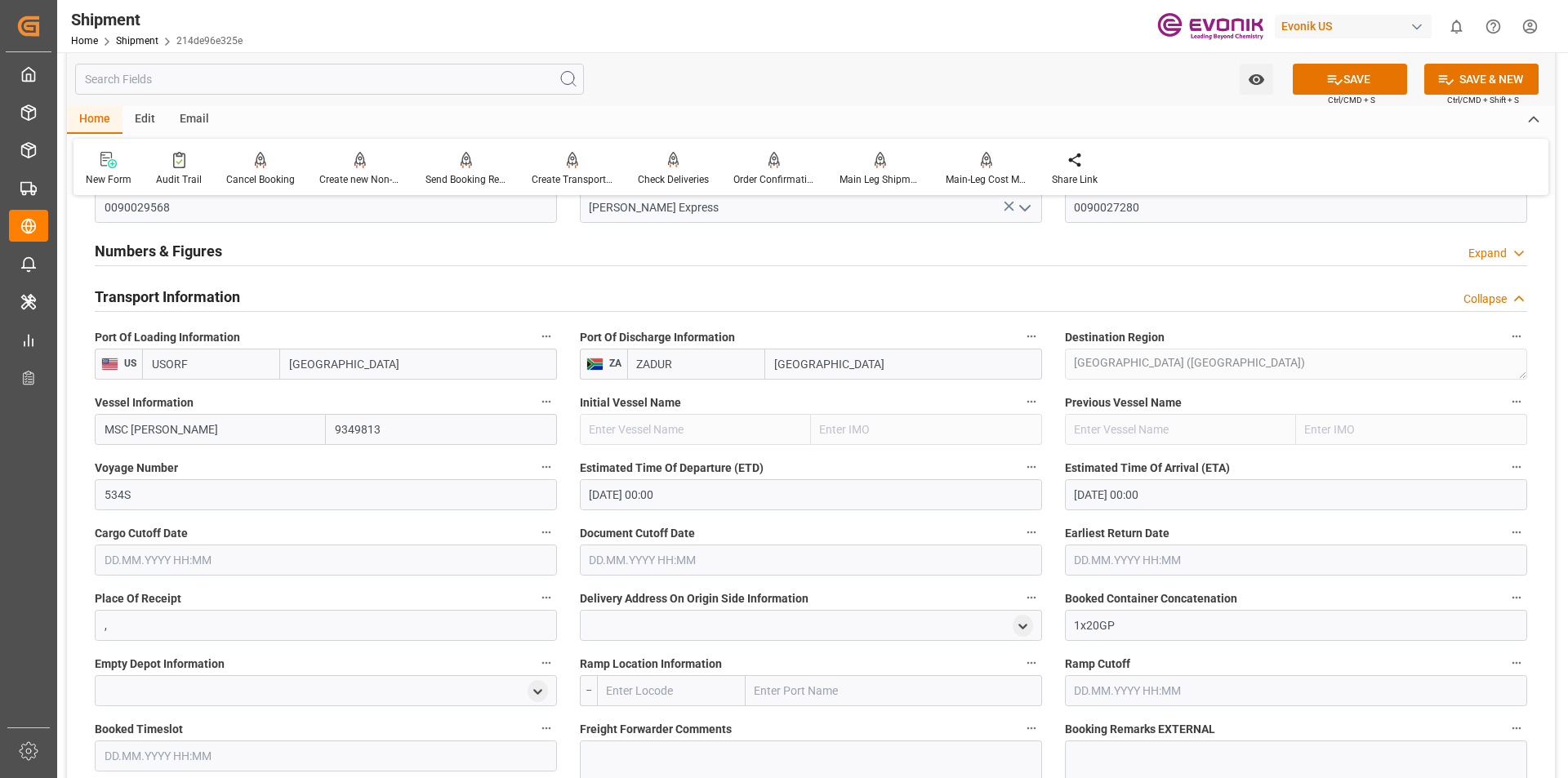
click at [280, 563] on input "text" at bounding box center [326, 560] width 463 height 31
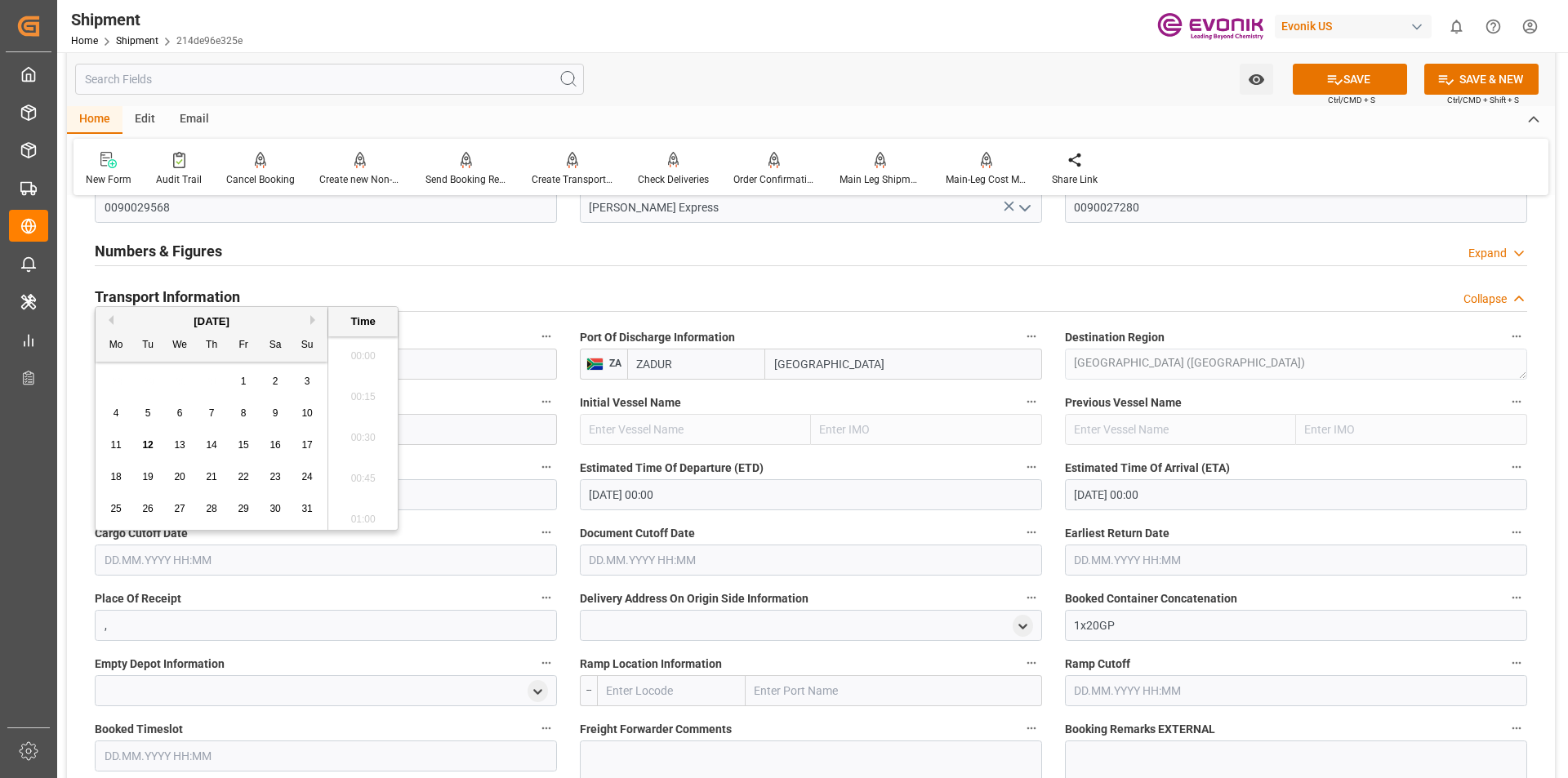
scroll to position [2577, 0]
click at [210, 477] on span "21" at bounding box center [211, 477] width 11 height 11
type input "21.08.2025 00:00"
click at [613, 561] on input "text" at bounding box center [811, 560] width 463 height 31
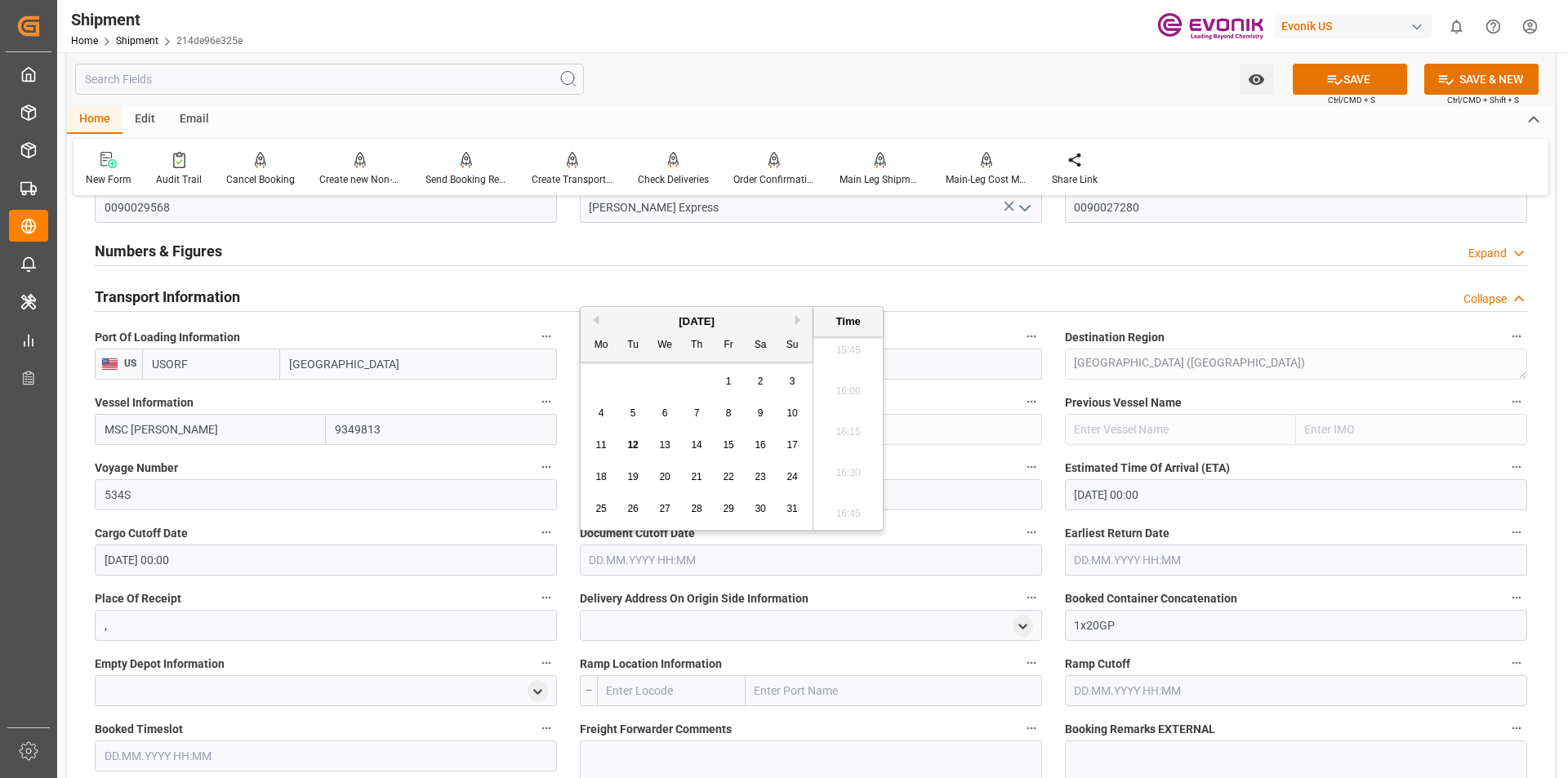
click at [665, 477] on span "20" at bounding box center [664, 477] width 11 height 11
type input "20.08.2025 00:00"
click at [1153, 553] on input "text" at bounding box center [1297, 560] width 463 height 31
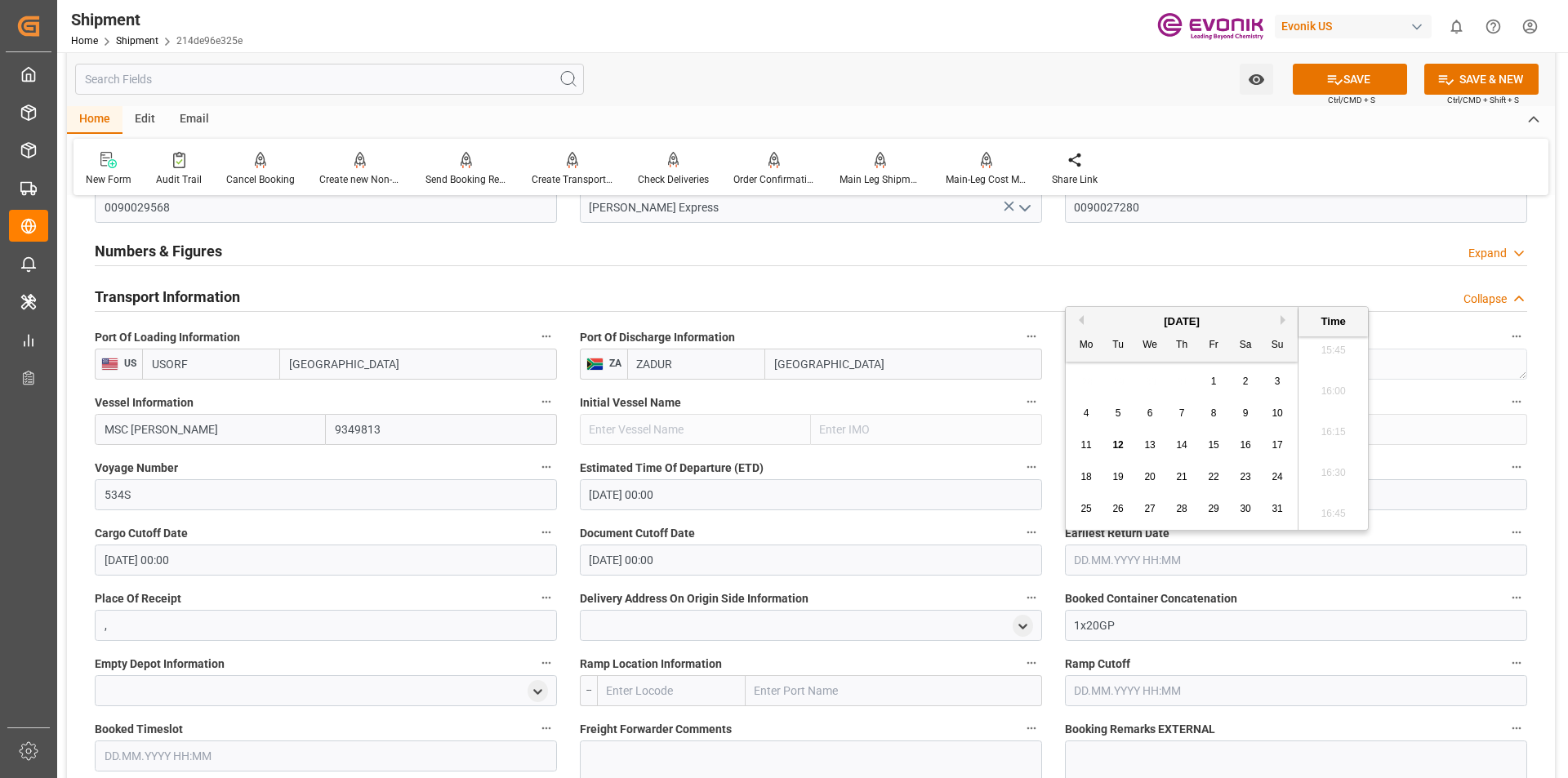
click at [1142, 477] on div "20" at bounding box center [1150, 478] width 21 height 20
type input "20.08.2025 00:00"
click at [958, 594] on label "Delivery Address On Origin Side Information" at bounding box center [811, 598] width 463 height 23
click at [1021, 594] on button "Delivery Address On Origin Side Information" at bounding box center [1032, 598] width 21 height 21
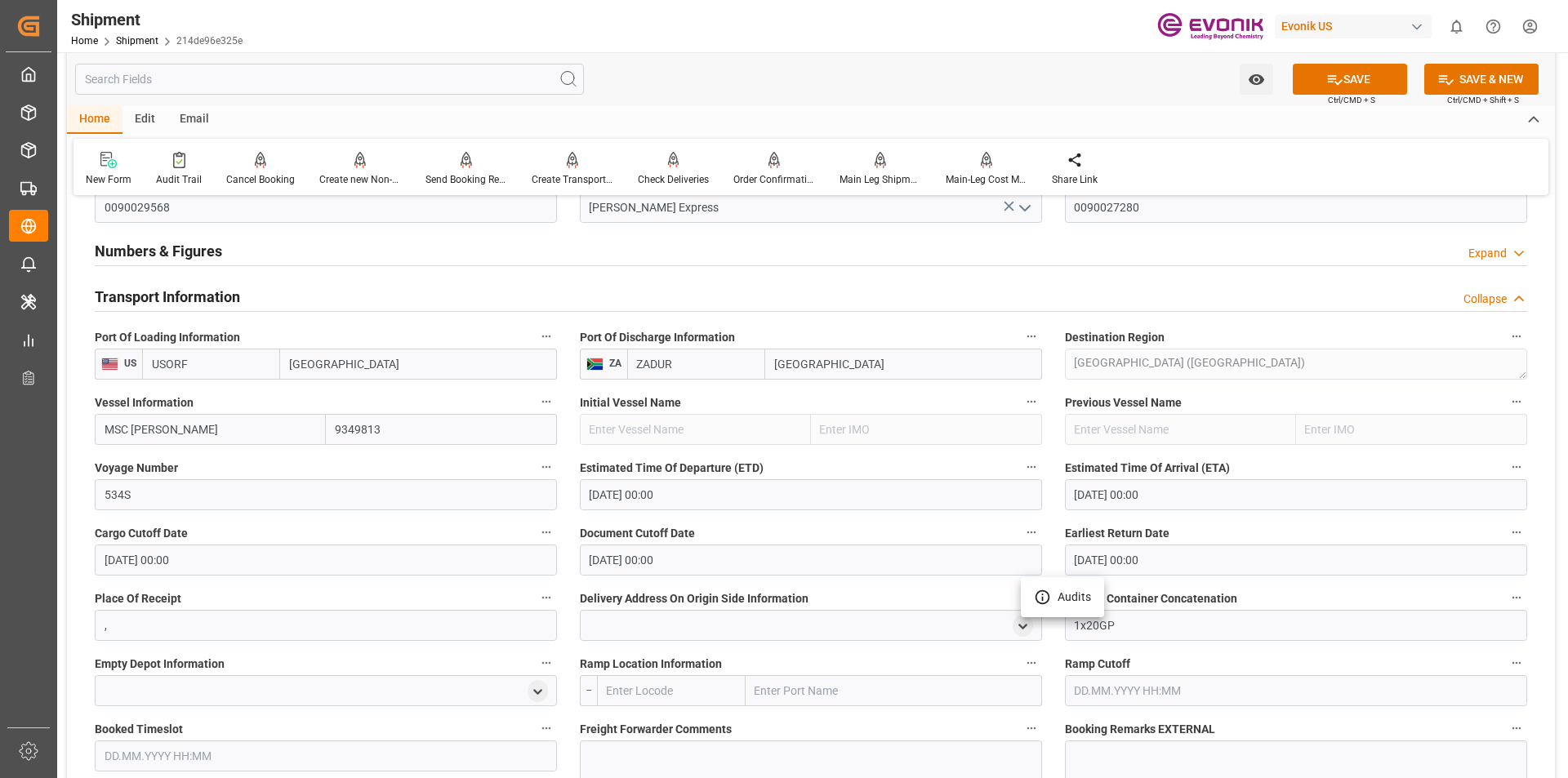
click at [870, 654] on div at bounding box center [784, 389] width 1568 height 778
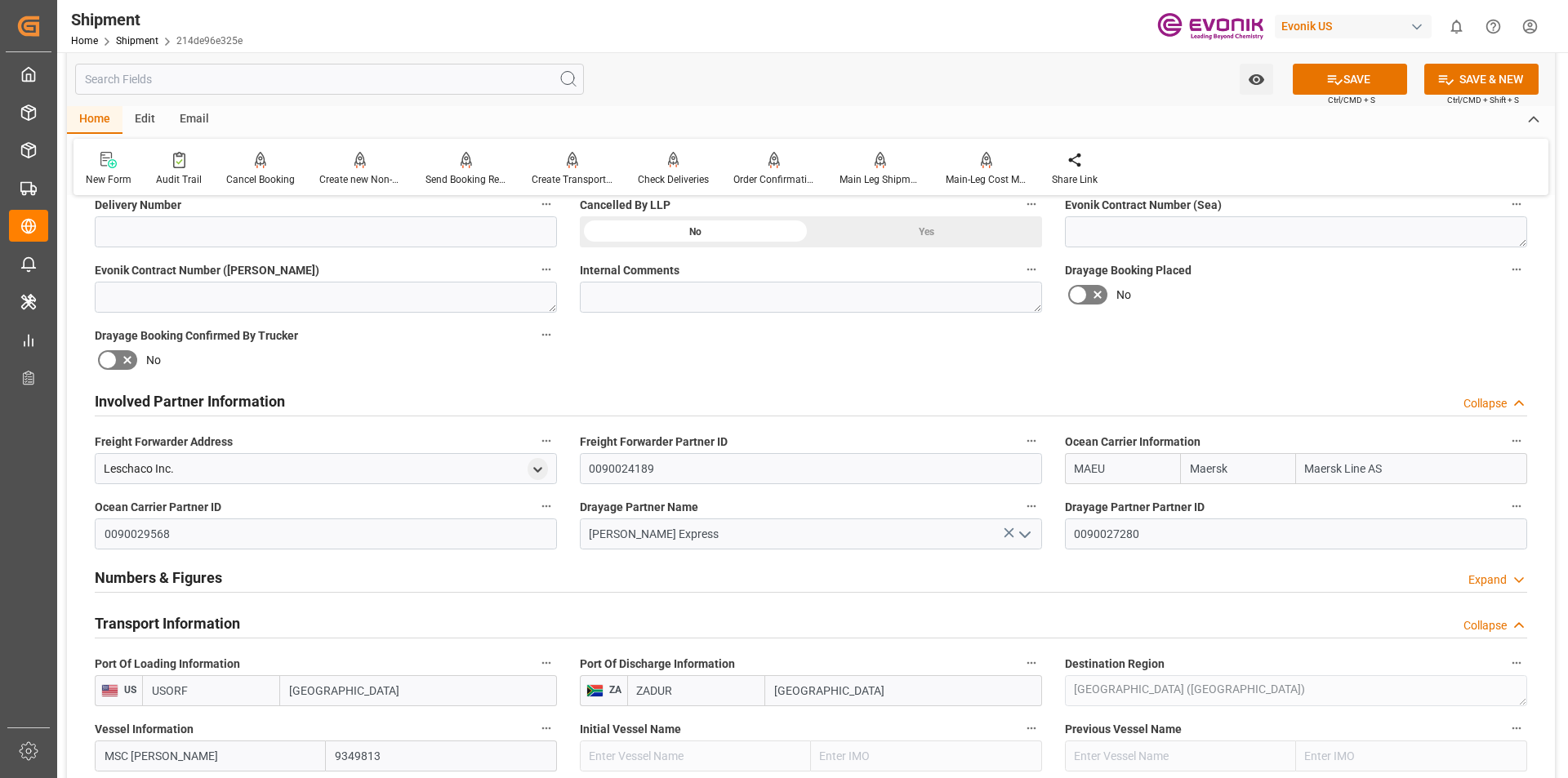
scroll to position [1062, 0]
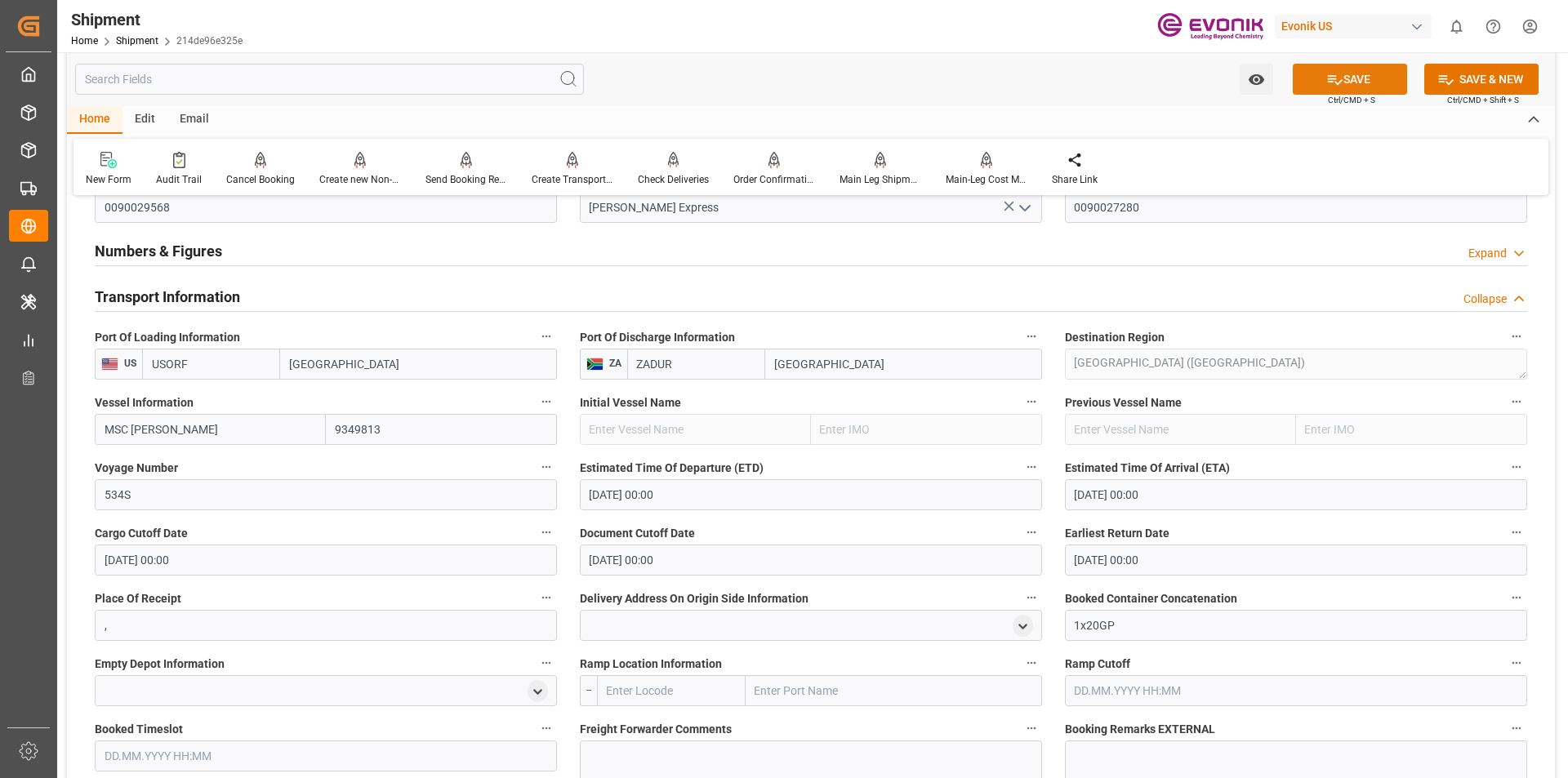
click at [1372, 86] on button "SAVE" at bounding box center [1350, 80] width 114 height 31
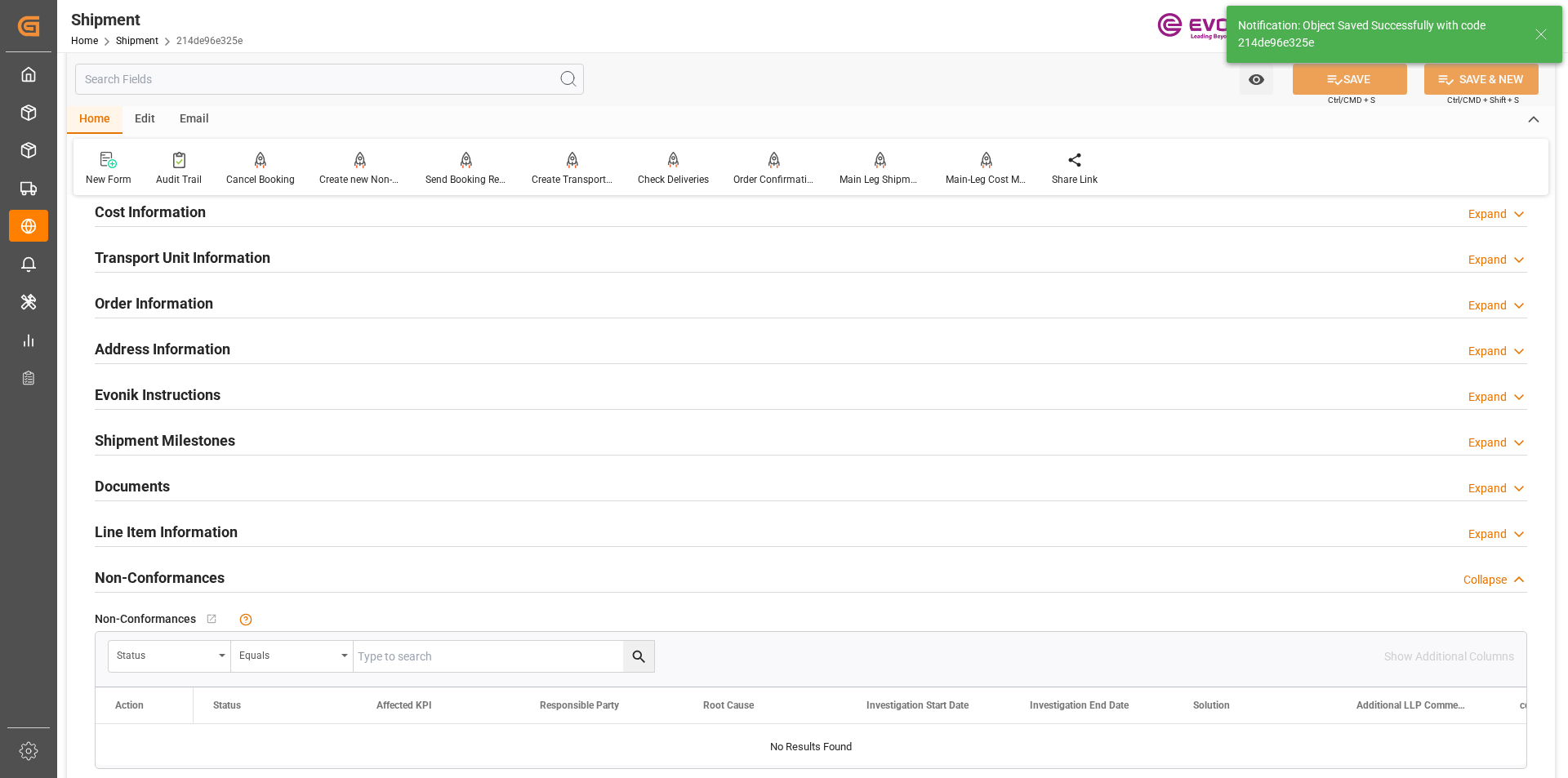
scroll to position [817, 0]
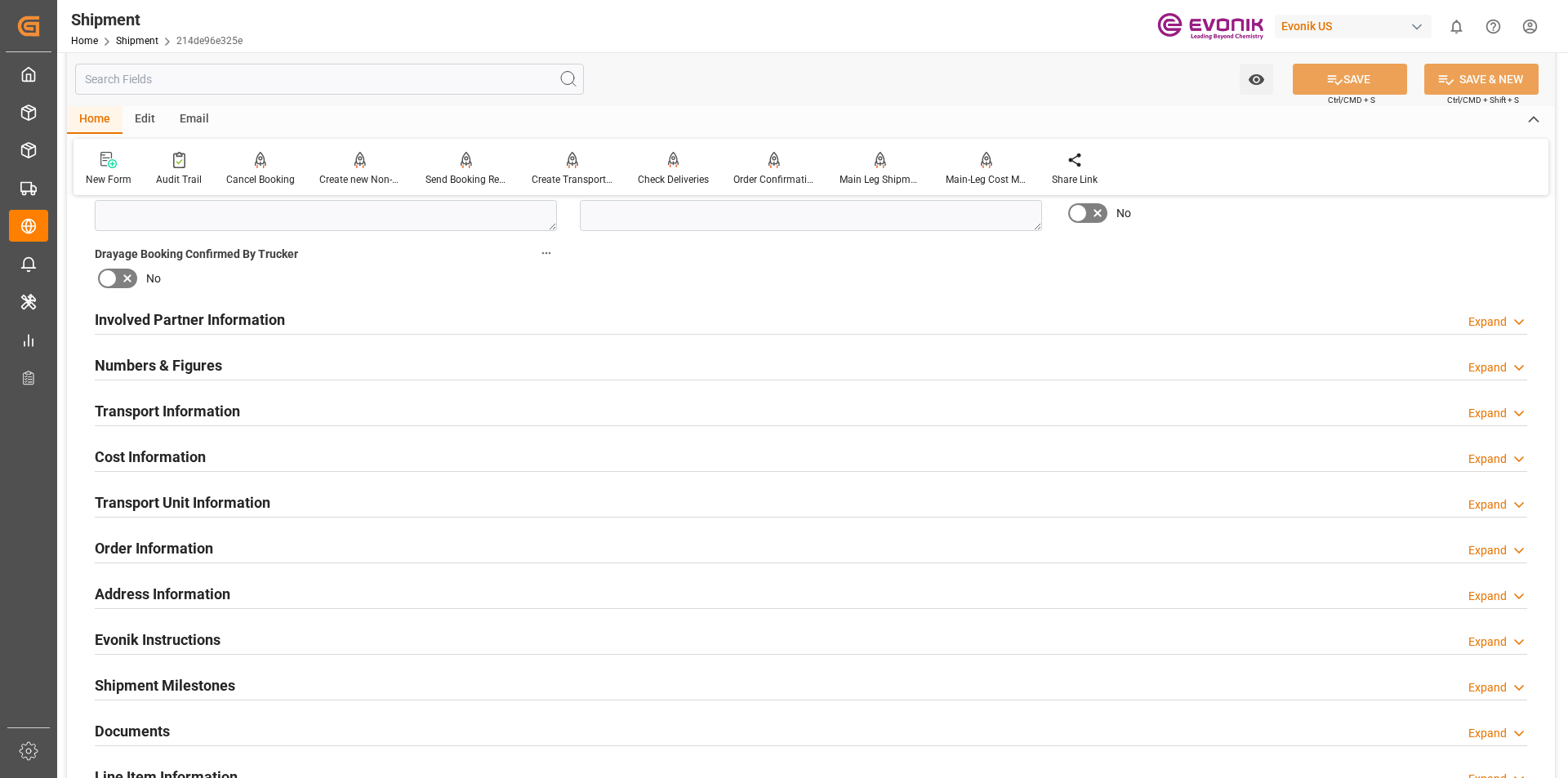
click at [179, 412] on h2 "Transport Information" at bounding box center [167, 411] width 145 height 22
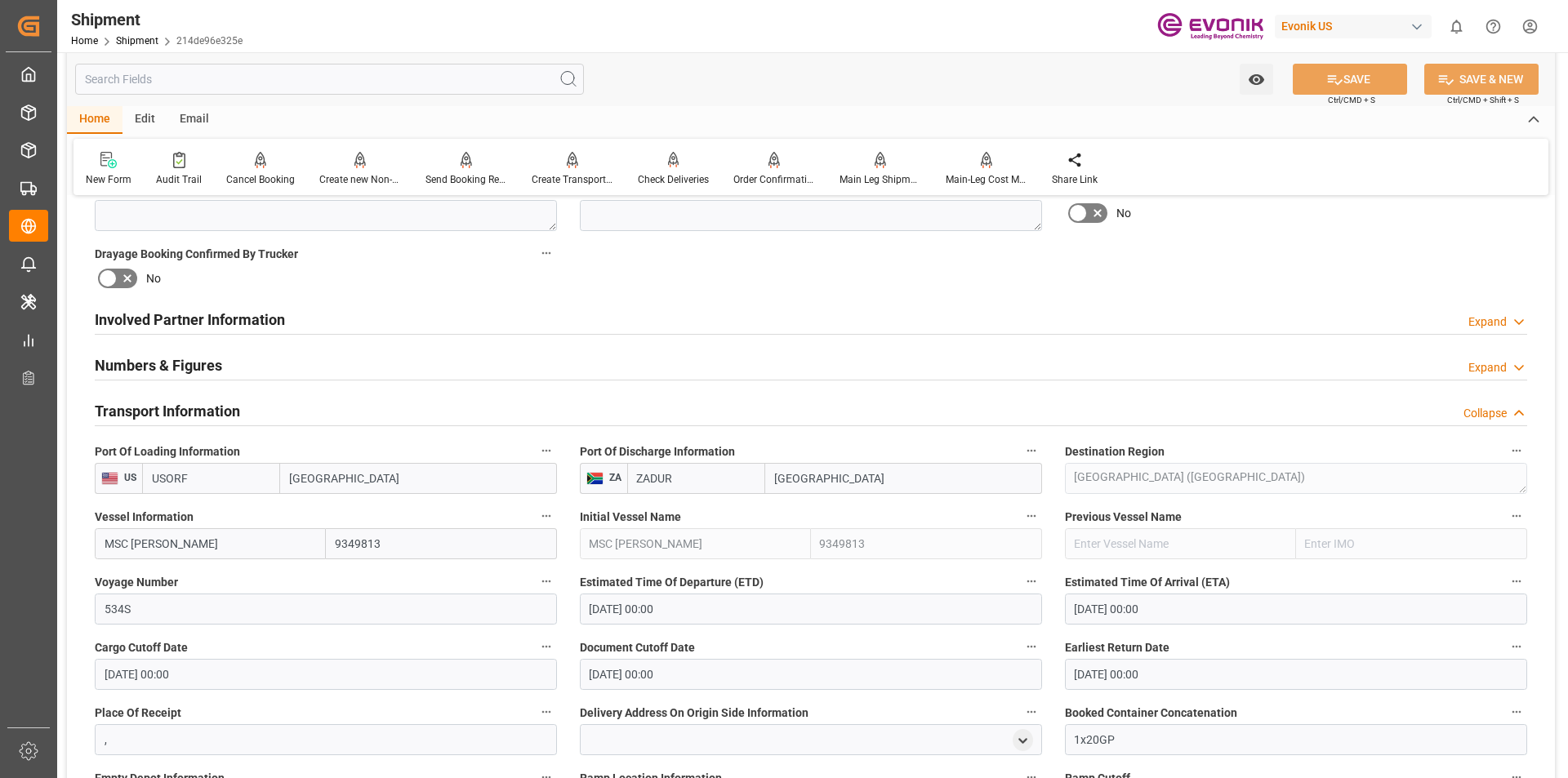
scroll to position [980, 0]
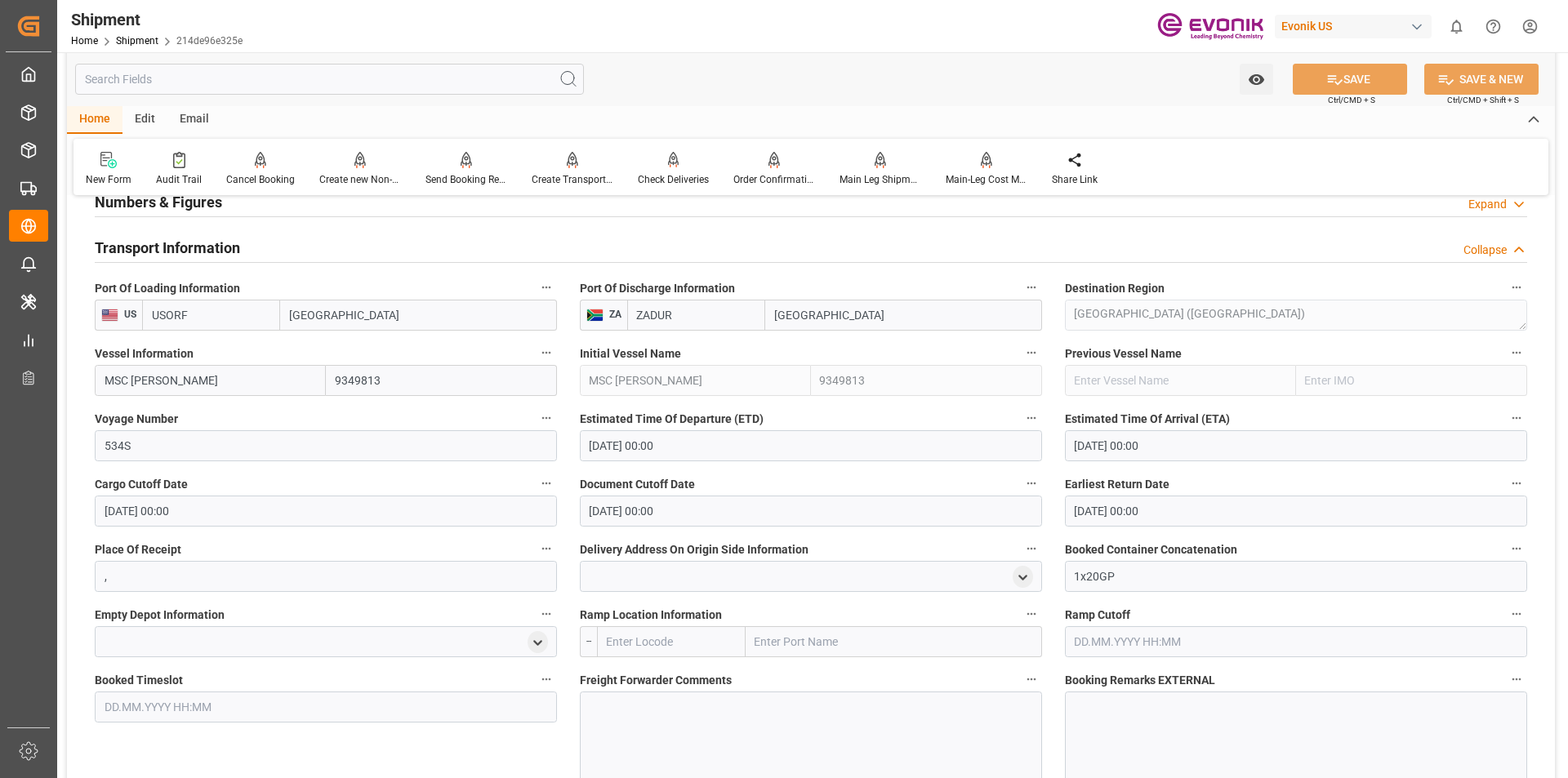
click at [207, 248] on h2 "Transport Information" at bounding box center [167, 248] width 145 height 22
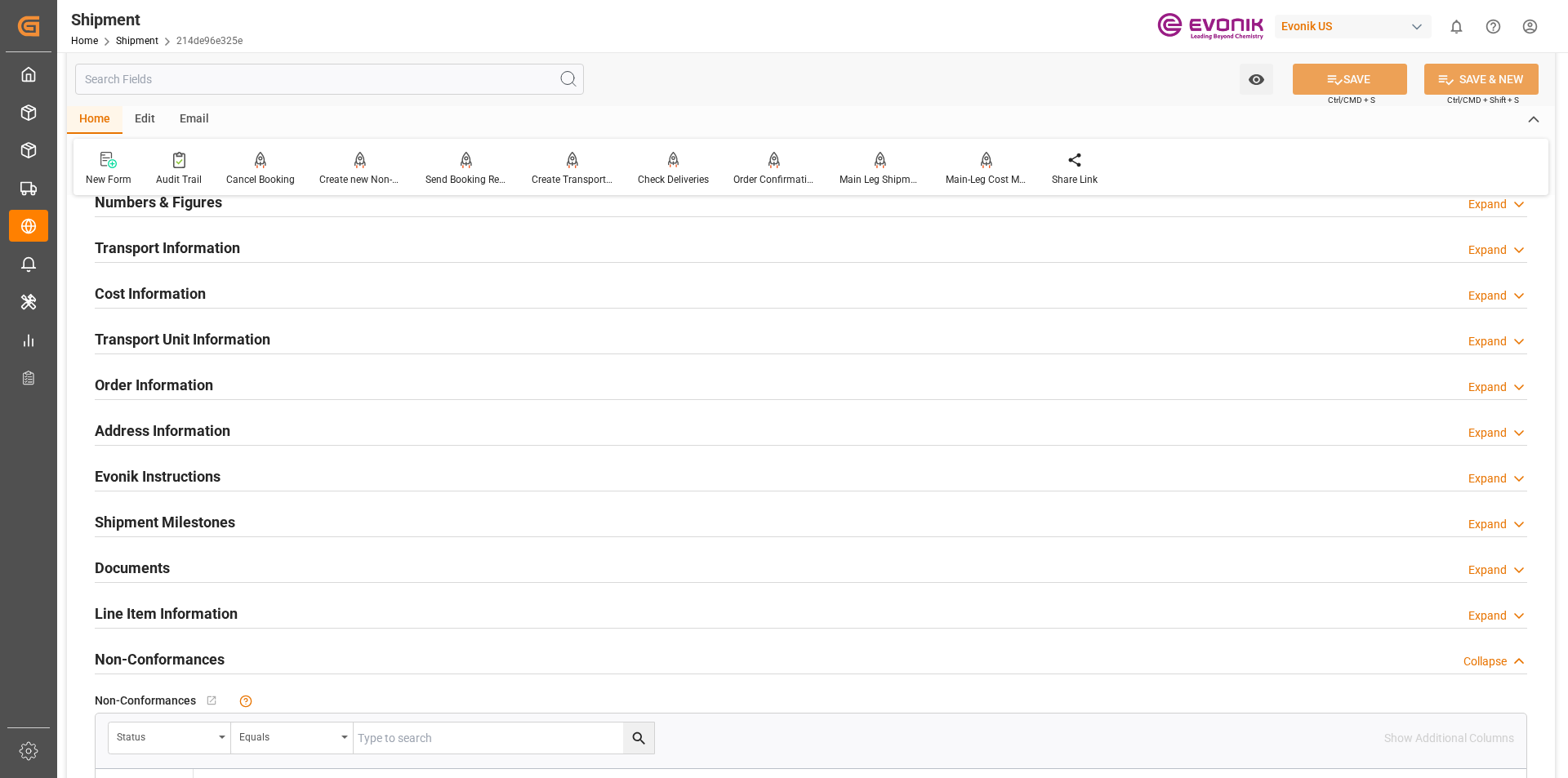
click at [183, 338] on h2 "Transport Unit Information" at bounding box center [183, 339] width 175 height 22
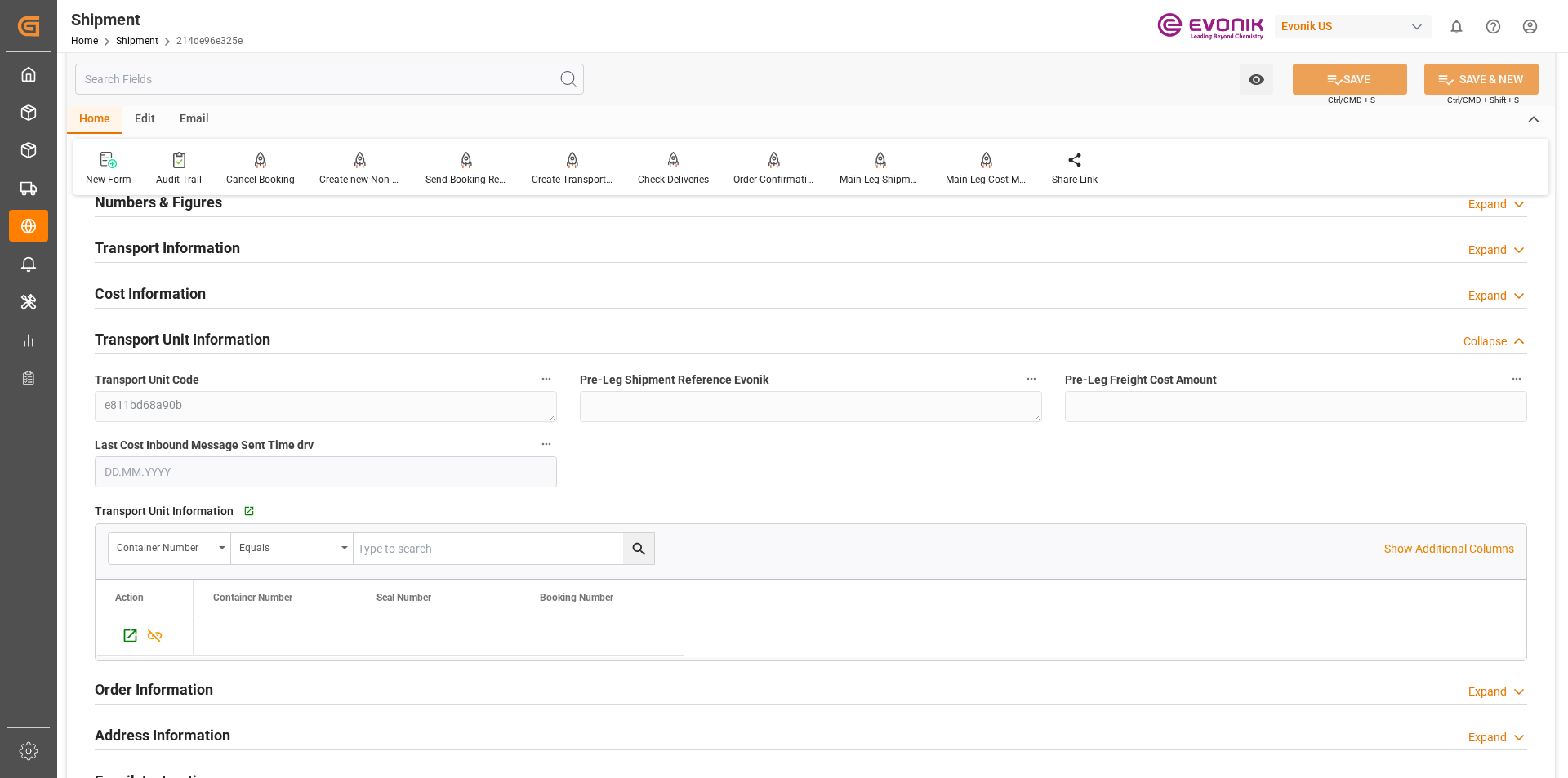
click at [183, 338] on h2 "Transport Unit Information" at bounding box center [183, 339] width 175 height 22
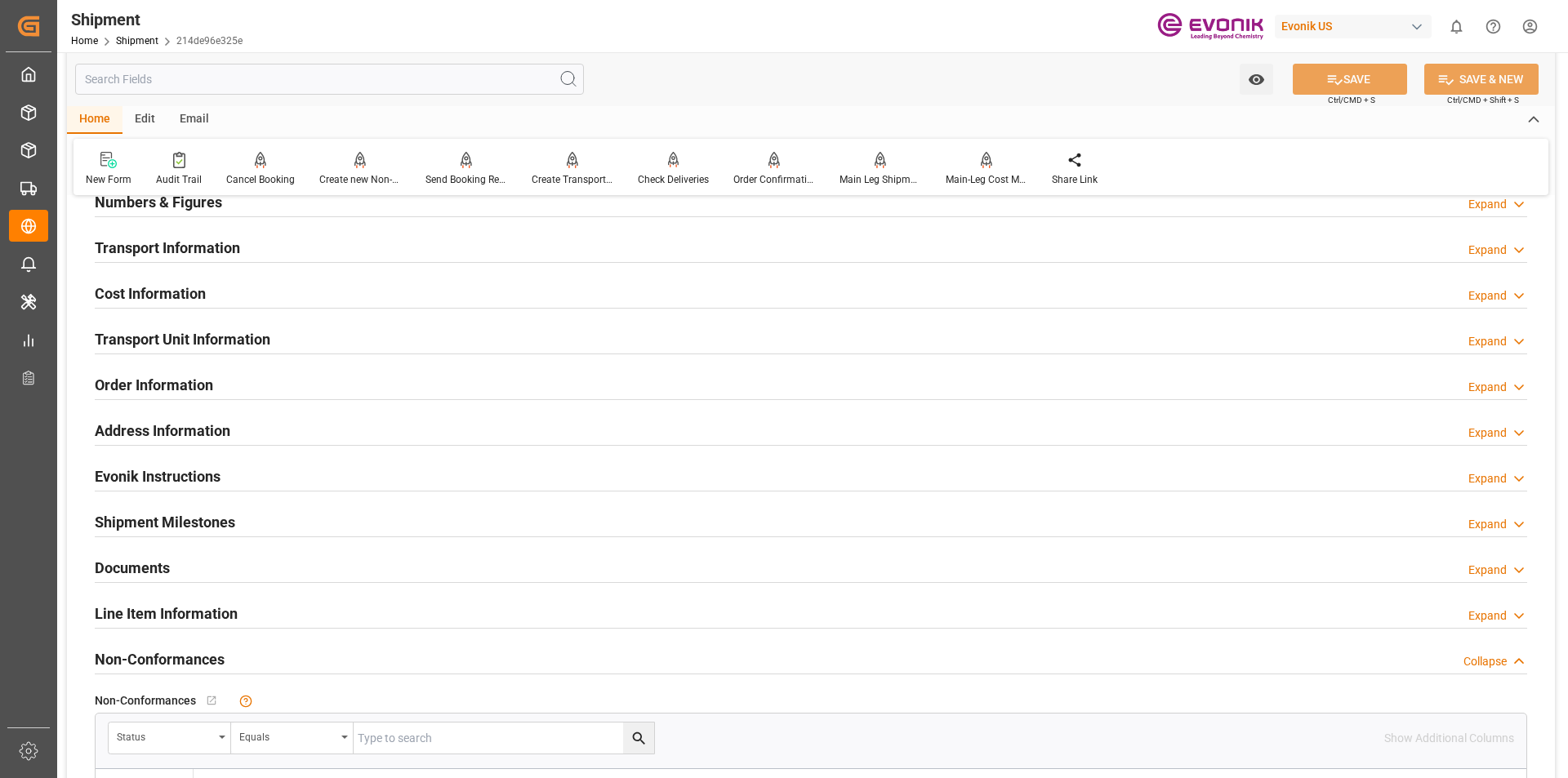
click at [194, 244] on h2 "Transport Information" at bounding box center [167, 248] width 145 height 22
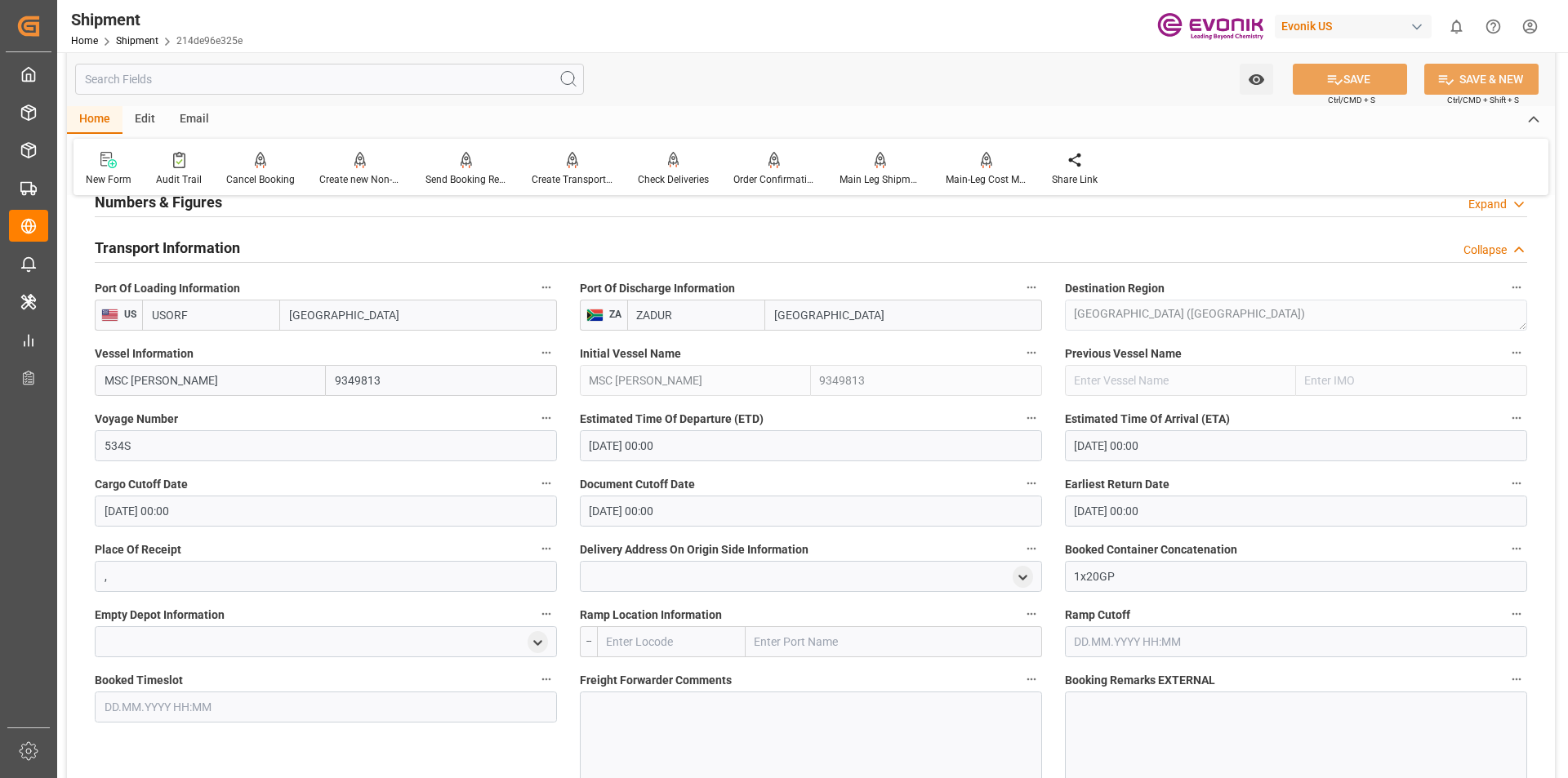
click at [183, 246] on h2 "Transport Information" at bounding box center [167, 248] width 145 height 22
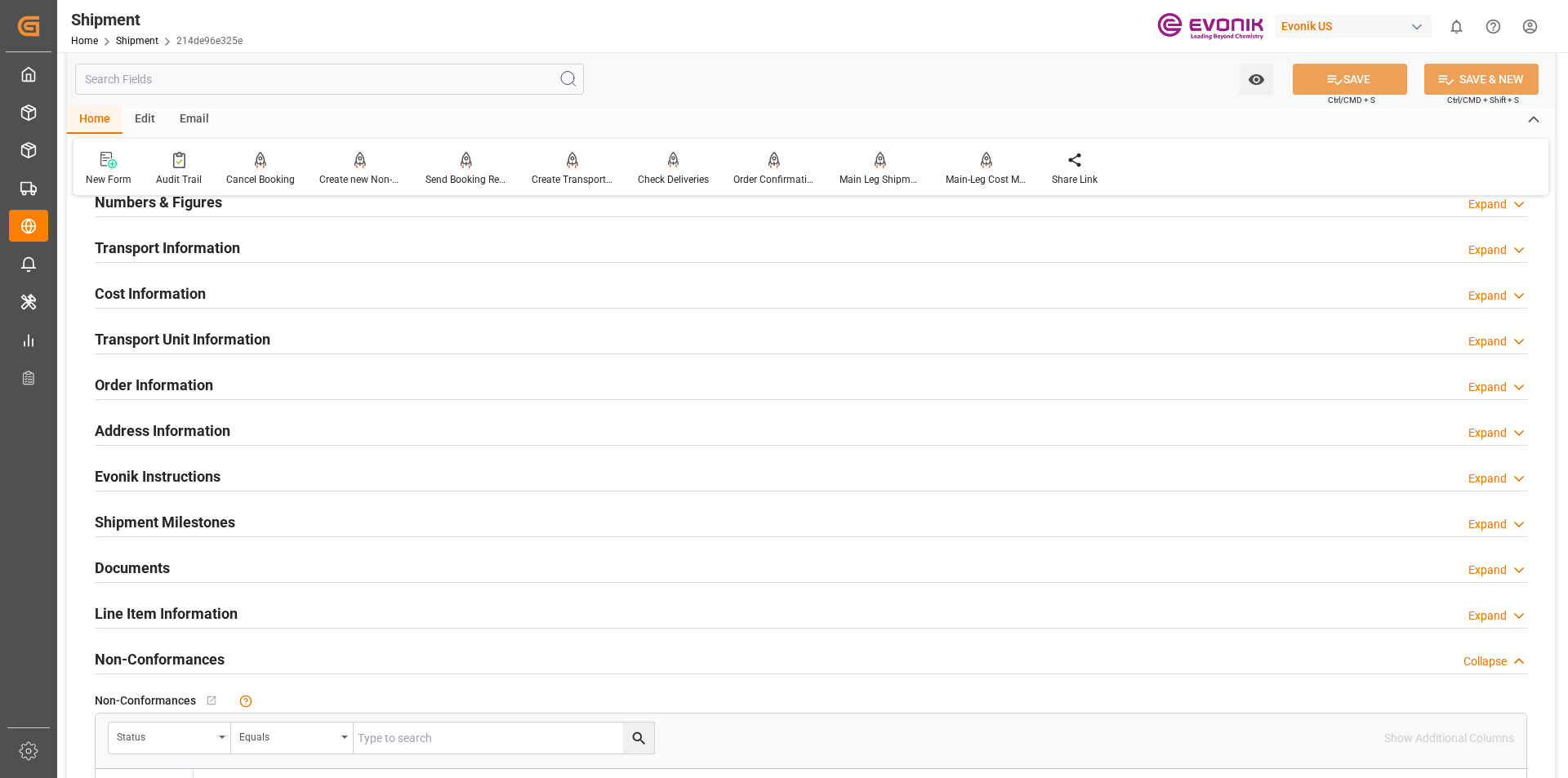
click at [166, 290] on h2 "Cost Information" at bounding box center [150, 293] width 111 height 22
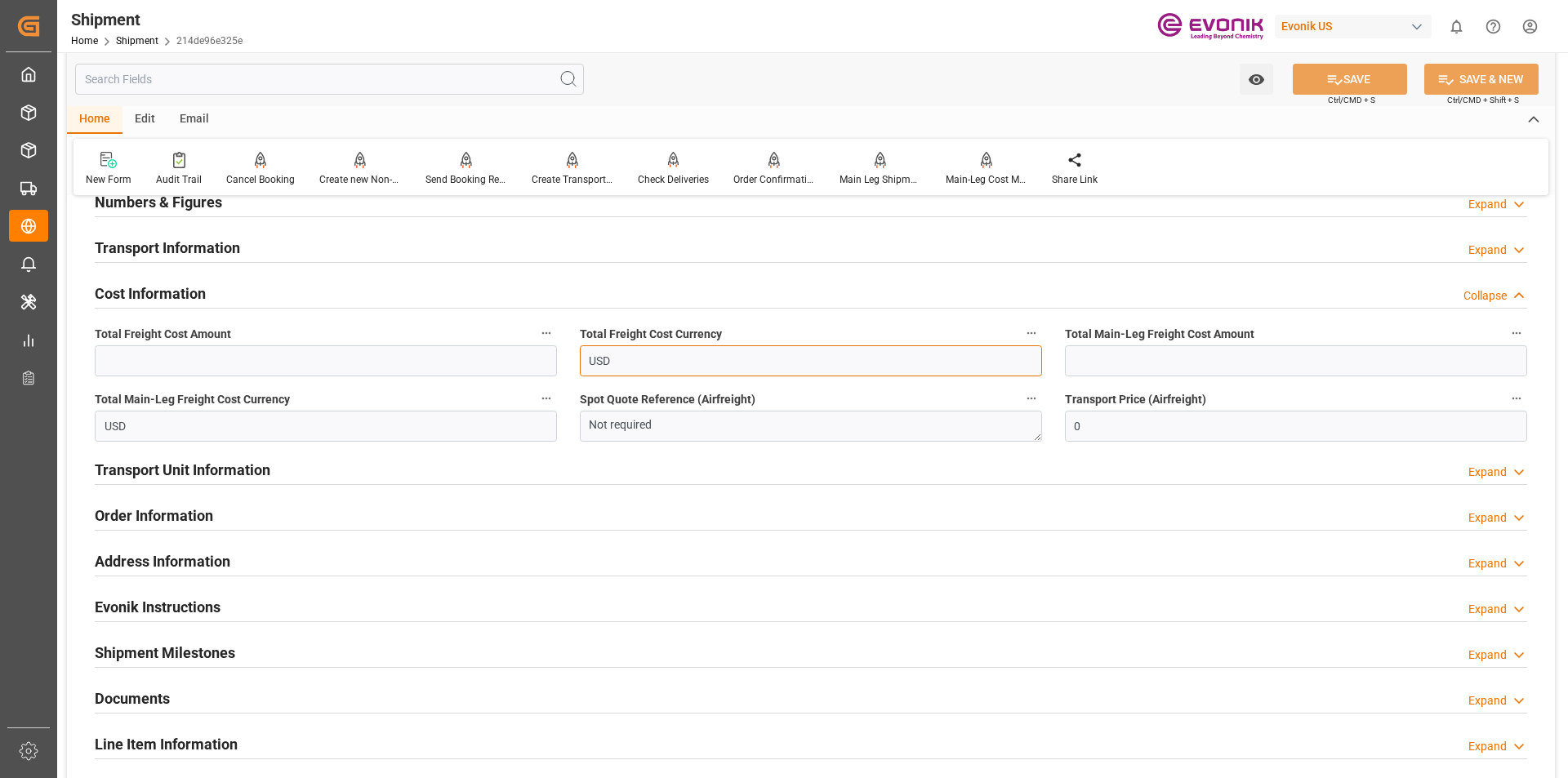
click at [658, 357] on input "USD" at bounding box center [811, 361] width 463 height 31
type input "USD4159"
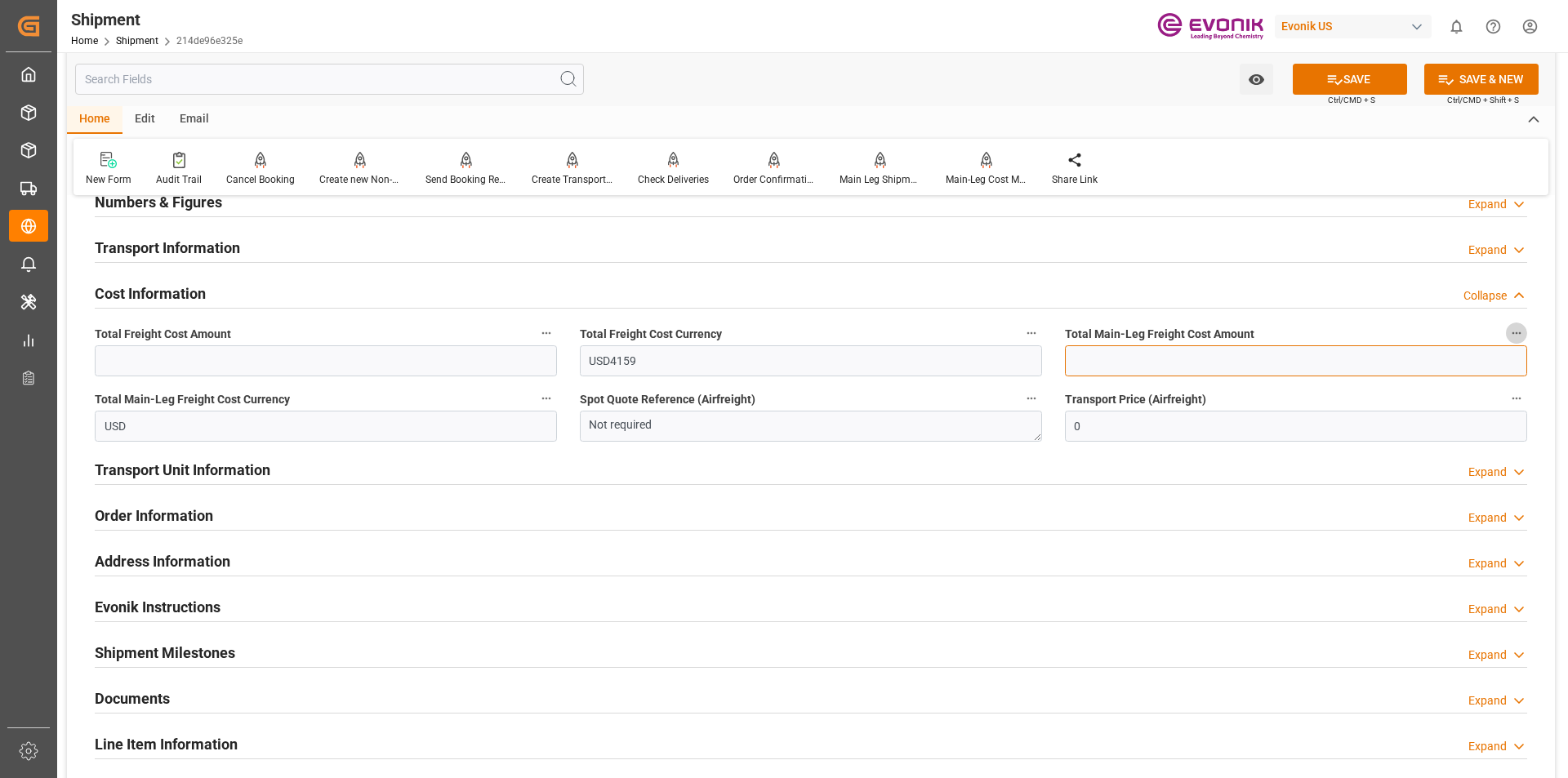
click at [1131, 354] on input "text" at bounding box center [1297, 361] width 463 height 31
type input "3169"
click at [1371, 74] on button "SAVE" at bounding box center [1350, 80] width 114 height 31
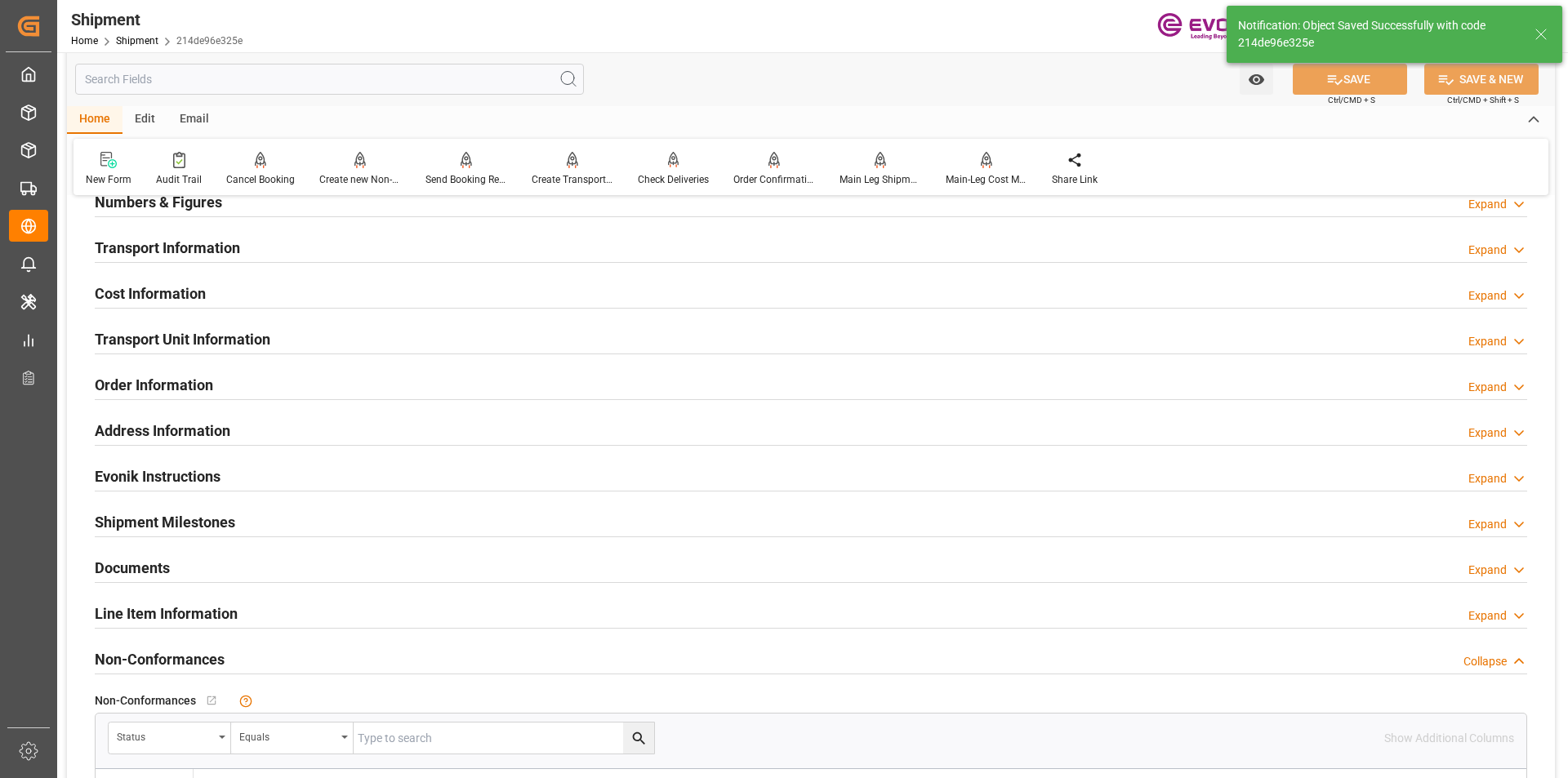
click at [194, 288] on h2 "Cost Information" at bounding box center [150, 293] width 111 height 22
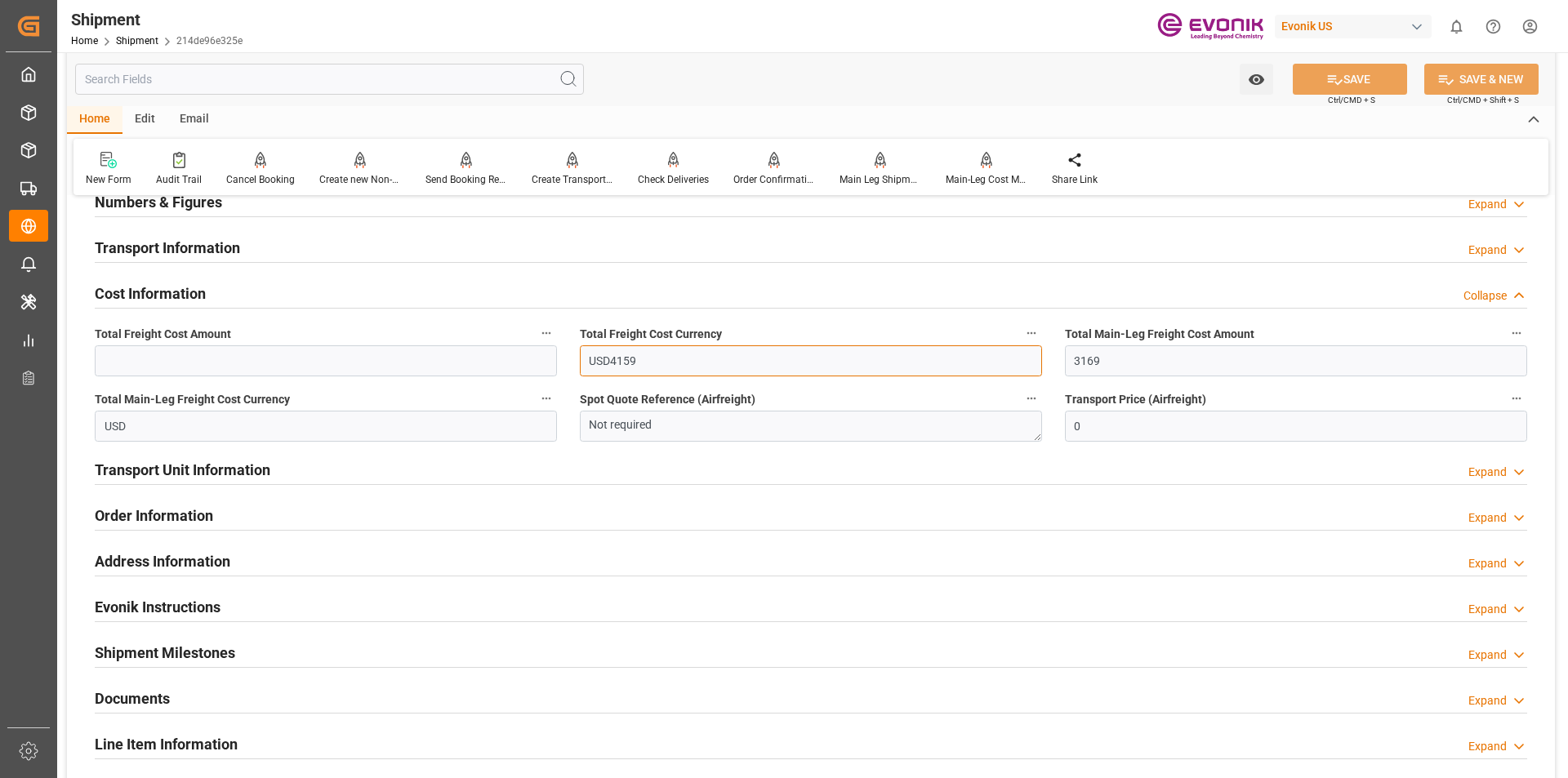
click at [643, 359] on input "USD4159" at bounding box center [811, 361] width 463 height 31
drag, startPoint x: 643, startPoint y: 359, endPoint x: 539, endPoint y: 359, distance: 104.0
click at [539, 359] on div "Booking Confirmation Milestone Bar Collapse Submitted to FFW for Booking (Pendi…" at bounding box center [811, 139] width 1488 height 1819
type input "4159"
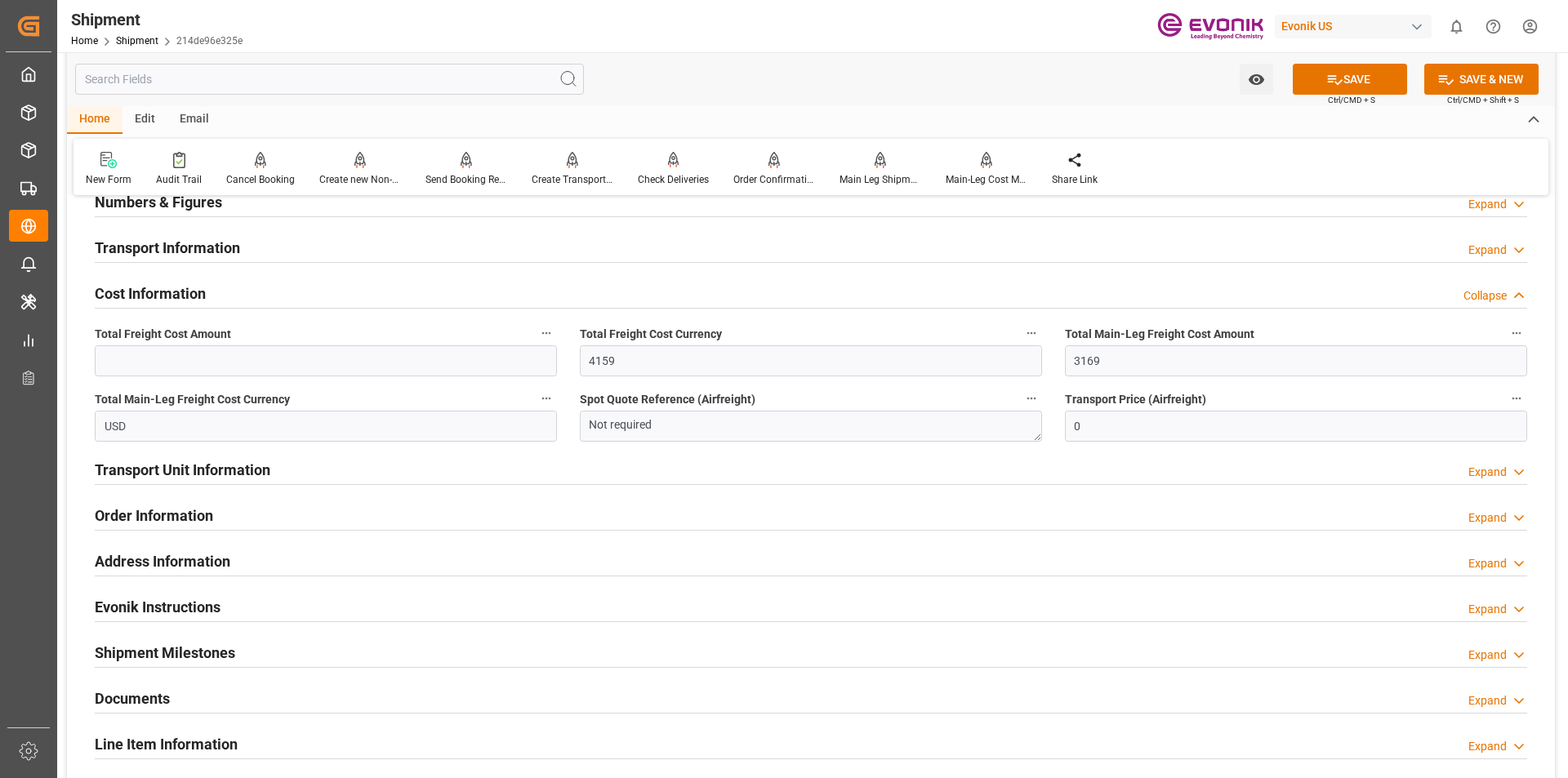
click at [868, 318] on div "Total Freight Cost Currency 4159" at bounding box center [811, 349] width 485 height 66
click at [1362, 53] on div "Watch Option SAVE Ctrl/CMD + S SAVE & NEW Ctrl/CMD + Shift + S" at bounding box center [811, 80] width 1488 height 54
click at [1361, 77] on button "SAVE" at bounding box center [1350, 80] width 114 height 31
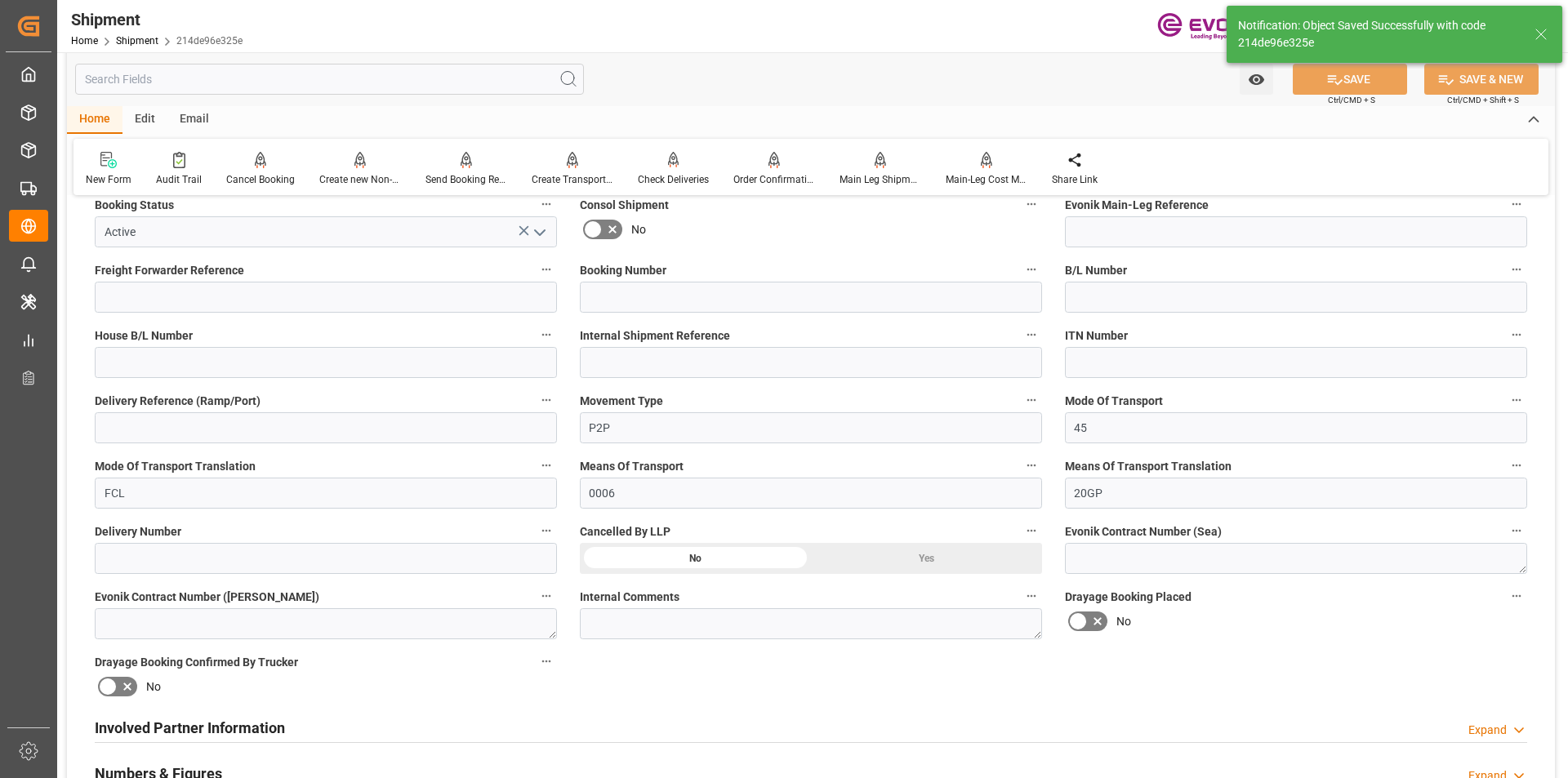
scroll to position [571, 0]
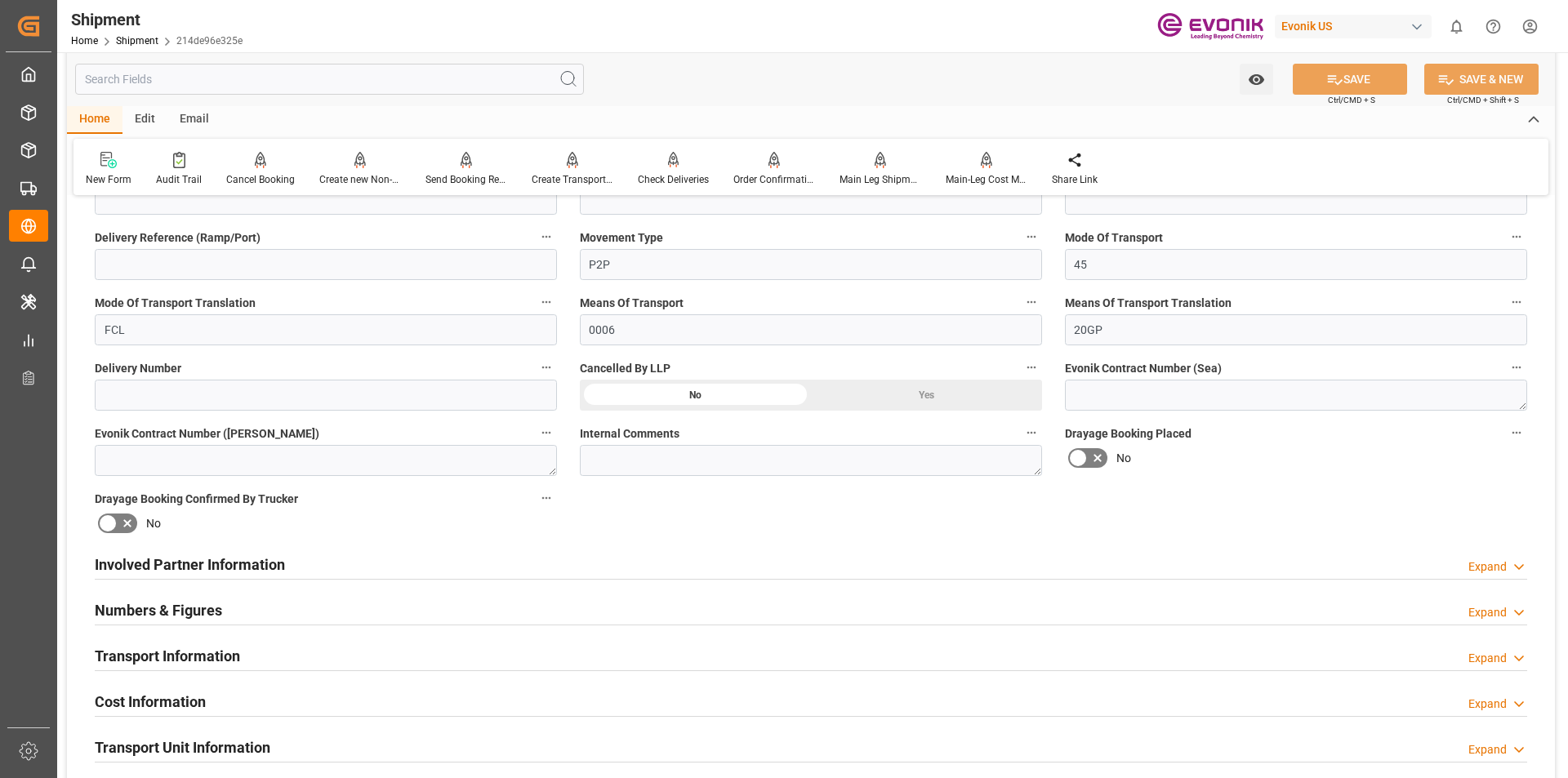
click at [205, 566] on h2 "Involved Partner Information" at bounding box center [190, 564] width 190 height 22
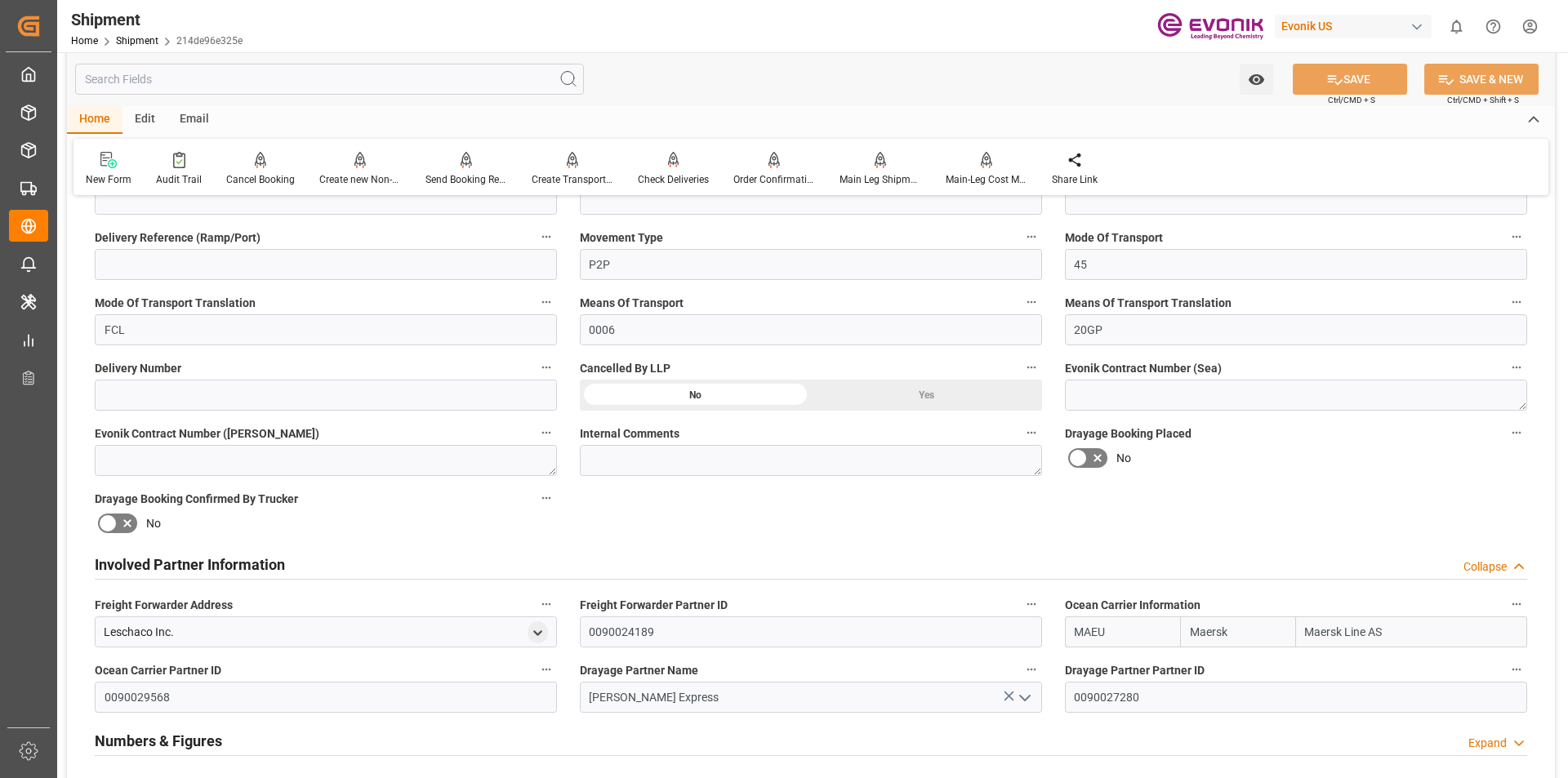
scroll to position [817, 0]
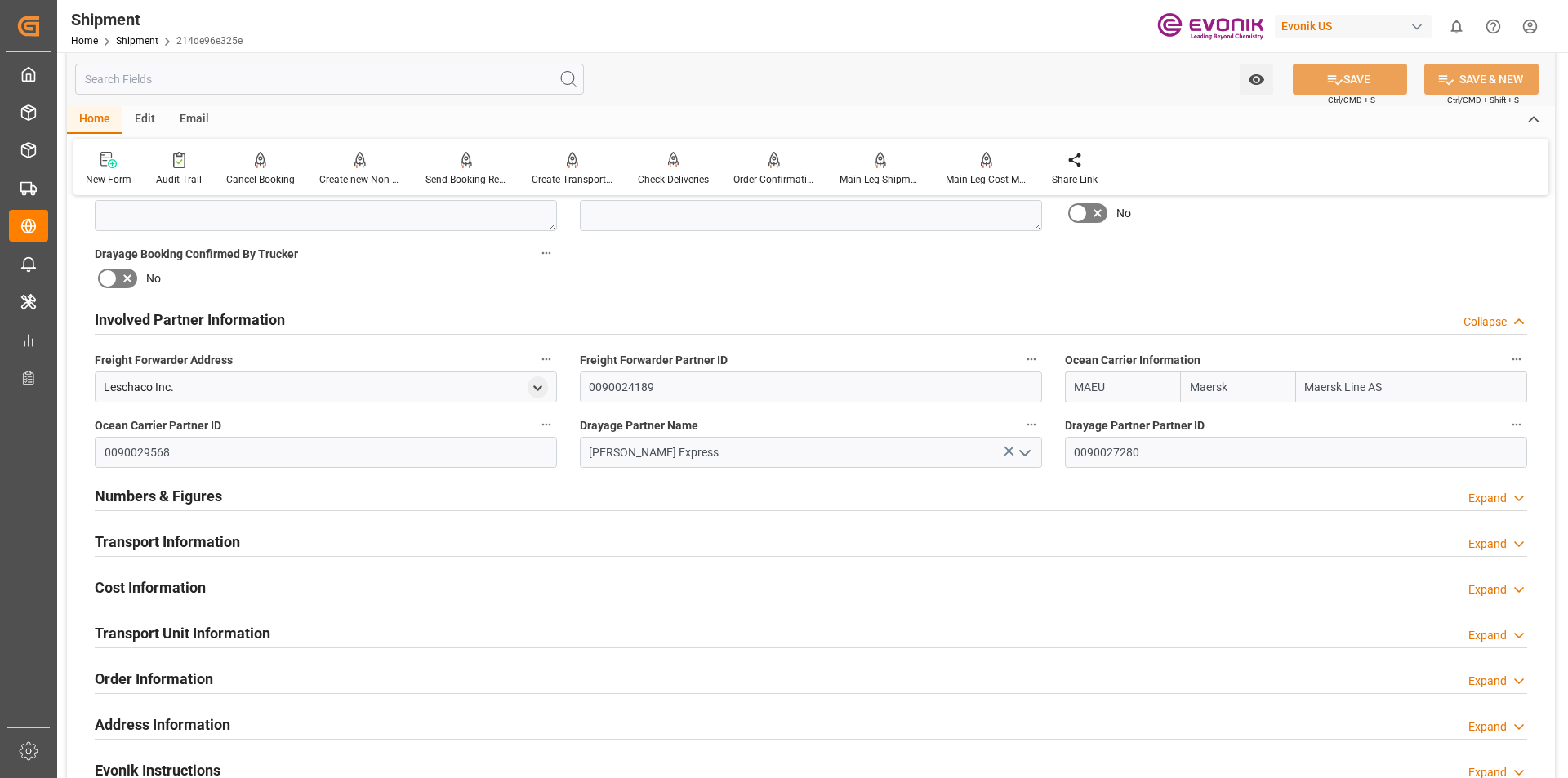
click at [160, 499] on h2 "Numbers & Figures" at bounding box center [158, 496] width 127 height 22
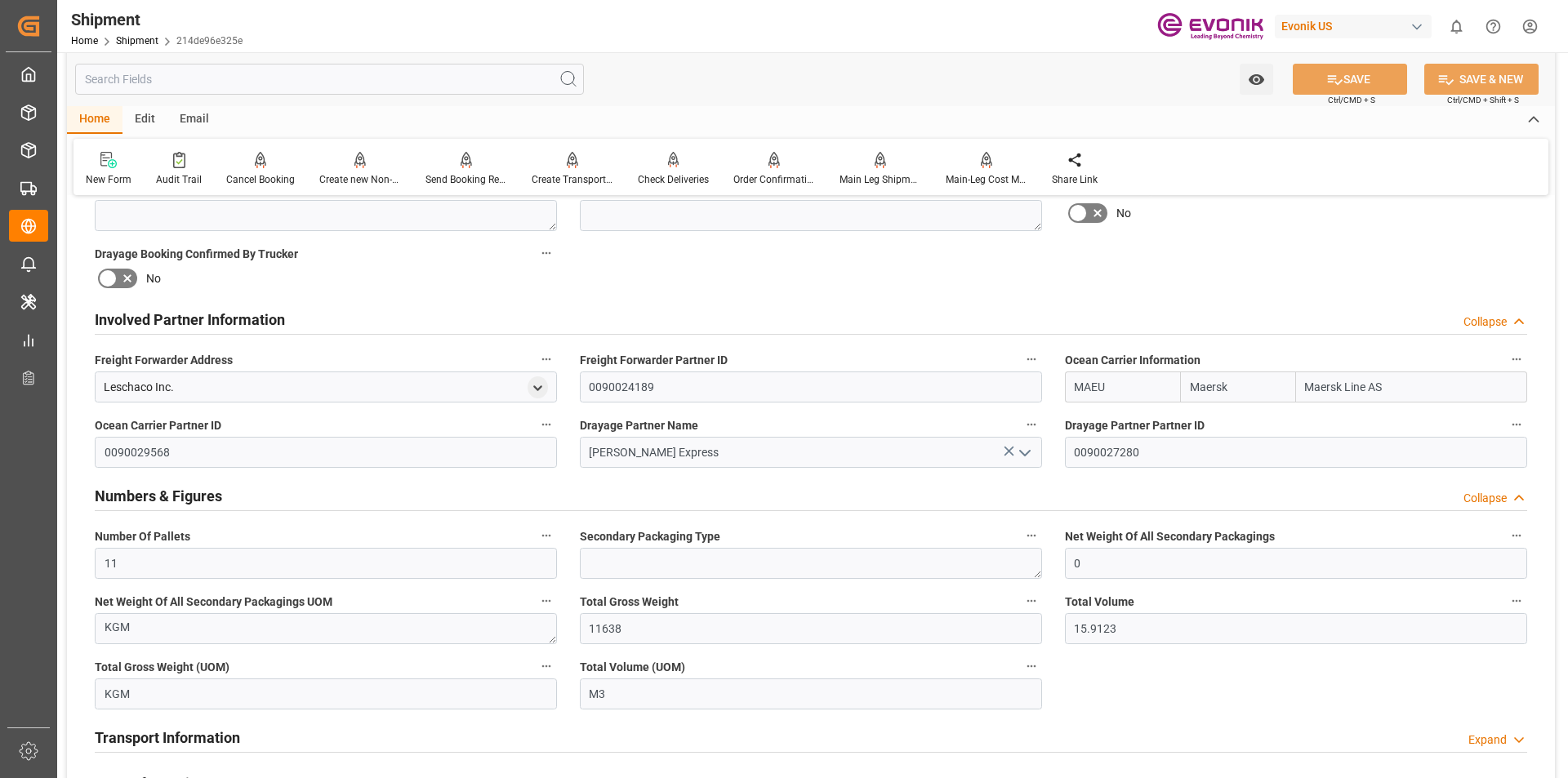
scroll to position [899, 0]
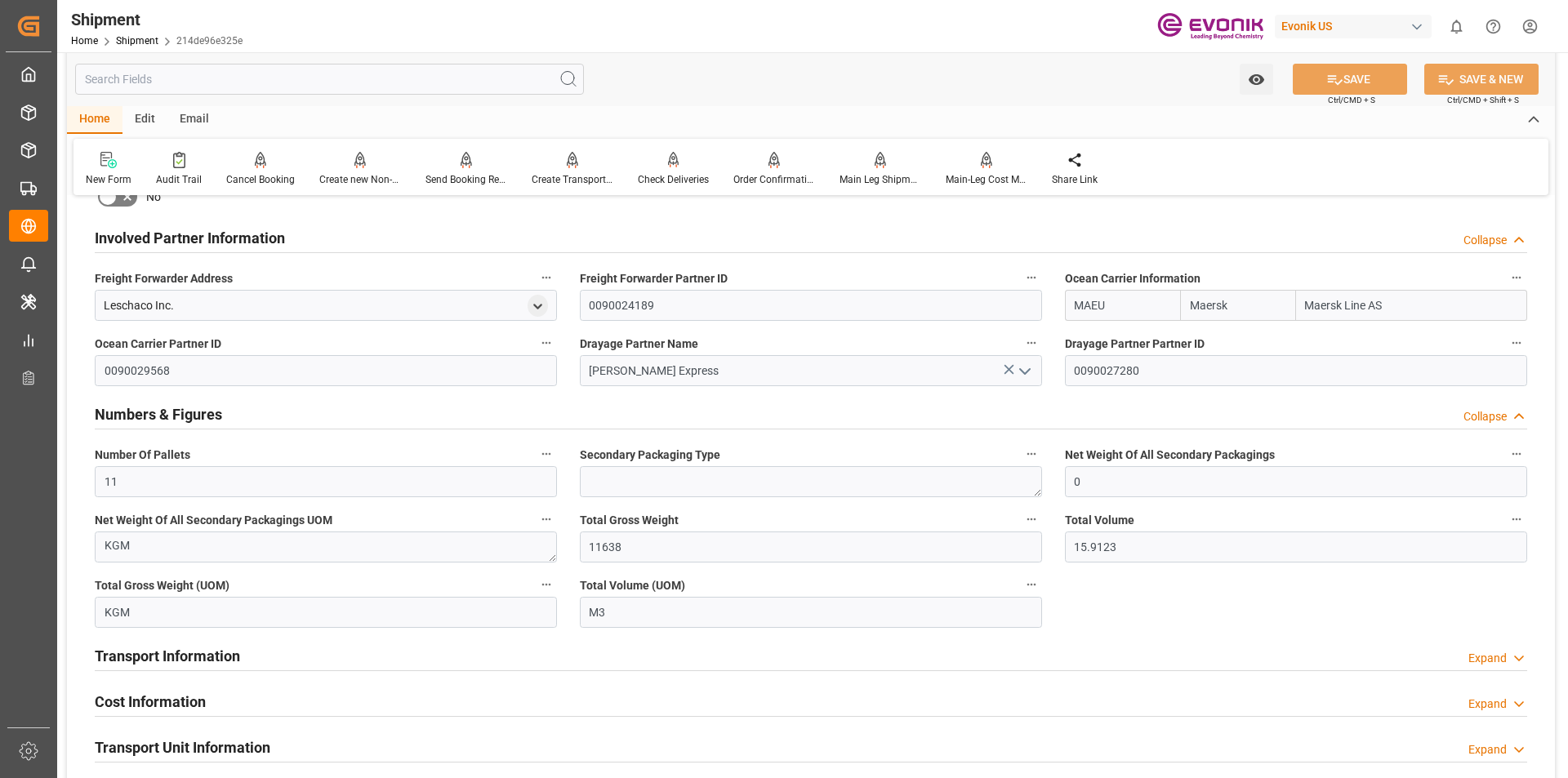
click at [179, 420] on h2 "Numbers & Figures" at bounding box center [158, 414] width 127 height 22
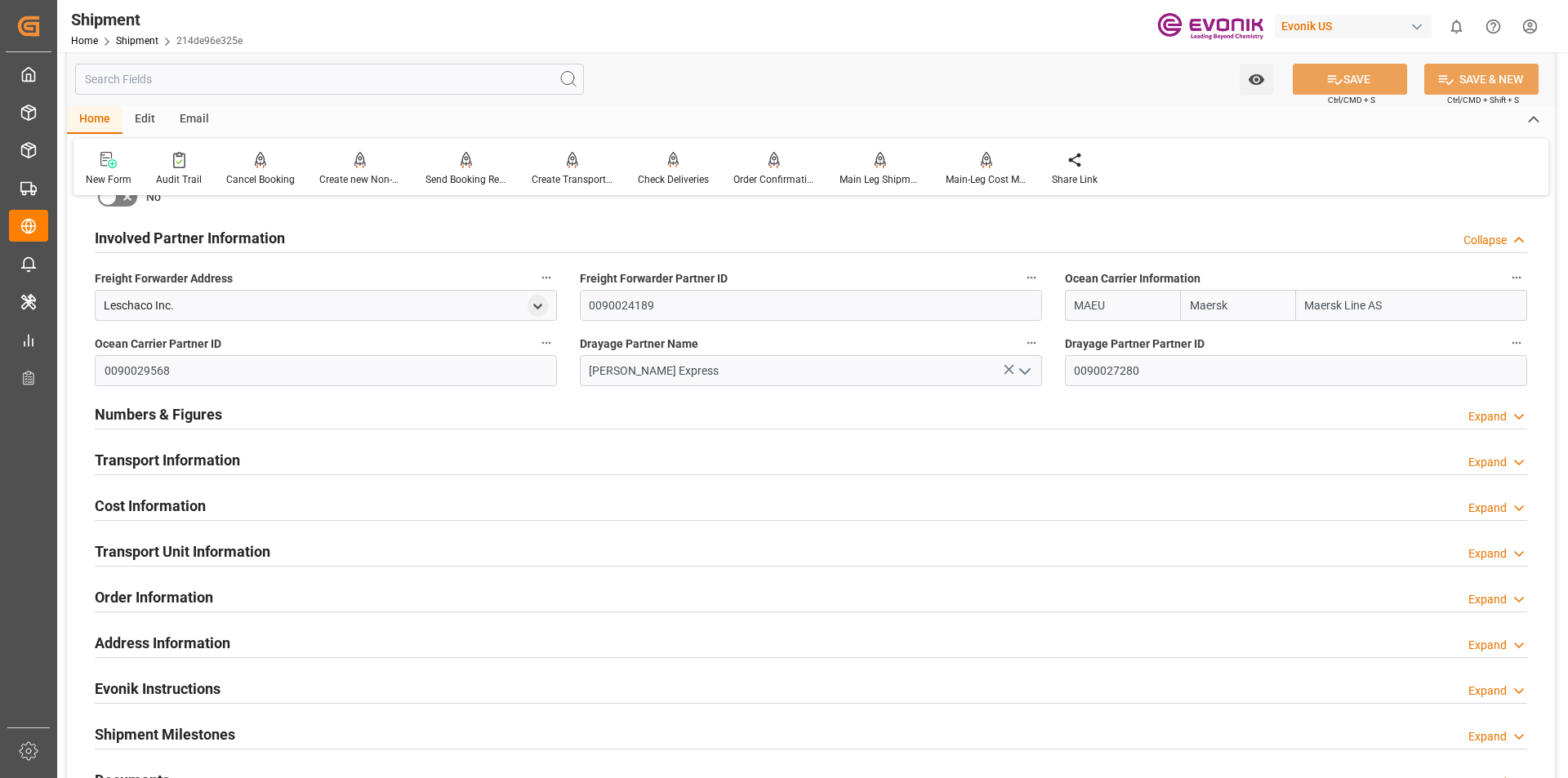
click at [178, 464] on h2 "Transport Information" at bounding box center [167, 460] width 145 height 22
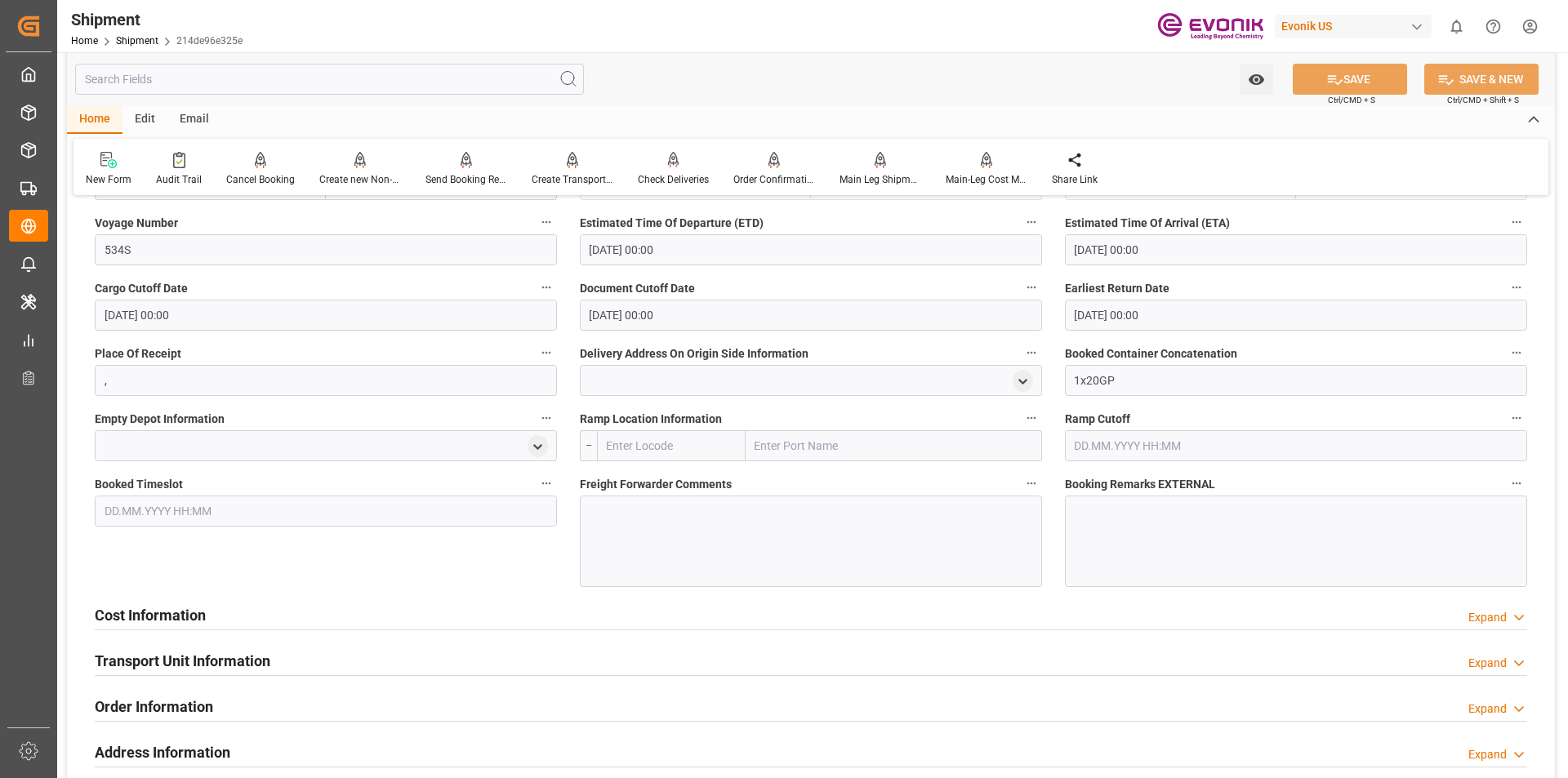
scroll to position [1388, 0]
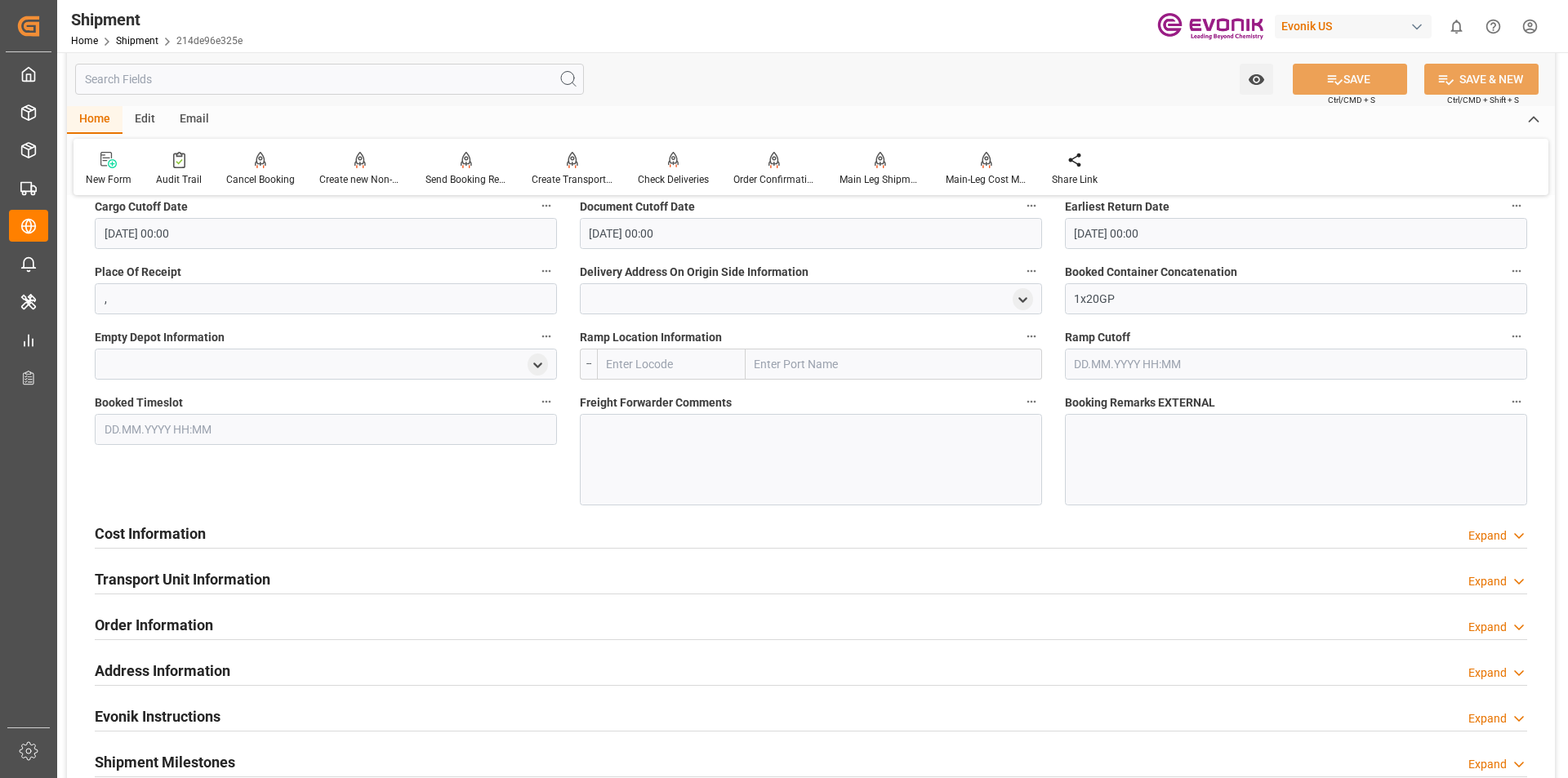
click at [253, 580] on h2 "Transport Unit Information" at bounding box center [183, 579] width 175 height 22
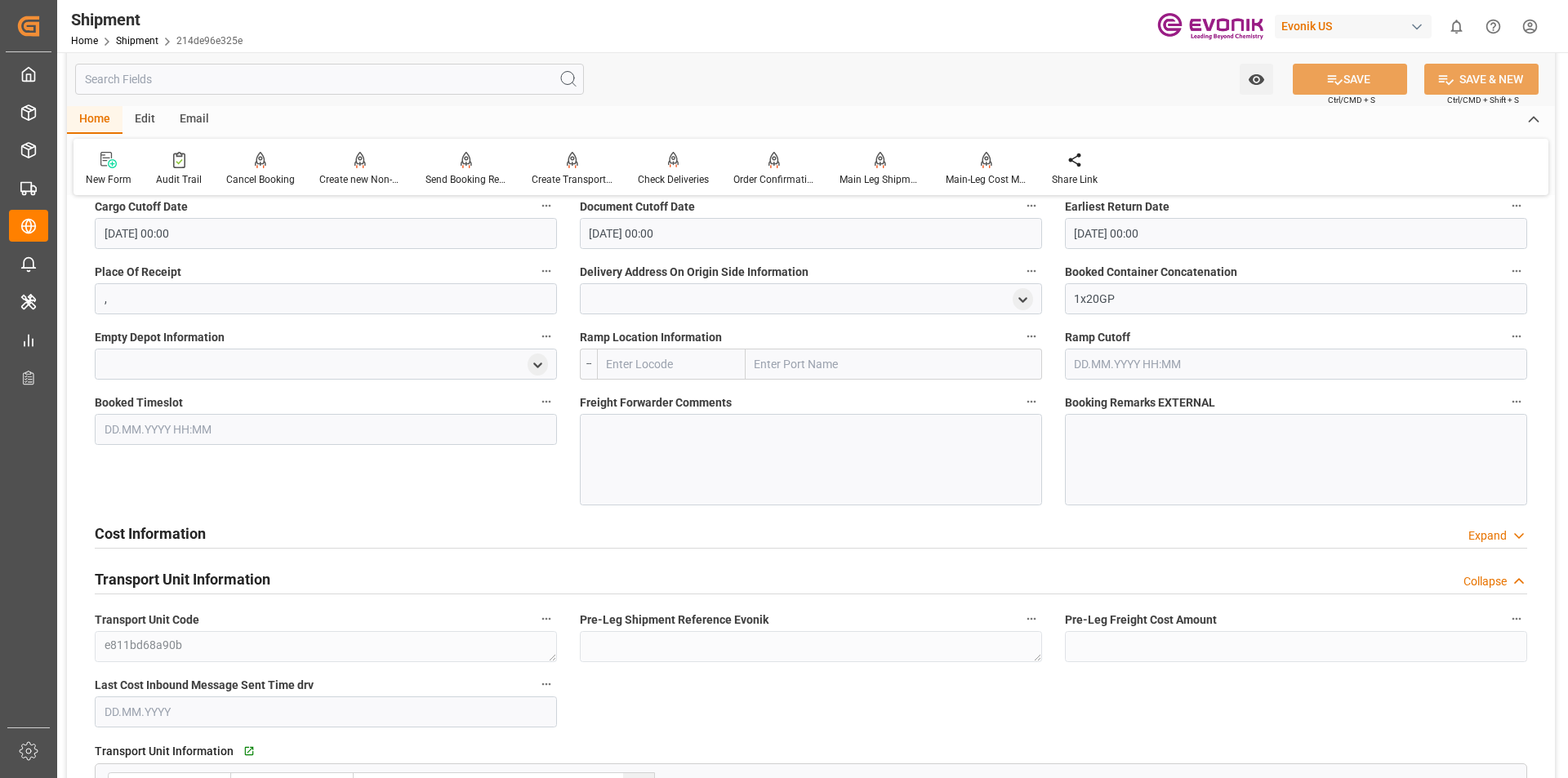
scroll to position [1470, 0]
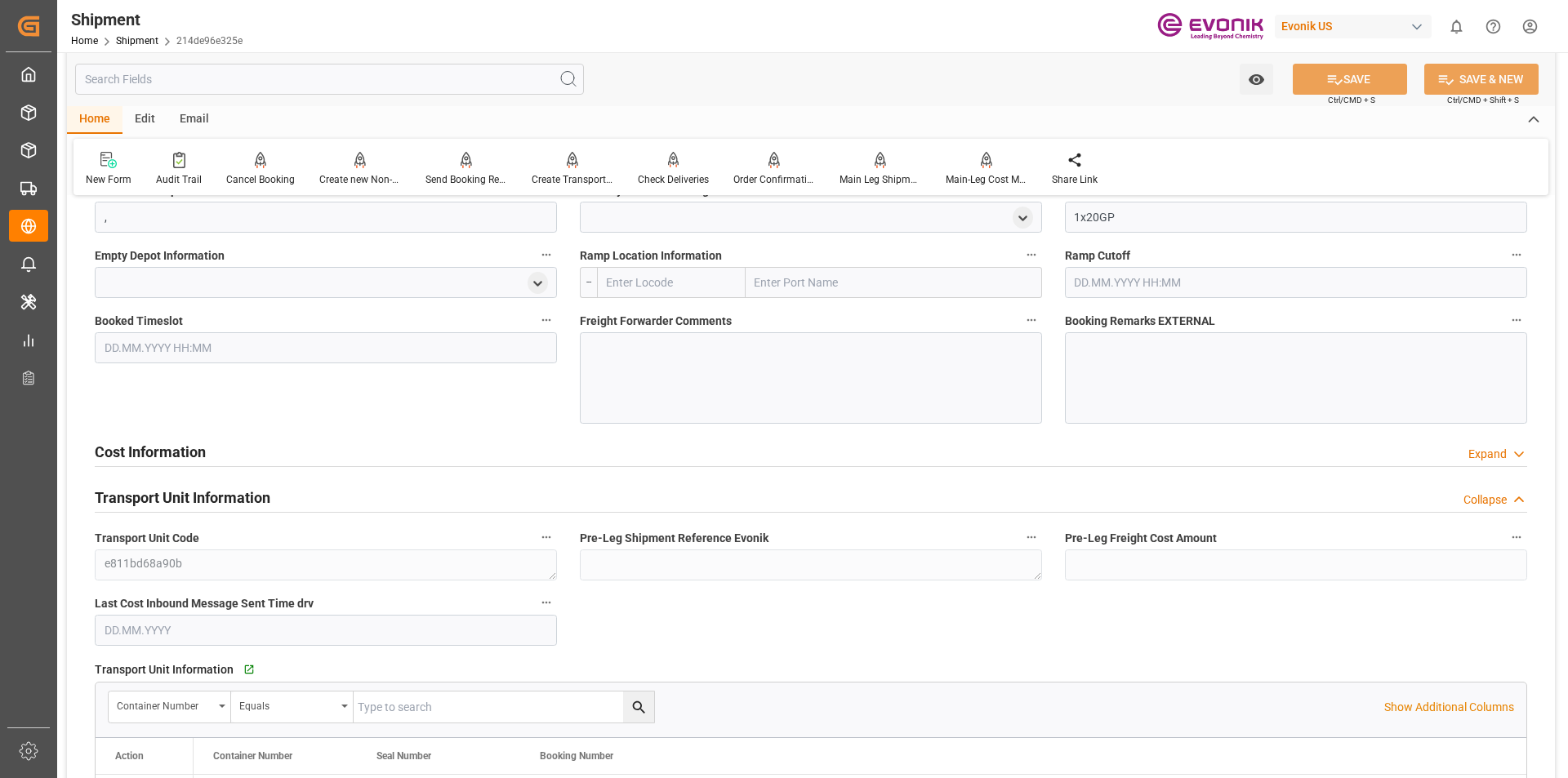
click at [221, 498] on h2 "Transport Unit Information" at bounding box center [183, 498] width 175 height 22
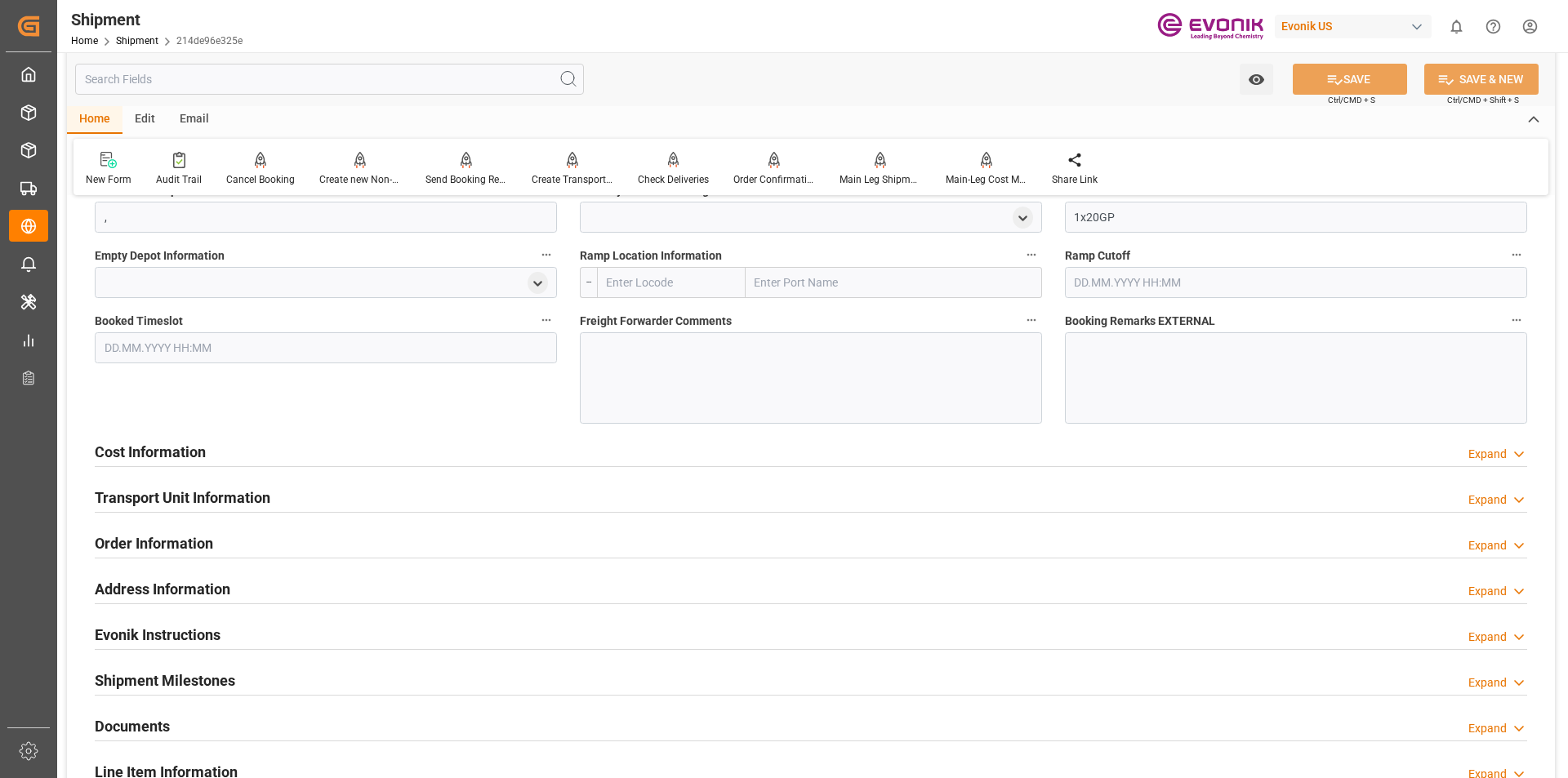
click at [184, 546] on h2 "Order Information" at bounding box center [154, 543] width 118 height 22
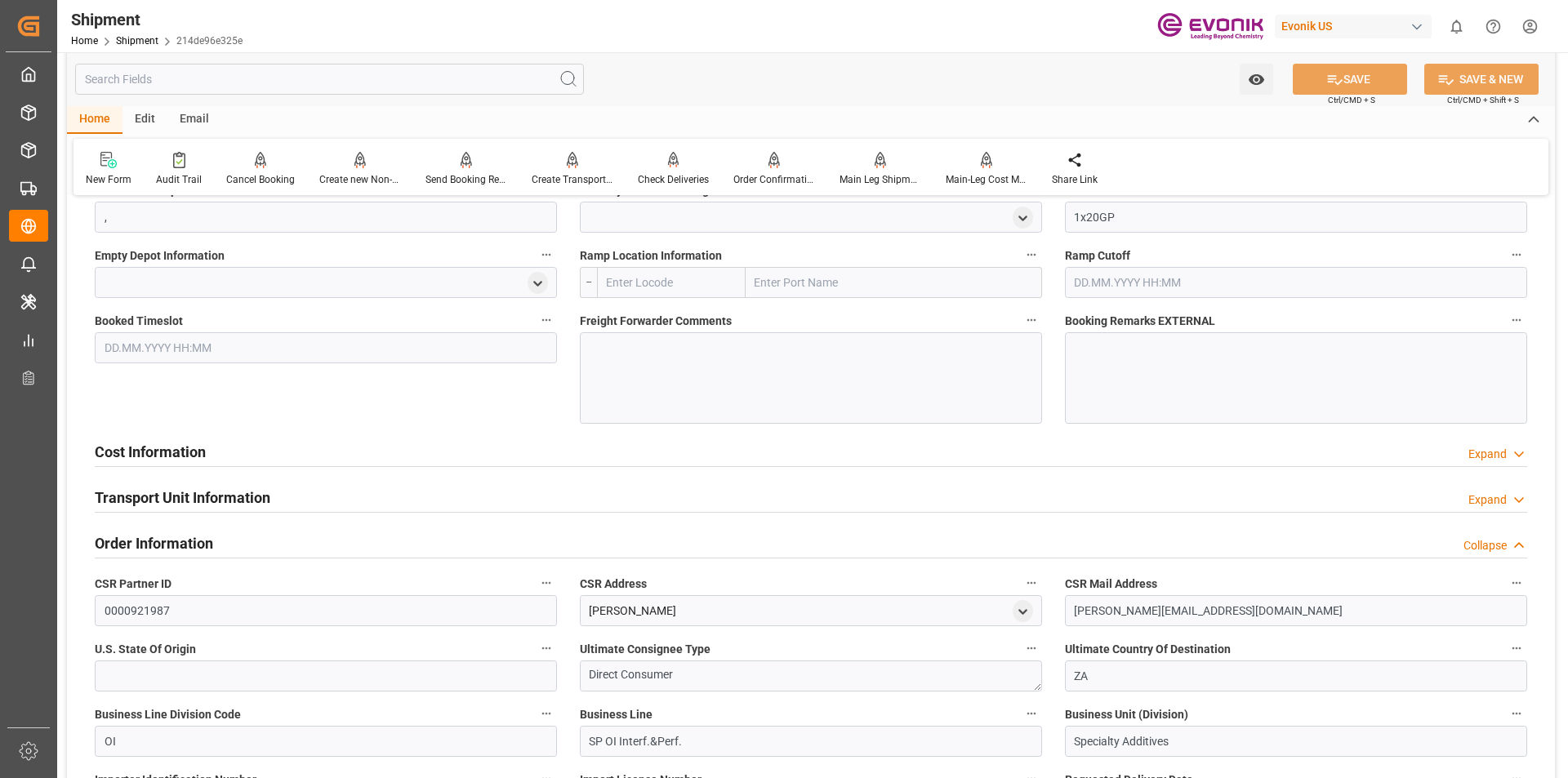
click at [184, 546] on h2 "Order Information" at bounding box center [154, 543] width 118 height 22
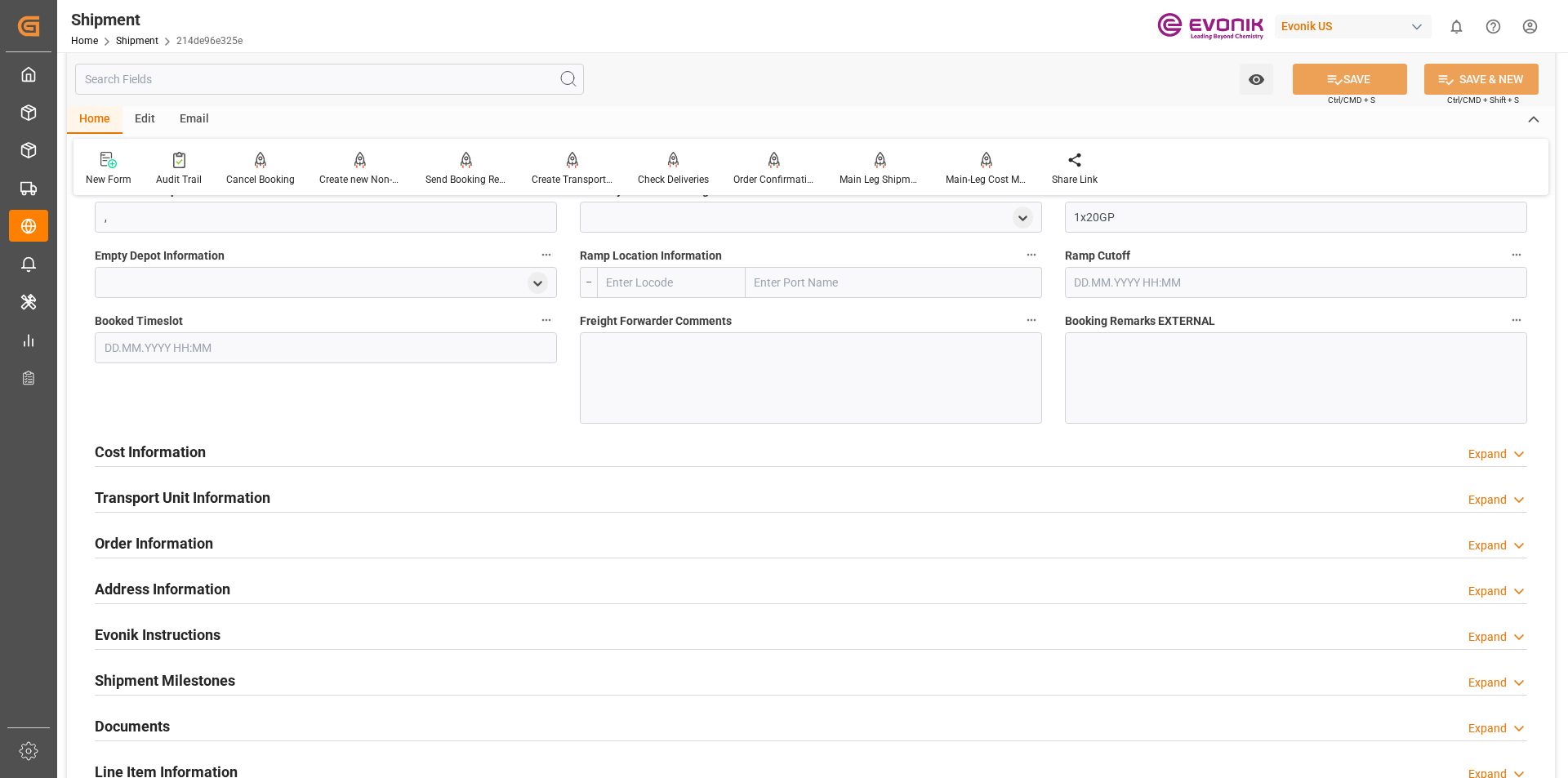
click at [181, 592] on h2 "Address Information" at bounding box center [162, 589] width 135 height 22
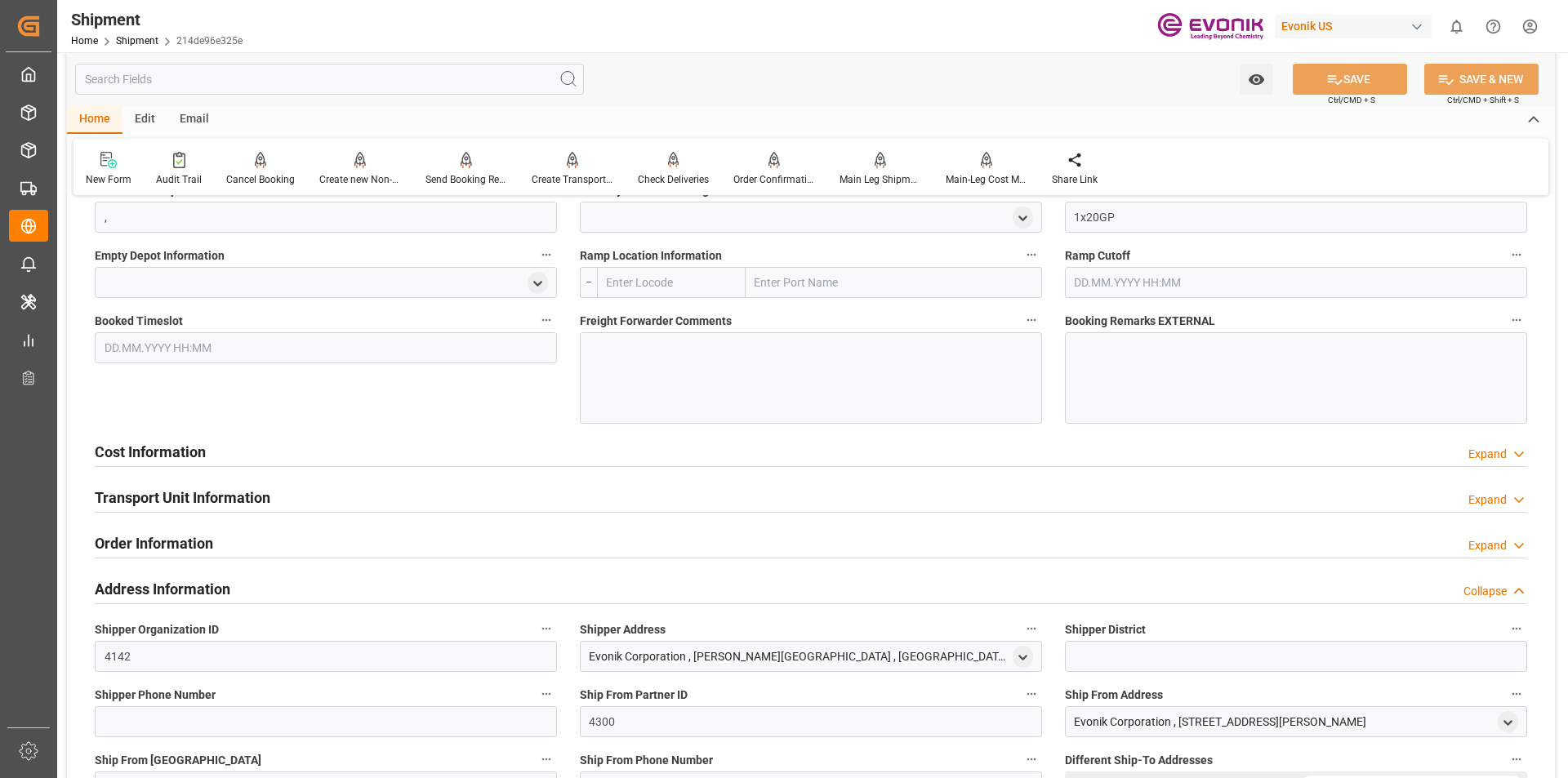
scroll to position [1551, 0]
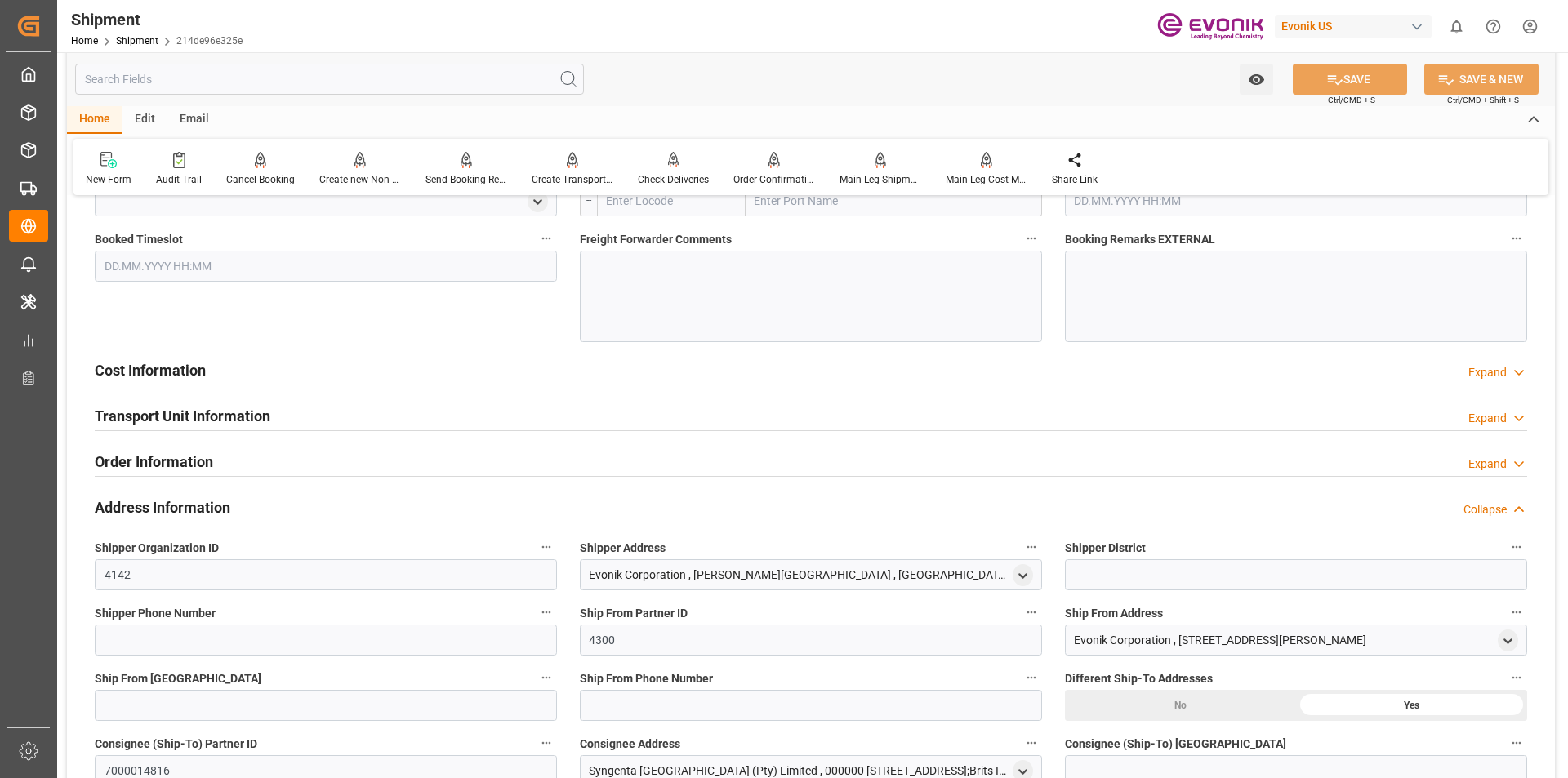
click at [212, 504] on h2 "Address Information" at bounding box center [162, 507] width 135 height 22
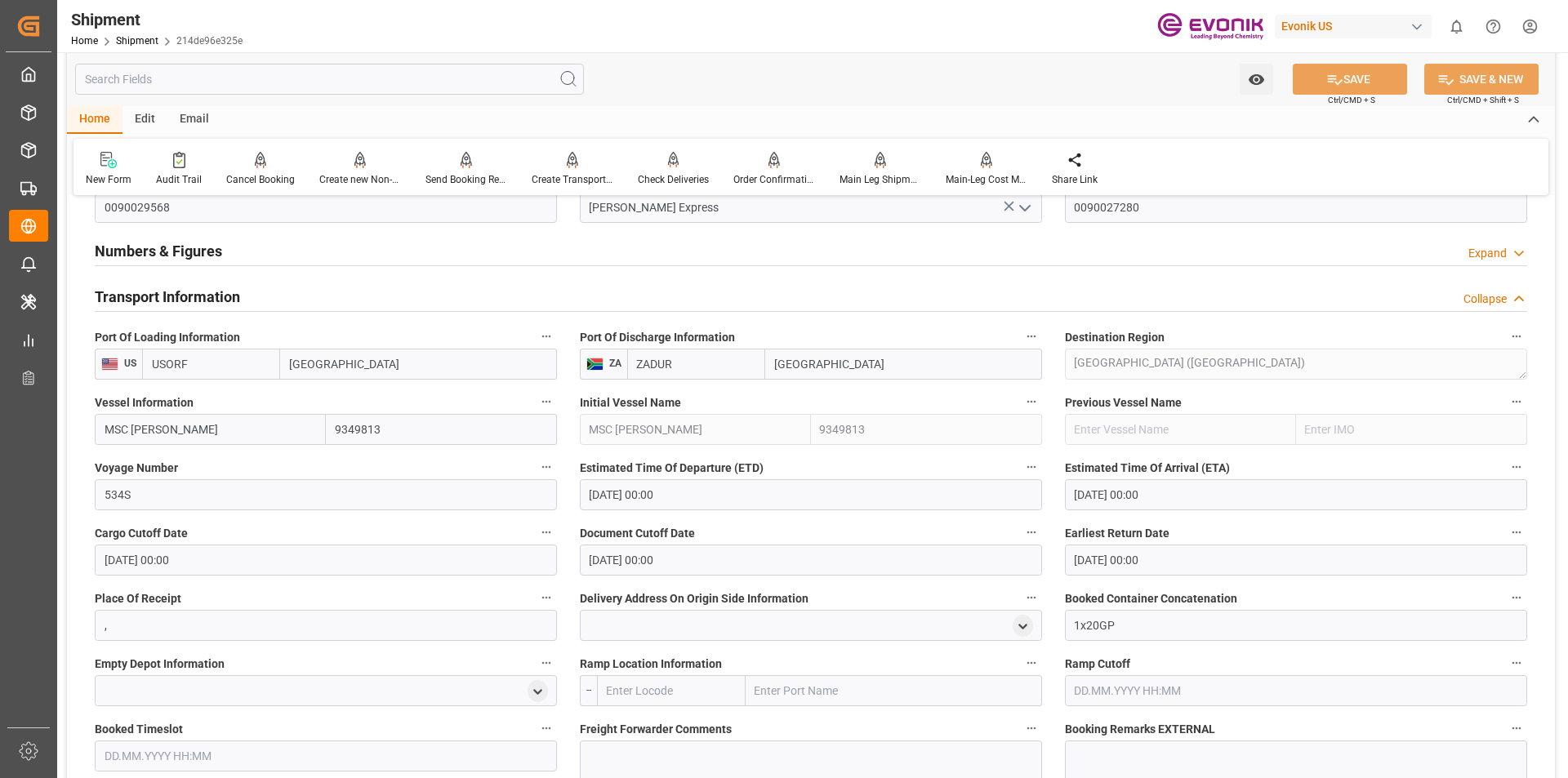
scroll to position [817, 0]
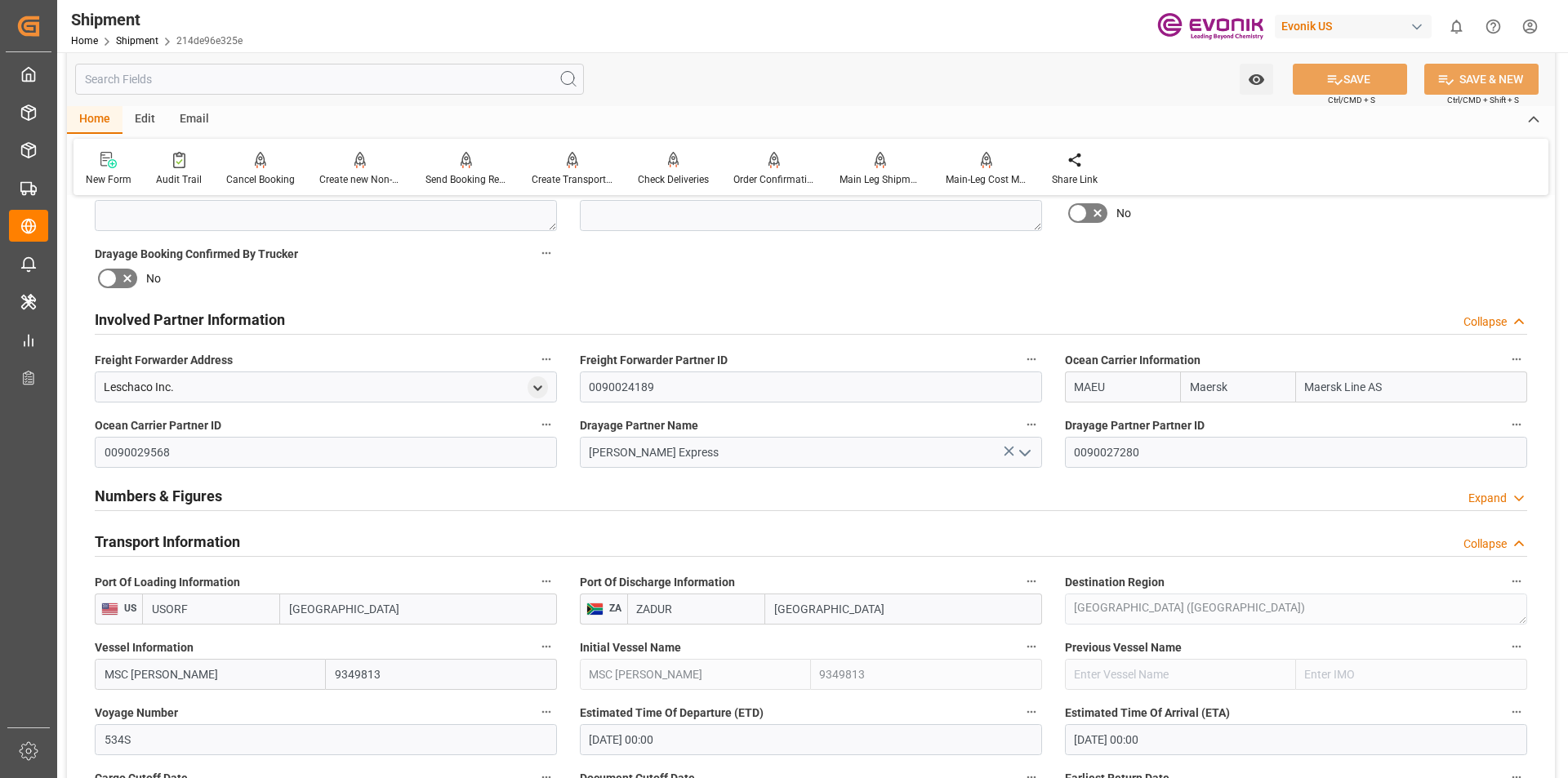
click at [210, 544] on h2 "Transport Information" at bounding box center [167, 541] width 145 height 22
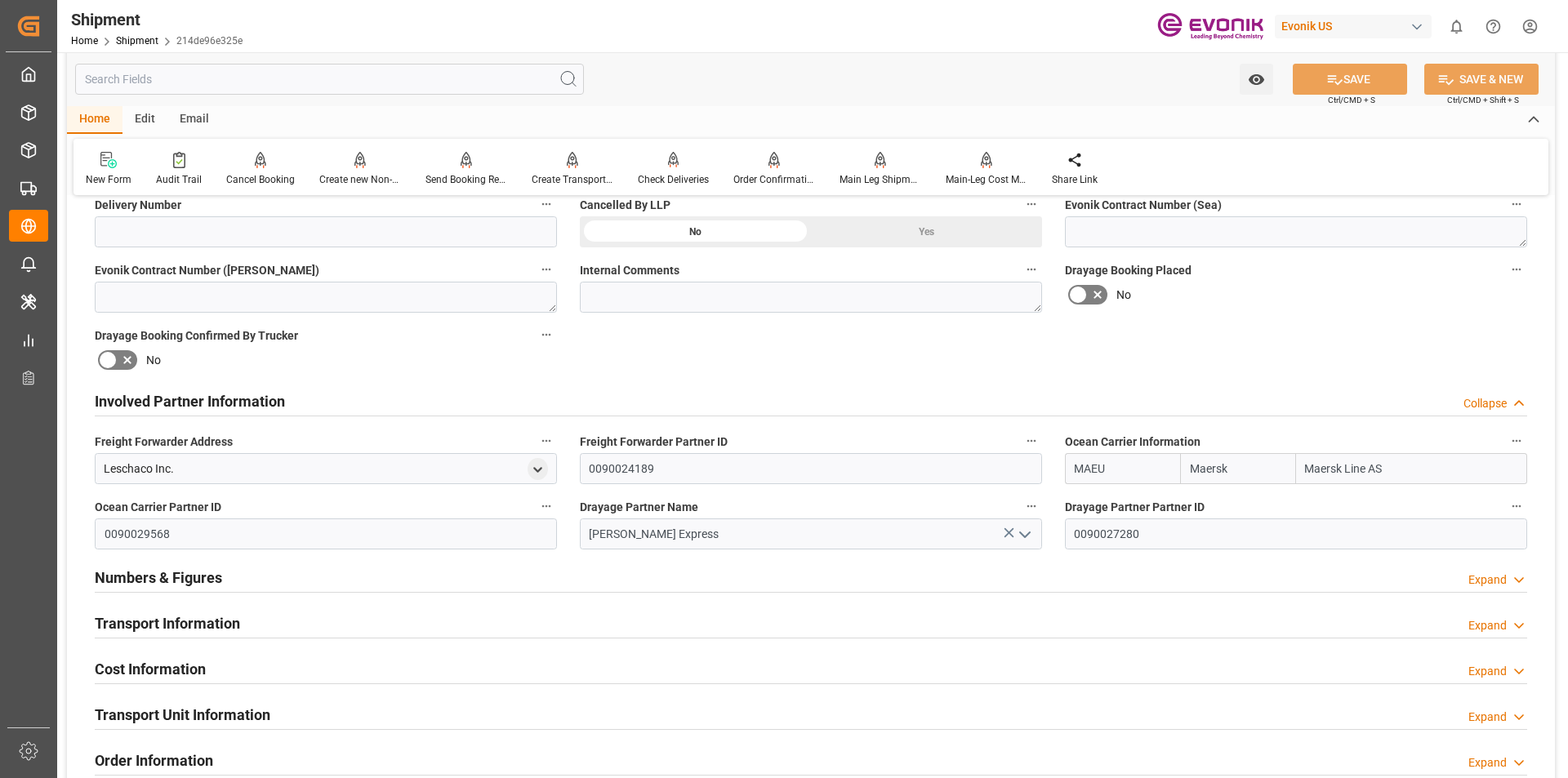
scroll to position [899, 0]
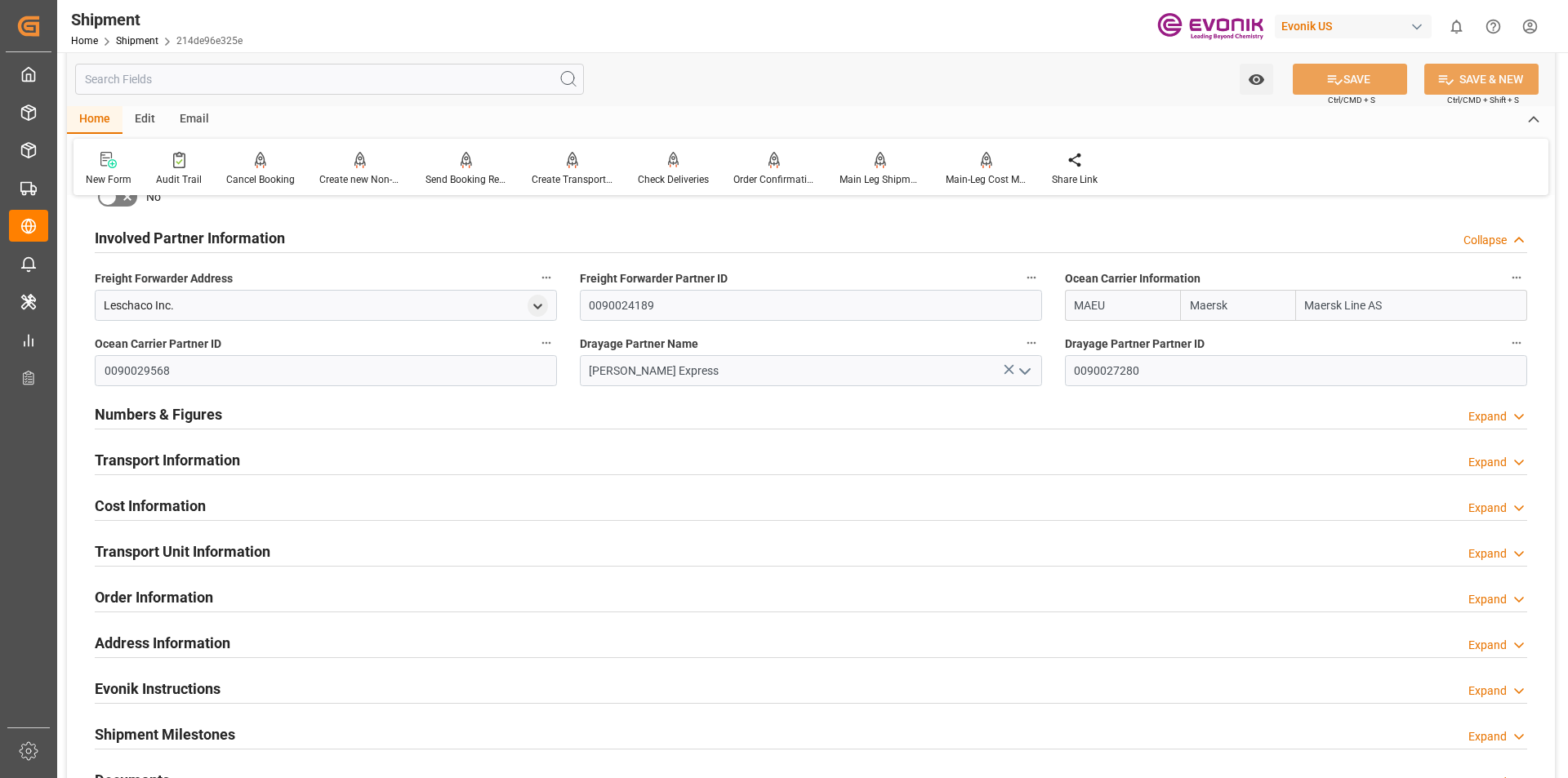
click at [167, 553] on h2 "Transport Unit Information" at bounding box center [183, 551] width 175 height 22
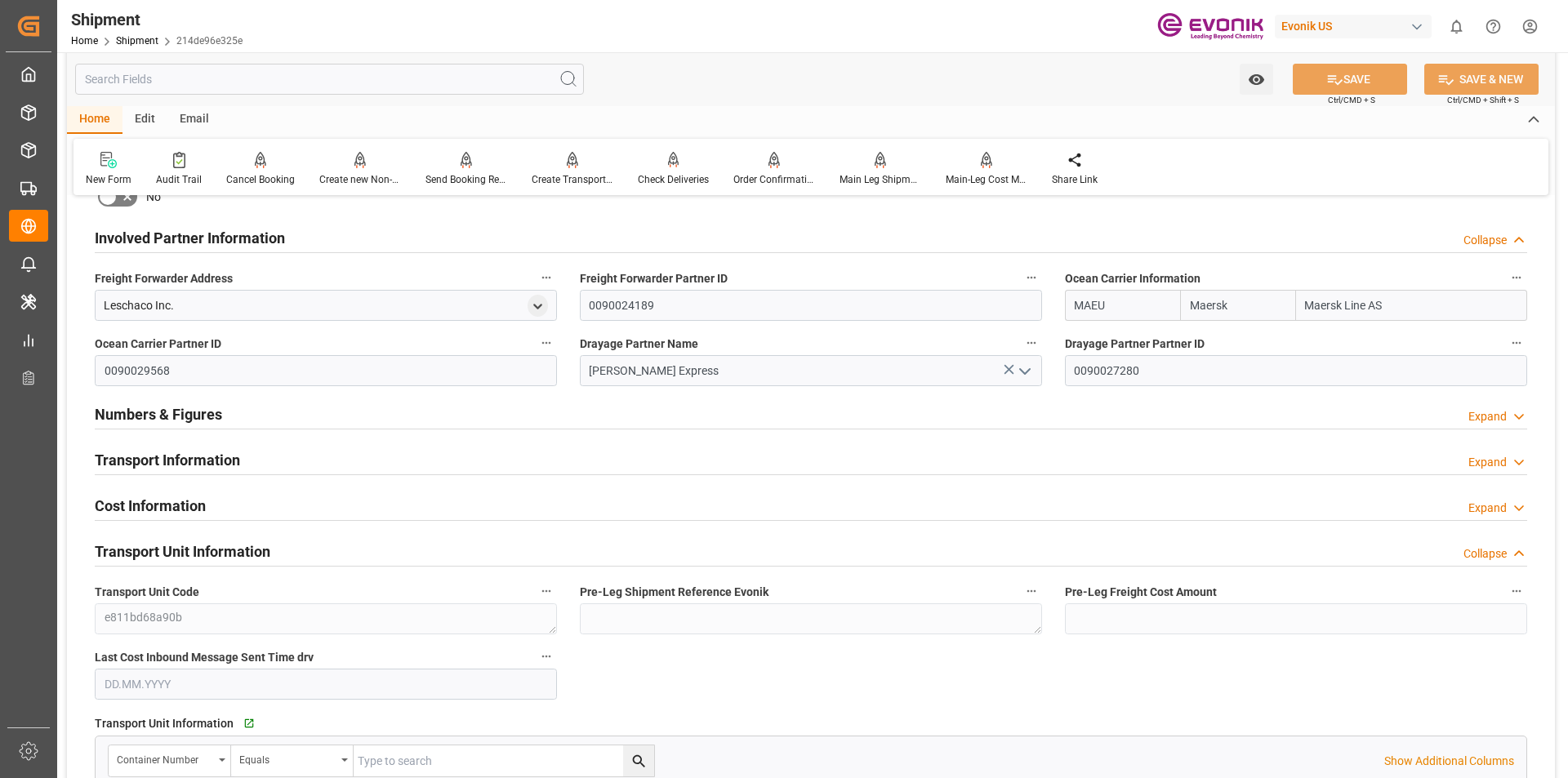
scroll to position [1062, 0]
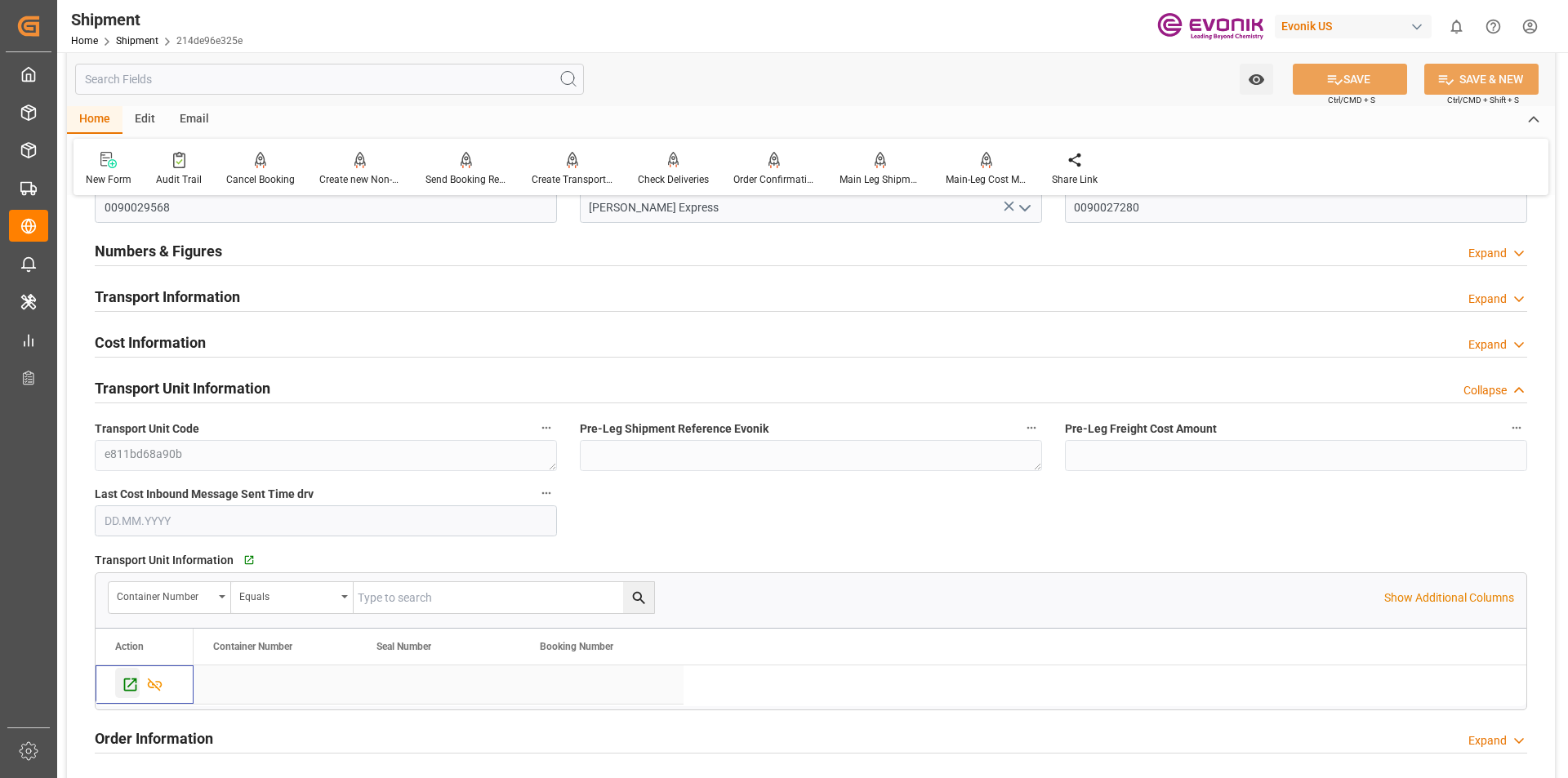
click at [126, 680] on icon "Press SPACE to select this row." at bounding box center [130, 685] width 17 height 17
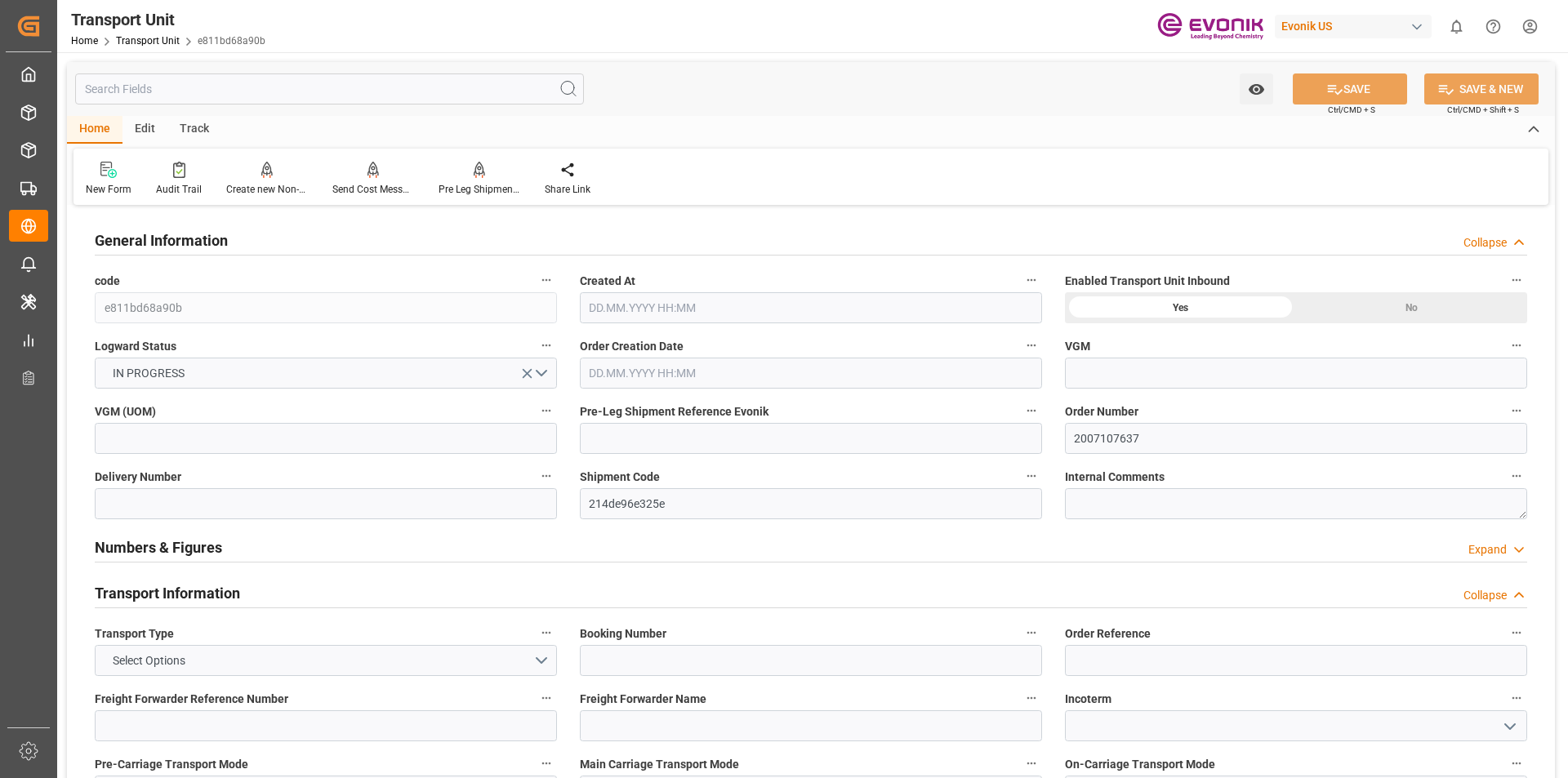
type input "Maersk"
type input "Maersk Line AS"
type input "USORF"
type input "ZADUR"
type input "11638"
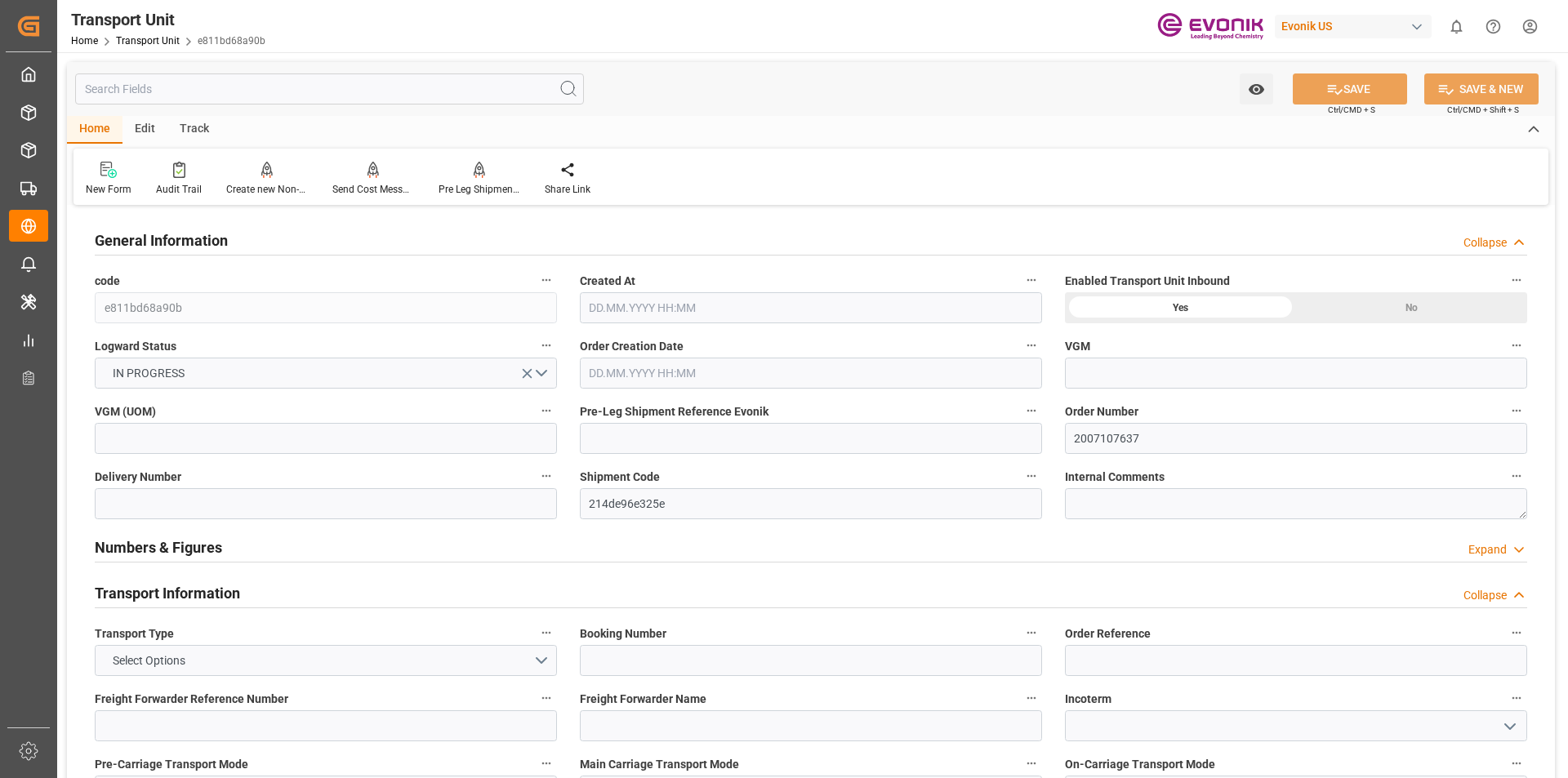
type input "12.08.2025 20:17"
type input "07.10.2025"
type input "25.08.2025 00:00"
type input "25.09.2025 00:00"
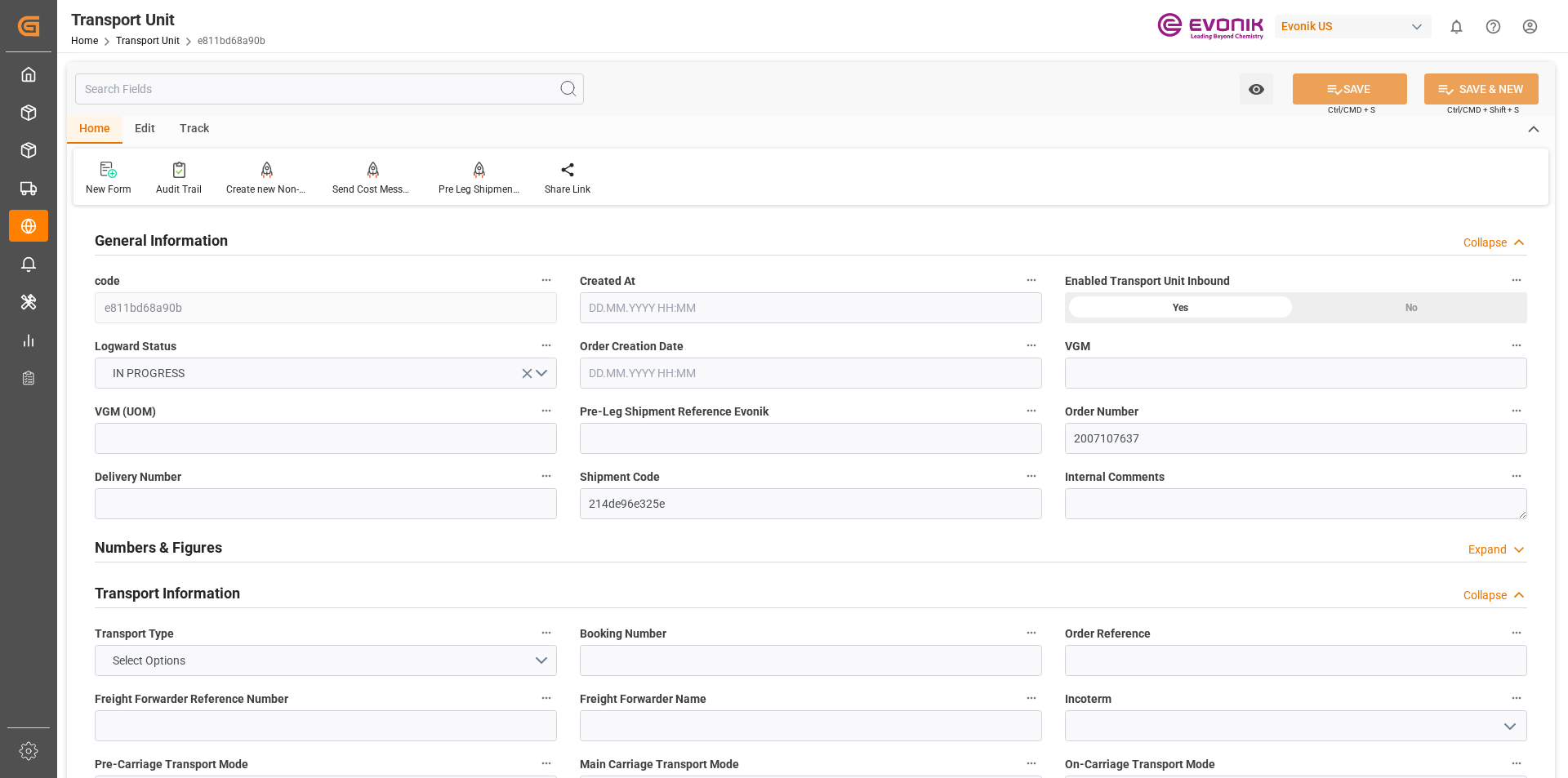
type input "25.09.2025 00:00"
type input "20.08.2025 00:00"
click at [621, 441] on input at bounding box center [811, 439] width 463 height 31
click at [807, 405] on label "Pre-Leg Shipment Reference Evonik" at bounding box center [811, 412] width 463 height 23
click at [1021, 405] on button "Pre-Leg Shipment Reference Evonik" at bounding box center [1032, 411] width 21 height 21
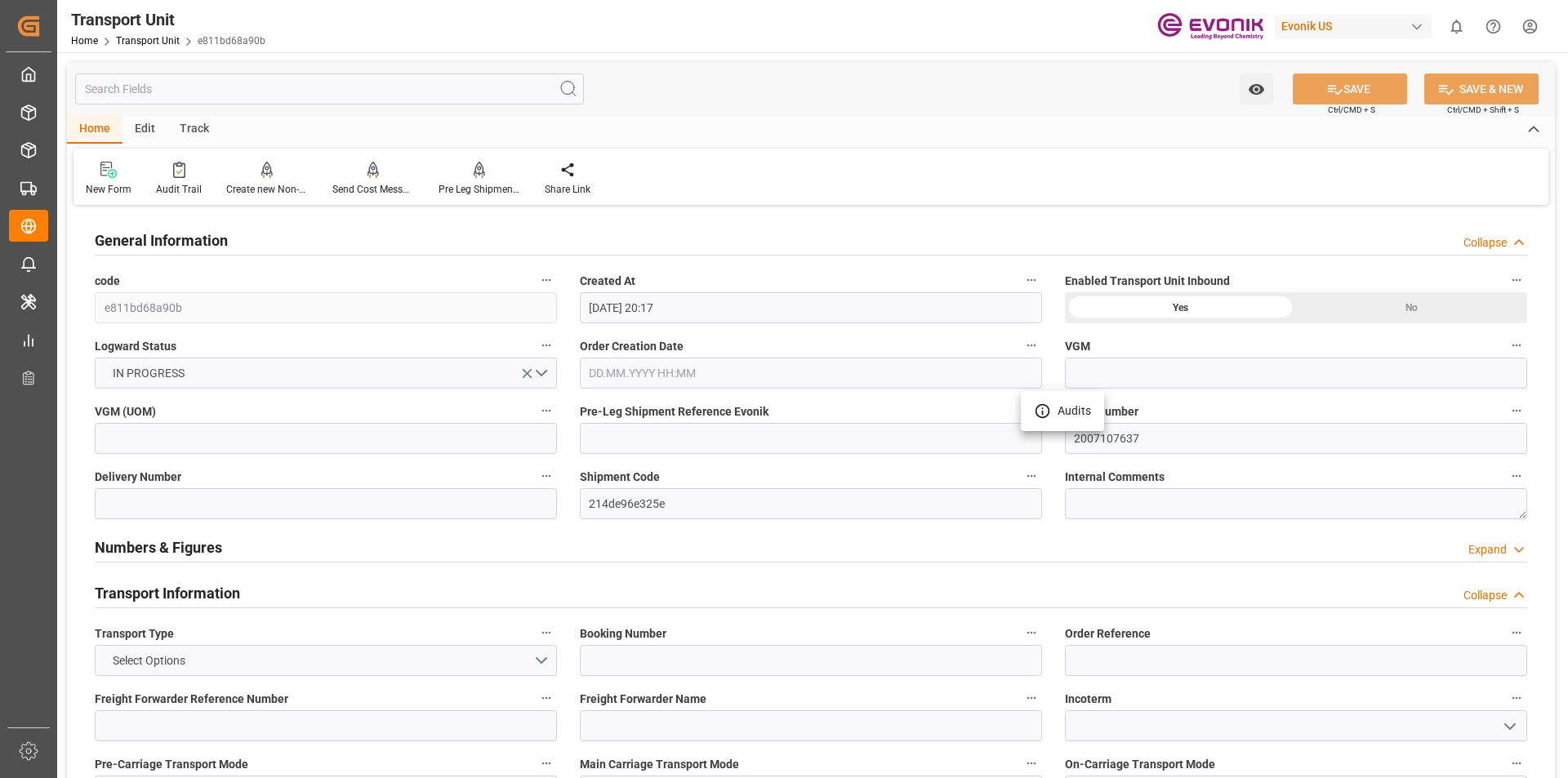
click at [675, 581] on div at bounding box center [784, 389] width 1568 height 778
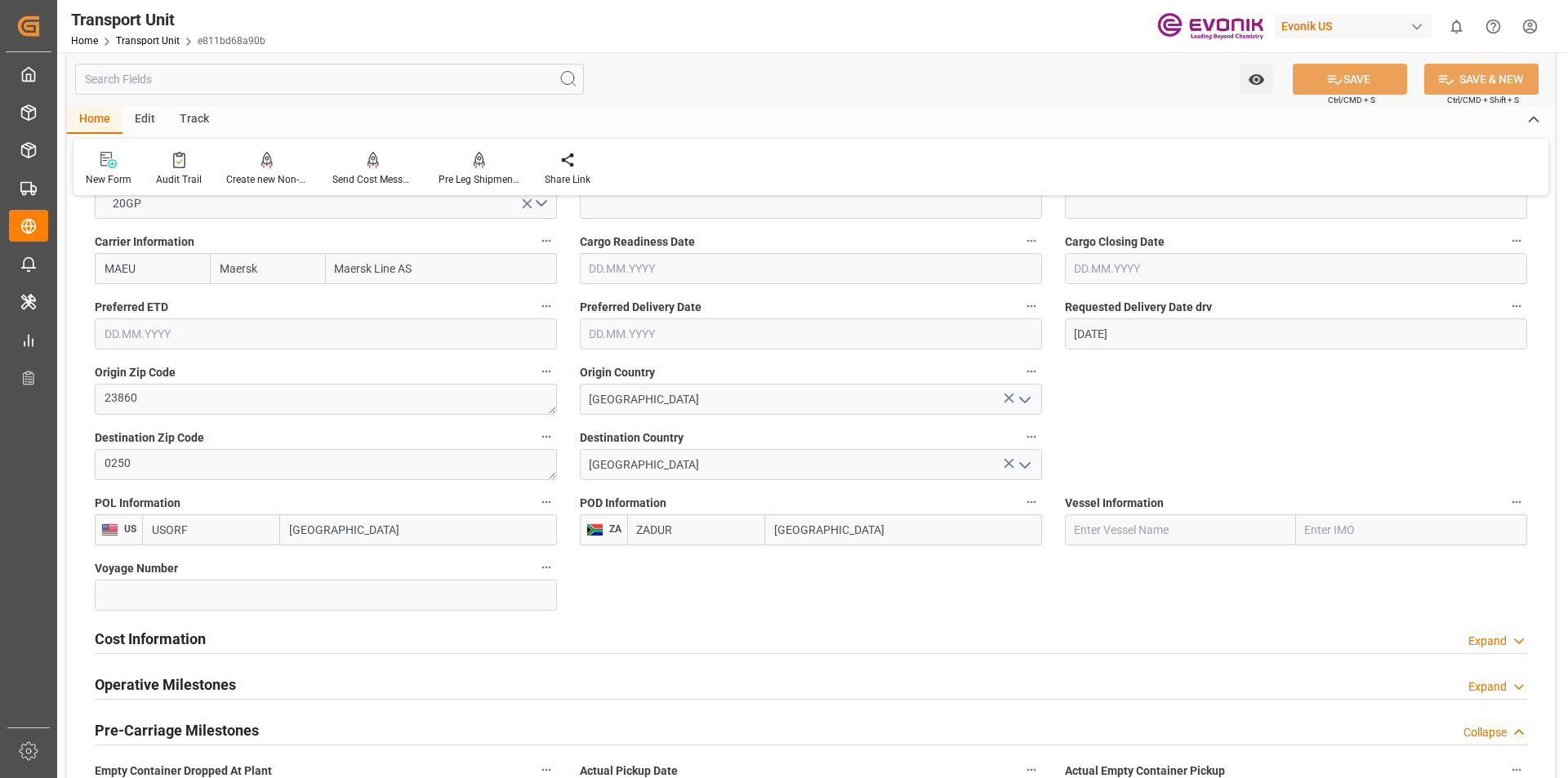
scroll to position [735, 0]
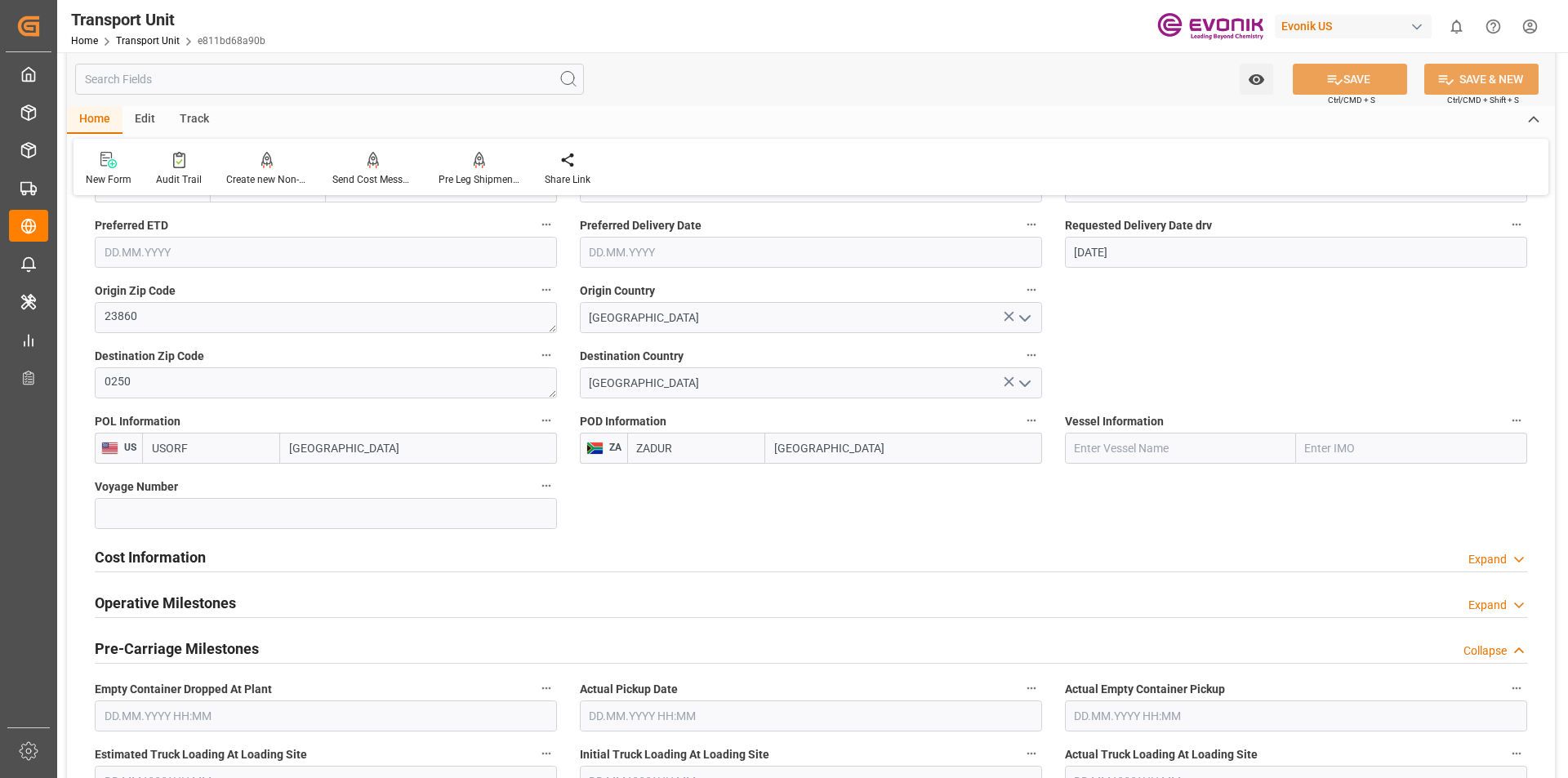
click at [176, 559] on h2 "Cost Information" at bounding box center [150, 557] width 111 height 22
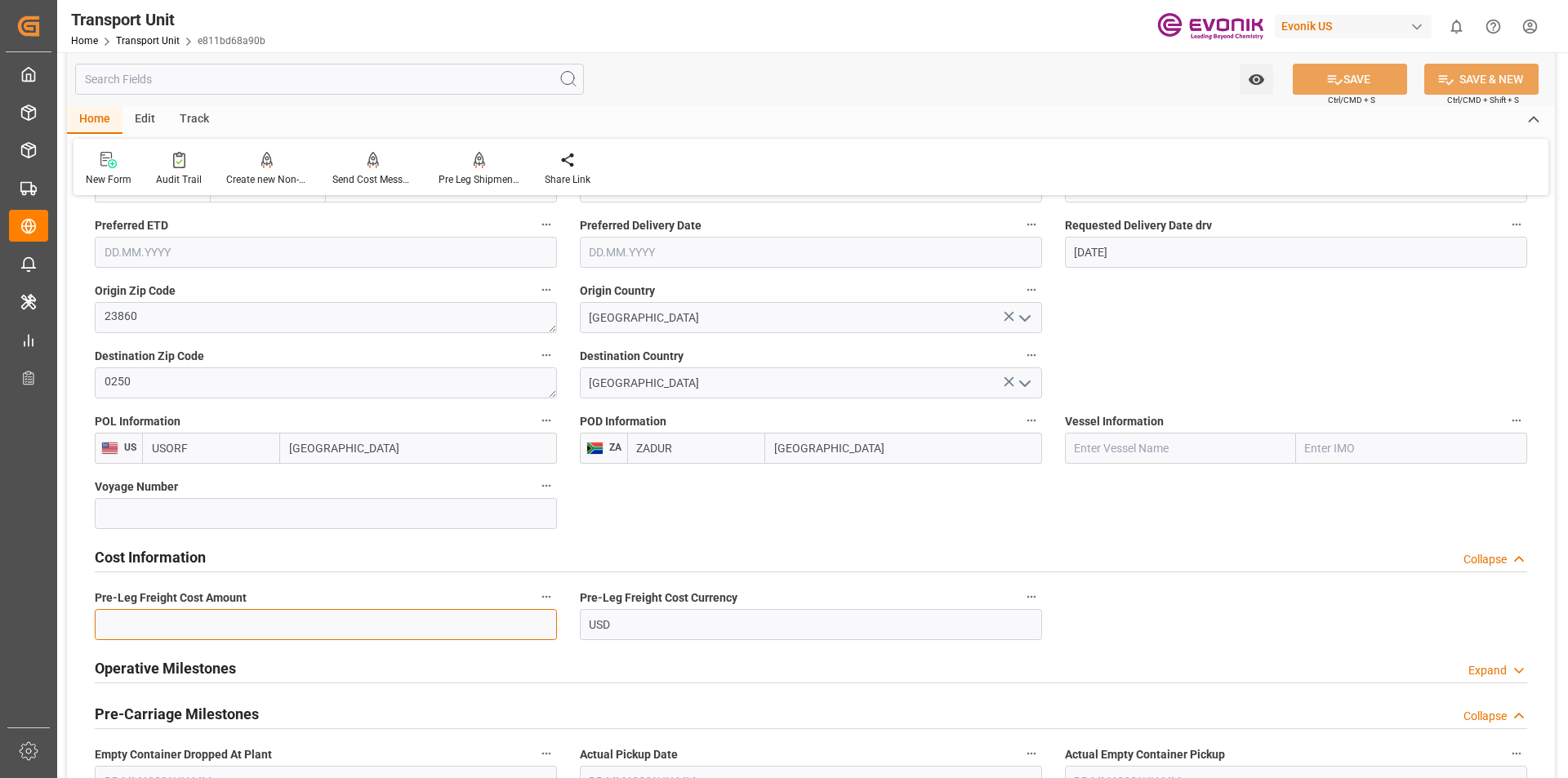
click at [223, 618] on input "text" at bounding box center [326, 625] width 463 height 31
type input "990"
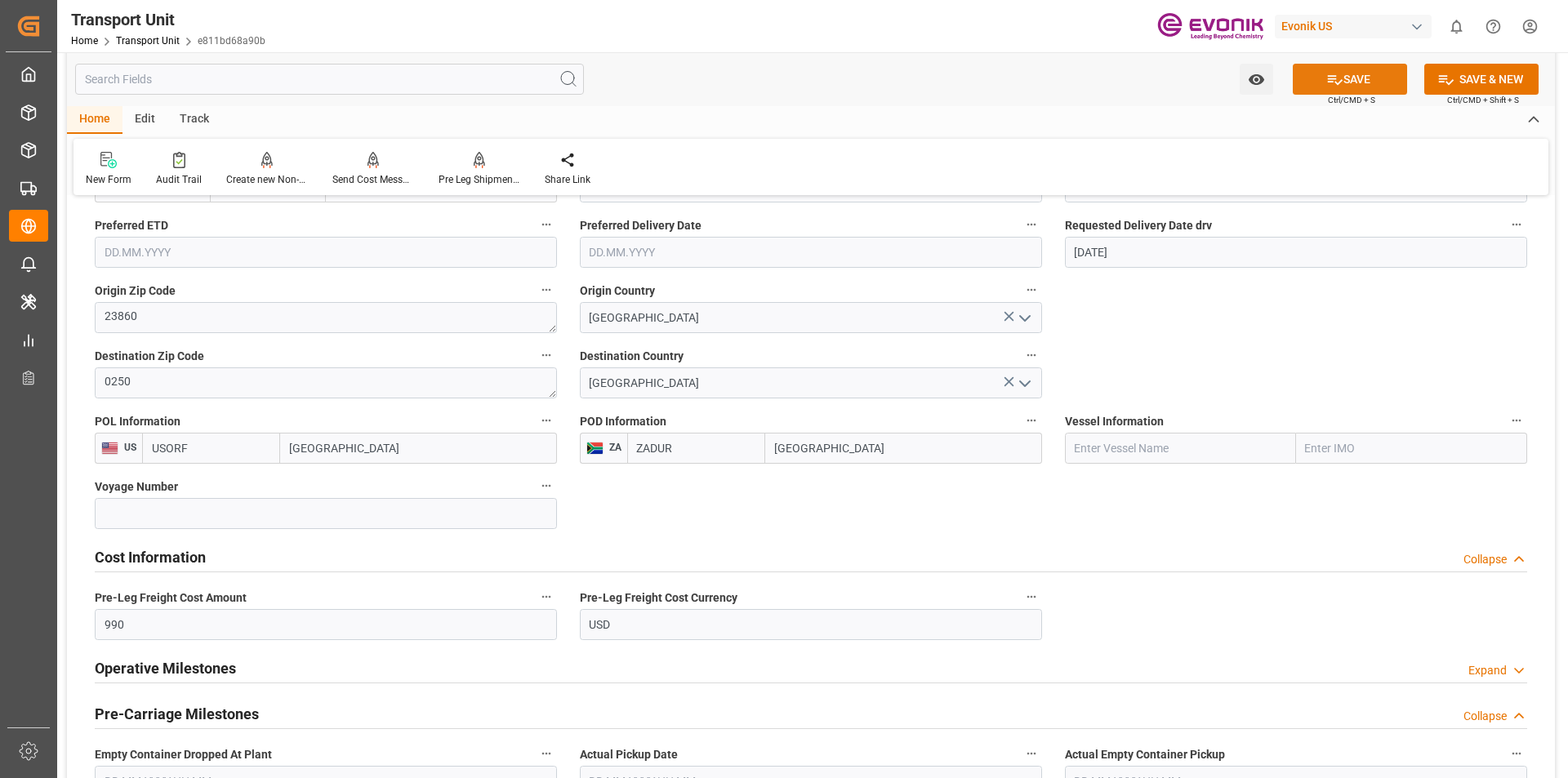
click at [1356, 80] on button "SAVE" at bounding box center [1350, 80] width 114 height 31
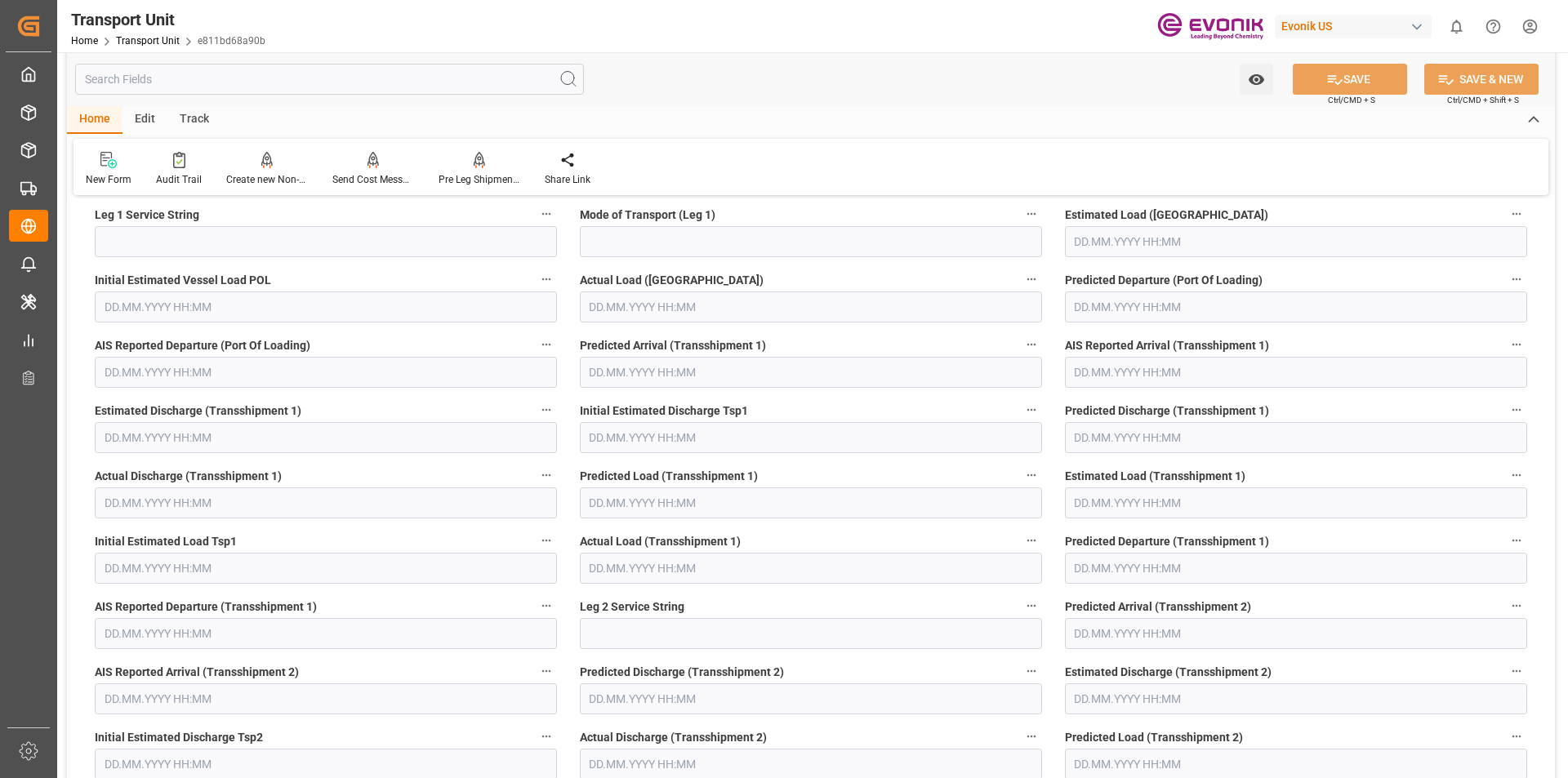
scroll to position [3511, 0]
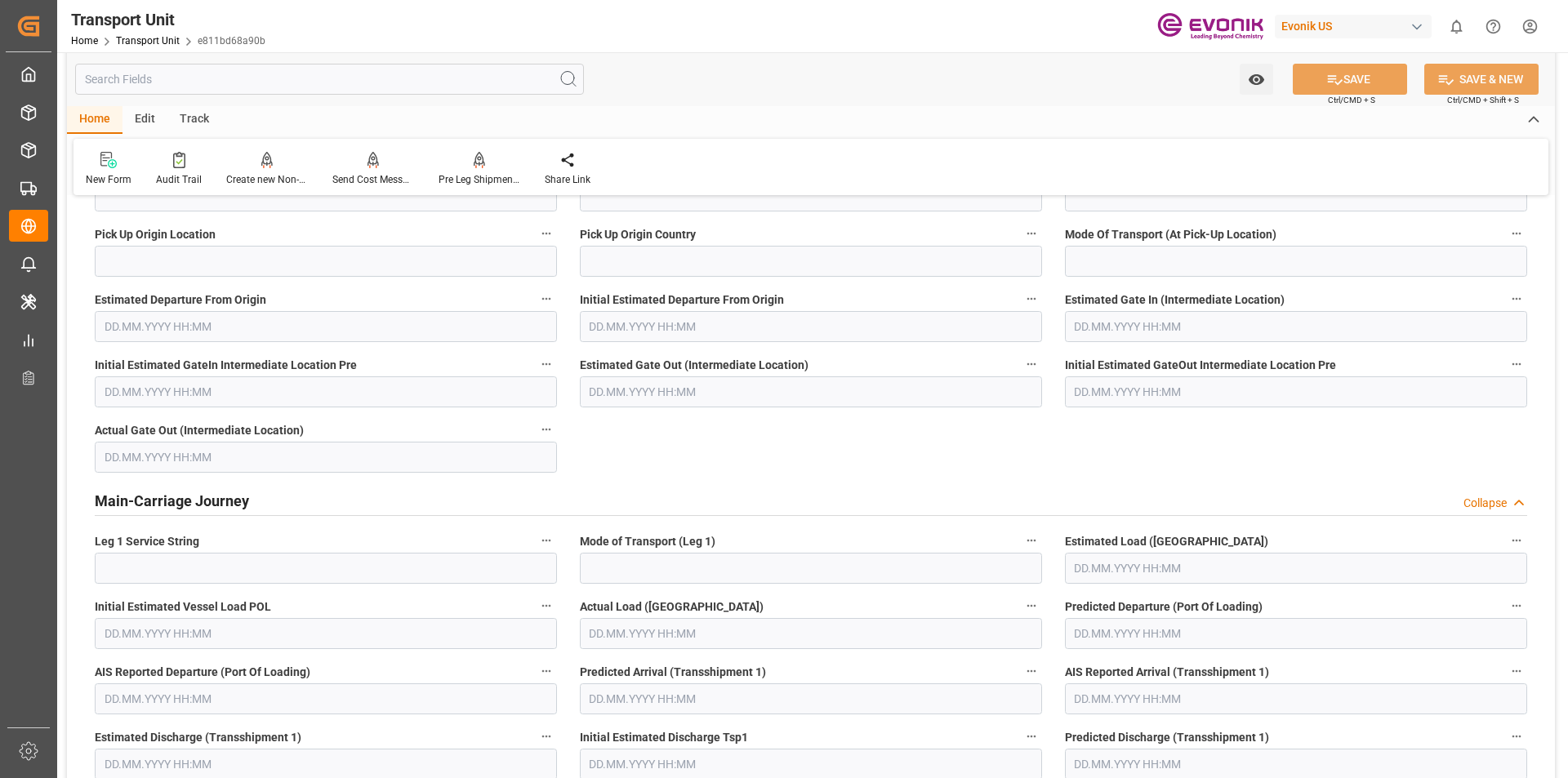
click at [189, 83] on input "text" at bounding box center [330, 80] width 508 height 31
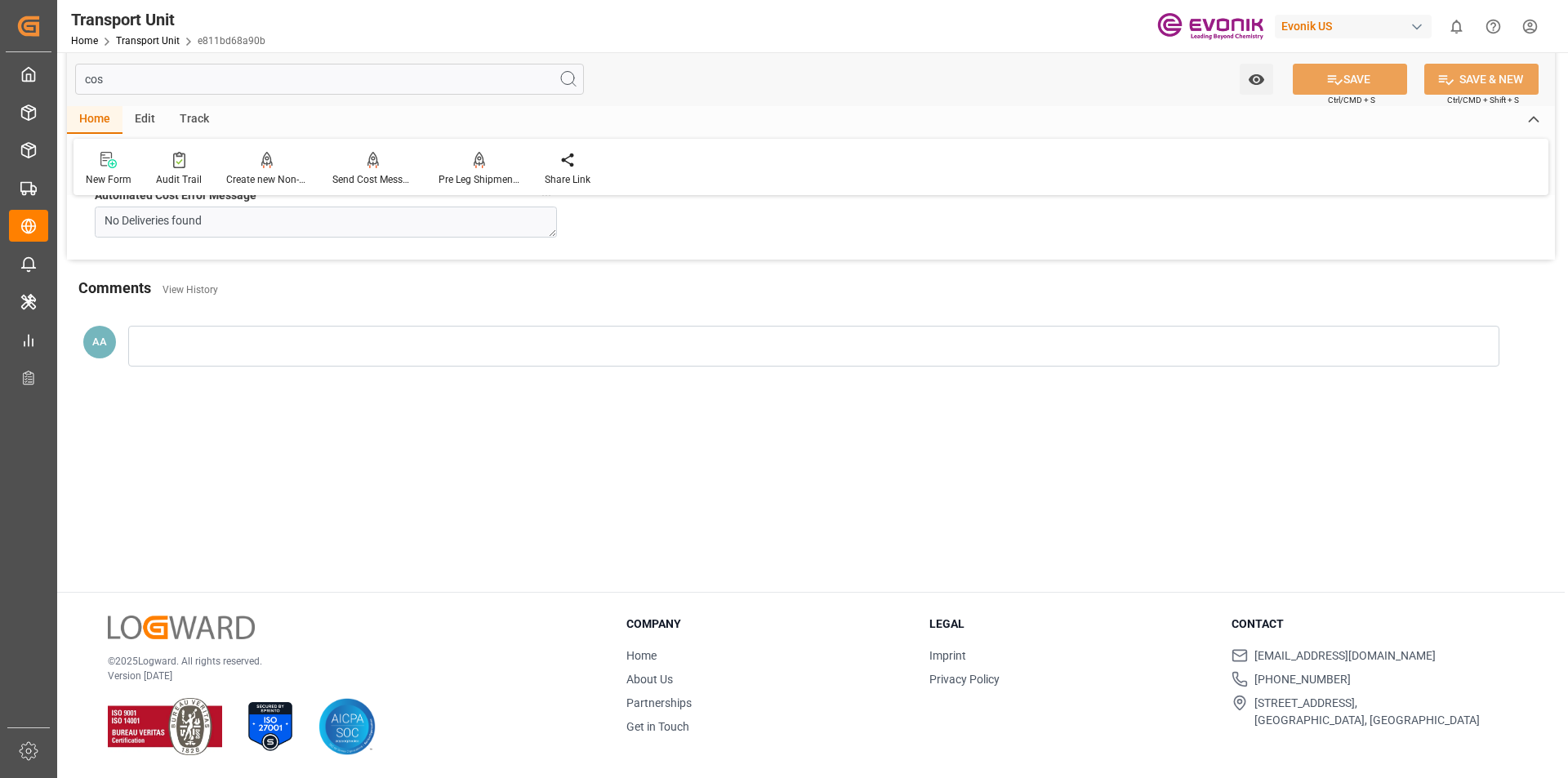
scroll to position [177, 0]
type input "cost"
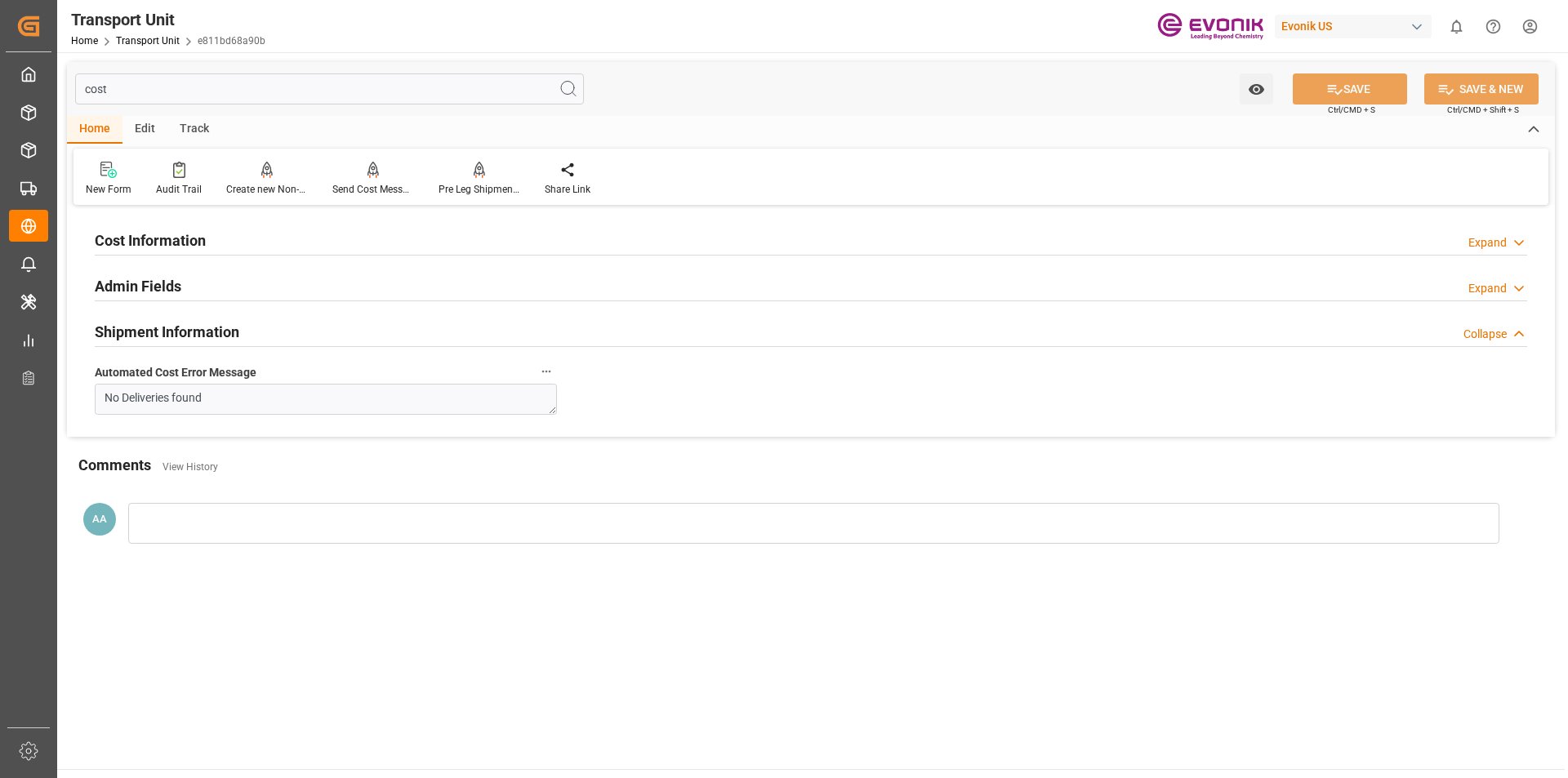
click at [133, 244] on h2 "Cost Information" at bounding box center [150, 240] width 111 height 22
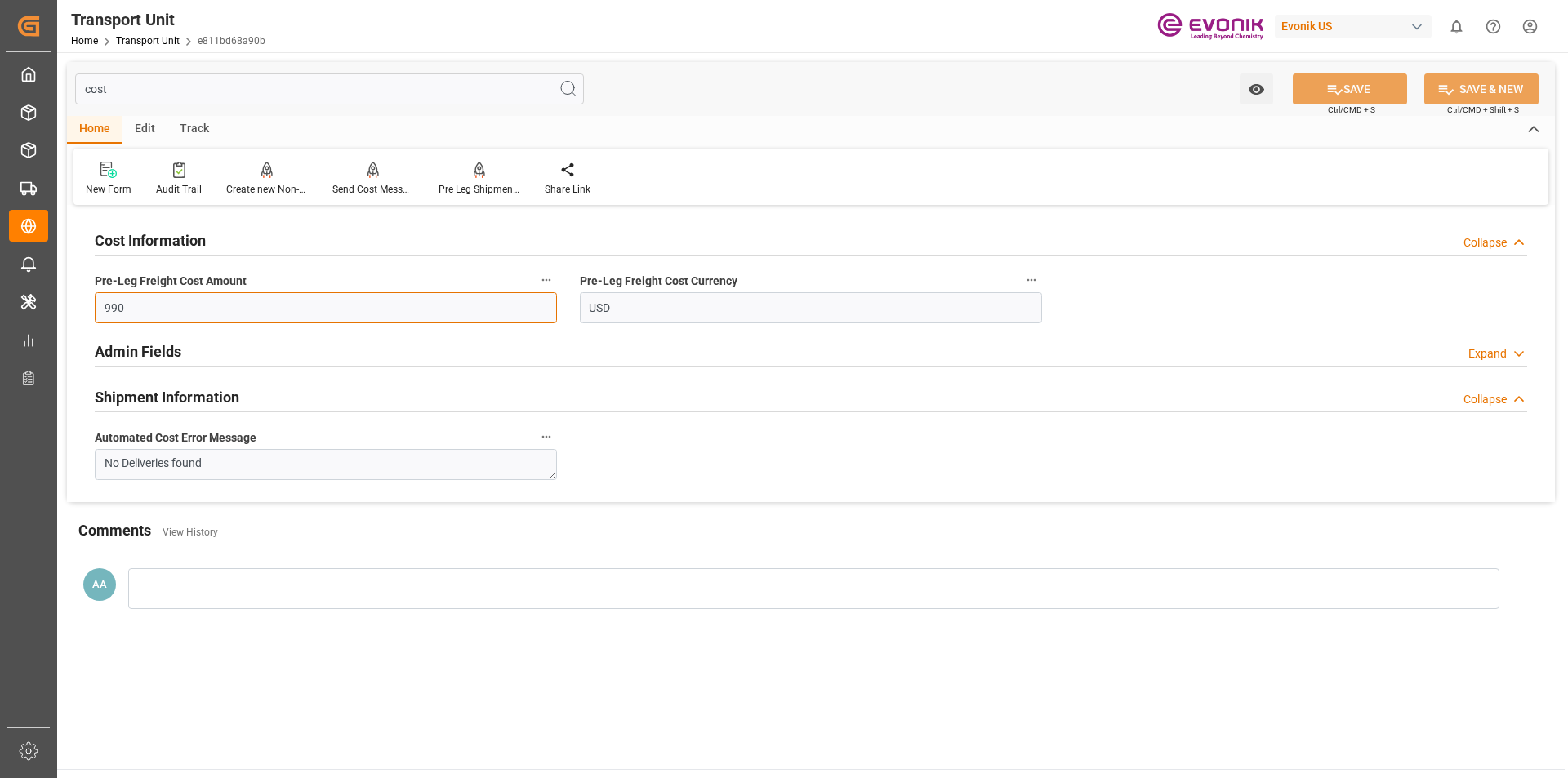
click at [134, 308] on input "990" at bounding box center [326, 308] width 463 height 31
click at [549, 346] on div "Admin Fields Expand" at bounding box center [811, 350] width 1433 height 31
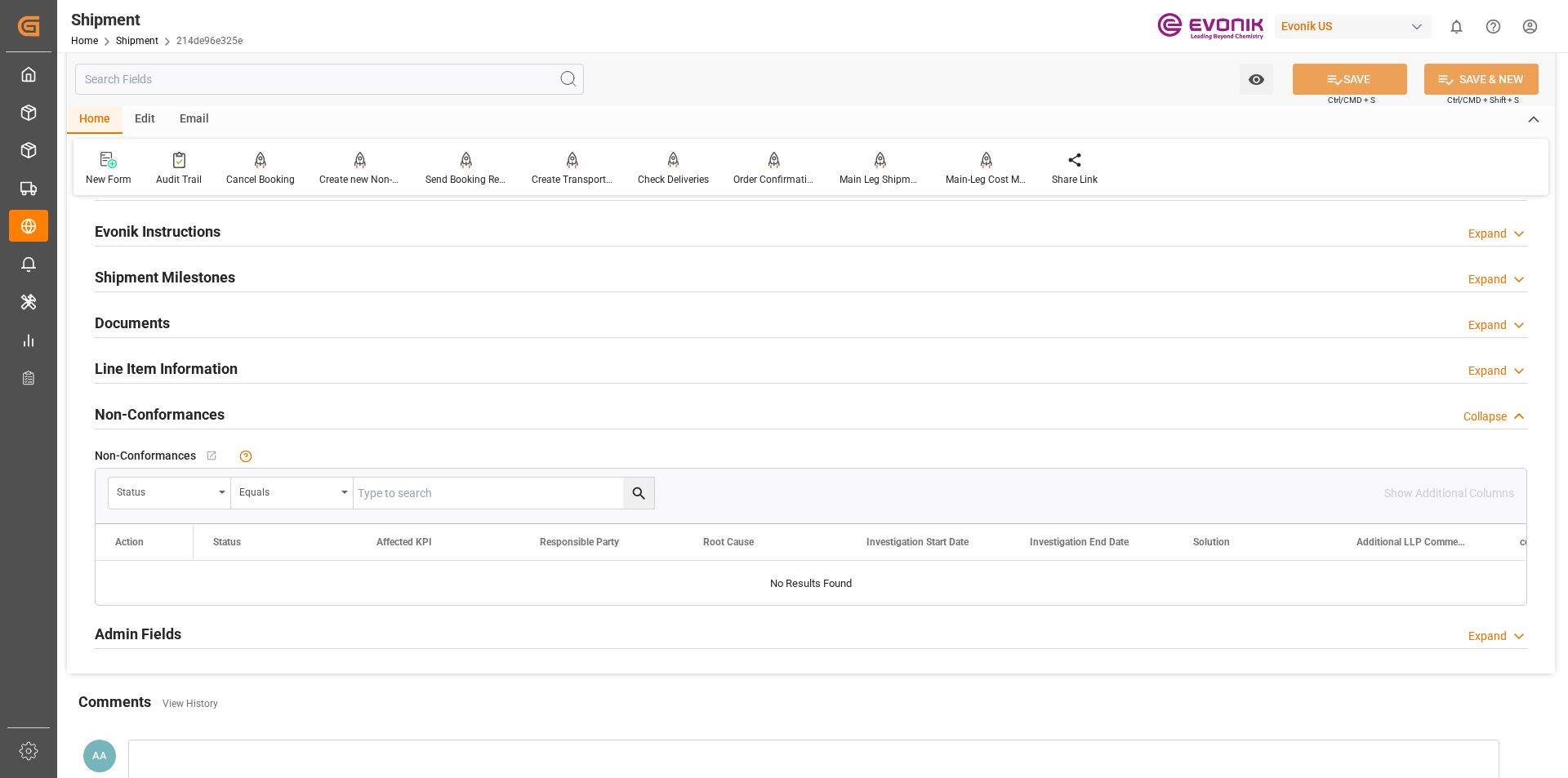
scroll to position [980, 0]
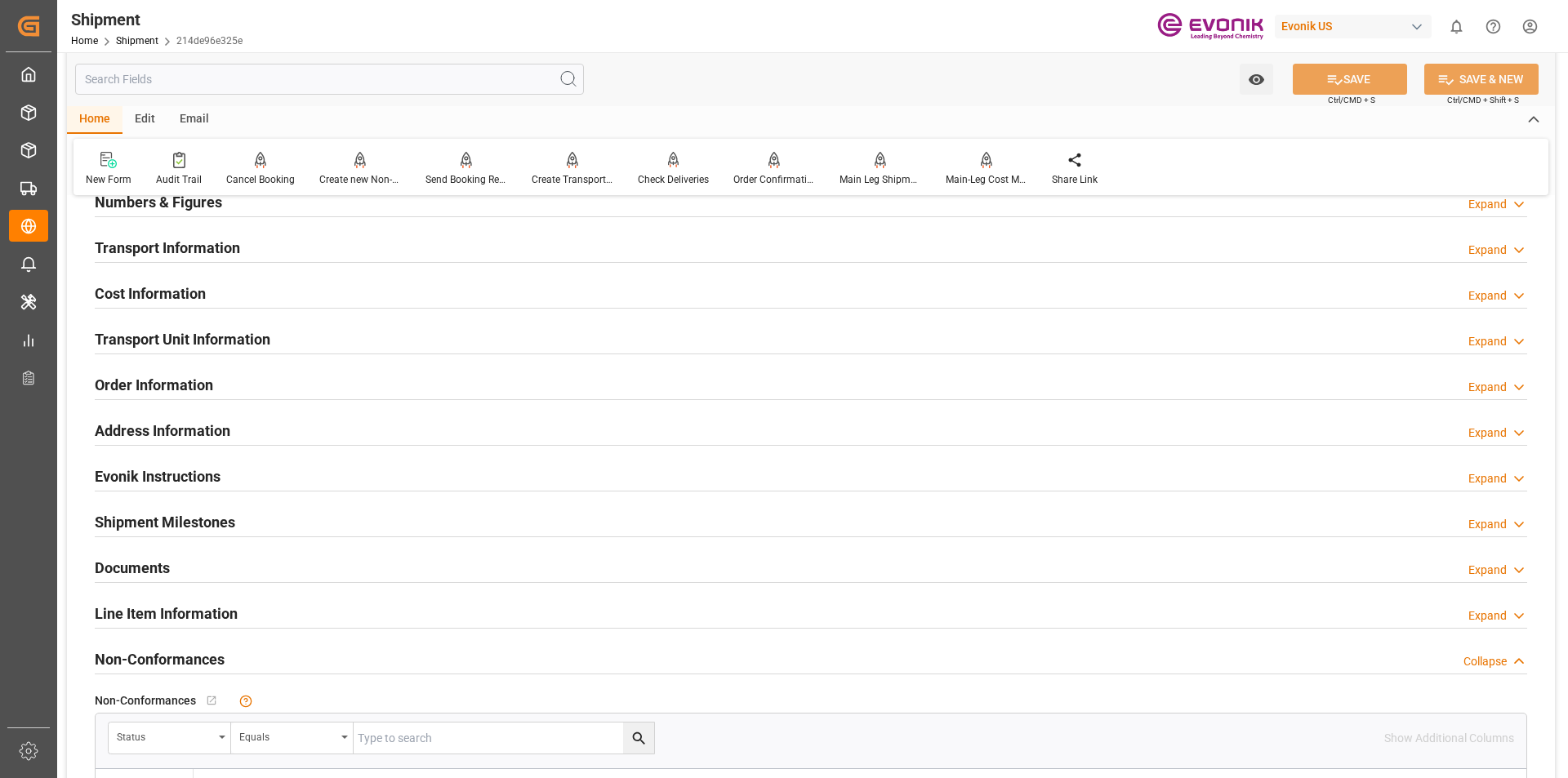
click at [162, 293] on h2 "Cost Information" at bounding box center [150, 293] width 111 height 22
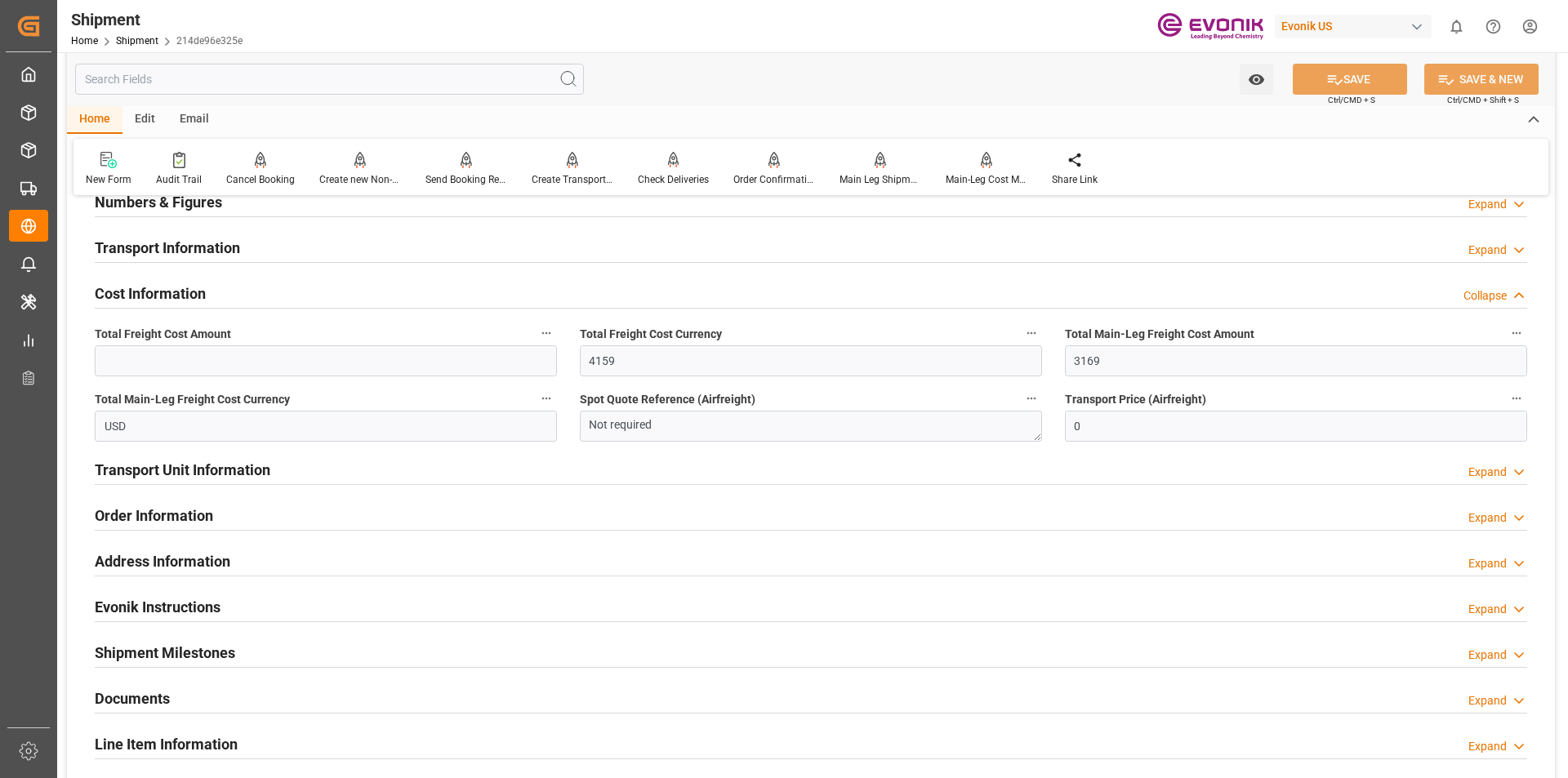
click at [162, 293] on h2 "Cost Information" at bounding box center [150, 293] width 111 height 22
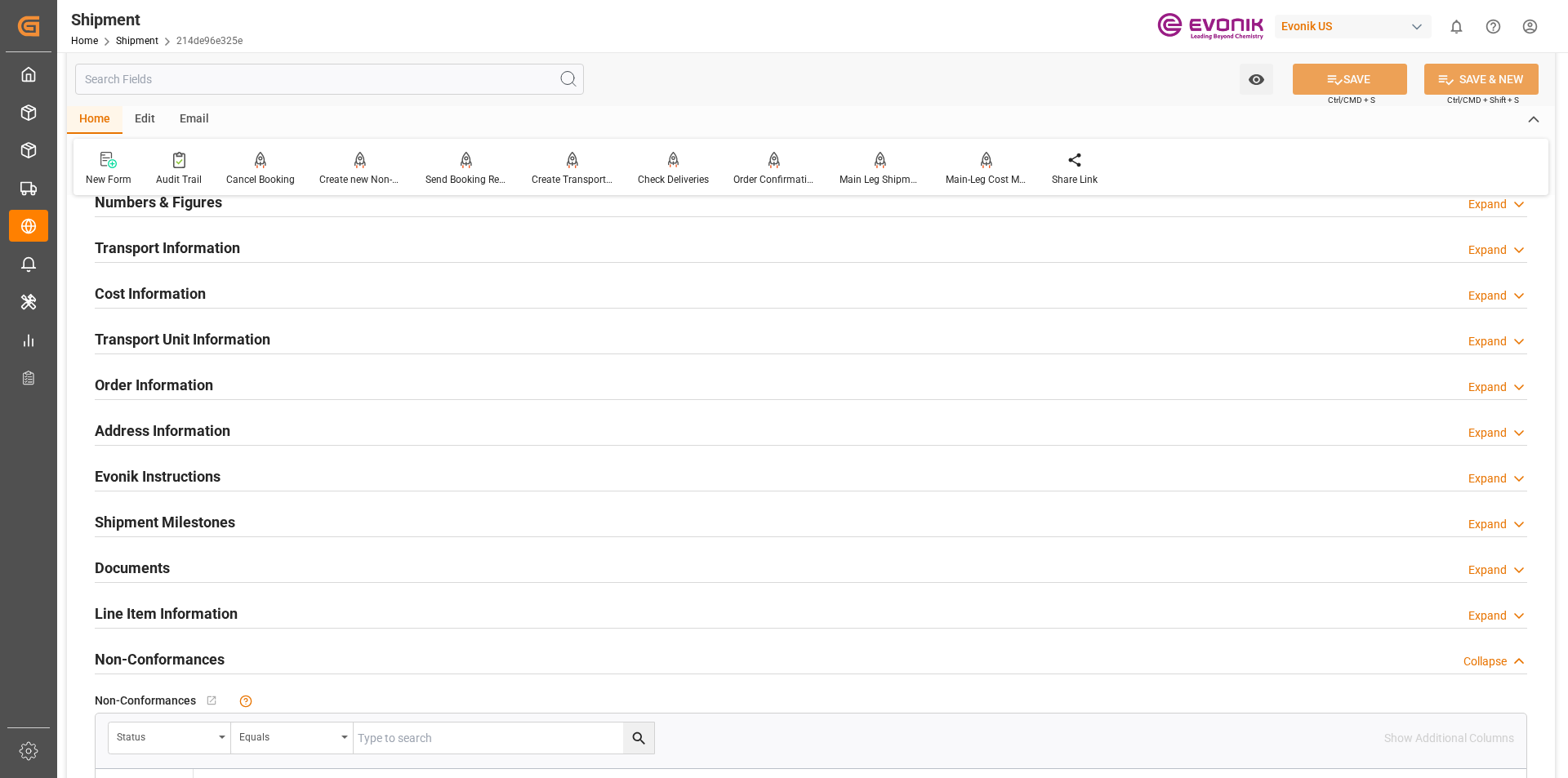
click at [173, 386] on h2 "Order Information" at bounding box center [154, 384] width 118 height 22
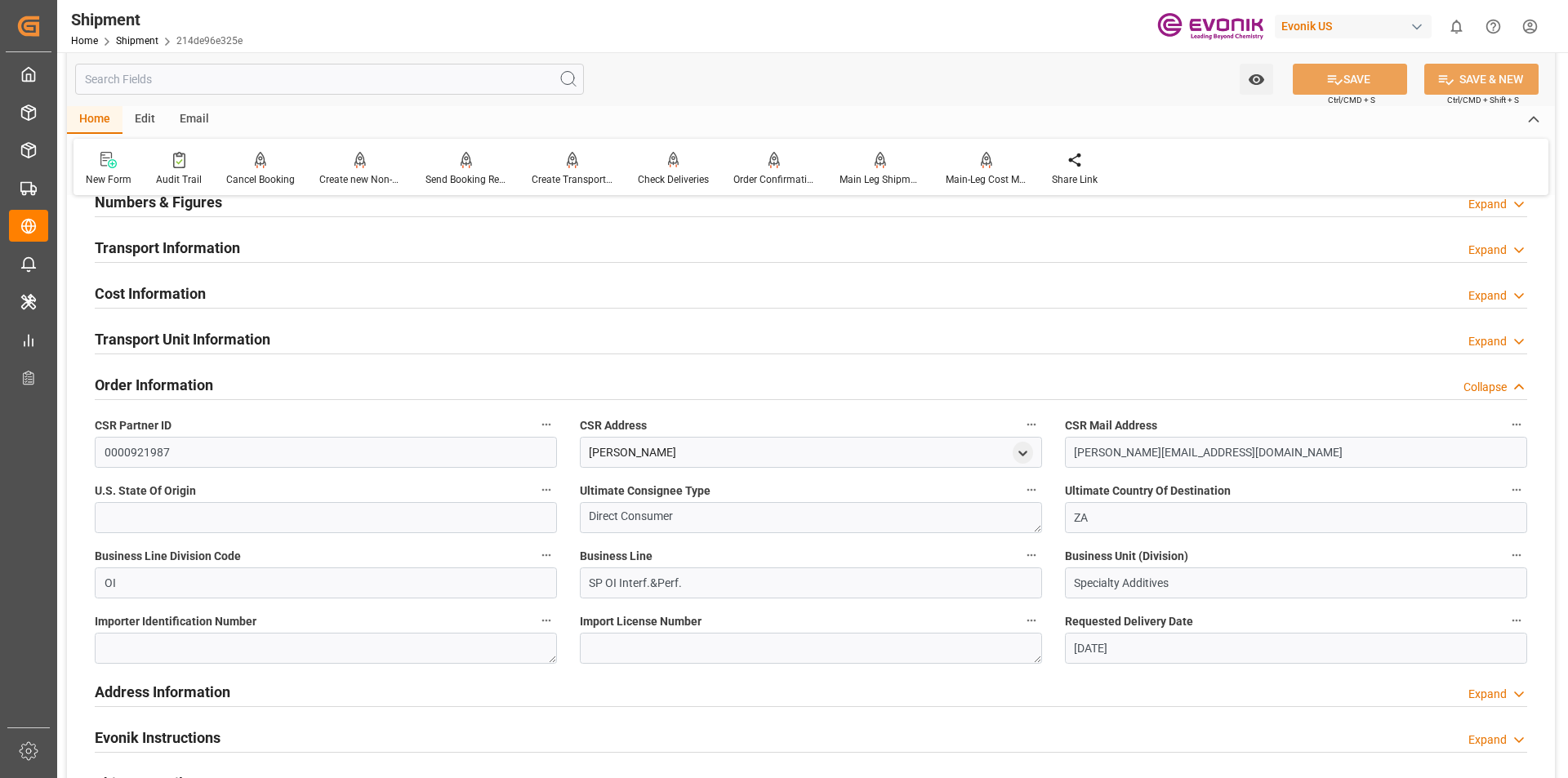
click at [173, 386] on h2 "Order Information" at bounding box center [154, 384] width 118 height 22
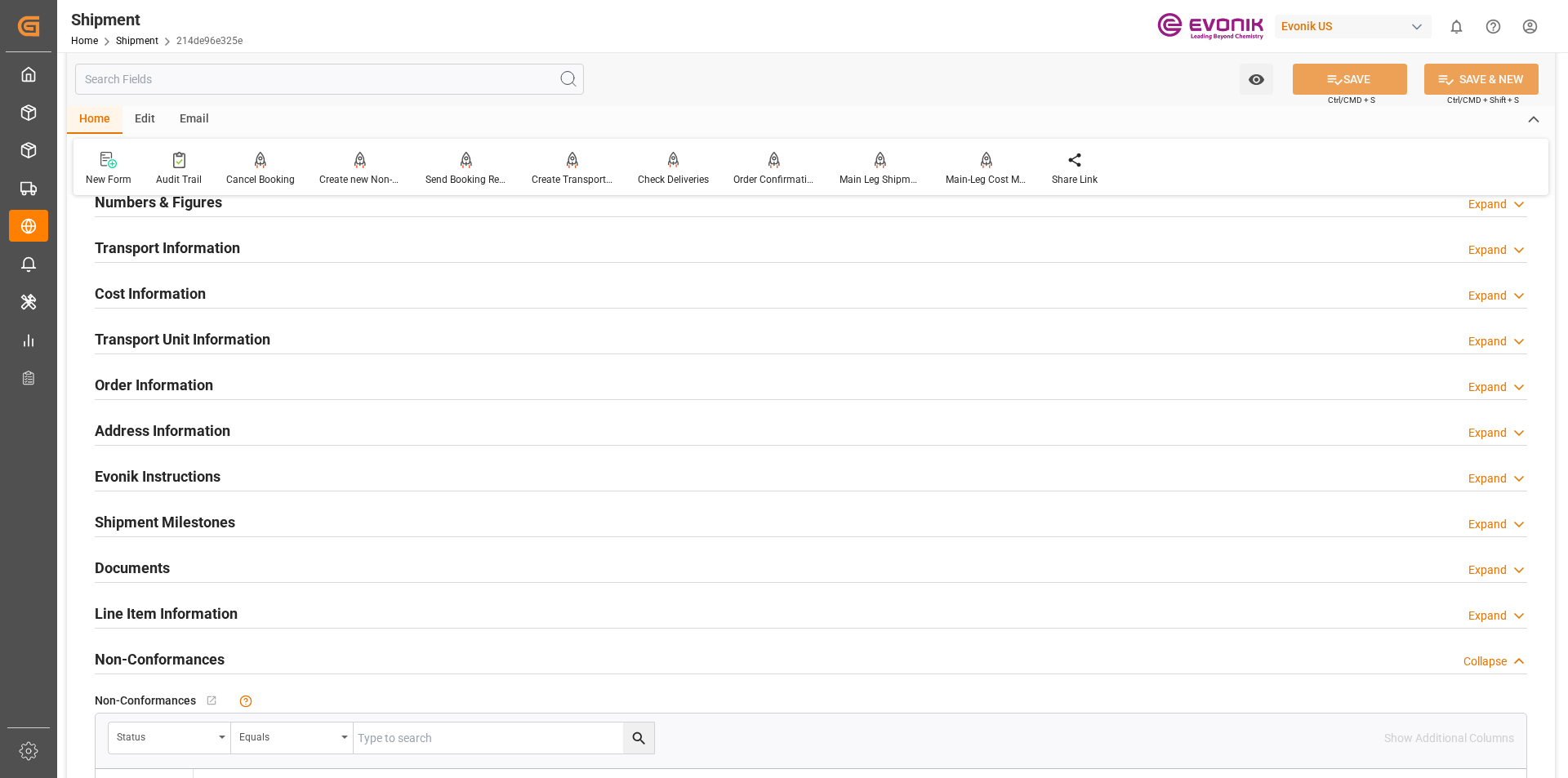
scroll to position [1225, 0]
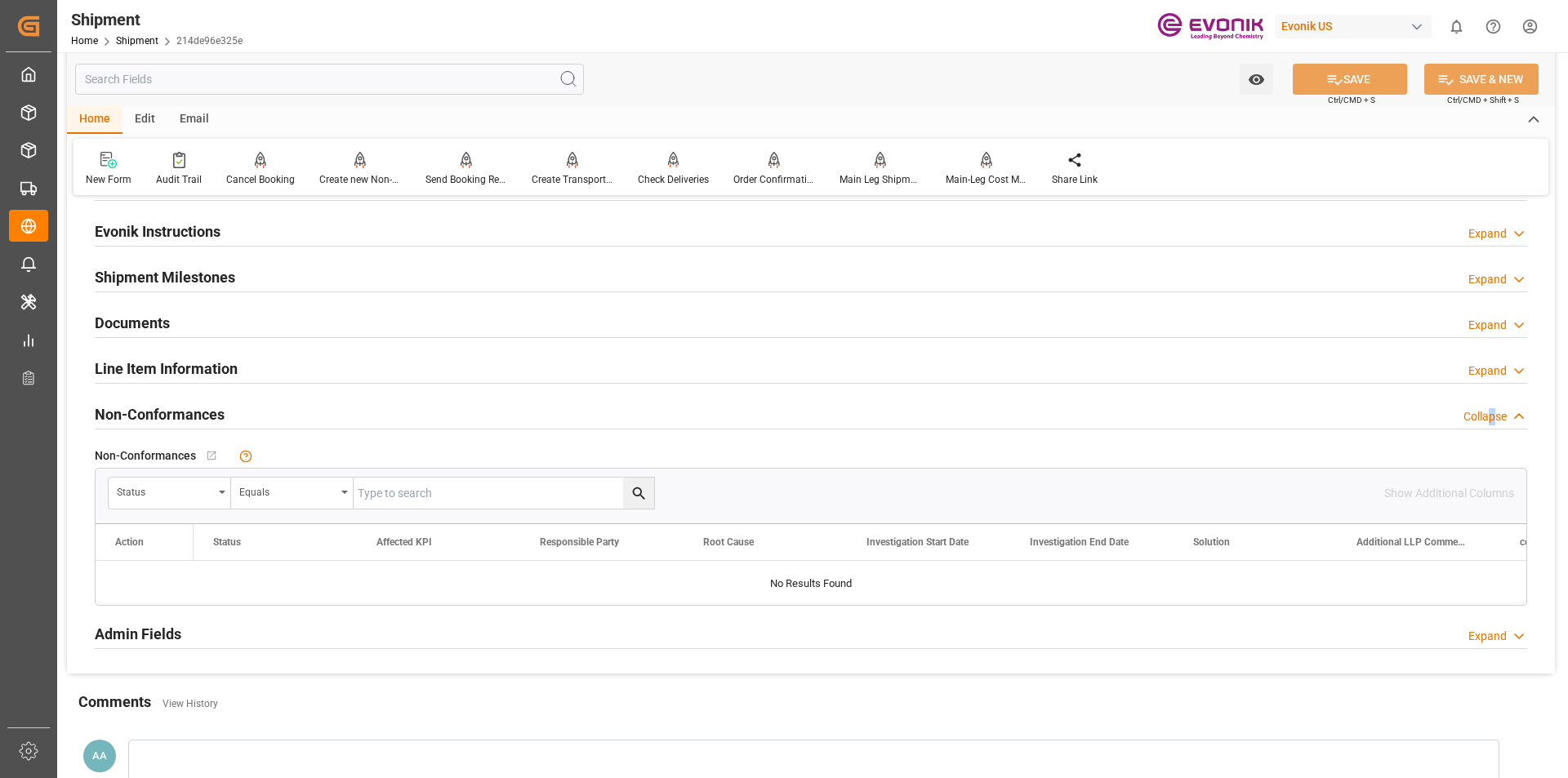
click at [1493, 410] on div "Collapse" at bounding box center [1485, 416] width 43 height 17
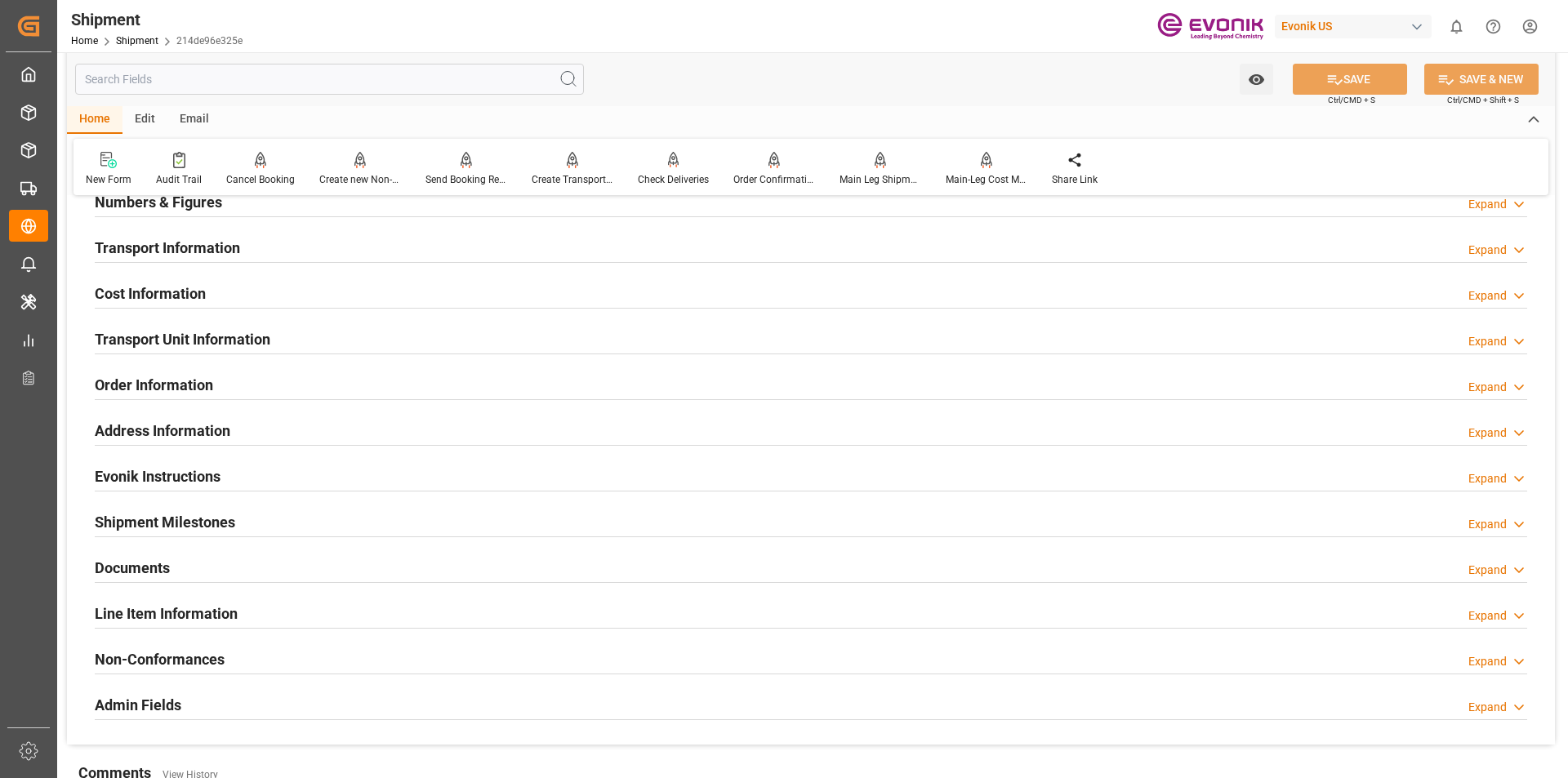
scroll to position [735, 0]
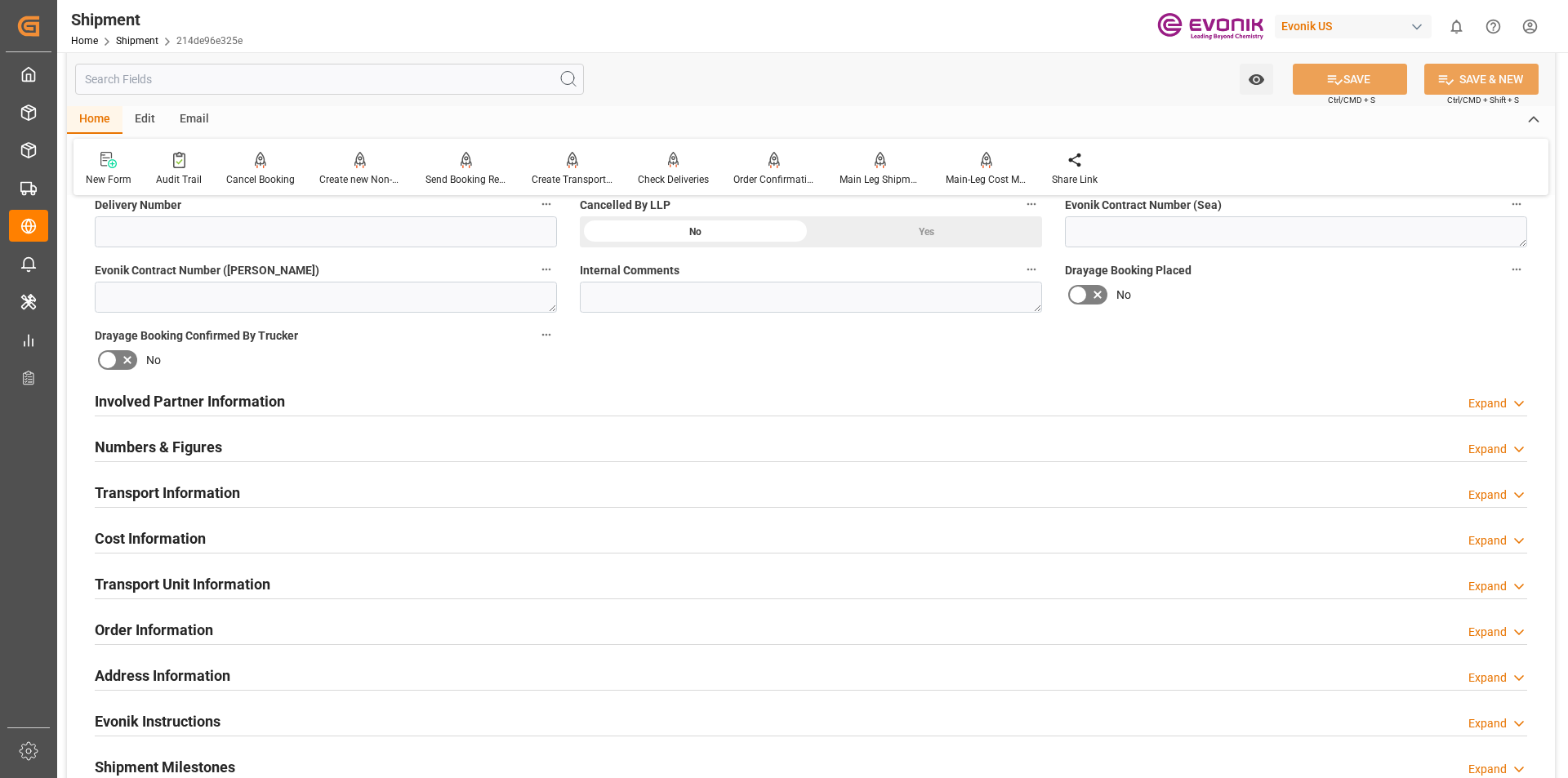
click at [188, 490] on h2 "Transport Information" at bounding box center [167, 493] width 145 height 22
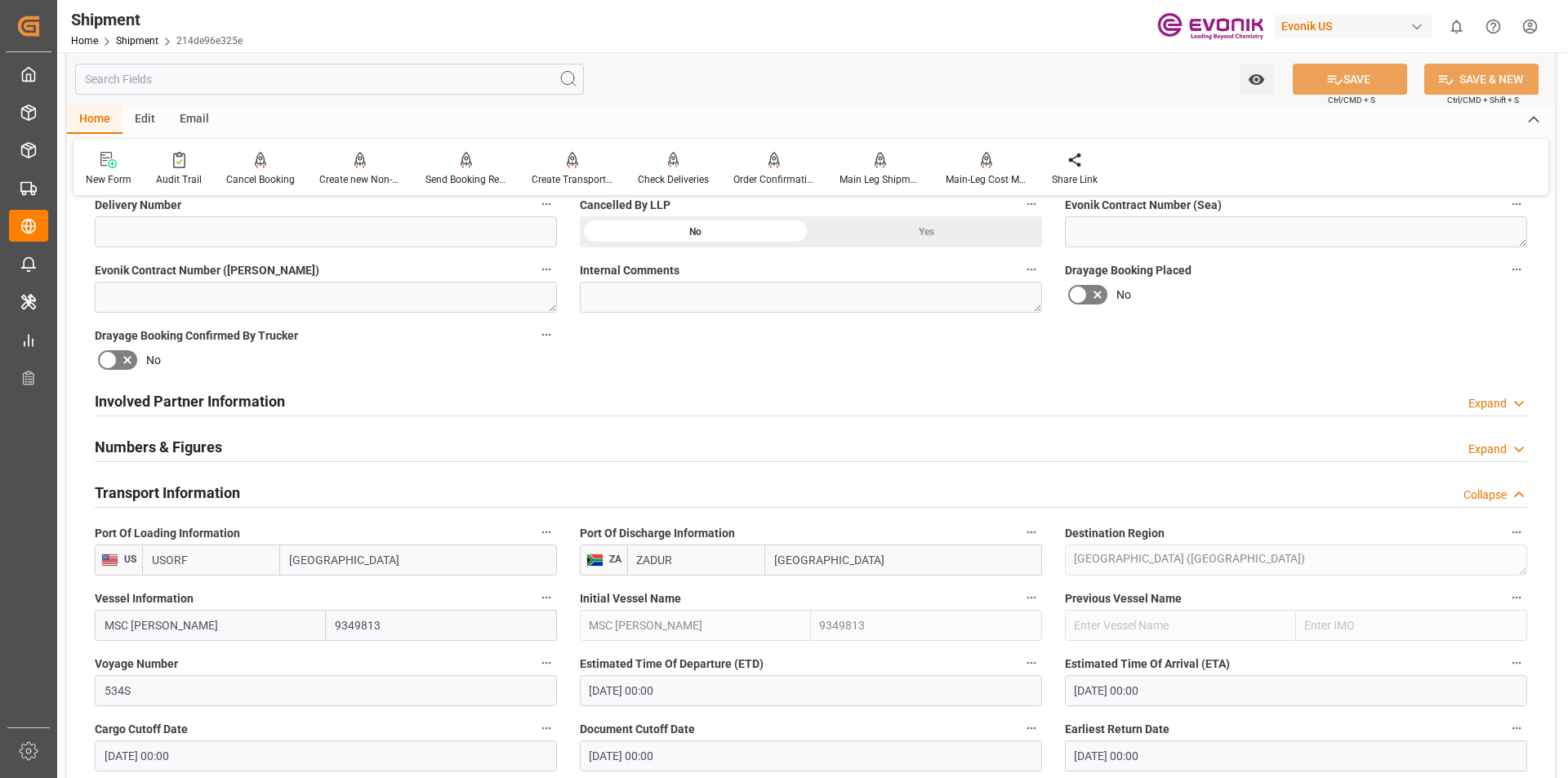
click at [148, 485] on h2 "Transport Information" at bounding box center [167, 493] width 145 height 22
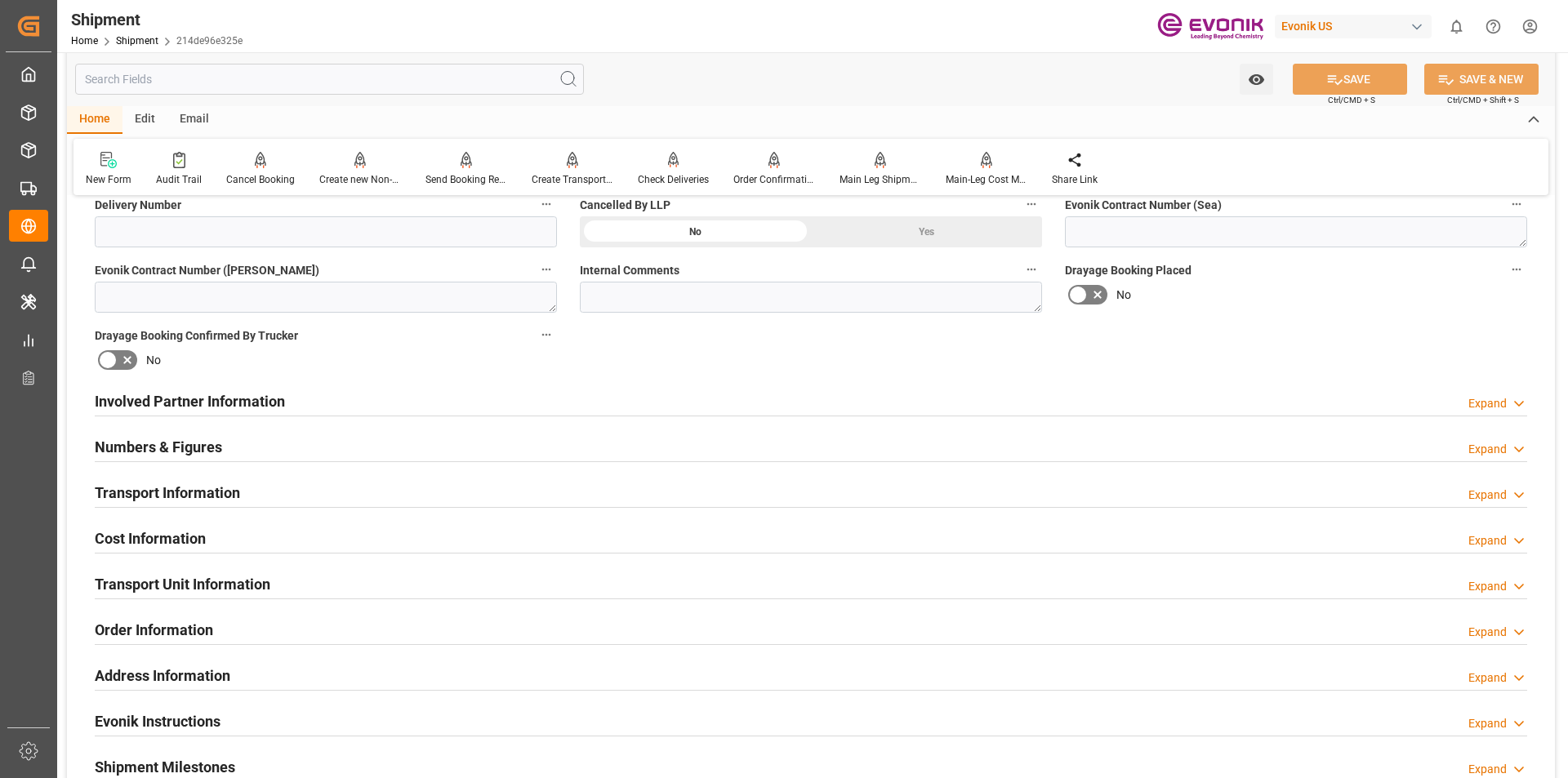
click at [153, 580] on h2 "Transport Unit Information" at bounding box center [183, 584] width 175 height 22
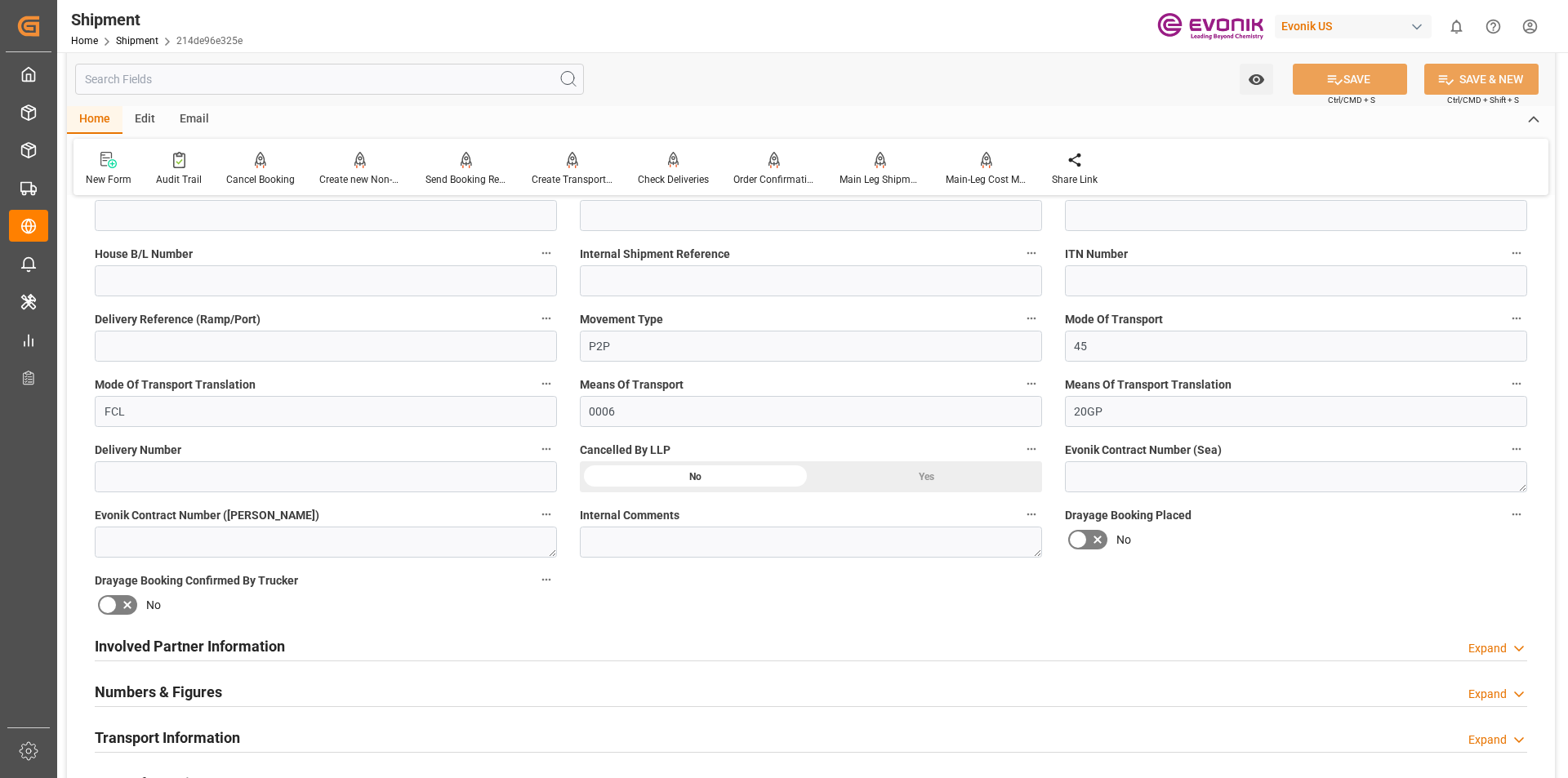
scroll to position [571, 0]
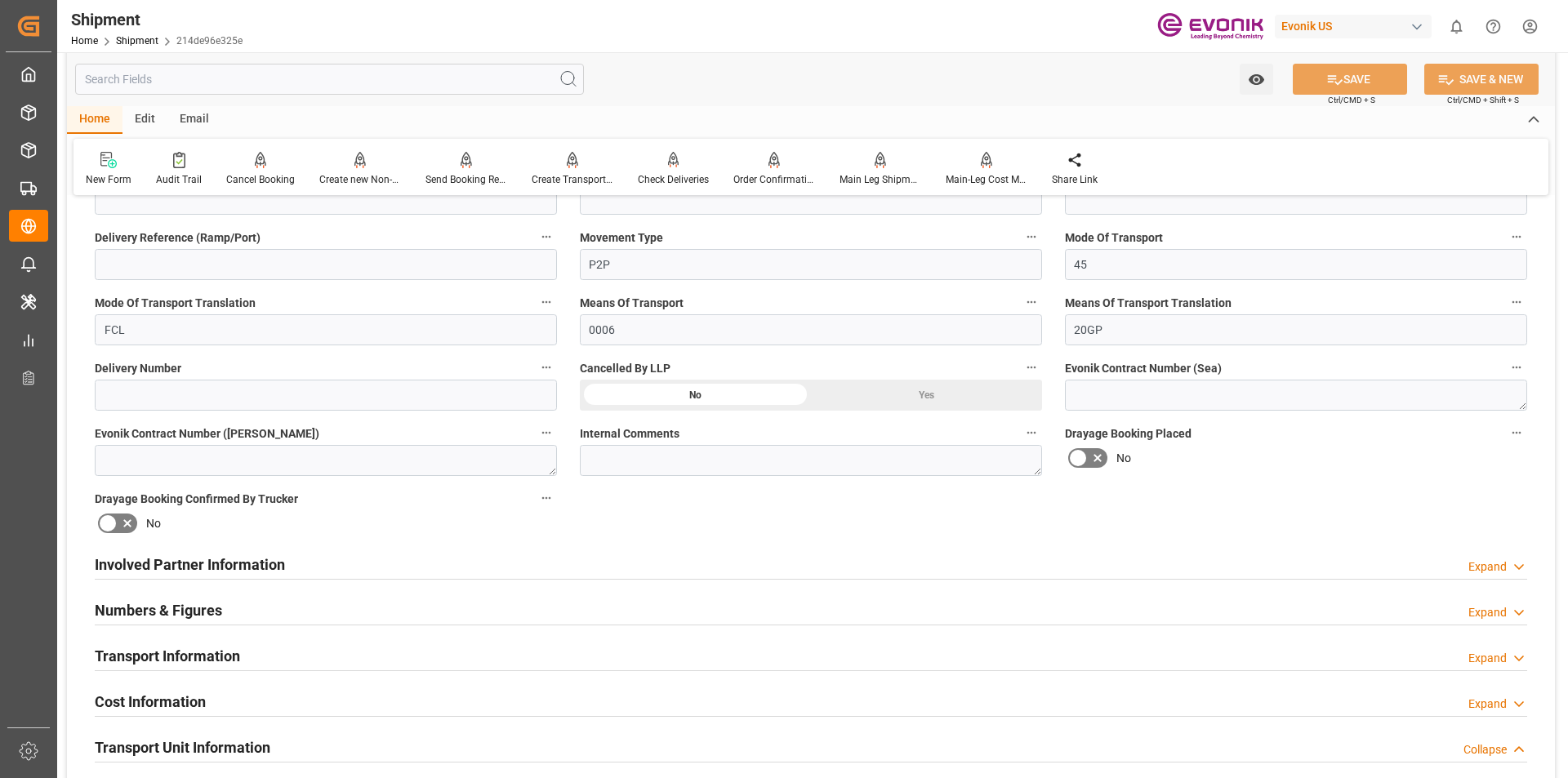
click at [206, 567] on h2 "Involved Partner Information" at bounding box center [190, 564] width 190 height 22
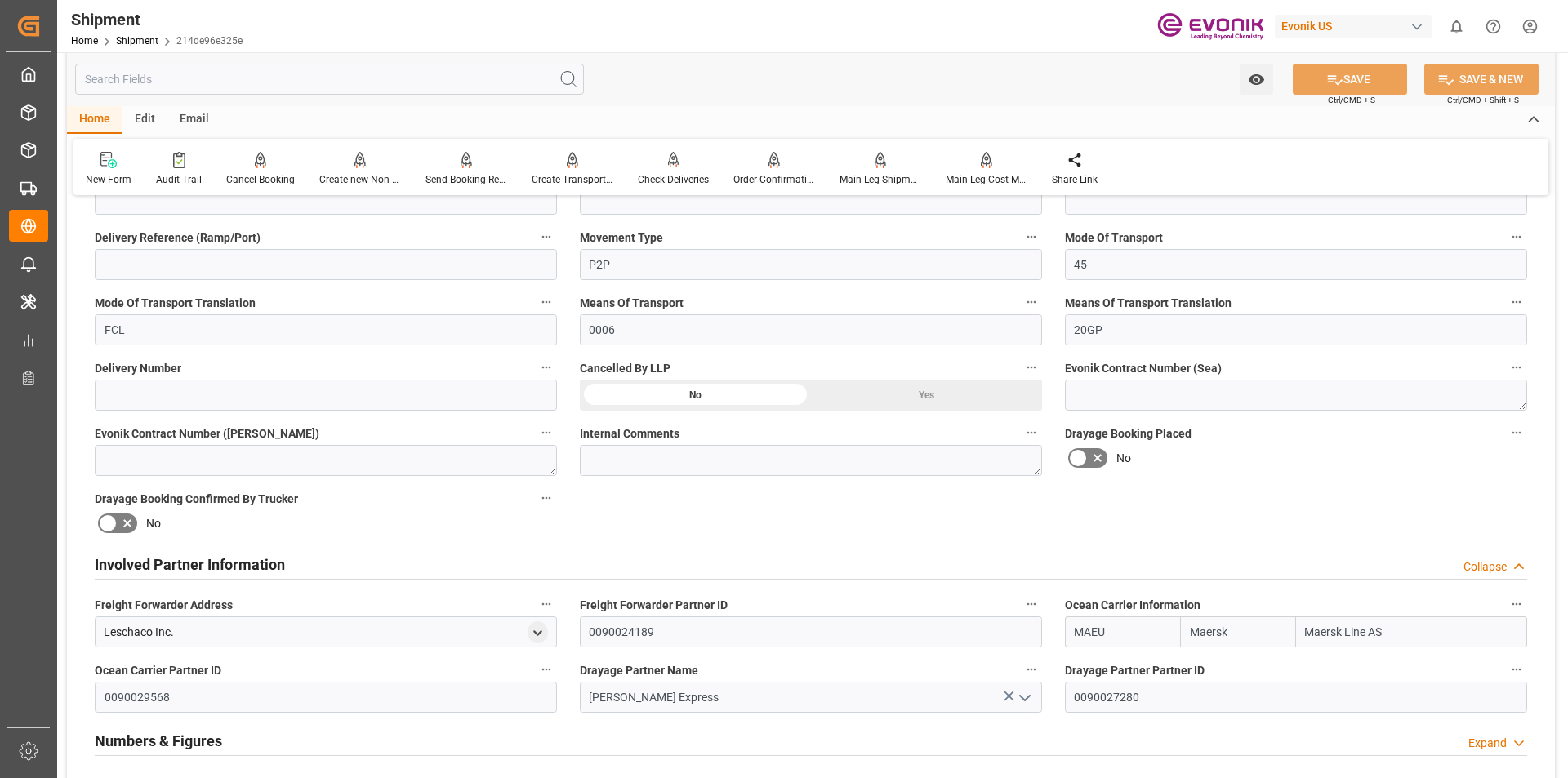
scroll to position [653, 0]
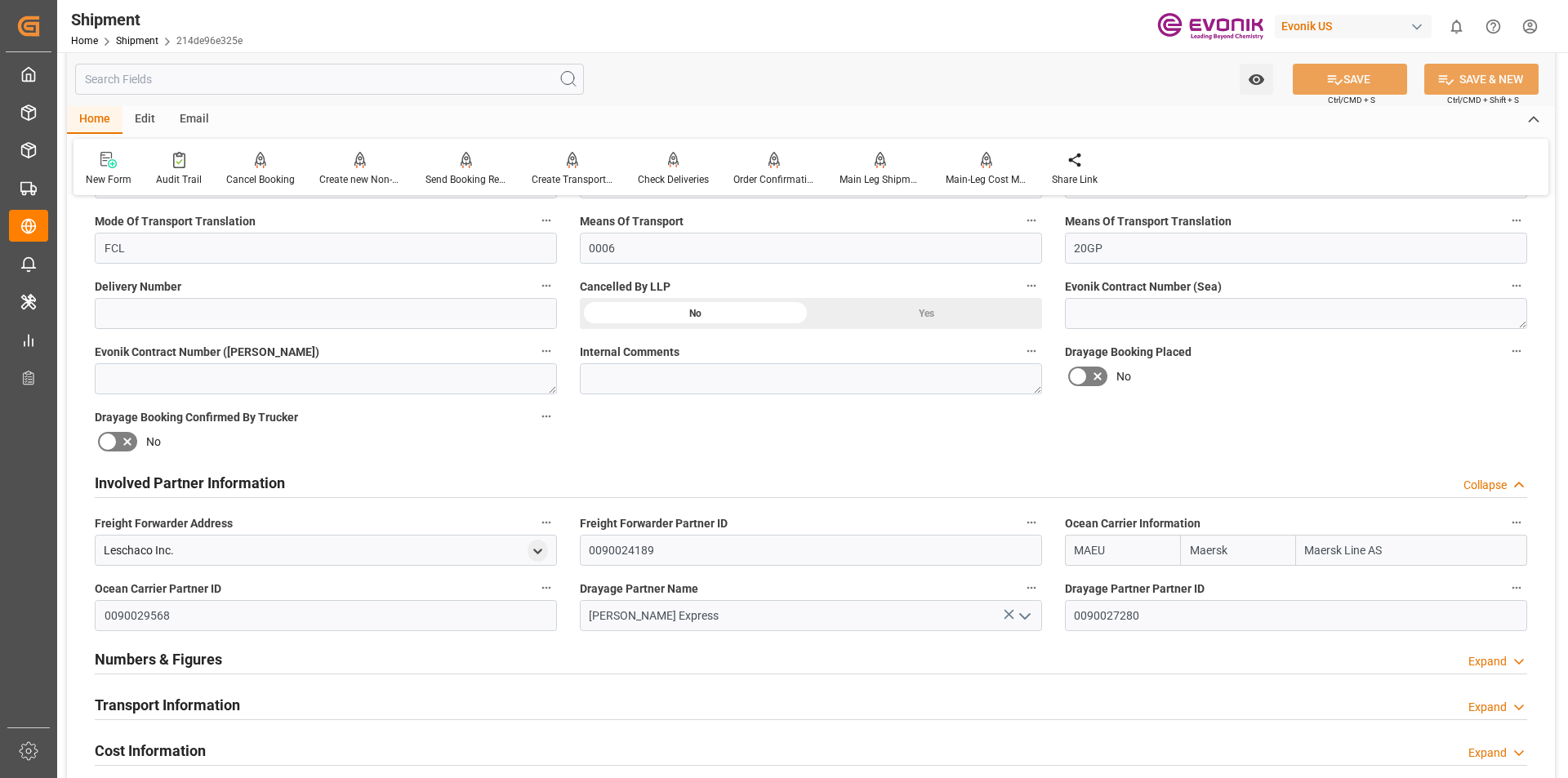
click at [134, 711] on h2 "Transport Information" at bounding box center [167, 705] width 145 height 22
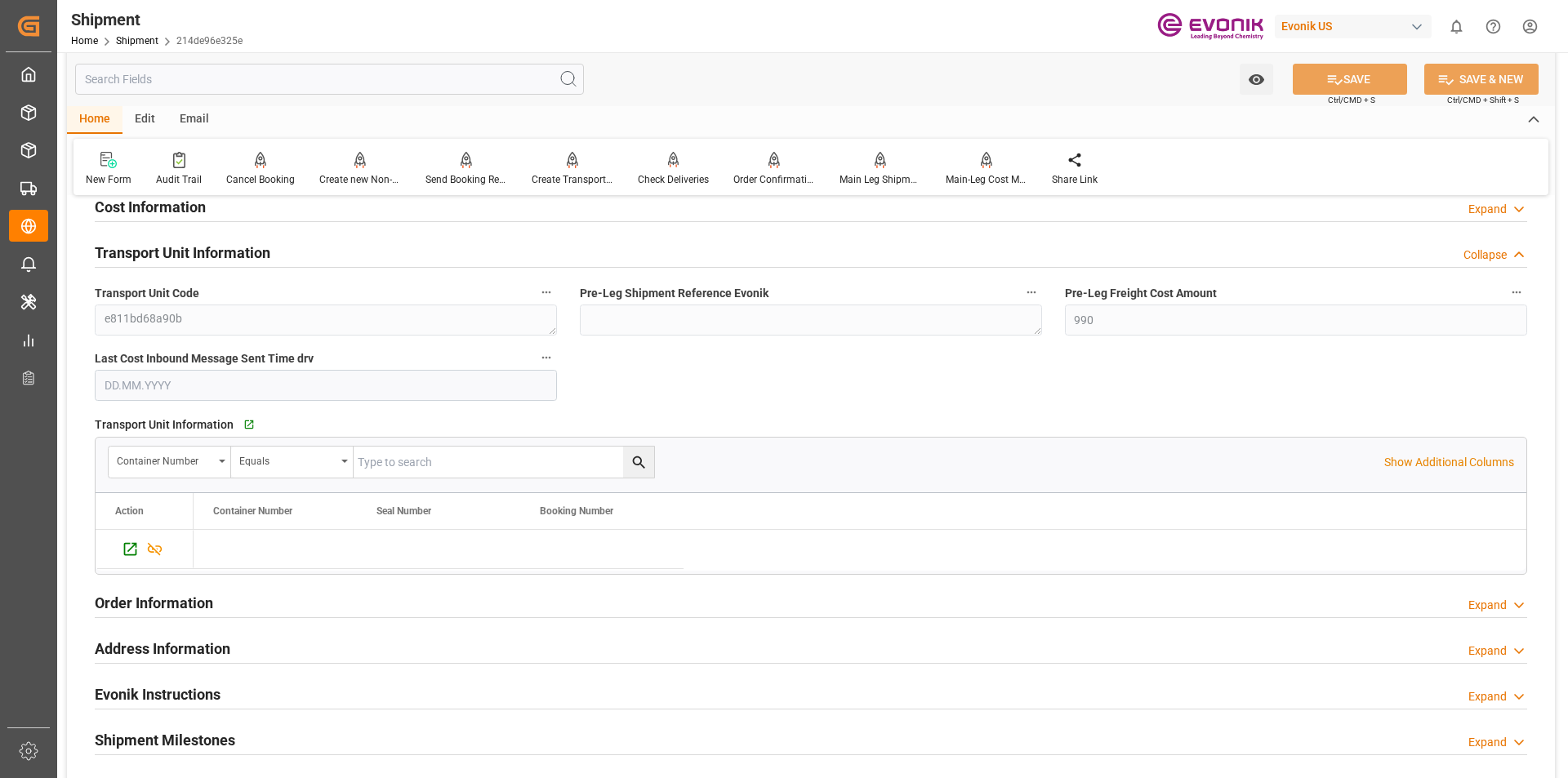
scroll to position [1796, 0]
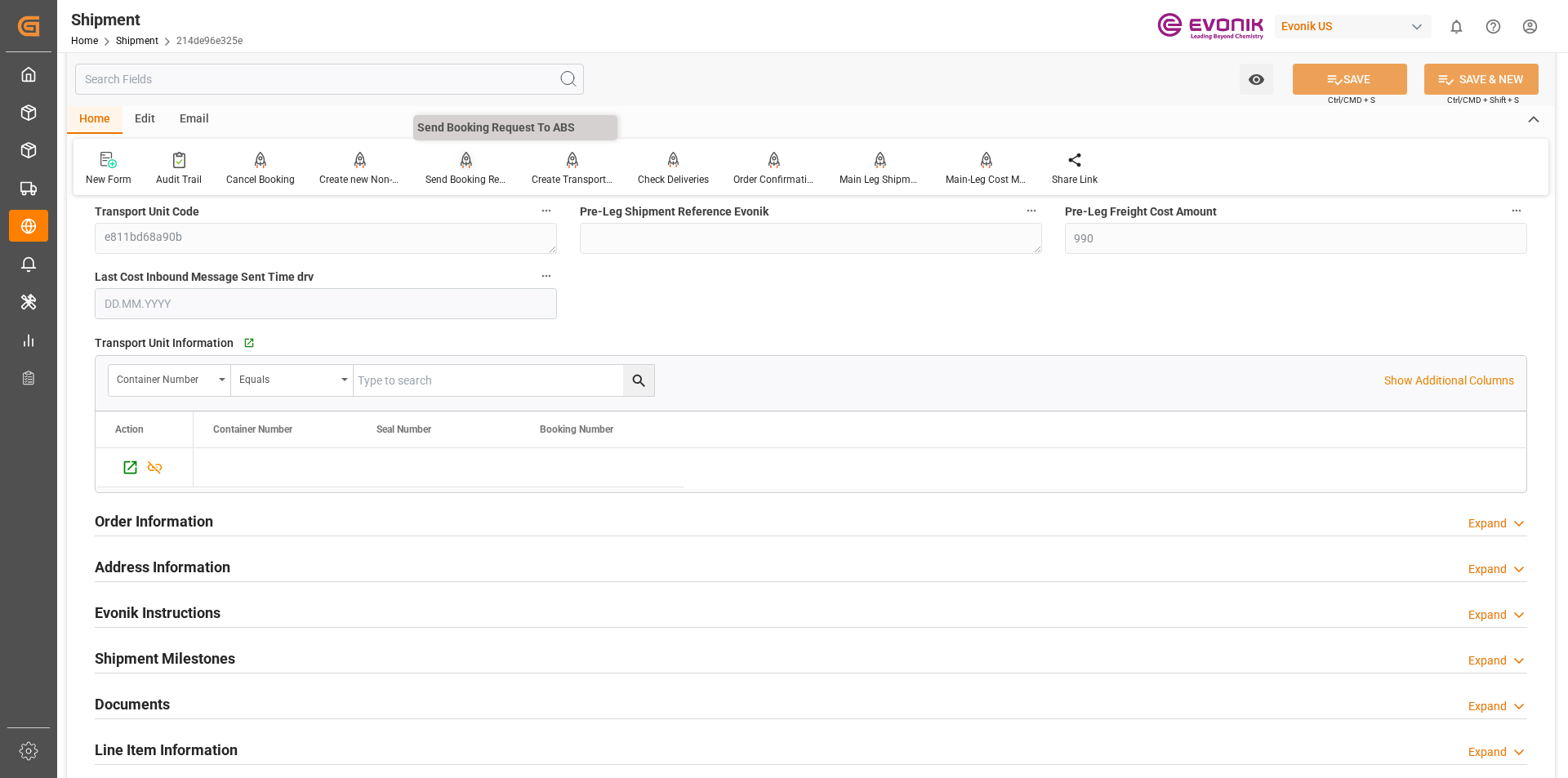
click at [460, 170] on div "Send Booking Request To ABS" at bounding box center [466, 169] width 106 height 36
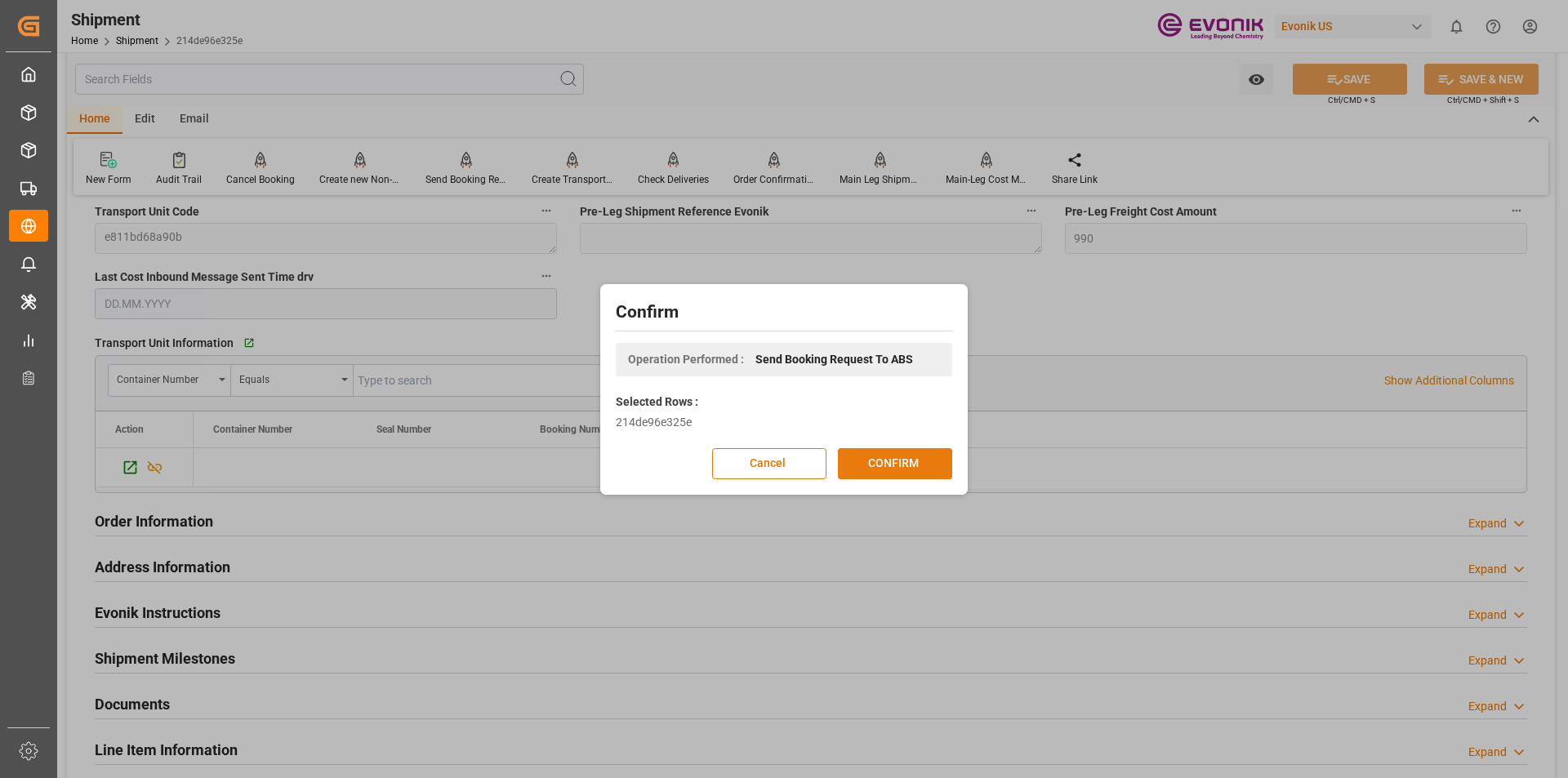
click at [895, 464] on button "CONFIRM" at bounding box center [895, 464] width 114 height 31
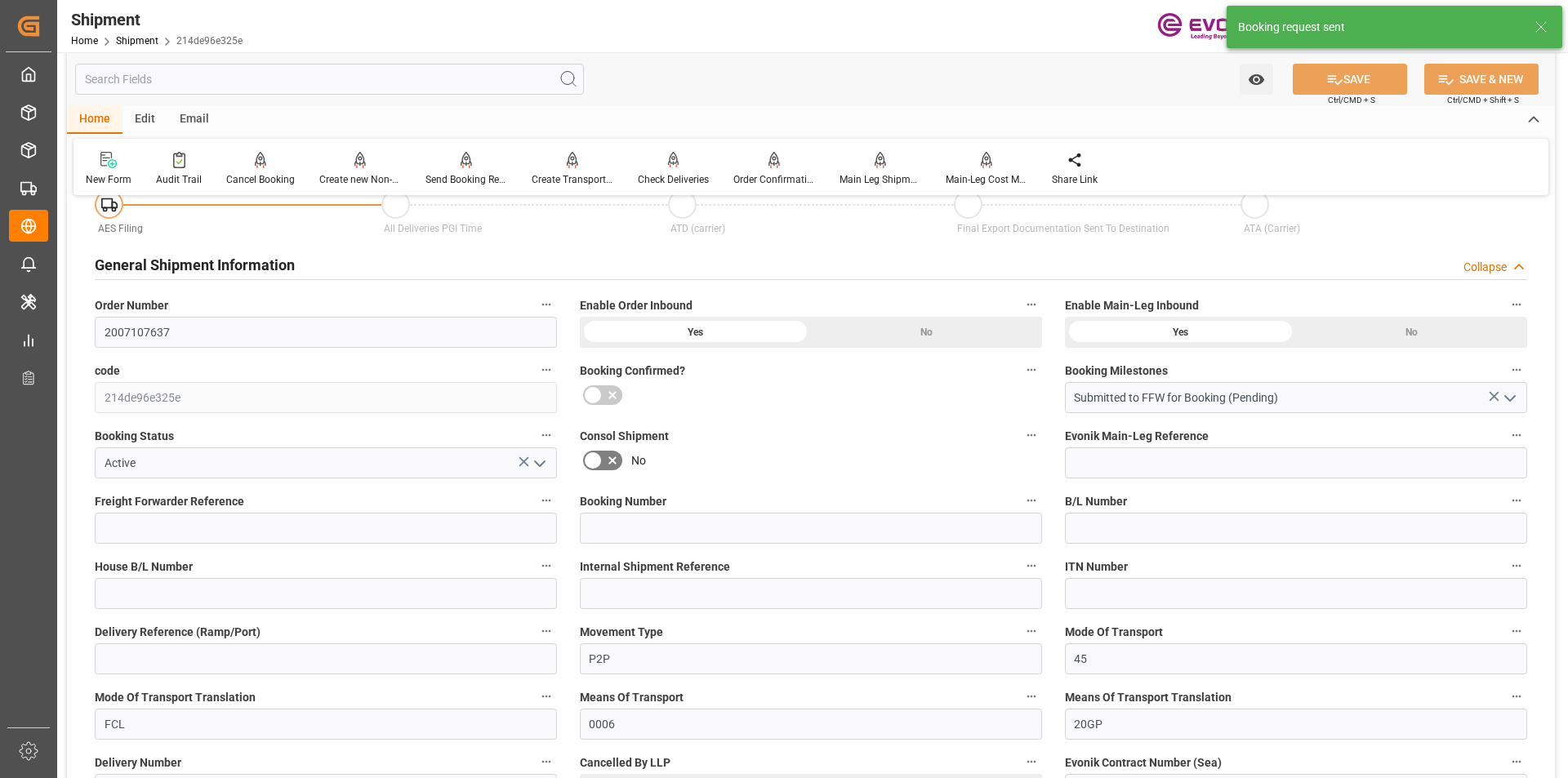
scroll to position [1448, 0]
